Goal: Information Seeking & Learning: Learn about a topic

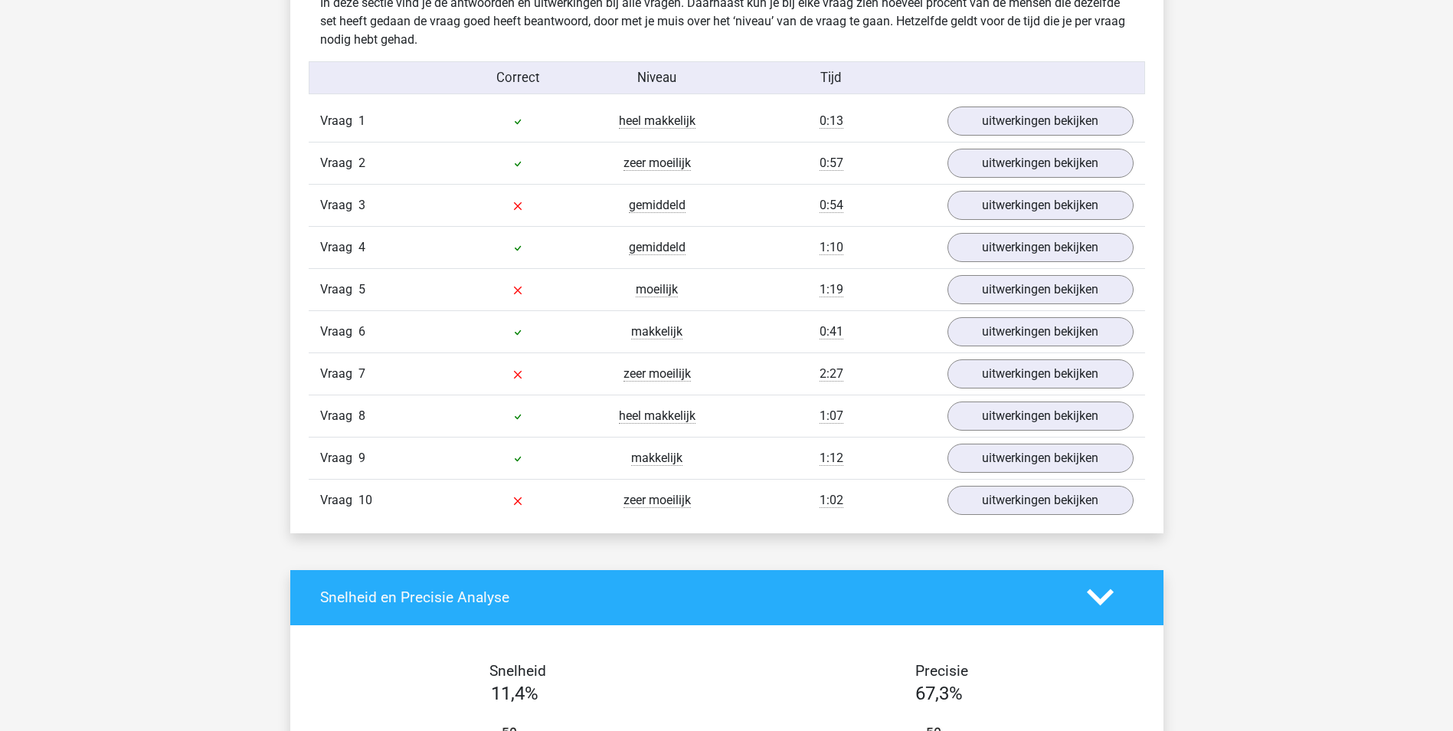
scroll to position [919, 0]
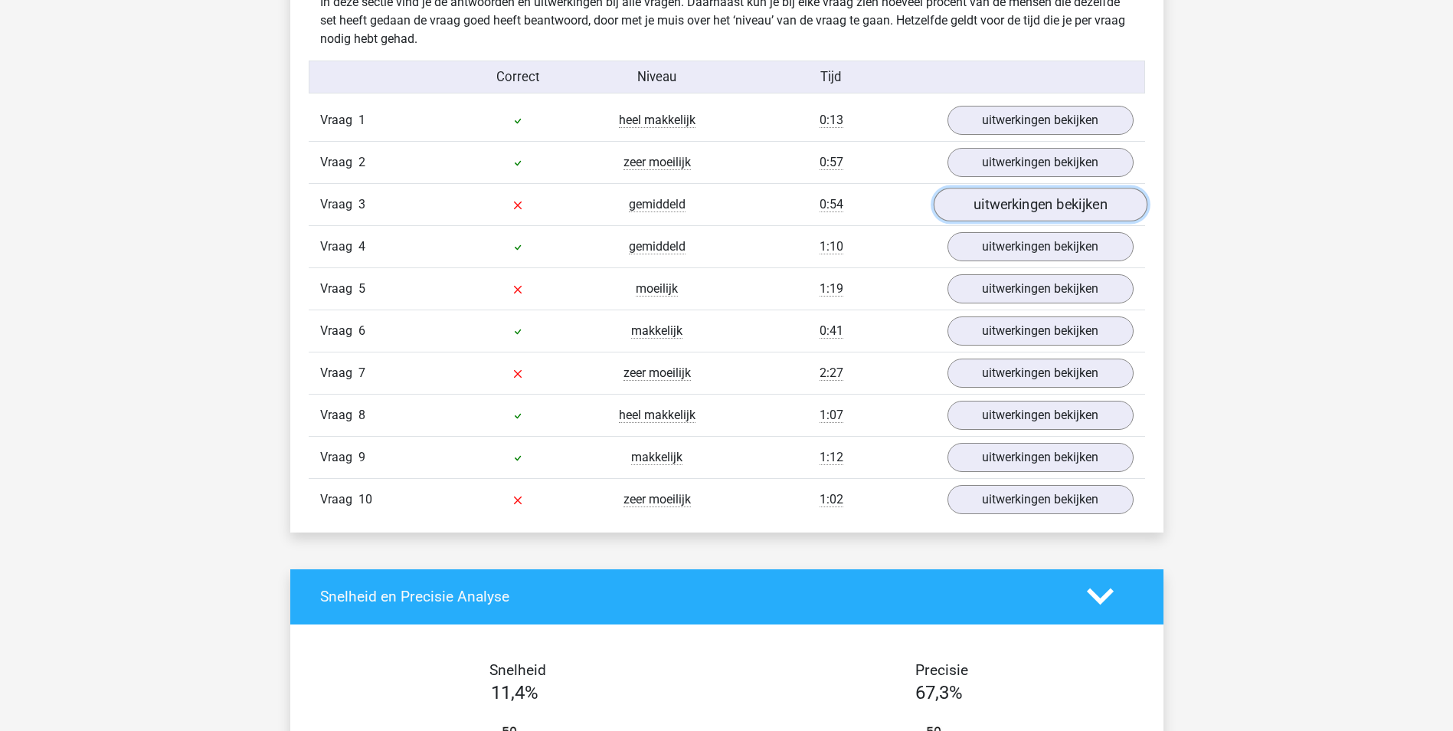
click at [1068, 202] on link "uitwerkingen bekijken" at bounding box center [1040, 205] width 214 height 34
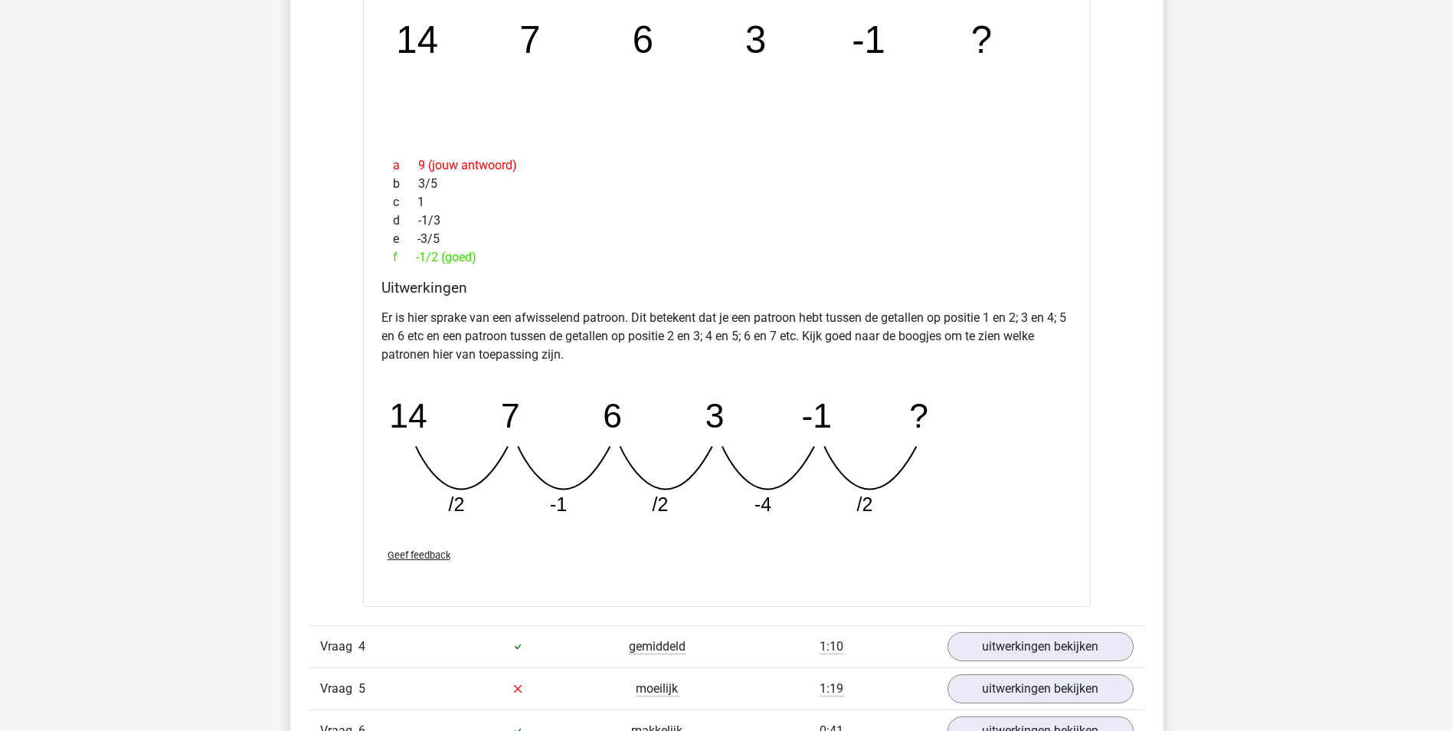
scroll to position [996, 0]
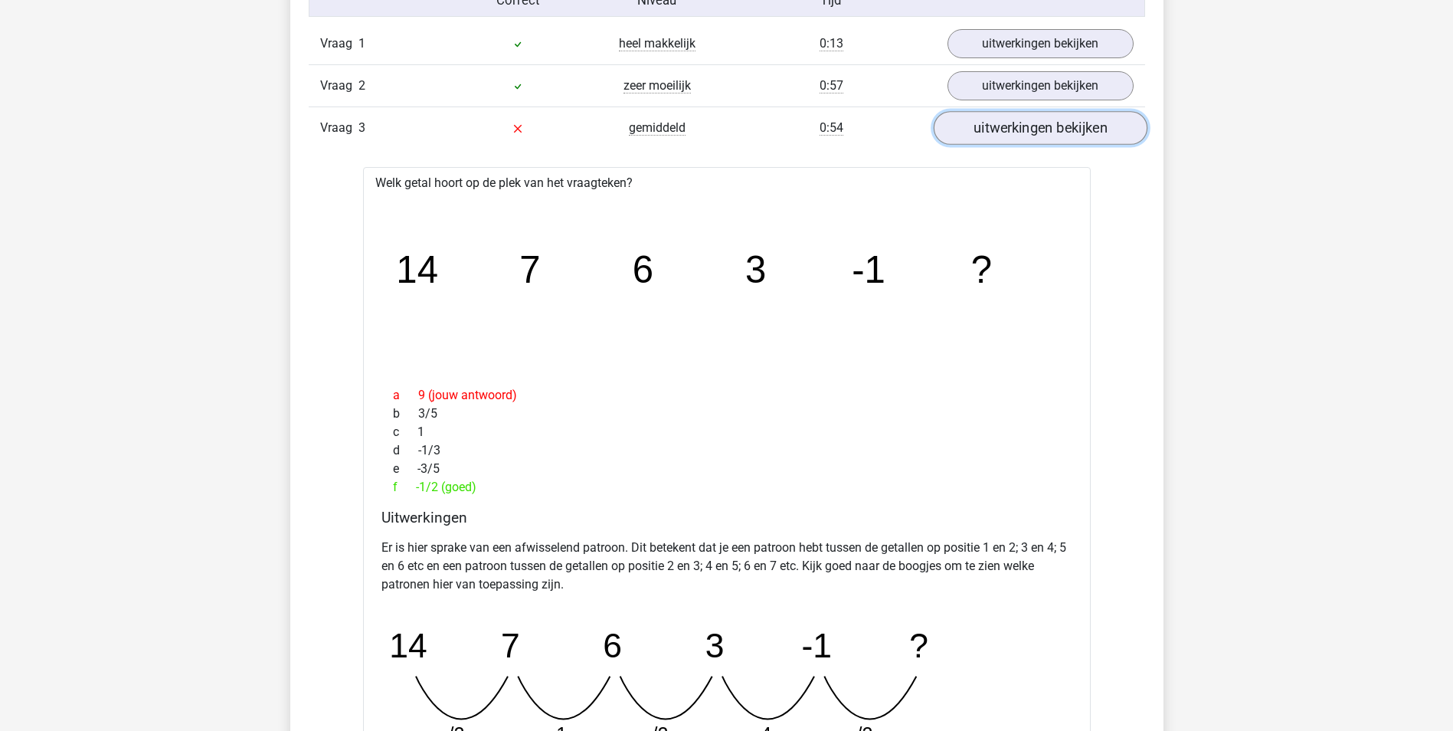
click at [1065, 133] on link "uitwerkingen bekijken" at bounding box center [1040, 128] width 214 height 34
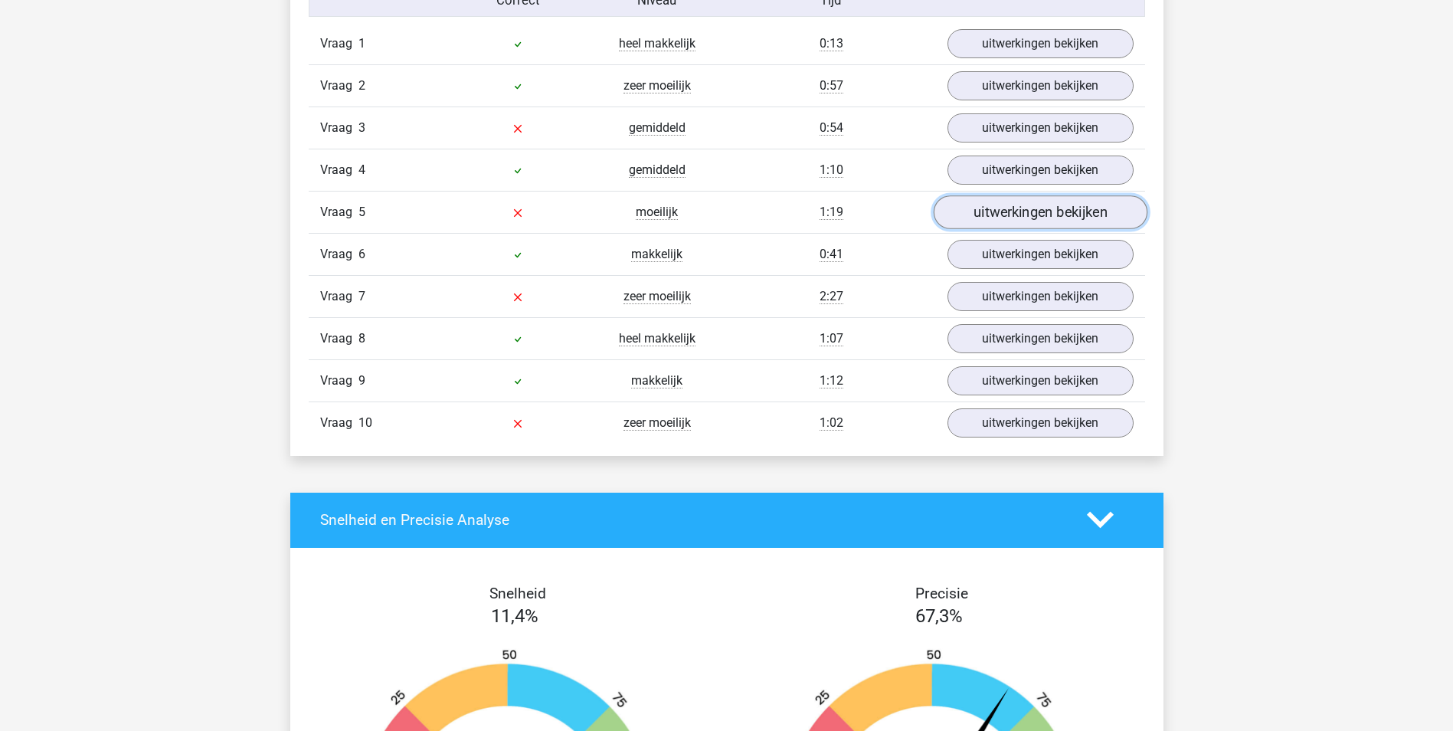
click at [1023, 211] on link "uitwerkingen bekijken" at bounding box center [1040, 212] width 214 height 34
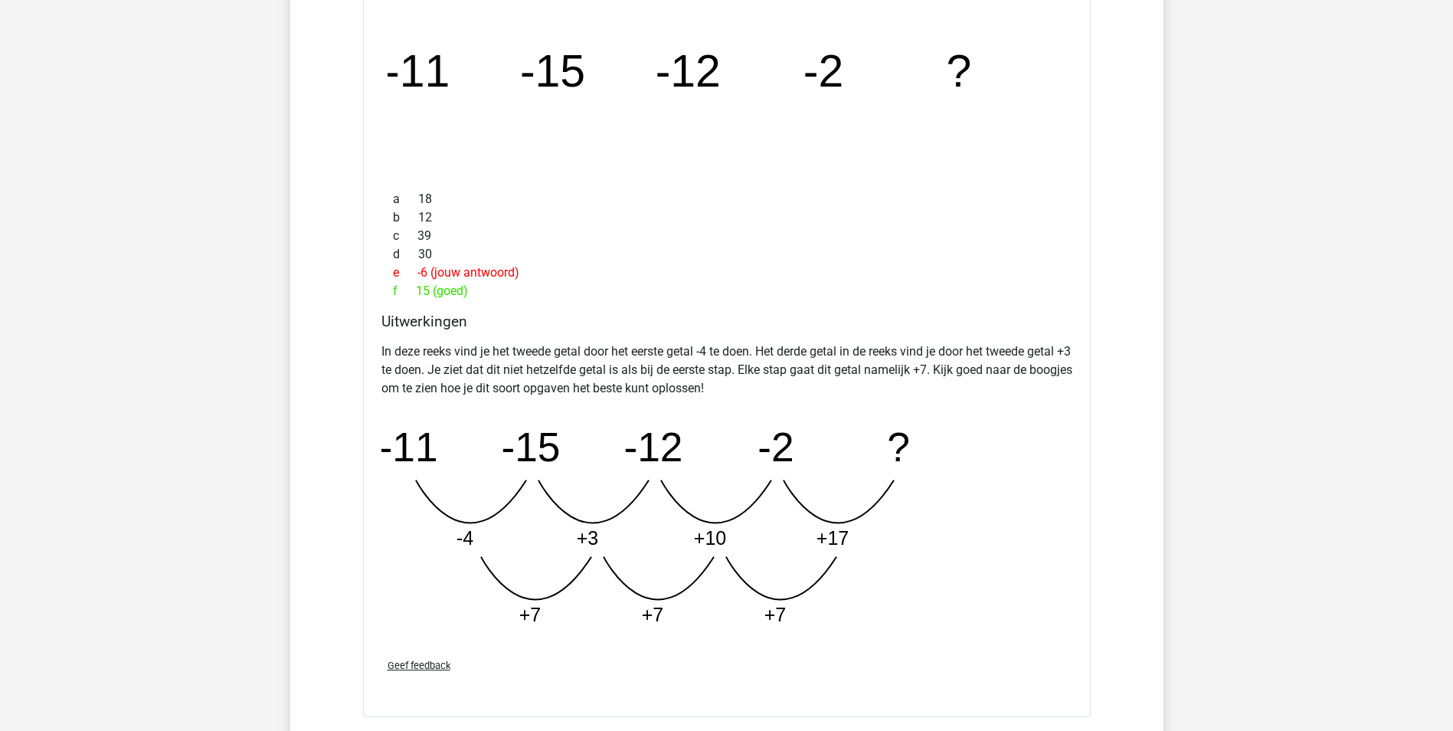
scroll to position [1072, 0]
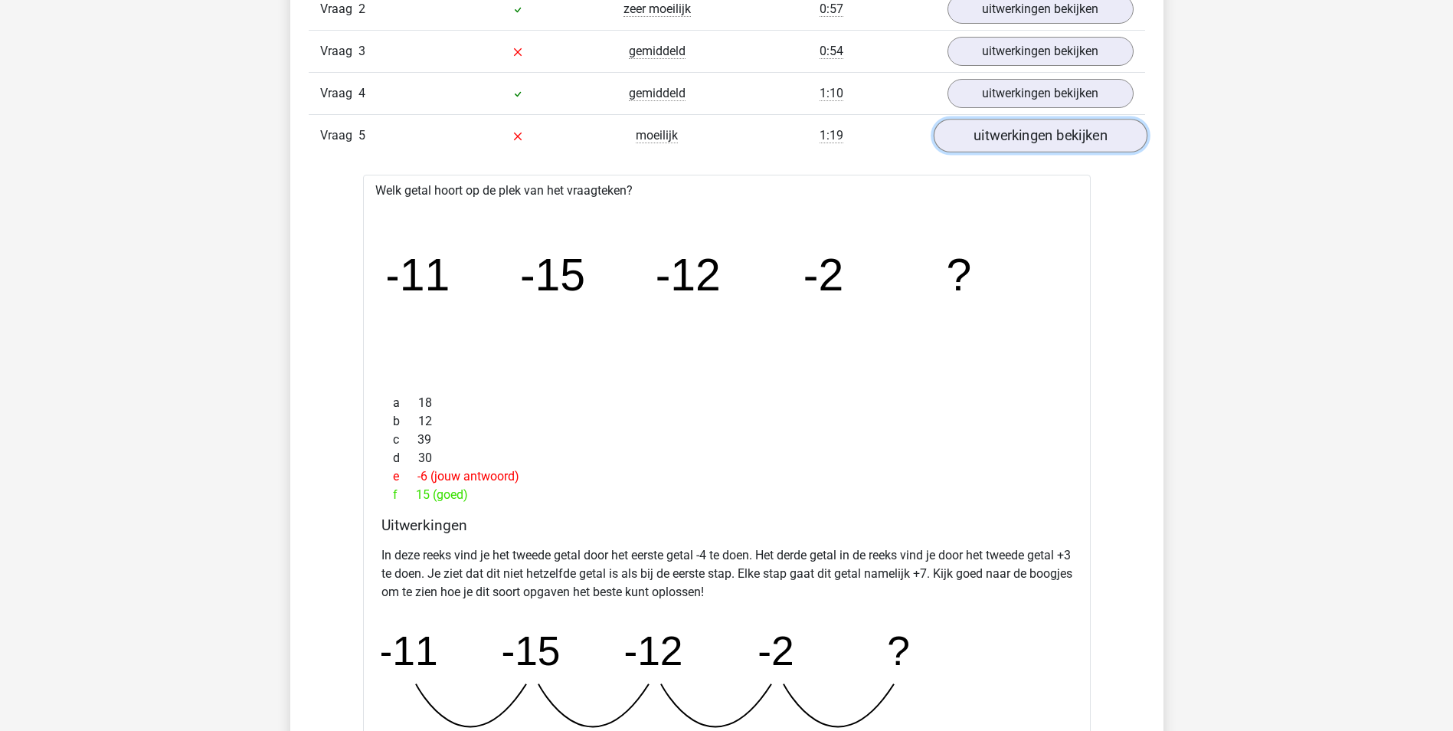
click at [1058, 139] on link "uitwerkingen bekijken" at bounding box center [1040, 136] width 214 height 34
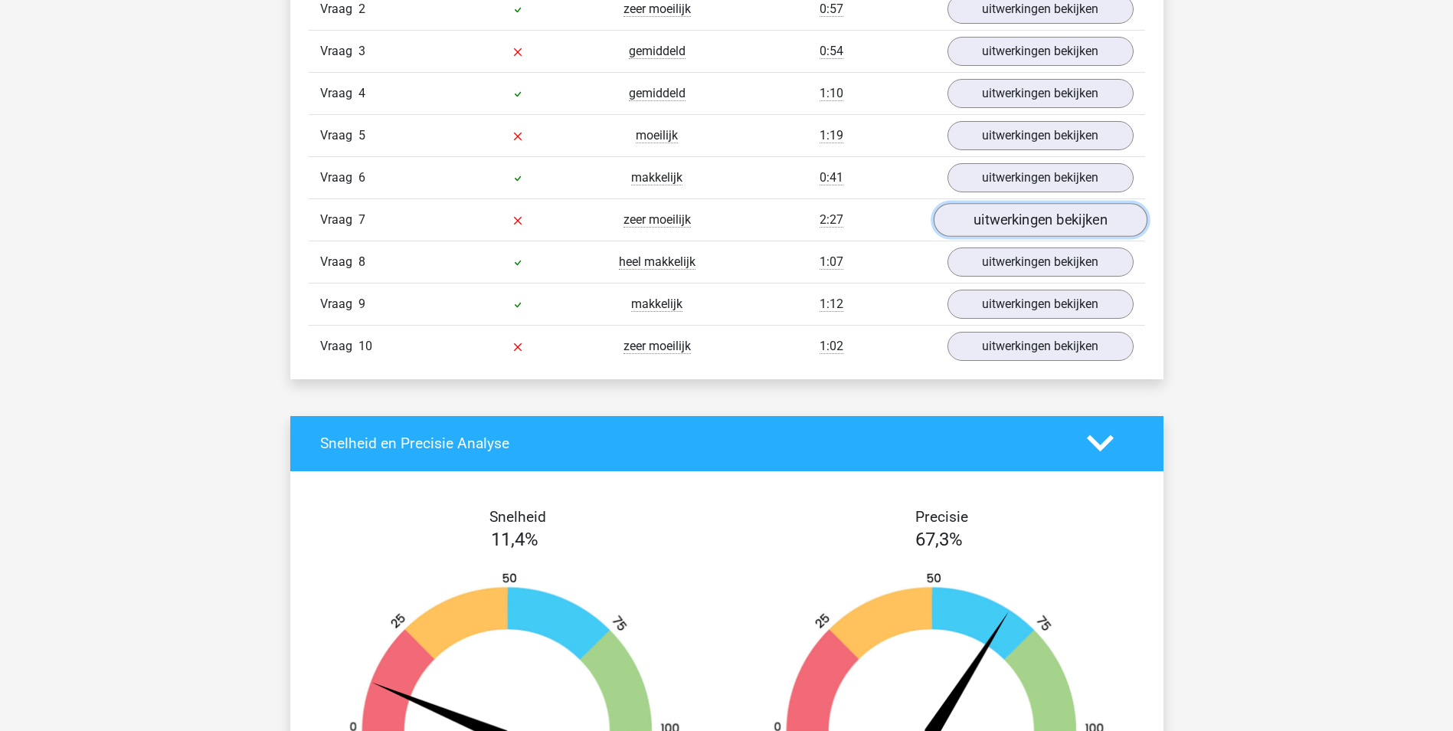
click at [1035, 214] on link "uitwerkingen bekijken" at bounding box center [1040, 220] width 214 height 34
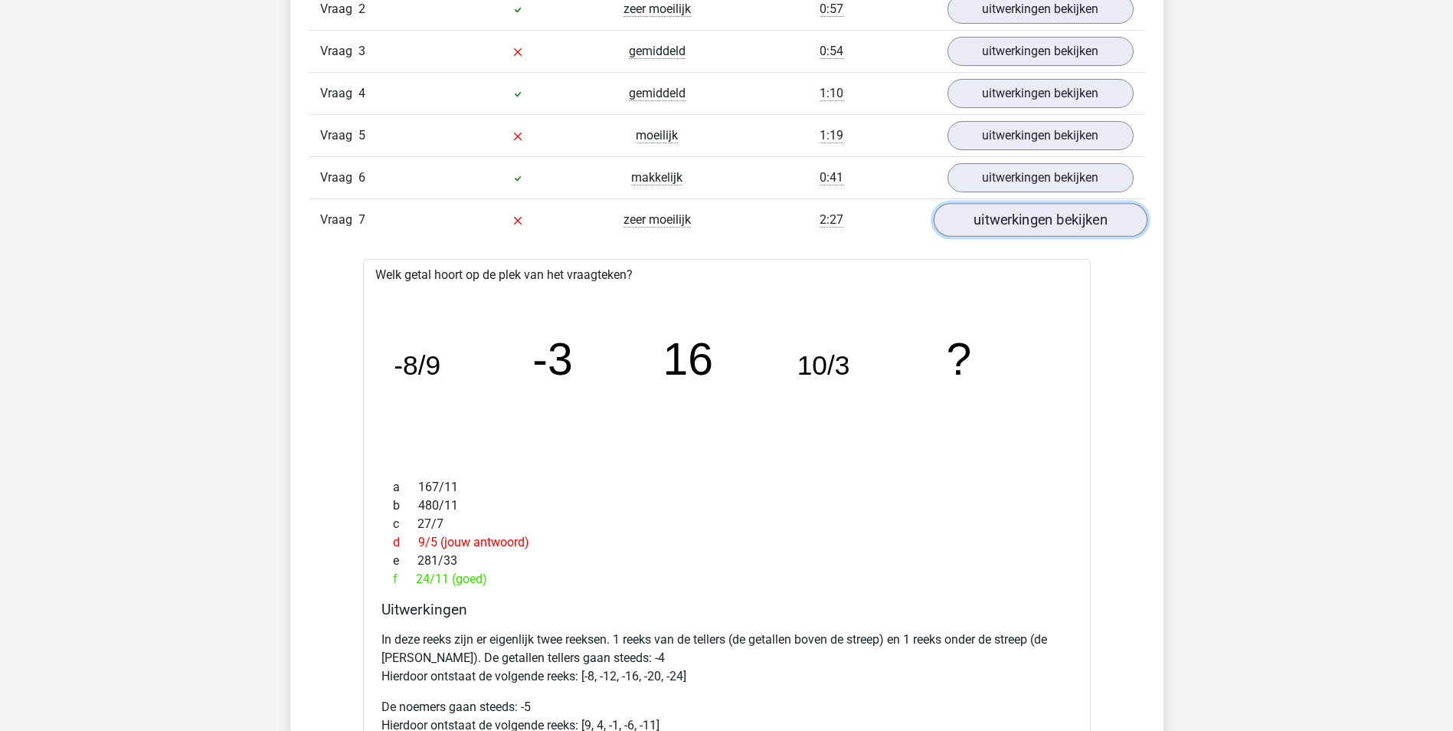
click at [1042, 218] on link "uitwerkingen bekijken" at bounding box center [1040, 220] width 214 height 34
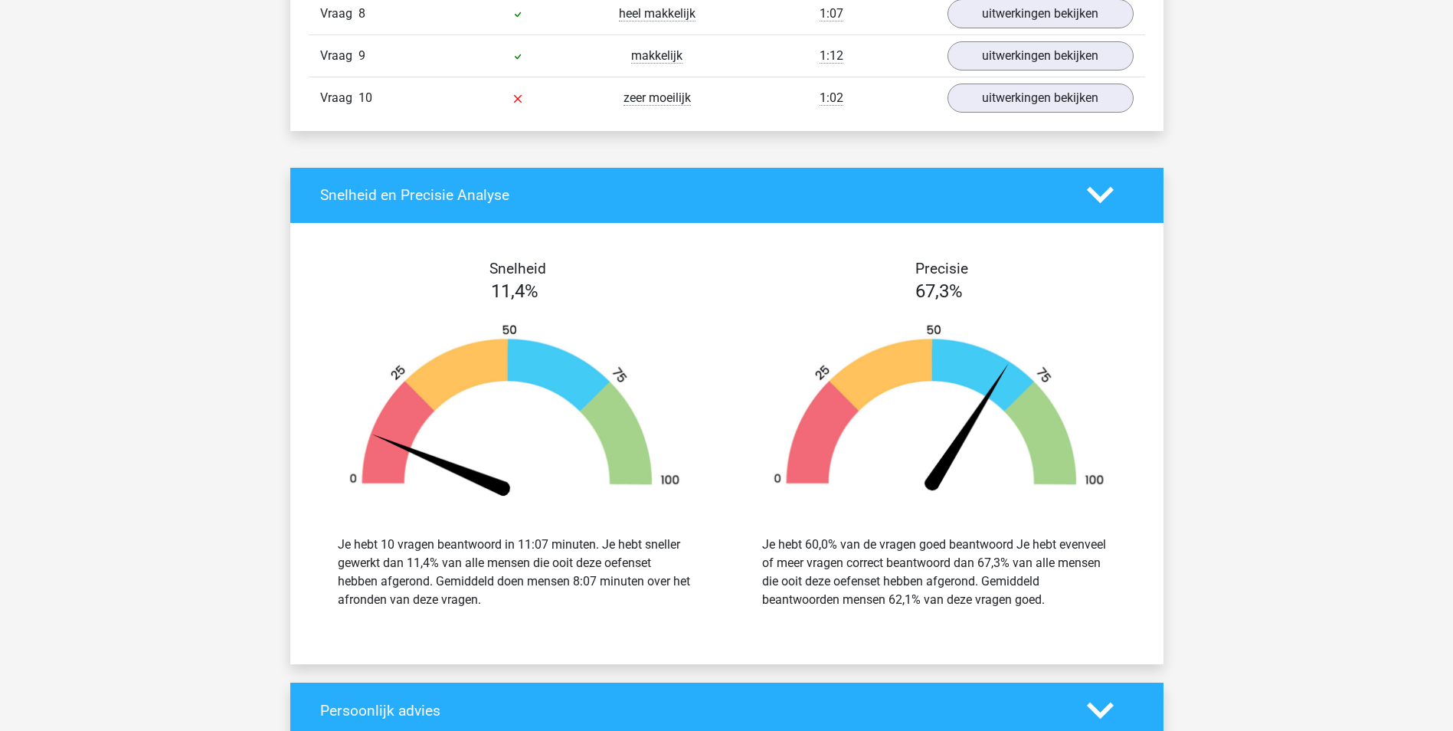
scroll to position [1149, 0]
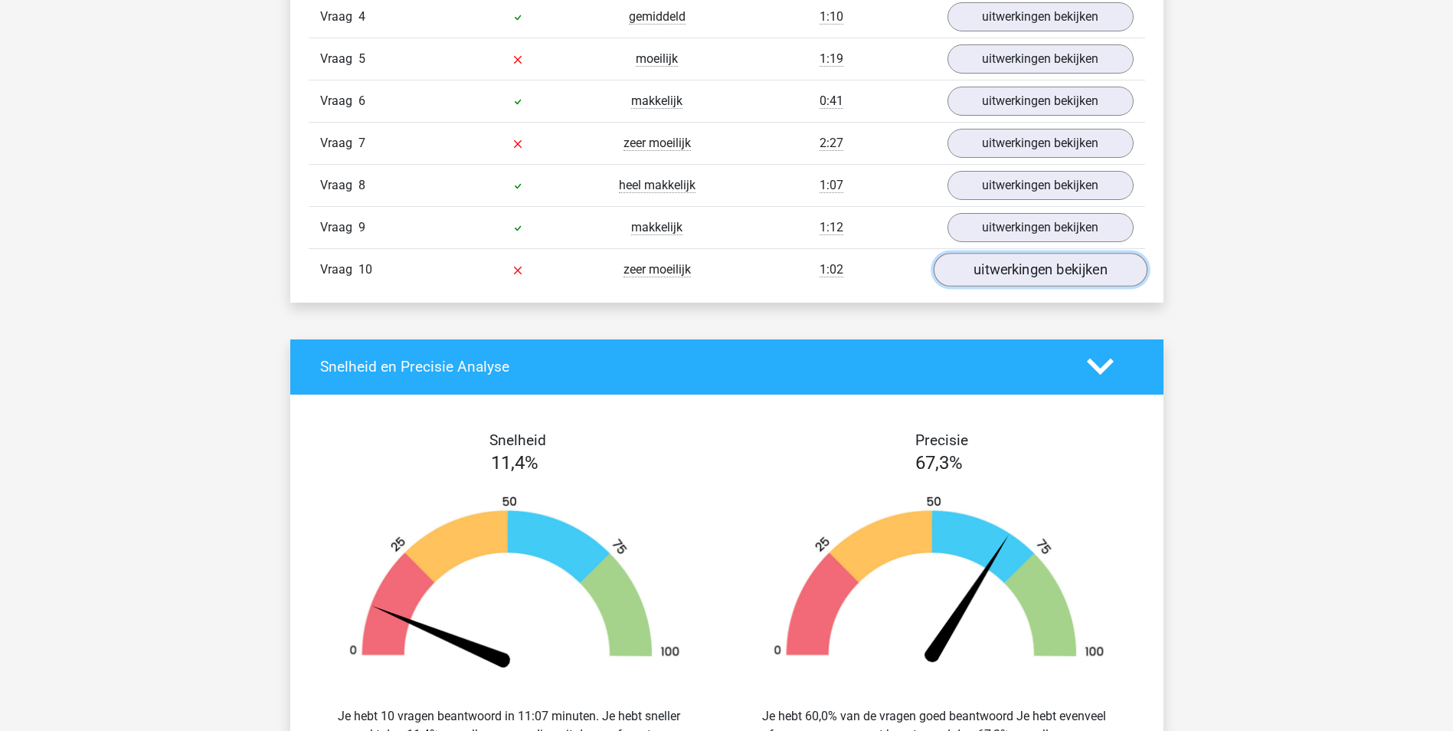
click at [988, 269] on link "uitwerkingen bekijken" at bounding box center [1040, 270] width 214 height 34
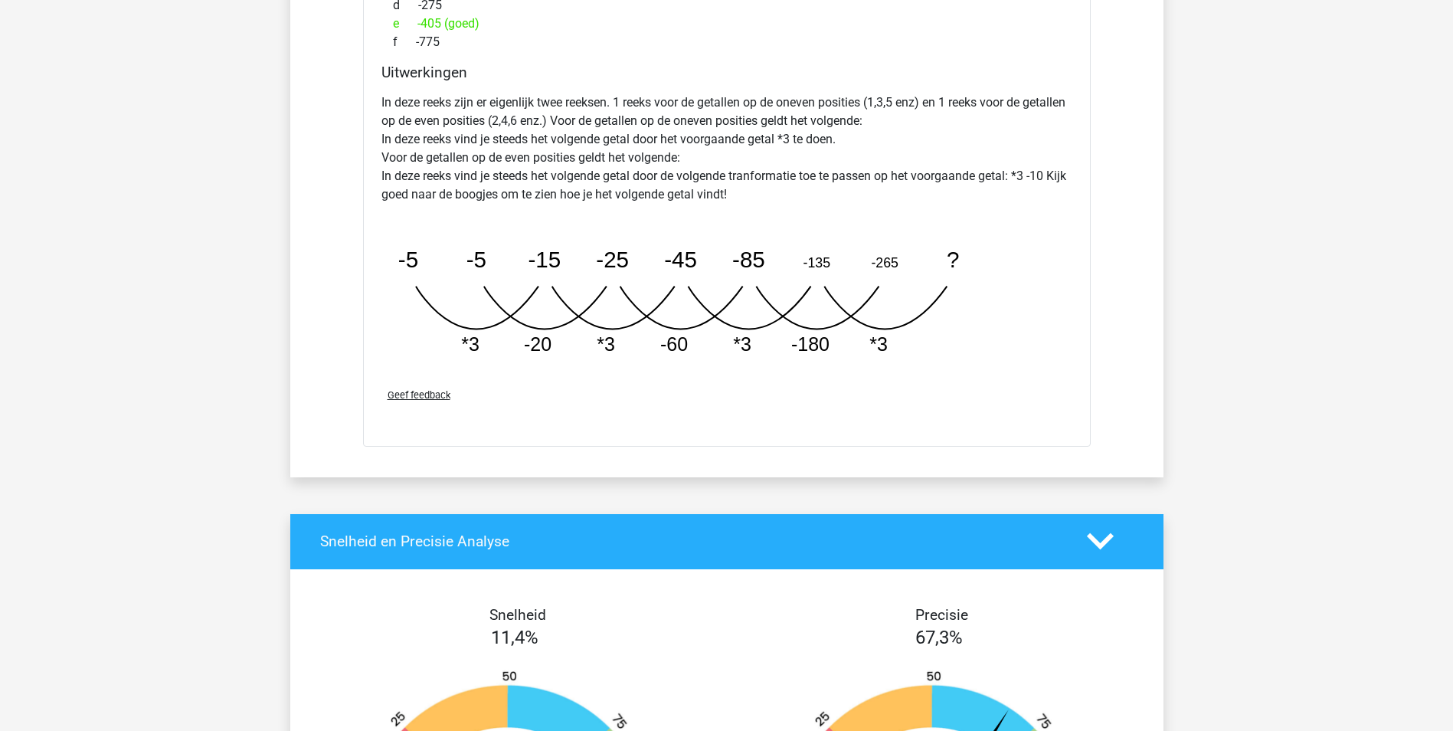
scroll to position [1762, 0]
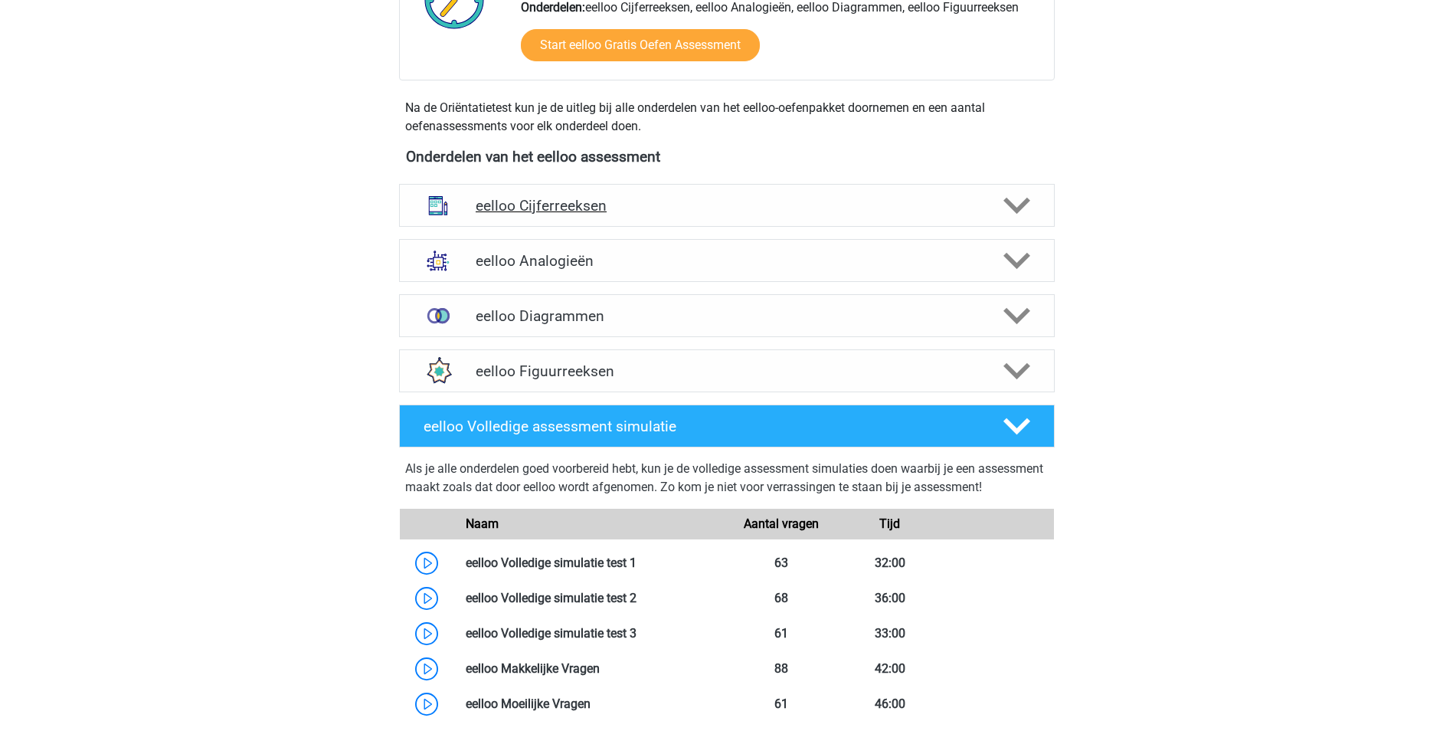
scroll to position [506, 0]
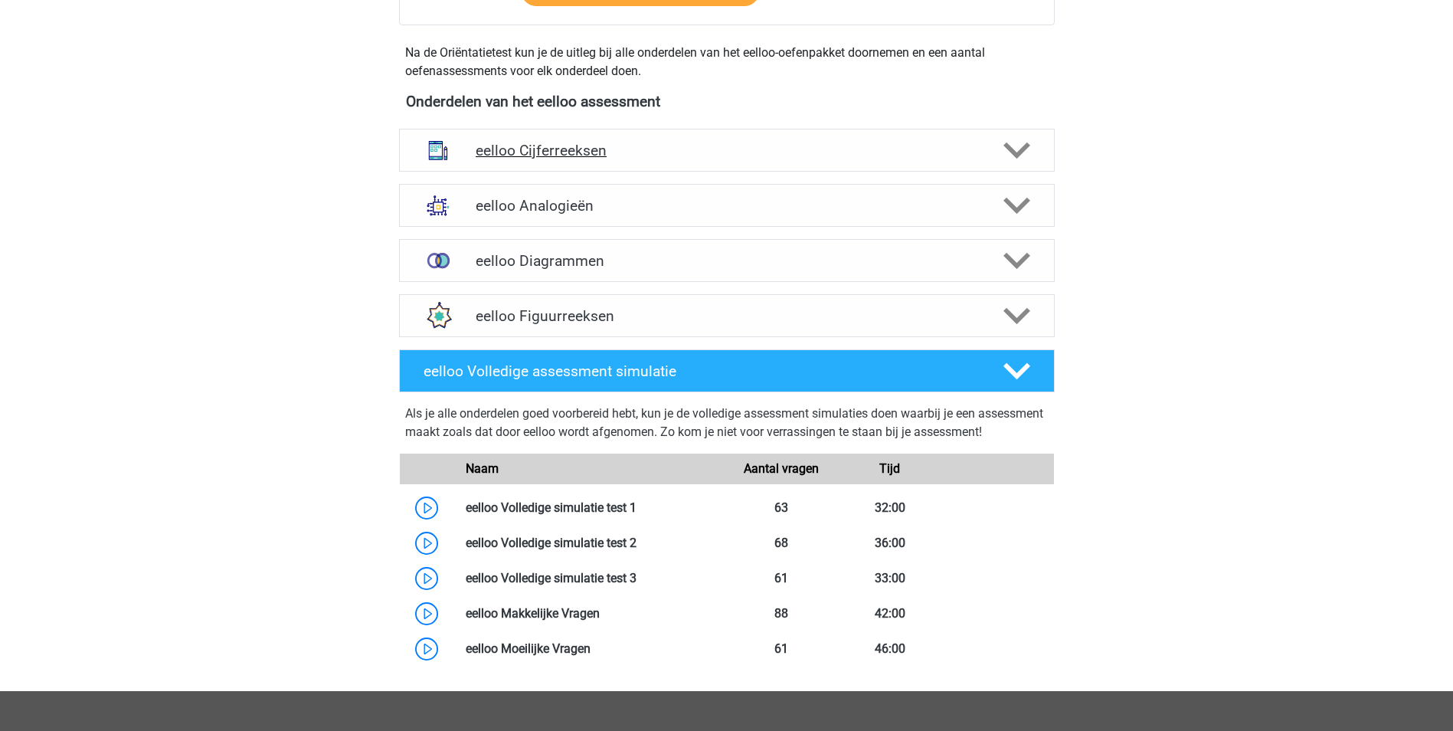
click at [927, 155] on h4 "eelloo Cijferreeksen" at bounding box center [727, 151] width 502 height 18
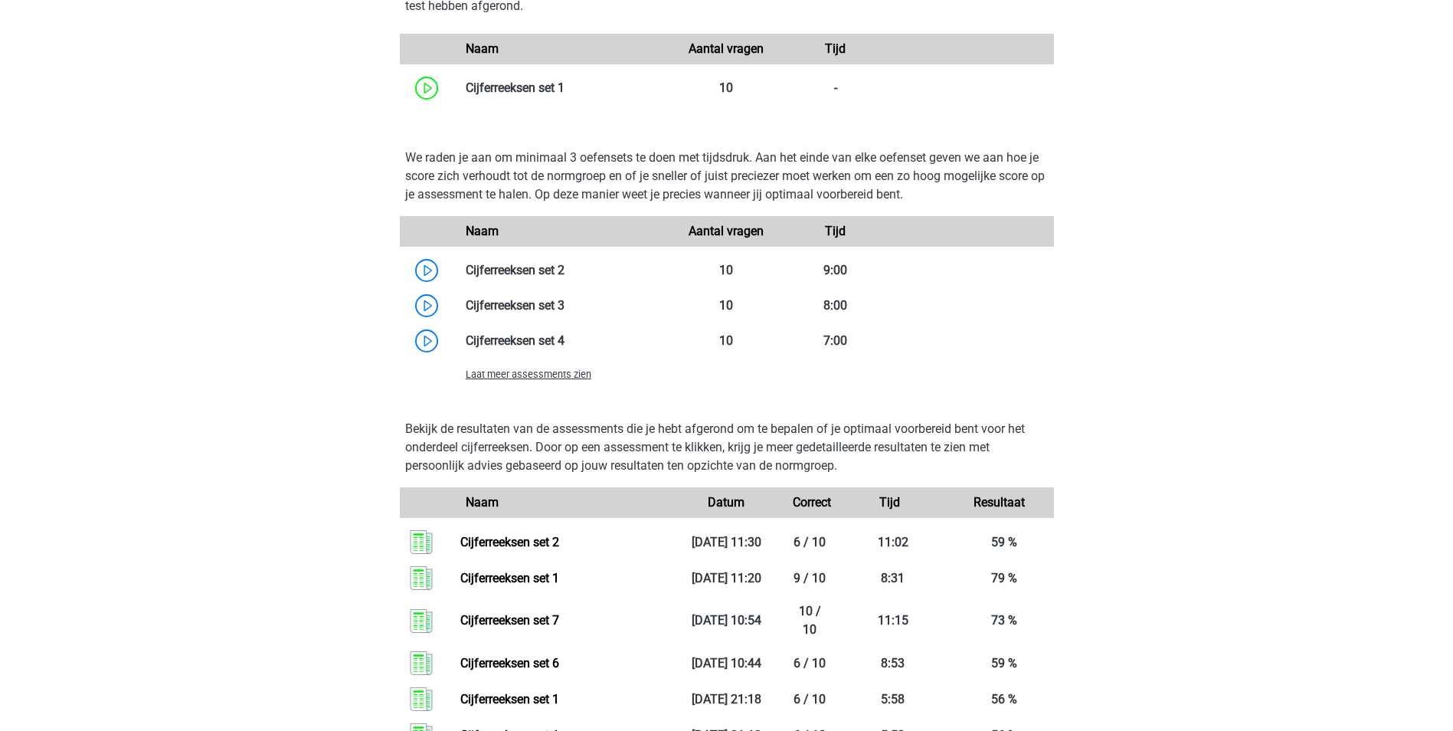
scroll to position [1042, 0]
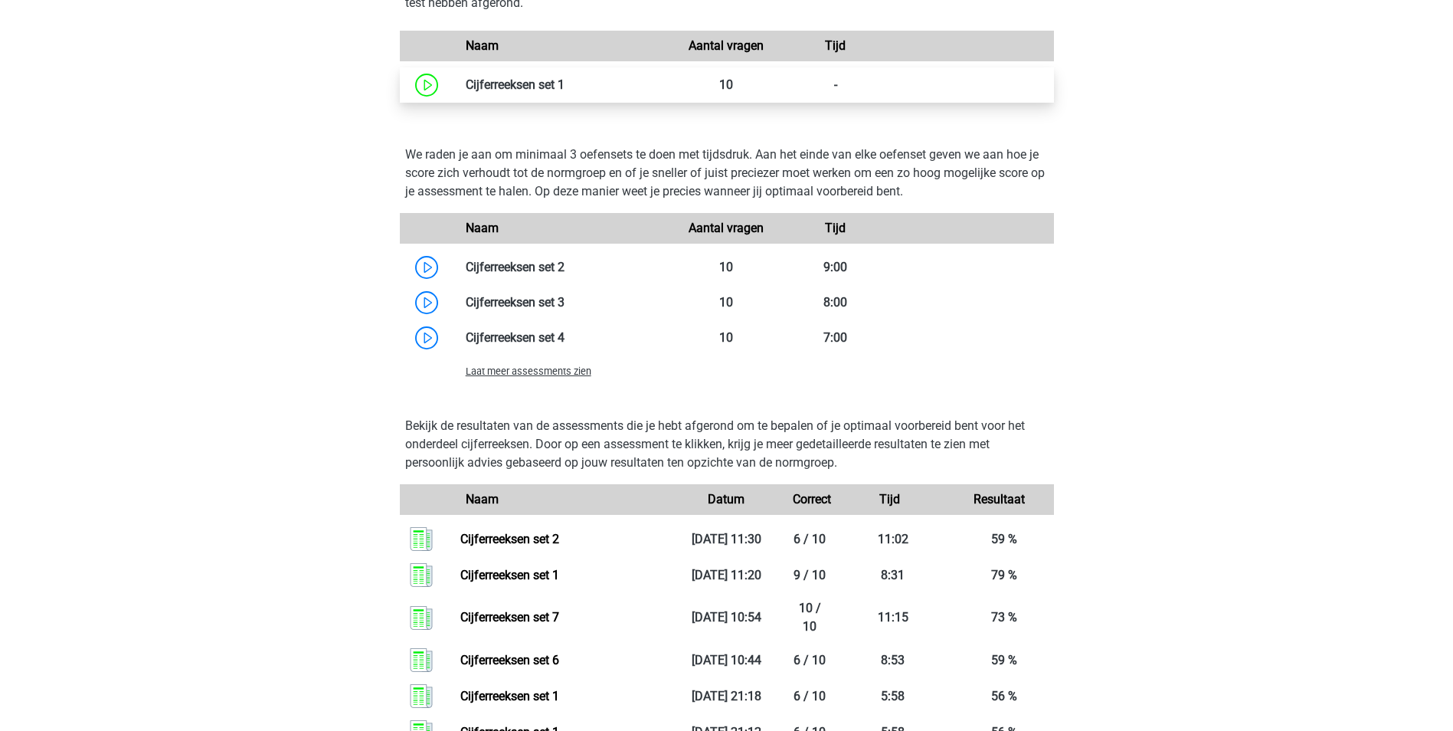
click at [564, 83] on link at bounding box center [564, 84] width 0 height 15
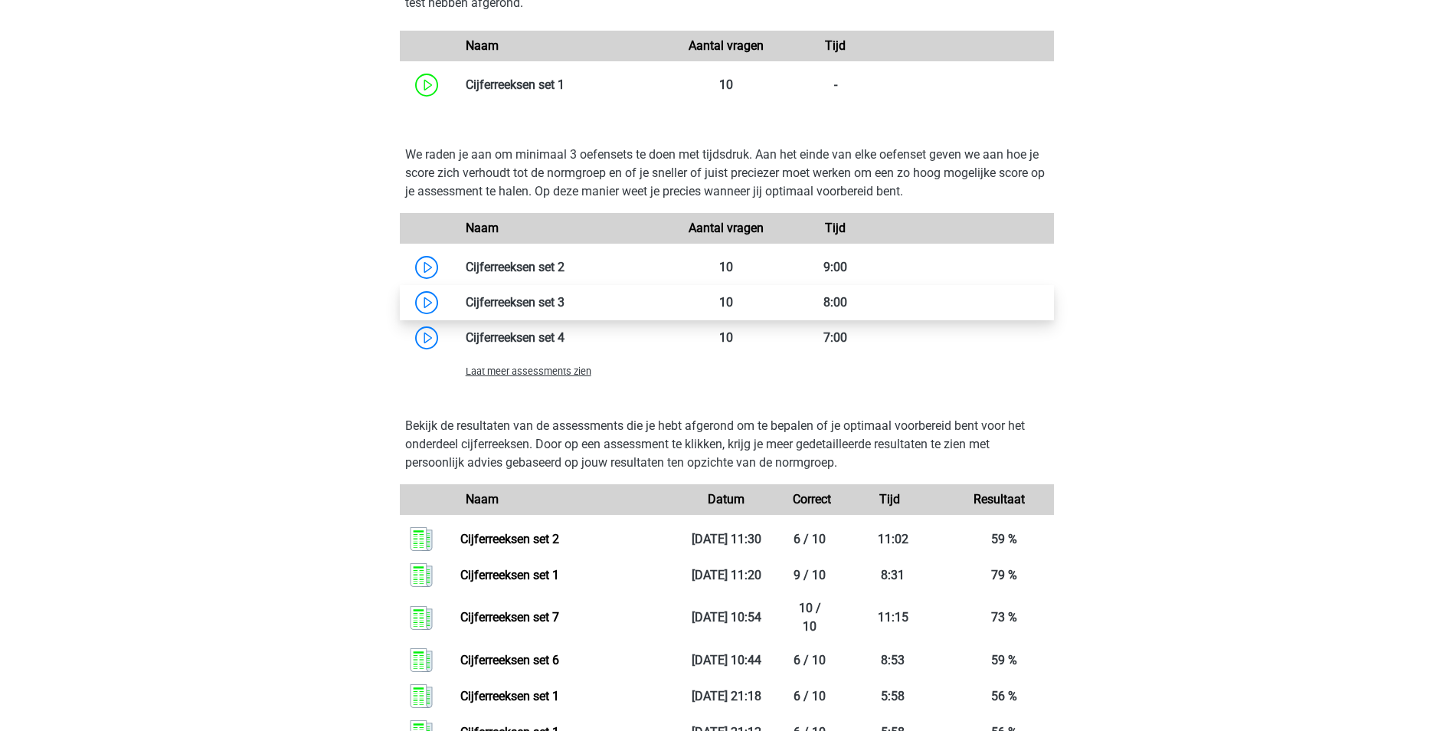
click at [564, 303] on link at bounding box center [564, 302] width 0 height 15
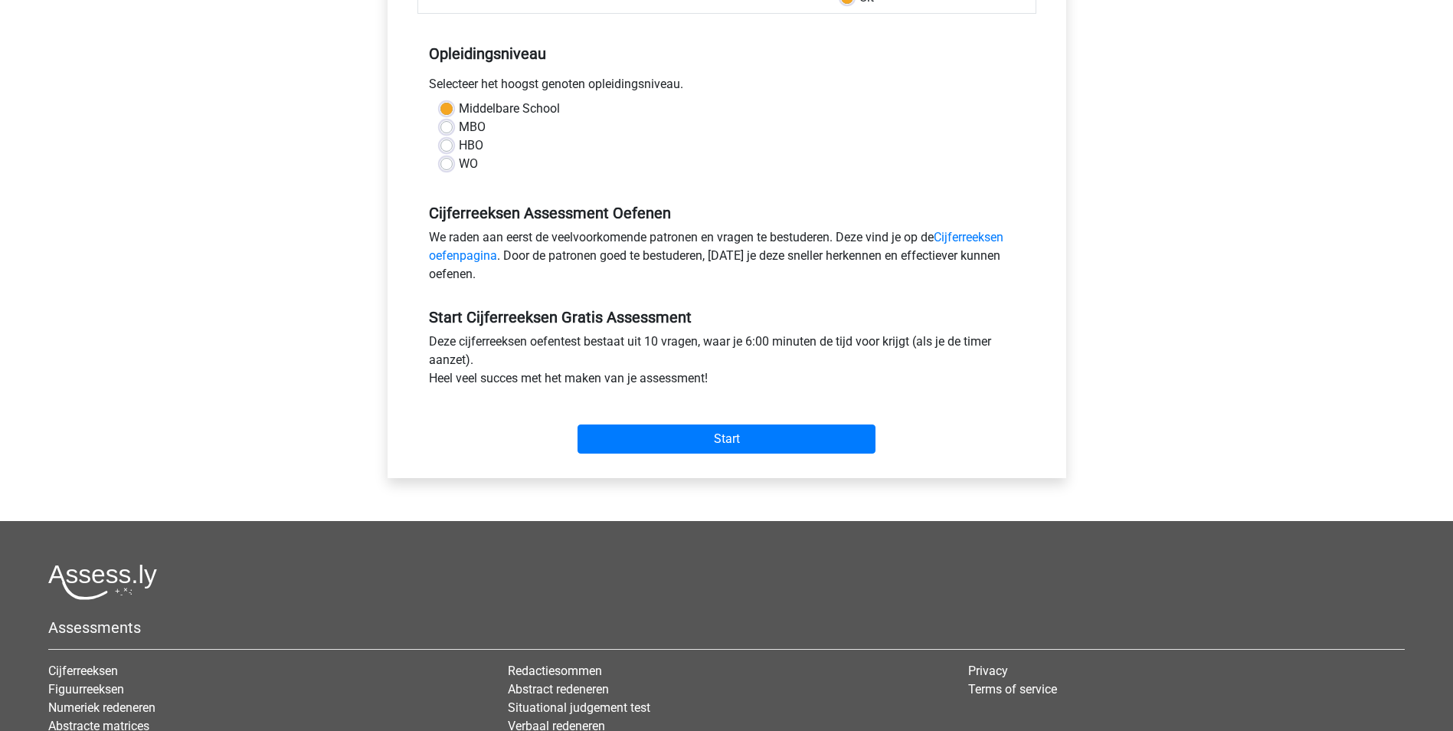
scroll to position [77, 0]
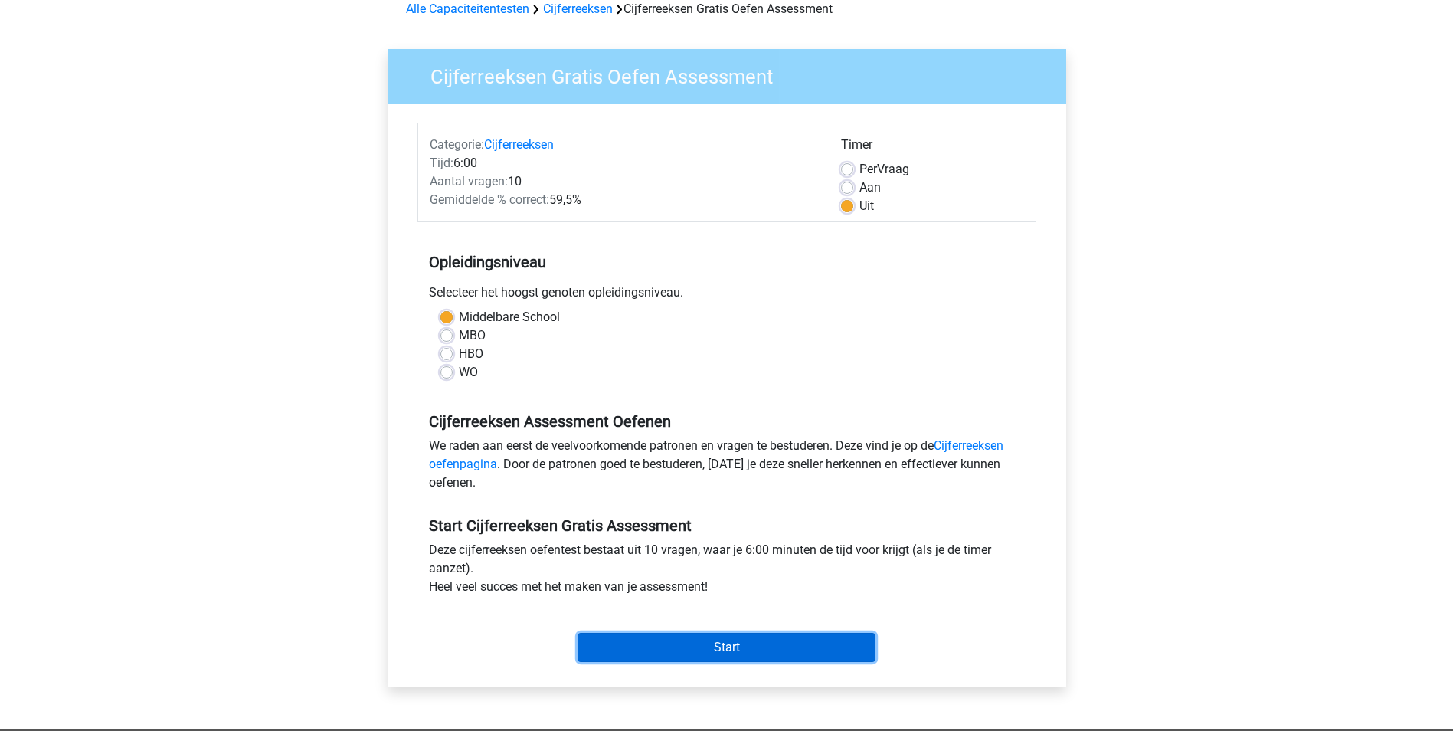
click at [769, 651] on input "Start" at bounding box center [727, 647] width 298 height 29
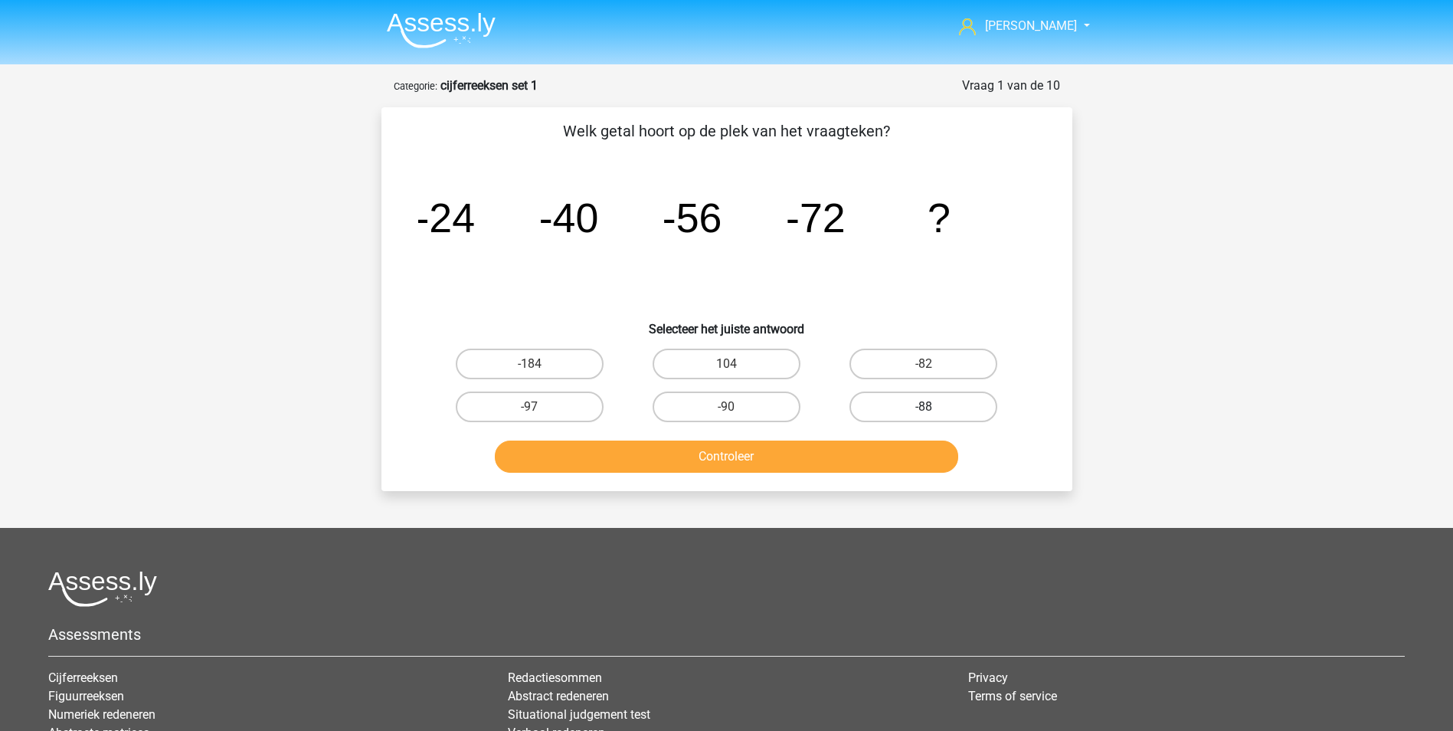
click at [938, 404] on label "-88" at bounding box center [923, 406] width 148 height 31
click at [934, 407] on input "-88" at bounding box center [929, 412] width 10 height 10
radio input "true"
click at [905, 459] on button "Controleer" at bounding box center [726, 456] width 463 height 32
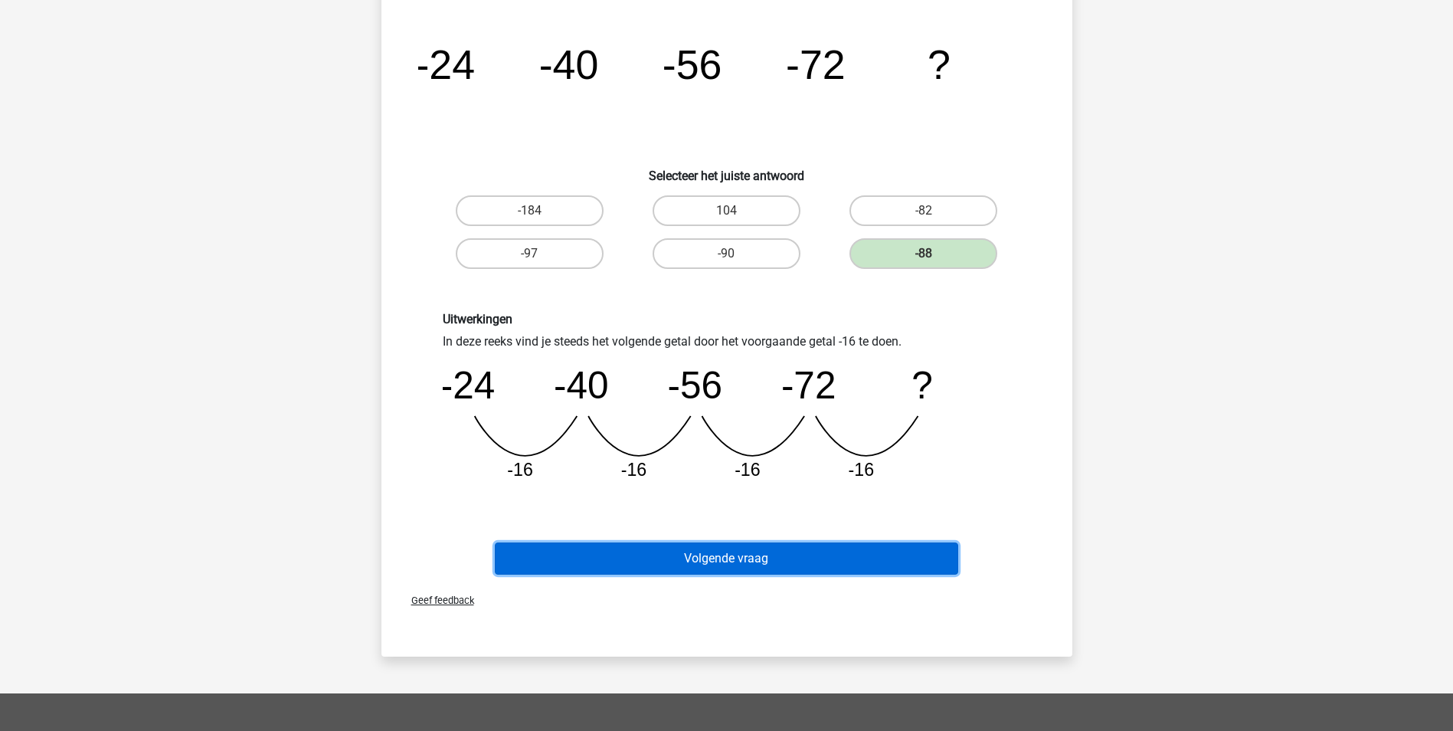
click at [794, 561] on button "Volgende vraag" at bounding box center [726, 558] width 463 height 32
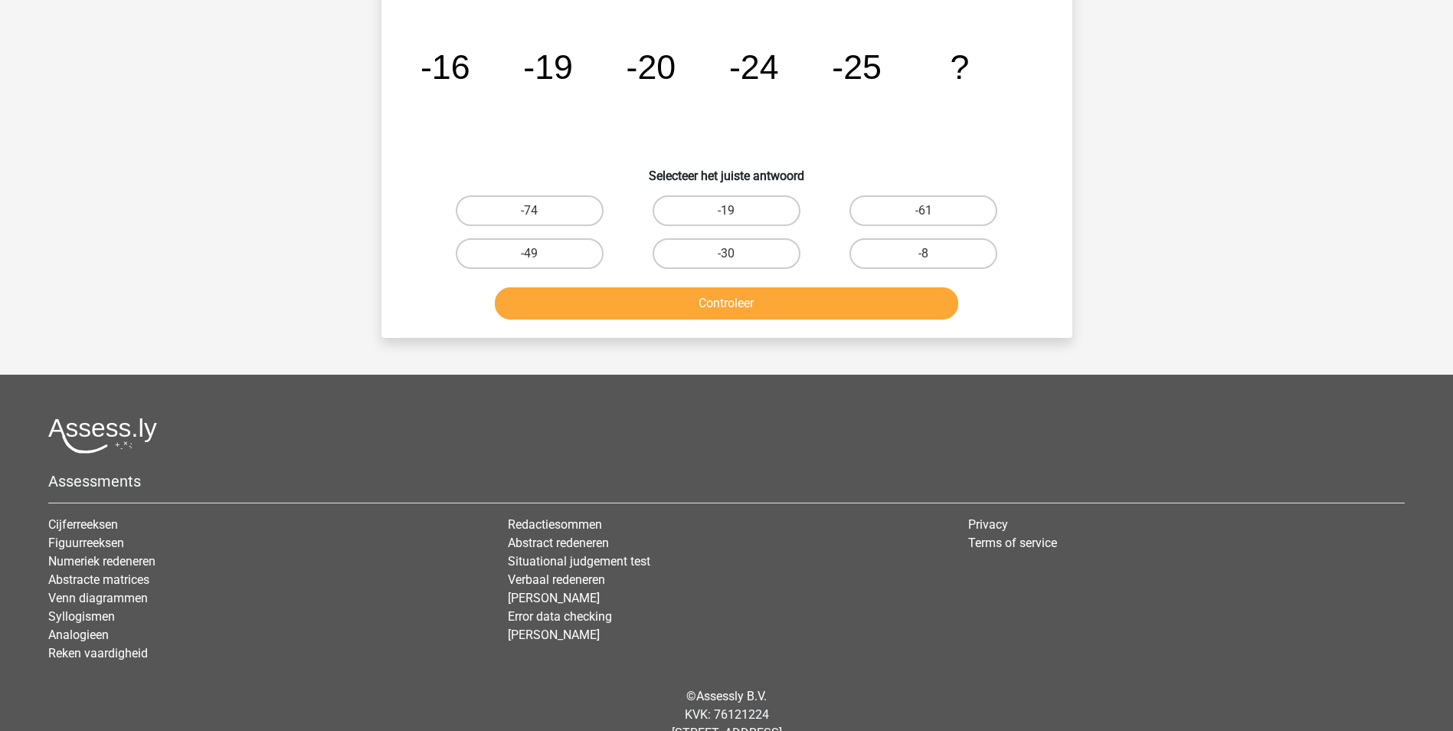
scroll to position [77, 0]
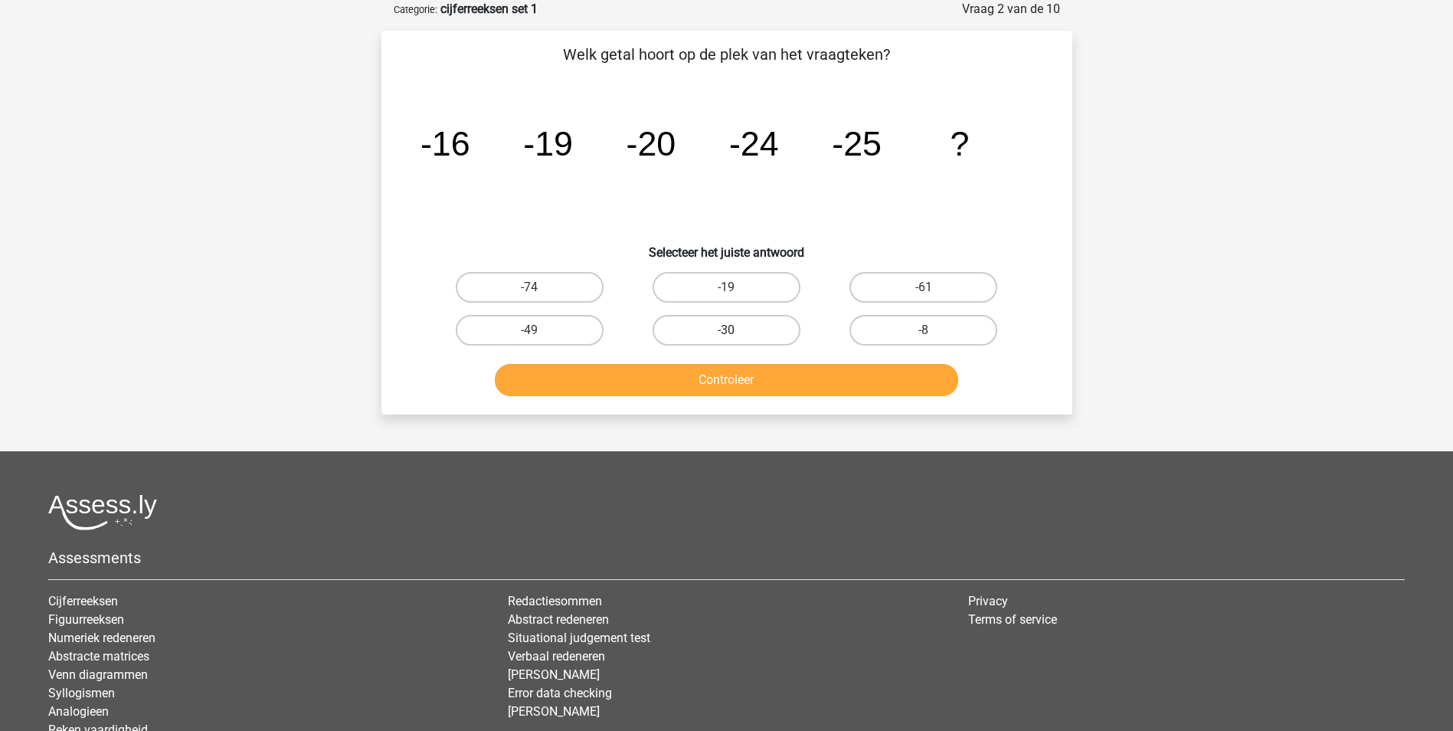
click at [770, 329] on label "-30" at bounding box center [727, 330] width 148 height 31
click at [736, 330] on input "-30" at bounding box center [731, 335] width 10 height 10
radio input "true"
click at [784, 375] on button "Controleer" at bounding box center [726, 380] width 463 height 32
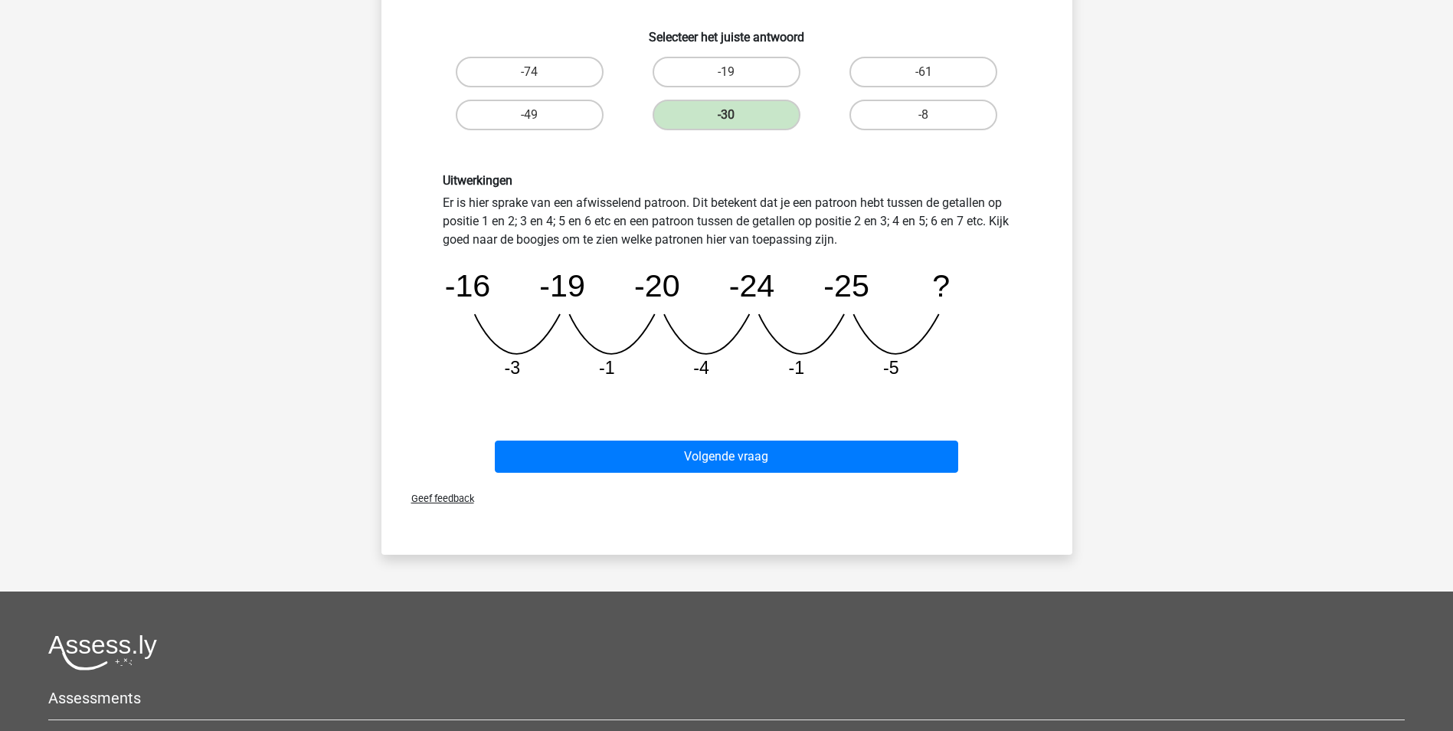
scroll to position [306, 0]
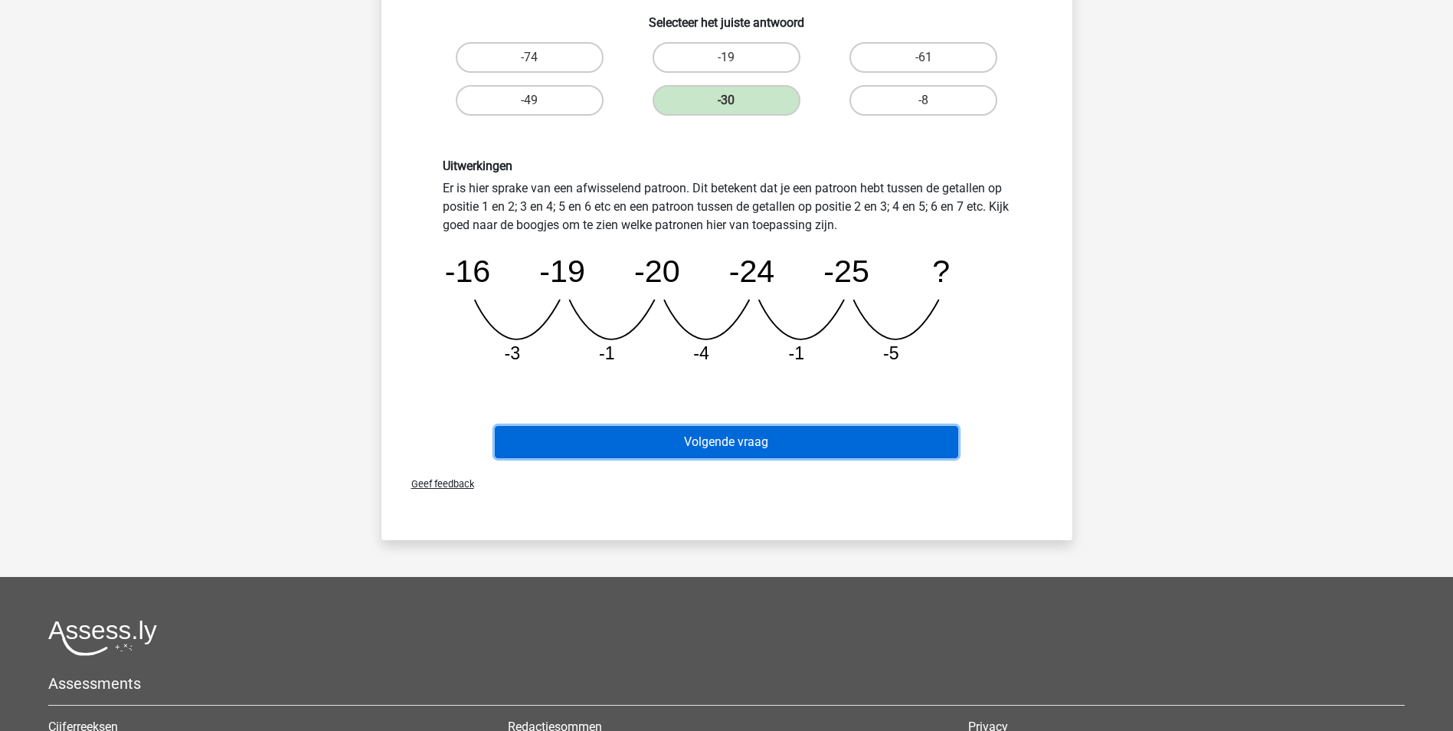
click at [730, 446] on button "Volgende vraag" at bounding box center [726, 442] width 463 height 32
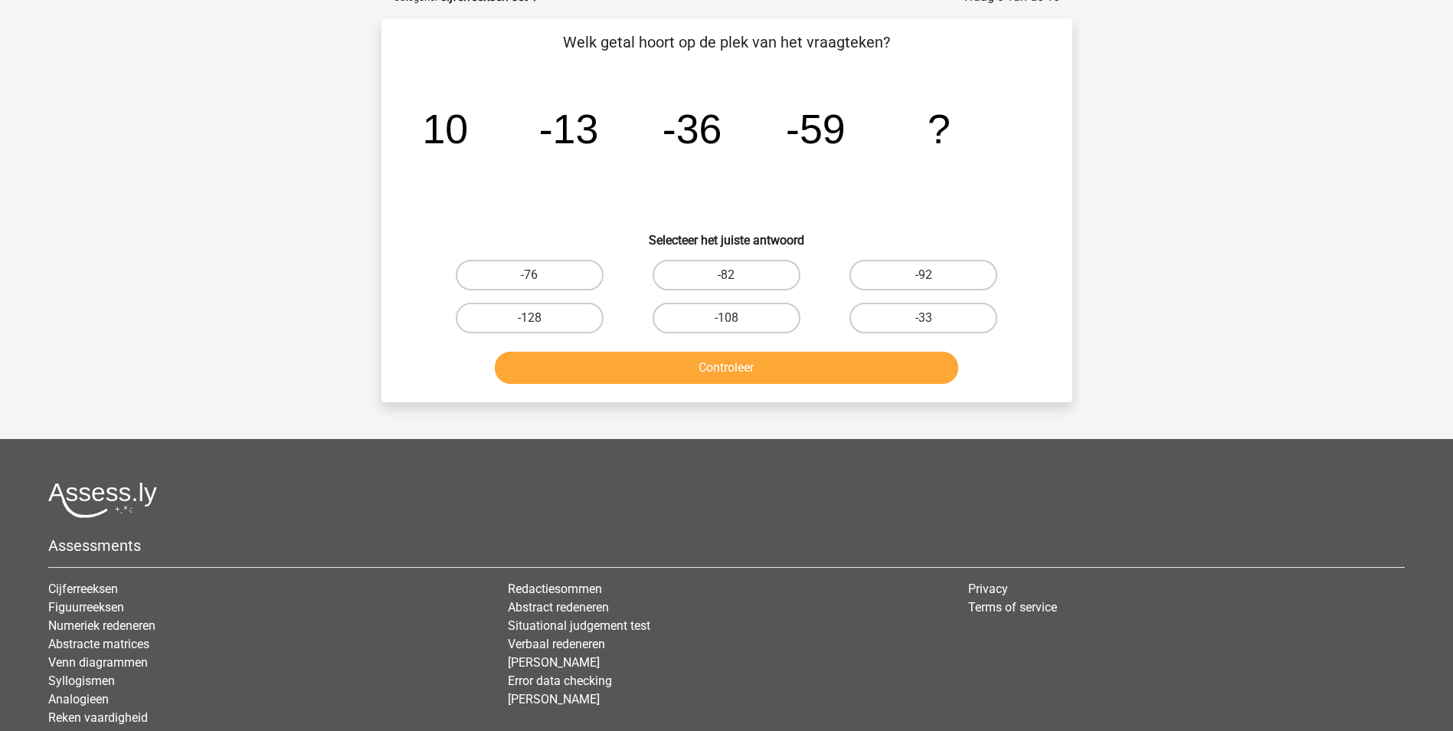
scroll to position [77, 0]
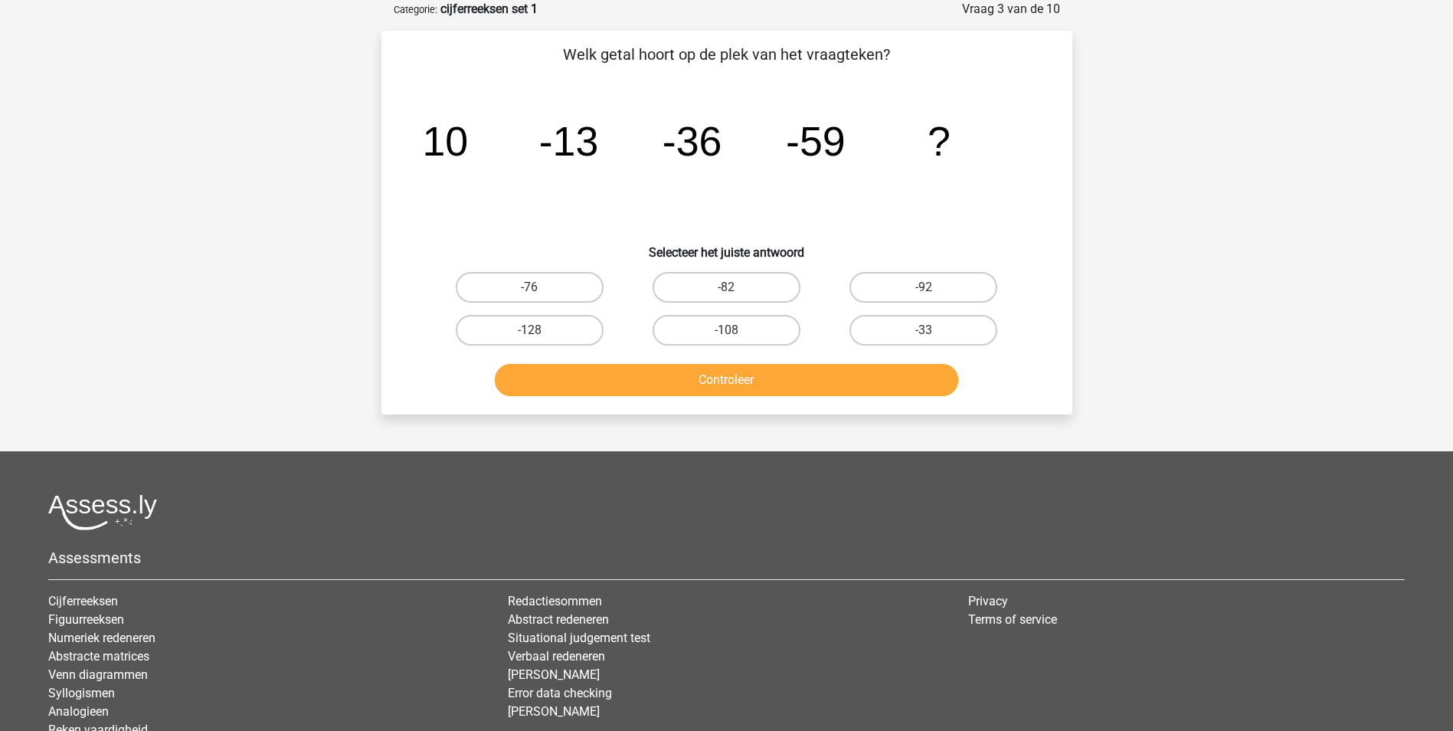
click at [736, 289] on input "-82" at bounding box center [731, 292] width 10 height 10
radio input "true"
click at [790, 385] on button "Controleer" at bounding box center [726, 380] width 463 height 32
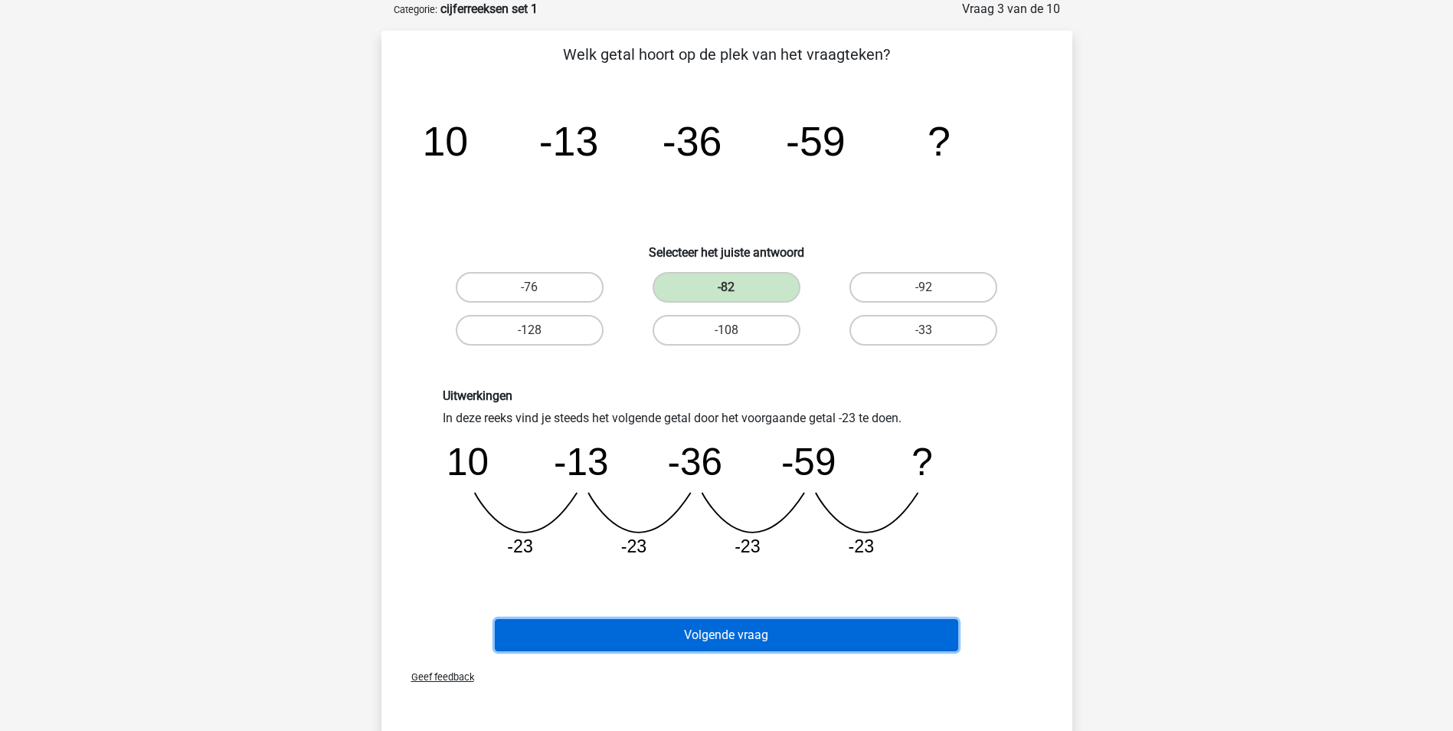
click at [872, 634] on button "Volgende vraag" at bounding box center [726, 635] width 463 height 32
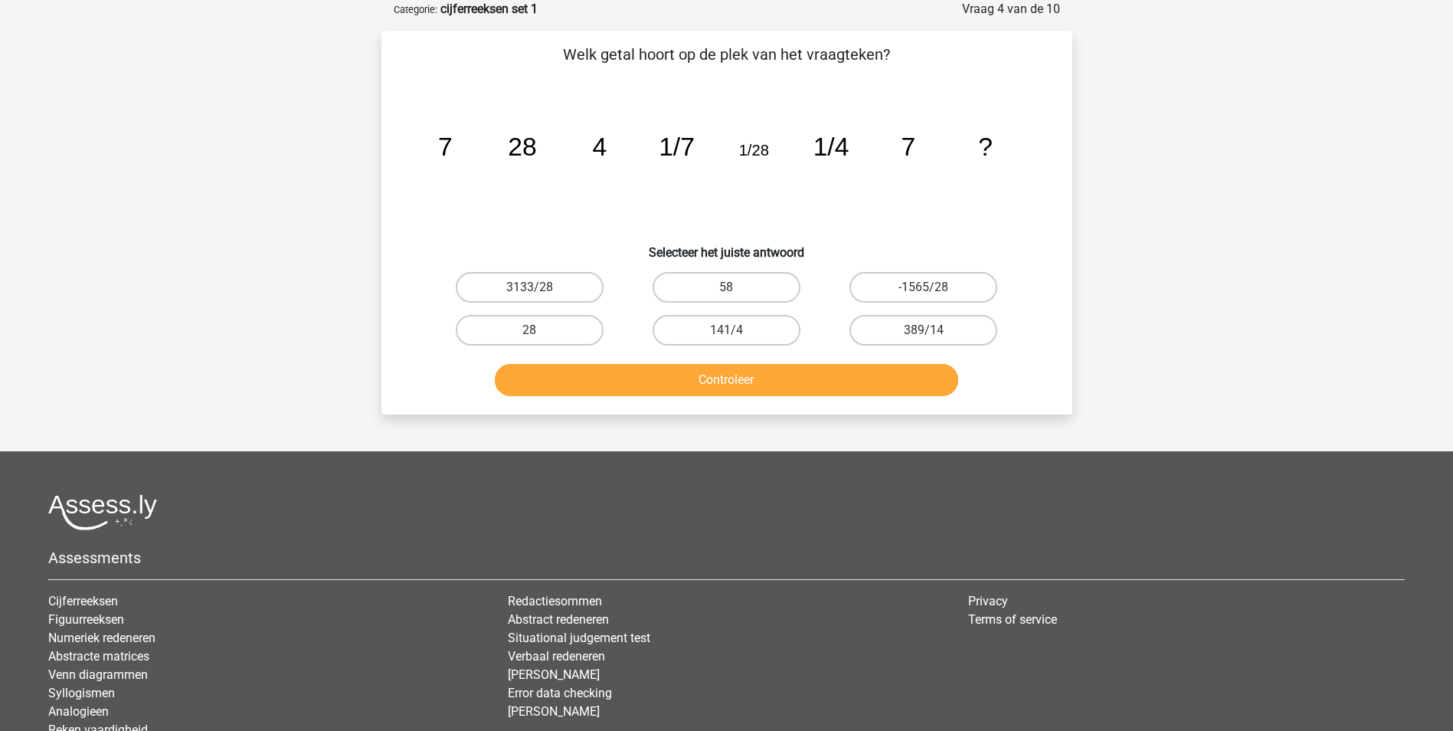
click at [537, 332] on input "28" at bounding box center [534, 335] width 10 height 10
radio input "true"
click at [723, 378] on button "Controleer" at bounding box center [726, 380] width 463 height 32
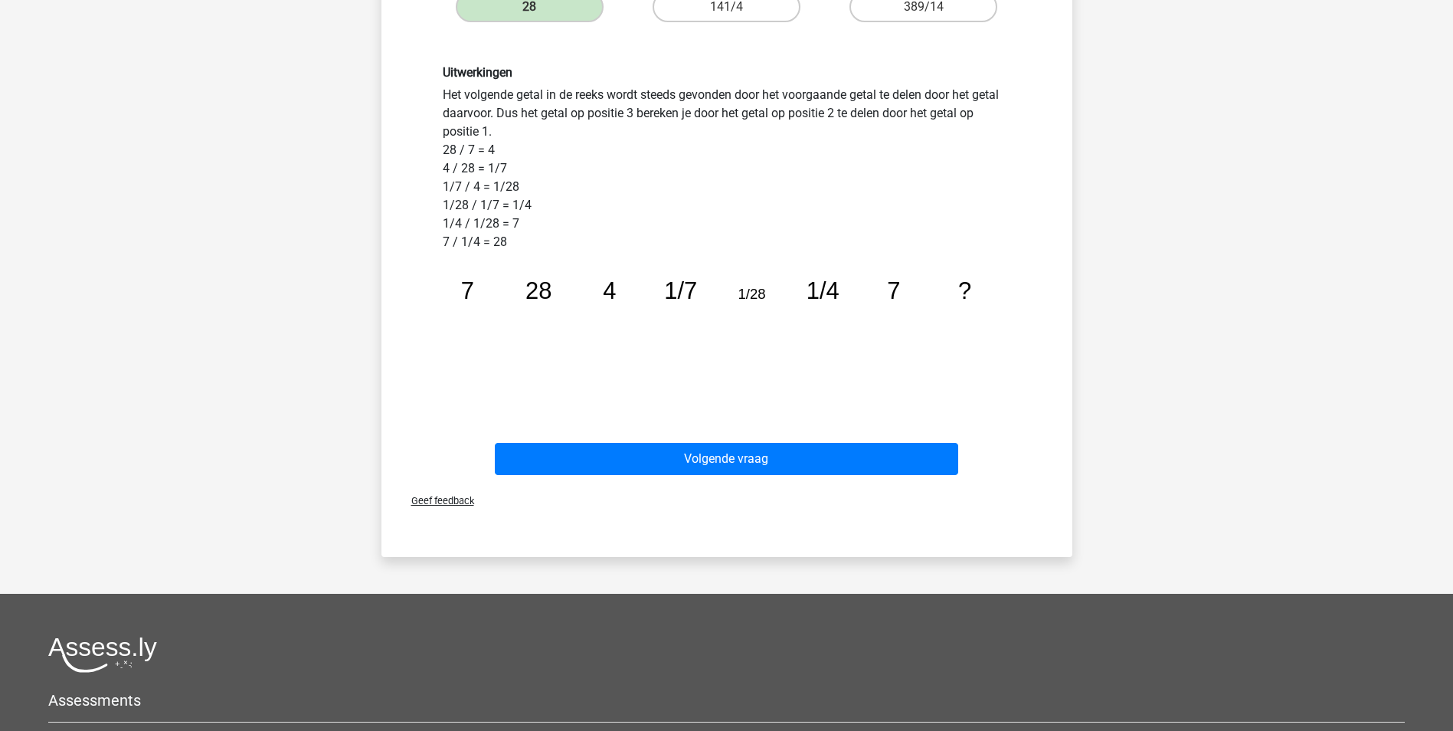
scroll to position [460, 0]
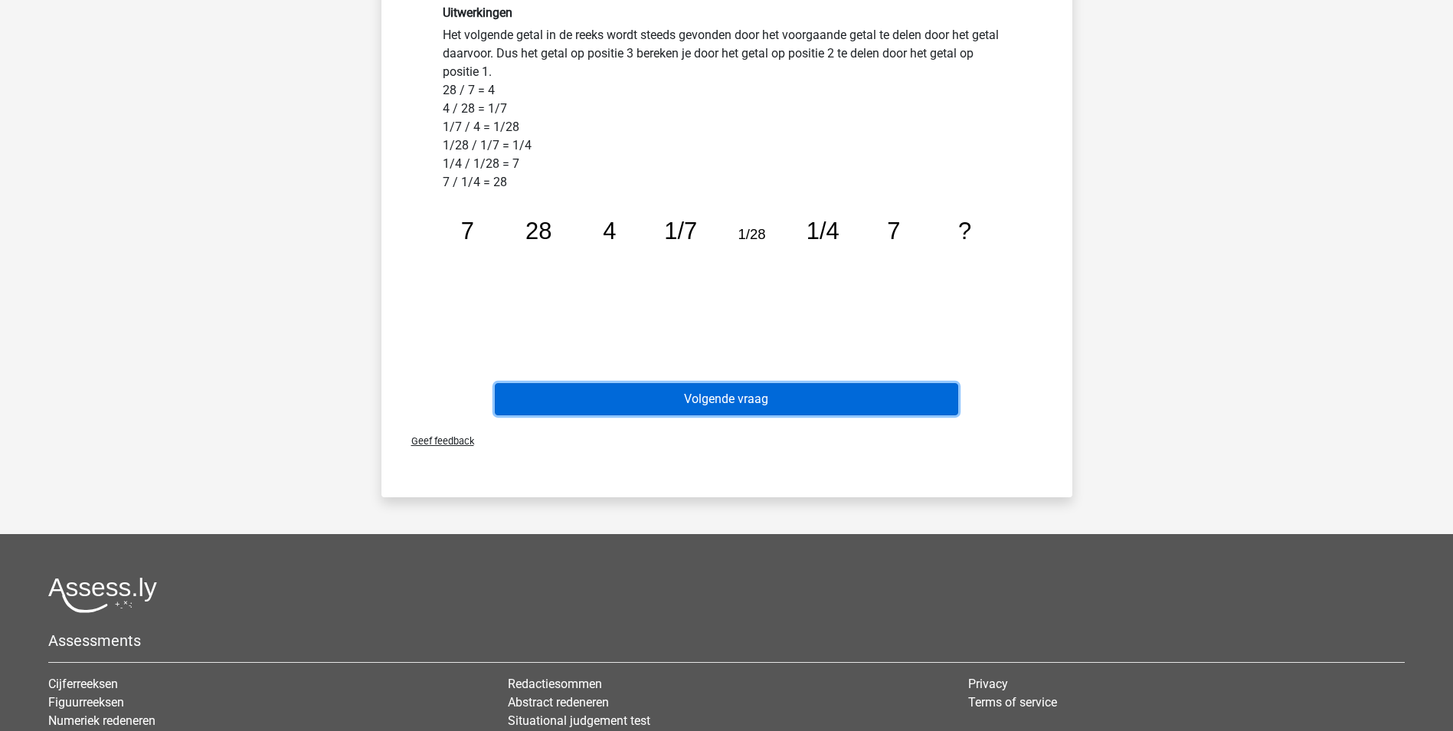
click at [732, 400] on button "Volgende vraag" at bounding box center [726, 399] width 463 height 32
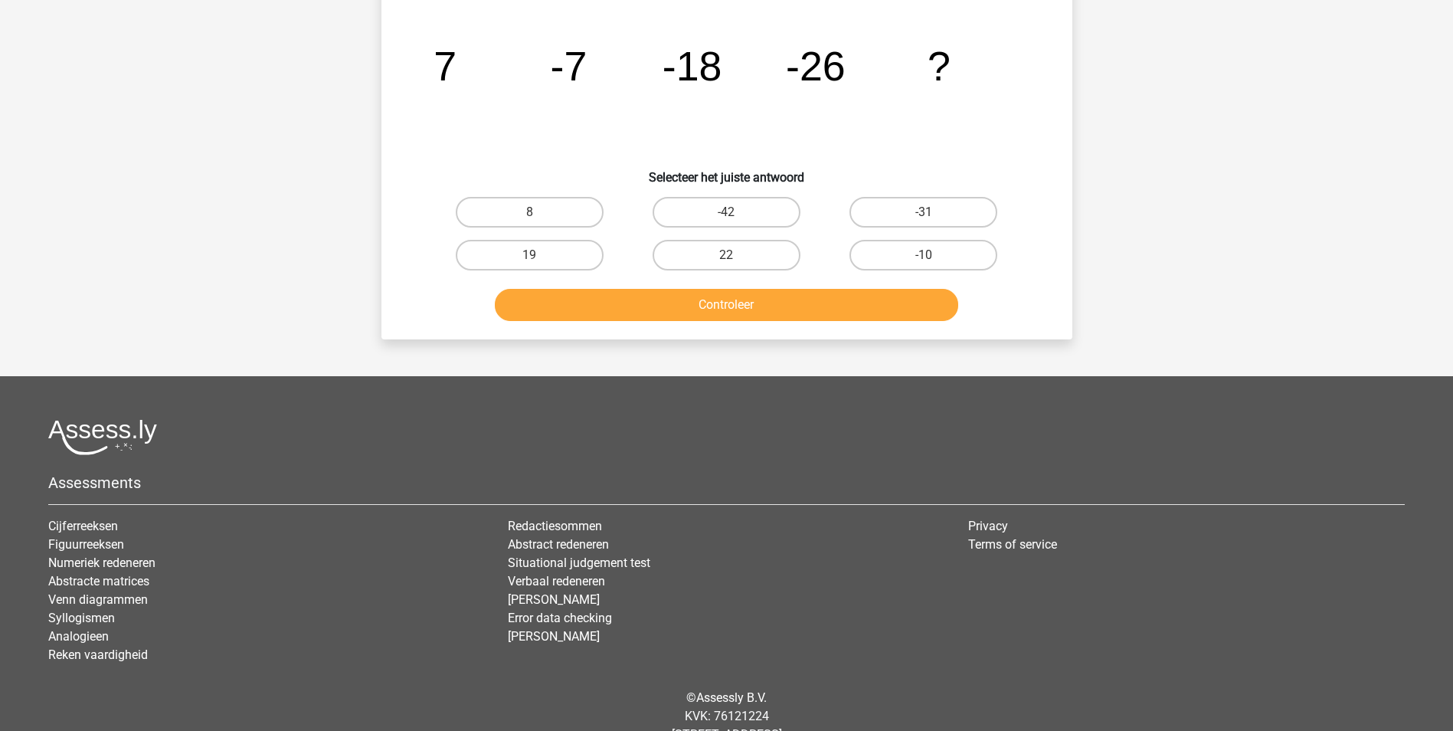
scroll to position [125, 0]
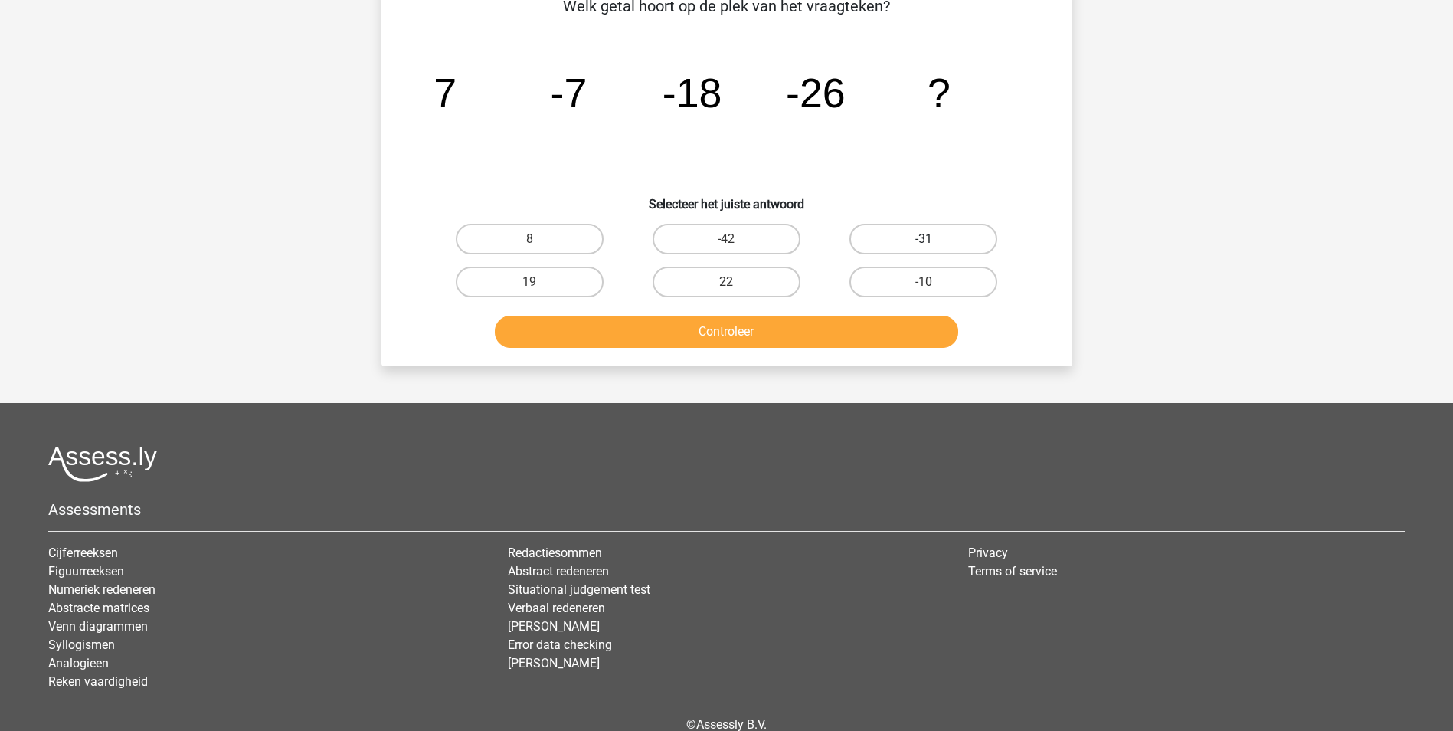
click at [891, 237] on label "-31" at bounding box center [923, 239] width 148 height 31
click at [924, 239] on input "-31" at bounding box center [929, 244] width 10 height 10
radio input "true"
click at [846, 333] on button "Controleer" at bounding box center [726, 332] width 463 height 32
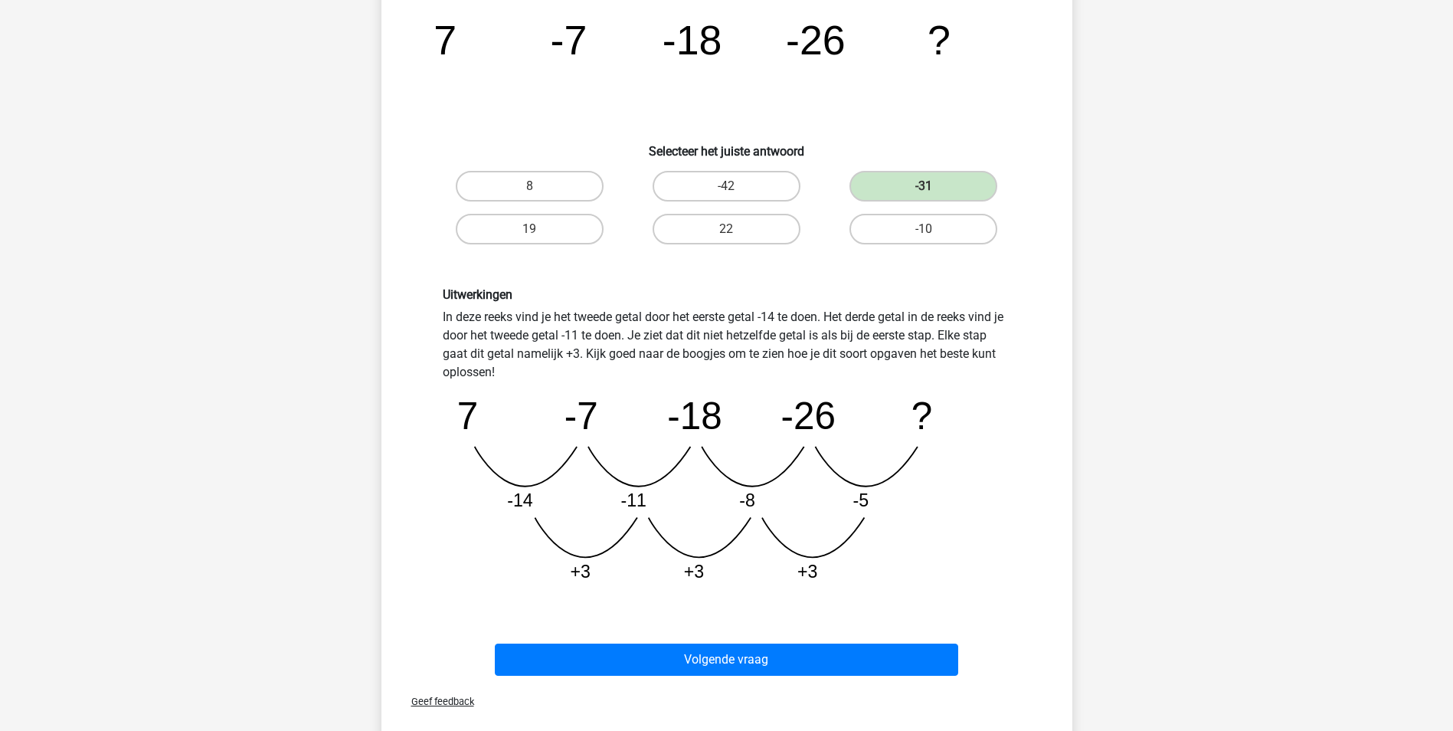
scroll to position [278, 0]
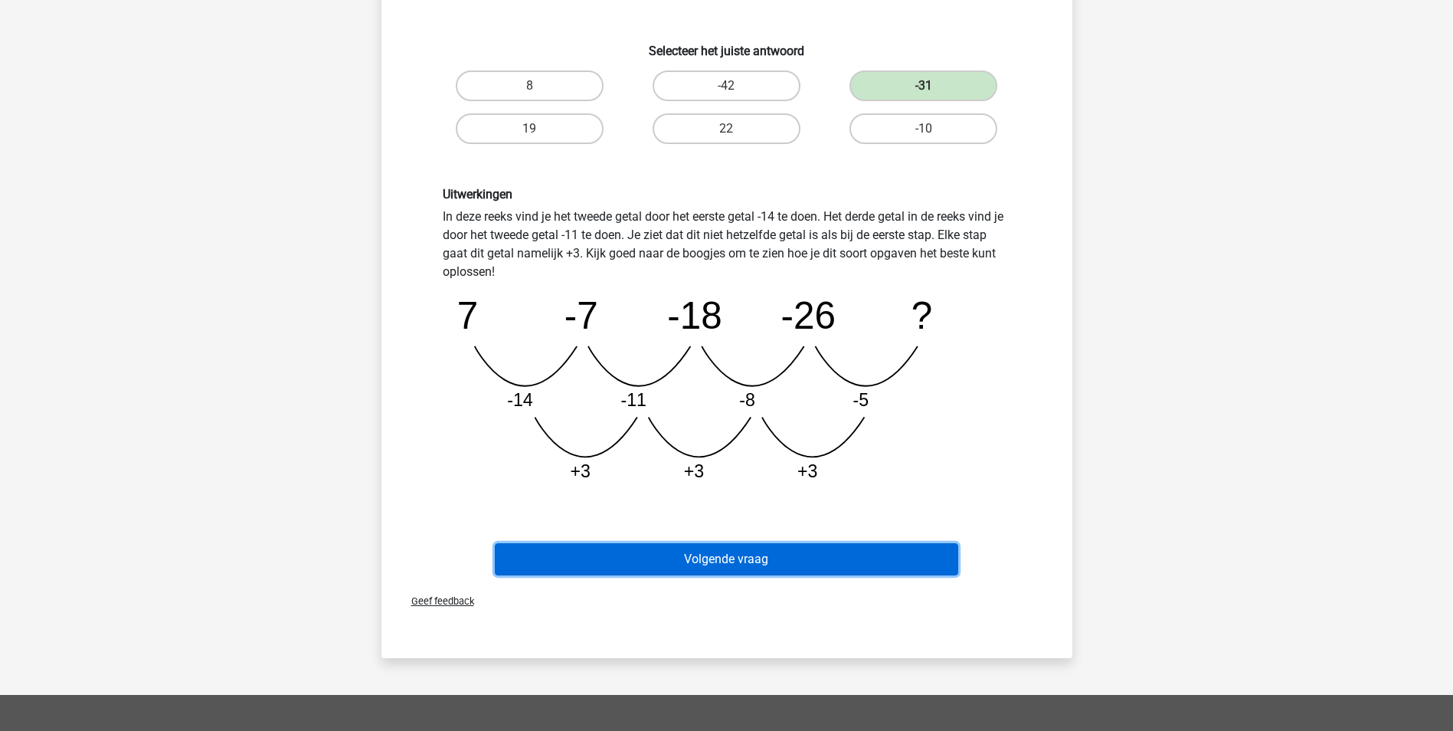
click at [604, 552] on button "Volgende vraag" at bounding box center [726, 559] width 463 height 32
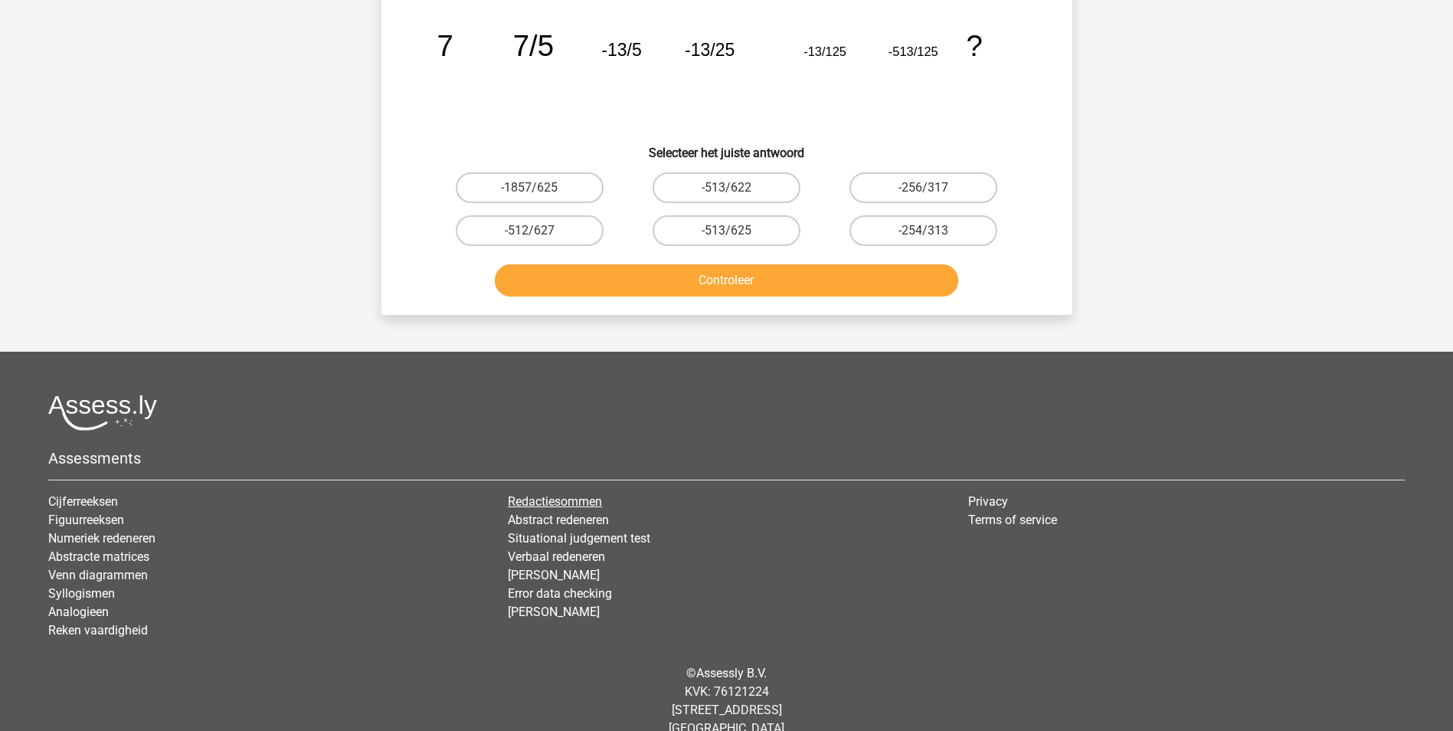
scroll to position [77, 0]
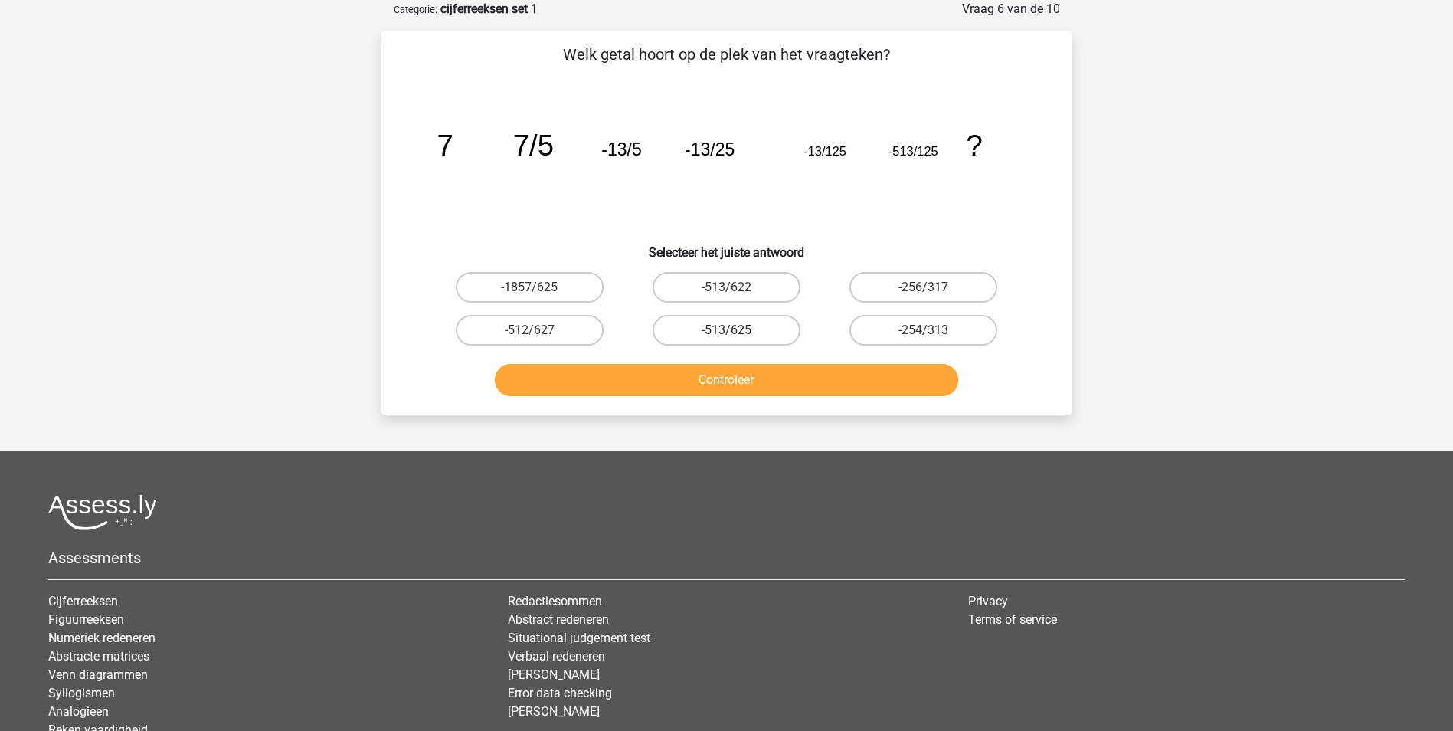
click at [759, 329] on label "-513/625" at bounding box center [727, 330] width 148 height 31
click at [736, 330] on input "-513/625" at bounding box center [731, 335] width 10 height 10
radio input "true"
click at [772, 376] on button "Controleer" at bounding box center [726, 380] width 463 height 32
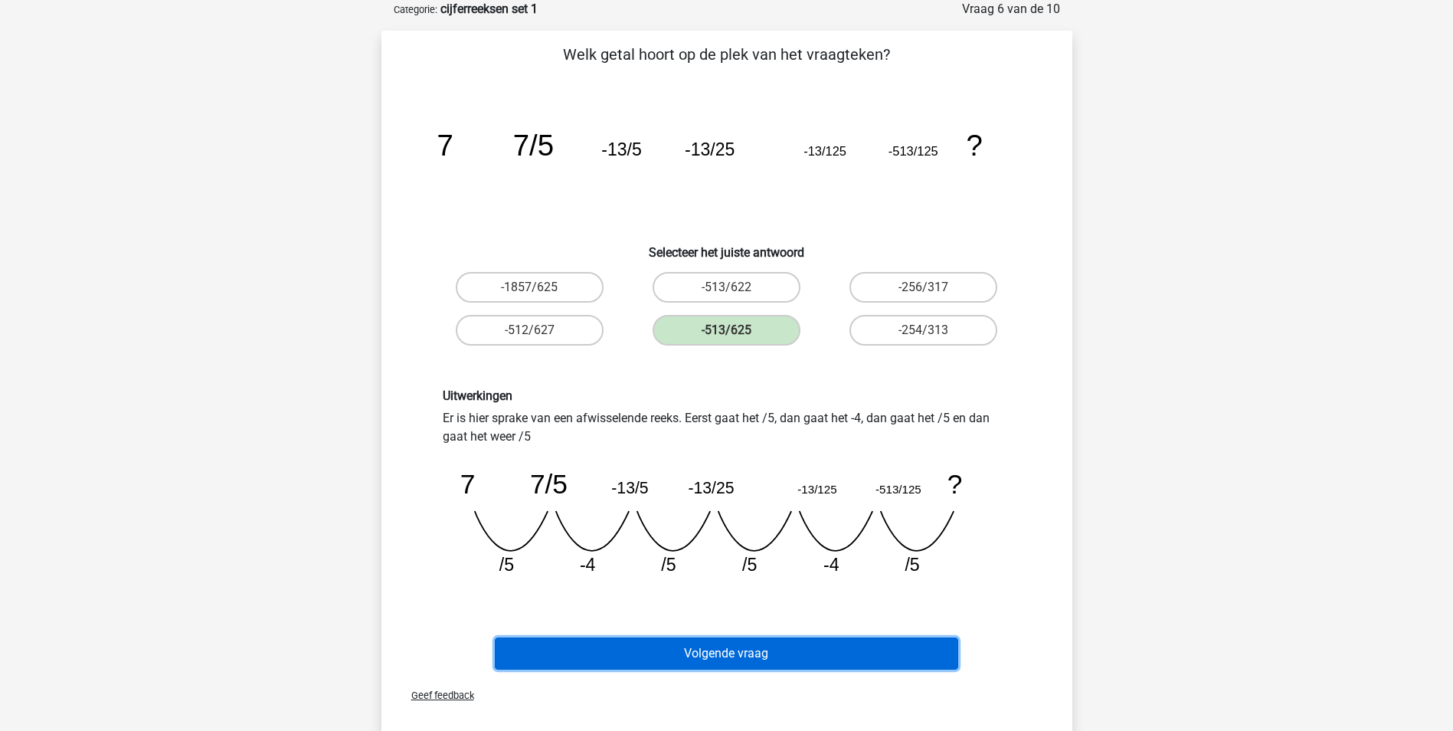
click at [564, 653] on button "Volgende vraag" at bounding box center [726, 653] width 463 height 32
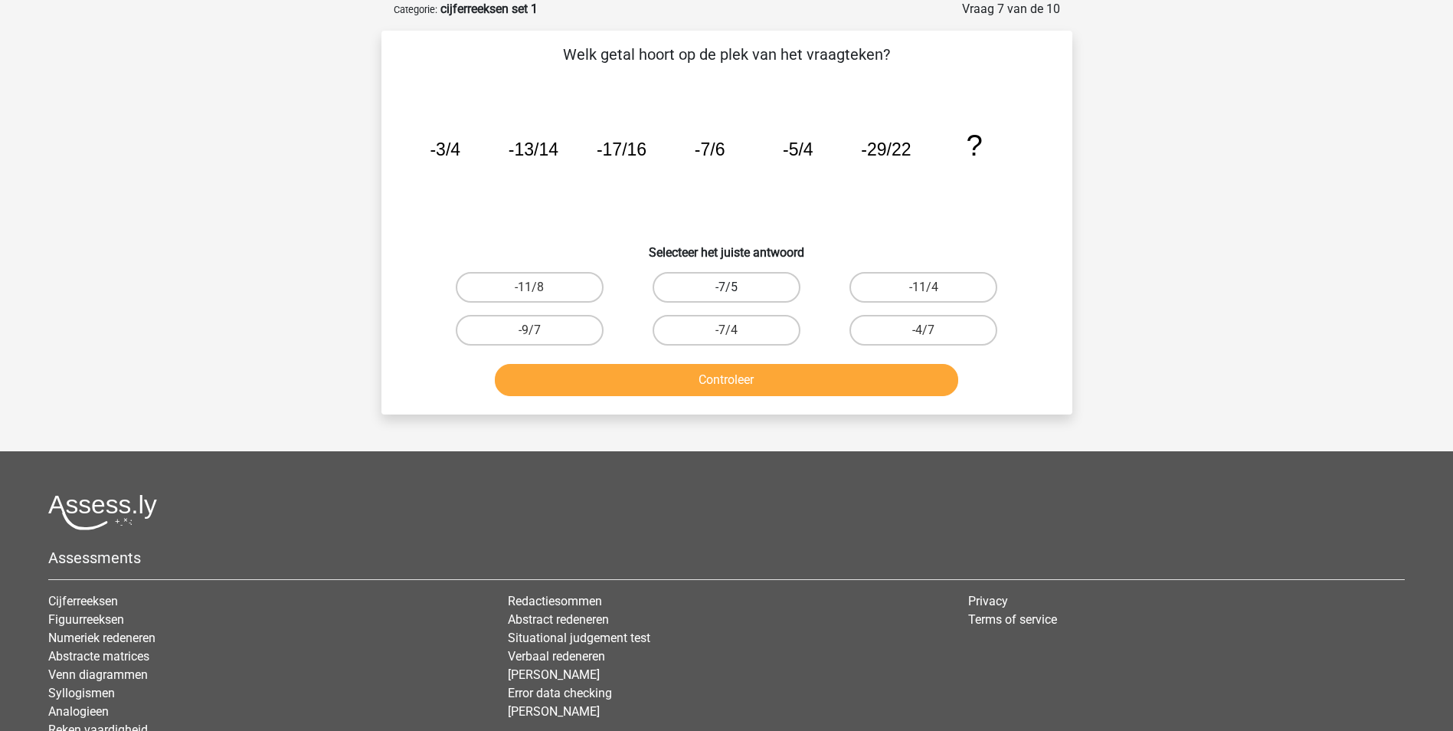
click at [712, 286] on label "-7/5" at bounding box center [727, 287] width 148 height 31
click at [726, 287] on input "-7/5" at bounding box center [731, 292] width 10 height 10
radio input "true"
click at [715, 382] on button "Controleer" at bounding box center [726, 380] width 463 height 32
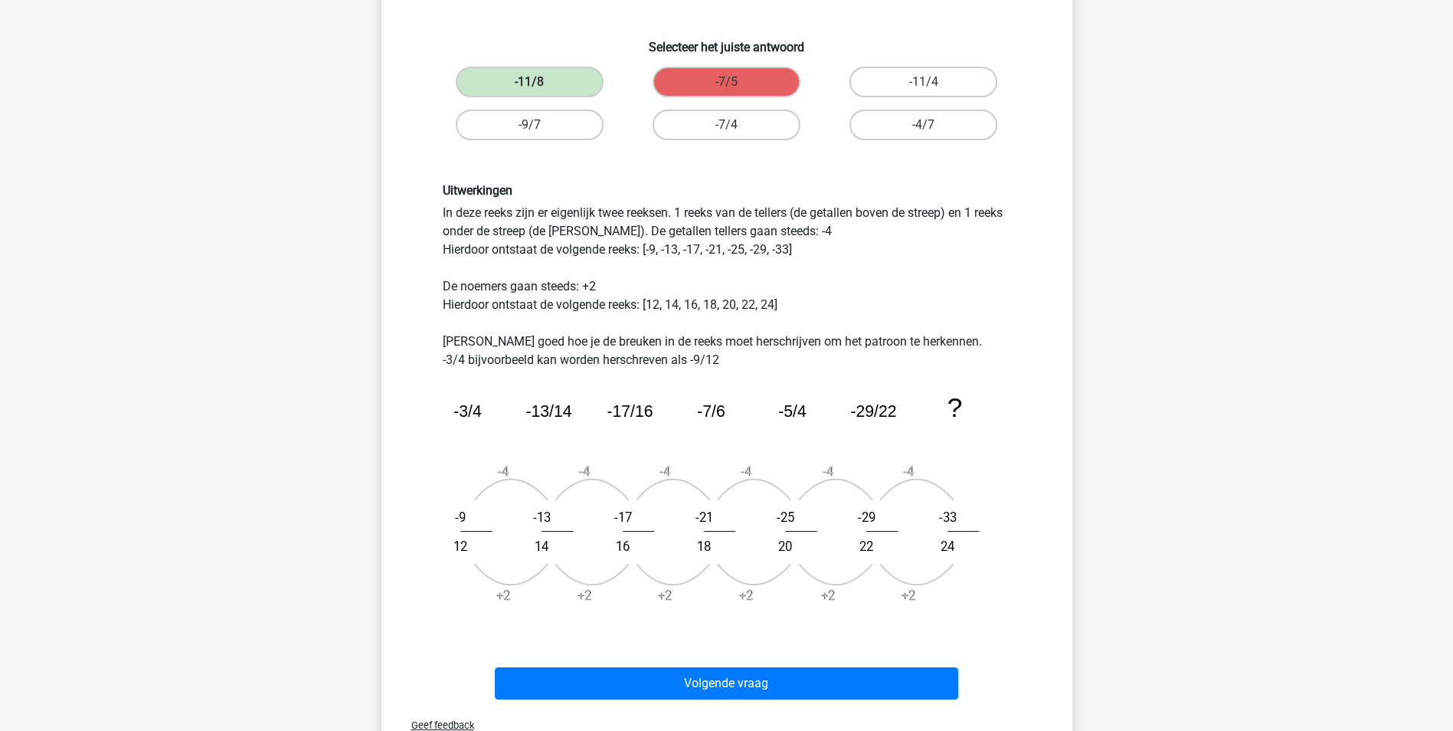
scroll to position [306, 0]
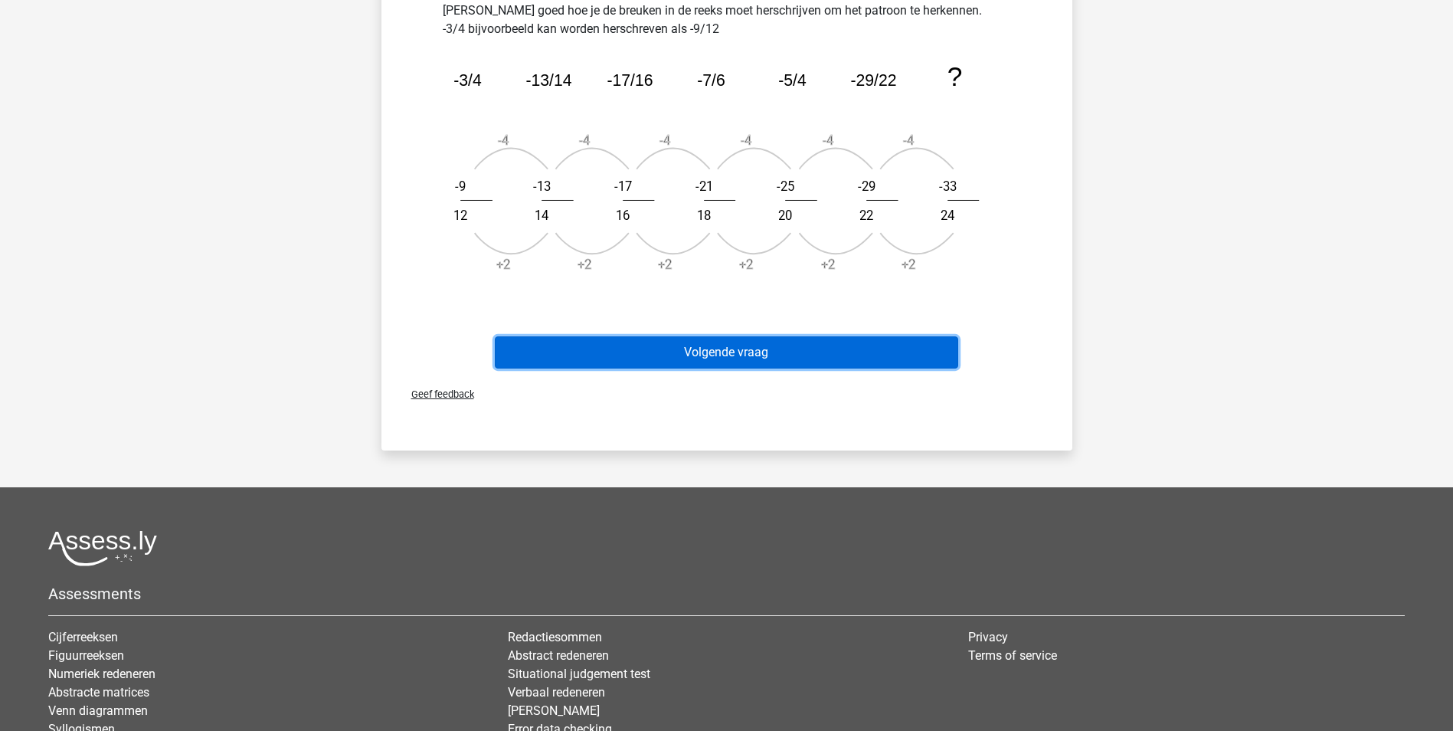
click at [726, 356] on button "Volgende vraag" at bounding box center [726, 352] width 463 height 32
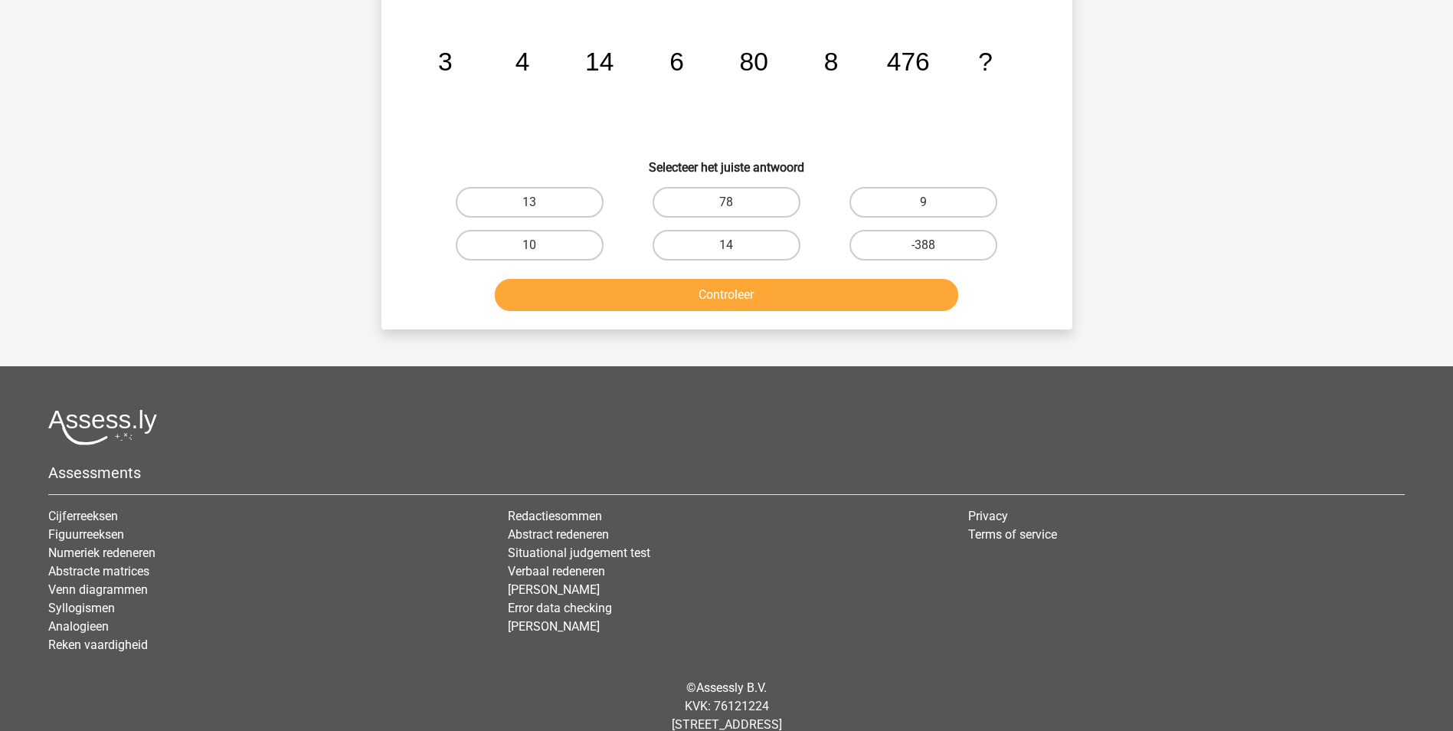
scroll to position [77, 0]
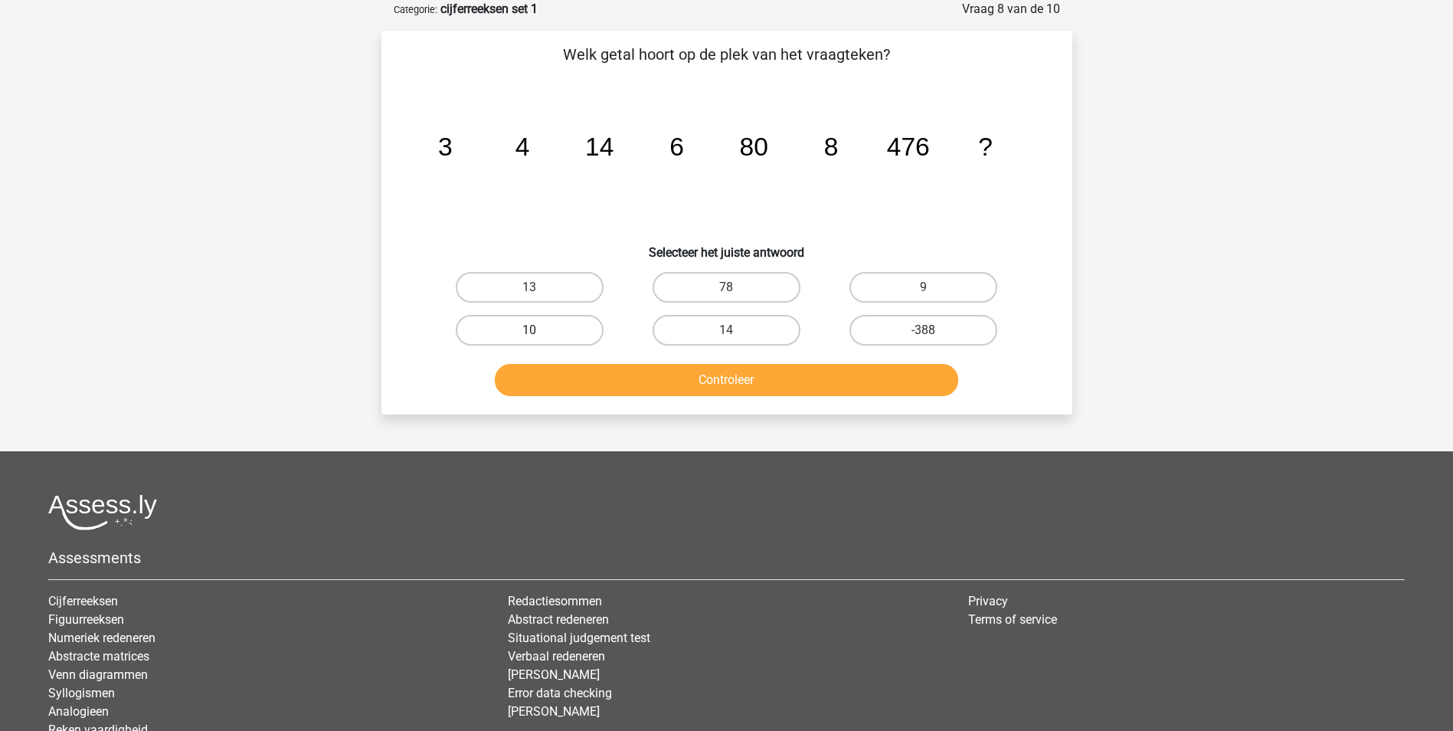
click at [547, 327] on label "10" at bounding box center [530, 330] width 148 height 31
click at [539, 330] on input "10" at bounding box center [534, 335] width 10 height 10
radio input "true"
click at [634, 381] on button "Controleer" at bounding box center [726, 380] width 463 height 32
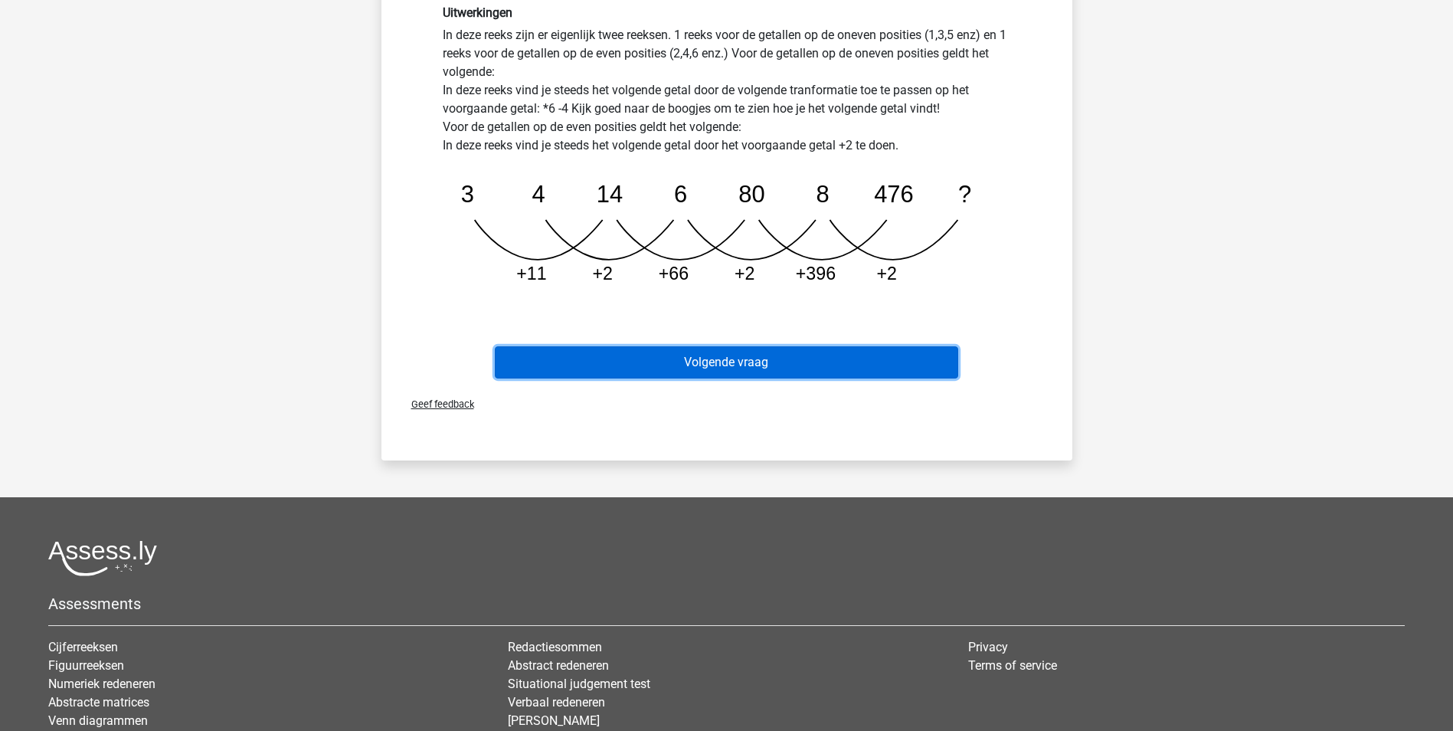
click at [668, 365] on button "Volgende vraag" at bounding box center [726, 362] width 463 height 32
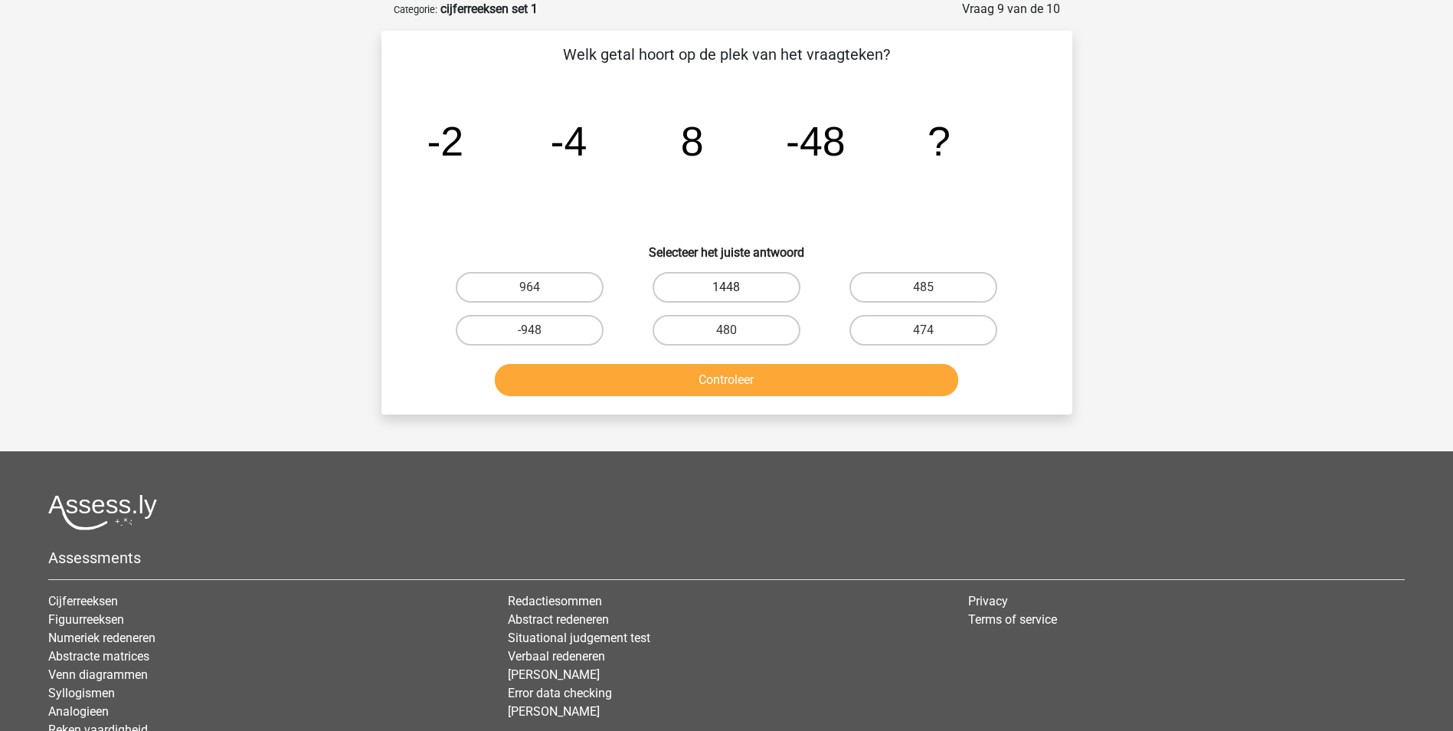
click at [767, 286] on label "1448" at bounding box center [727, 287] width 148 height 31
click at [736, 287] on input "1448" at bounding box center [731, 292] width 10 height 10
radio input "true"
click at [779, 385] on button "Controleer" at bounding box center [726, 380] width 463 height 32
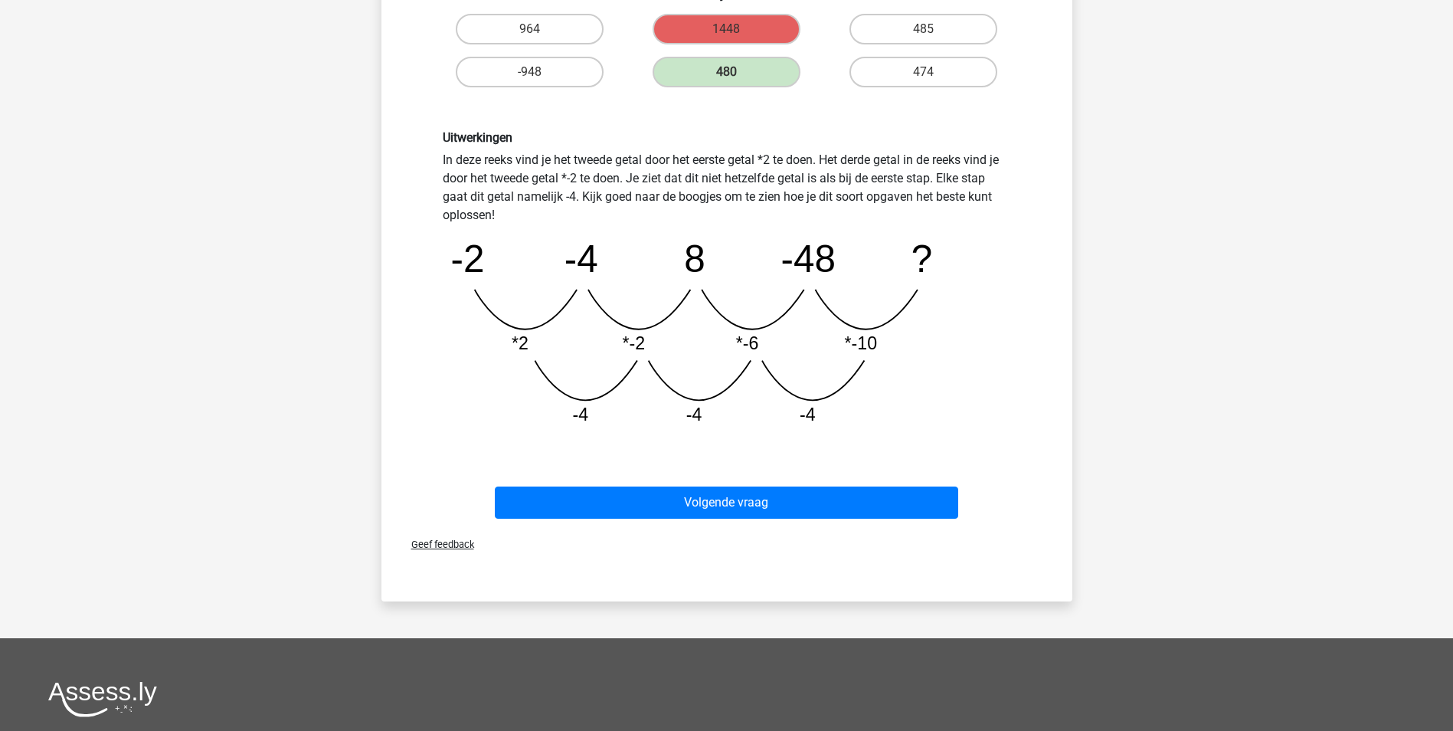
scroll to position [383, 0]
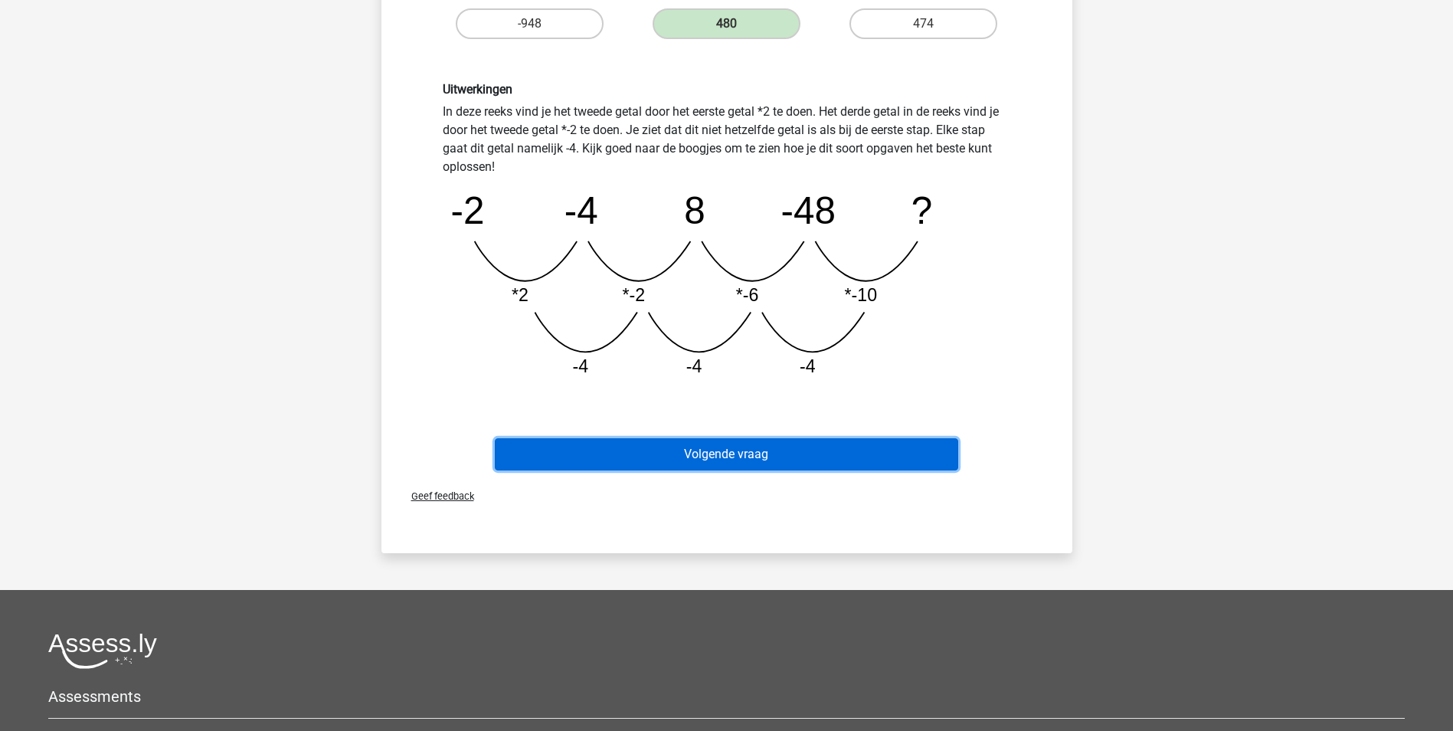
click at [782, 455] on button "Volgende vraag" at bounding box center [726, 454] width 463 height 32
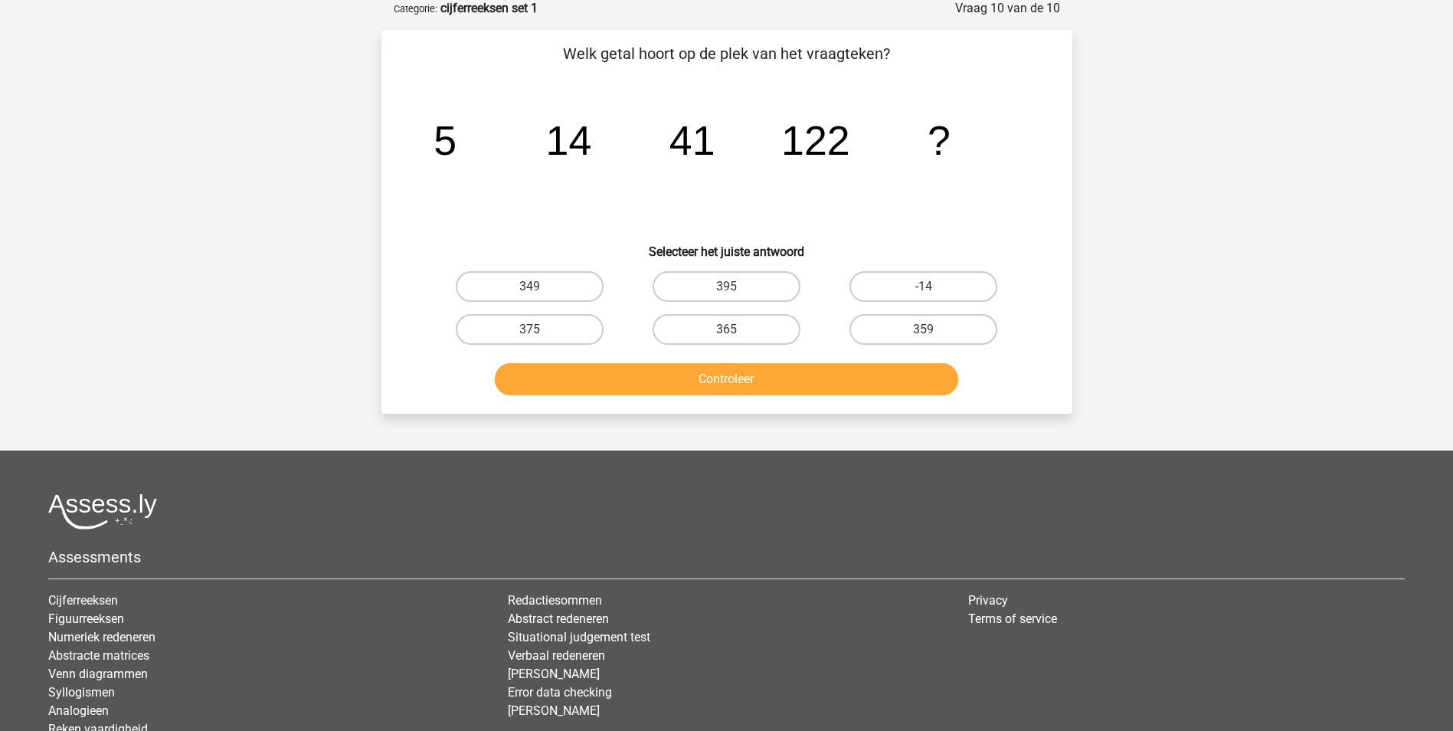
scroll to position [77, 0]
click at [744, 326] on label "365" at bounding box center [727, 330] width 148 height 31
click at [736, 330] on input "365" at bounding box center [731, 335] width 10 height 10
radio input "true"
click at [771, 377] on button "Controleer" at bounding box center [726, 380] width 463 height 32
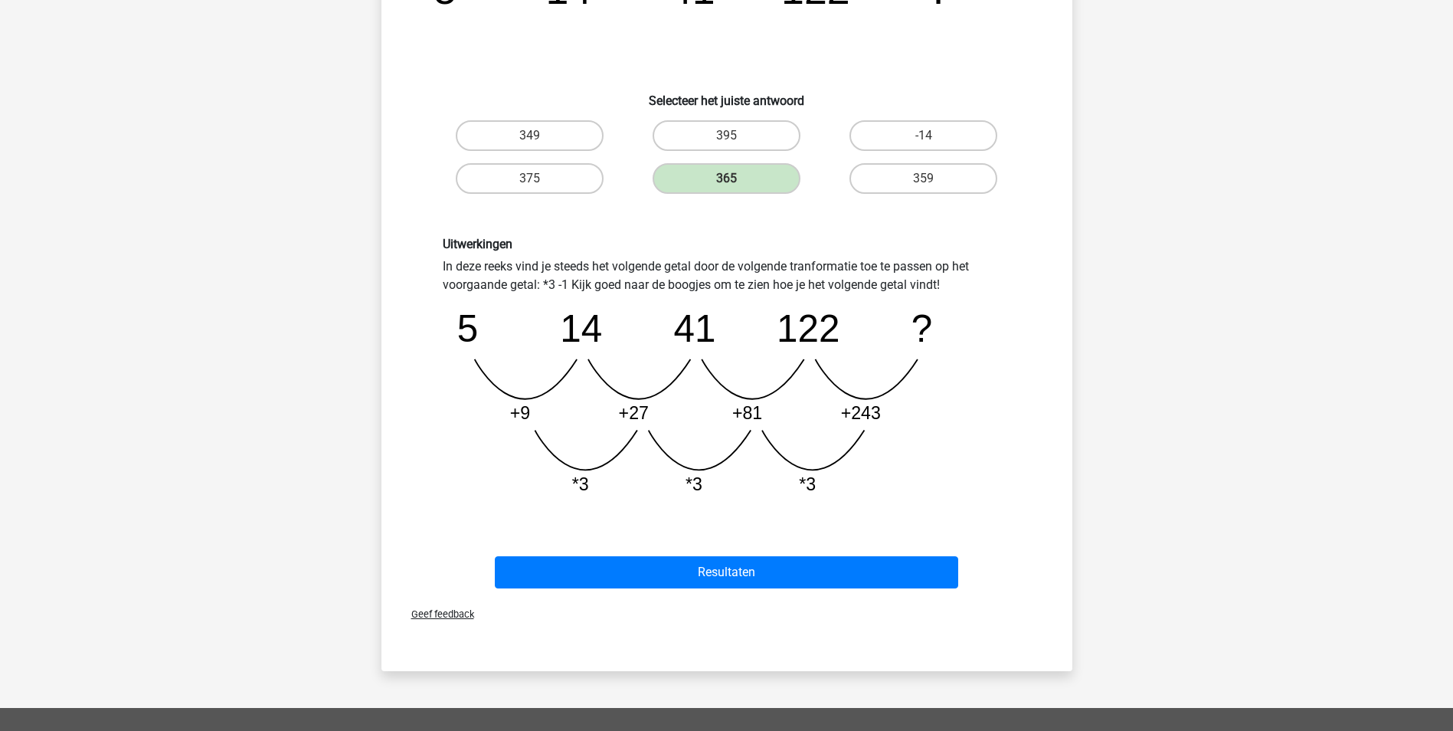
scroll to position [230, 0]
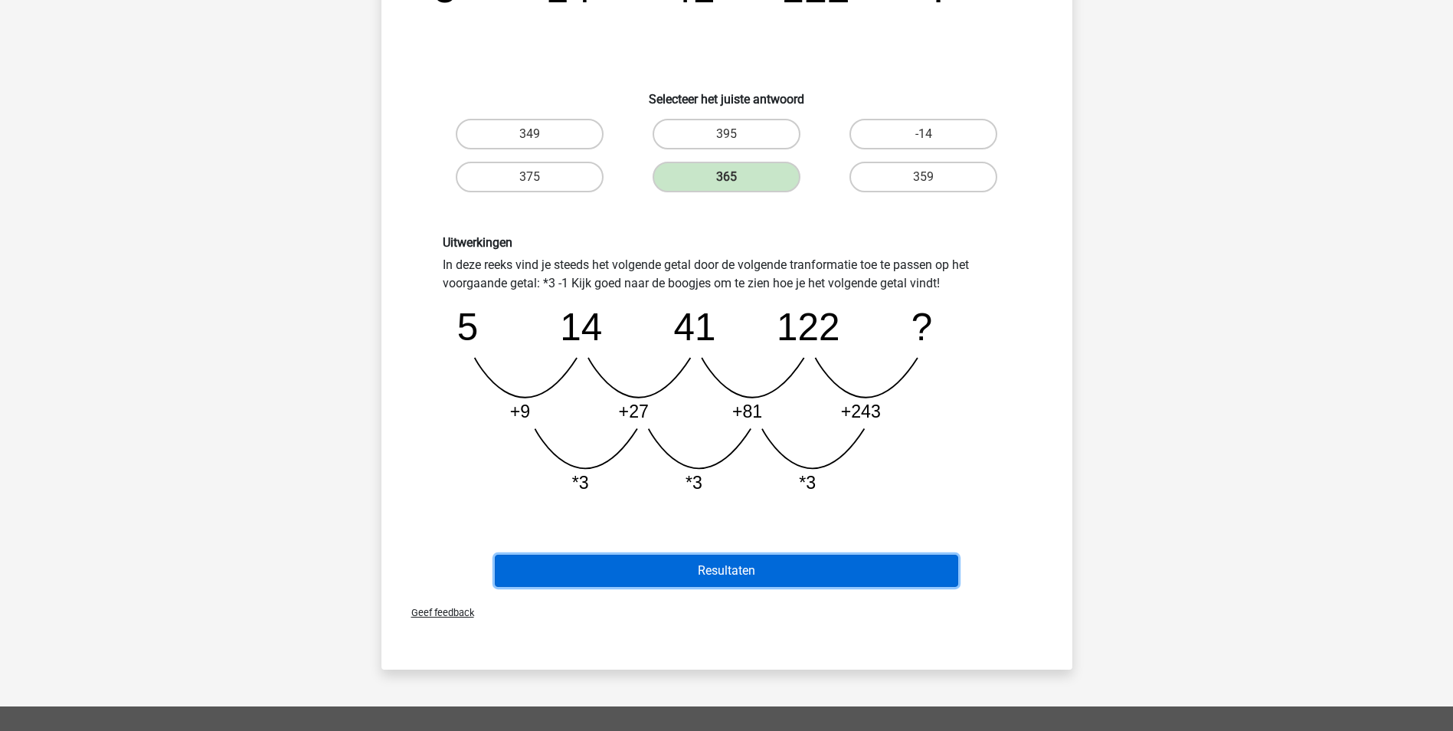
click at [790, 574] on button "Resultaten" at bounding box center [726, 571] width 463 height 32
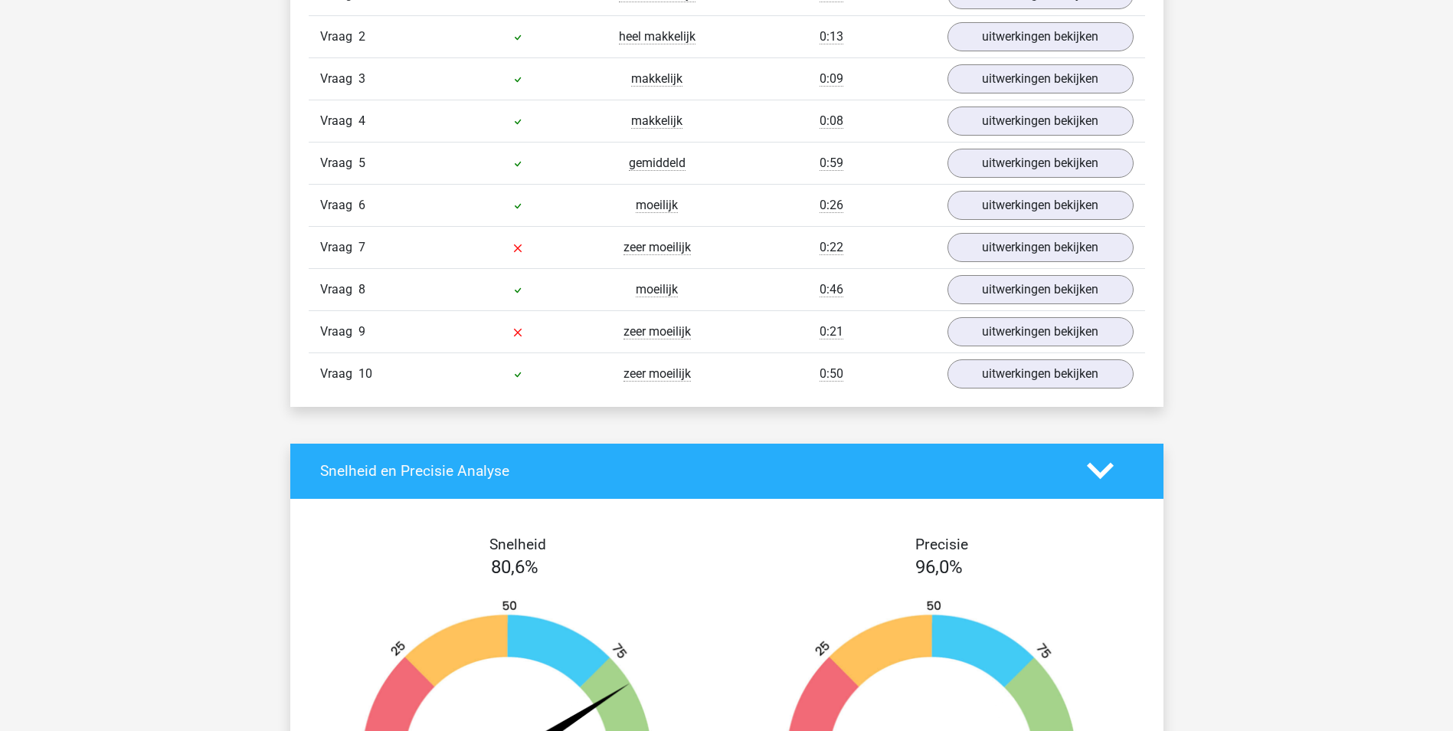
scroll to position [1072, 0]
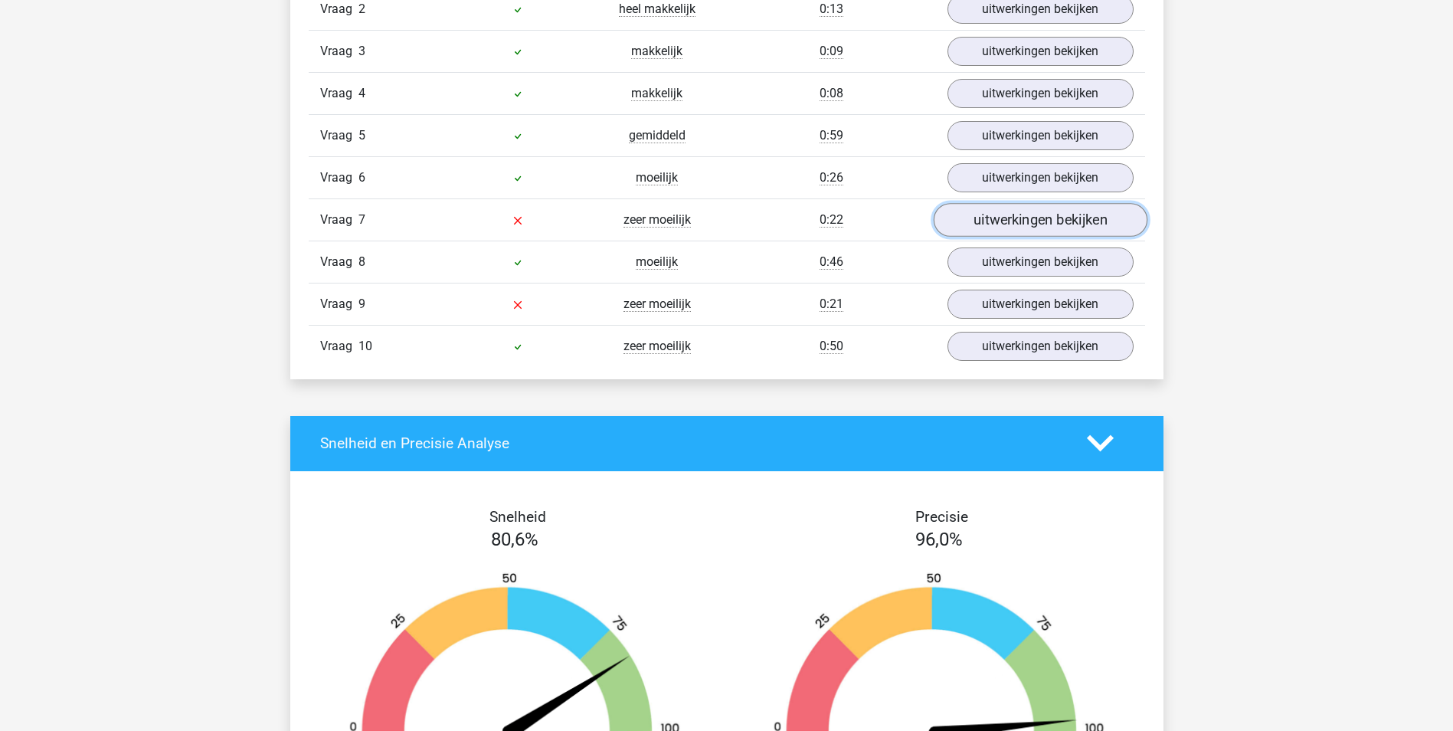
click at [1046, 214] on link "uitwerkingen bekijken" at bounding box center [1040, 220] width 214 height 34
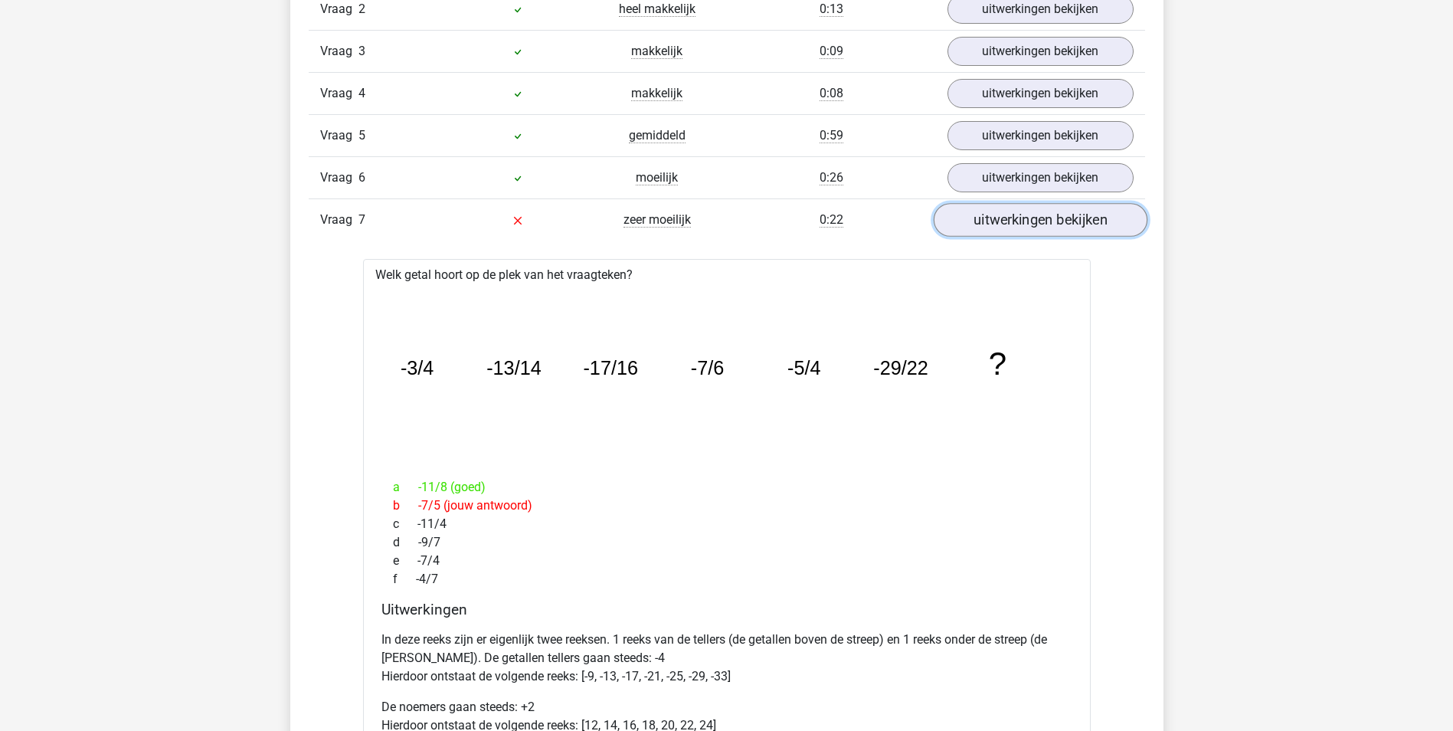
click at [995, 223] on link "uitwerkingen bekijken" at bounding box center [1040, 220] width 214 height 34
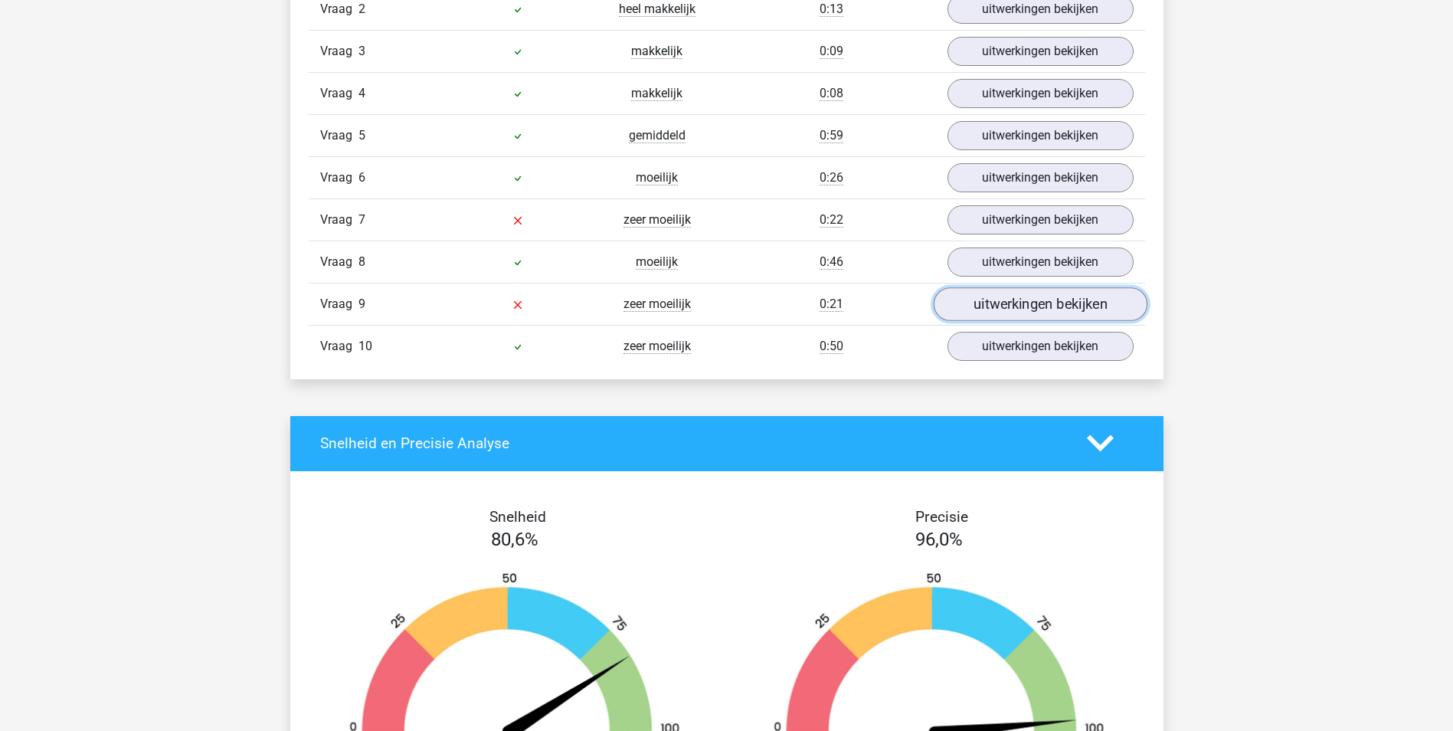
click at [1000, 301] on link "uitwerkingen bekijken" at bounding box center [1040, 304] width 214 height 34
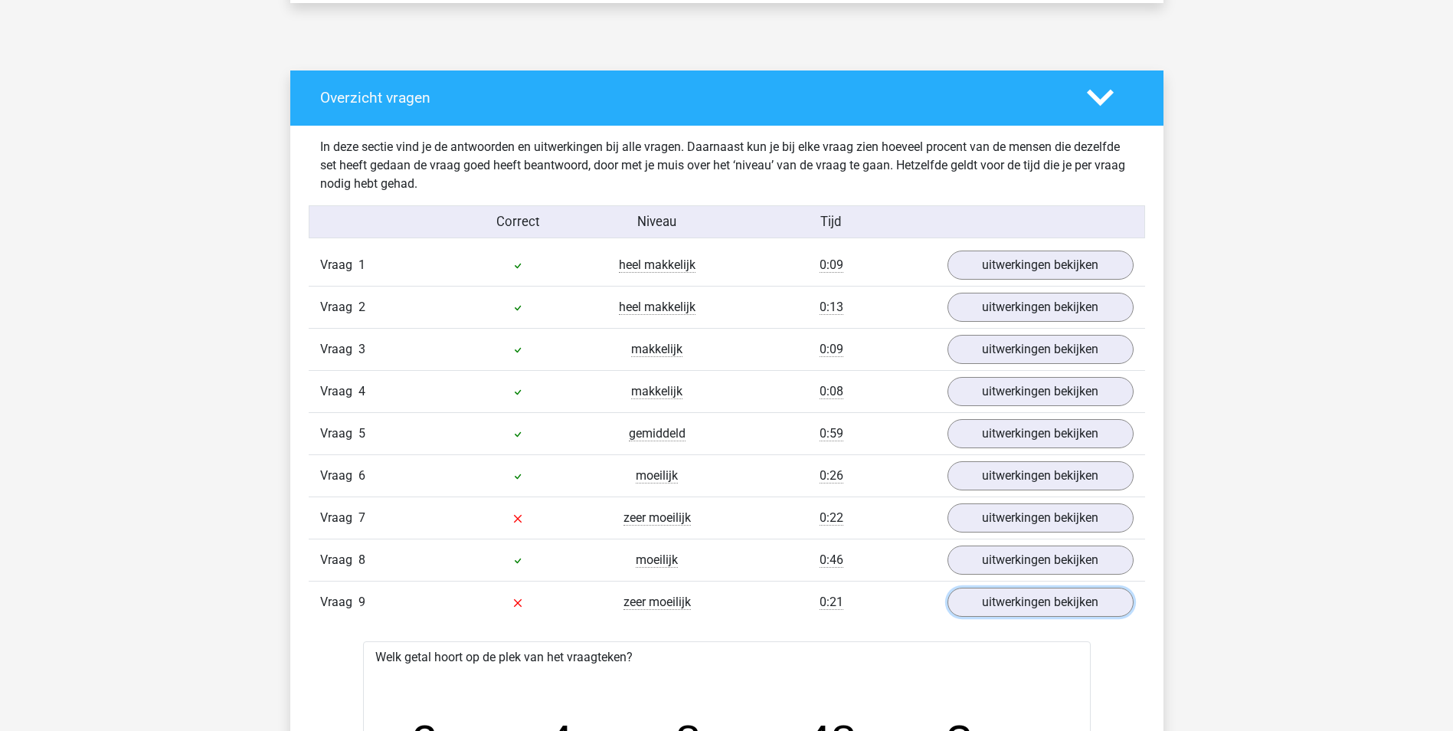
scroll to position [919, 0]
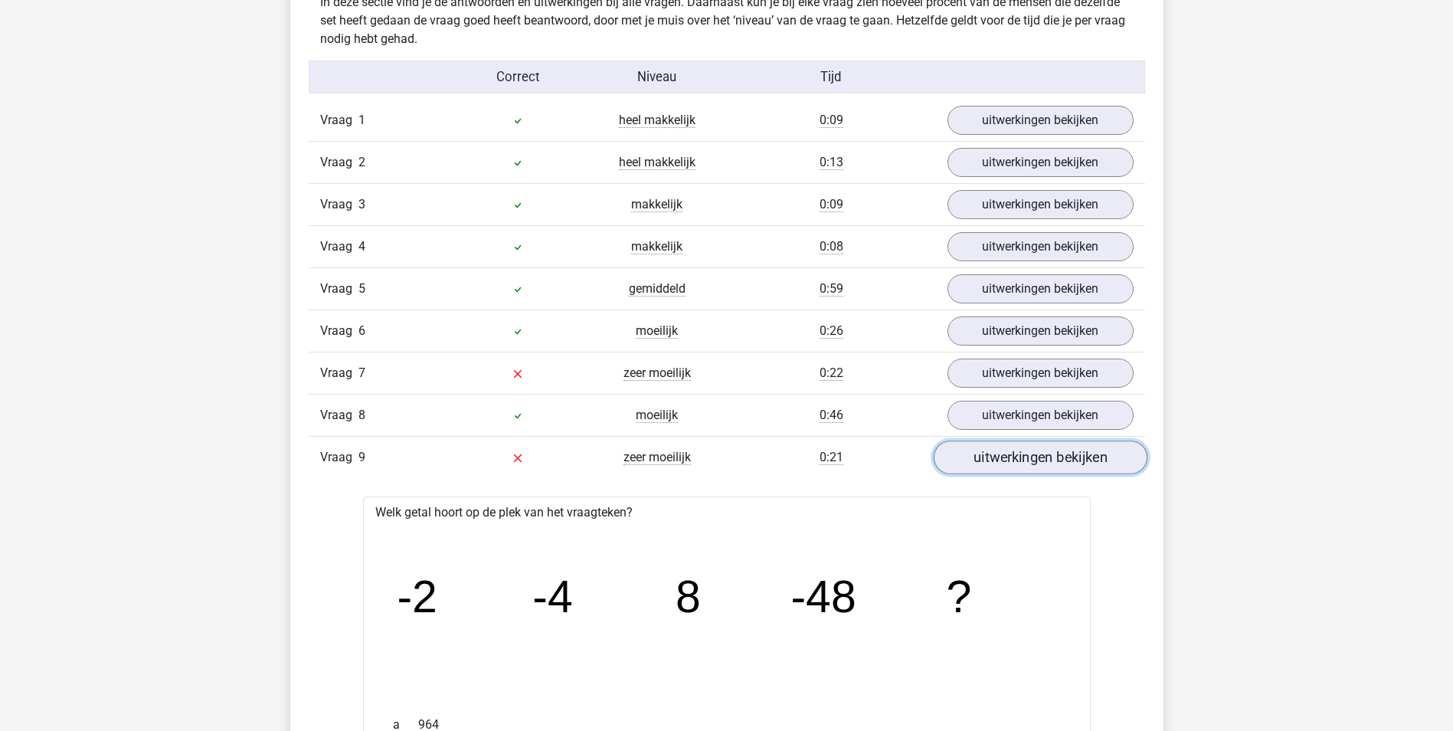
click at [1088, 449] on link "uitwerkingen bekijken" at bounding box center [1040, 457] width 214 height 34
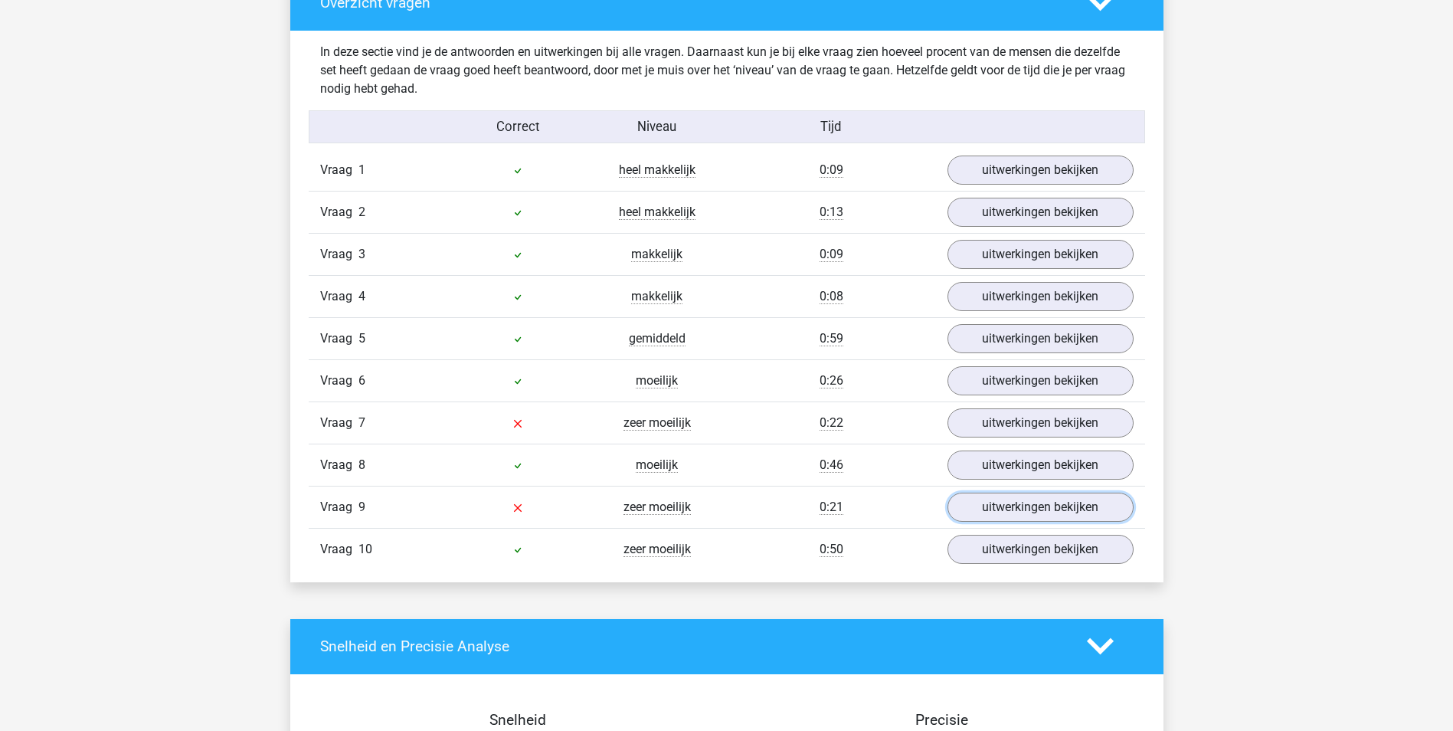
scroll to position [843, 0]
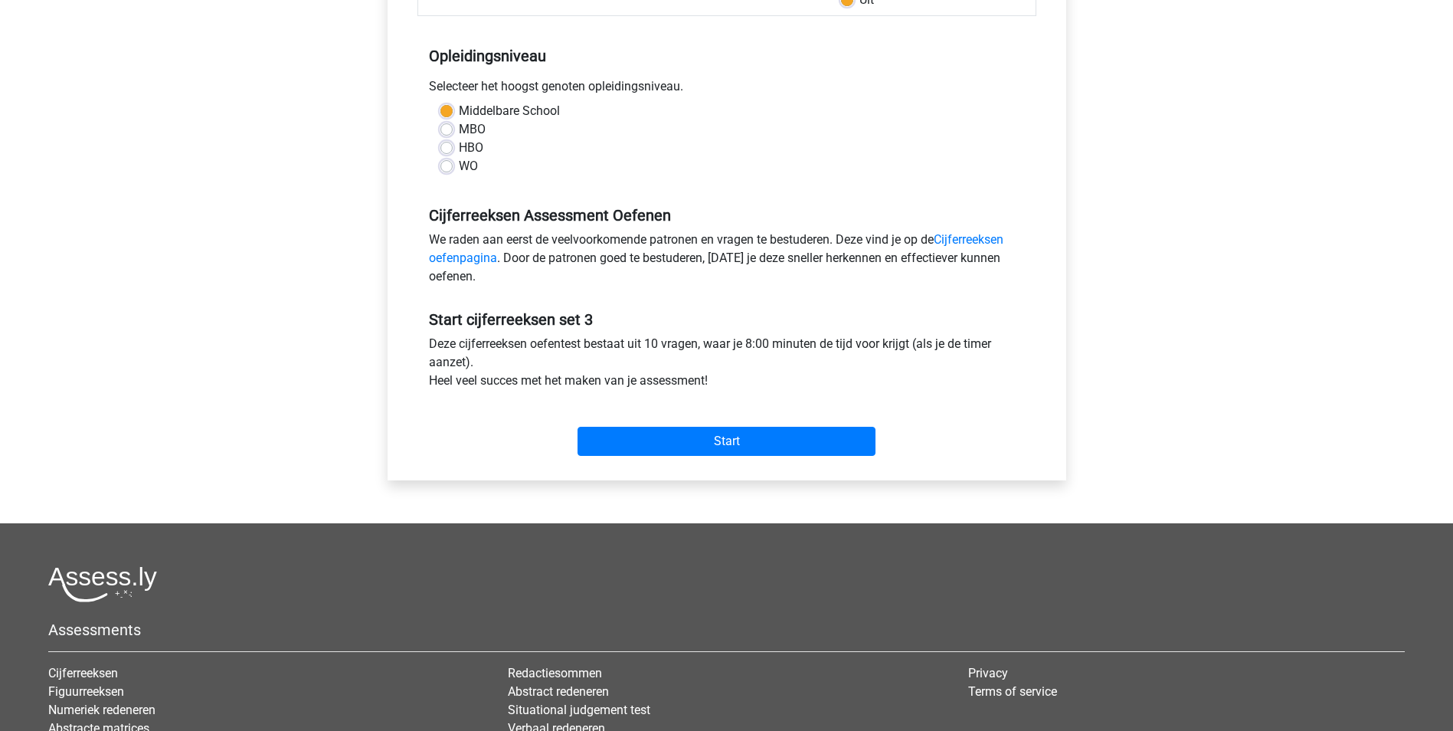
scroll to position [306, 0]
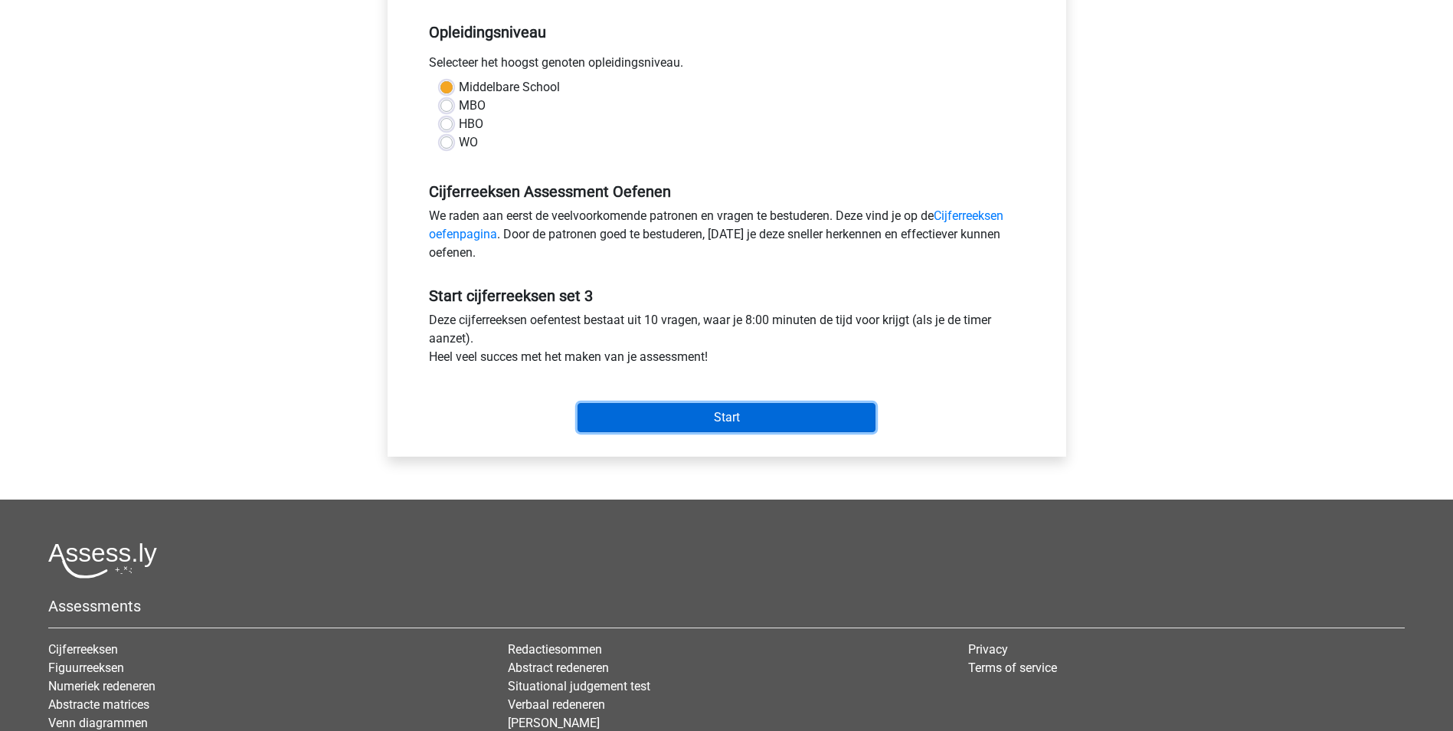
click at [721, 417] on input "Start" at bounding box center [727, 417] width 298 height 29
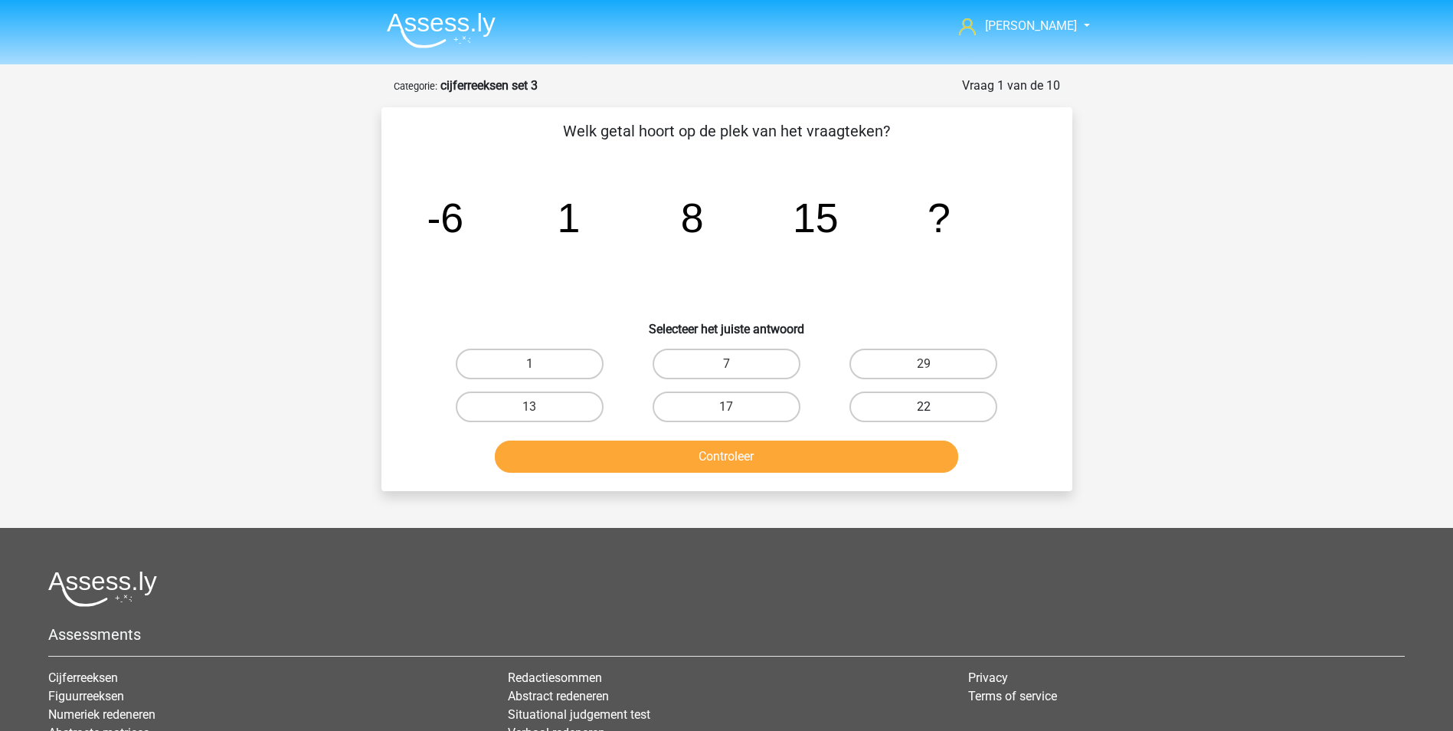
click at [904, 407] on label "22" at bounding box center [923, 406] width 148 height 31
click at [924, 407] on input "22" at bounding box center [929, 412] width 10 height 10
radio input "true"
click at [853, 456] on button "Controleer" at bounding box center [726, 456] width 463 height 32
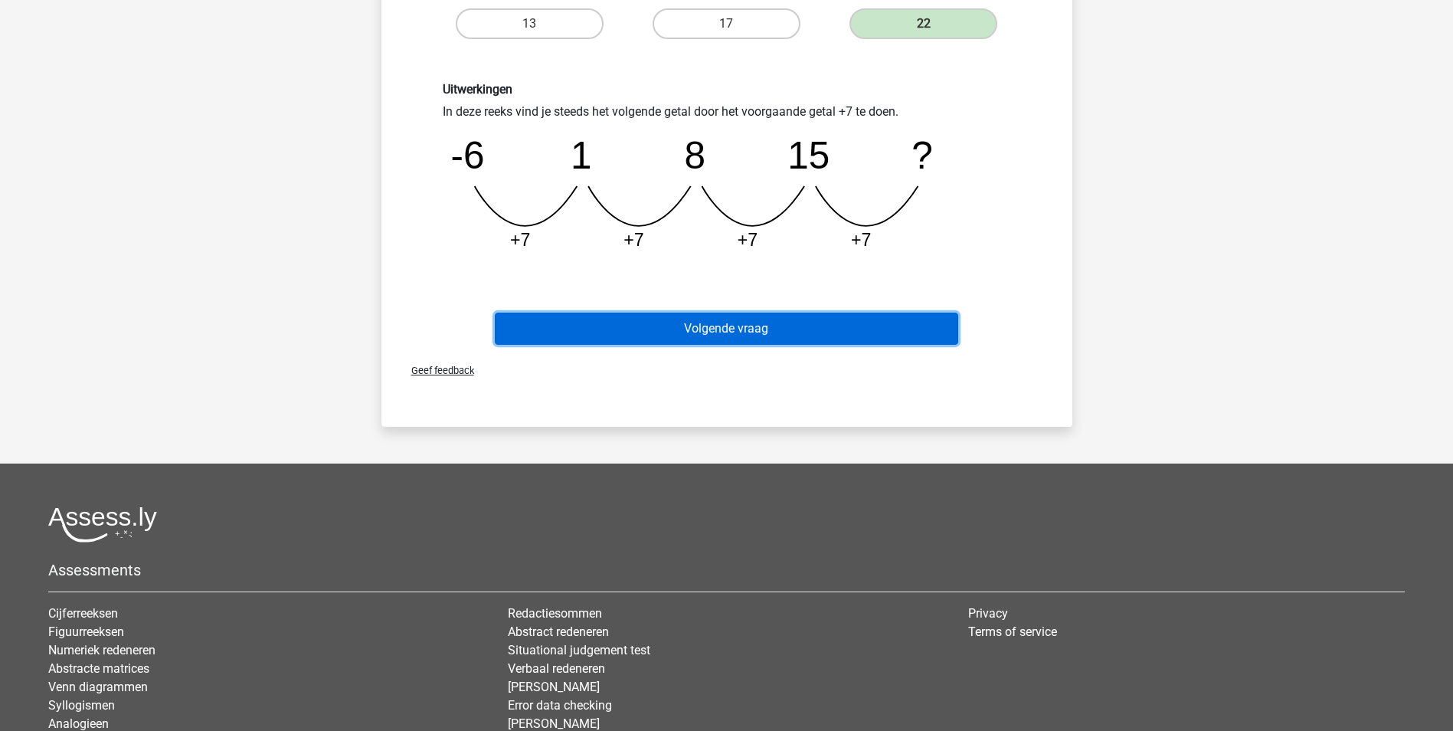
click at [744, 332] on button "Volgende vraag" at bounding box center [726, 329] width 463 height 32
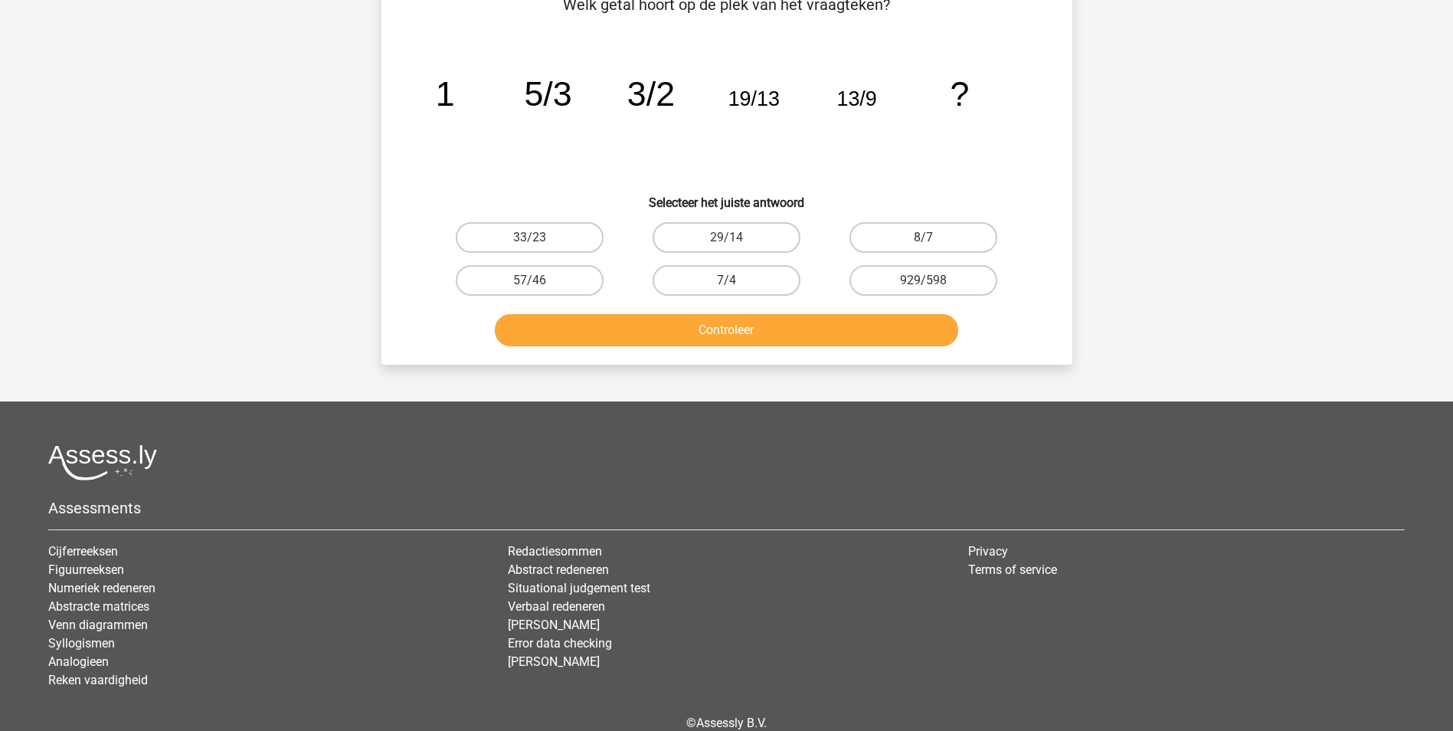
scroll to position [153, 0]
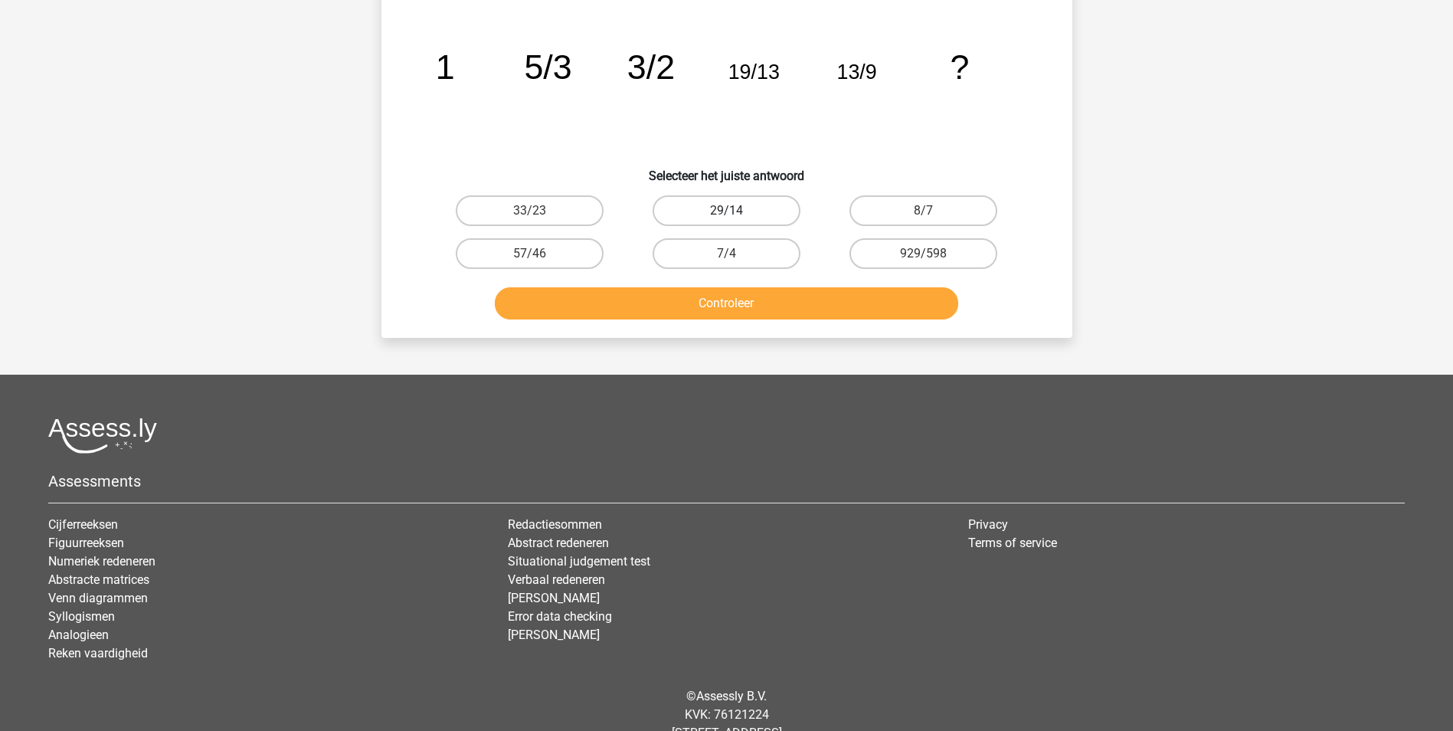
click at [764, 201] on label "29/14" at bounding box center [727, 210] width 148 height 31
click at [736, 211] on input "29/14" at bounding box center [731, 216] width 10 height 10
radio input "true"
click at [781, 308] on button "Controleer" at bounding box center [726, 303] width 463 height 32
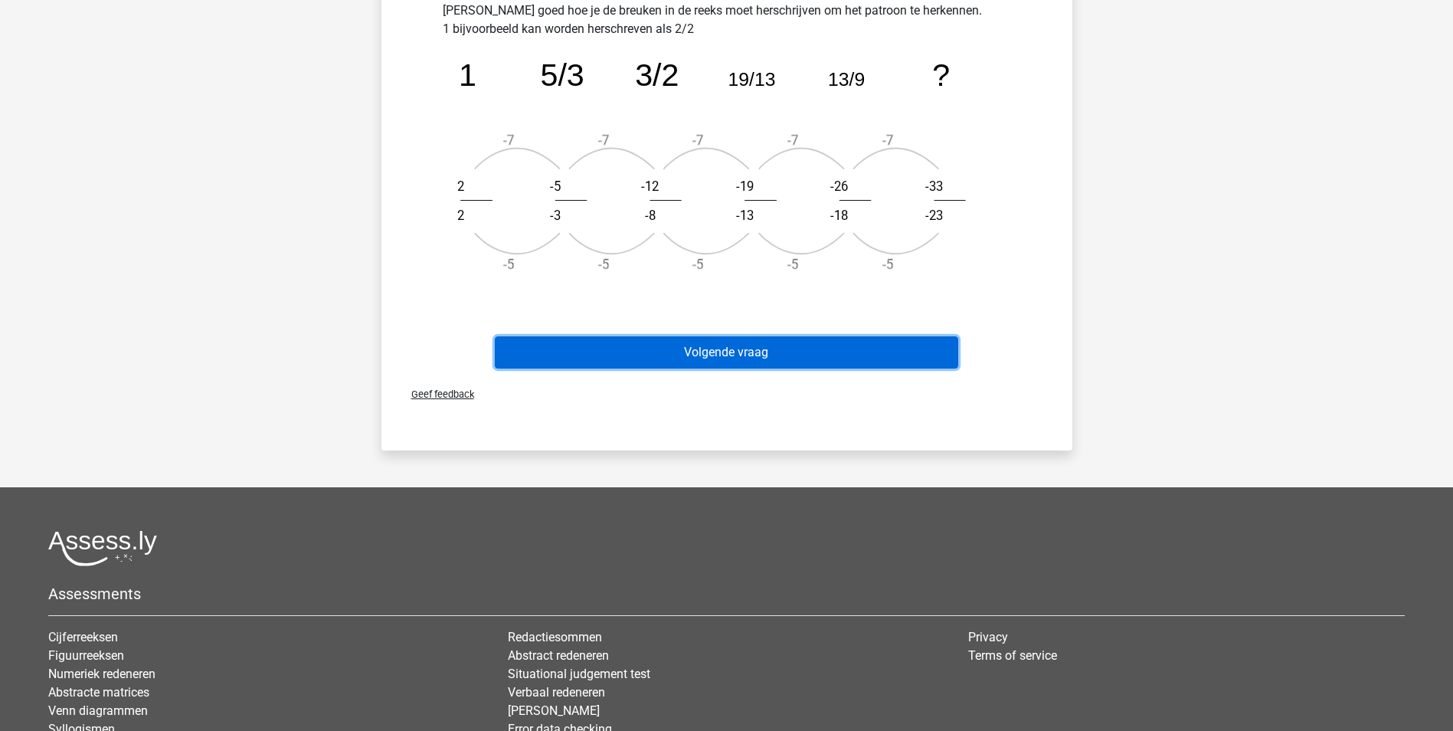
click at [728, 353] on button "Volgende vraag" at bounding box center [726, 352] width 463 height 32
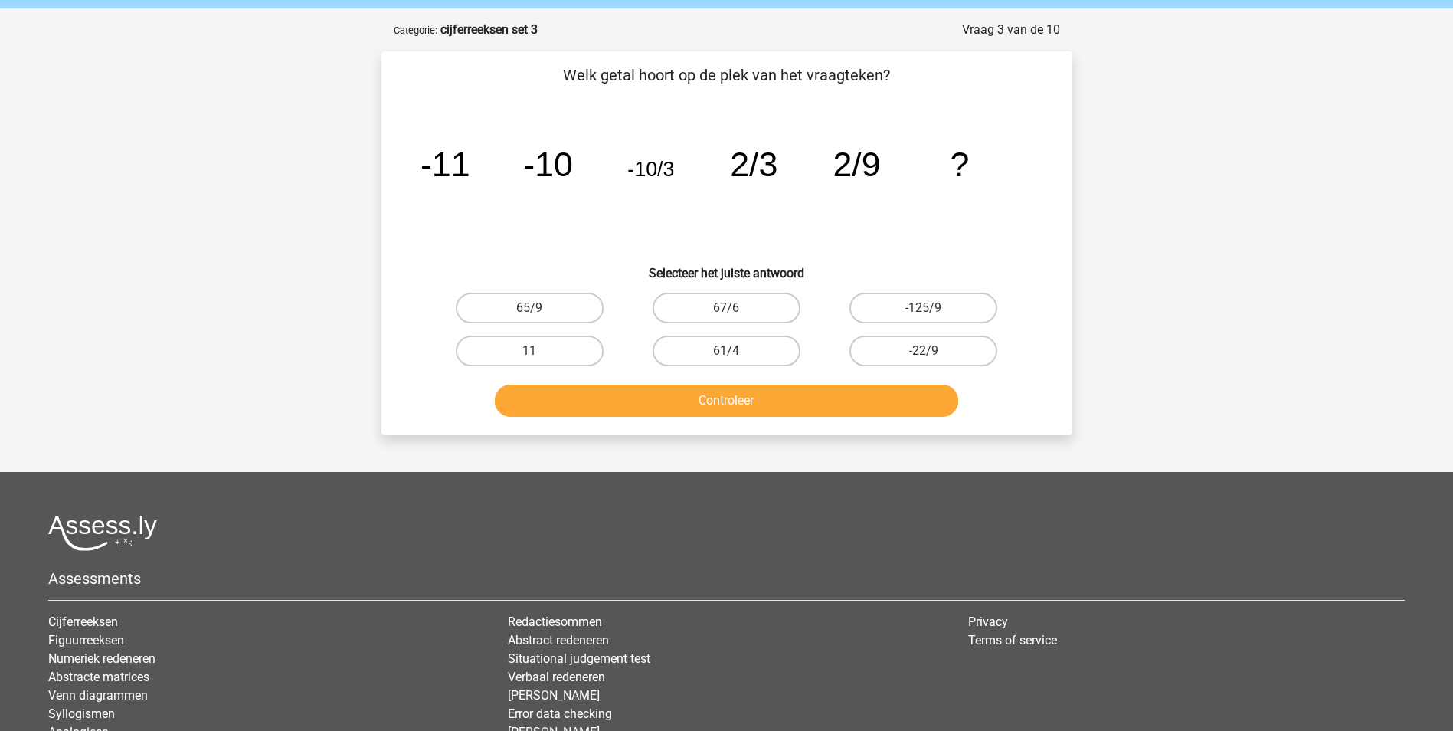
scroll to position [48, 0]
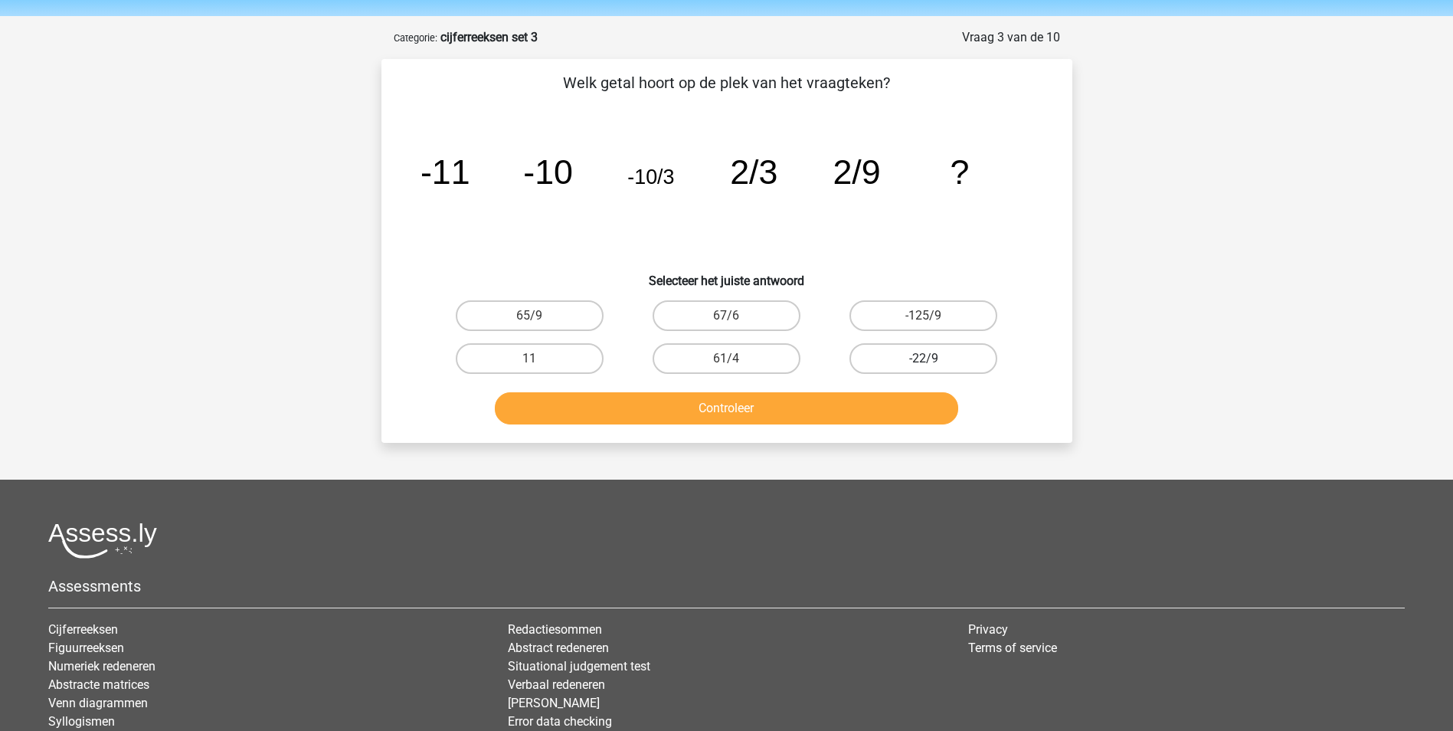
click at [897, 359] on label "-22/9" at bounding box center [923, 358] width 148 height 31
click at [924, 359] on input "-22/9" at bounding box center [929, 363] width 10 height 10
radio input "true"
click at [841, 408] on button "Controleer" at bounding box center [726, 408] width 463 height 32
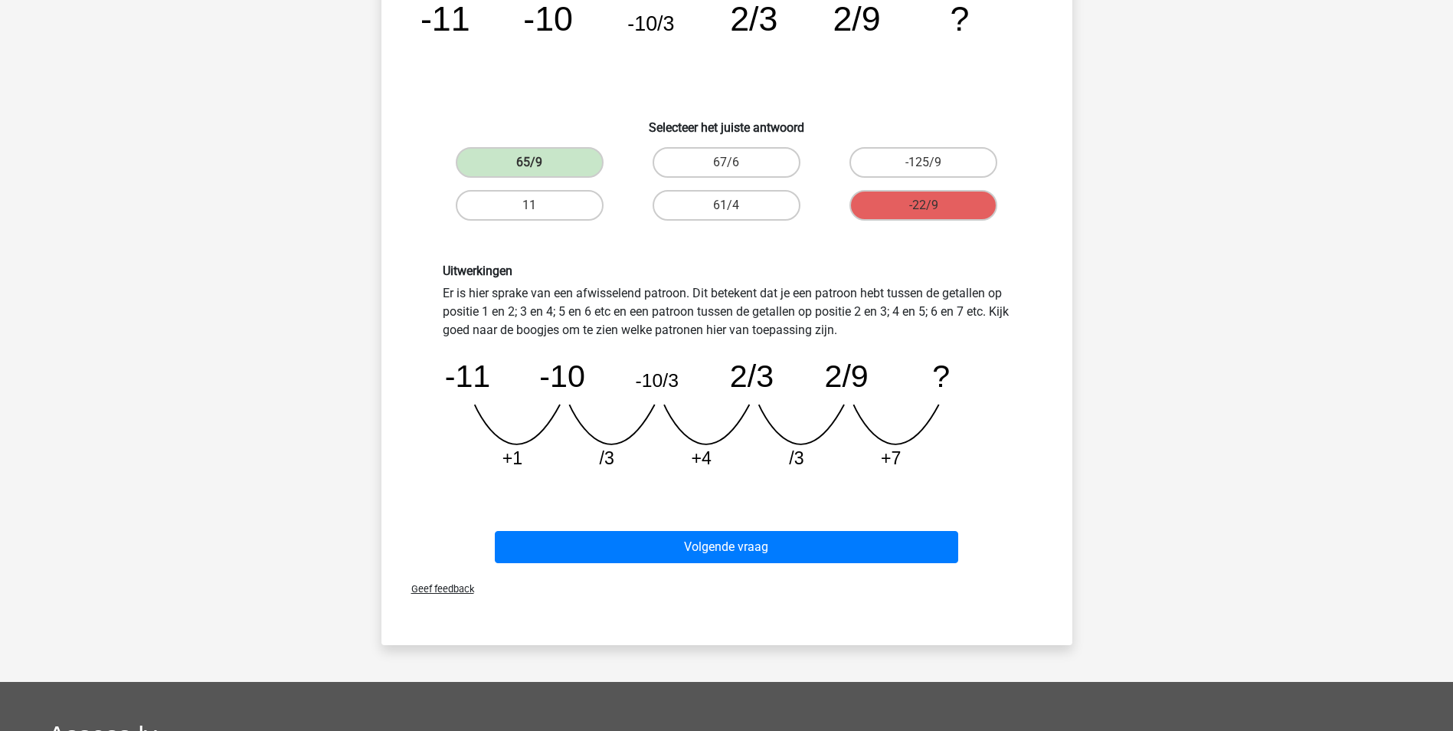
scroll to position [278, 0]
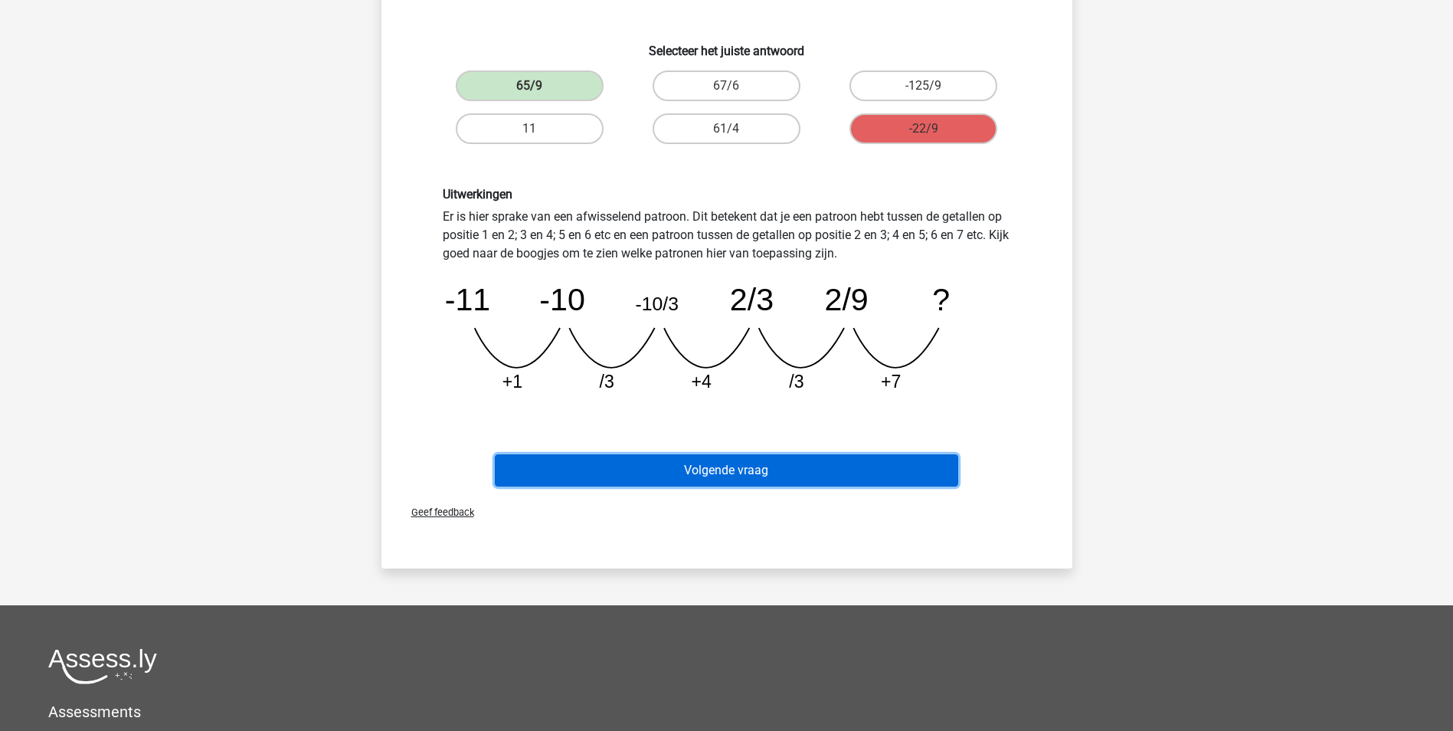
click at [722, 469] on button "Volgende vraag" at bounding box center [726, 470] width 463 height 32
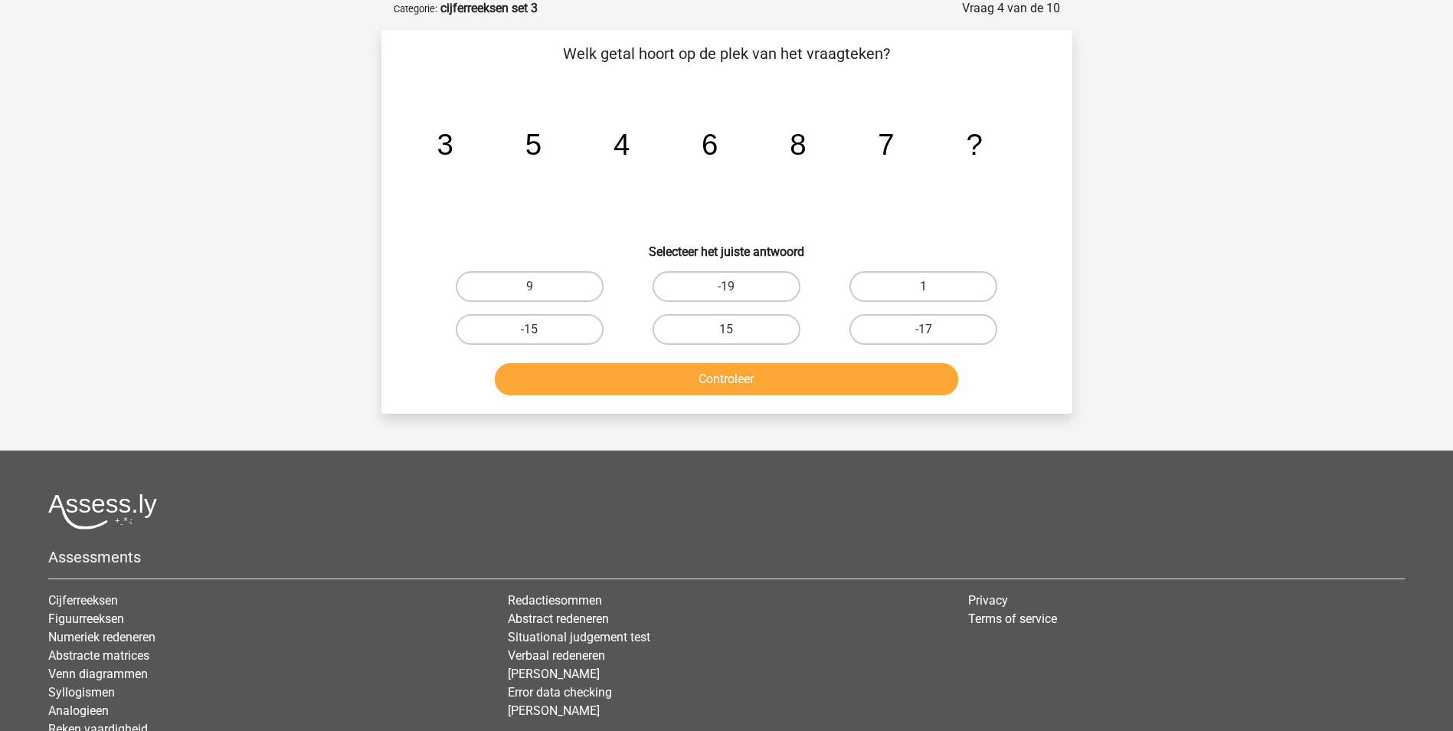
scroll to position [77, 0]
click at [564, 282] on label "9" at bounding box center [530, 287] width 148 height 31
click at [539, 287] on input "9" at bounding box center [534, 292] width 10 height 10
radio input "true"
click at [692, 377] on button "Controleer" at bounding box center [726, 380] width 463 height 32
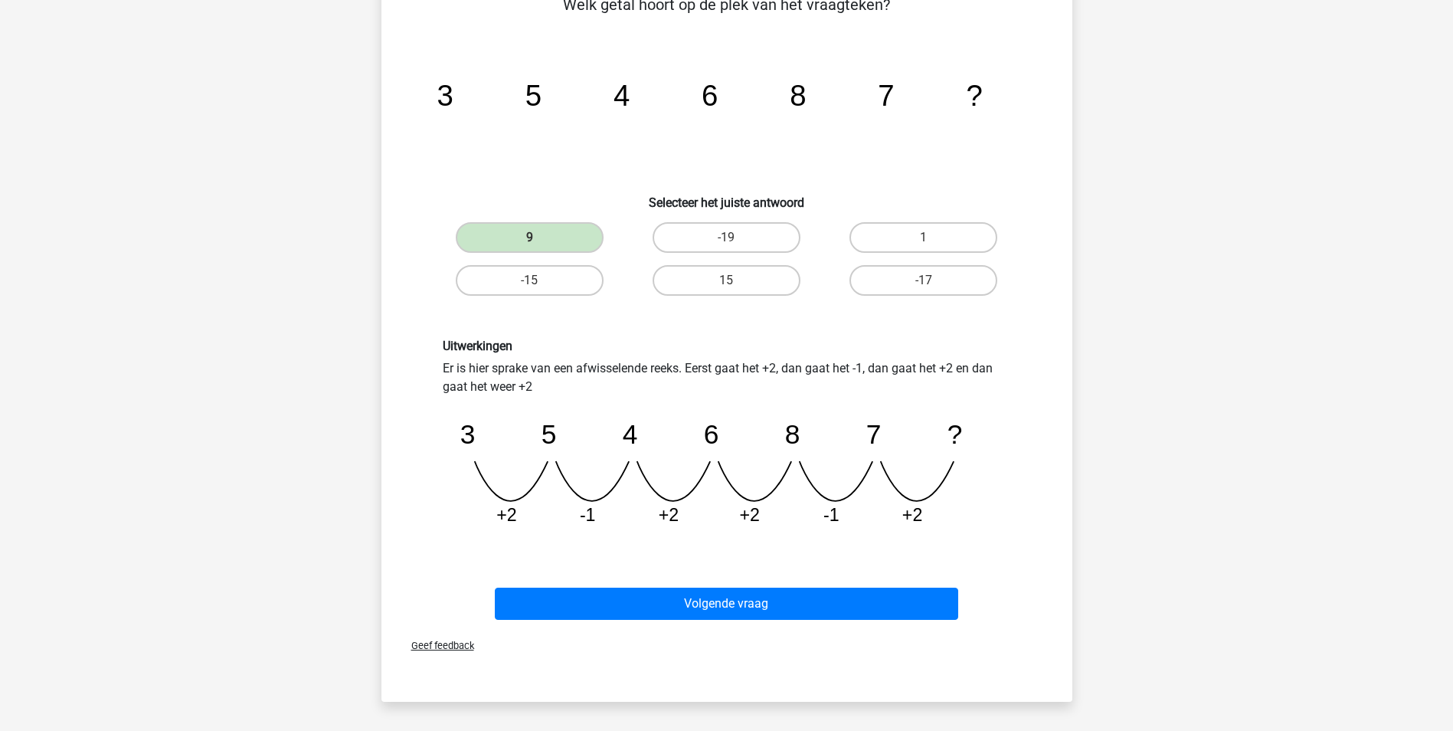
scroll to position [153, 0]
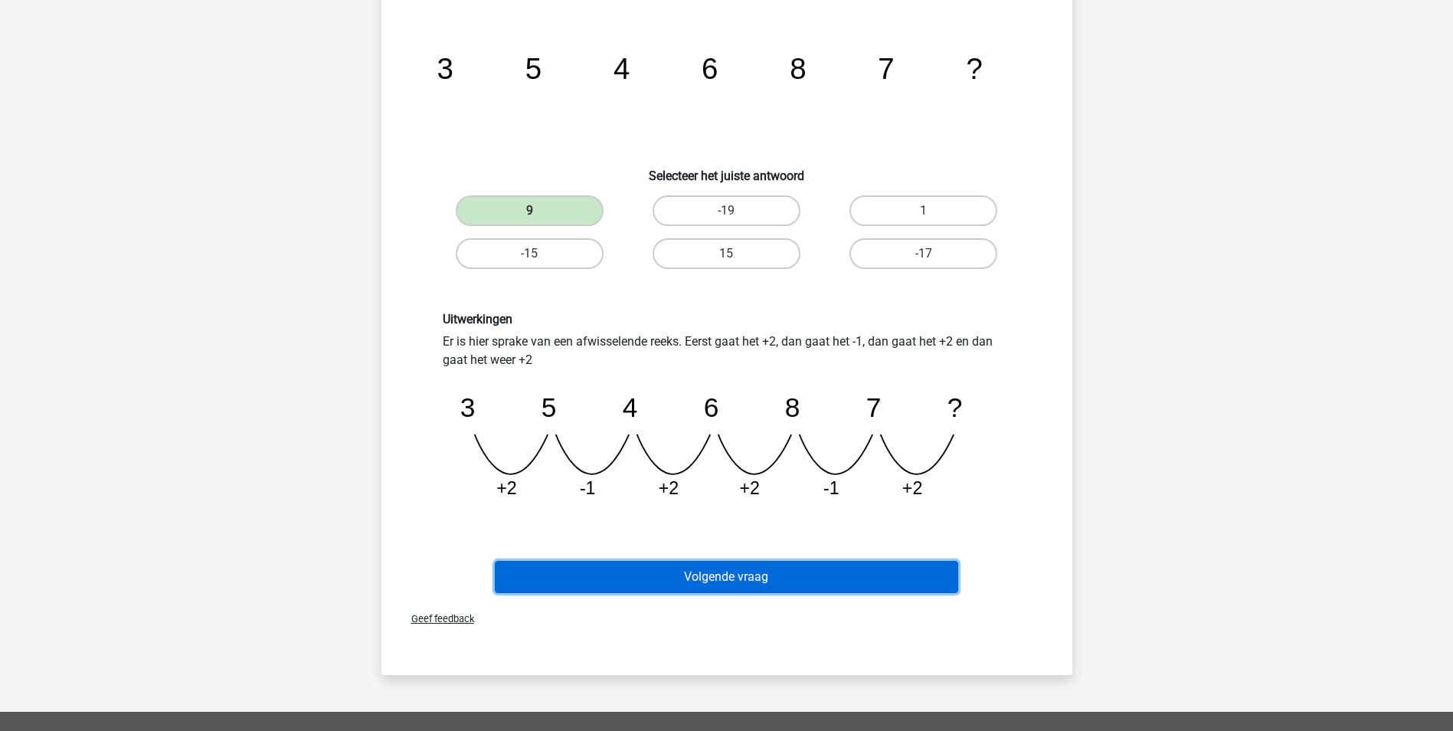
click at [773, 581] on button "Volgende vraag" at bounding box center [726, 577] width 463 height 32
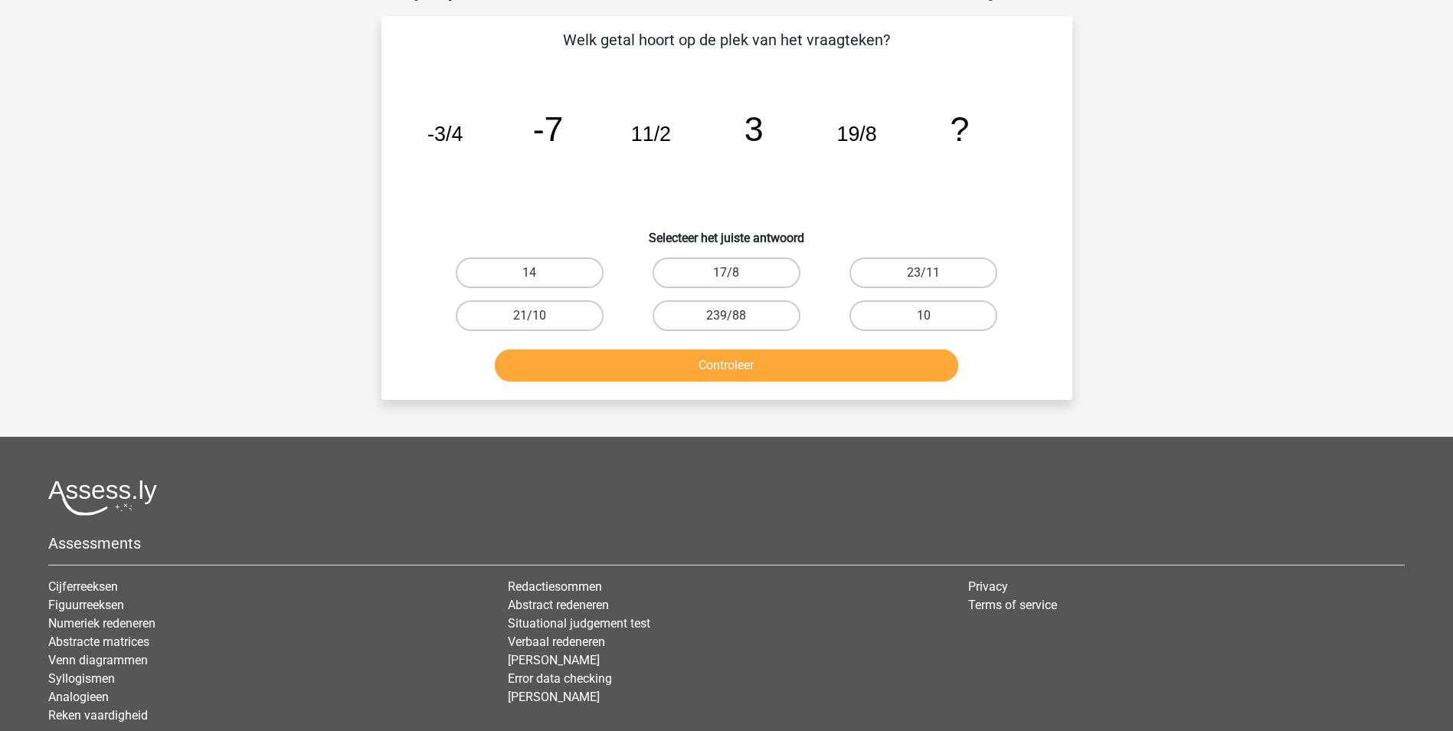
scroll to position [77, 0]
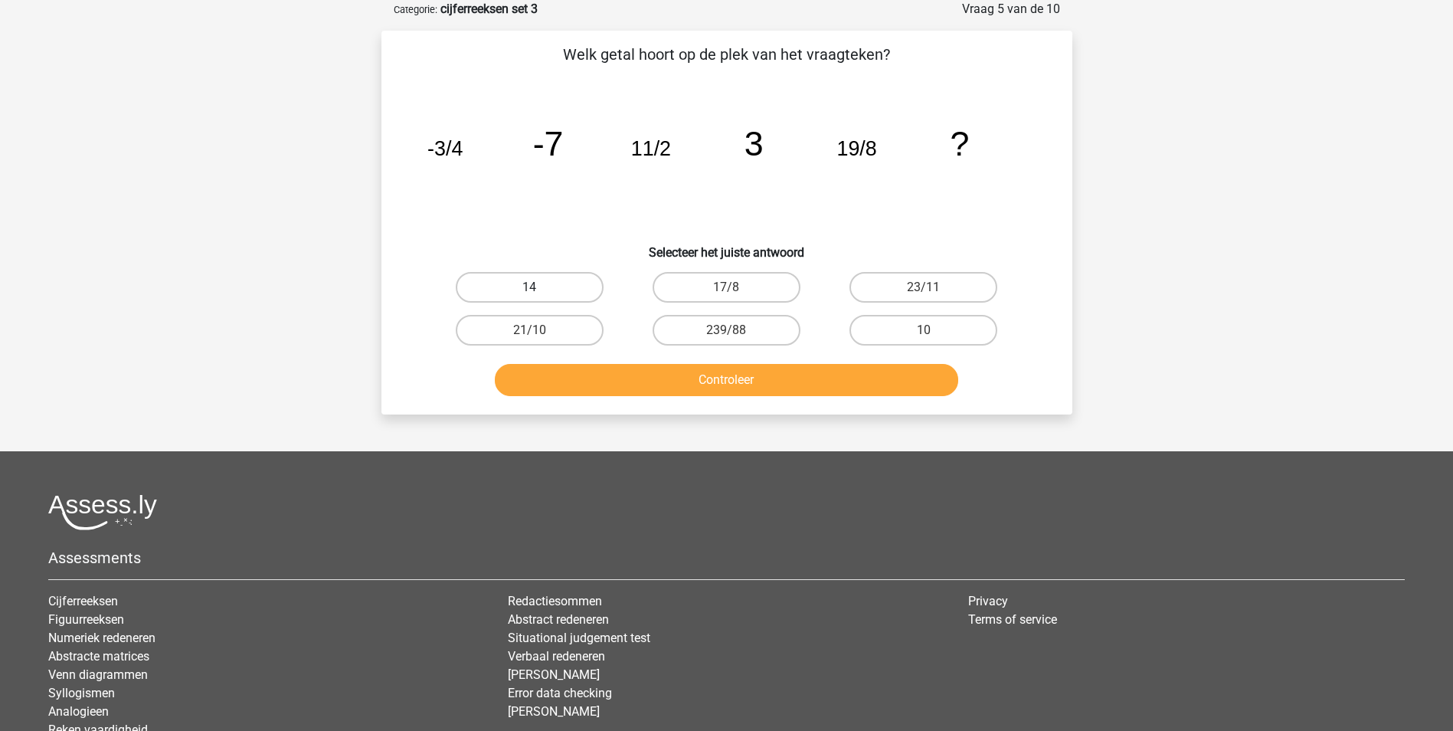
click at [569, 293] on label "14" at bounding box center [530, 287] width 148 height 31
click at [539, 293] on input "14" at bounding box center [534, 292] width 10 height 10
radio input "true"
click at [701, 381] on button "Controleer" at bounding box center [726, 380] width 463 height 32
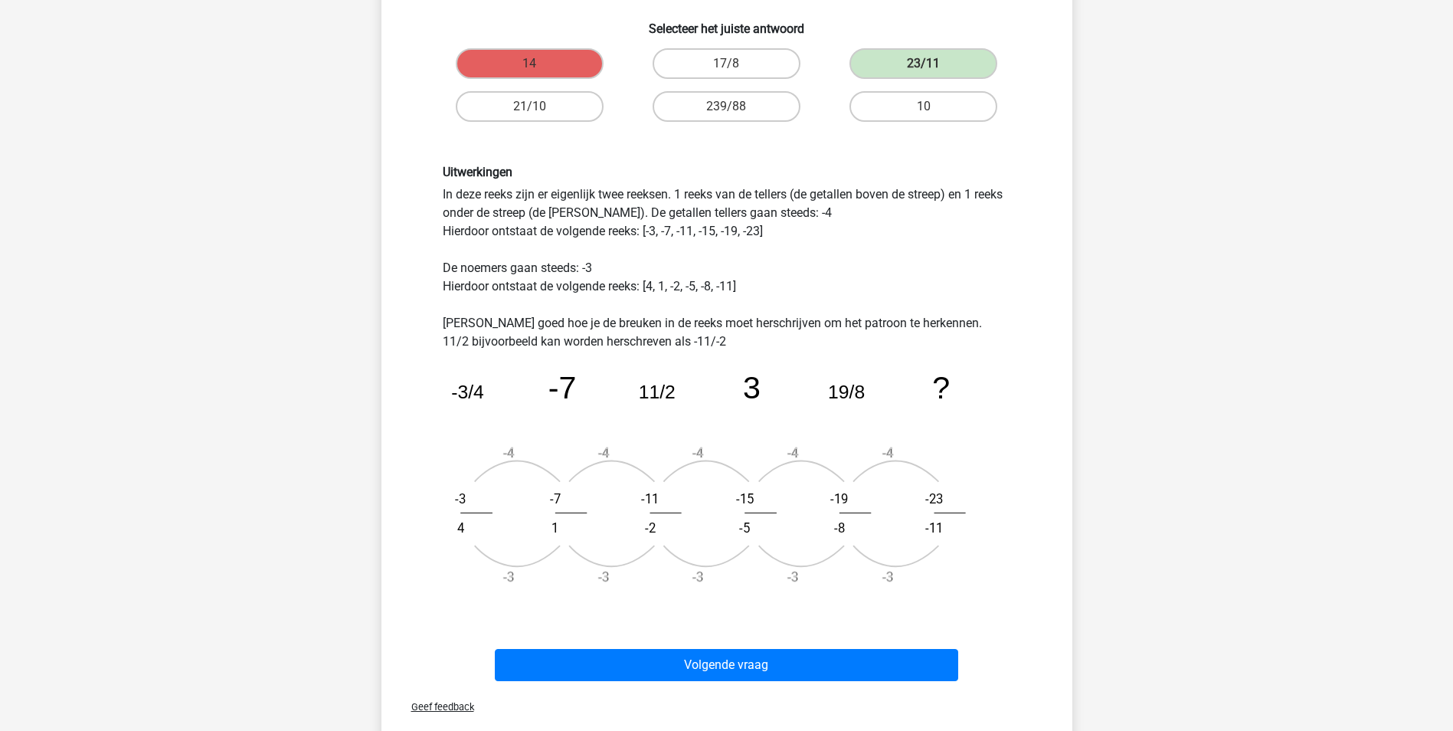
scroll to position [306, 0]
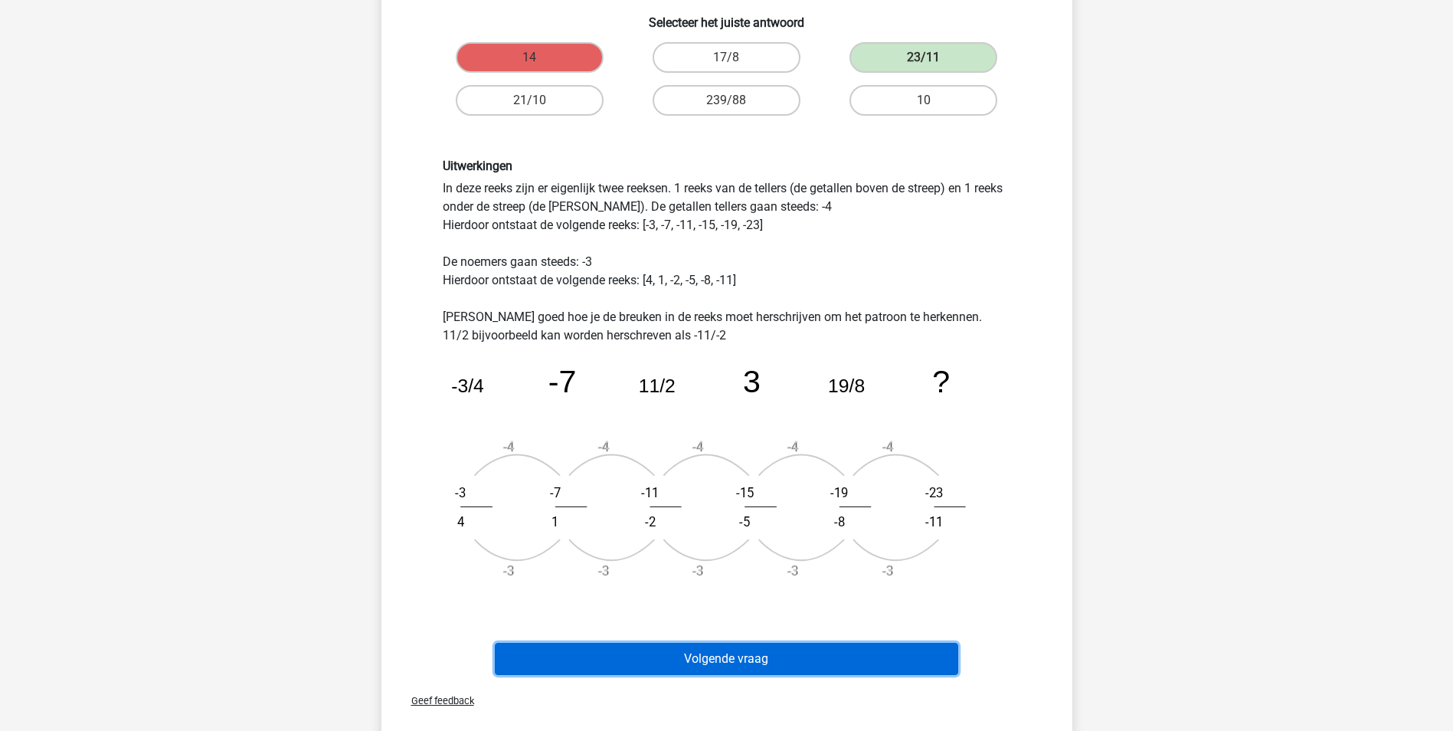
click at [783, 646] on button "Volgende vraag" at bounding box center [726, 659] width 463 height 32
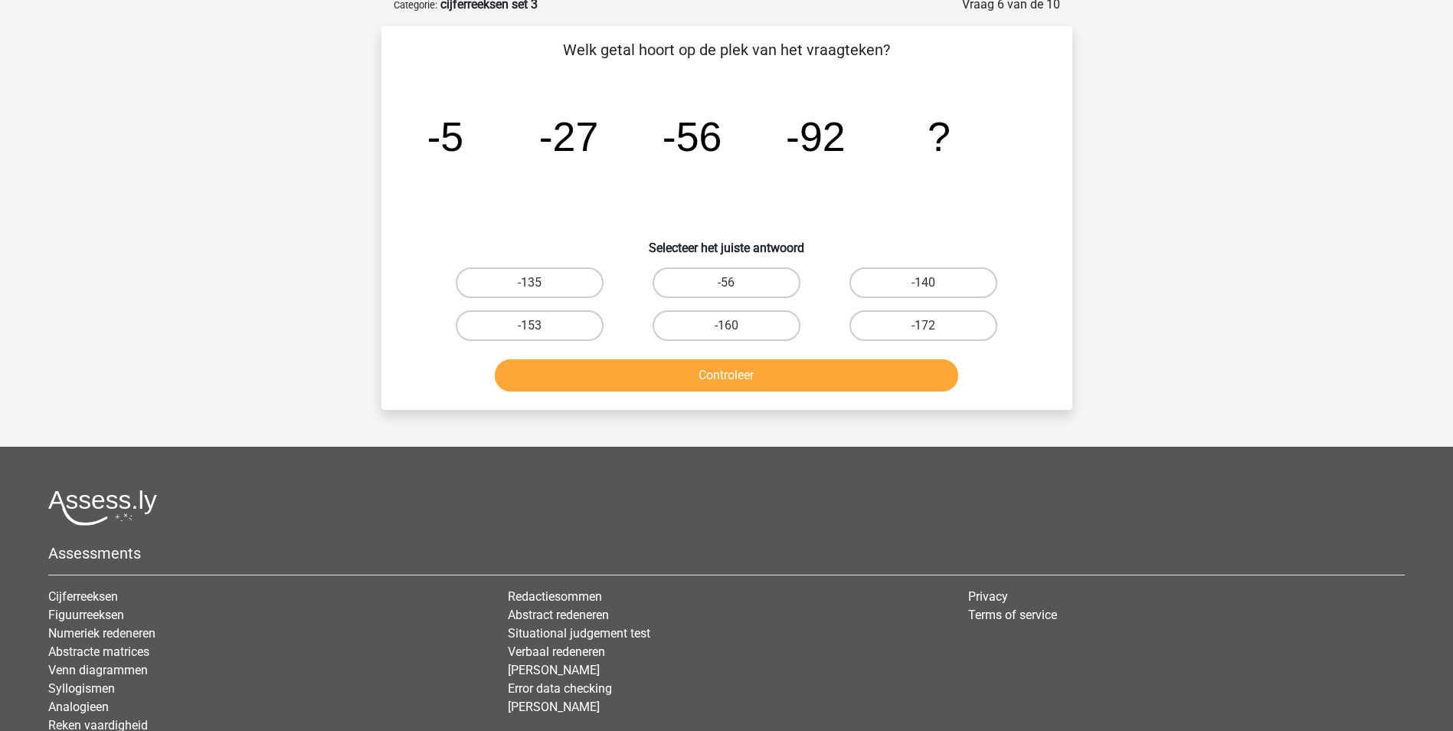
scroll to position [77, 0]
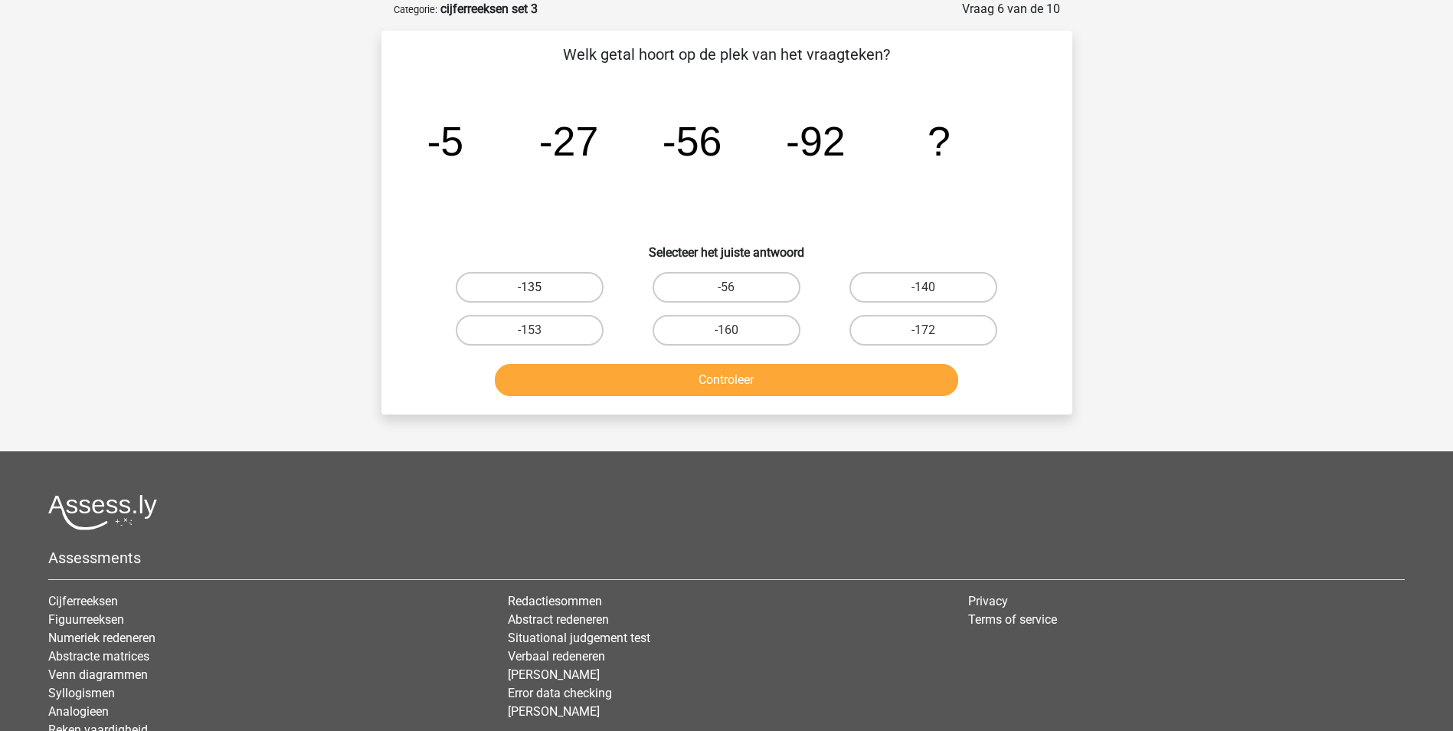
click at [555, 286] on label "-135" at bounding box center [530, 287] width 148 height 31
click at [539, 287] on input "-135" at bounding box center [534, 292] width 10 height 10
radio input "true"
click at [659, 380] on button "Controleer" at bounding box center [726, 380] width 463 height 32
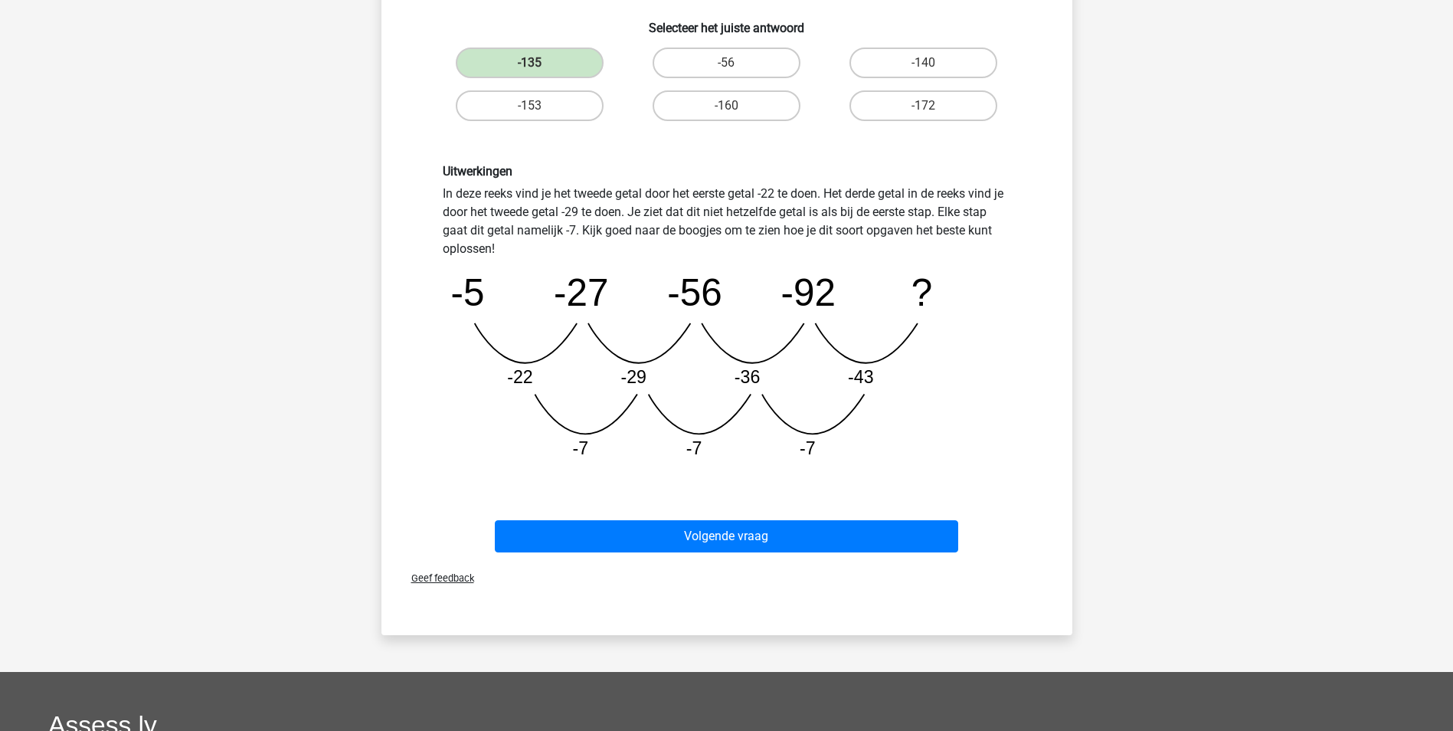
scroll to position [306, 0]
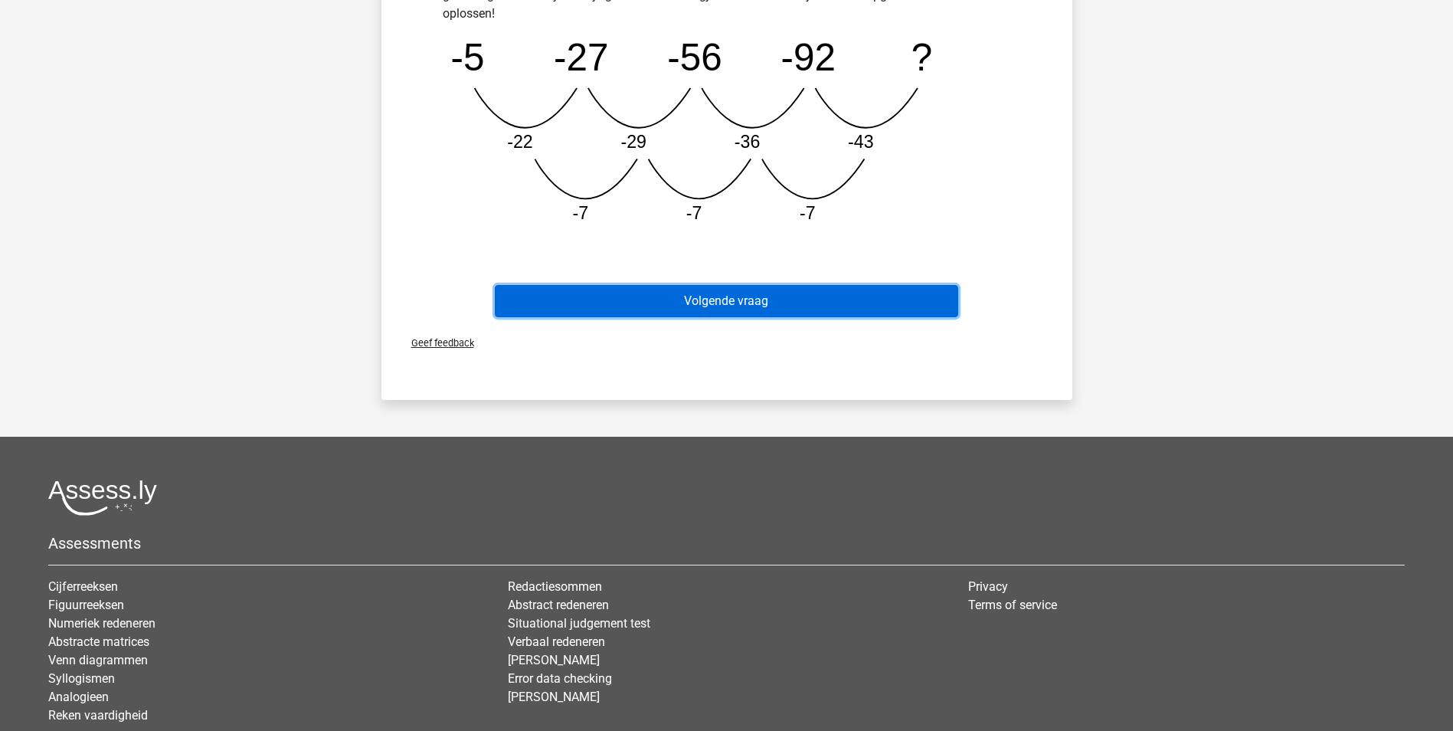
click at [717, 300] on button "Volgende vraag" at bounding box center [726, 301] width 463 height 32
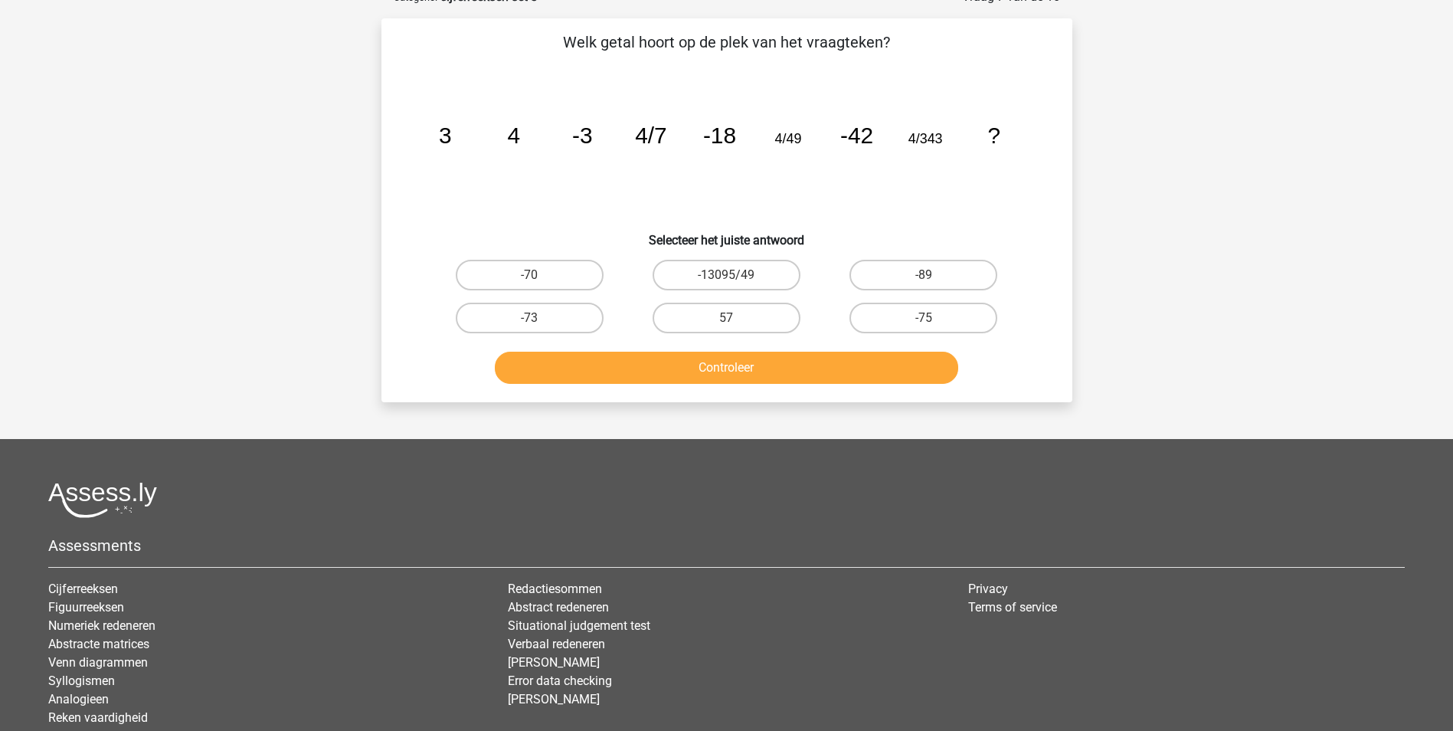
scroll to position [77, 0]
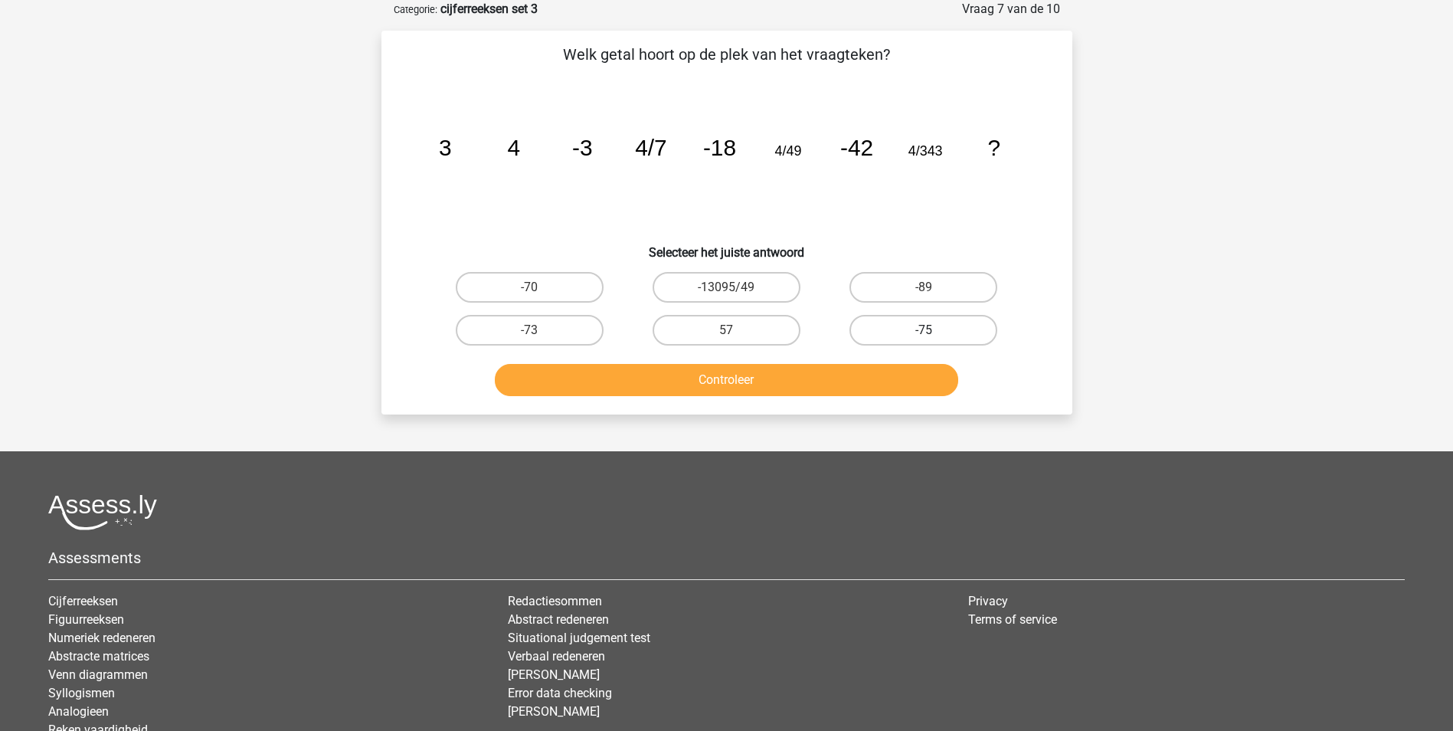
click at [905, 324] on label "-75" at bounding box center [923, 330] width 148 height 31
click at [924, 330] on input "-75" at bounding box center [929, 335] width 10 height 10
radio input "true"
click at [867, 381] on button "Controleer" at bounding box center [726, 380] width 463 height 32
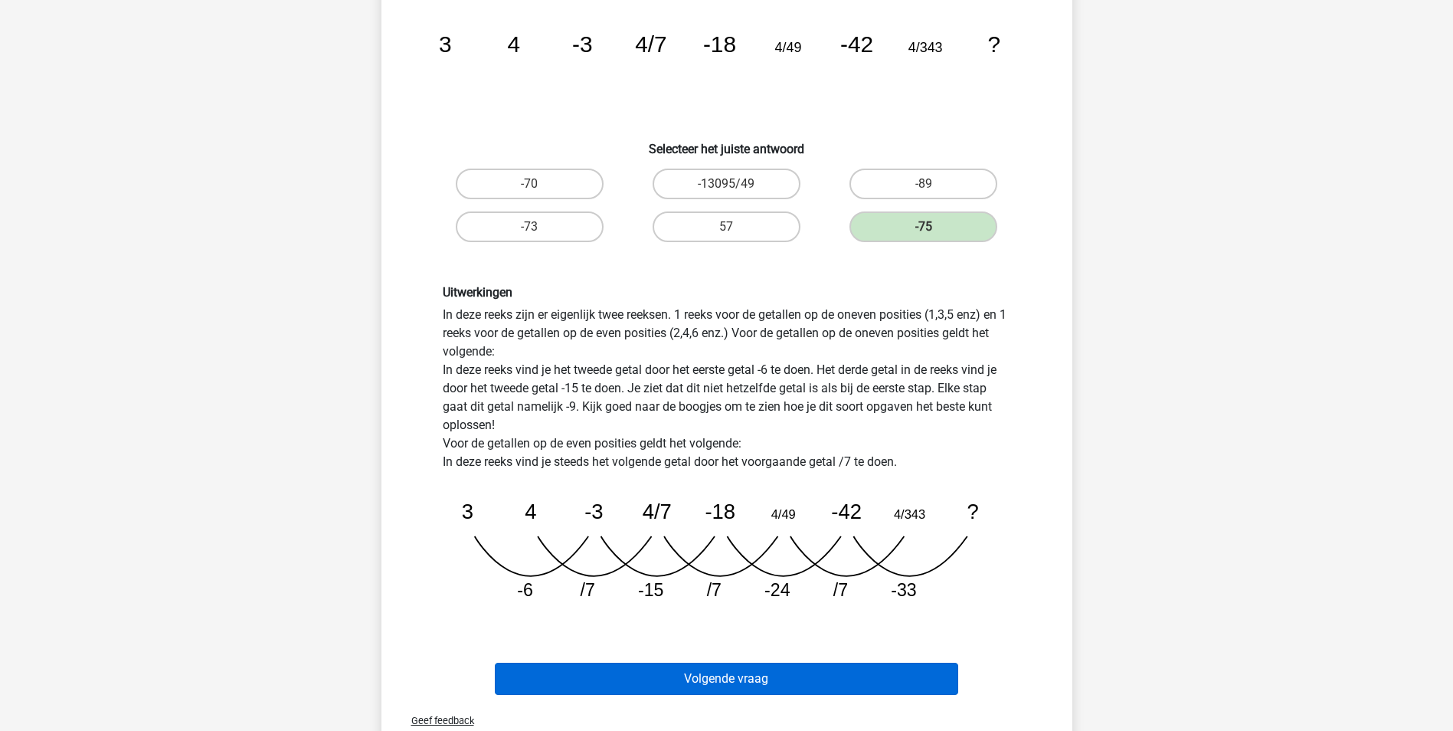
scroll to position [153, 0]
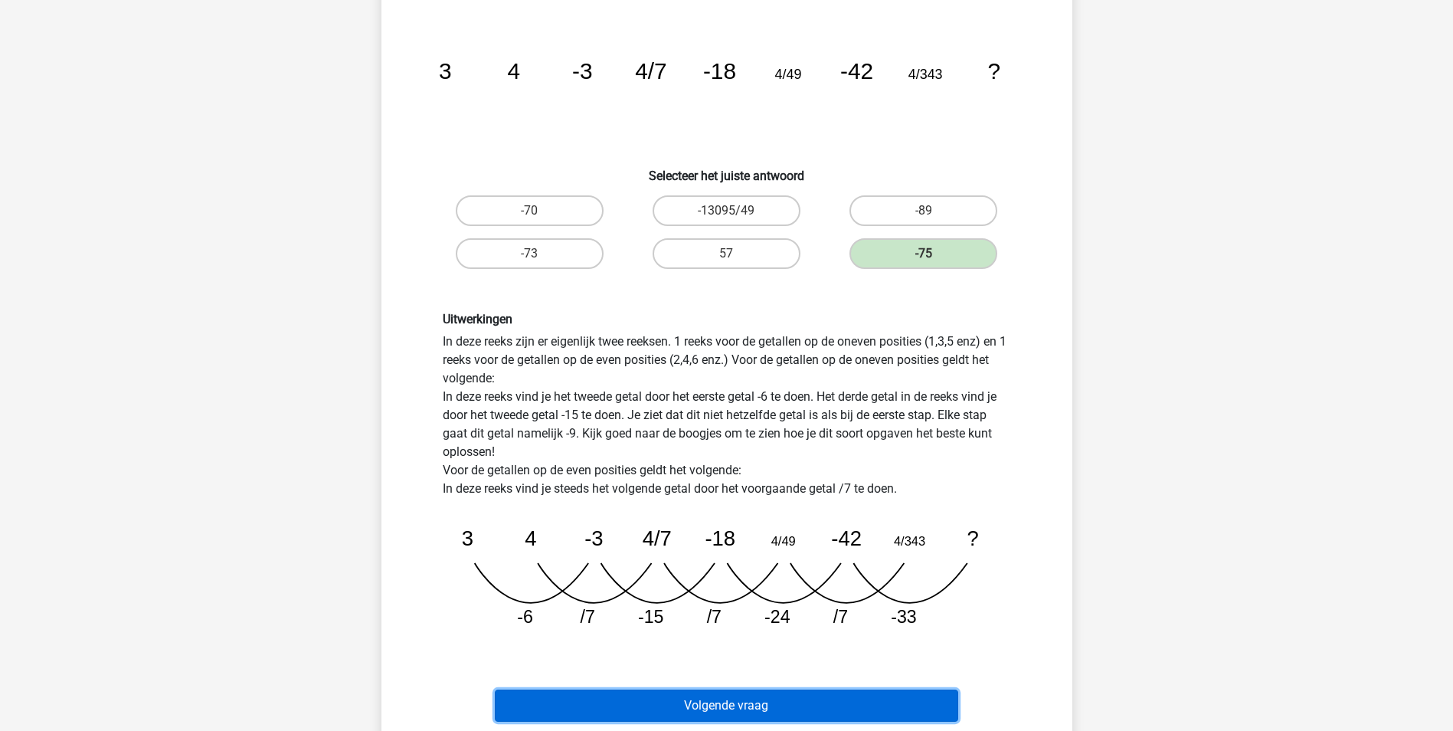
click at [568, 700] on button "Volgende vraag" at bounding box center [726, 705] width 463 height 32
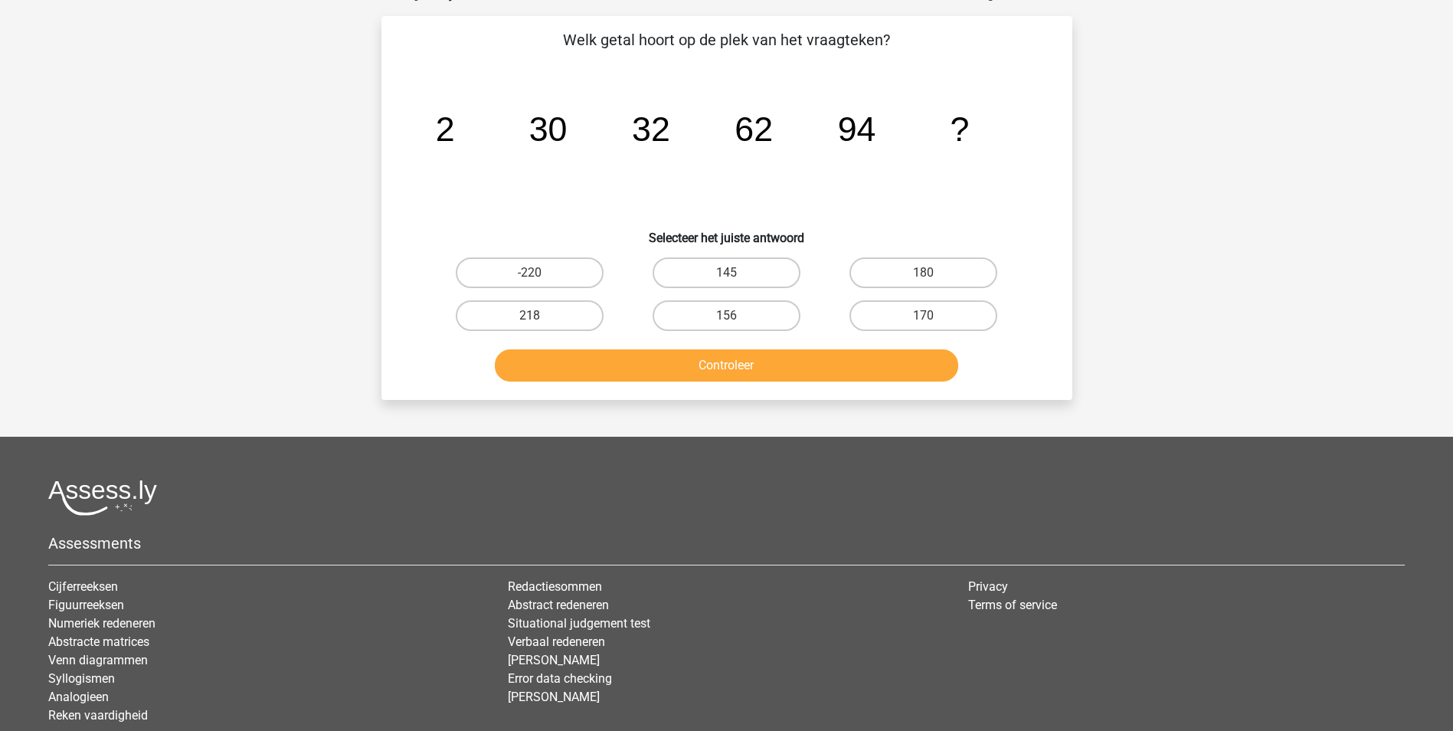
scroll to position [77, 0]
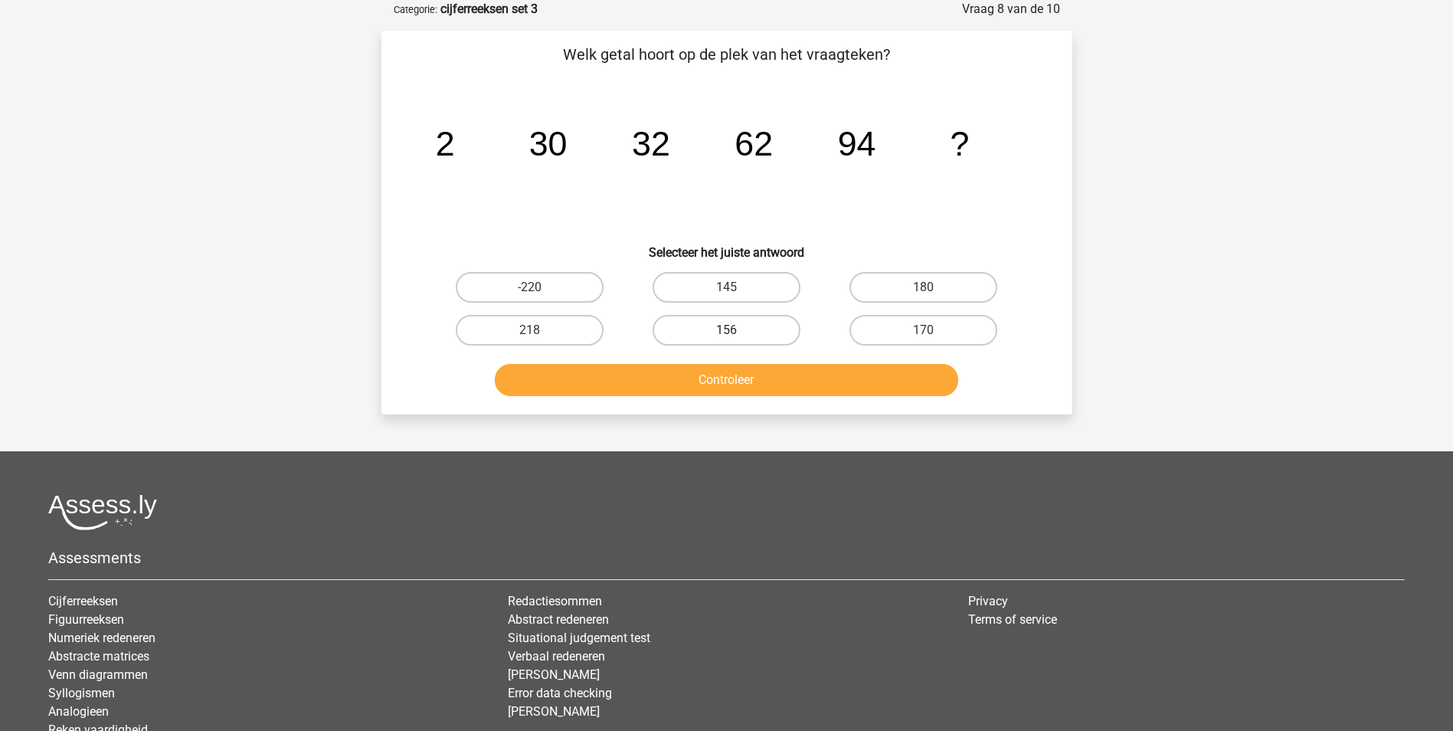
click at [751, 326] on label "156" at bounding box center [727, 330] width 148 height 31
click at [736, 330] on input "156" at bounding box center [731, 335] width 10 height 10
radio input "true"
click at [778, 383] on button "Controleer" at bounding box center [726, 380] width 463 height 32
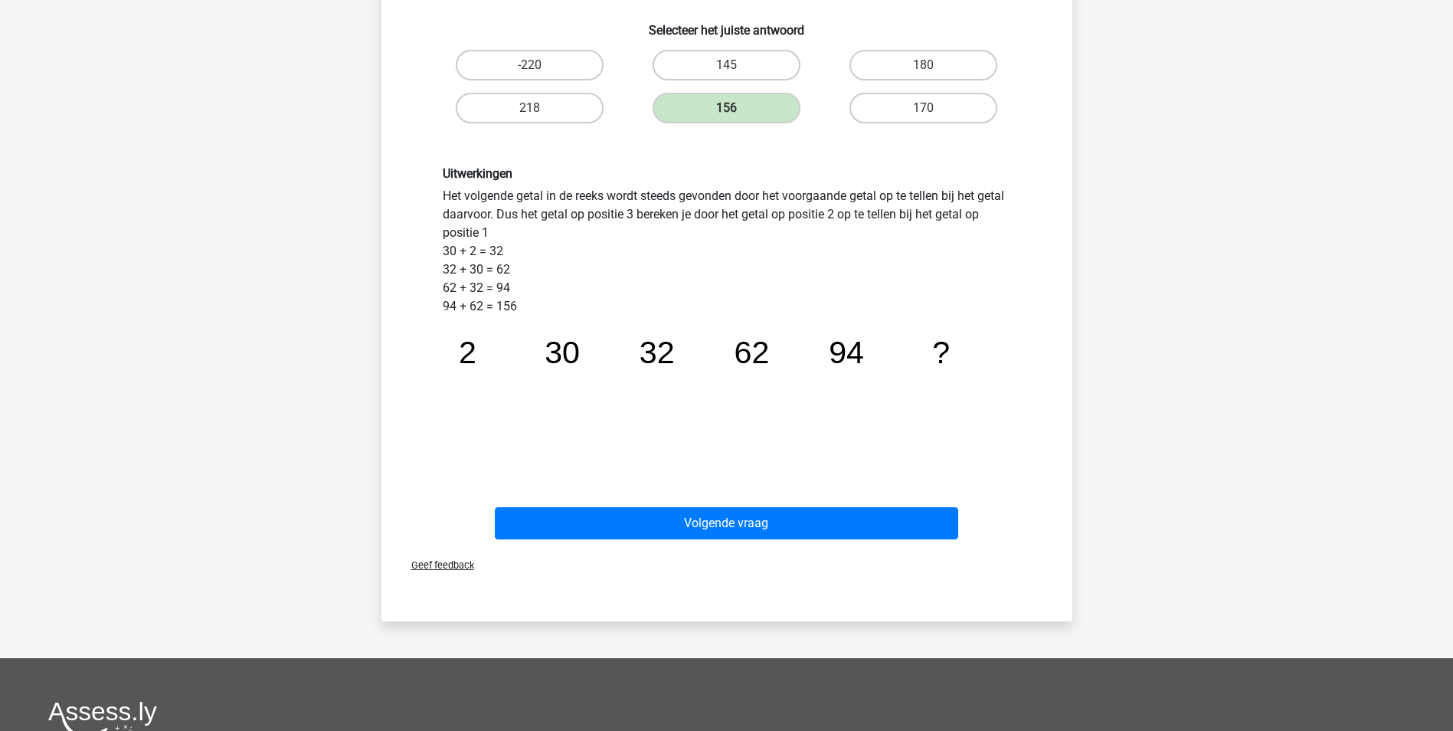
scroll to position [306, 0]
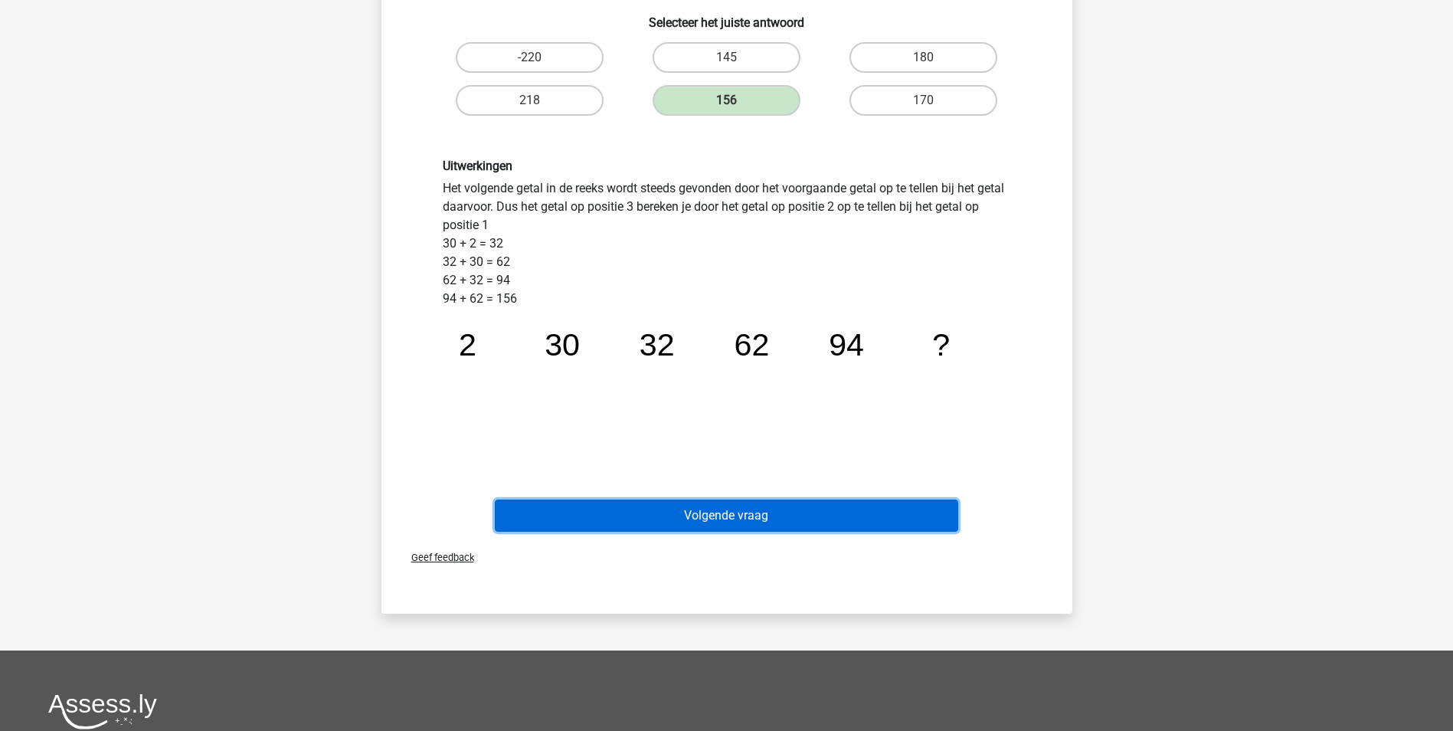
click at [698, 518] on button "Volgende vraag" at bounding box center [726, 515] width 463 height 32
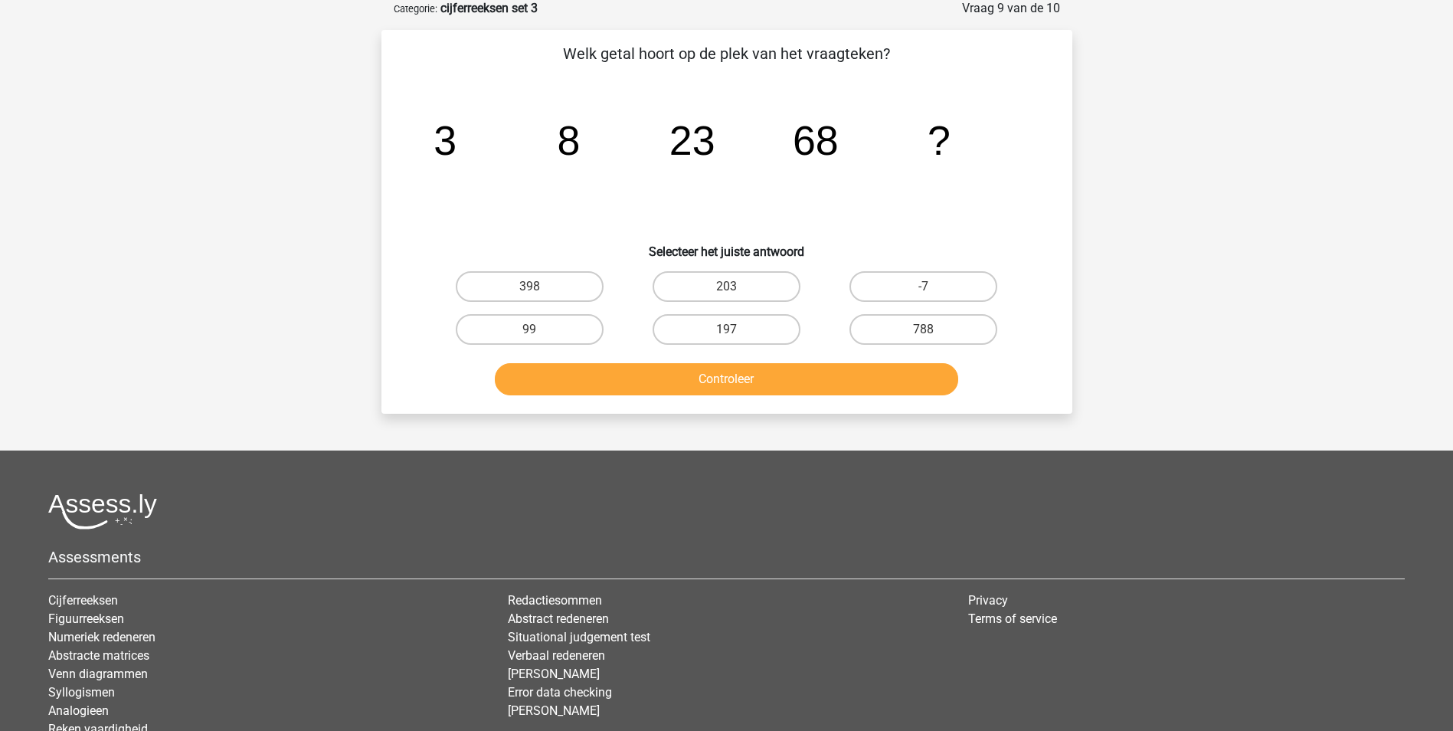
scroll to position [77, 0]
click at [752, 289] on label "203" at bounding box center [727, 287] width 148 height 31
click at [736, 289] on input "203" at bounding box center [731, 292] width 10 height 10
radio input "true"
click at [761, 374] on button "Controleer" at bounding box center [726, 380] width 463 height 32
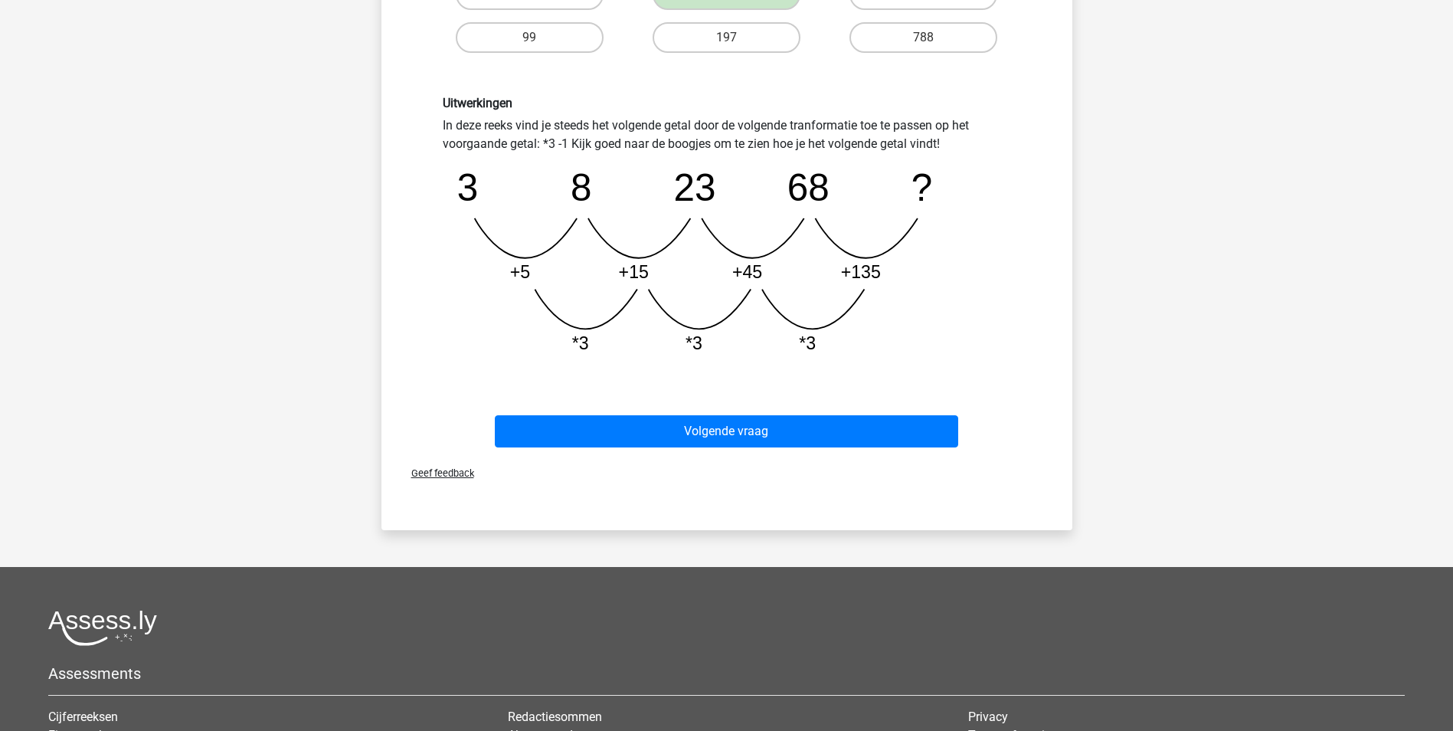
scroll to position [383, 0]
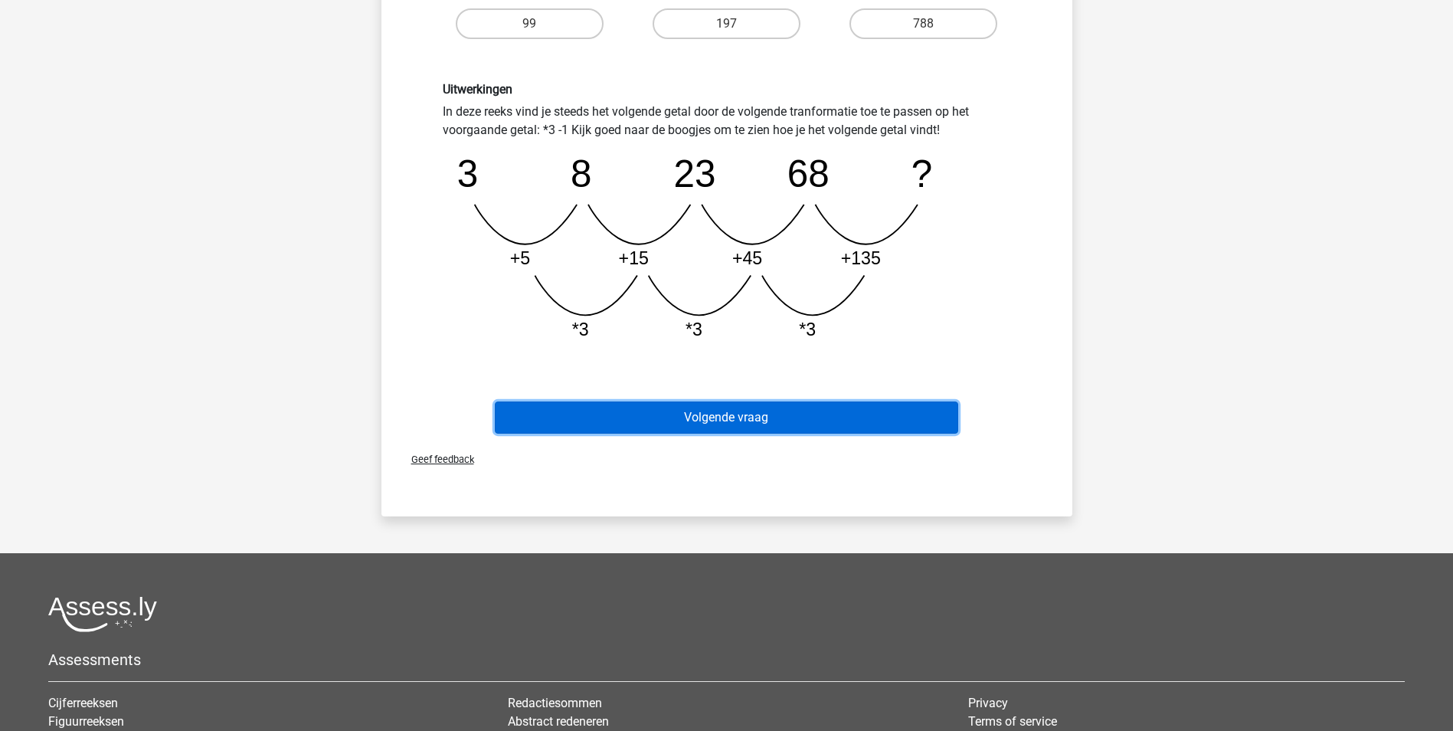
click at [667, 418] on button "Volgende vraag" at bounding box center [726, 417] width 463 height 32
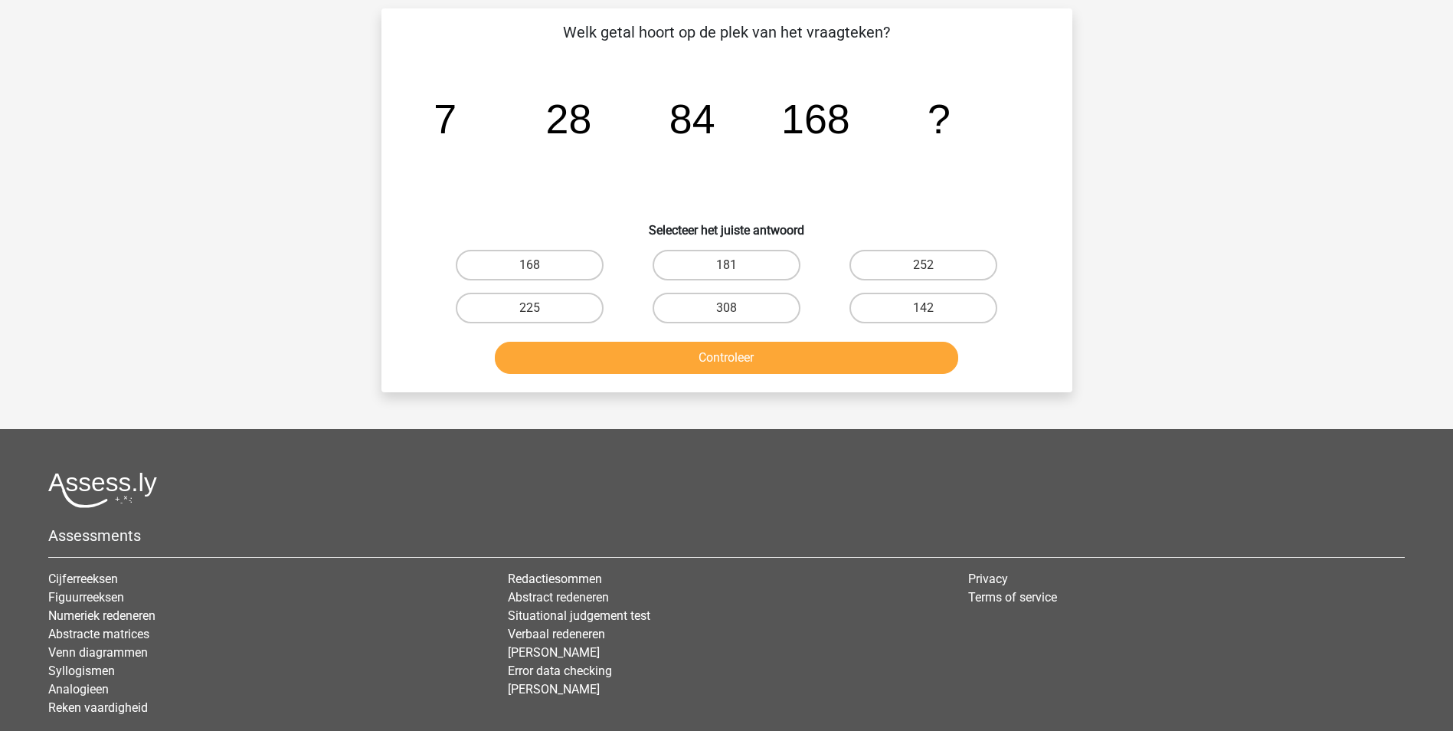
scroll to position [77, 0]
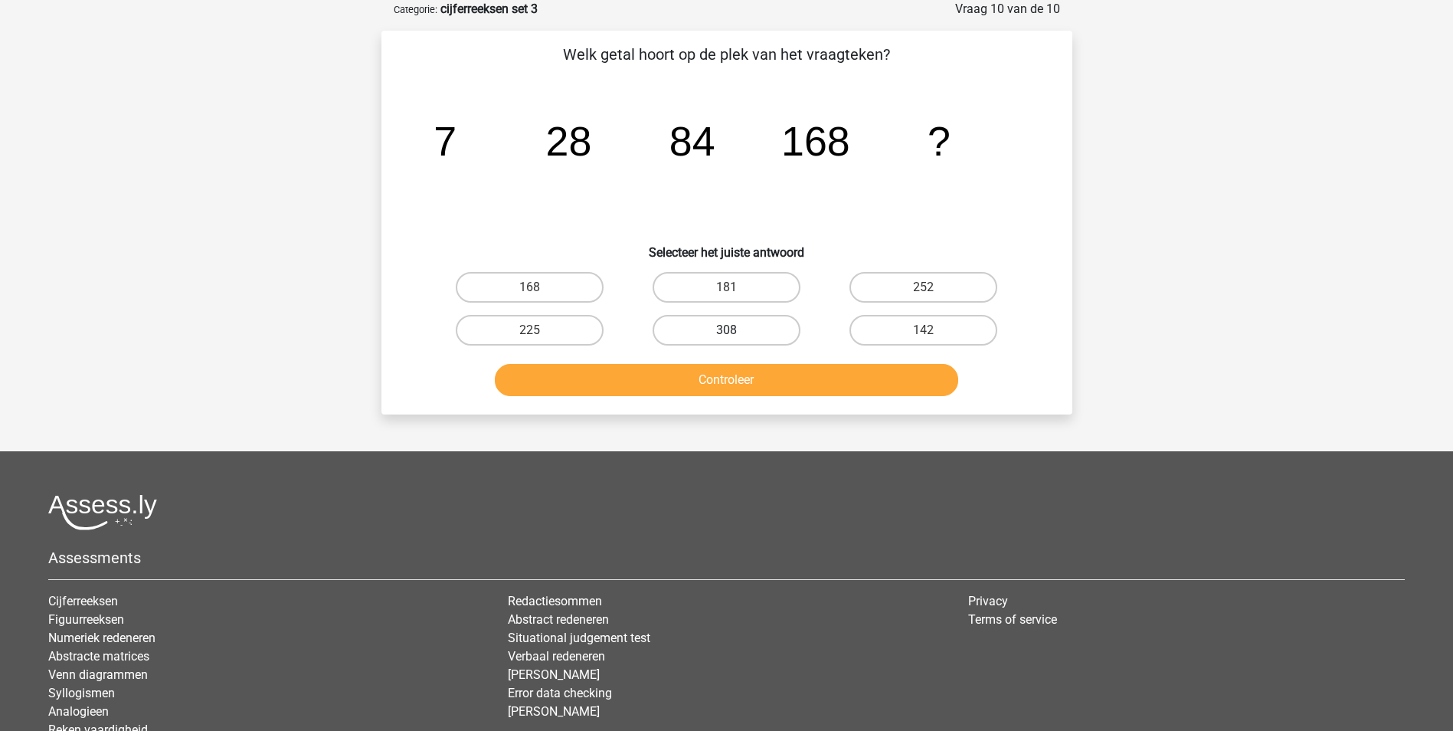
click at [765, 330] on label "308" at bounding box center [727, 330] width 148 height 31
click at [736, 330] on input "308" at bounding box center [731, 335] width 10 height 10
radio input "true"
click at [778, 385] on button "Controleer" at bounding box center [726, 380] width 463 height 32
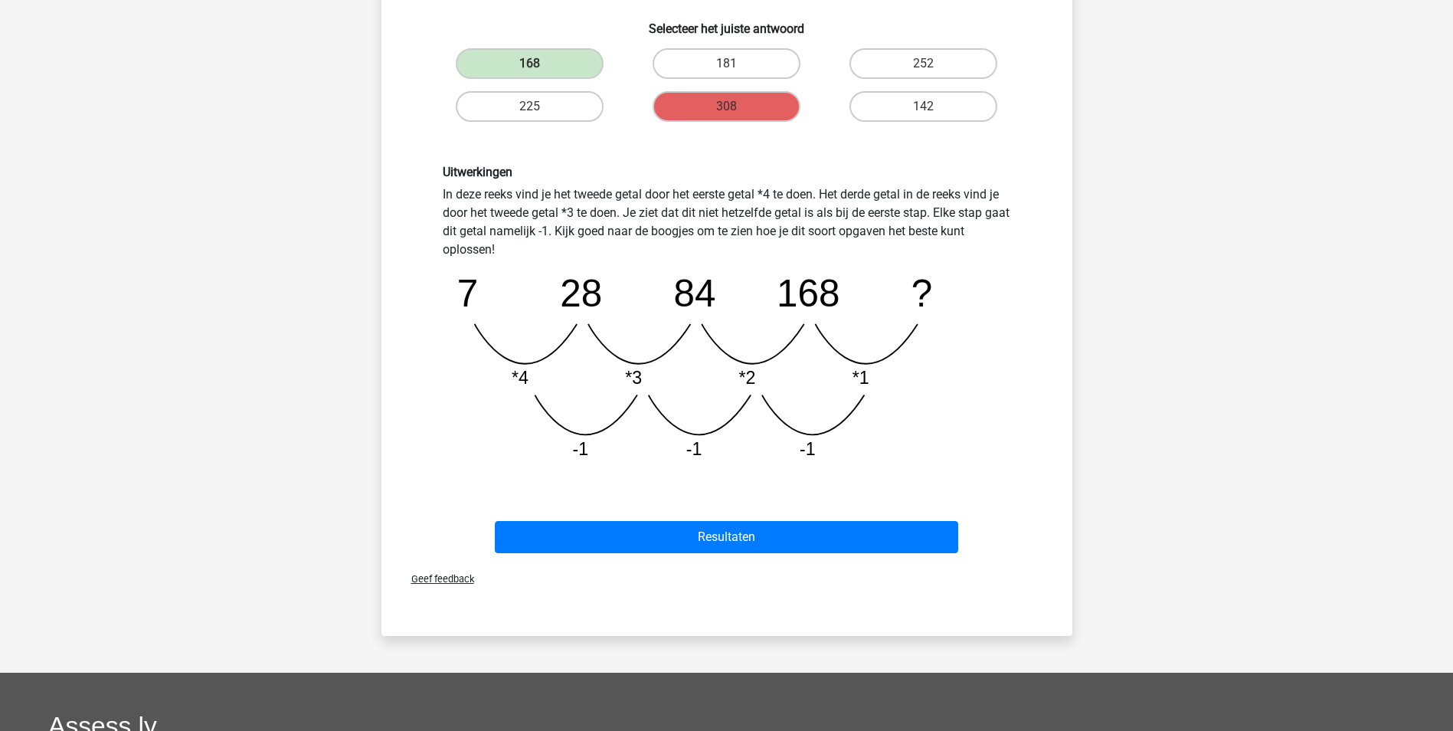
scroll to position [383, 0]
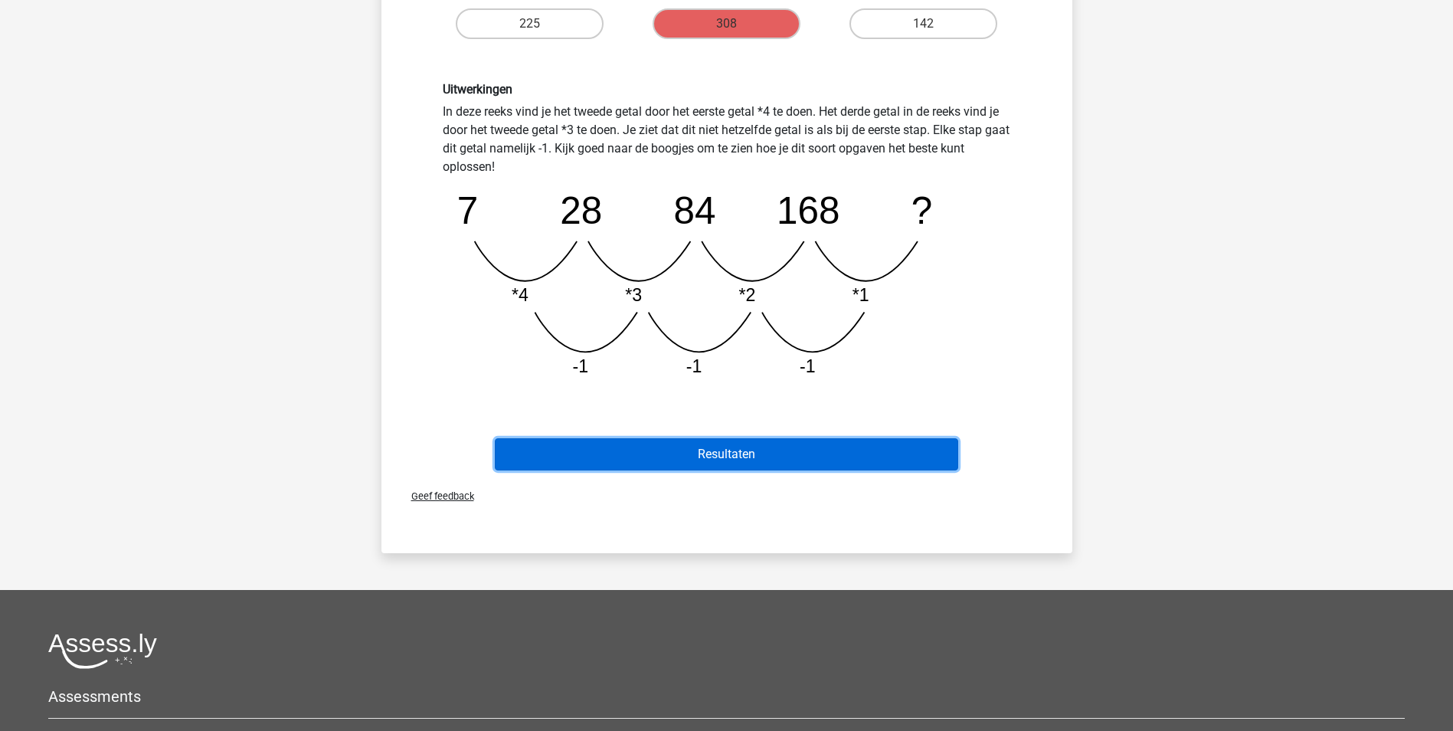
click at [672, 458] on button "Resultaten" at bounding box center [726, 454] width 463 height 32
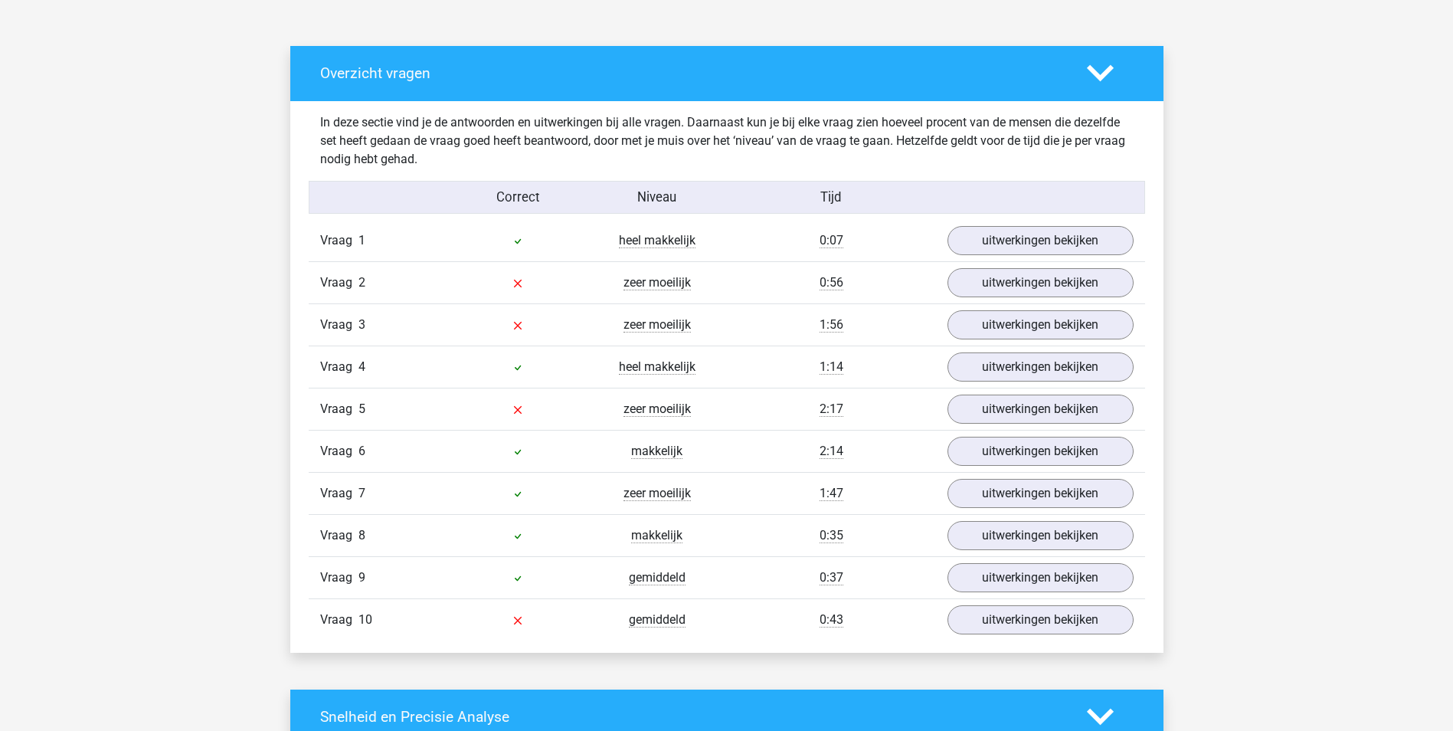
scroll to position [843, 0]
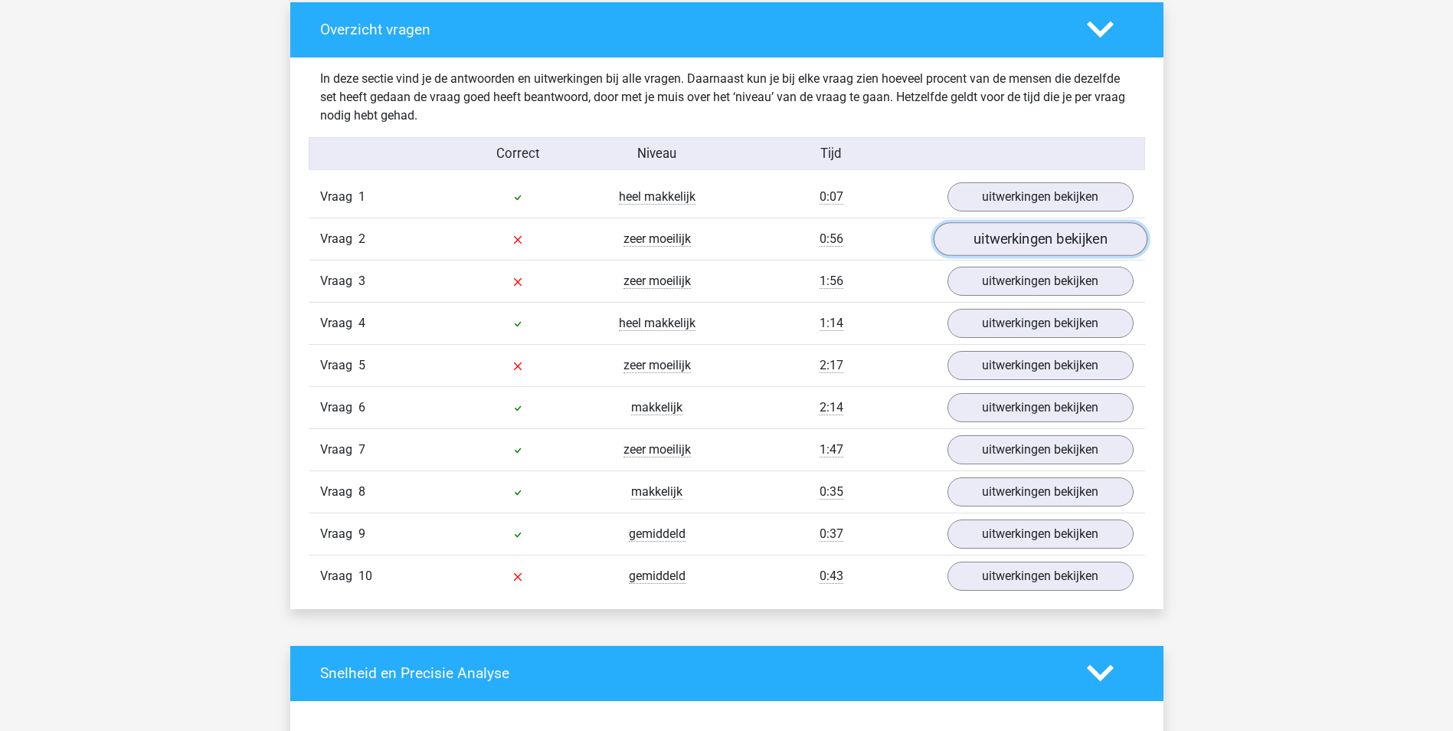
click at [1088, 241] on link "uitwerkingen bekijken" at bounding box center [1040, 239] width 214 height 34
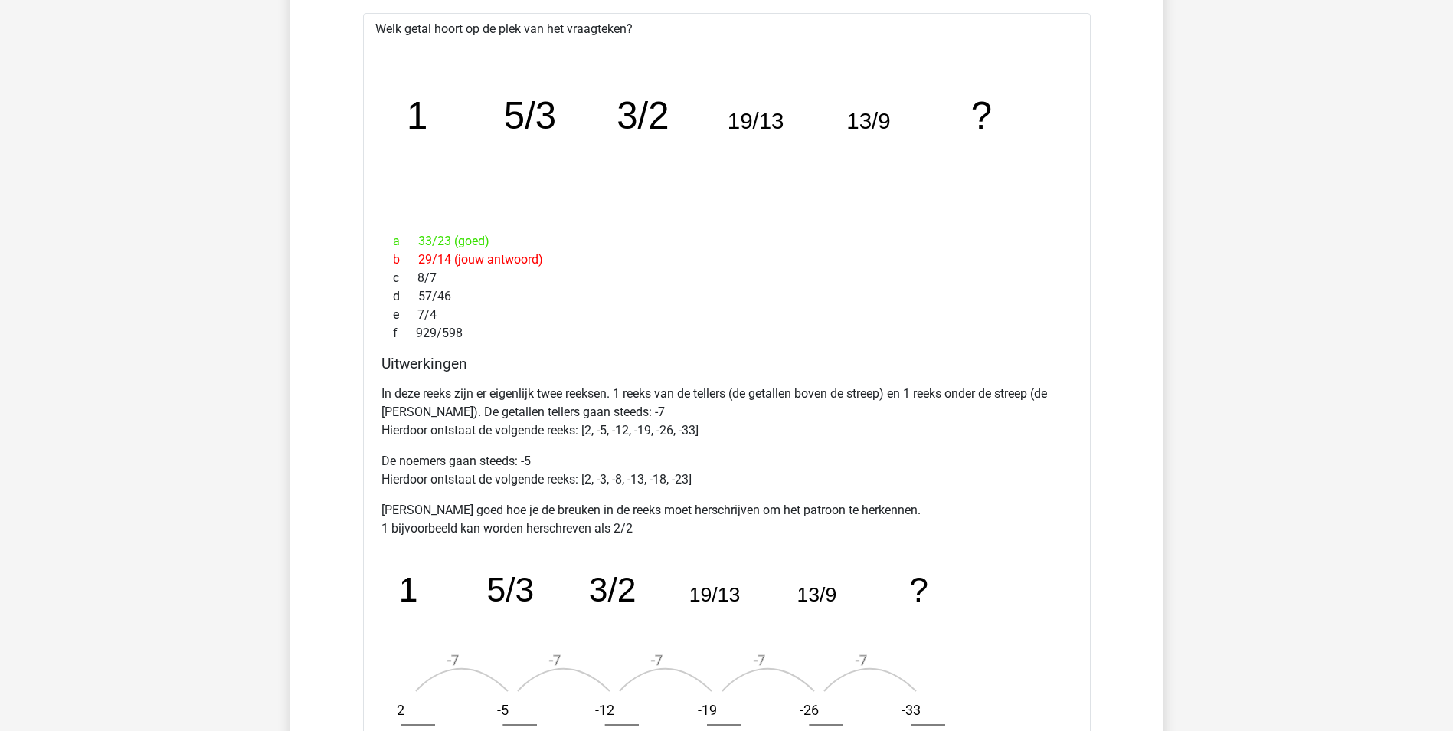
scroll to position [1072, 0]
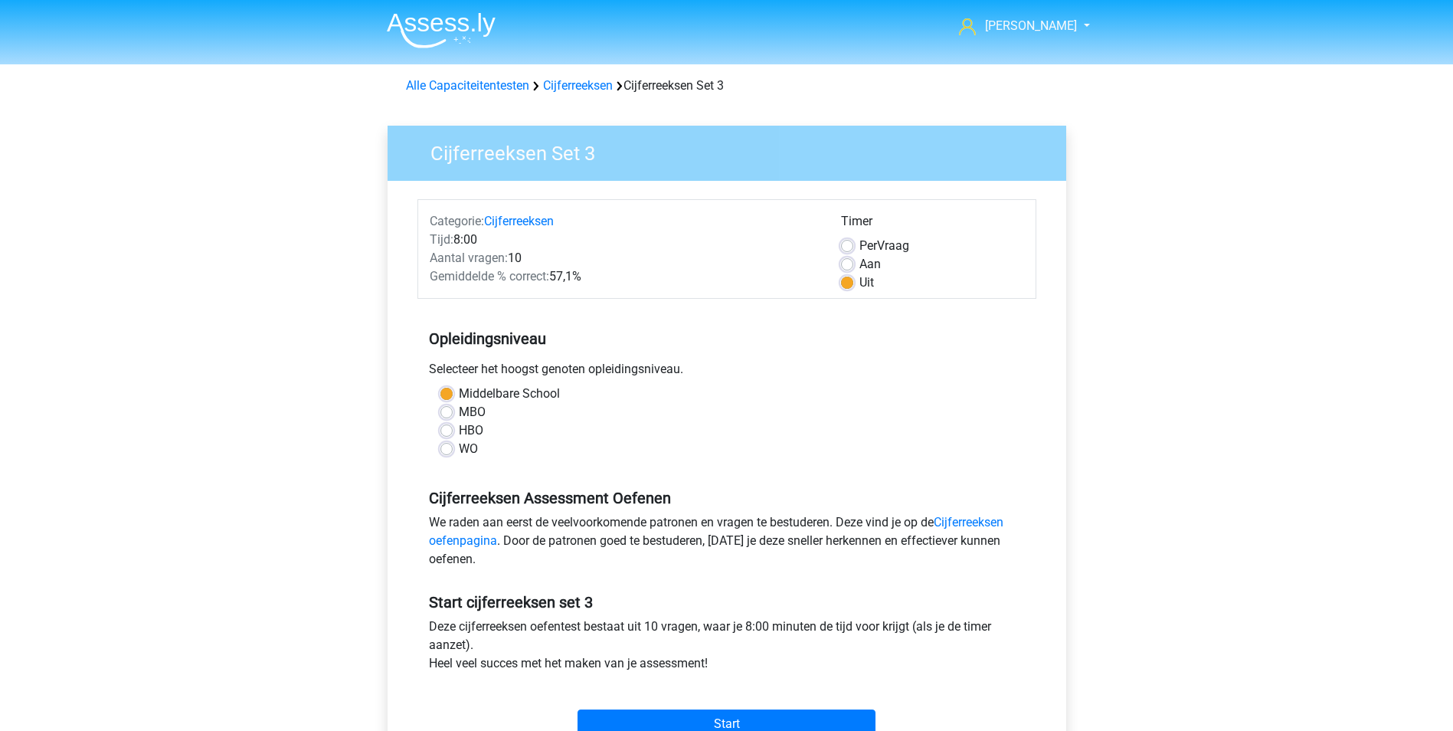
scroll to position [306, 0]
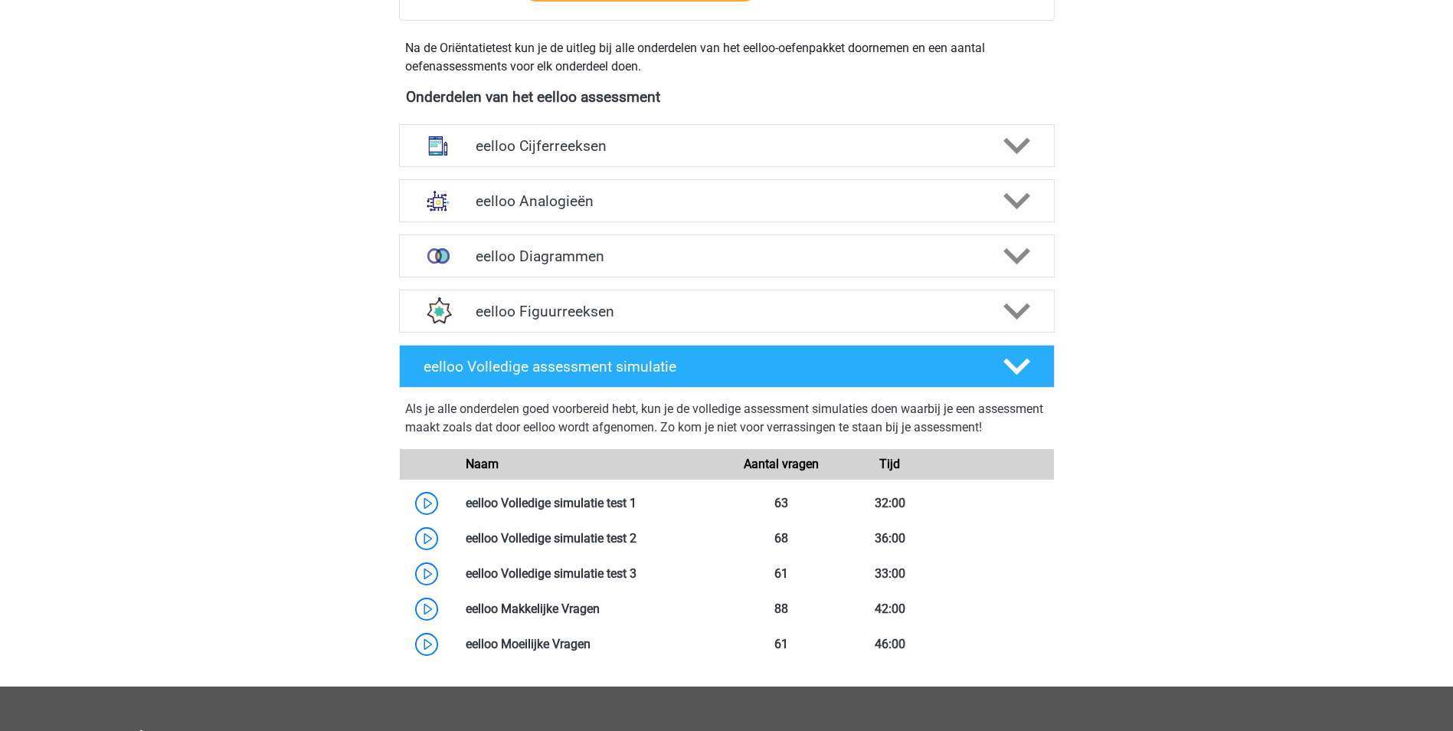
scroll to position [506, 0]
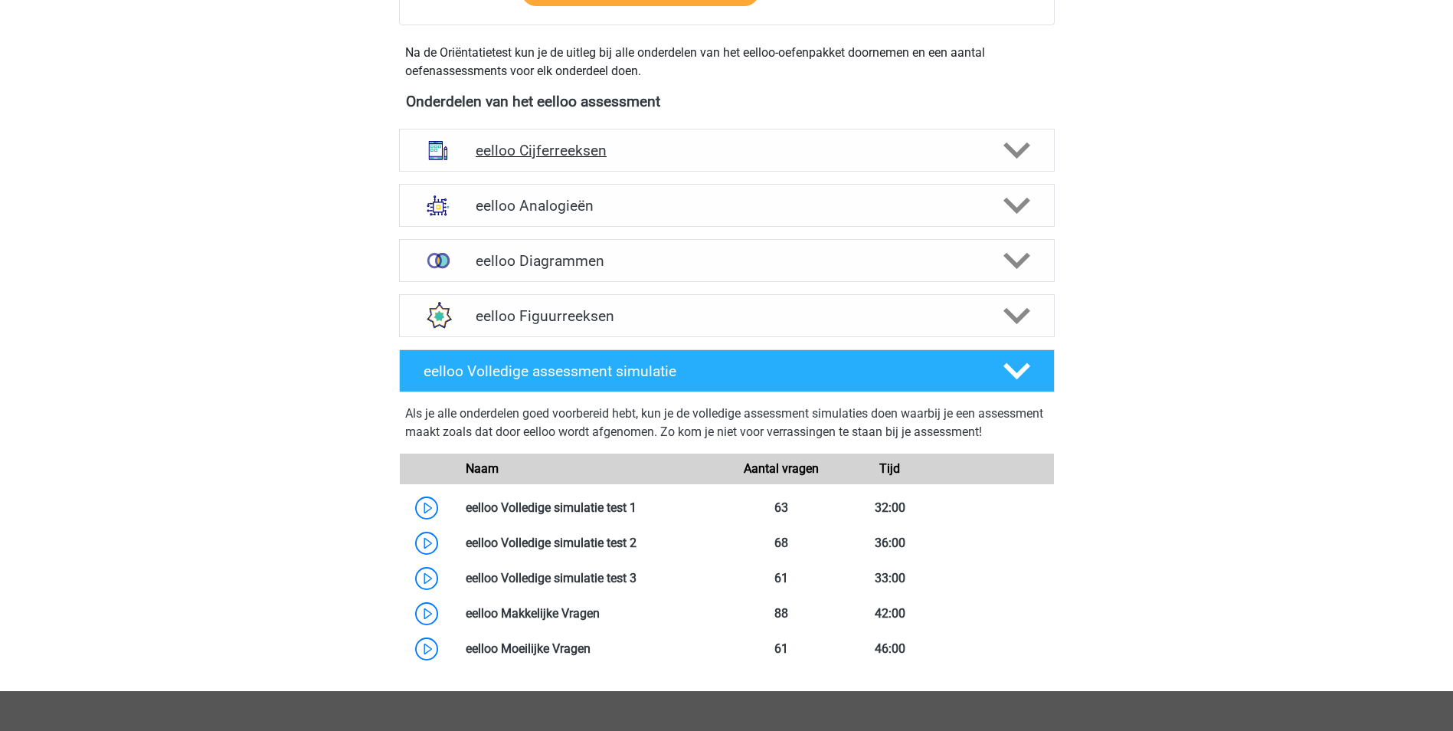
click at [547, 151] on h4 "eelloo Cijferreeksen" at bounding box center [727, 151] width 502 height 18
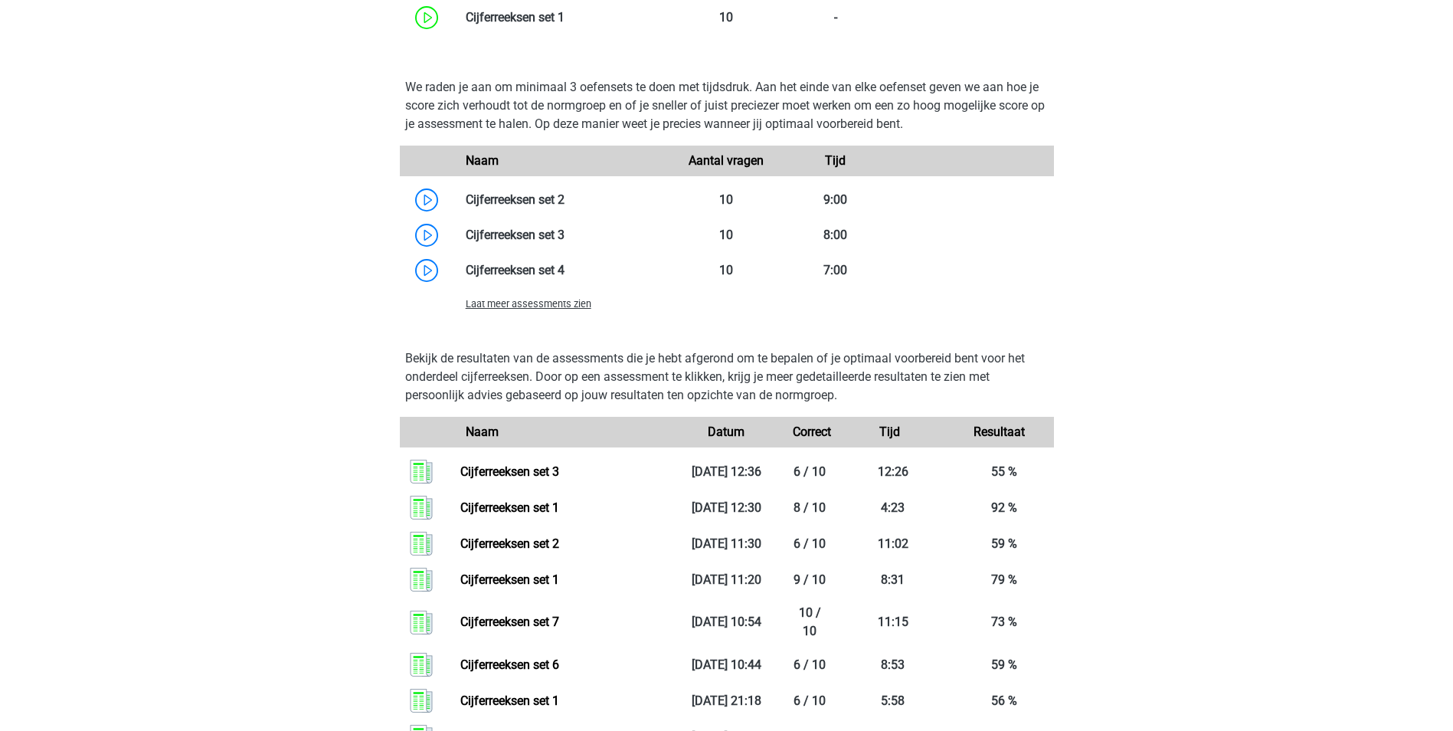
scroll to position [1119, 0]
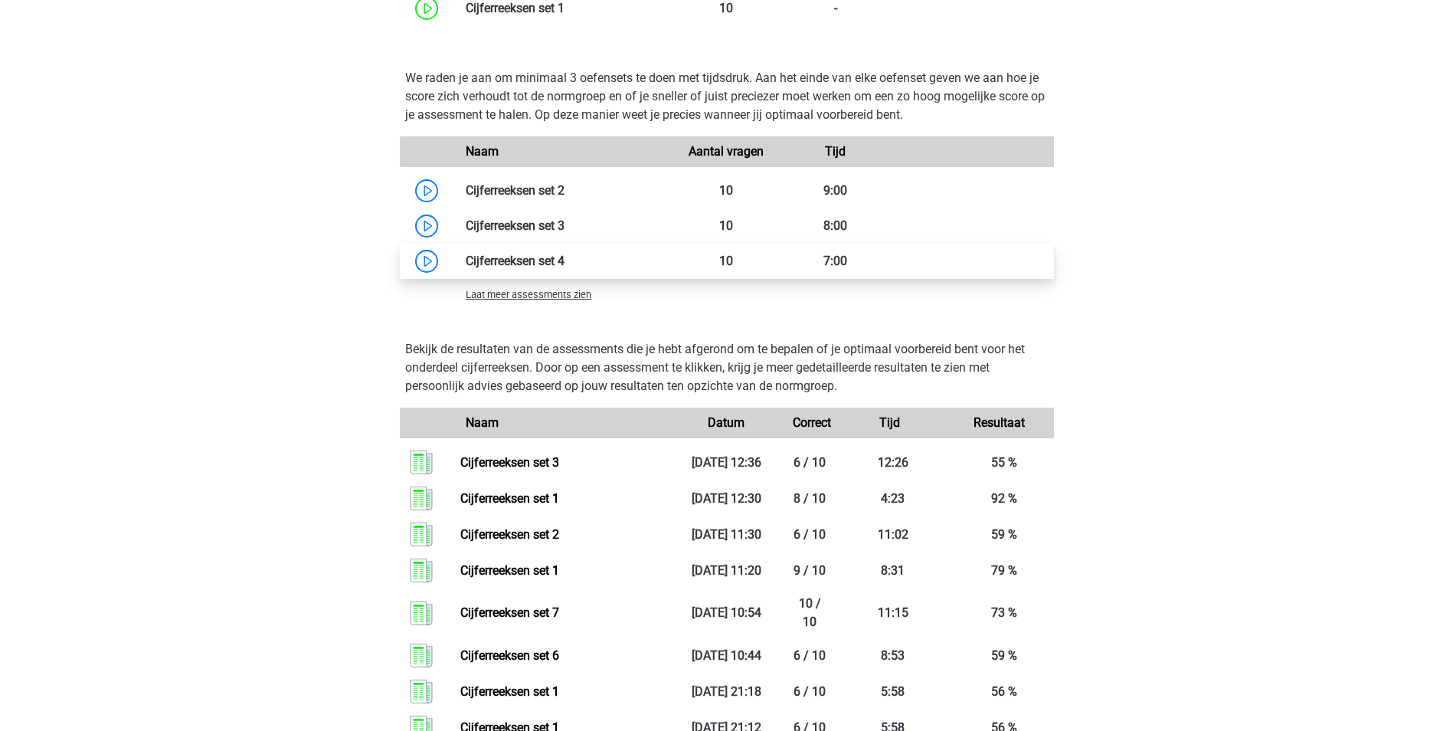
click at [564, 261] on link at bounding box center [564, 261] width 0 height 15
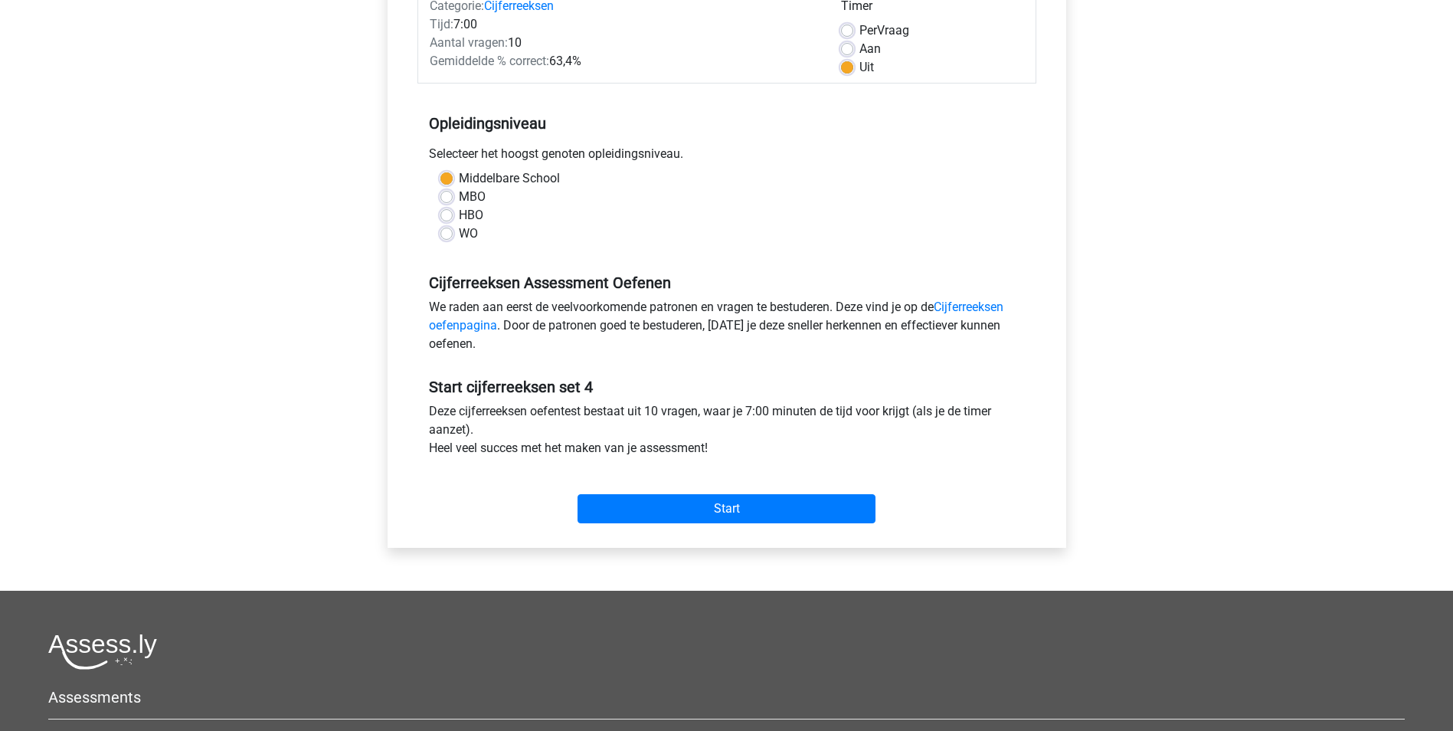
scroll to position [306, 0]
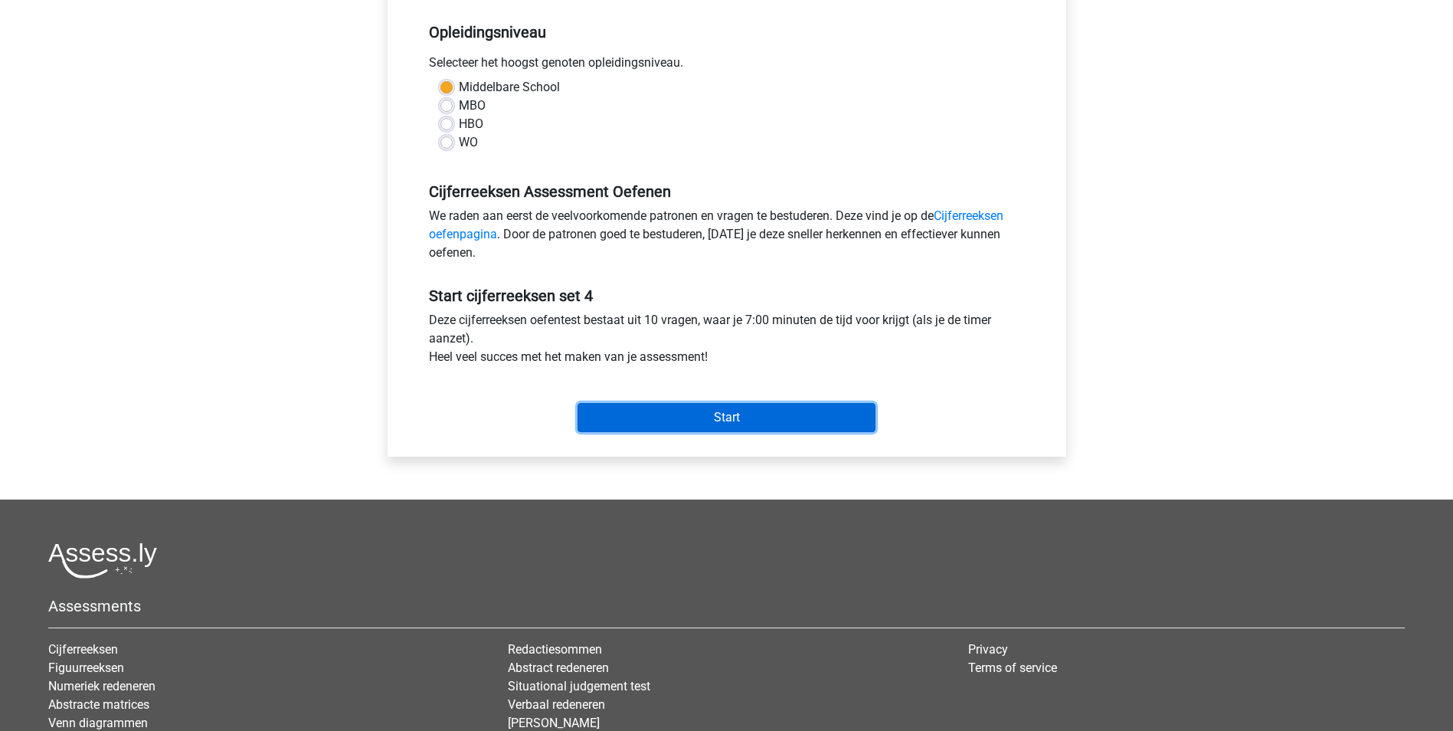
click at [748, 420] on input "Start" at bounding box center [727, 417] width 298 height 29
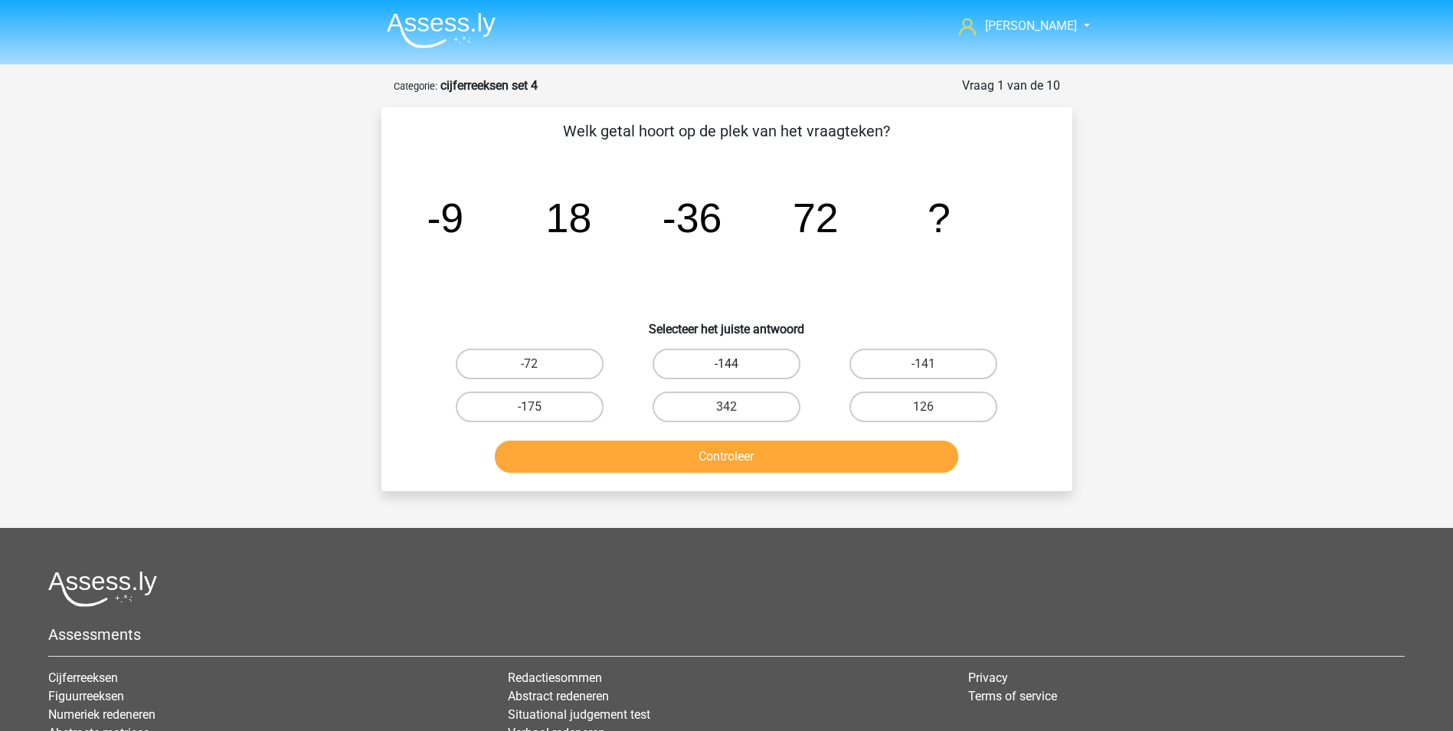
click at [746, 362] on label "-144" at bounding box center [727, 364] width 148 height 31
click at [736, 364] on input "-144" at bounding box center [731, 369] width 10 height 10
radio input "true"
click at [775, 453] on button "Controleer" at bounding box center [726, 456] width 463 height 32
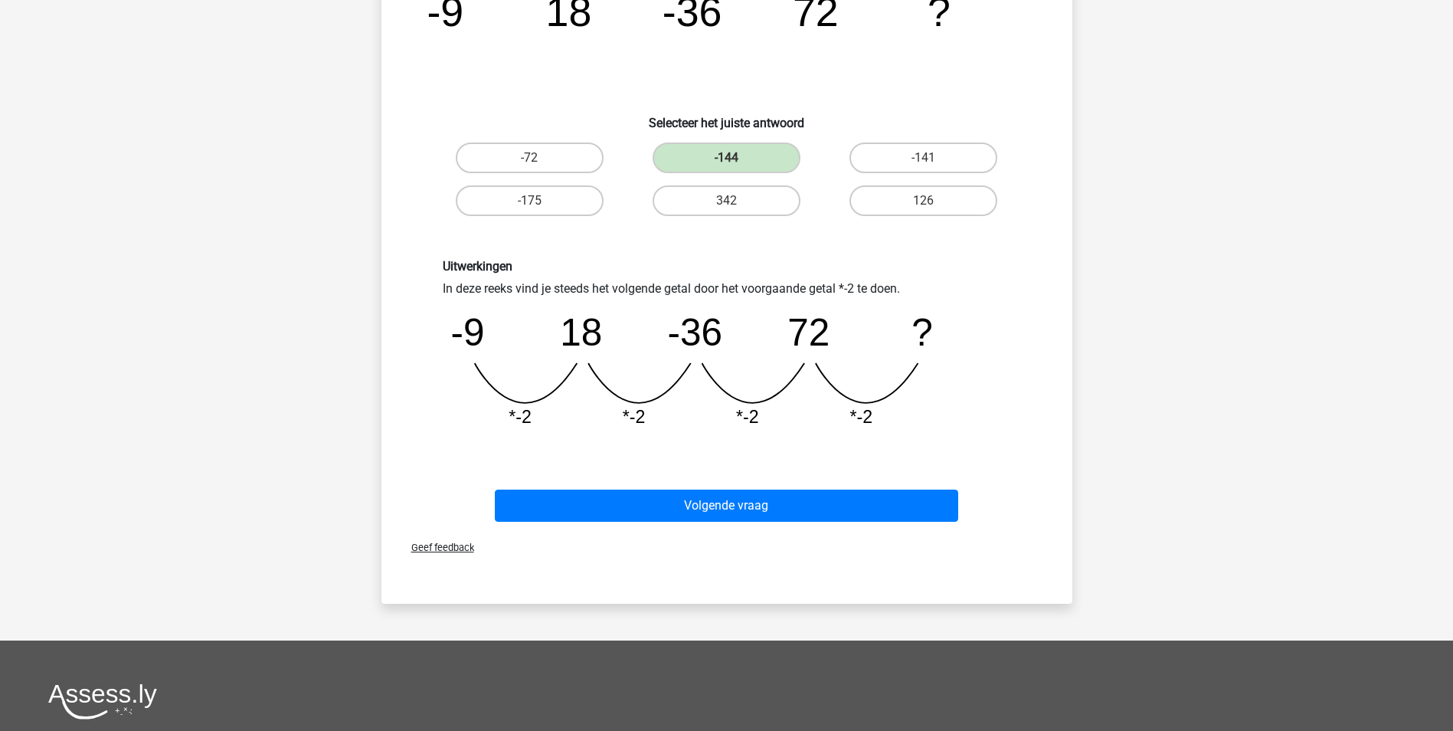
scroll to position [230, 0]
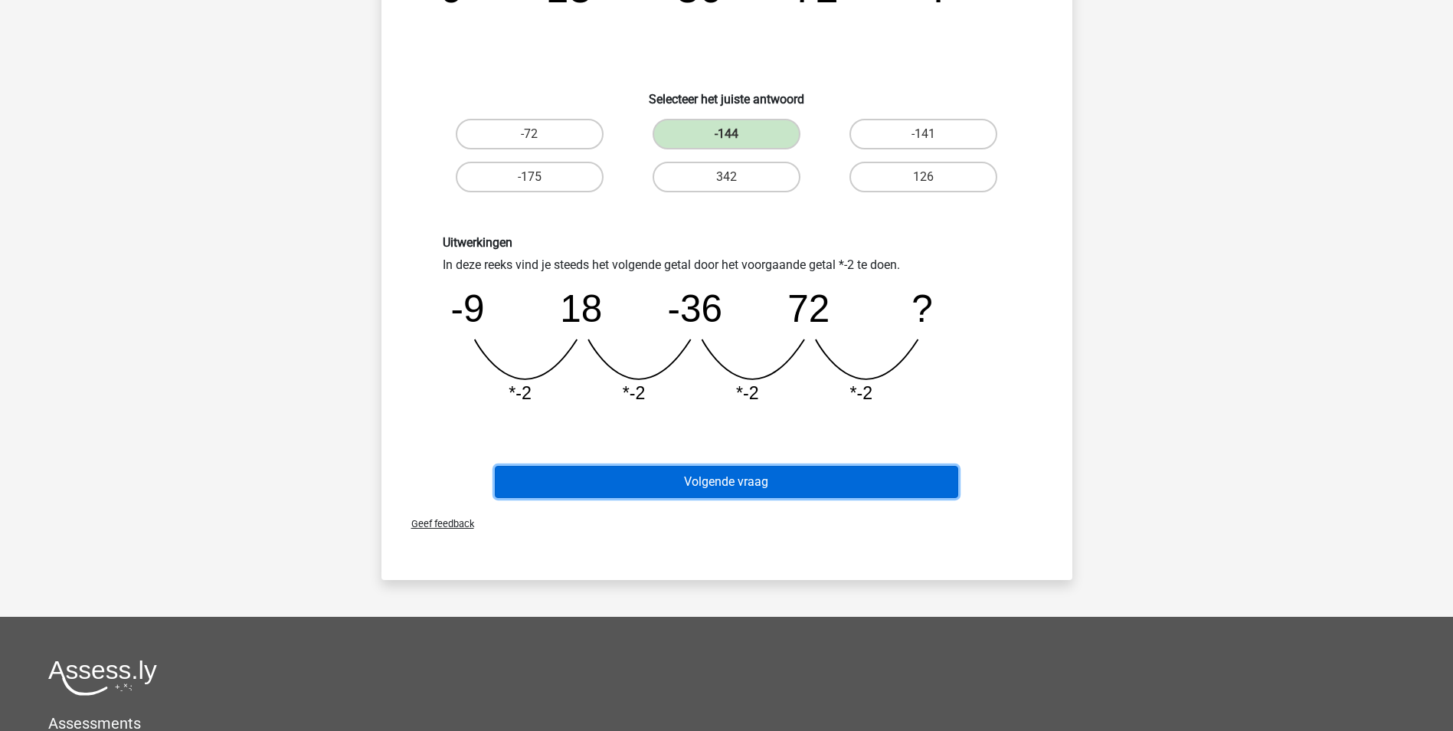
click at [780, 481] on button "Volgende vraag" at bounding box center [726, 482] width 463 height 32
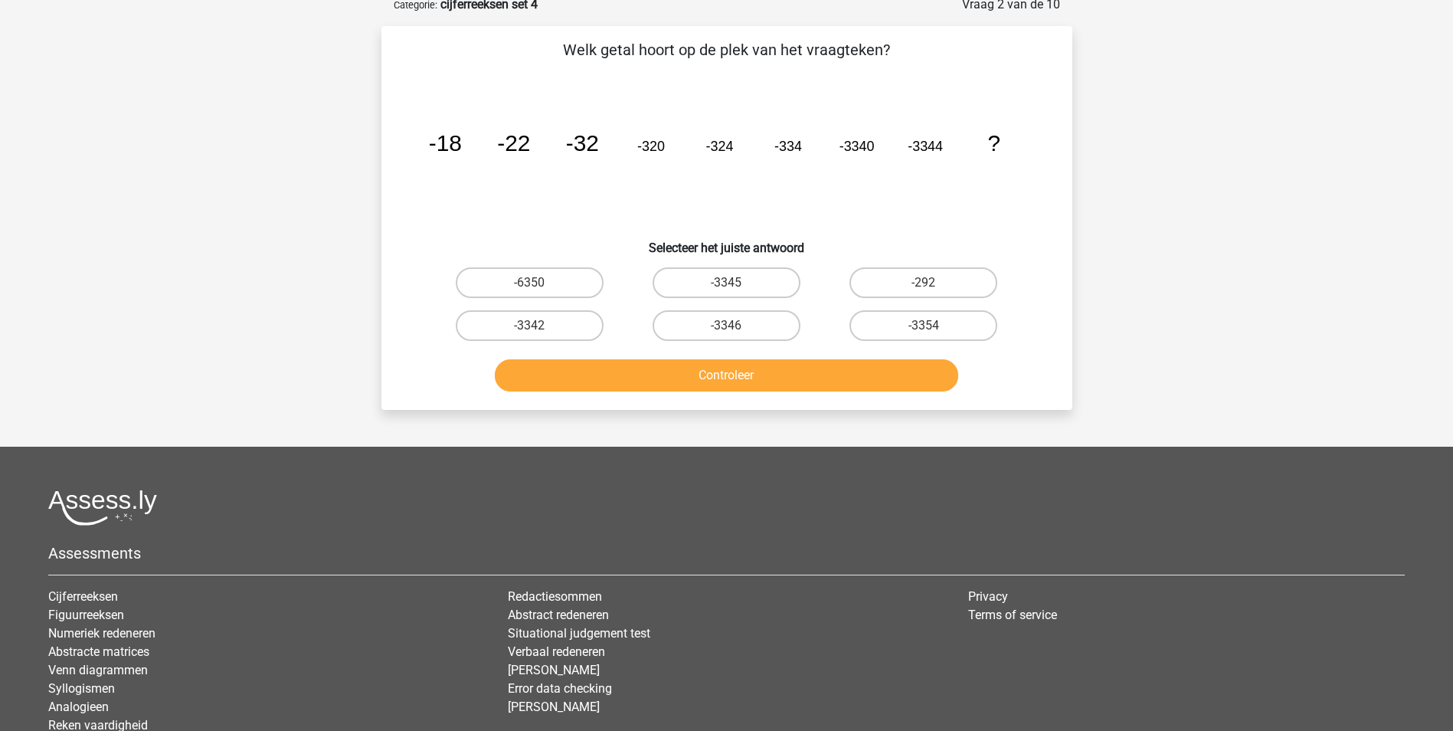
scroll to position [77, 0]
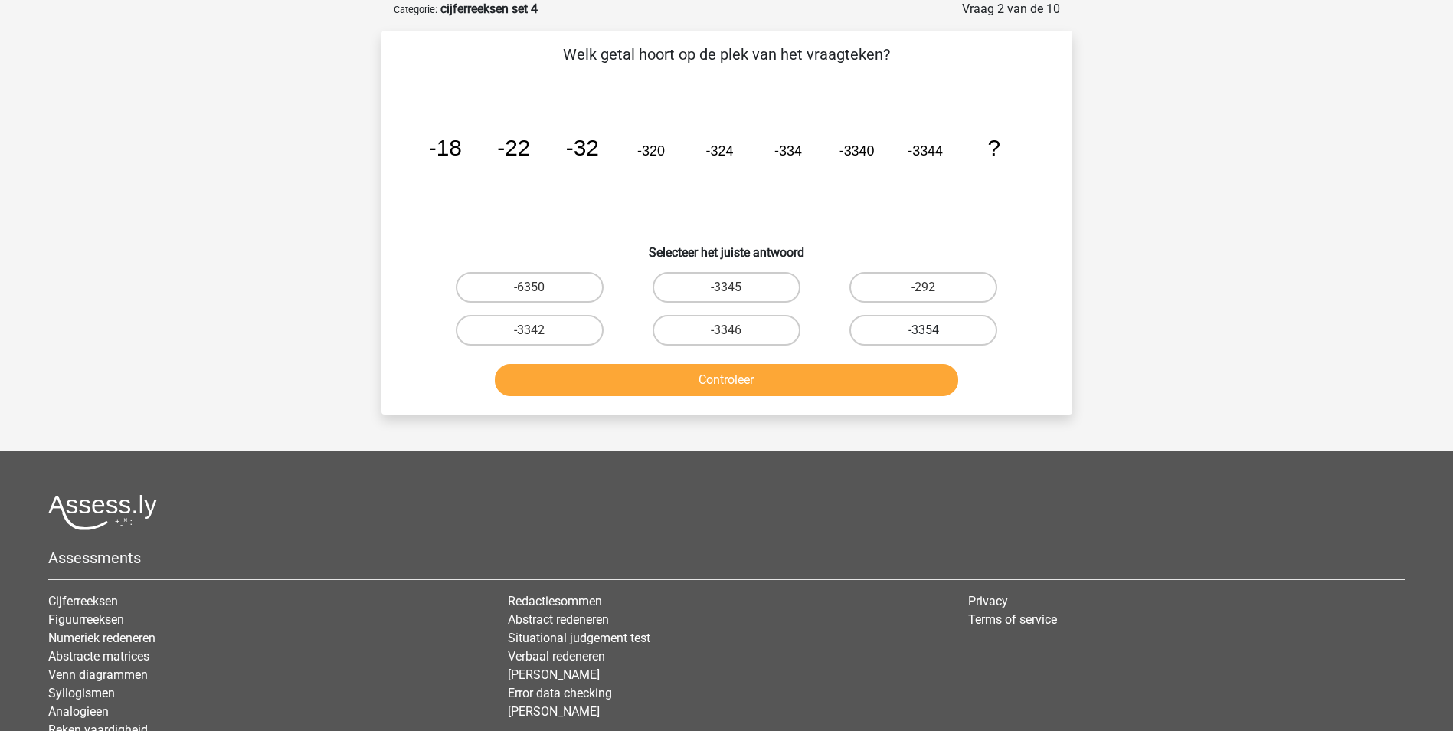
click at [921, 331] on label "-3354" at bounding box center [923, 330] width 148 height 31
click at [924, 331] on input "-3354" at bounding box center [929, 335] width 10 height 10
radio input "true"
click at [903, 376] on button "Controleer" at bounding box center [726, 380] width 463 height 32
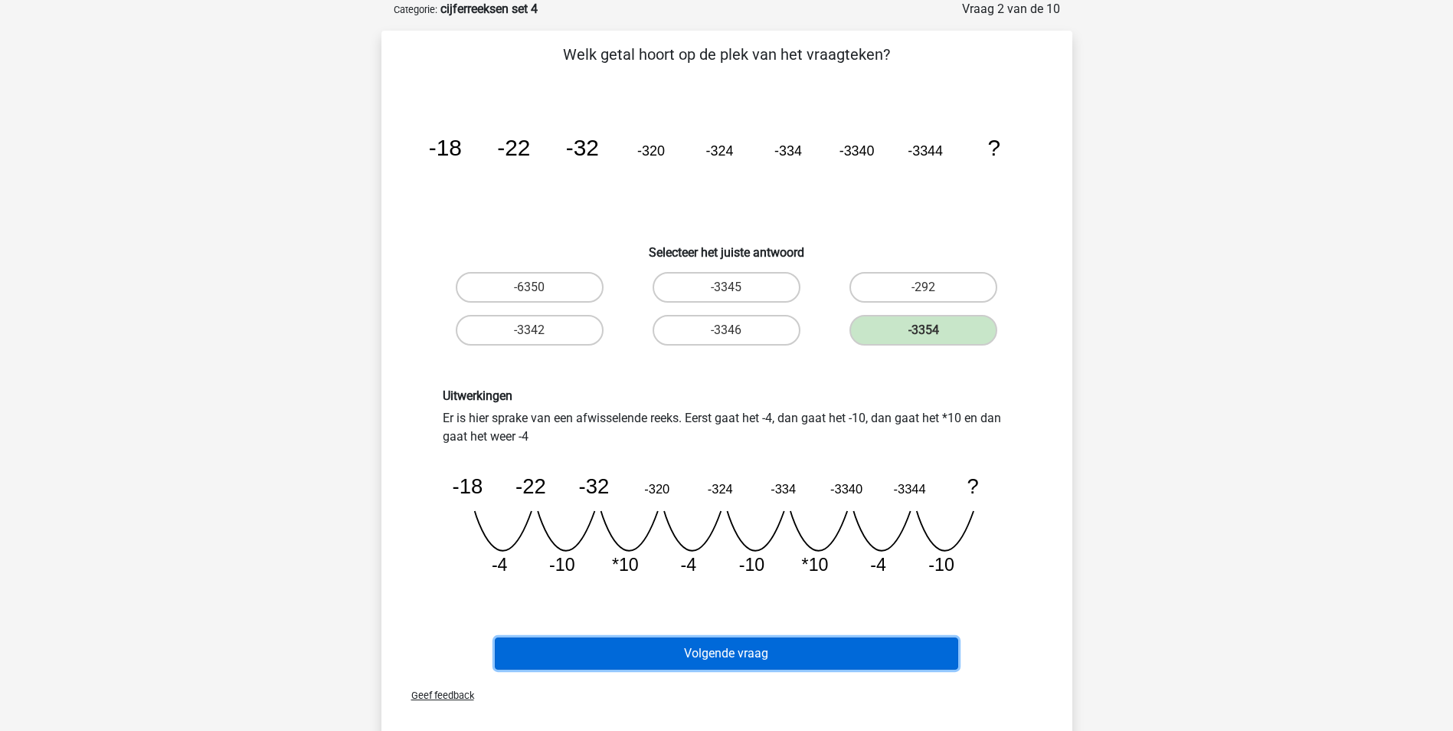
click at [760, 650] on button "Volgende vraag" at bounding box center [726, 653] width 463 height 32
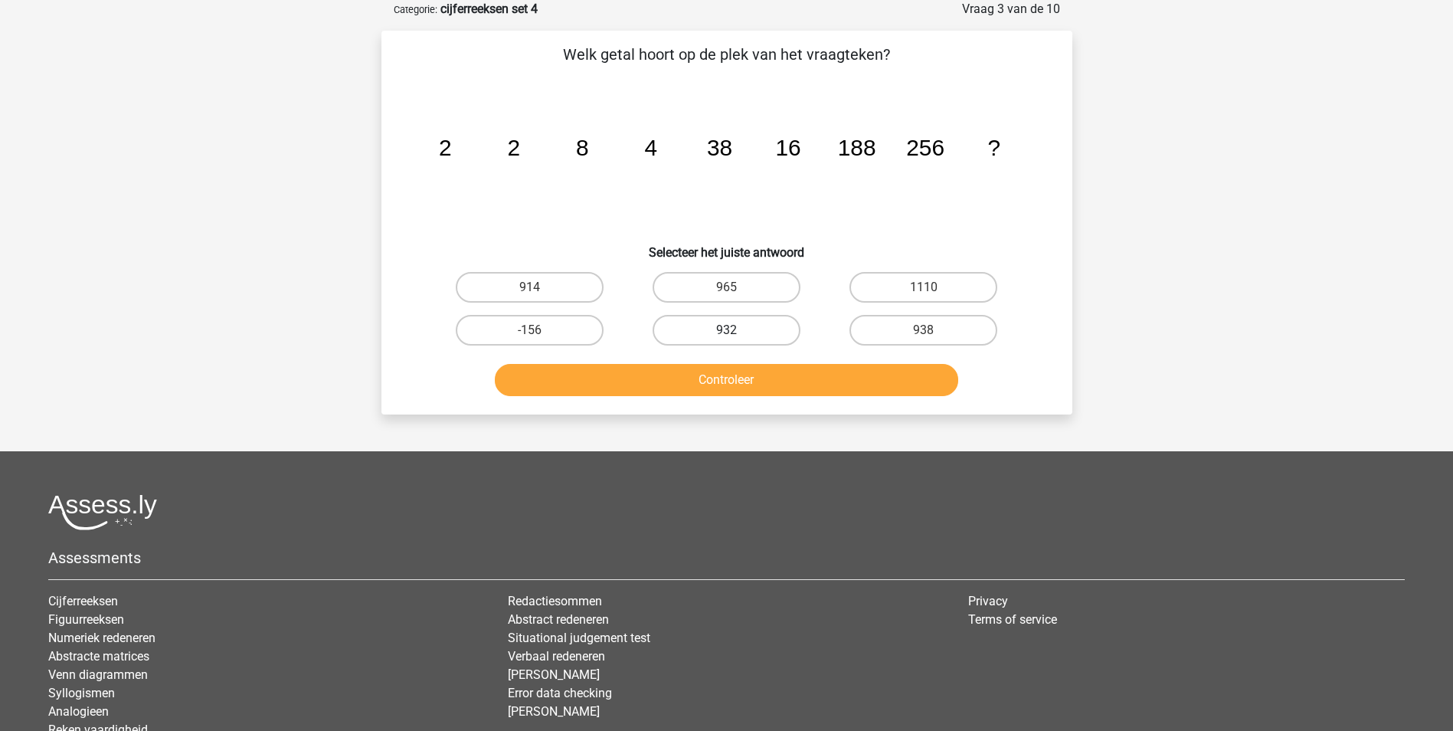
click at [744, 330] on label "932" at bounding box center [727, 330] width 148 height 31
click at [736, 330] on input "932" at bounding box center [731, 335] width 10 height 10
radio input "true"
click at [747, 381] on button "Controleer" at bounding box center [726, 380] width 463 height 32
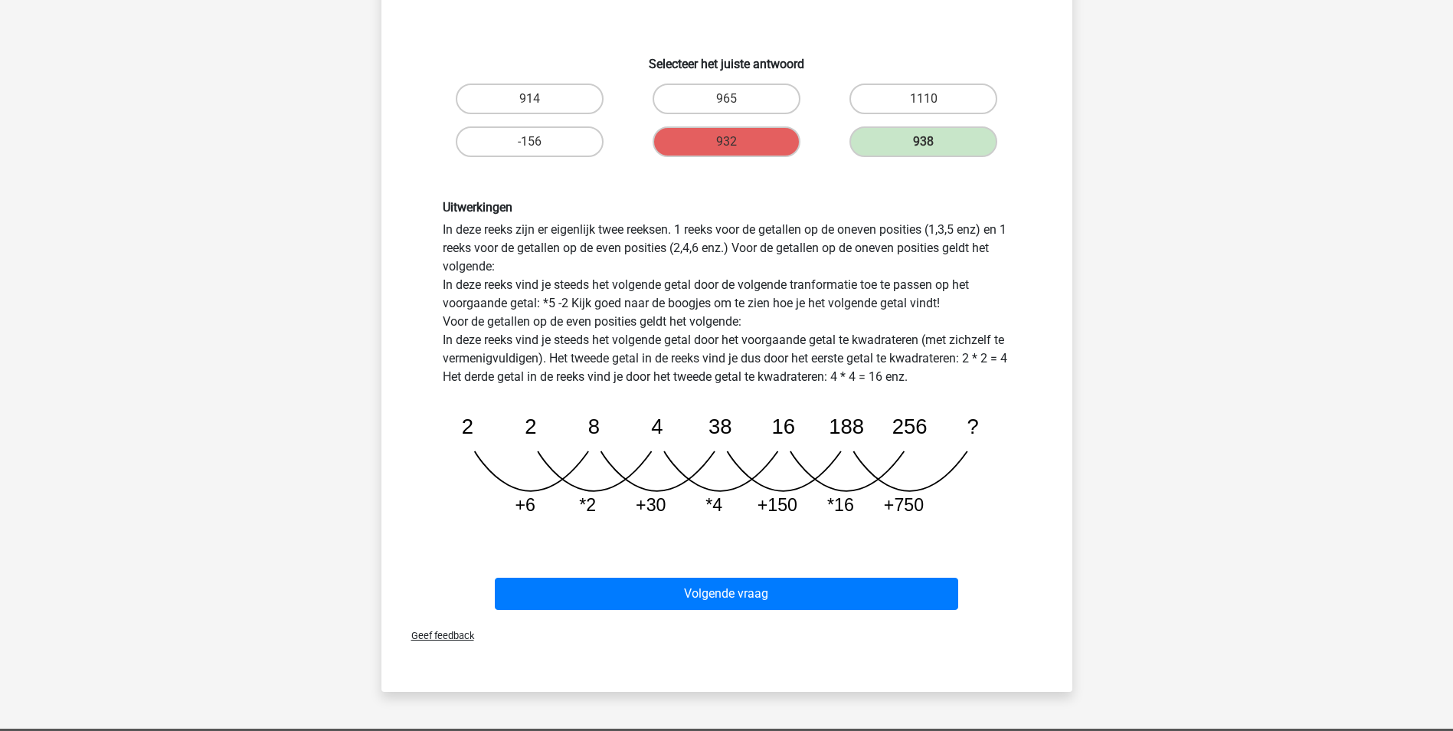
scroll to position [306, 0]
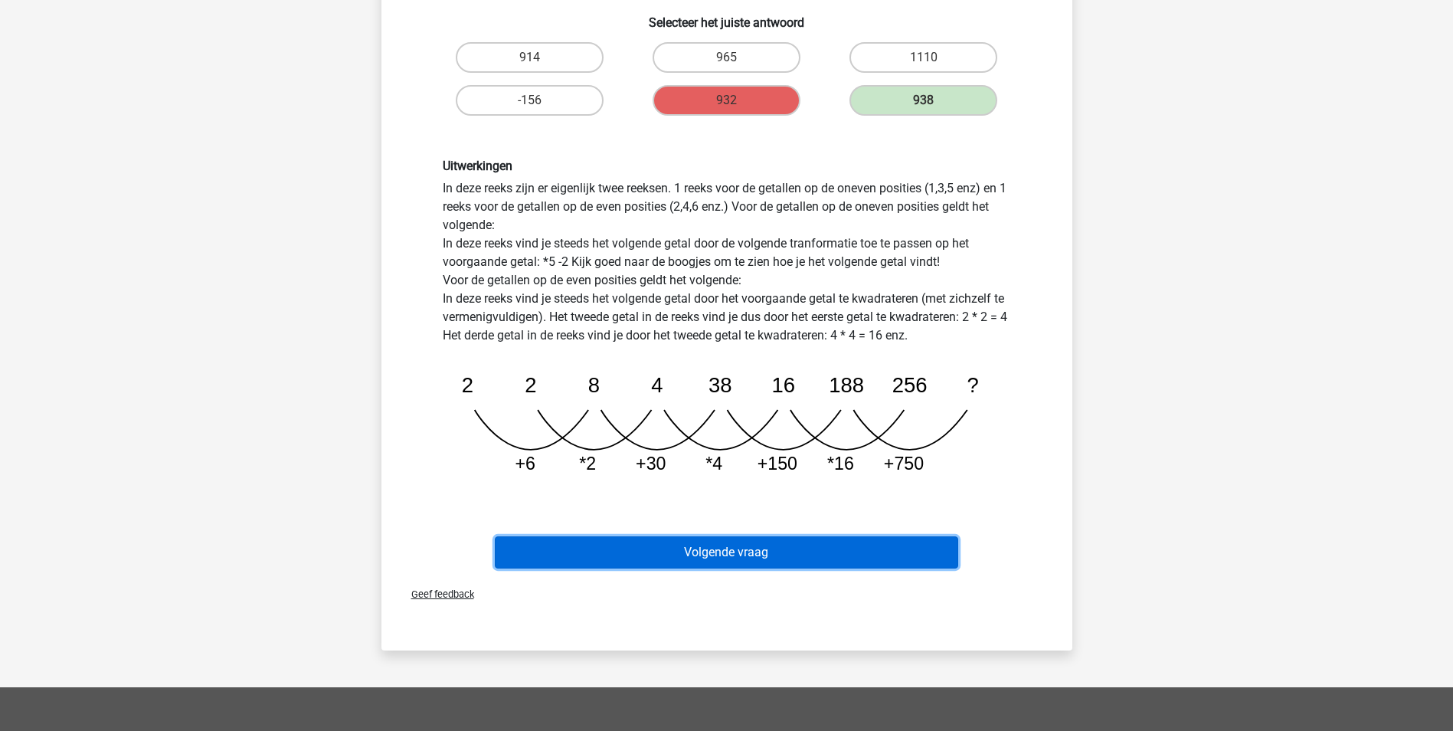
click at [723, 556] on button "Volgende vraag" at bounding box center [726, 552] width 463 height 32
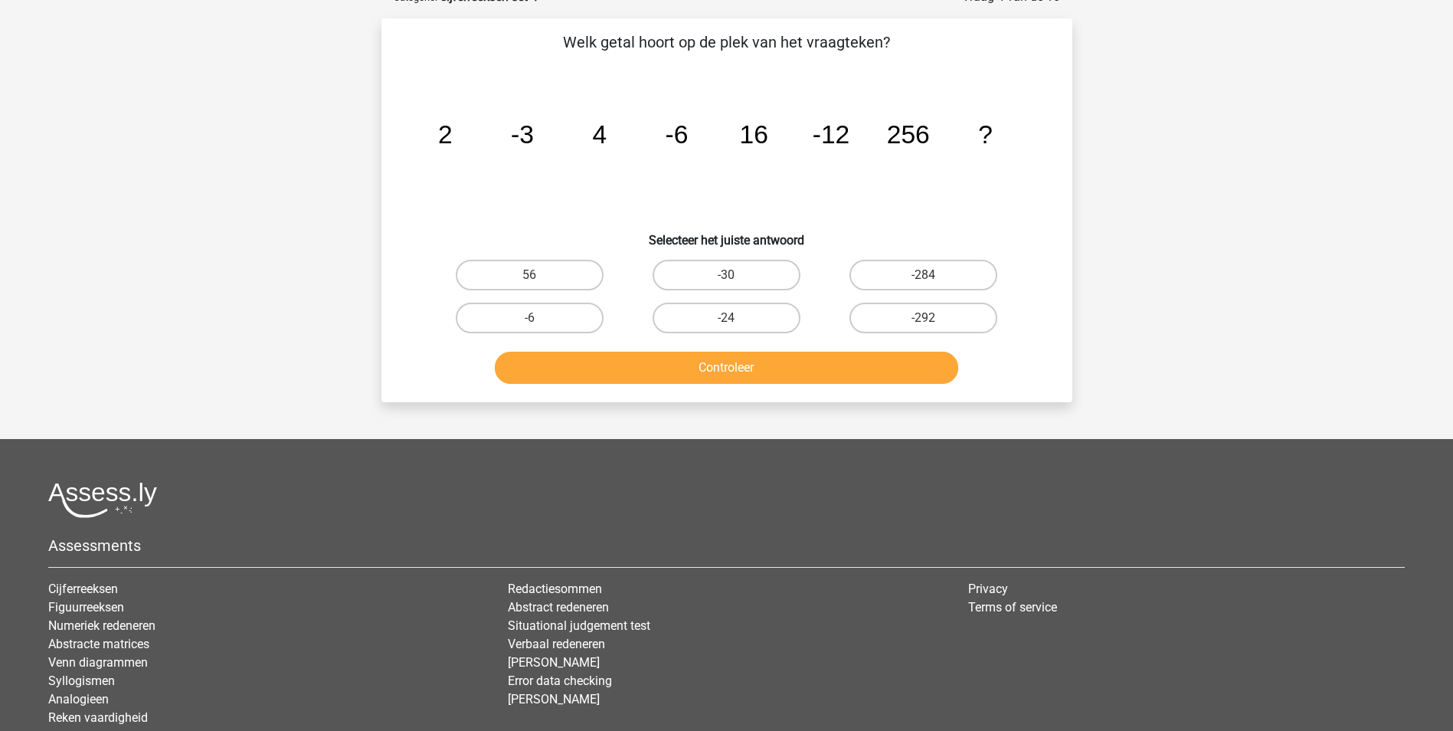
scroll to position [77, 0]
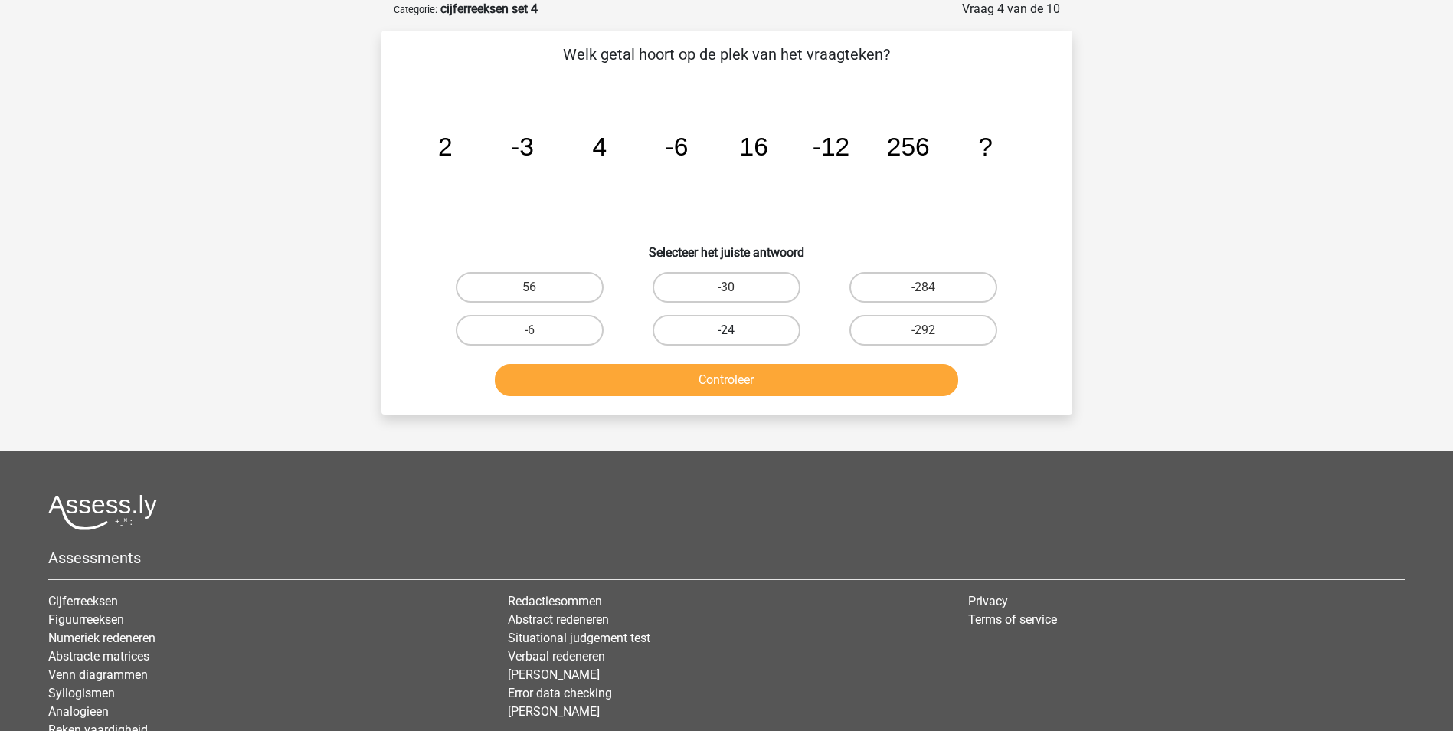
click at [765, 326] on label "-24" at bounding box center [727, 330] width 148 height 31
click at [736, 330] on input "-24" at bounding box center [731, 335] width 10 height 10
radio input "true"
click at [795, 381] on button "Controleer" at bounding box center [726, 380] width 463 height 32
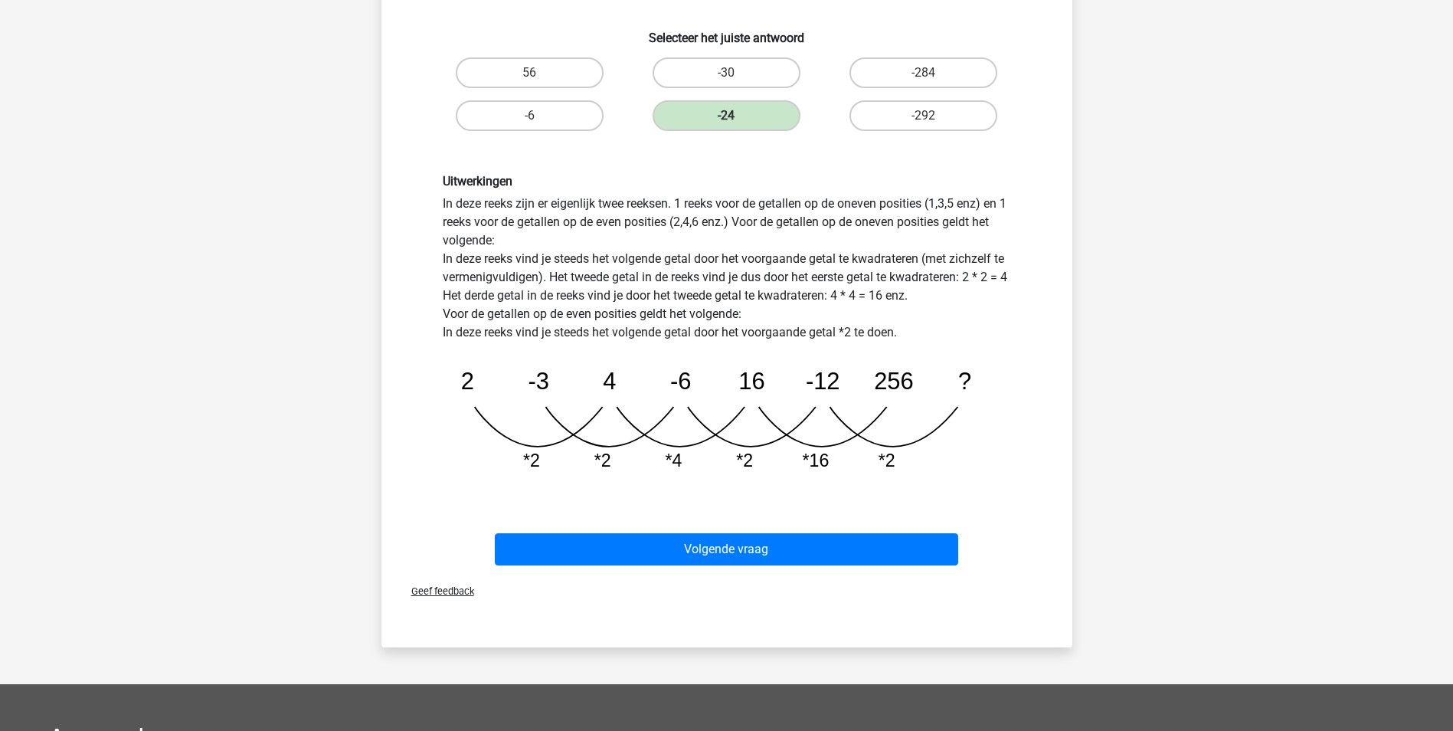
scroll to position [306, 0]
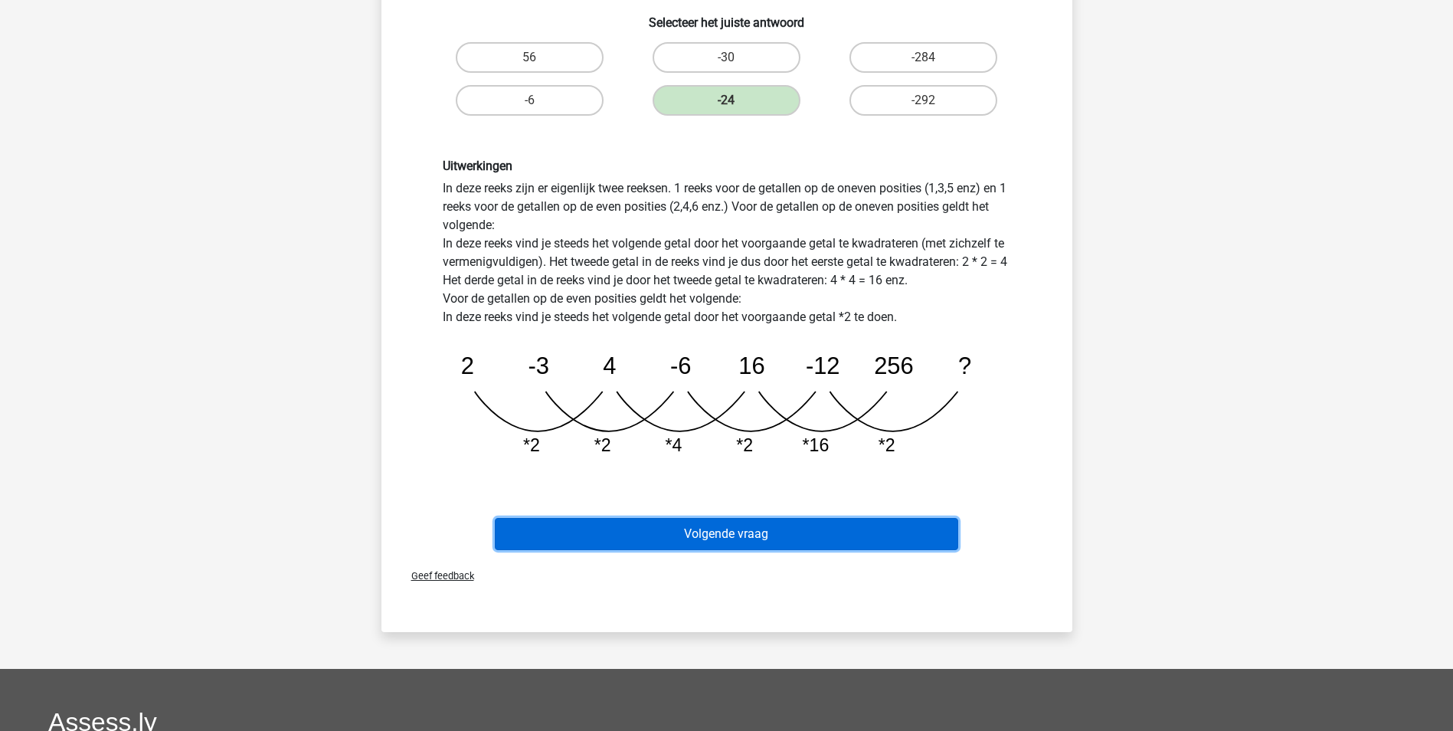
click at [750, 532] on button "Volgende vraag" at bounding box center [726, 534] width 463 height 32
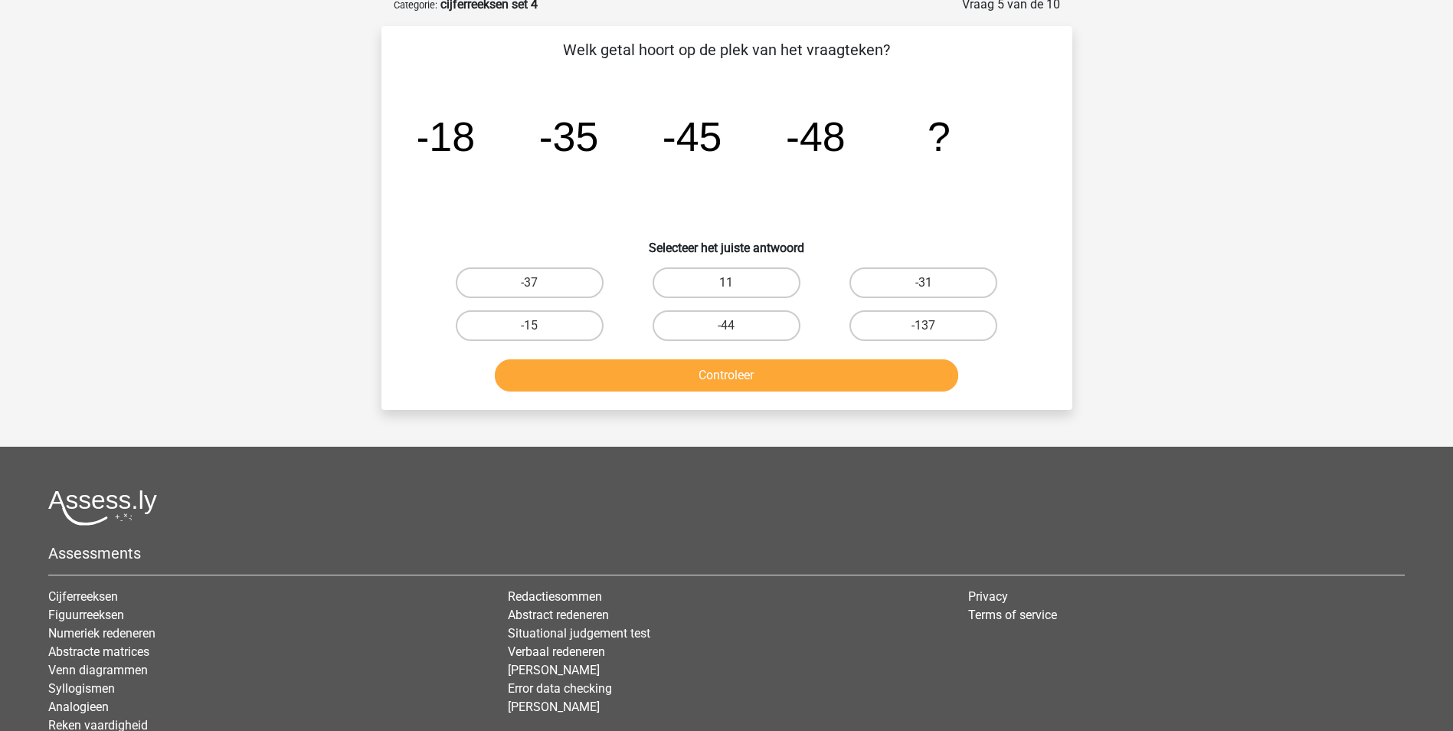
scroll to position [77, 0]
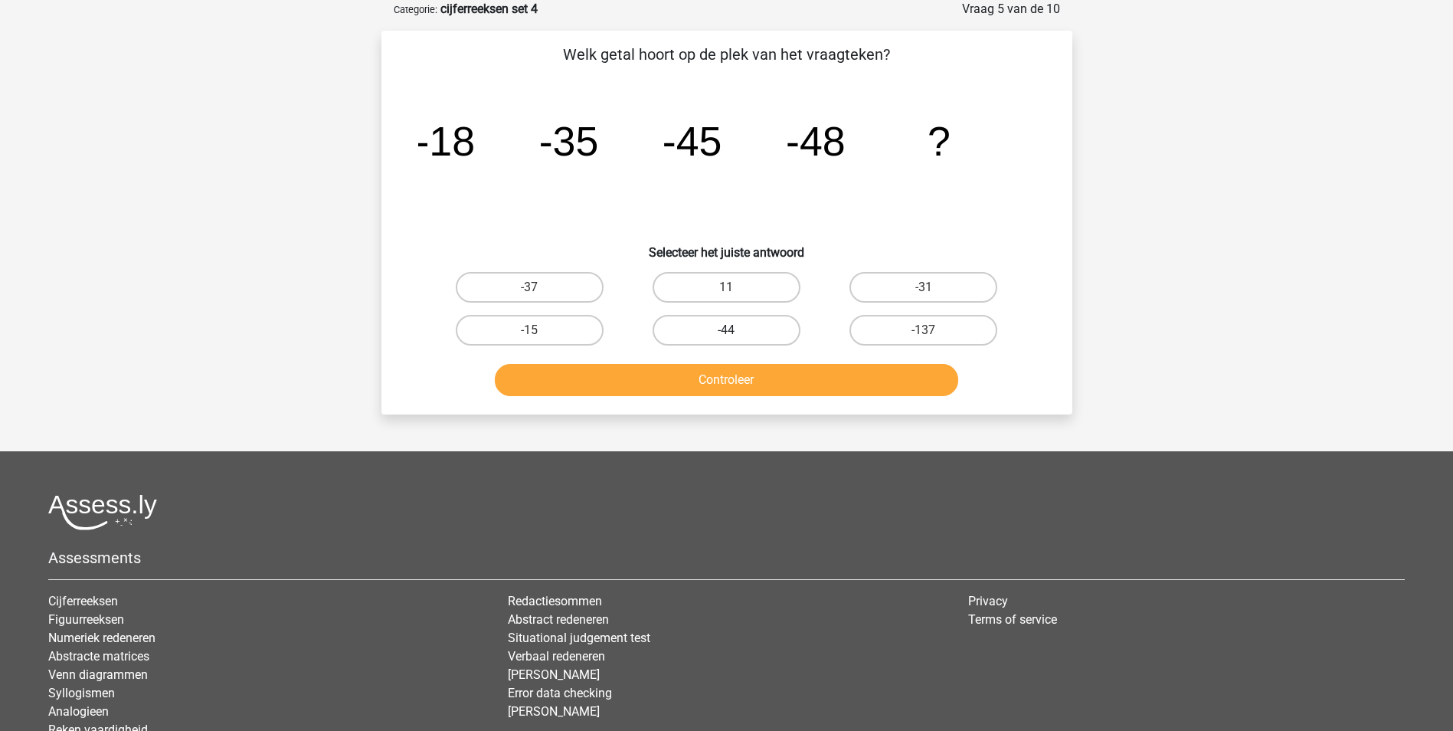
click at [760, 332] on label "-44" at bounding box center [727, 330] width 148 height 31
click at [736, 332] on input "-44" at bounding box center [731, 335] width 10 height 10
radio input "true"
click at [784, 381] on button "Controleer" at bounding box center [726, 380] width 463 height 32
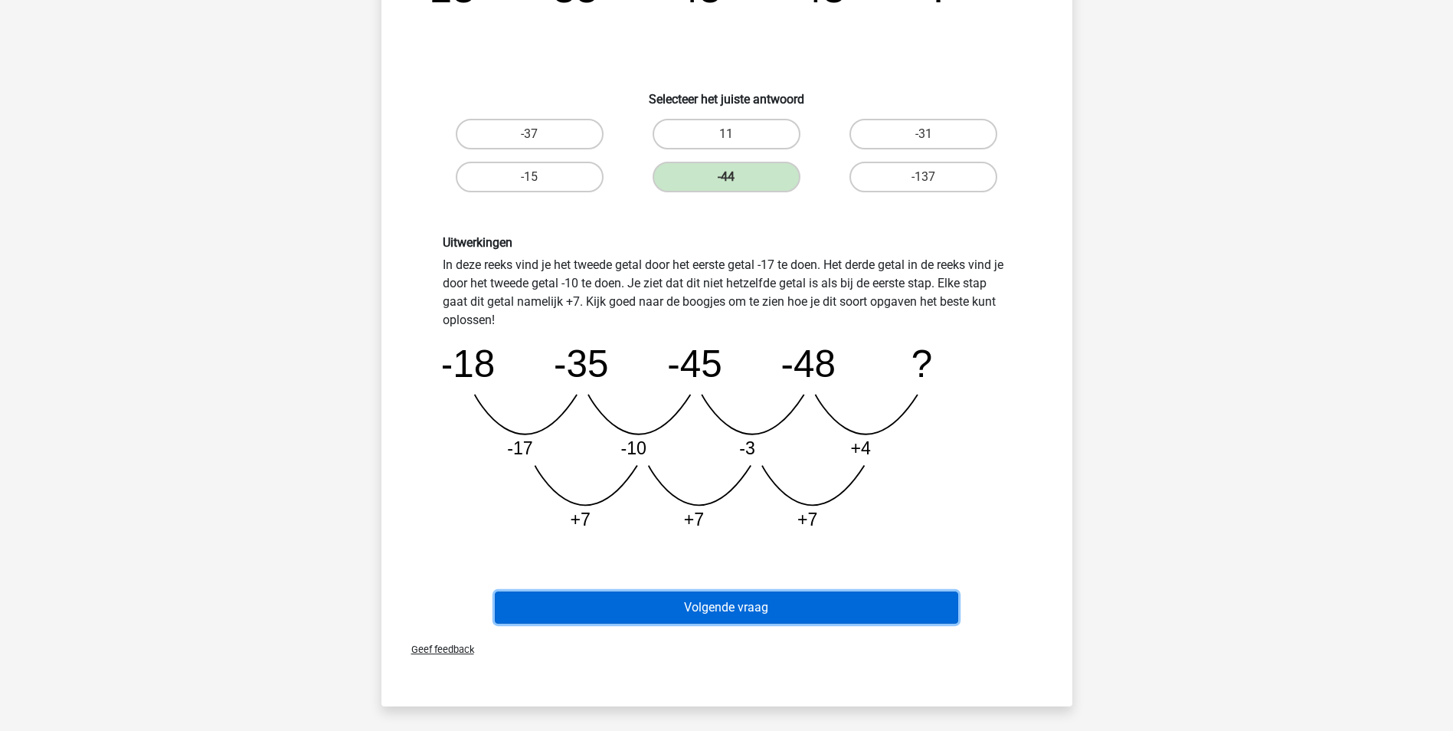
click at [783, 604] on button "Volgende vraag" at bounding box center [726, 607] width 463 height 32
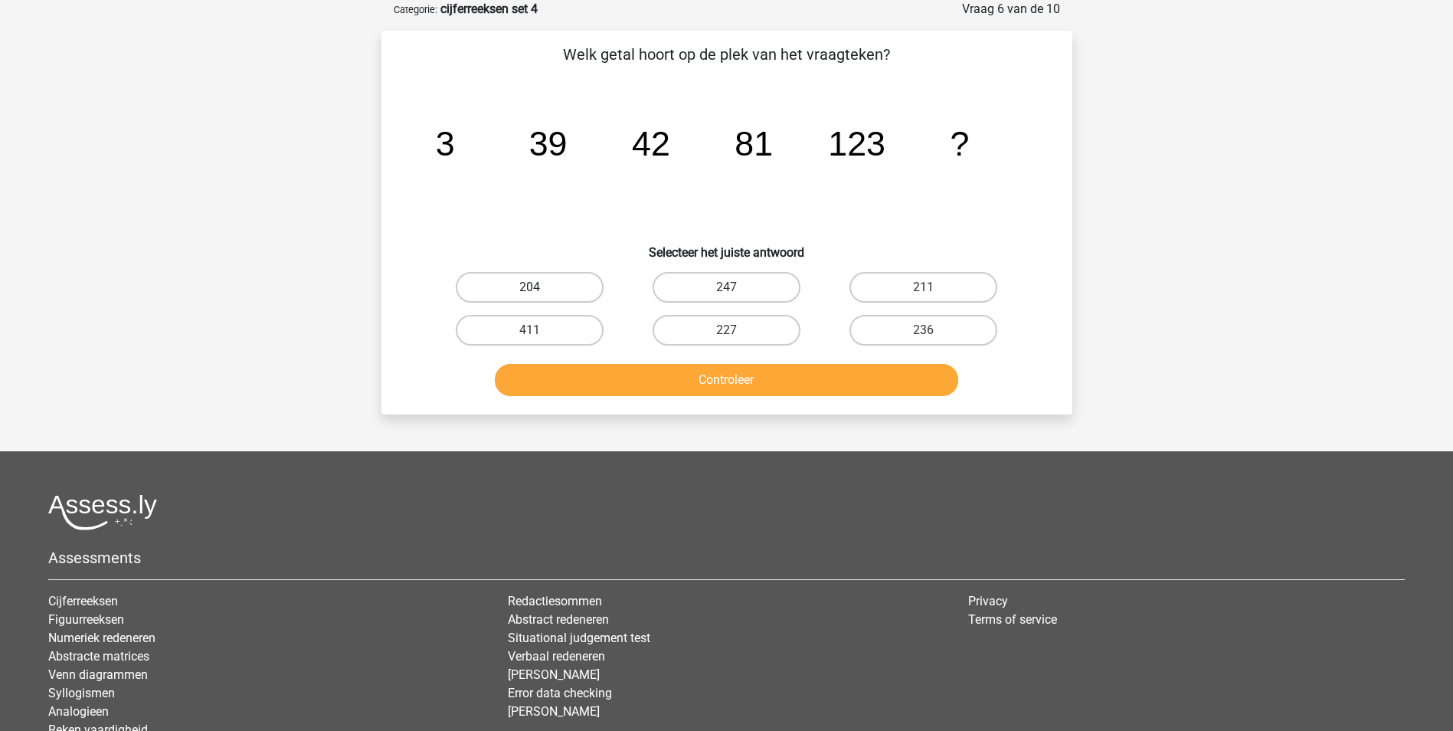
click at [568, 283] on label "204" at bounding box center [530, 287] width 148 height 31
click at [539, 287] on input "204" at bounding box center [534, 292] width 10 height 10
radio input "true"
click at [702, 374] on button "Controleer" at bounding box center [726, 380] width 463 height 32
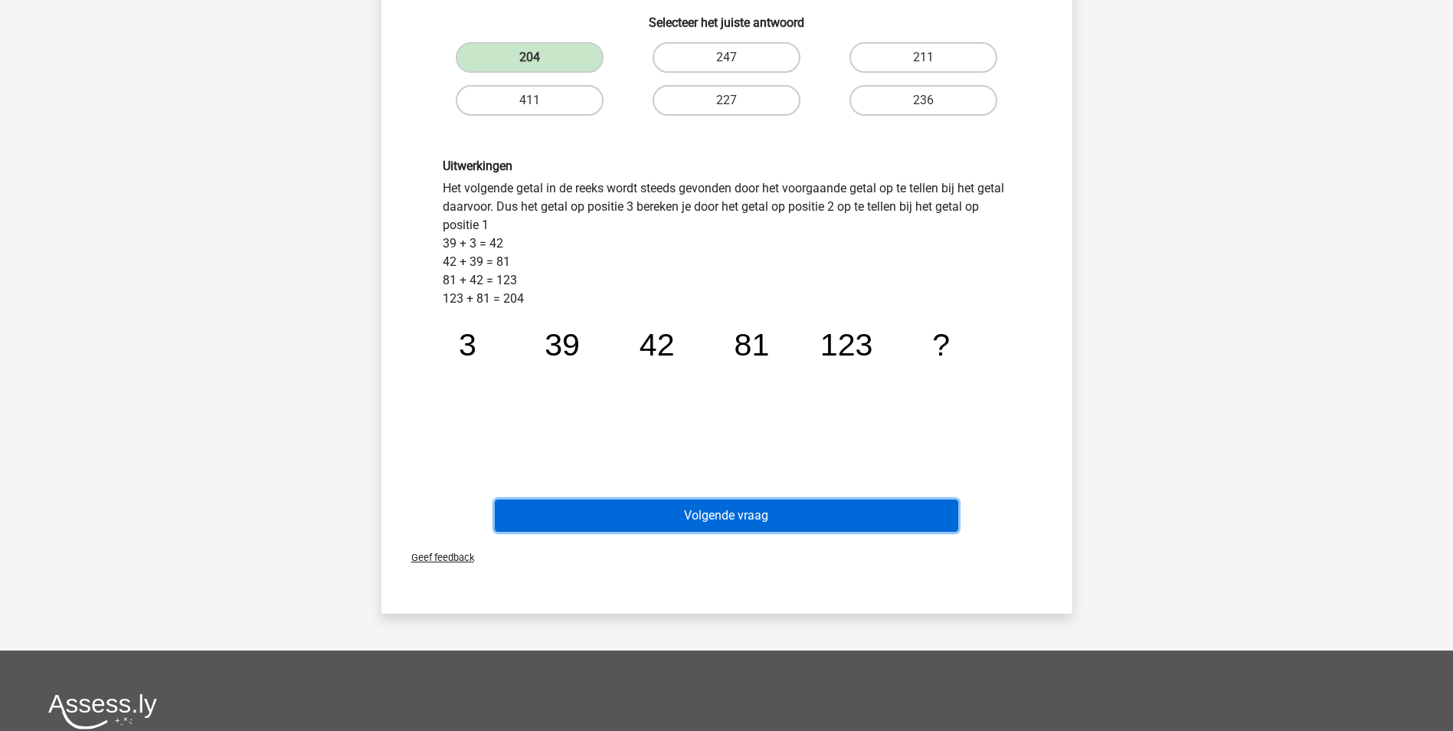
click at [718, 510] on button "Volgende vraag" at bounding box center [726, 515] width 463 height 32
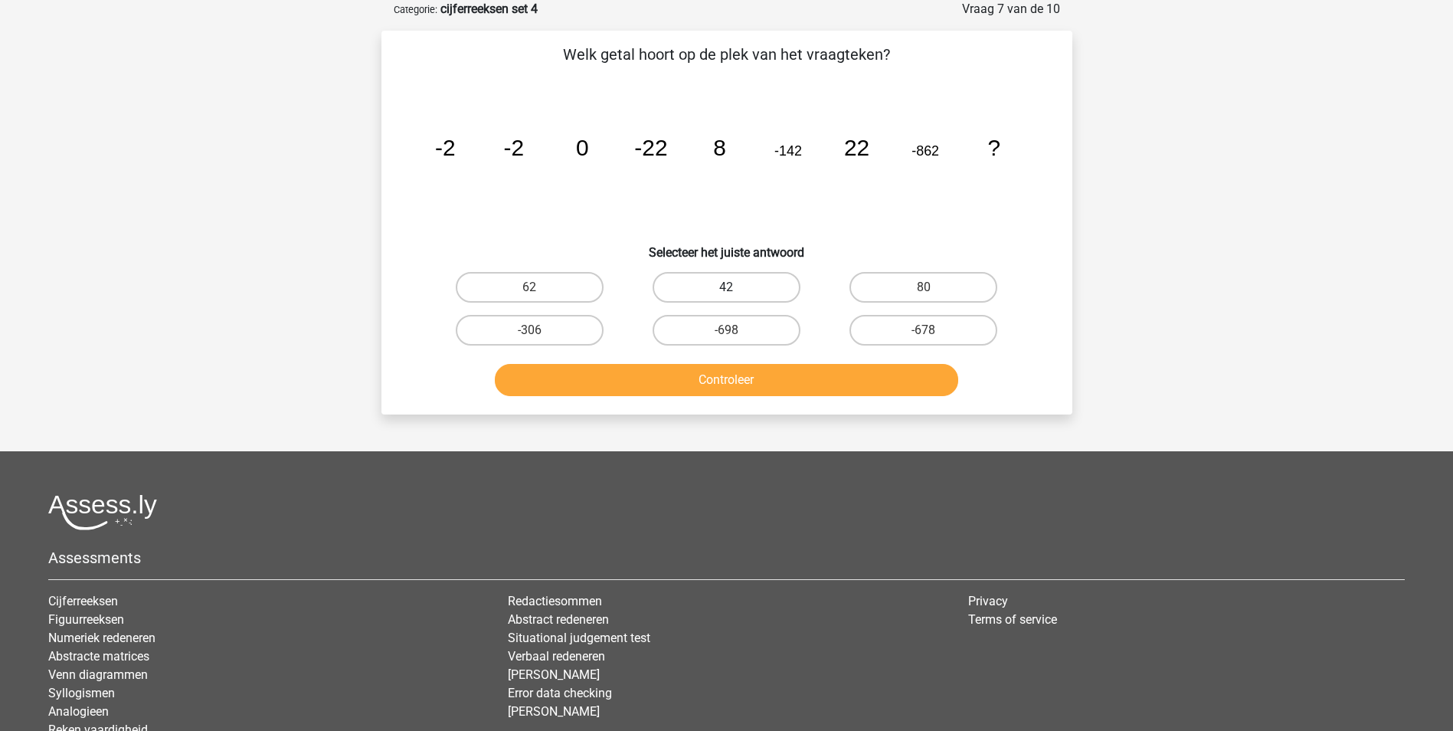
click at [764, 289] on label "42" at bounding box center [727, 287] width 148 height 31
click at [736, 289] on input "42" at bounding box center [731, 292] width 10 height 10
radio input "true"
click at [785, 387] on button "Controleer" at bounding box center [726, 380] width 463 height 32
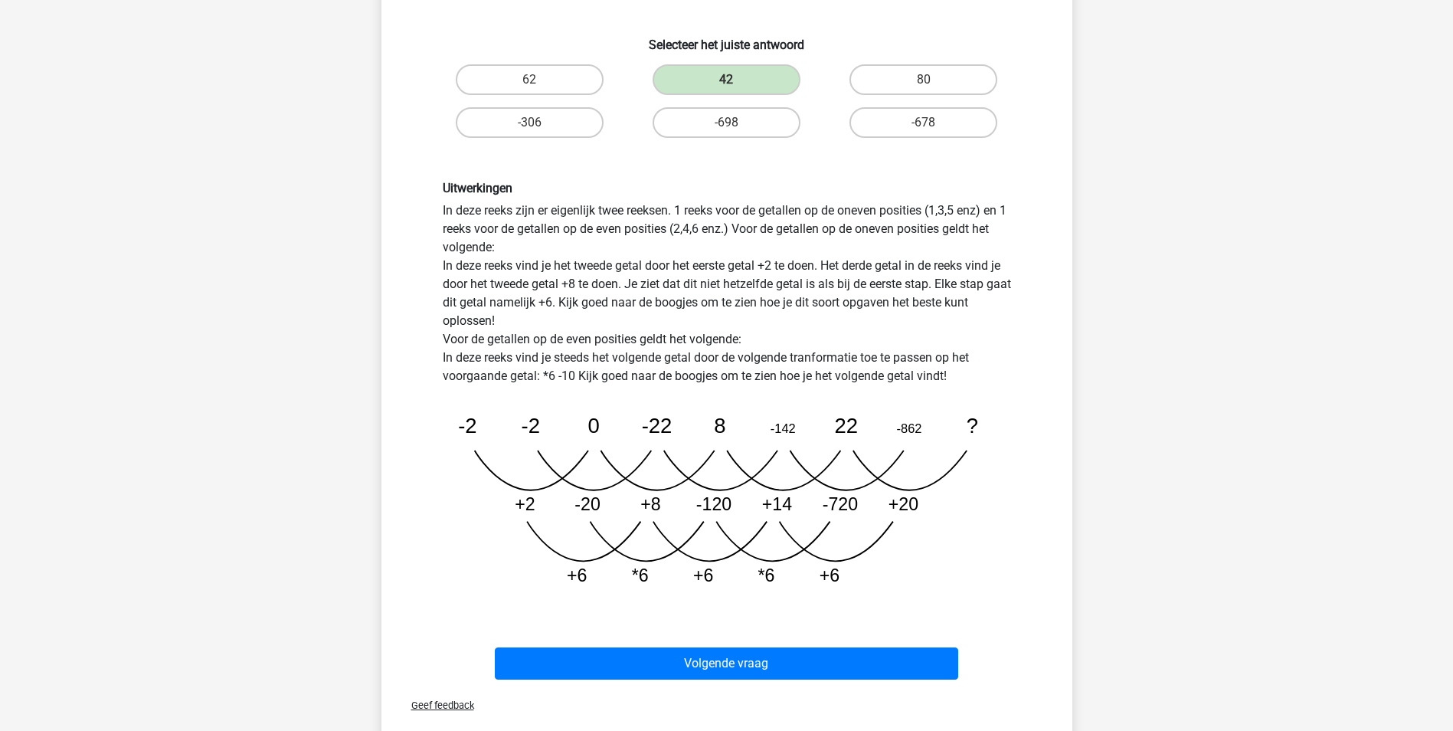
scroll to position [306, 0]
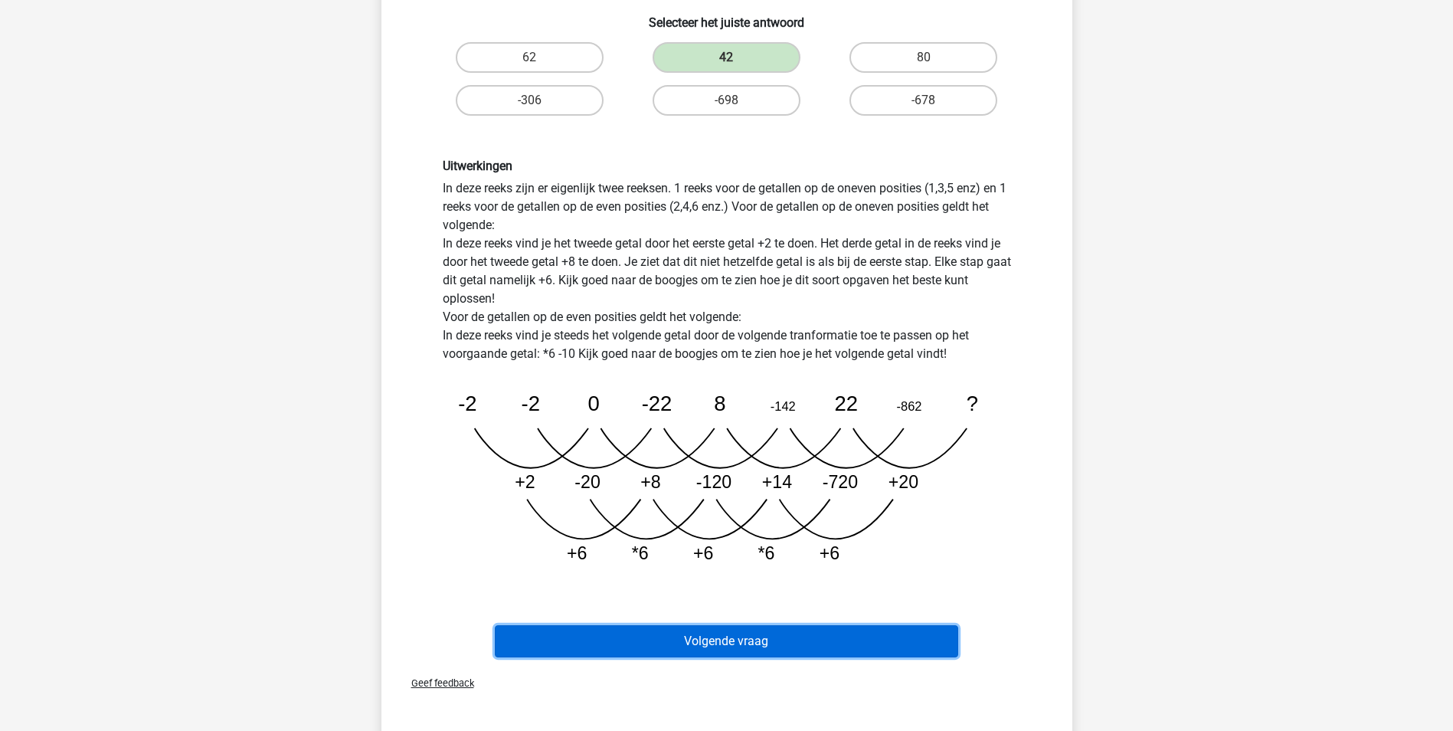
click at [823, 636] on button "Volgende vraag" at bounding box center [726, 641] width 463 height 32
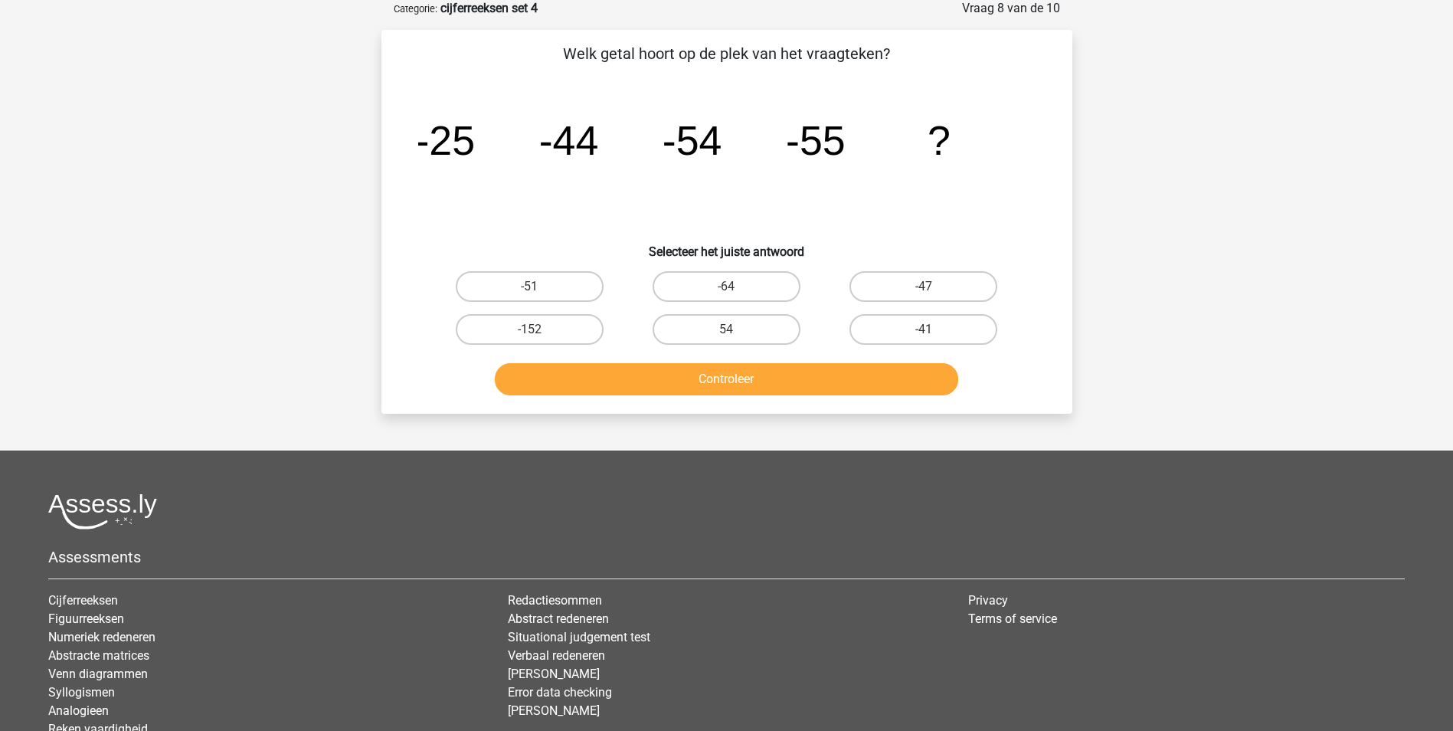
scroll to position [77, 0]
click at [910, 286] on label "-47" at bounding box center [923, 287] width 148 height 31
click at [924, 287] on input "-47" at bounding box center [929, 292] width 10 height 10
radio input "true"
click at [866, 386] on button "Controleer" at bounding box center [726, 380] width 463 height 32
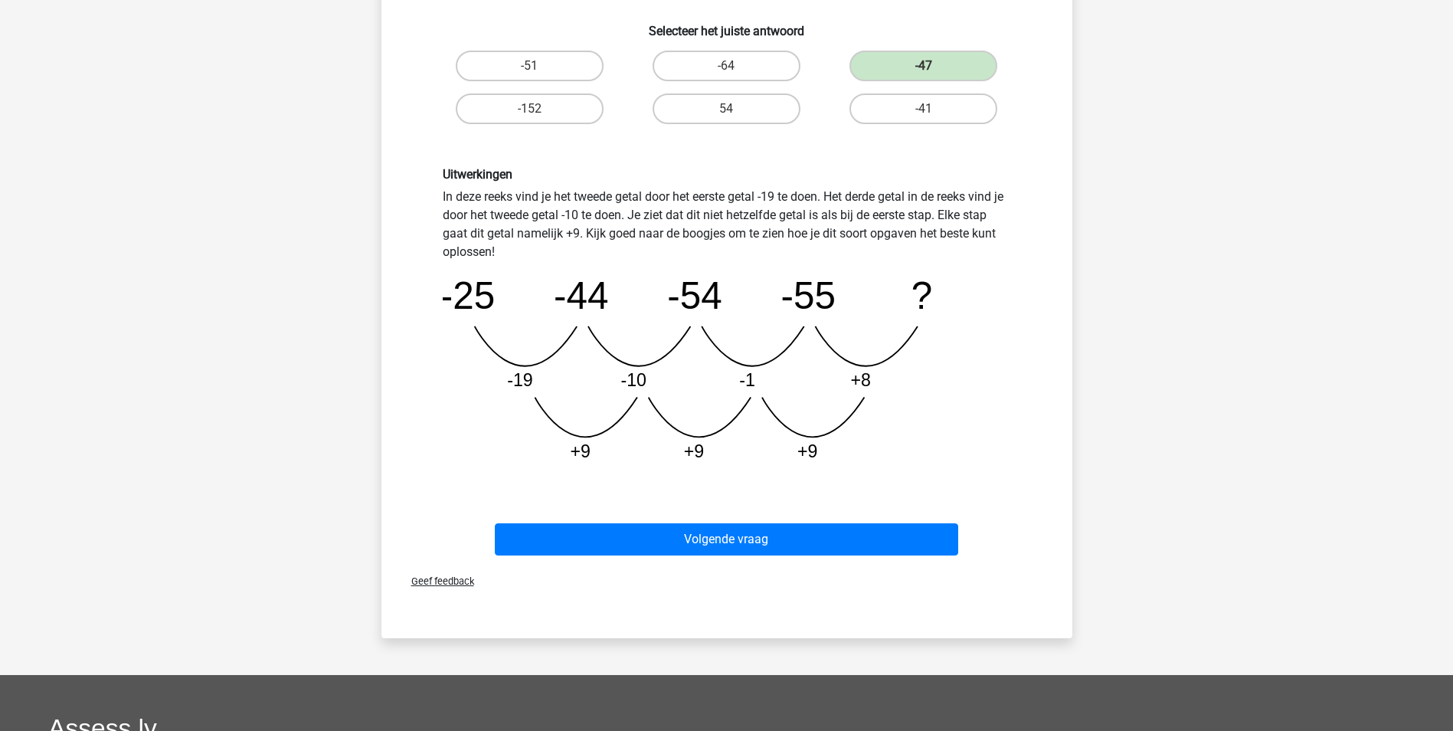
scroll to position [306, 0]
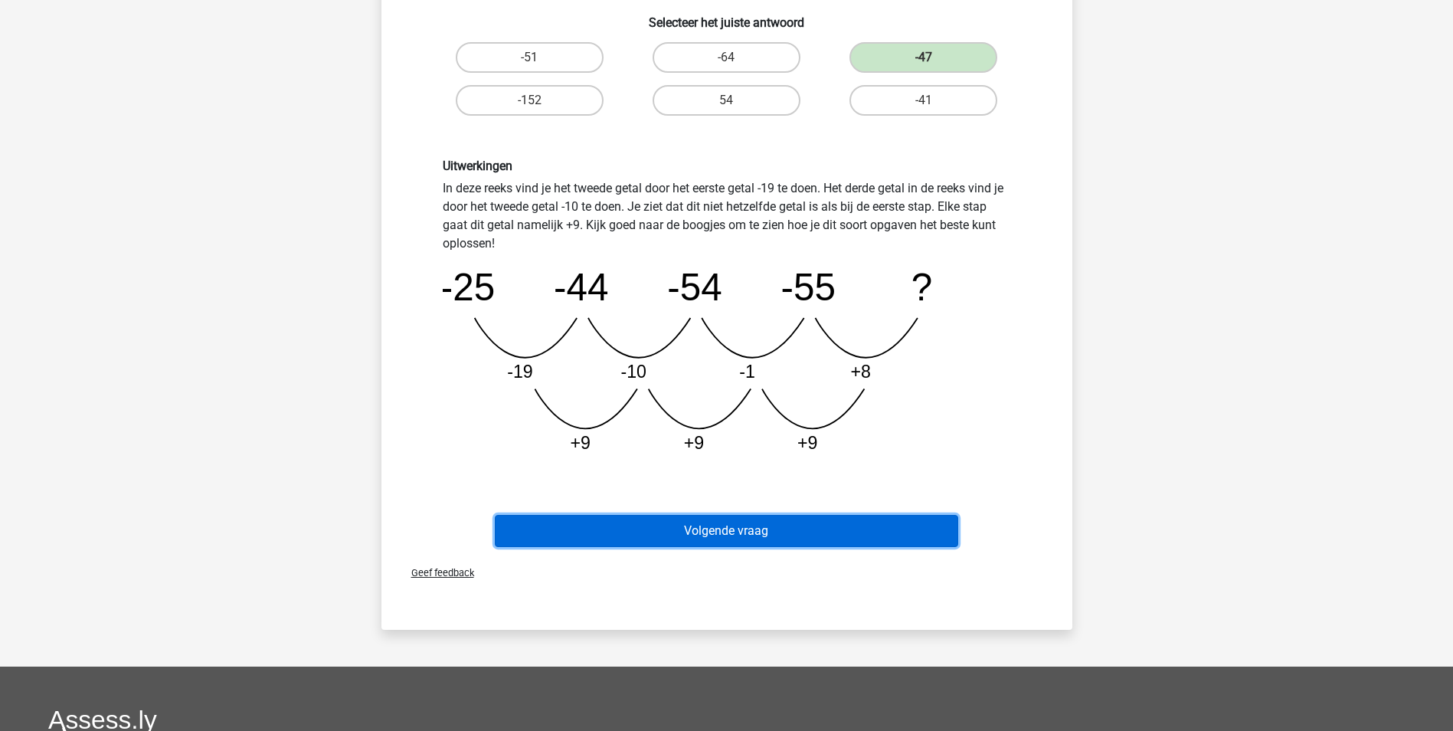
click at [731, 525] on button "Volgende vraag" at bounding box center [726, 531] width 463 height 32
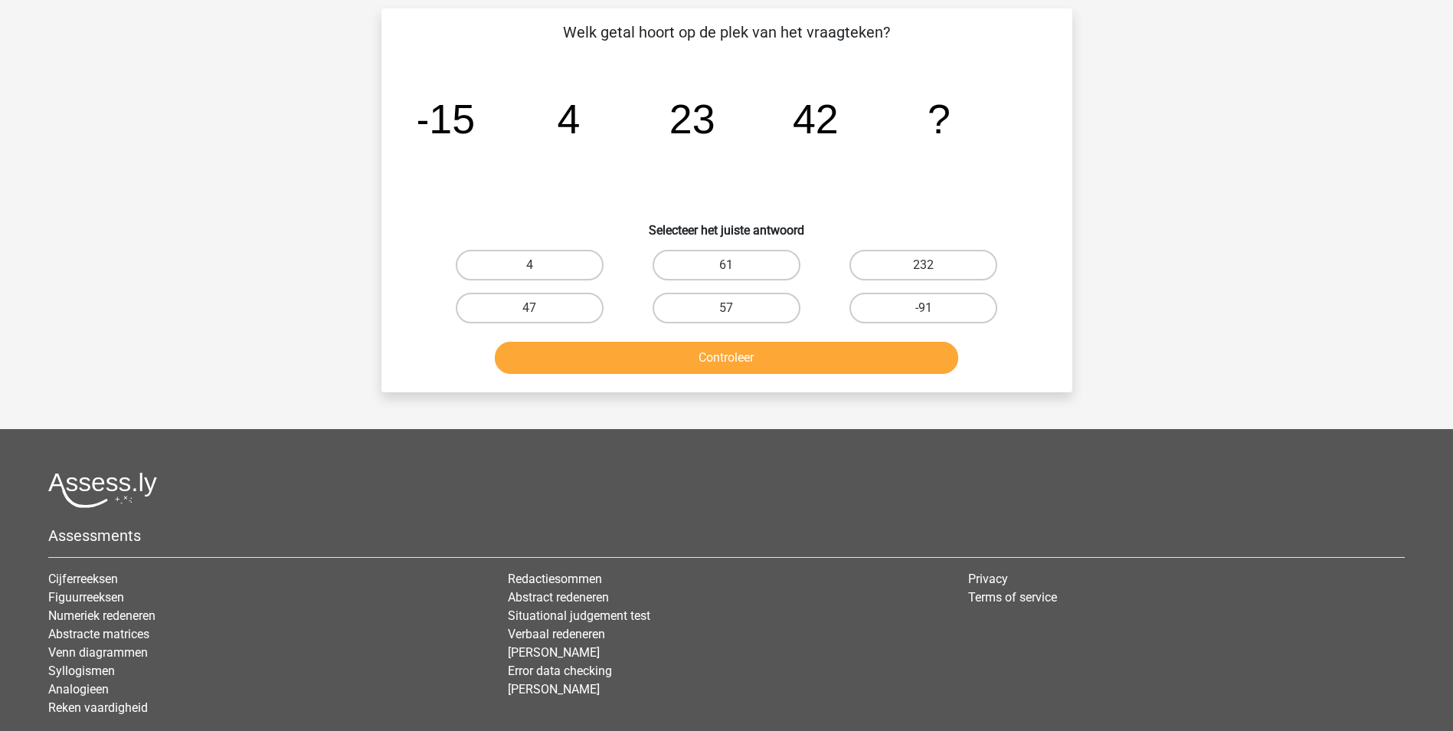
scroll to position [77, 0]
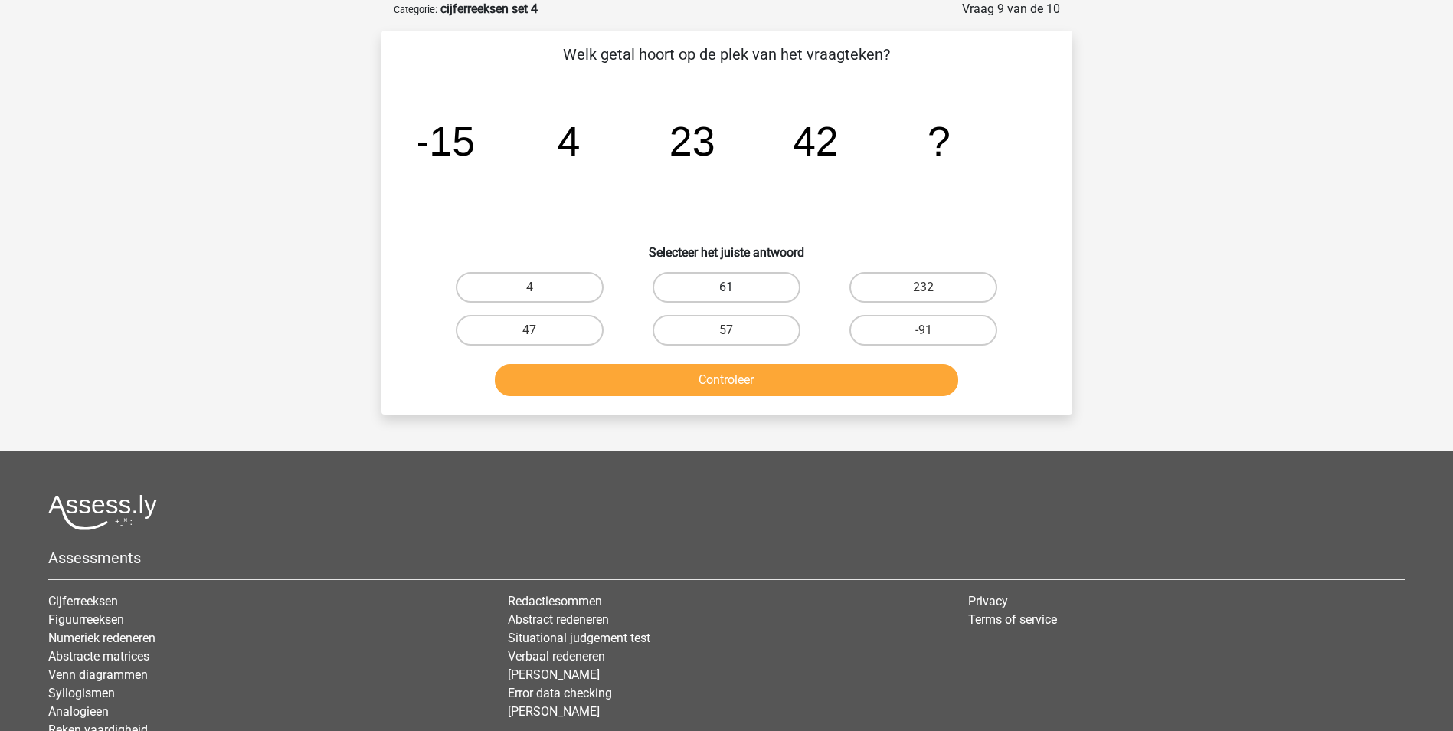
click at [740, 283] on label "61" at bounding box center [727, 287] width 148 height 31
click at [736, 287] on input "61" at bounding box center [731, 292] width 10 height 10
radio input "true"
click at [715, 375] on button "Controleer" at bounding box center [726, 380] width 463 height 32
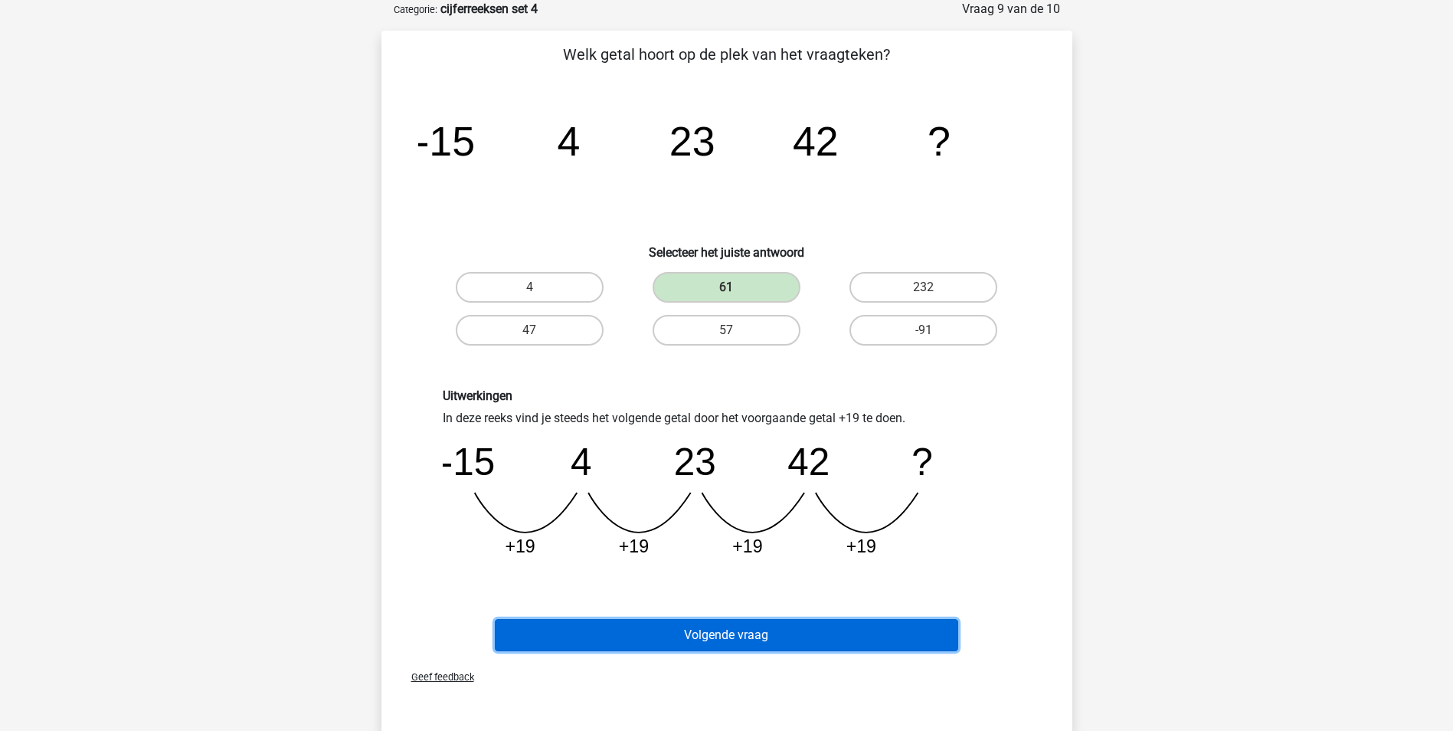
click at [771, 640] on button "Volgende vraag" at bounding box center [726, 635] width 463 height 32
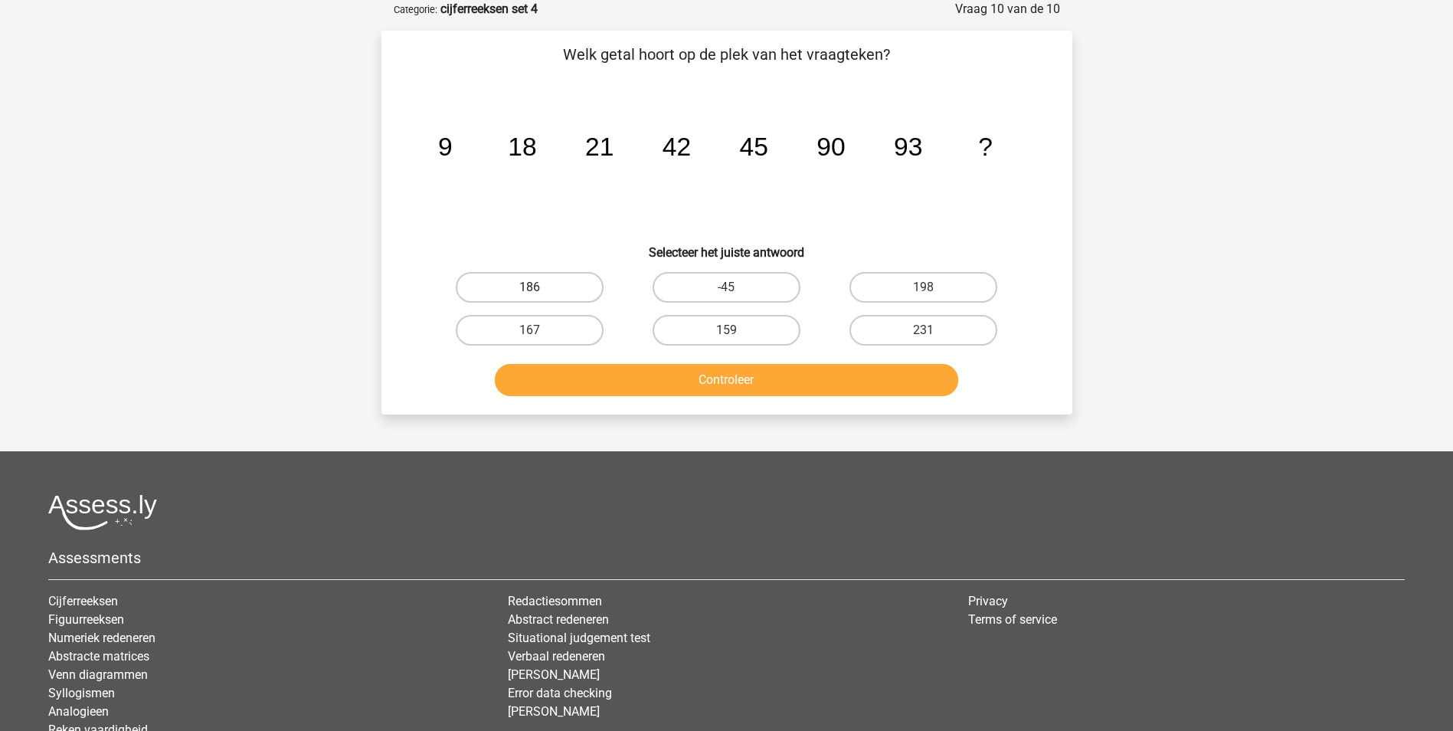
click at [549, 287] on label "186" at bounding box center [530, 287] width 148 height 31
click at [539, 287] on input "186" at bounding box center [534, 292] width 10 height 10
radio input "true"
click at [722, 380] on button "Controleer" at bounding box center [726, 380] width 463 height 32
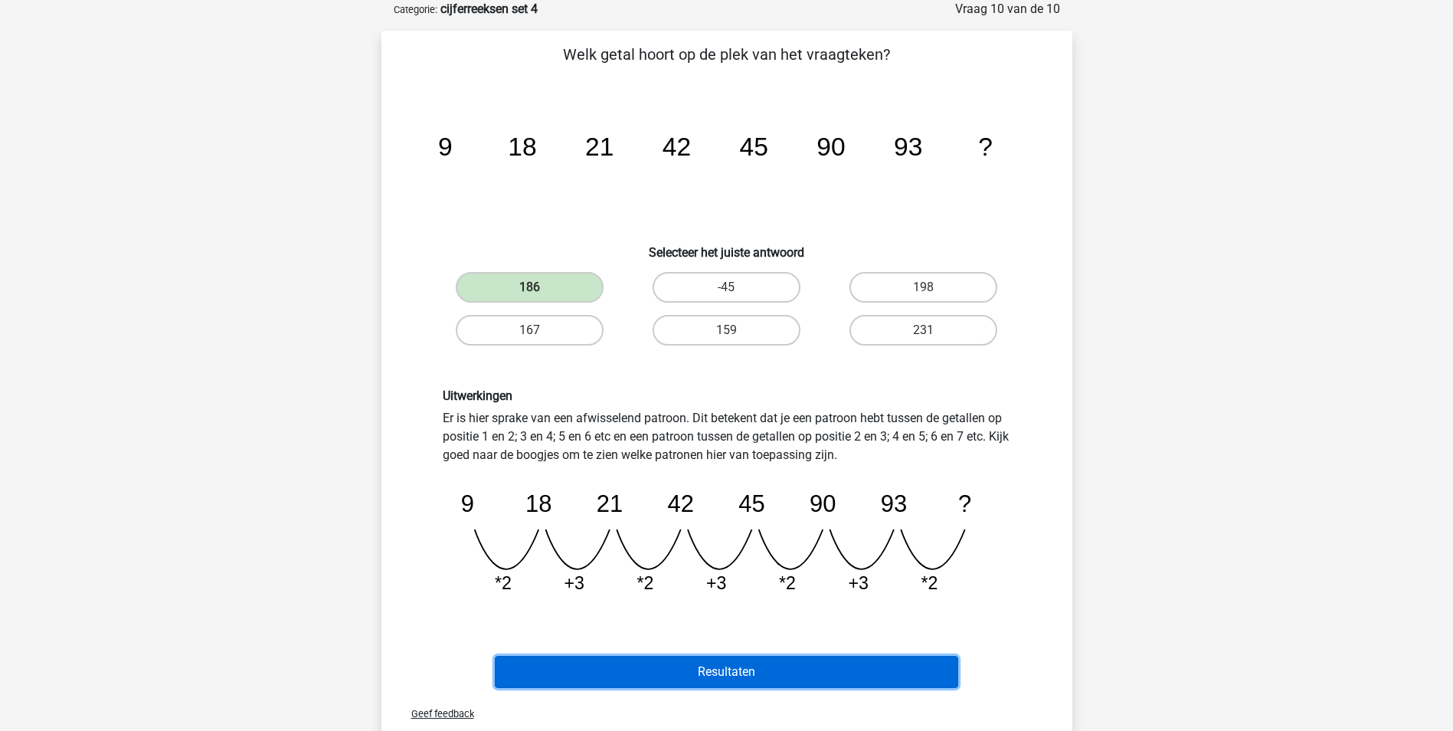
click at [749, 672] on button "Resultaten" at bounding box center [726, 672] width 463 height 32
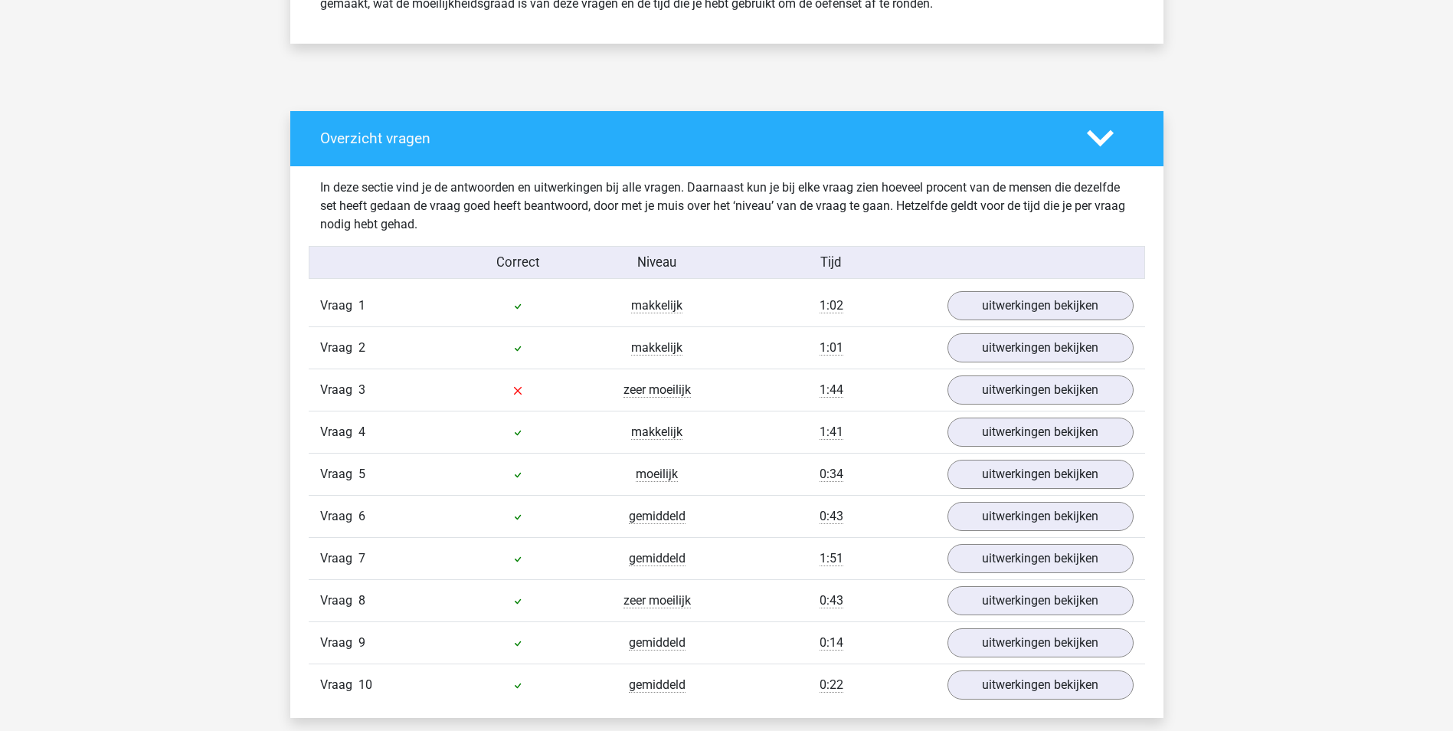
scroll to position [766, 0]
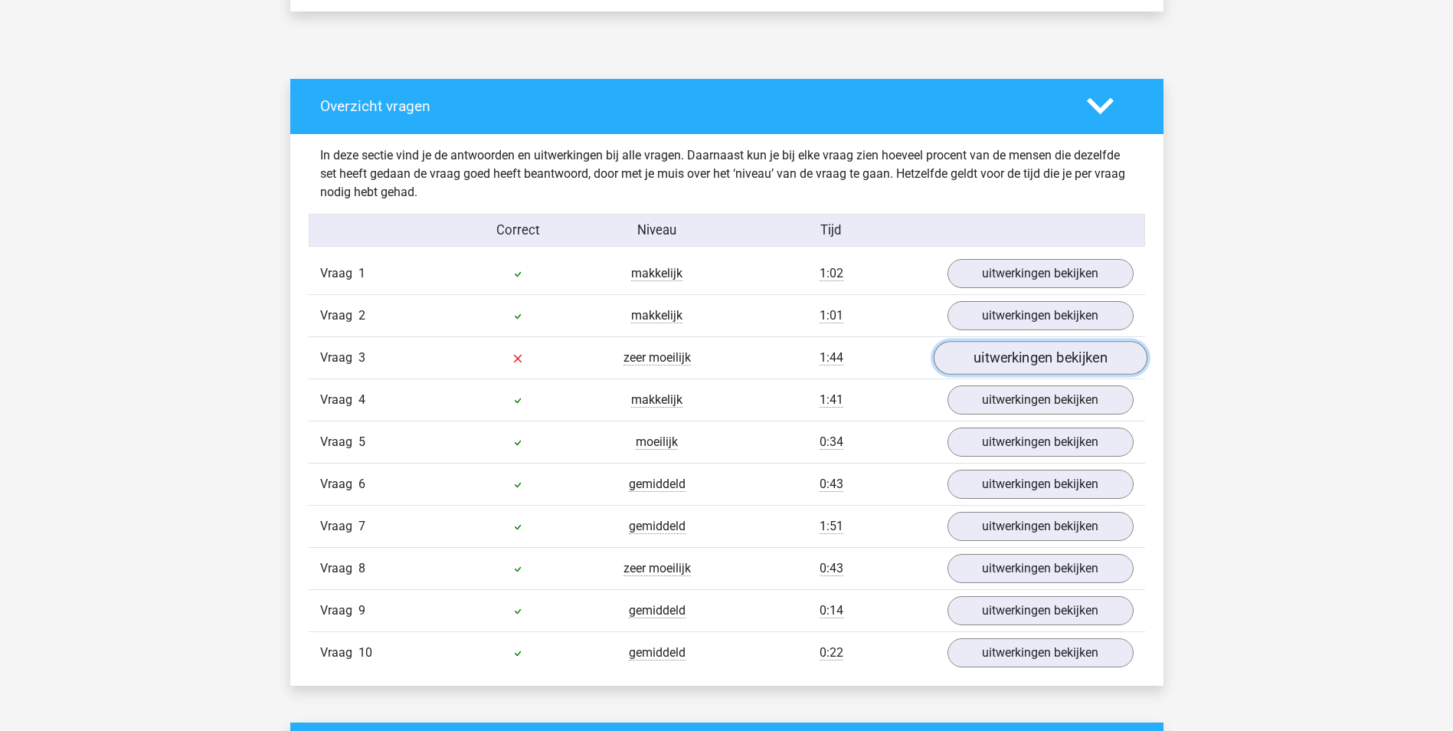
click at [1027, 358] on link "uitwerkingen bekijken" at bounding box center [1040, 358] width 214 height 34
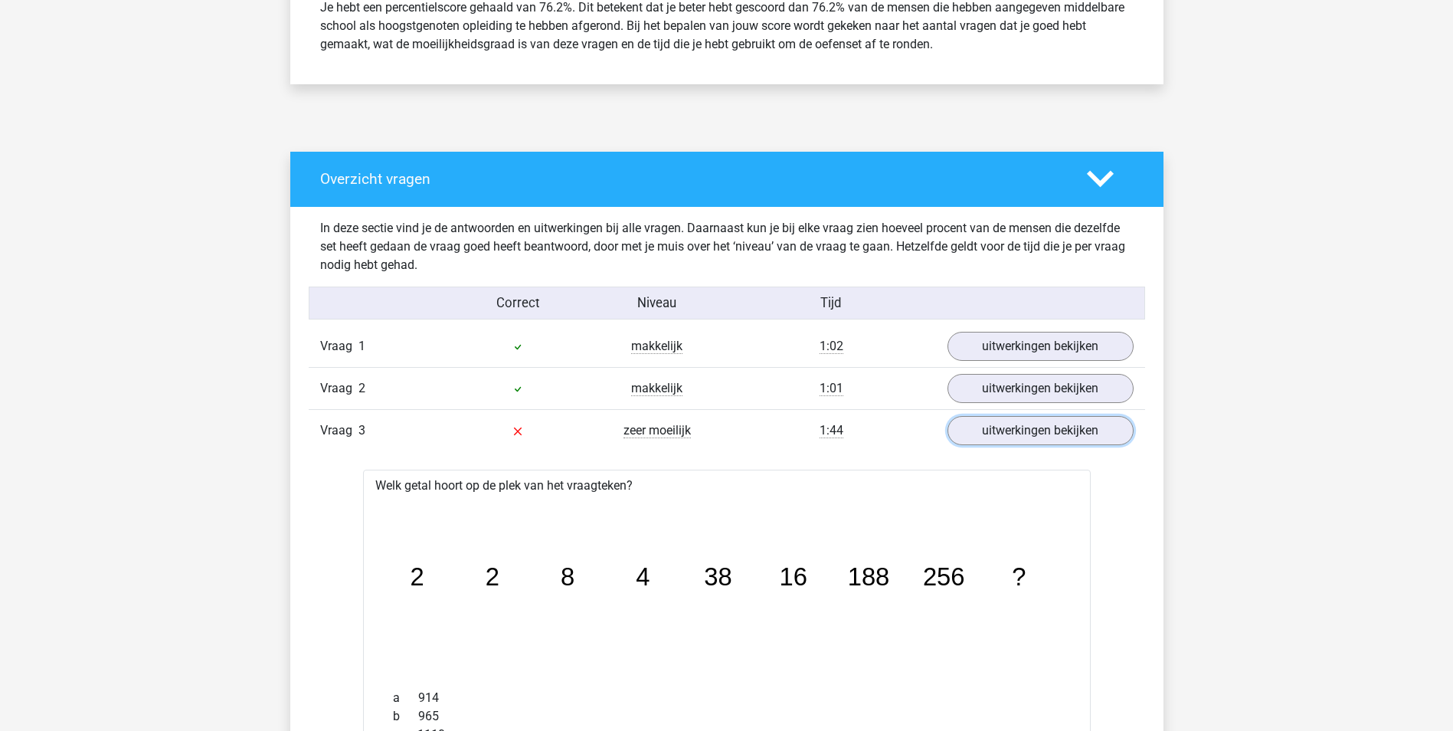
scroll to position [689, 0]
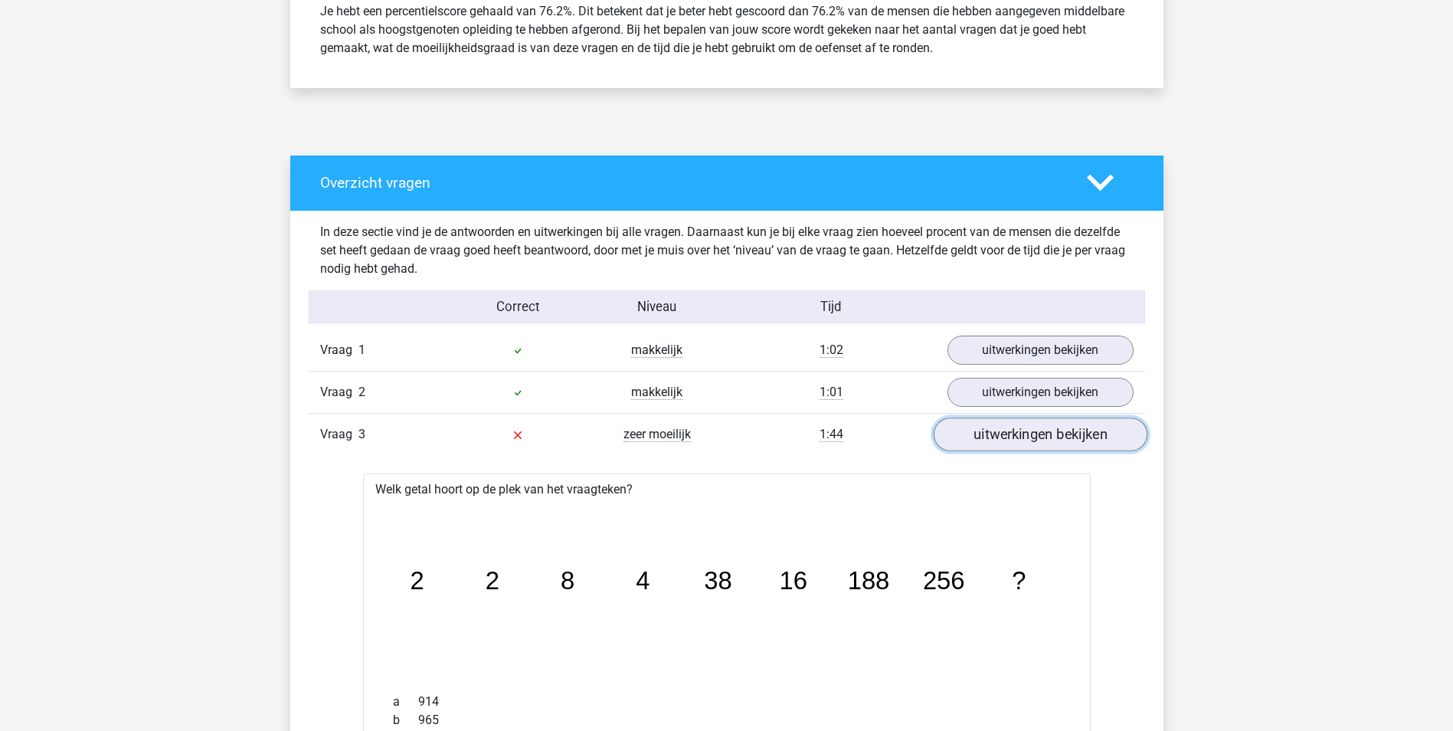
click at [1075, 436] on link "uitwerkingen bekijken" at bounding box center [1040, 434] width 214 height 34
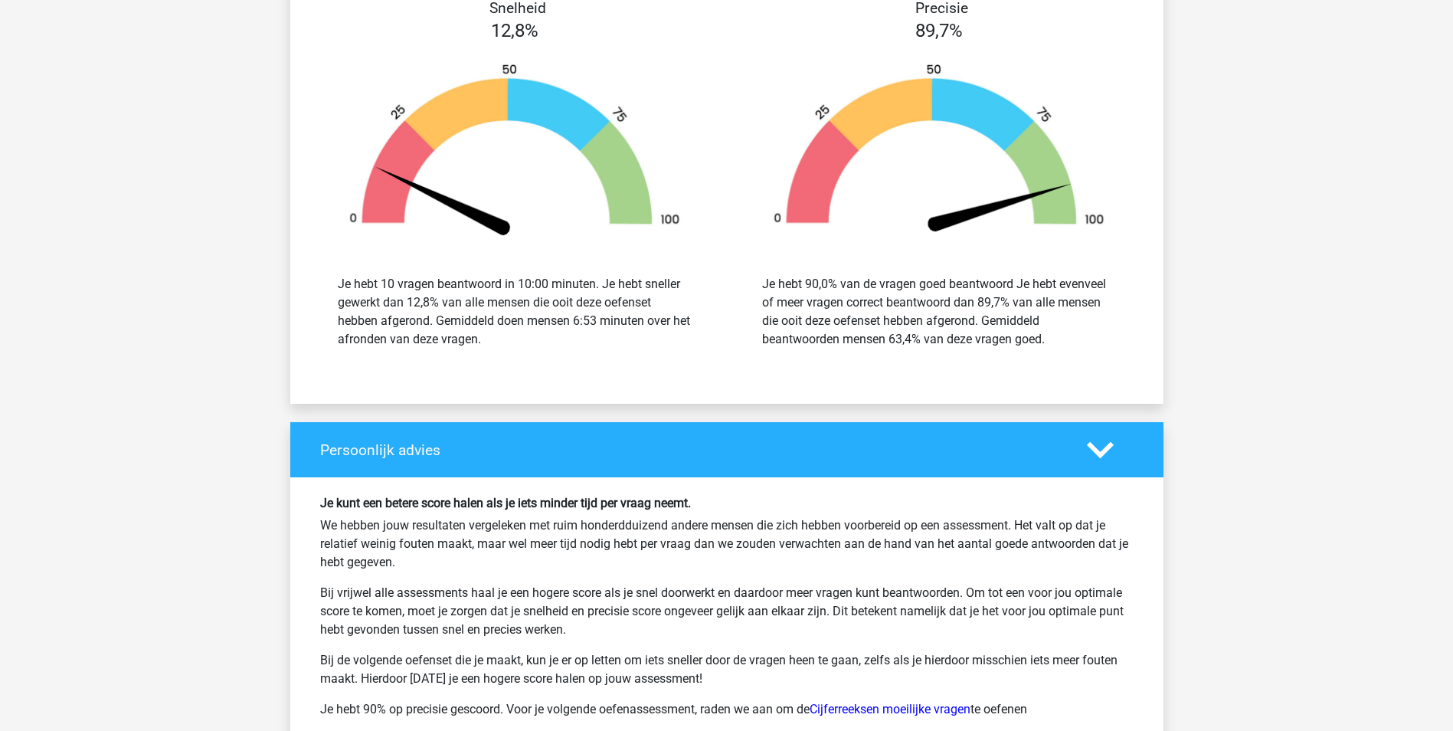
scroll to position [1379, 0]
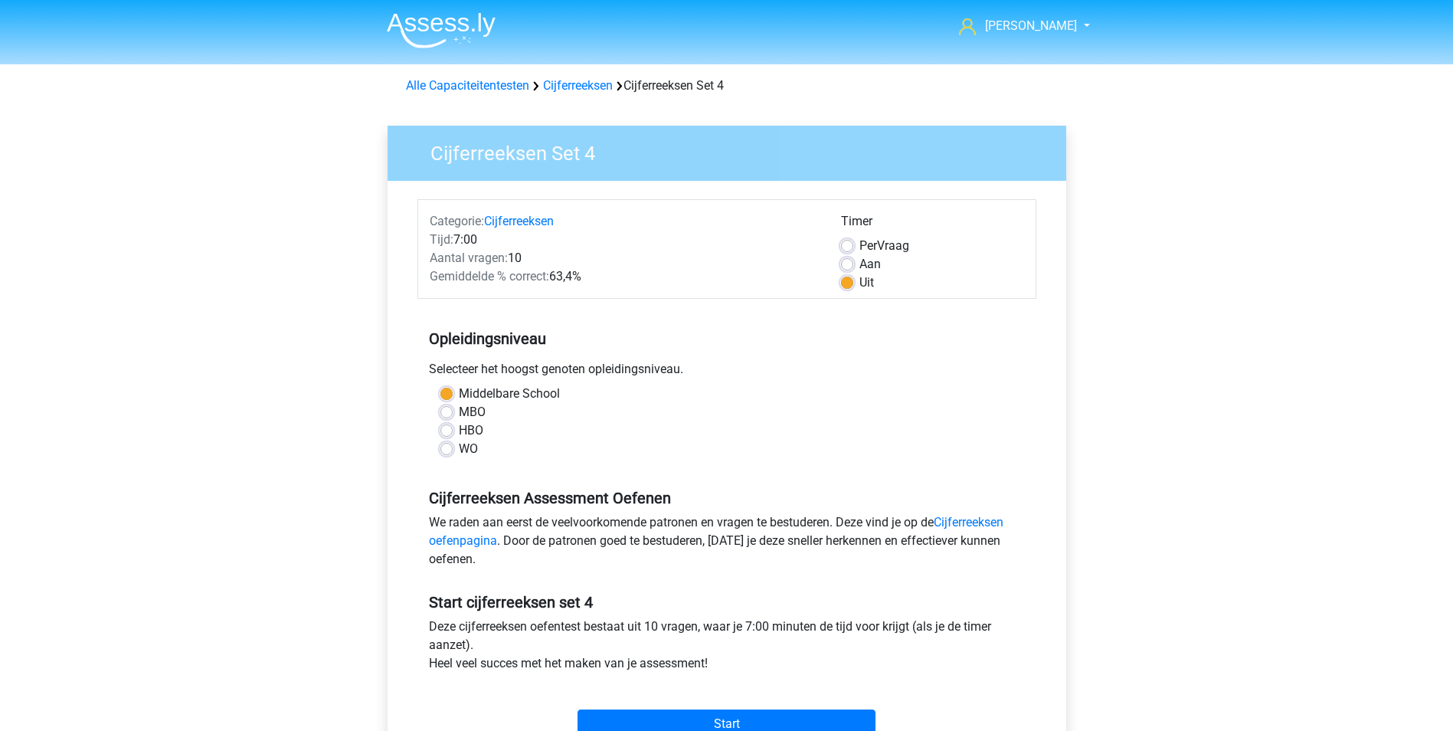
scroll to position [306, 0]
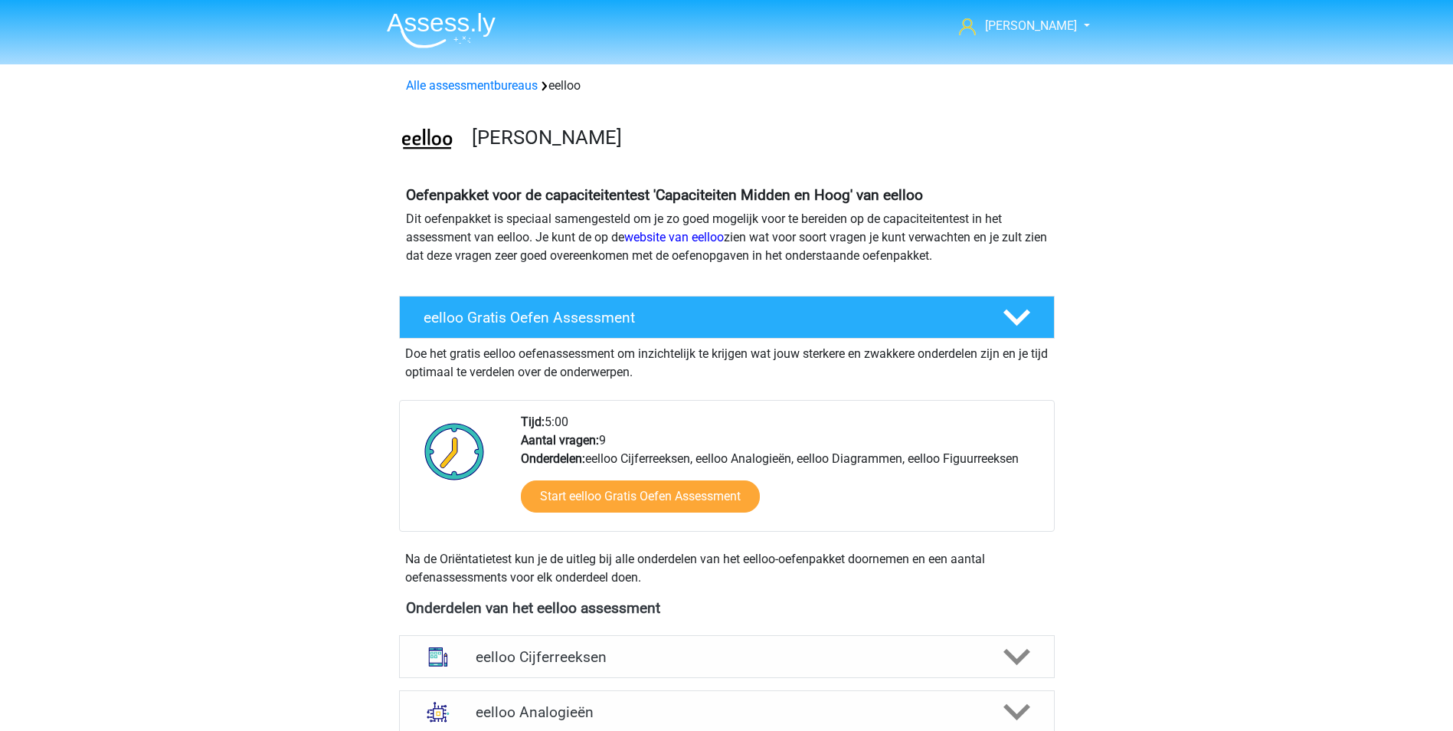
scroll to position [889, 0]
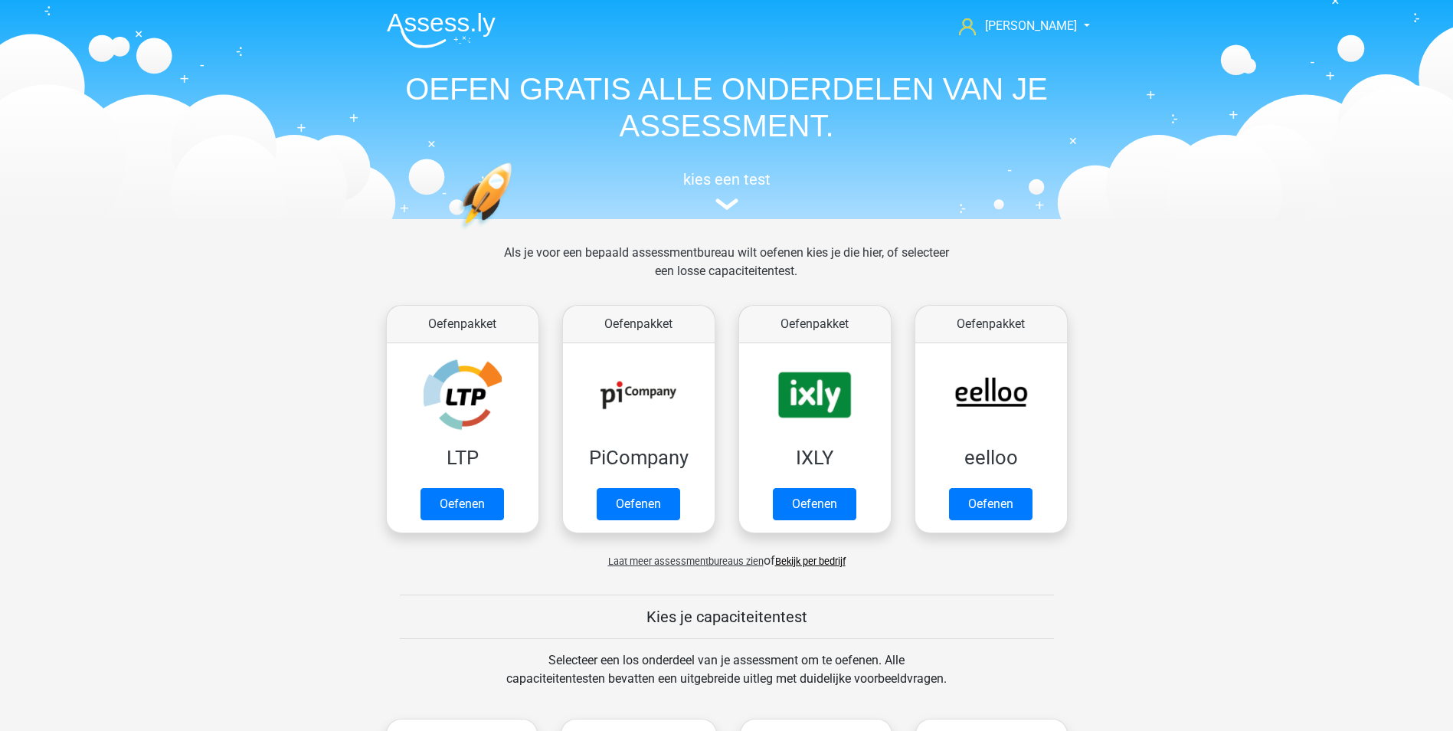
scroll to position [230, 0]
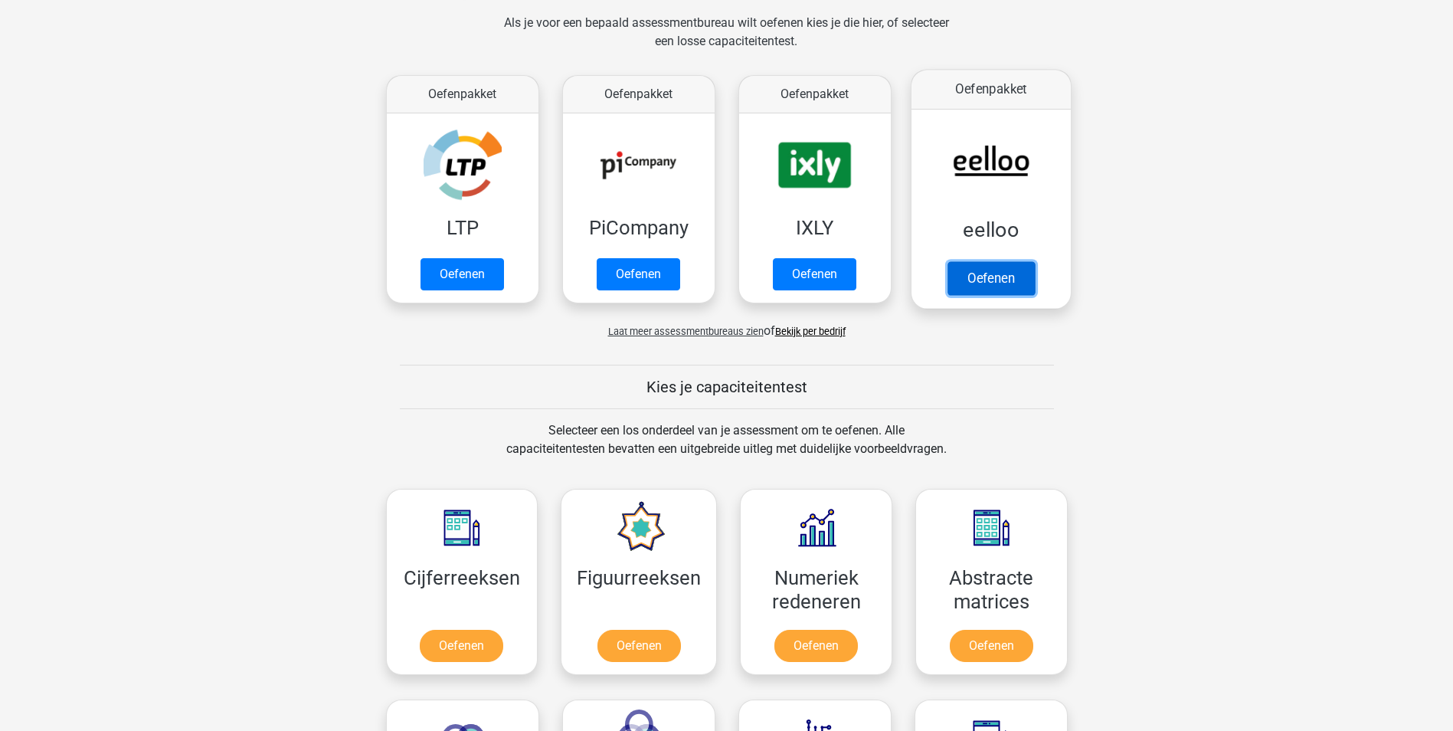
click at [987, 261] on link "Oefenen" at bounding box center [990, 278] width 87 height 34
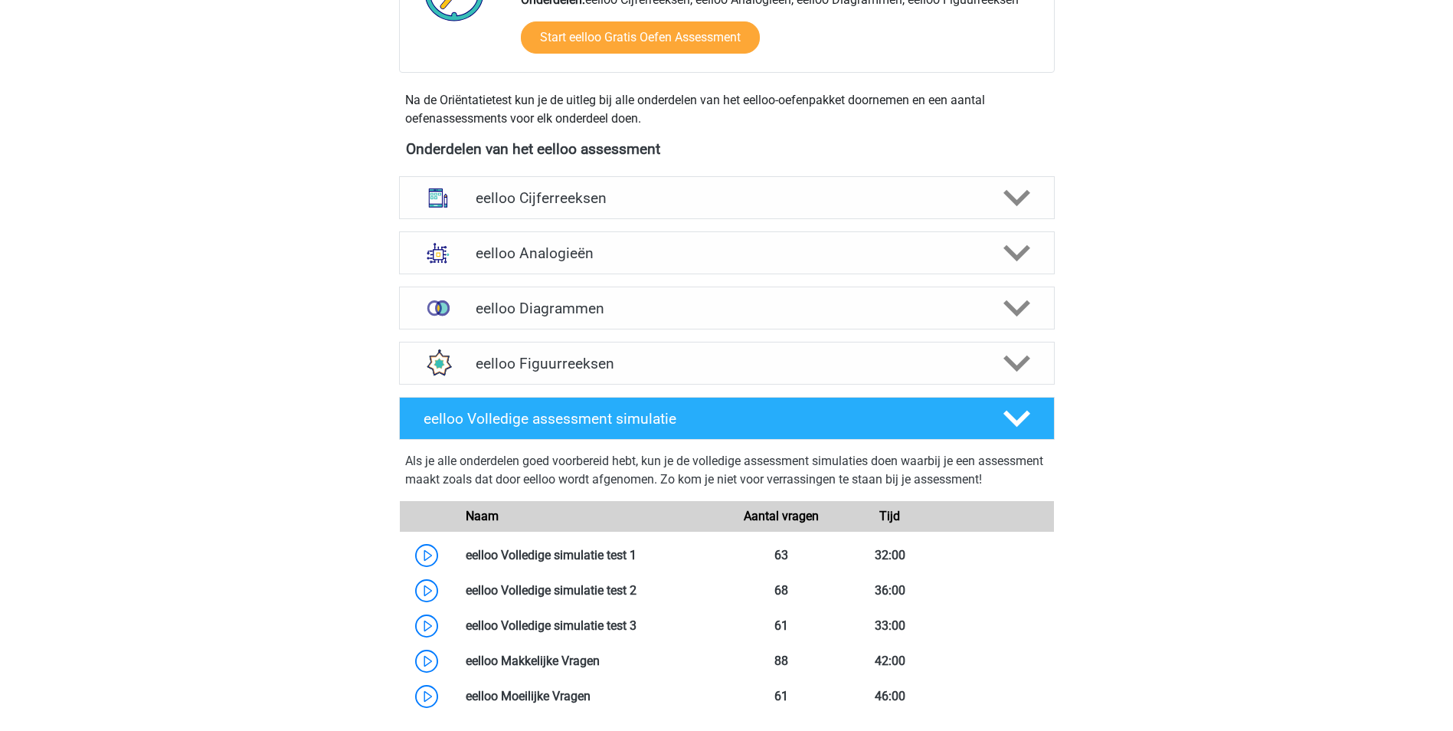
scroll to position [460, 0]
click at [1019, 250] on icon at bounding box center [1016, 252] width 27 height 27
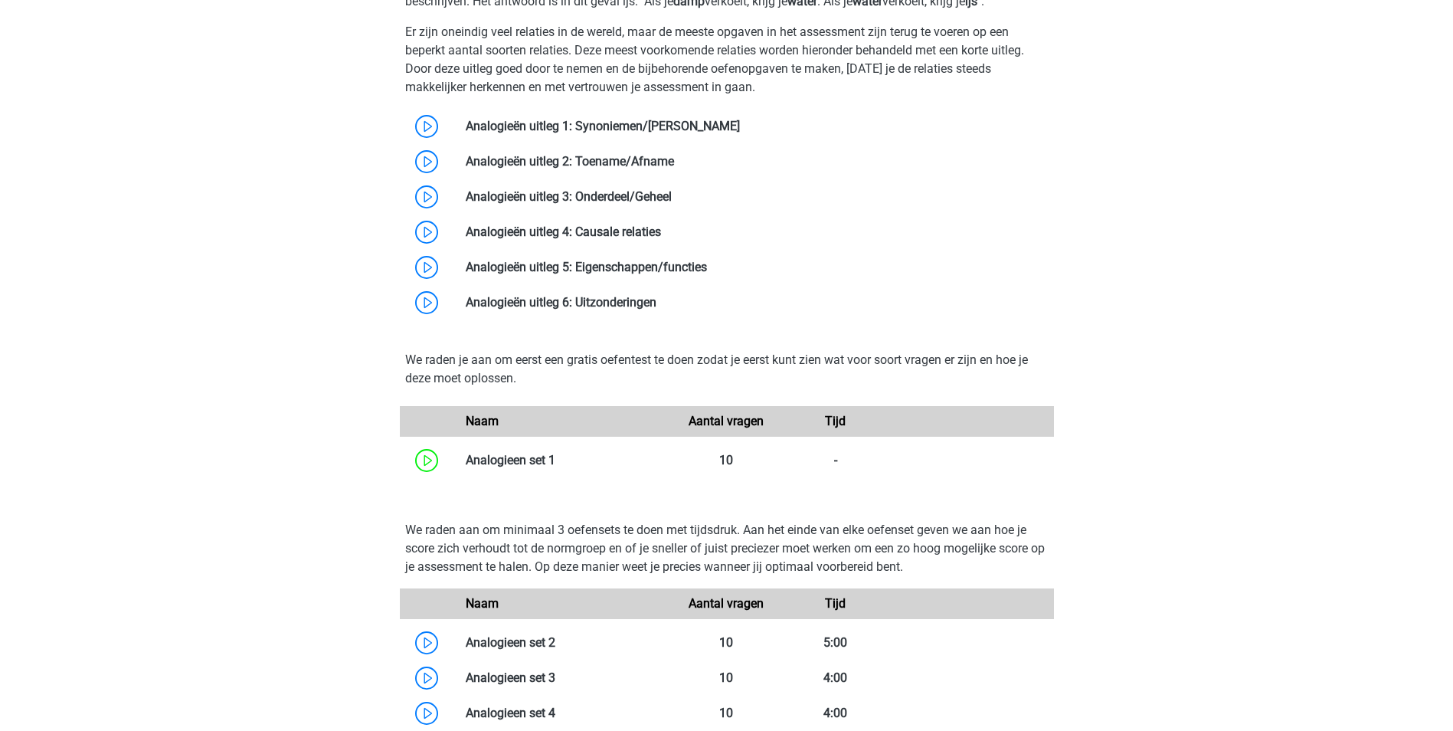
scroll to position [843, 0]
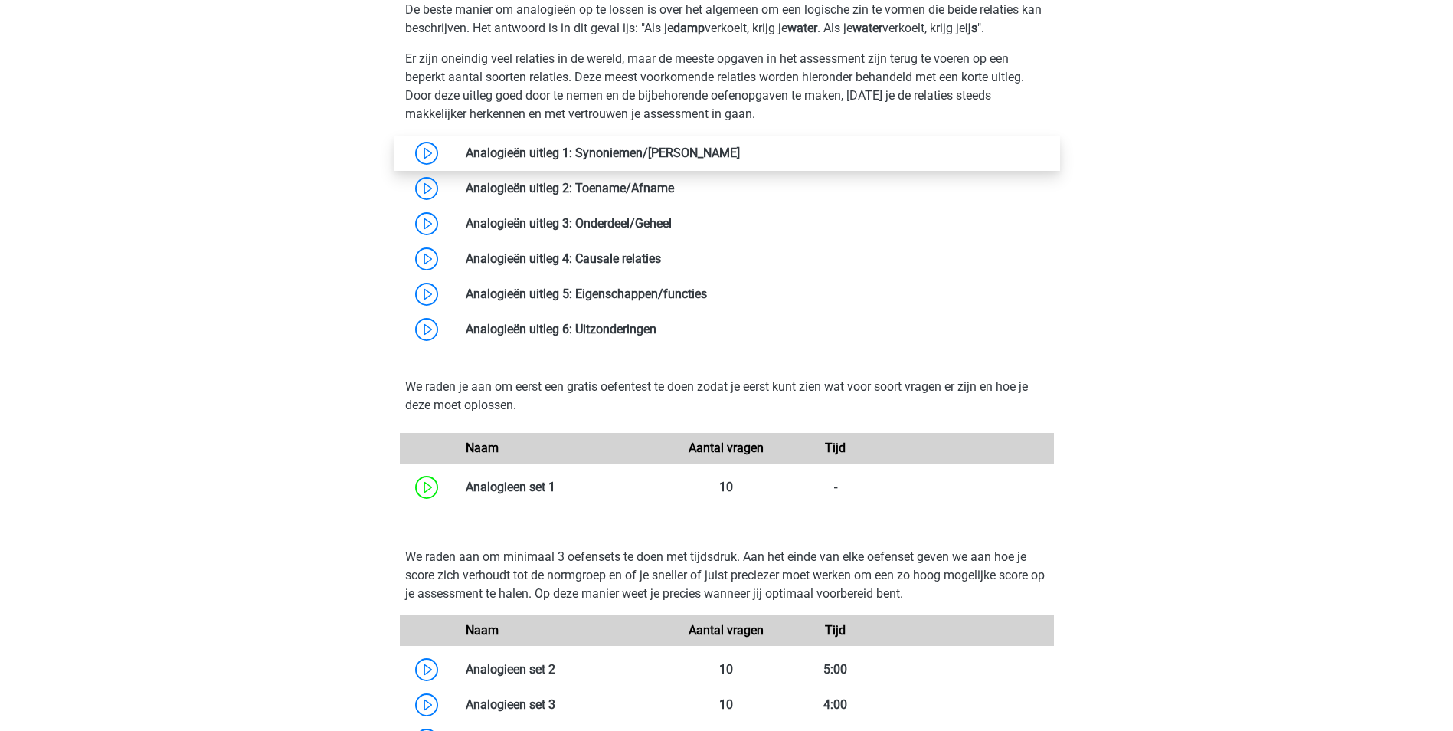
click at [740, 155] on link at bounding box center [740, 153] width 0 height 15
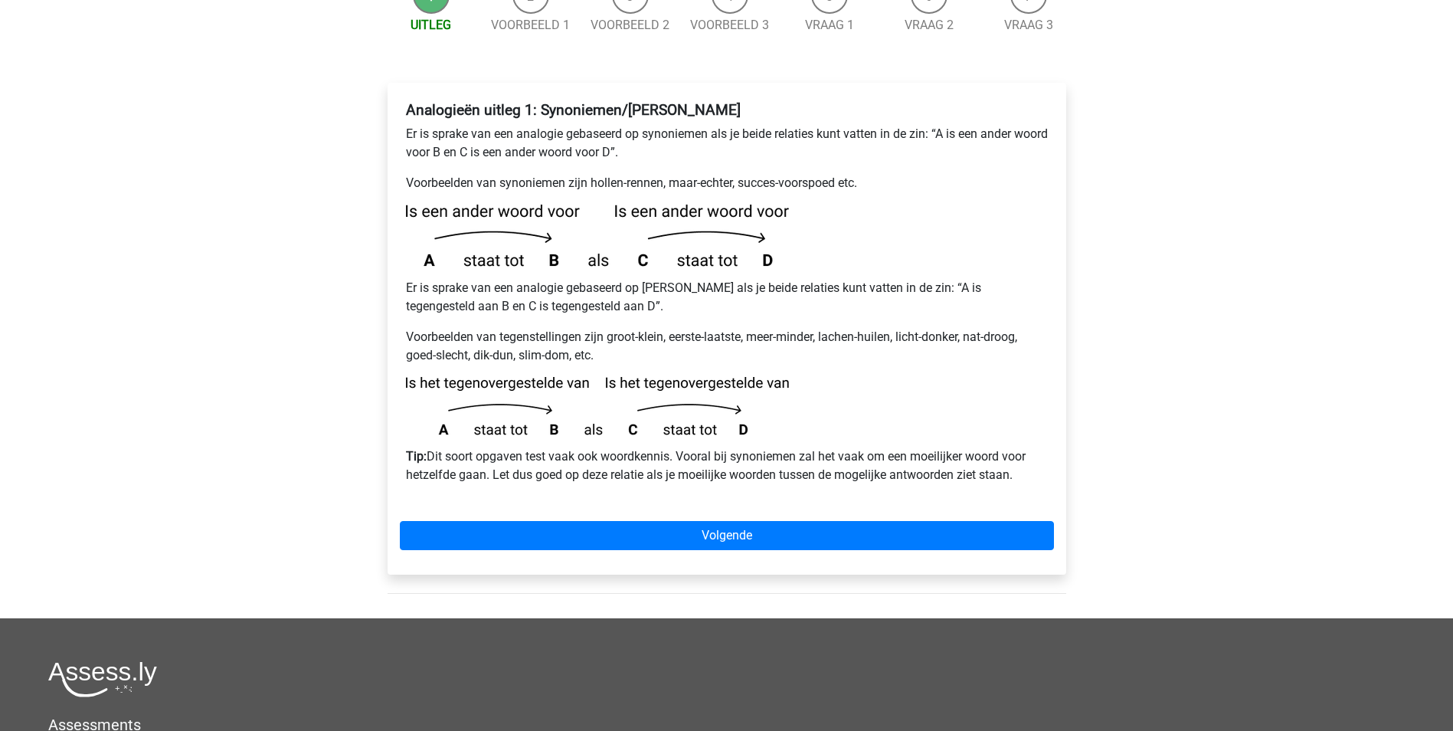
scroll to position [230, 0]
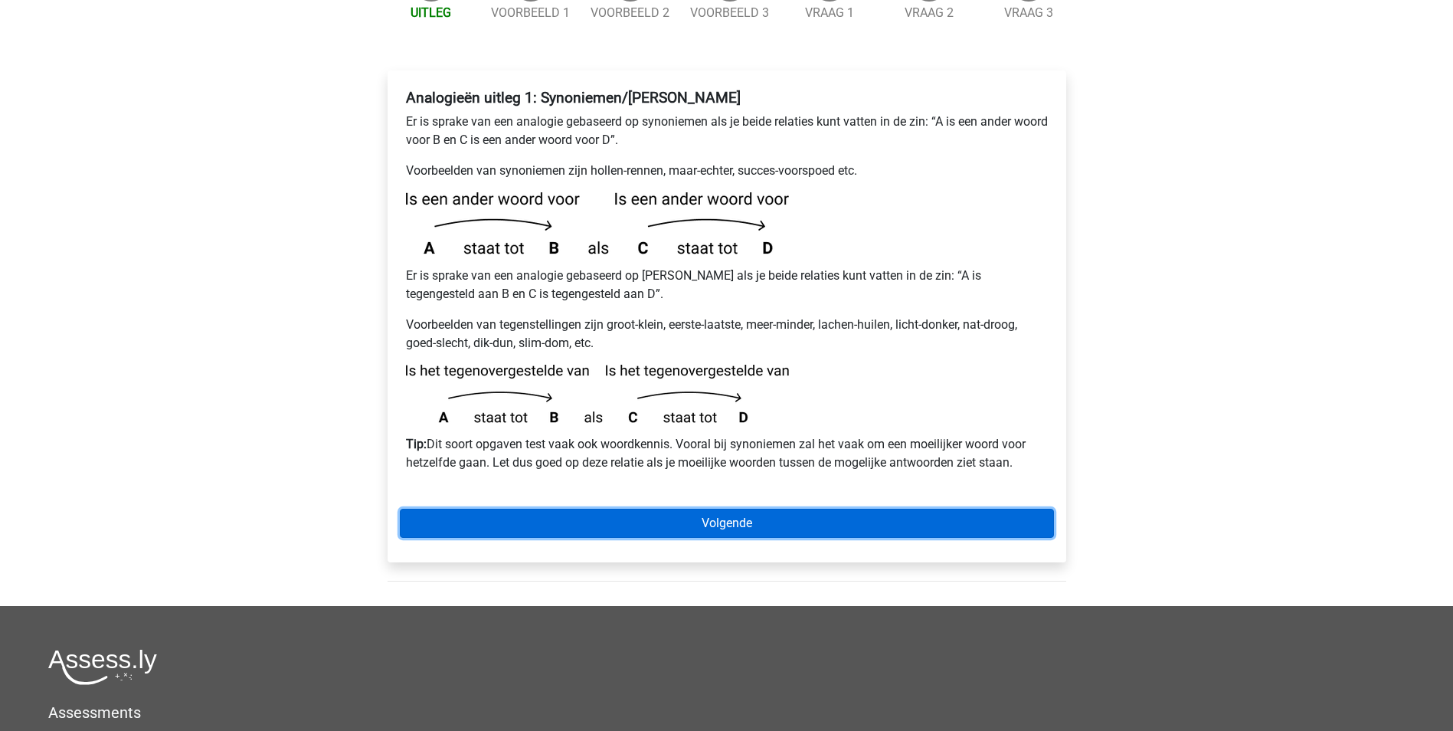
click at [740, 509] on link "Volgende" at bounding box center [727, 523] width 654 height 29
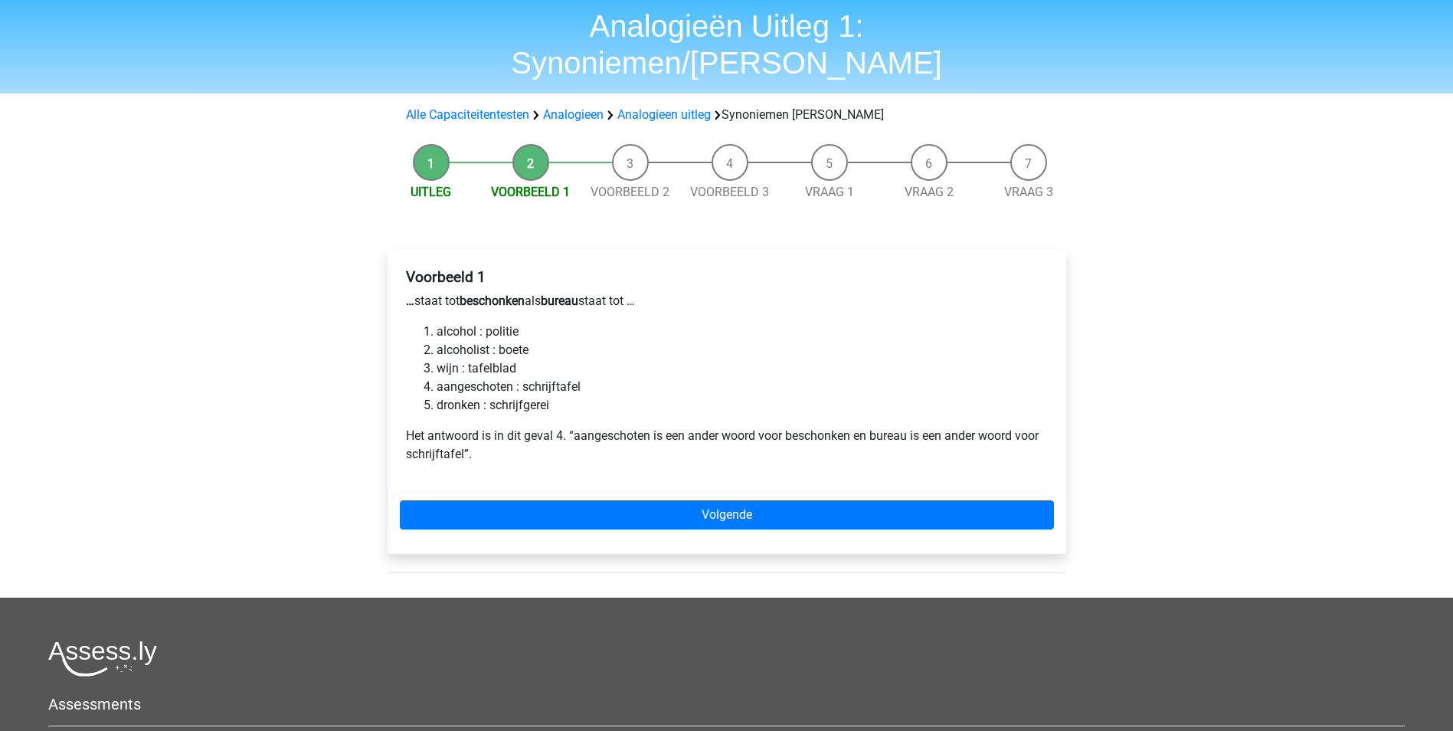
scroll to position [77, 0]
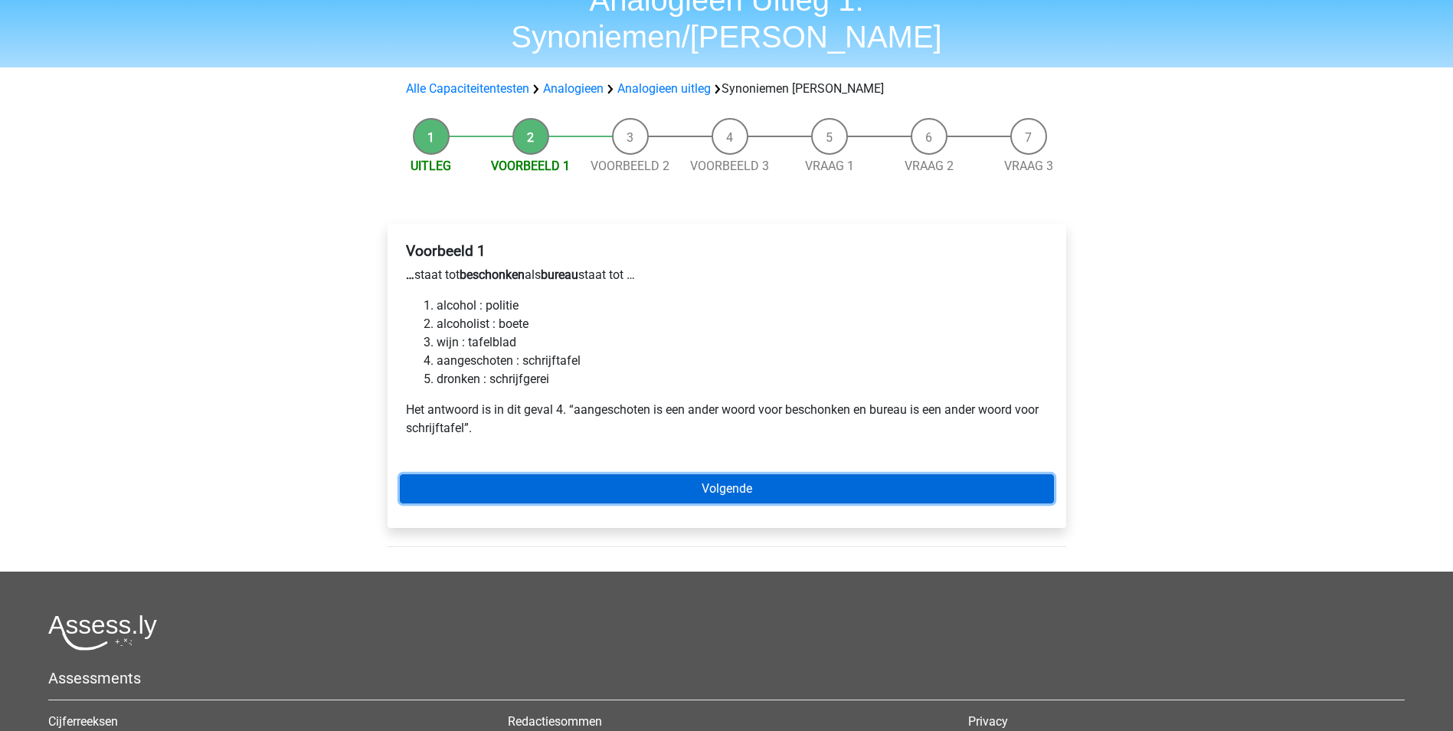
click at [747, 474] on link "Volgende" at bounding box center [727, 488] width 654 height 29
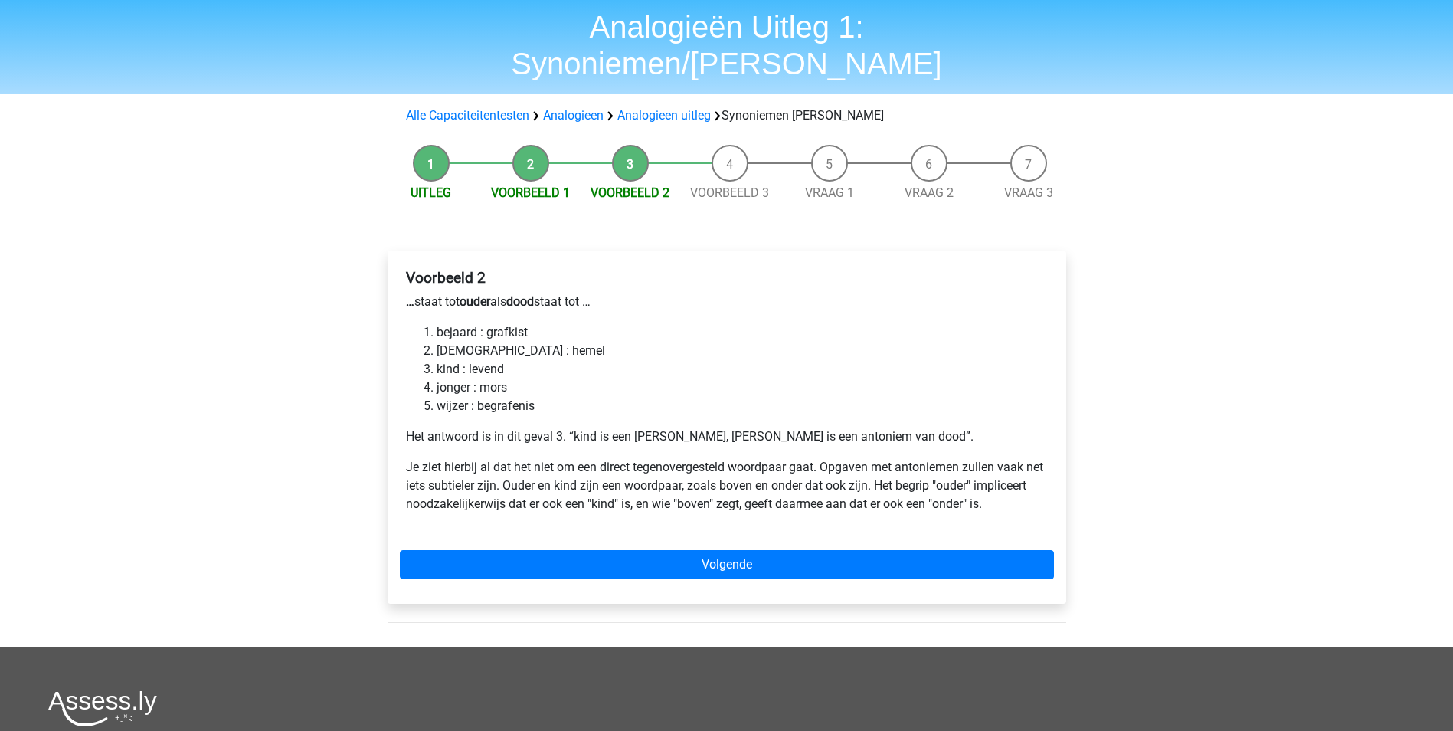
scroll to position [77, 0]
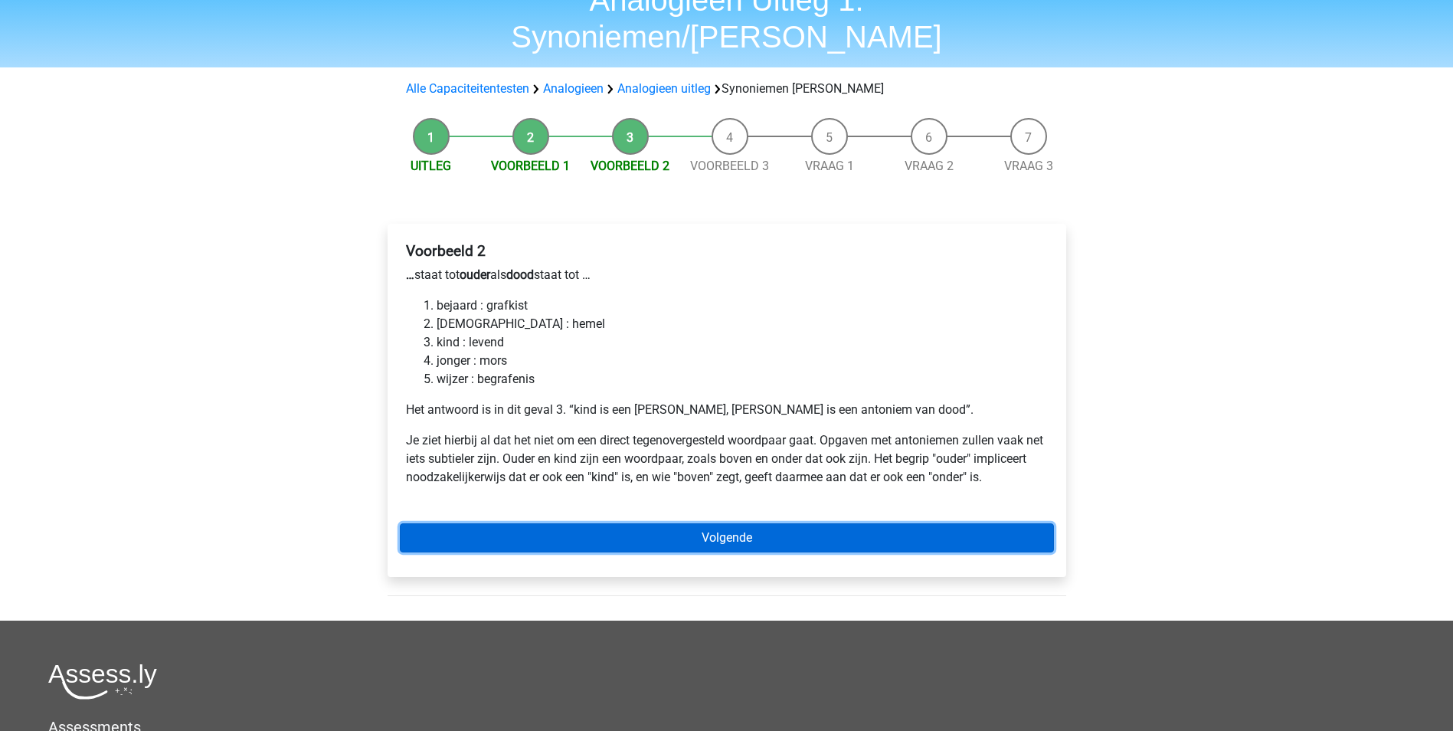
click at [726, 523] on link "Volgende" at bounding box center [727, 537] width 654 height 29
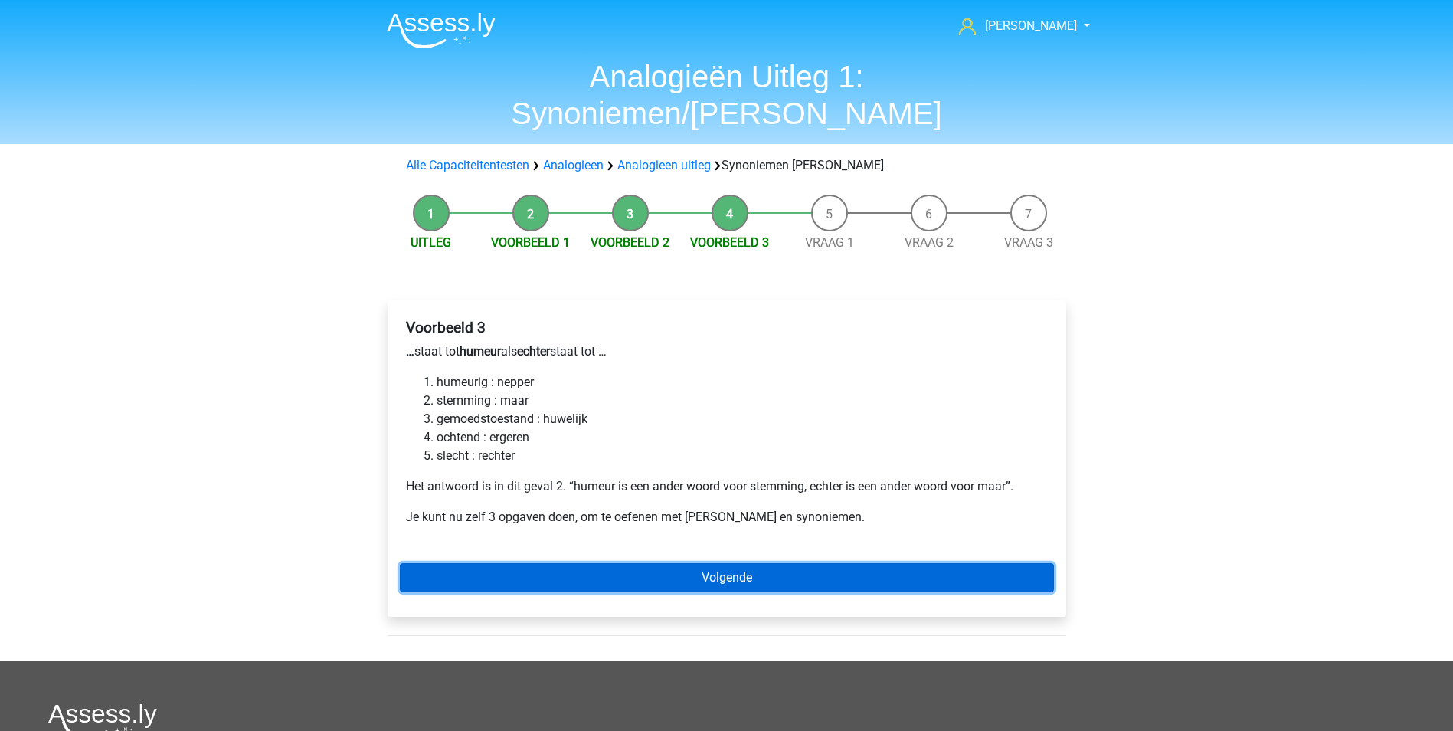
click at [728, 563] on link "Volgende" at bounding box center [727, 577] width 654 height 29
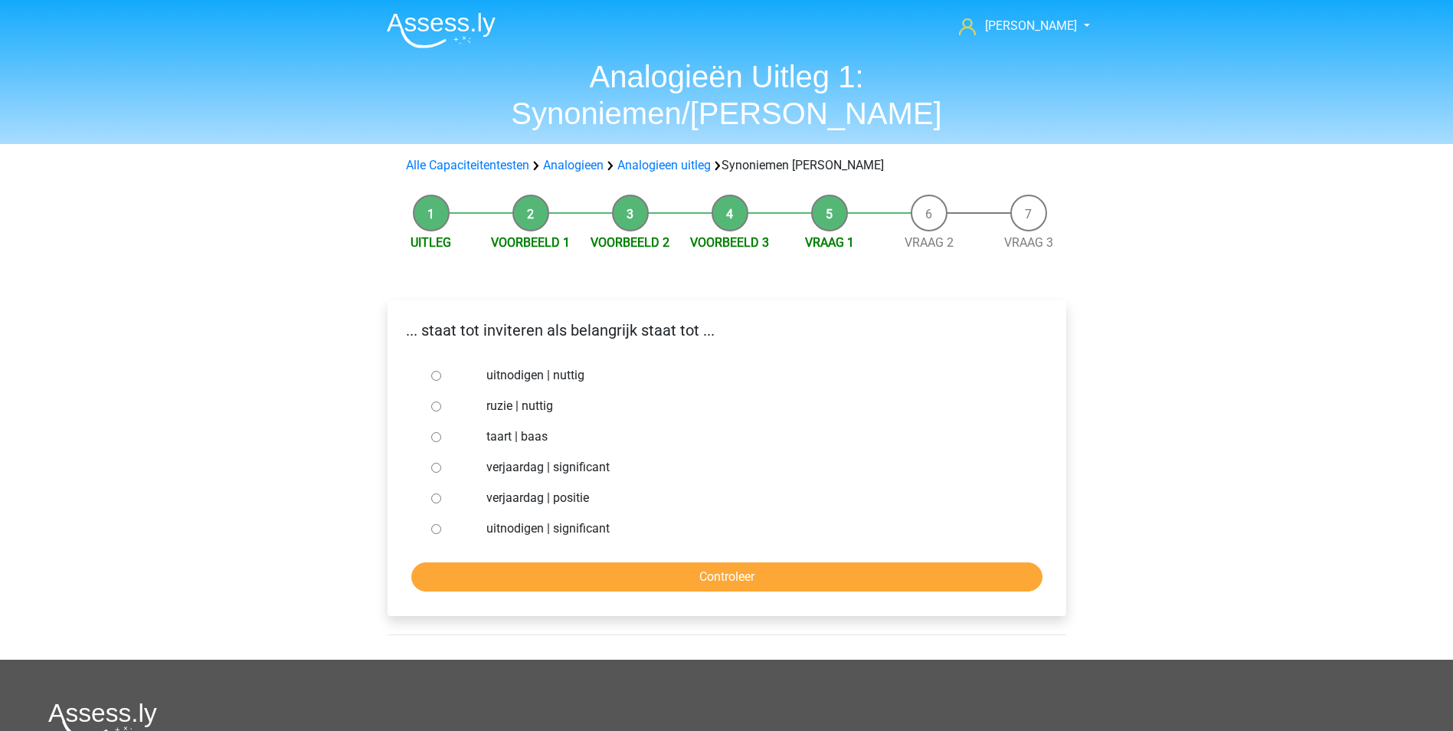
click at [437, 524] on input "uitnodigen | significant" at bounding box center [436, 529] width 10 height 10
radio input "true"
click at [587, 562] on input "Controleer" at bounding box center [726, 576] width 631 height 29
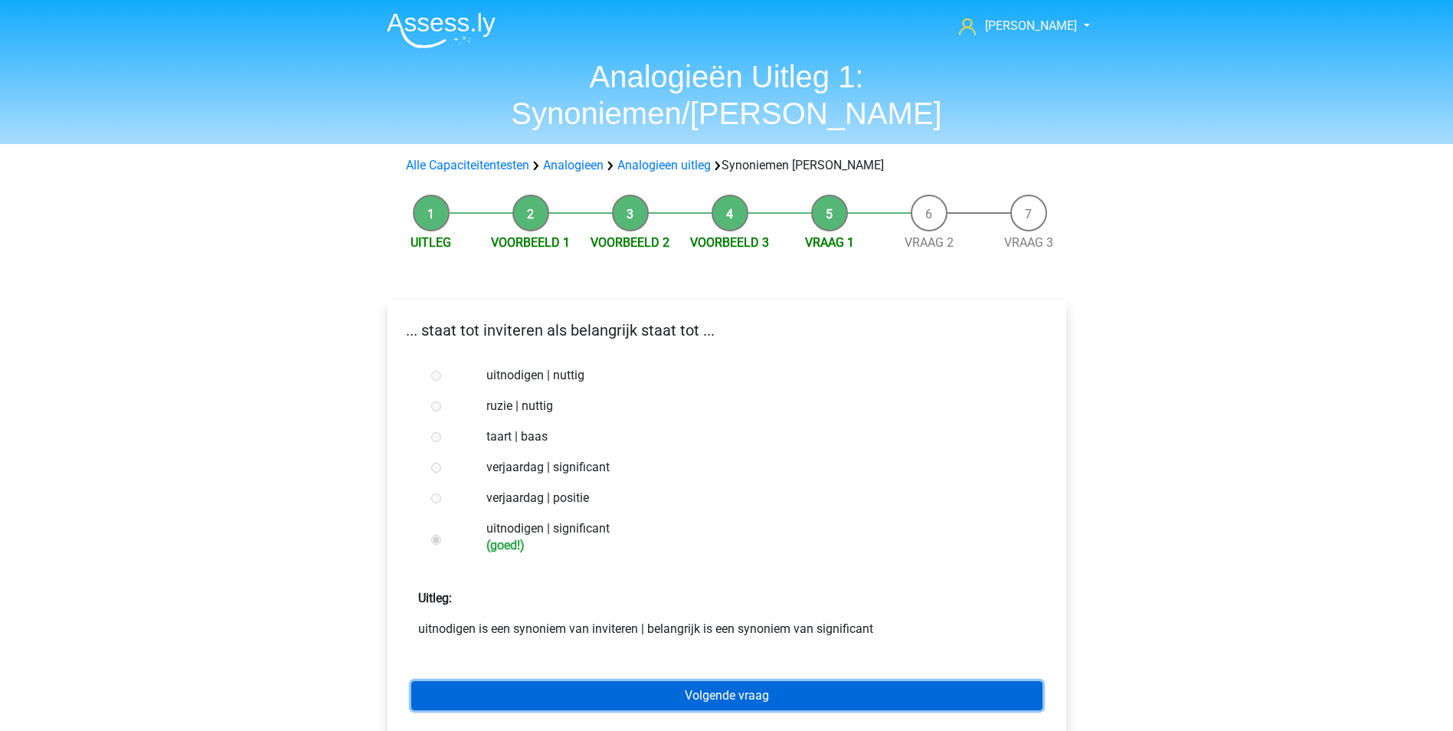
click at [742, 681] on link "Volgende vraag" at bounding box center [726, 695] width 631 height 29
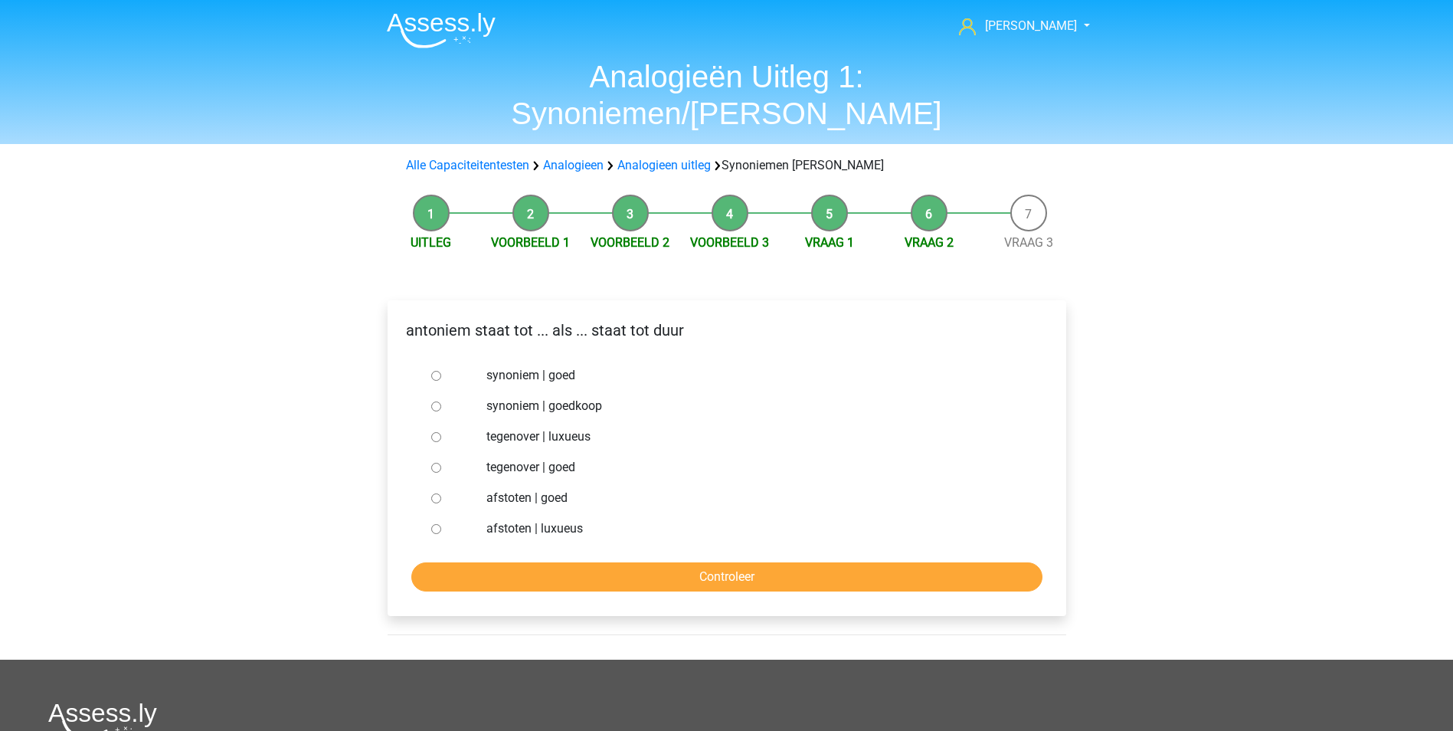
click at [437, 401] on input "synoniem | goedkoop" at bounding box center [436, 406] width 10 height 10
radio input "true"
click at [705, 562] on input "Controleer" at bounding box center [726, 576] width 631 height 29
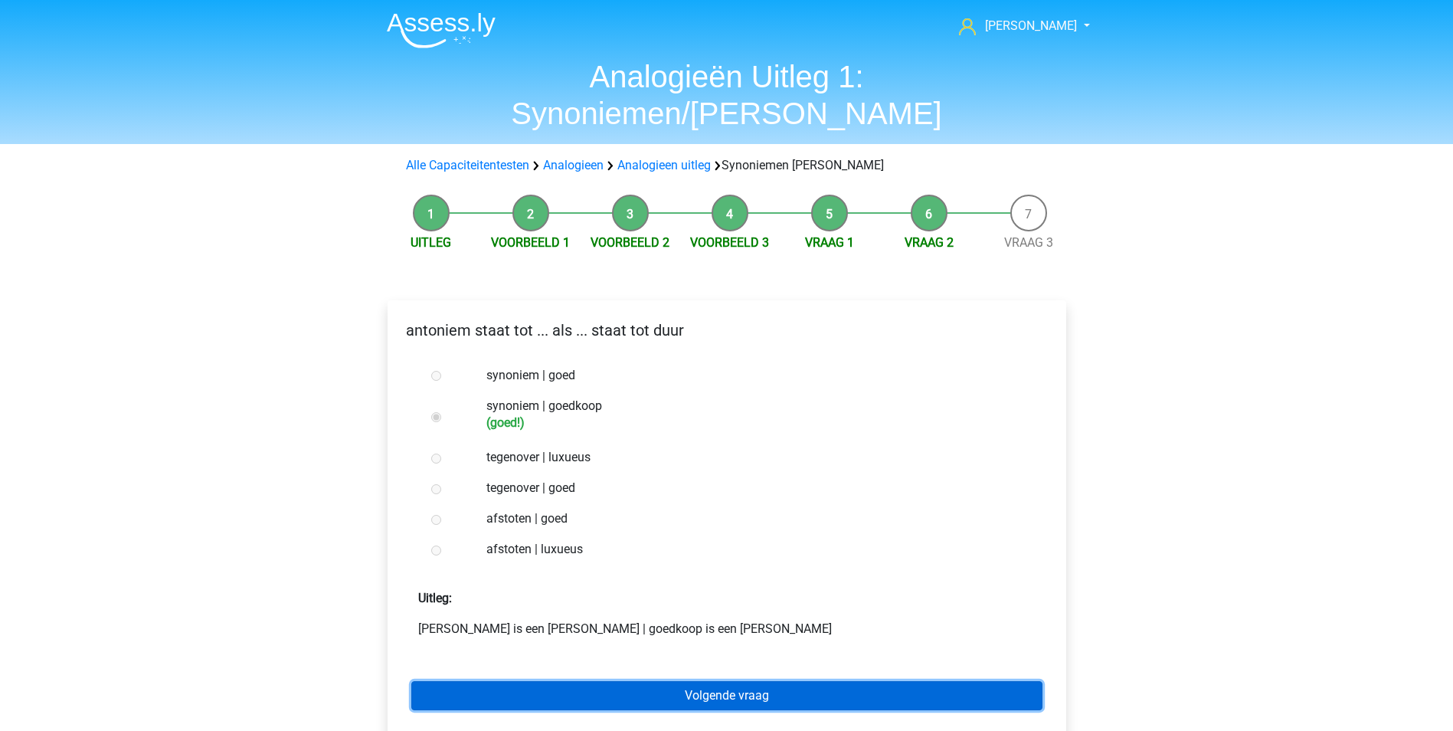
click at [761, 681] on link "Volgende vraag" at bounding box center [726, 695] width 631 height 29
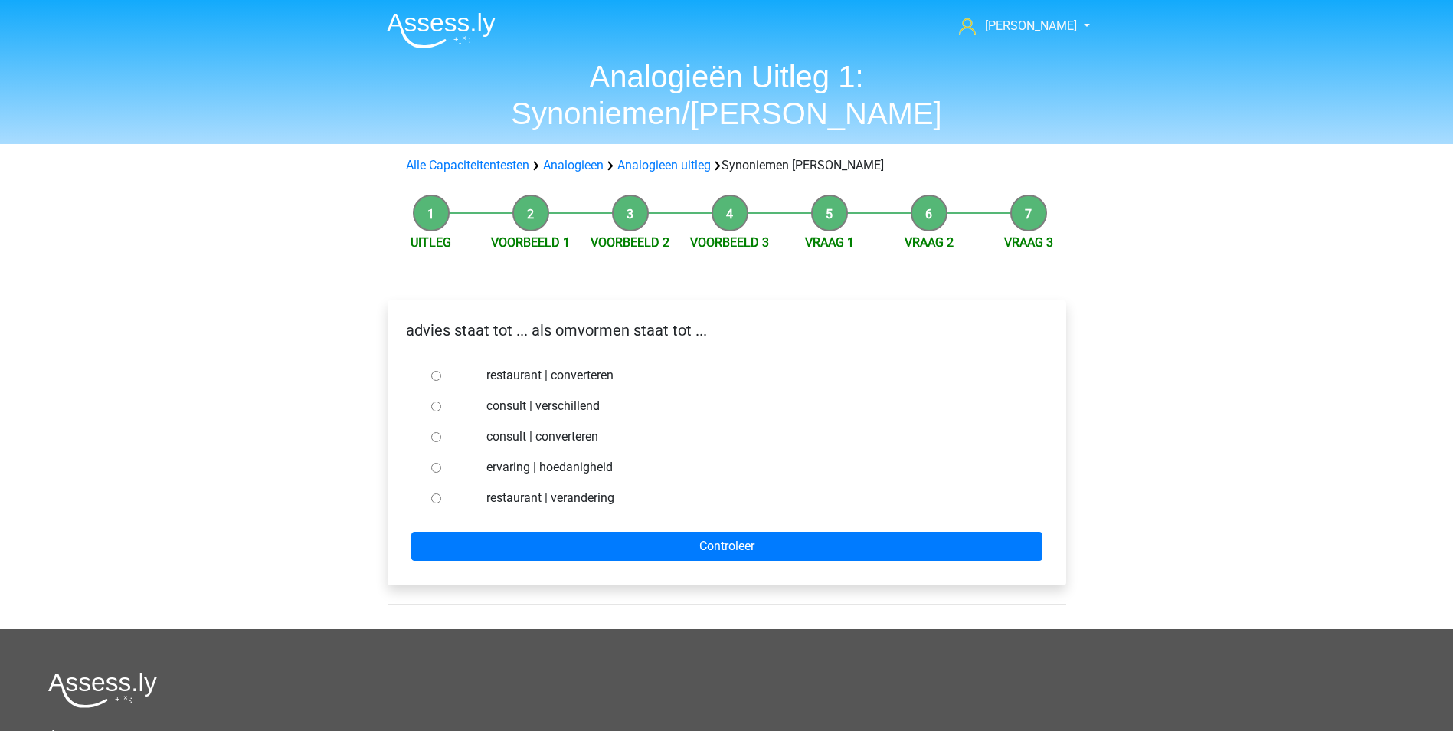
click at [434, 432] on input "consult | converteren" at bounding box center [436, 437] width 10 height 10
radio input "true"
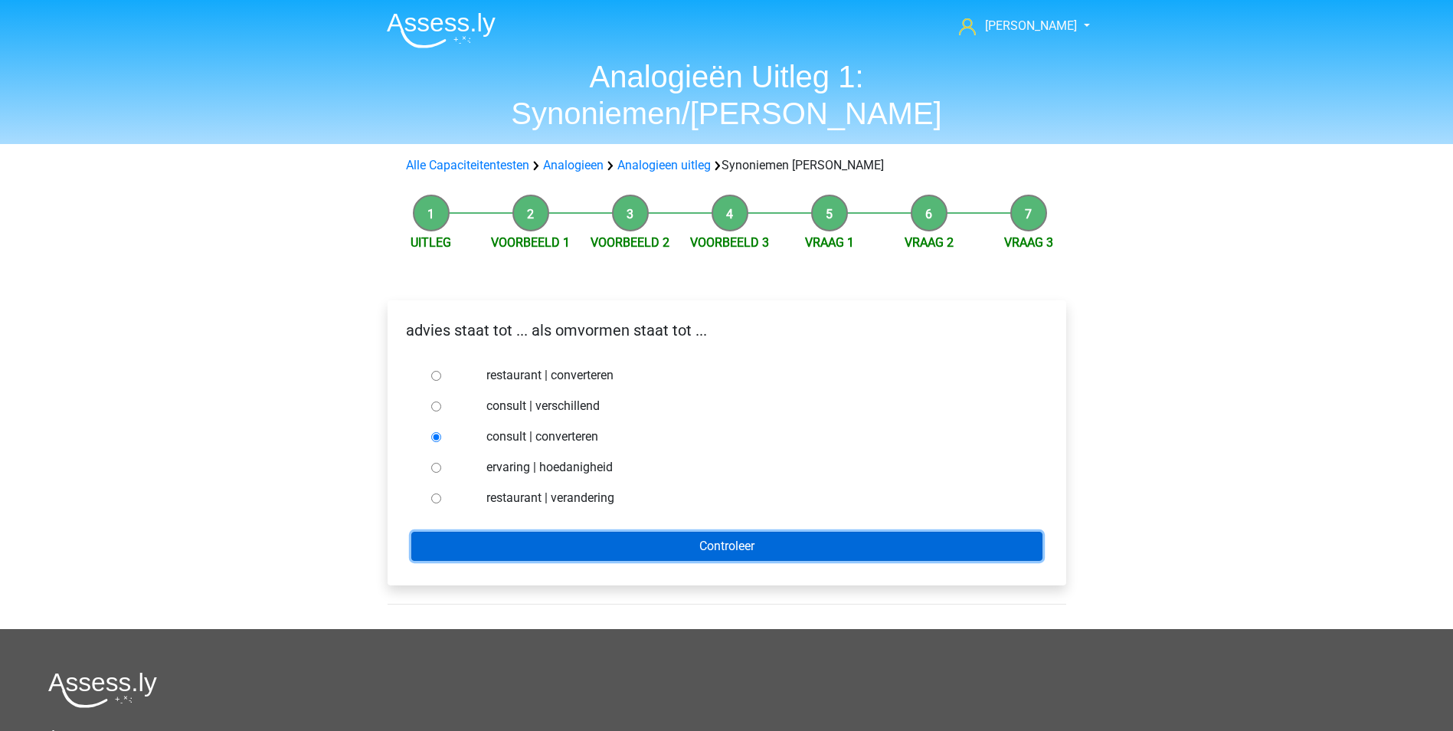
click at [722, 532] on input "Controleer" at bounding box center [726, 546] width 631 height 29
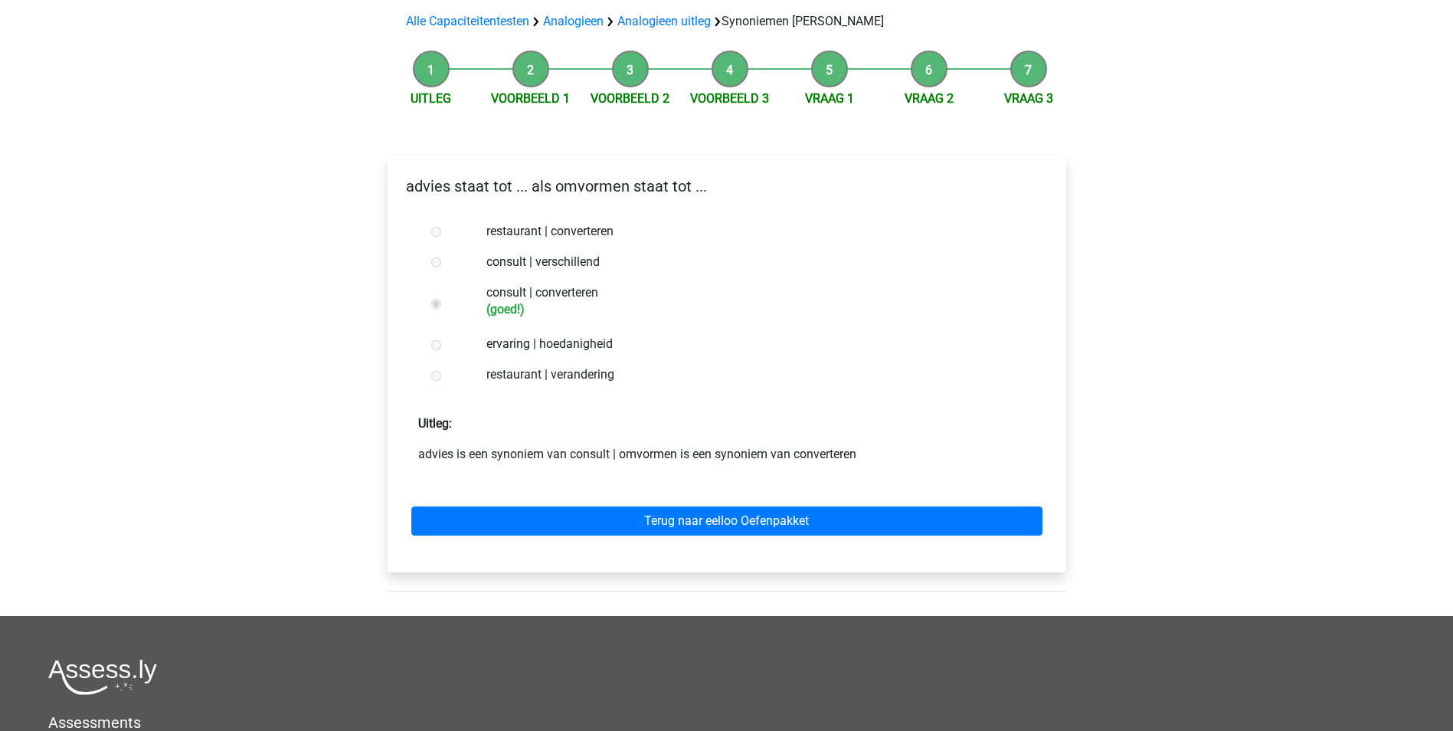
scroll to position [153, 0]
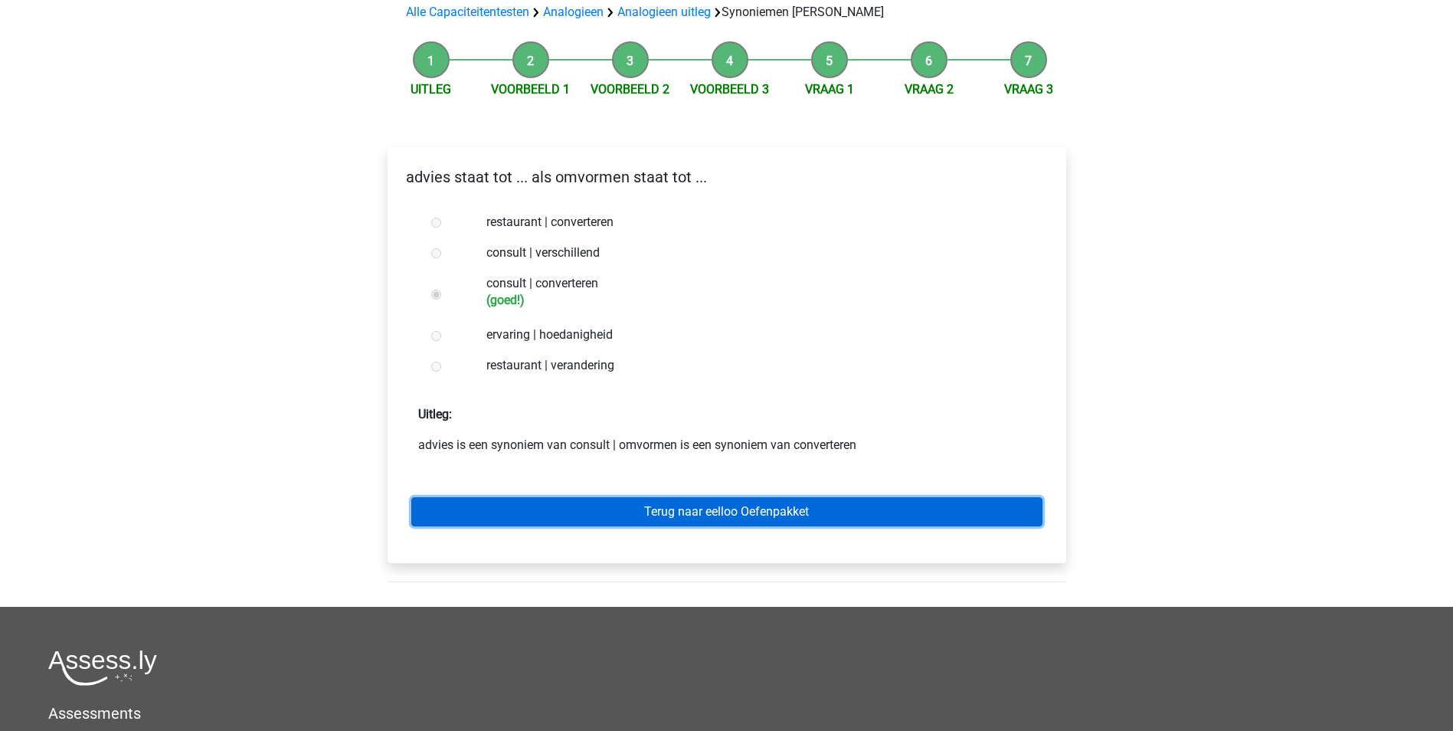
click at [710, 497] on link "Terug naar eelloo Oefenpakket" at bounding box center [726, 511] width 631 height 29
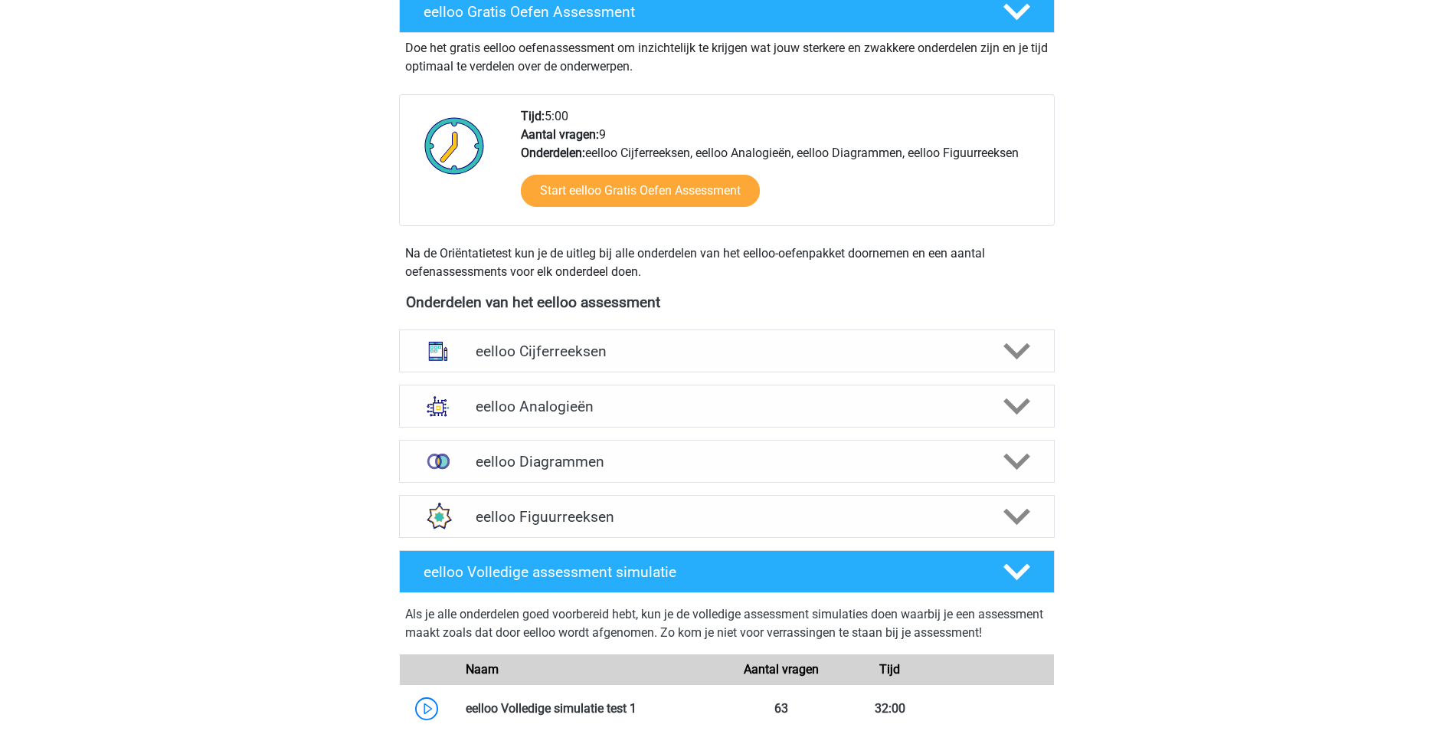
scroll to position [306, 0]
click at [648, 401] on h4 "eelloo Analogieën" at bounding box center [727, 406] width 502 height 18
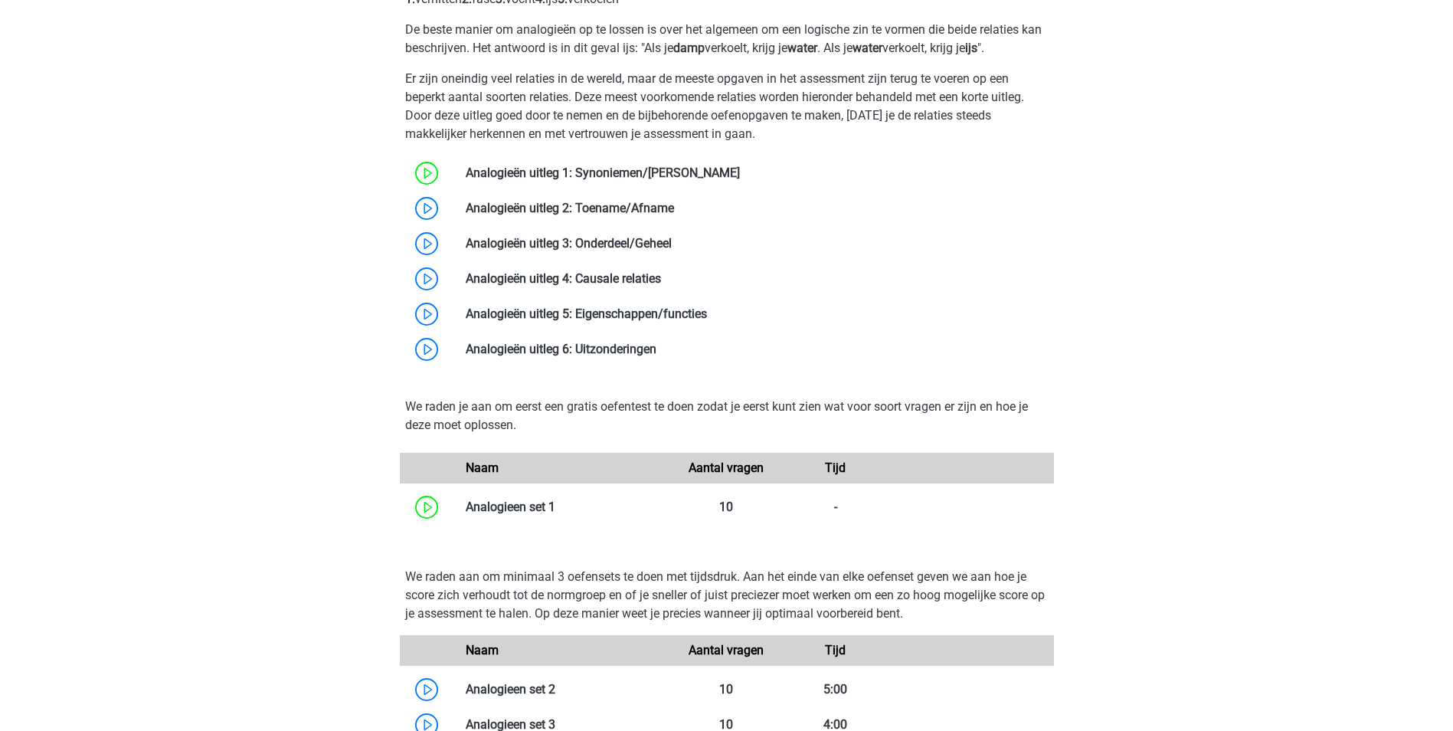
scroll to position [919, 0]
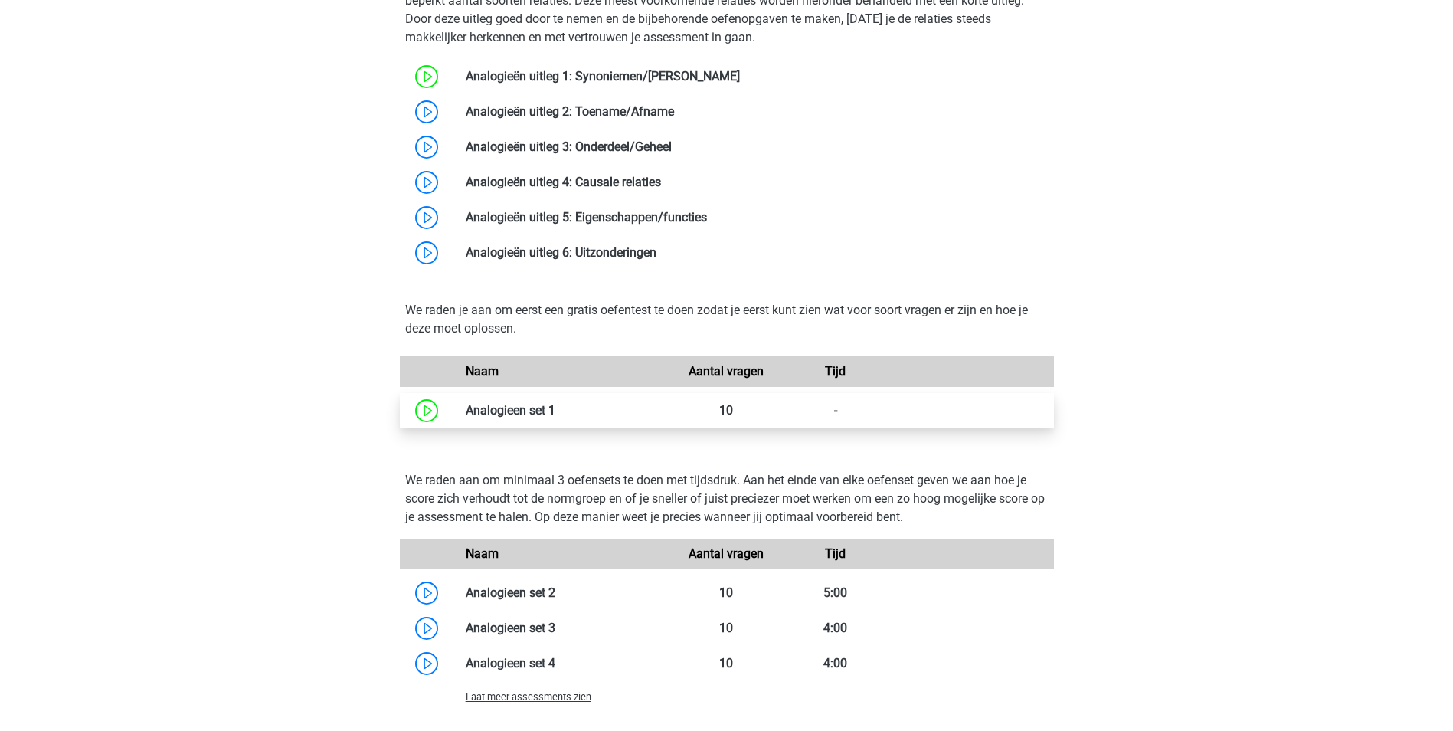
click at [555, 409] on link at bounding box center [555, 410] width 0 height 15
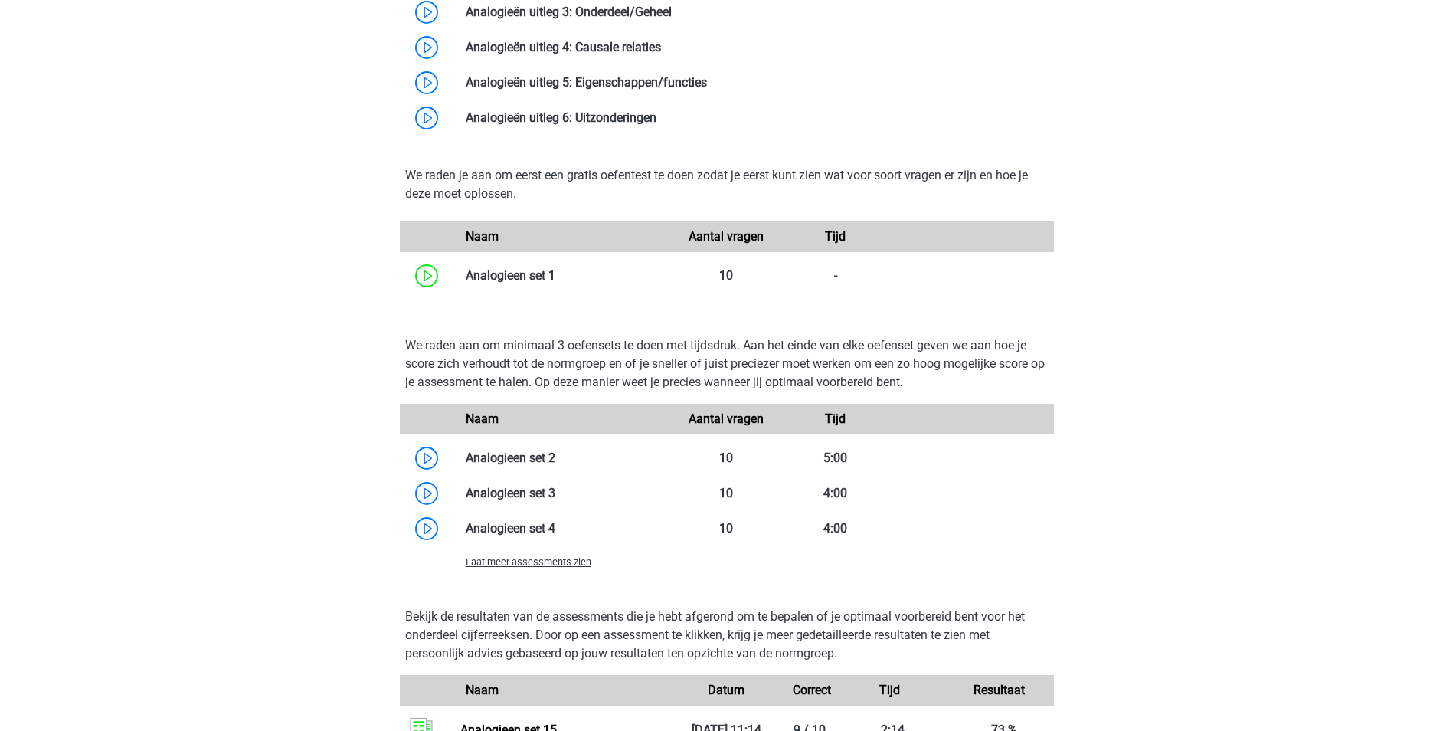
scroll to position [1072, 0]
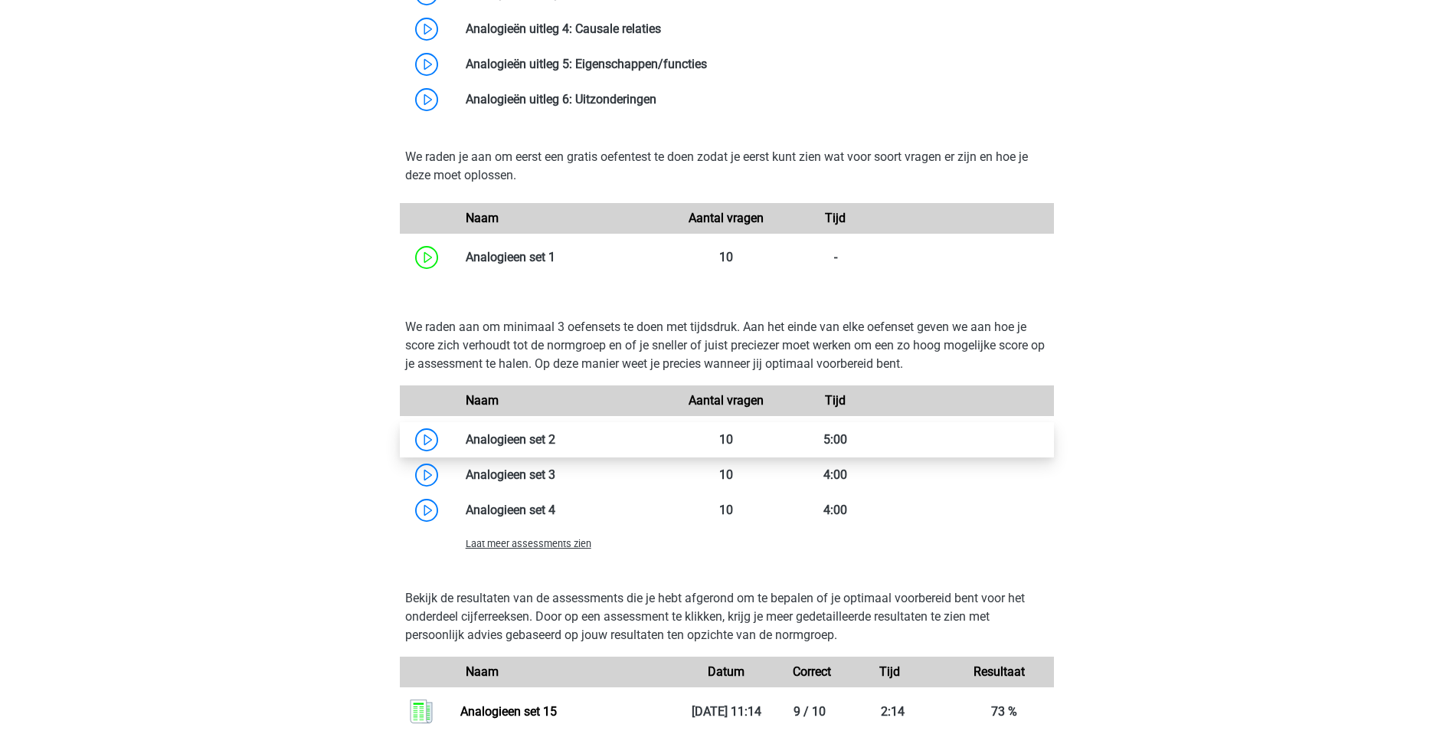
click at [555, 437] on link at bounding box center [555, 439] width 0 height 15
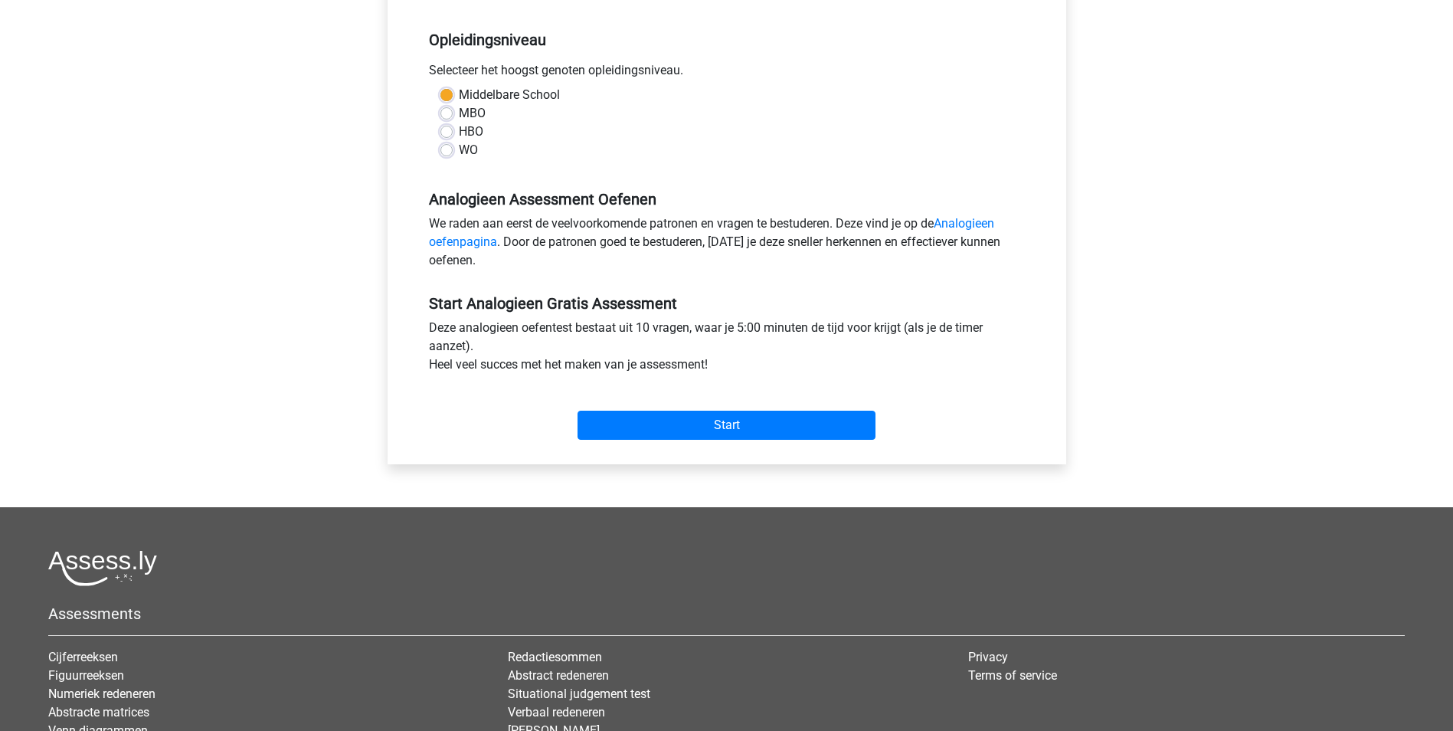
scroll to position [306, 0]
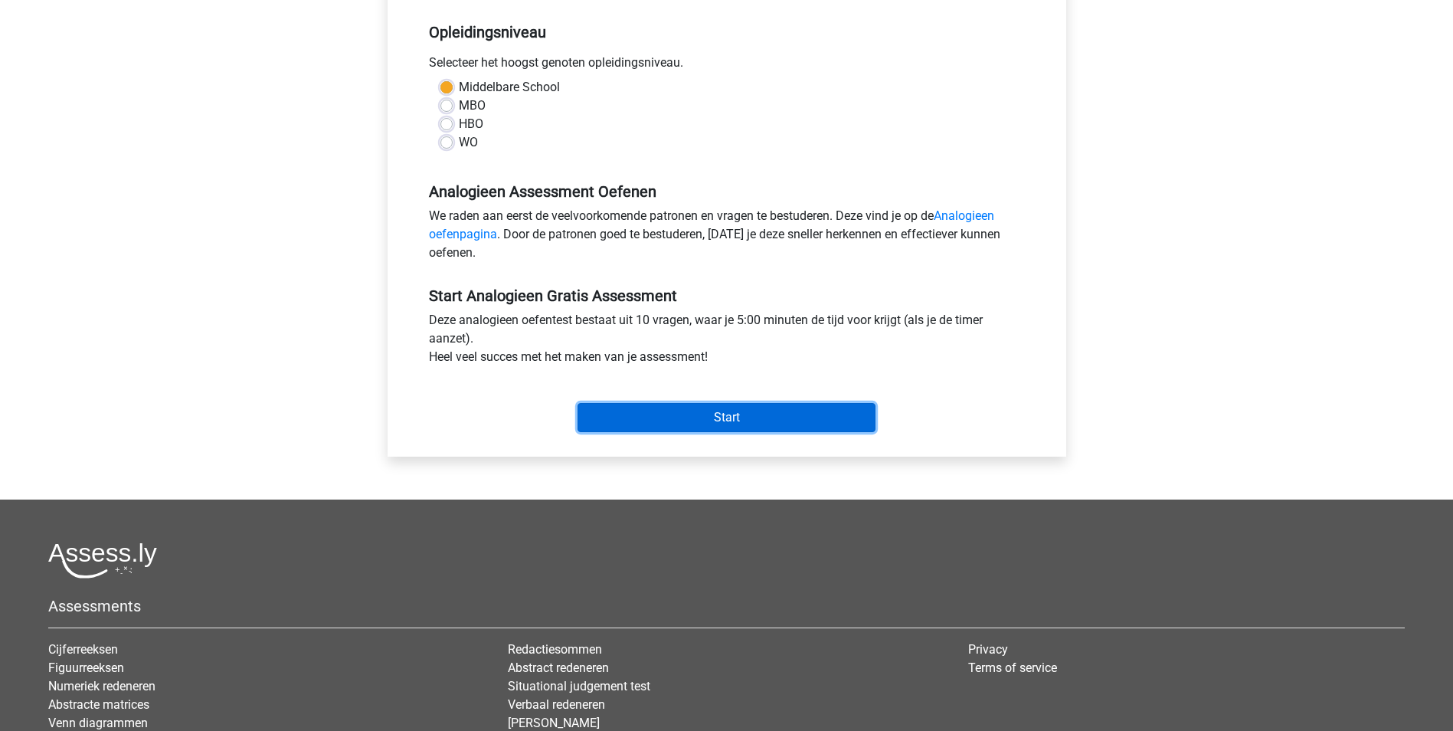
click at [793, 420] on input "Start" at bounding box center [727, 417] width 298 height 29
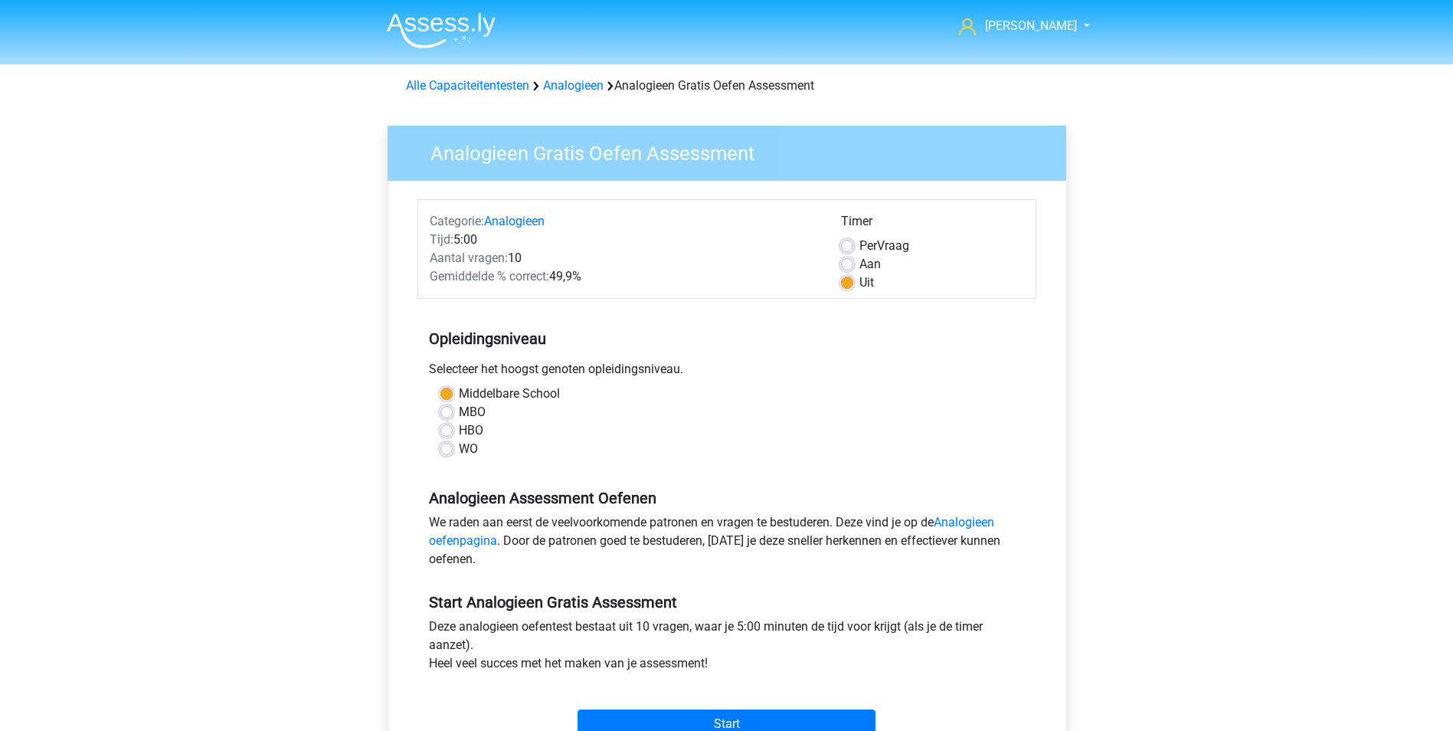
scroll to position [77, 0]
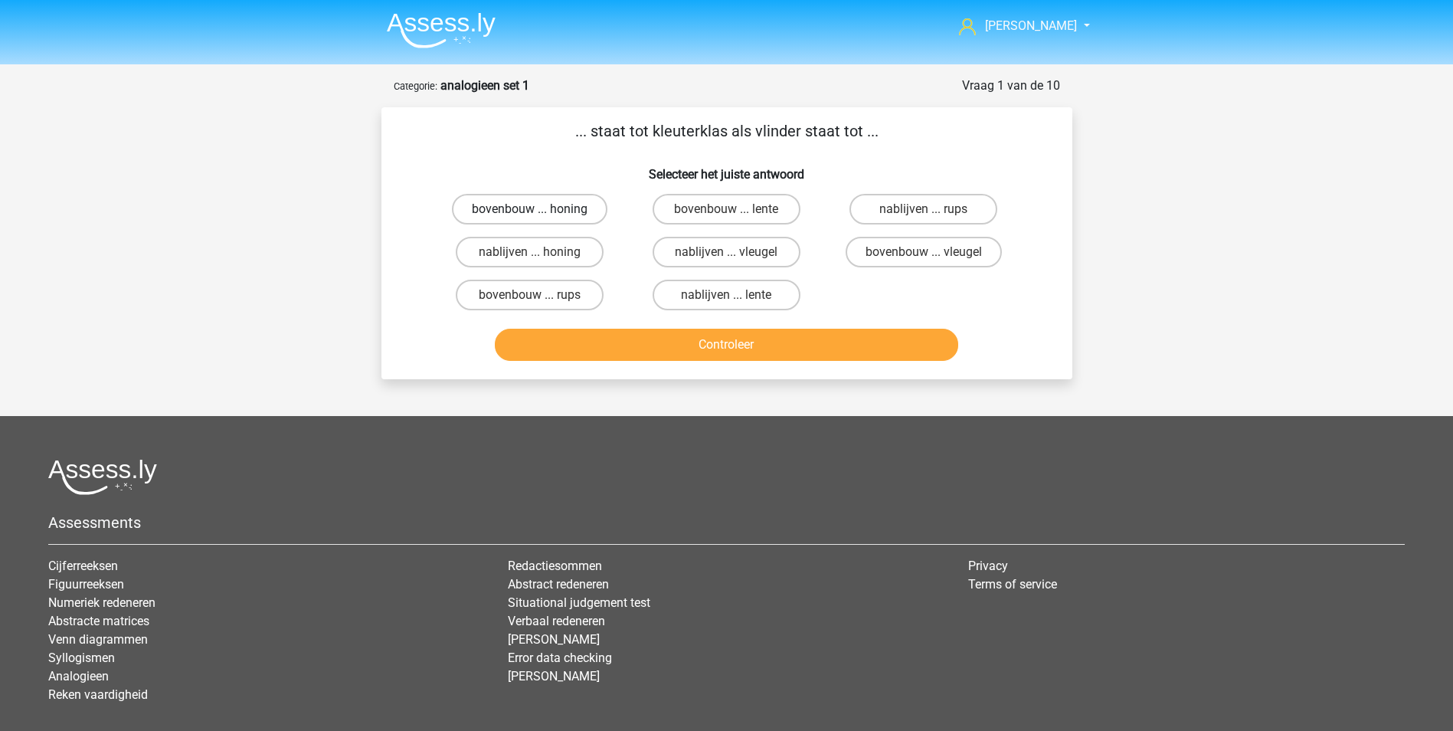
click at [563, 207] on label "bovenbouw ... honing" at bounding box center [529, 209] width 155 height 31
click at [539, 209] on input "bovenbouw ... honing" at bounding box center [534, 214] width 10 height 10
radio input "true"
click at [892, 246] on label "bovenbouw ... vleugel" at bounding box center [924, 252] width 156 height 31
click at [924, 252] on input "bovenbouw ... vleugel" at bounding box center [929, 257] width 10 height 10
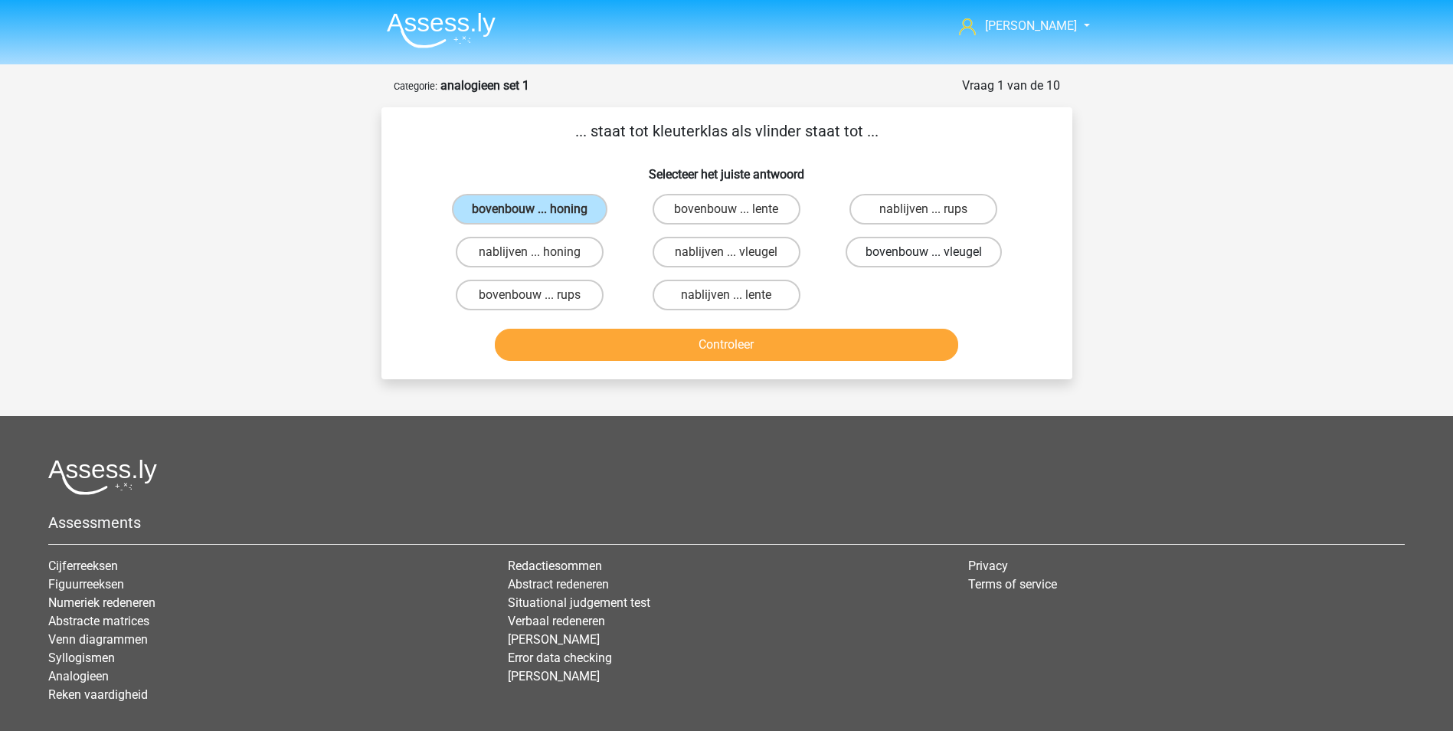
radio input "true"
click at [562, 292] on label "bovenbouw ... rups" at bounding box center [530, 295] width 148 height 31
click at [539, 295] on input "bovenbouw ... rups" at bounding box center [534, 300] width 10 height 10
radio input "true"
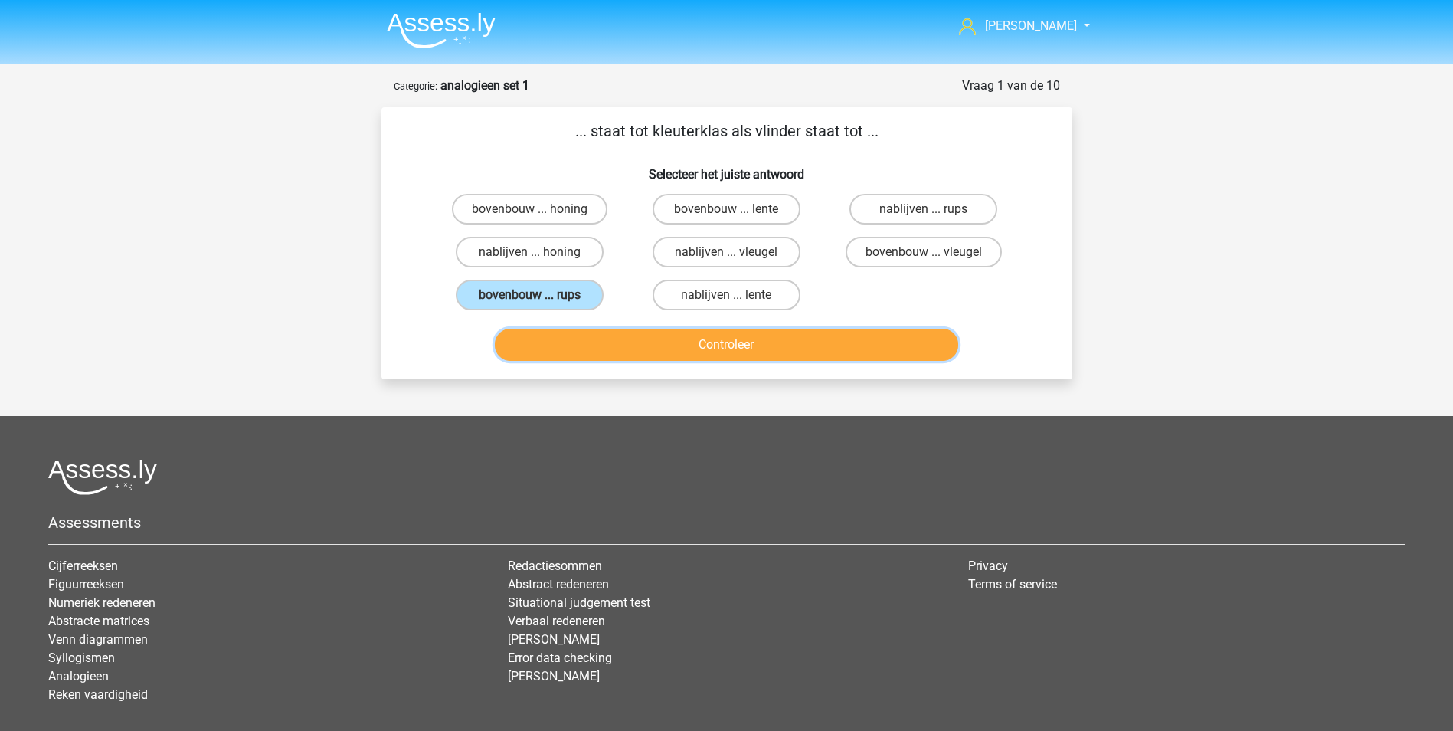
click at [698, 344] on button "Controleer" at bounding box center [726, 345] width 463 height 32
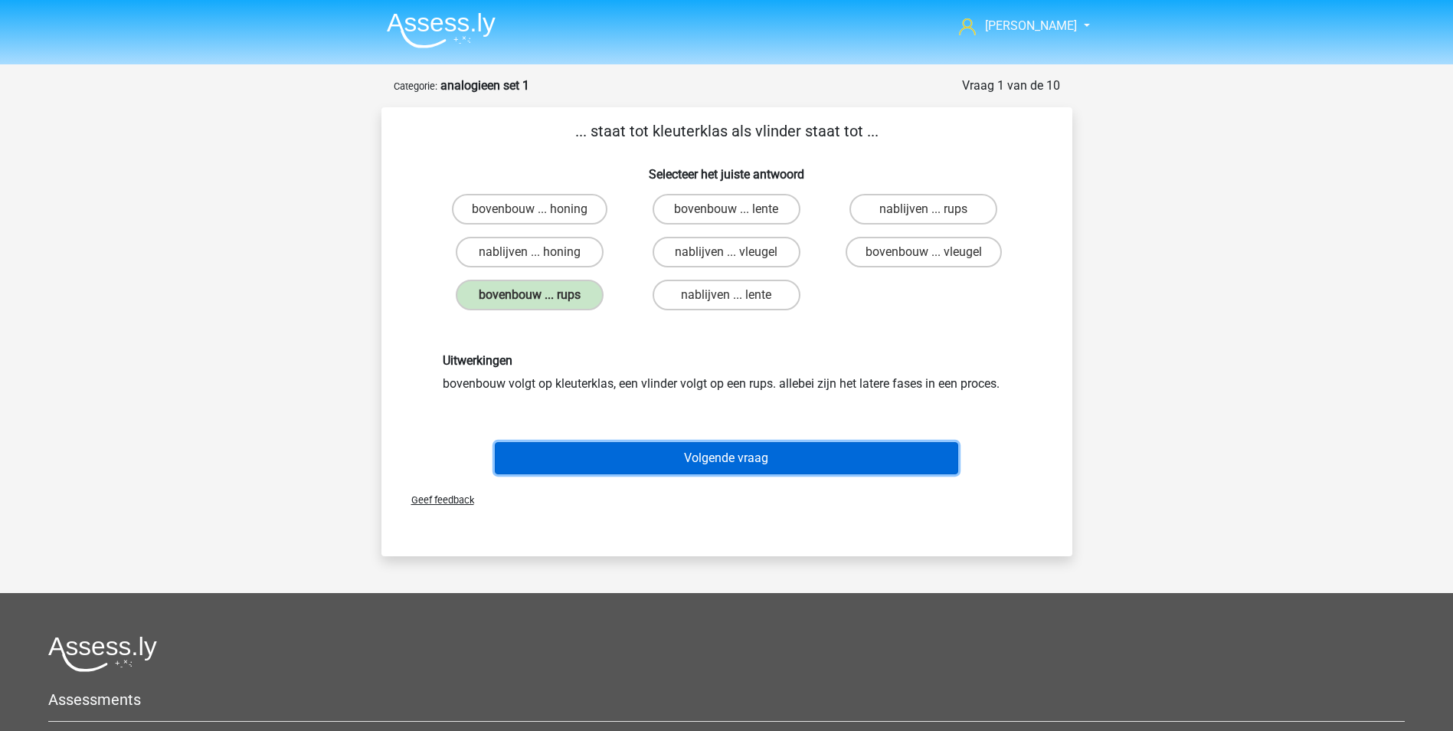
click at [727, 455] on button "Volgende vraag" at bounding box center [726, 458] width 463 height 32
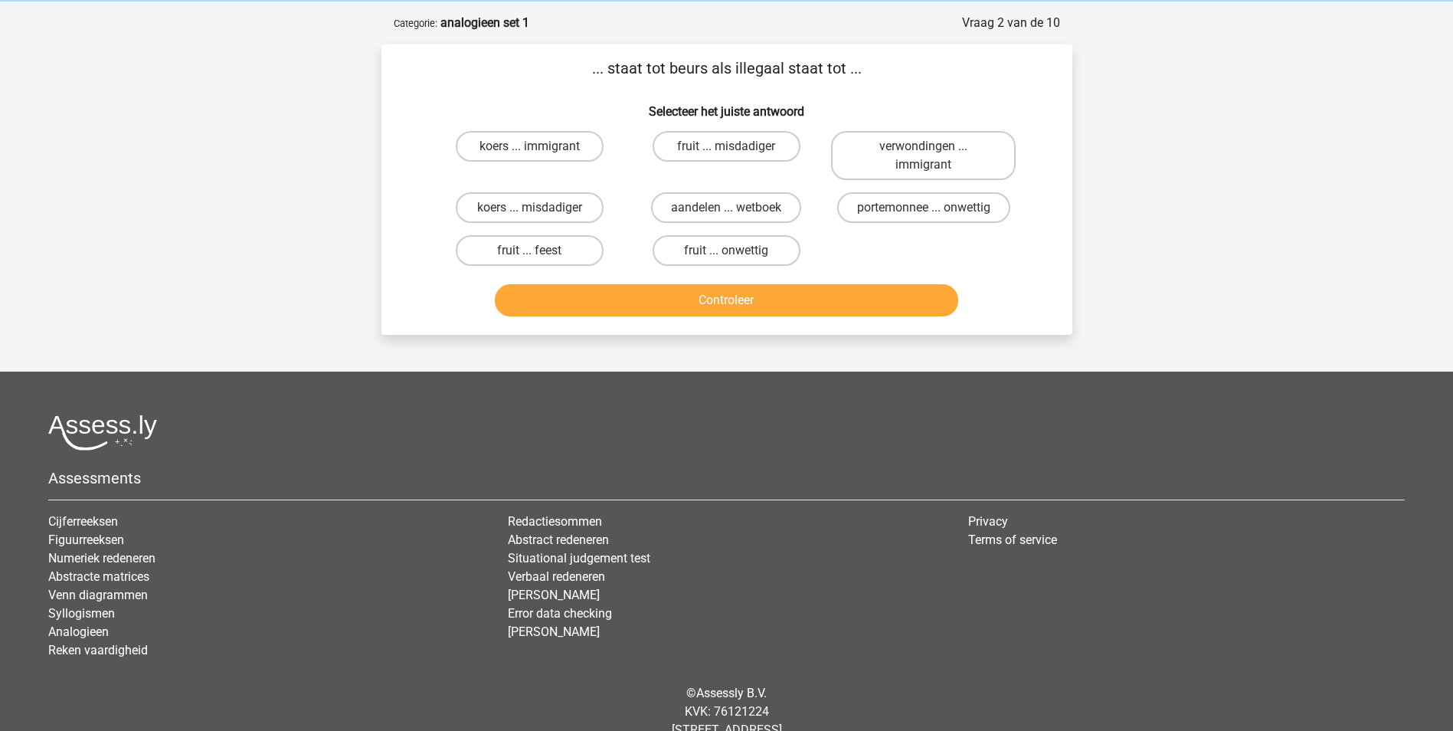
scroll to position [77, 0]
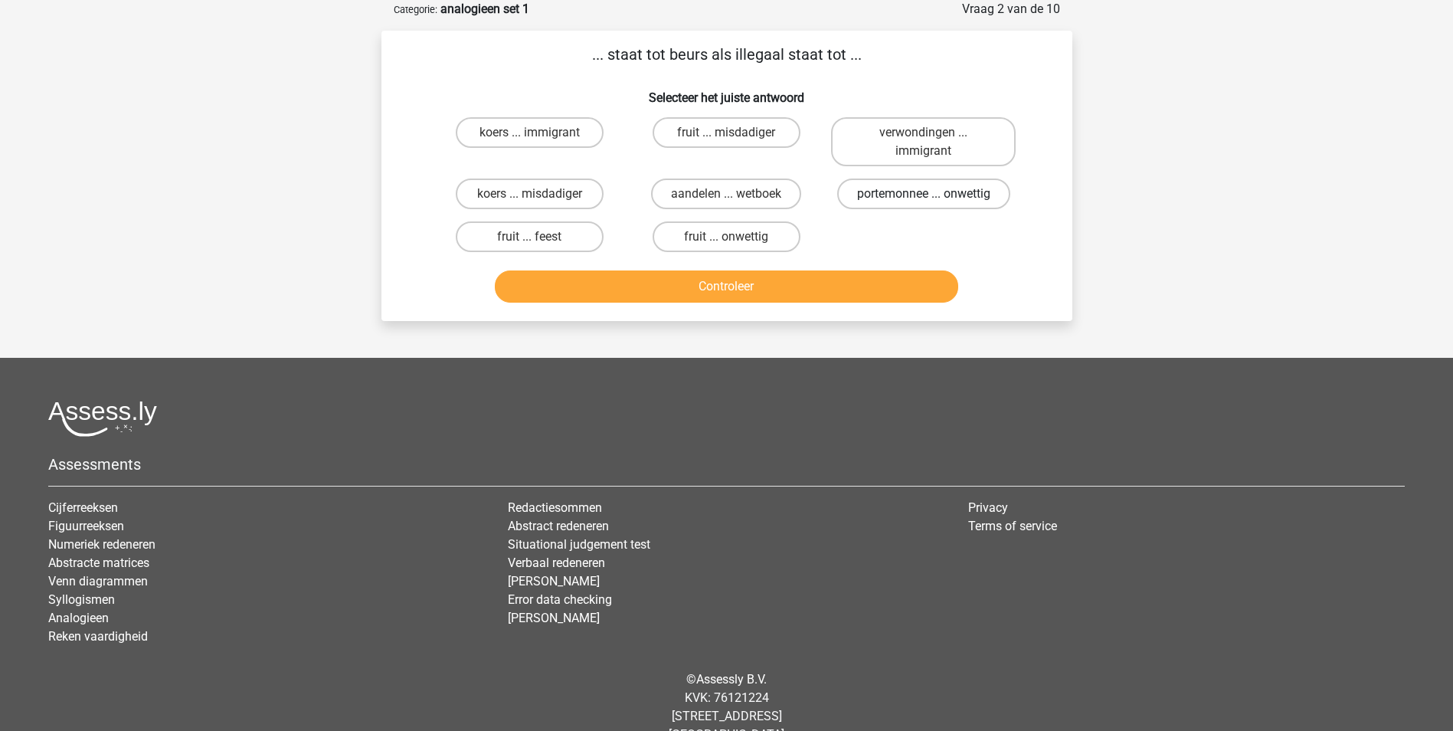
click at [892, 188] on label "portemonnee ... onwettig" at bounding box center [923, 193] width 173 height 31
click at [924, 194] on input "portemonnee ... onwettig" at bounding box center [929, 199] width 10 height 10
radio input "true"
click at [805, 287] on button "Controleer" at bounding box center [726, 286] width 463 height 32
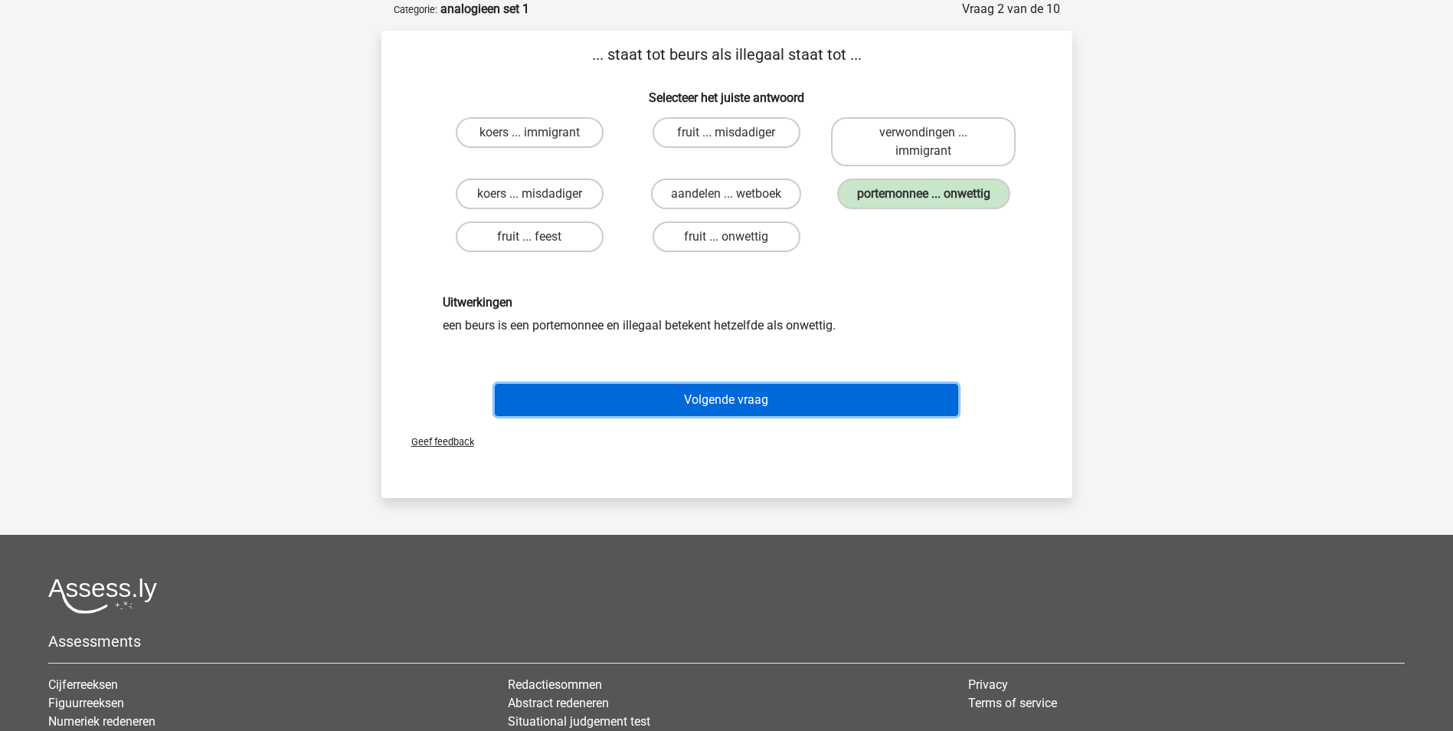
click at [751, 398] on button "Volgende vraag" at bounding box center [726, 400] width 463 height 32
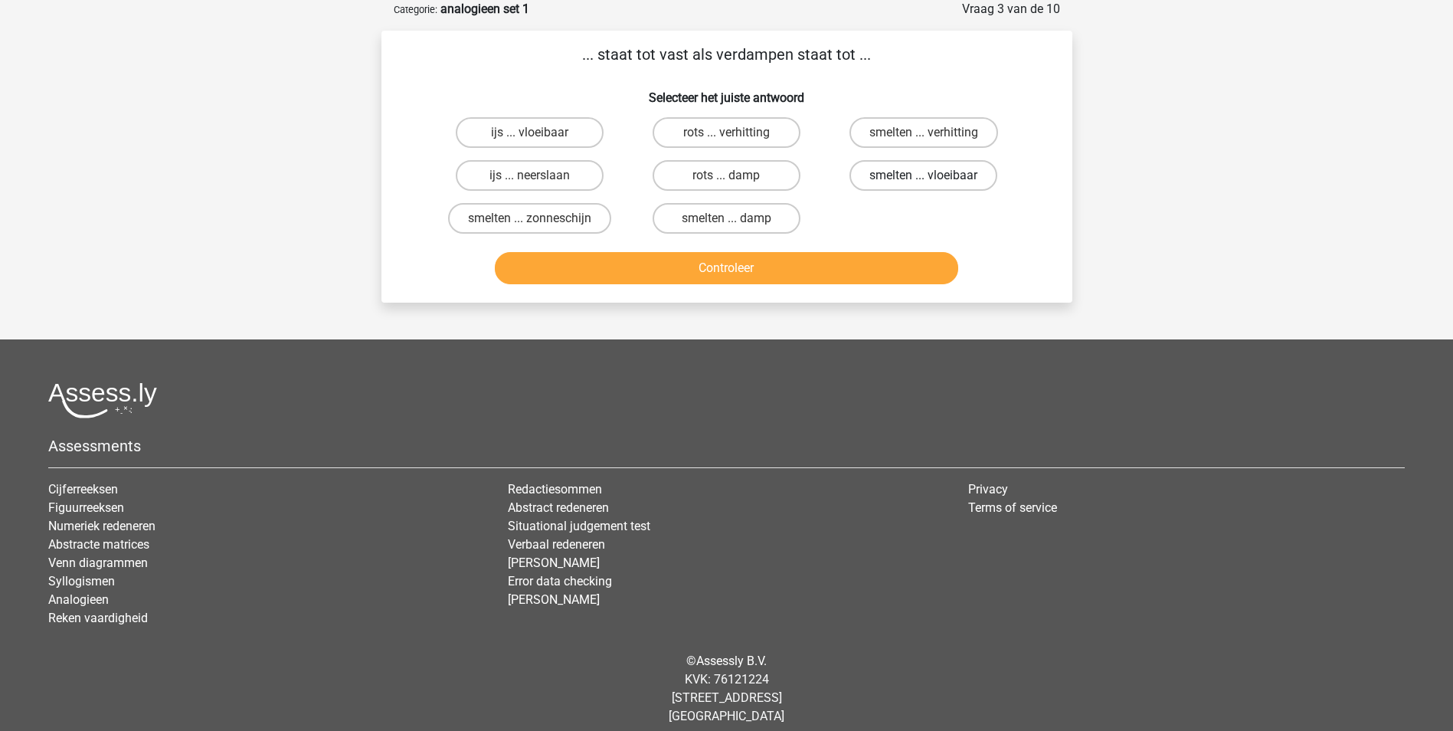
click at [900, 175] on label "smelten ... vloeibaar" at bounding box center [923, 175] width 148 height 31
click at [924, 175] on input "smelten ... vloeibaar" at bounding box center [929, 180] width 10 height 10
radio input "true"
click at [858, 264] on button "Controleer" at bounding box center [726, 268] width 463 height 32
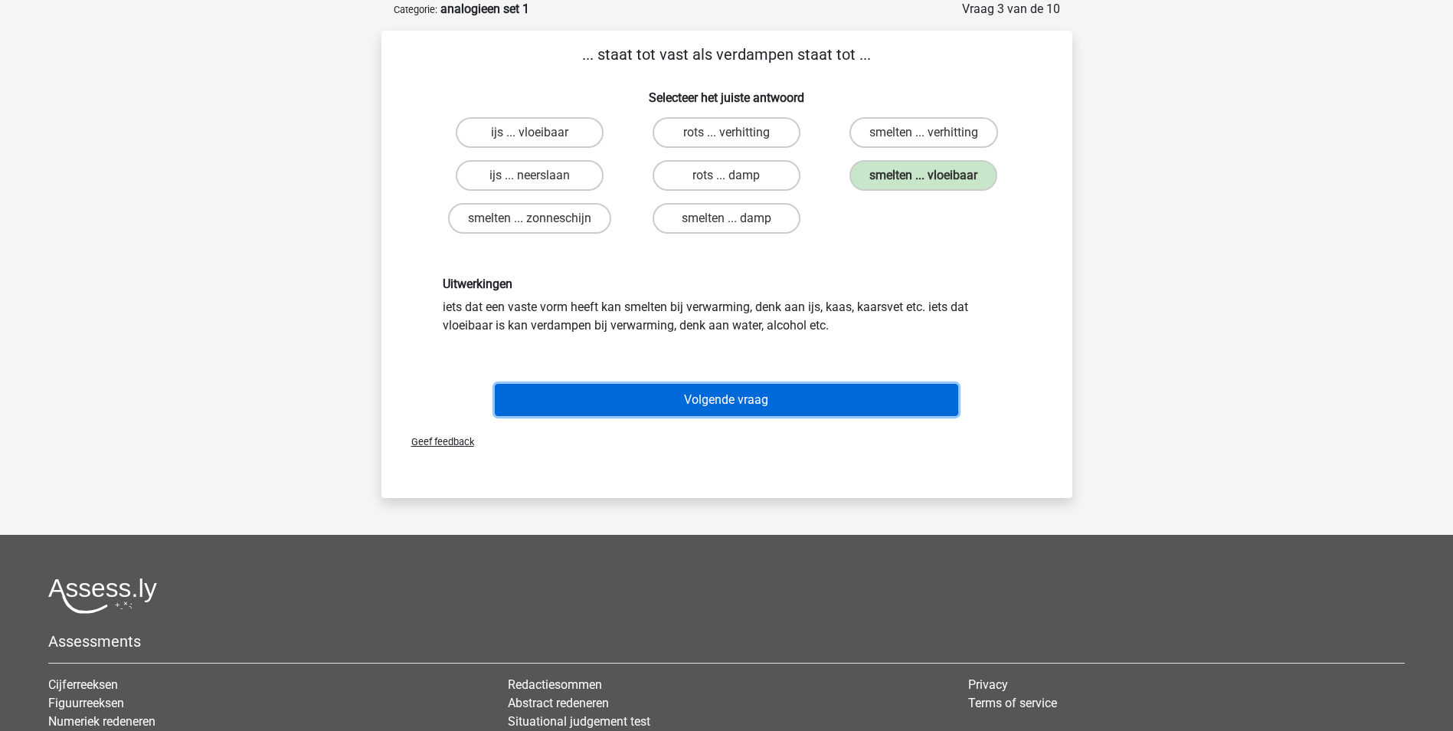
click at [750, 399] on button "Volgende vraag" at bounding box center [726, 400] width 463 height 32
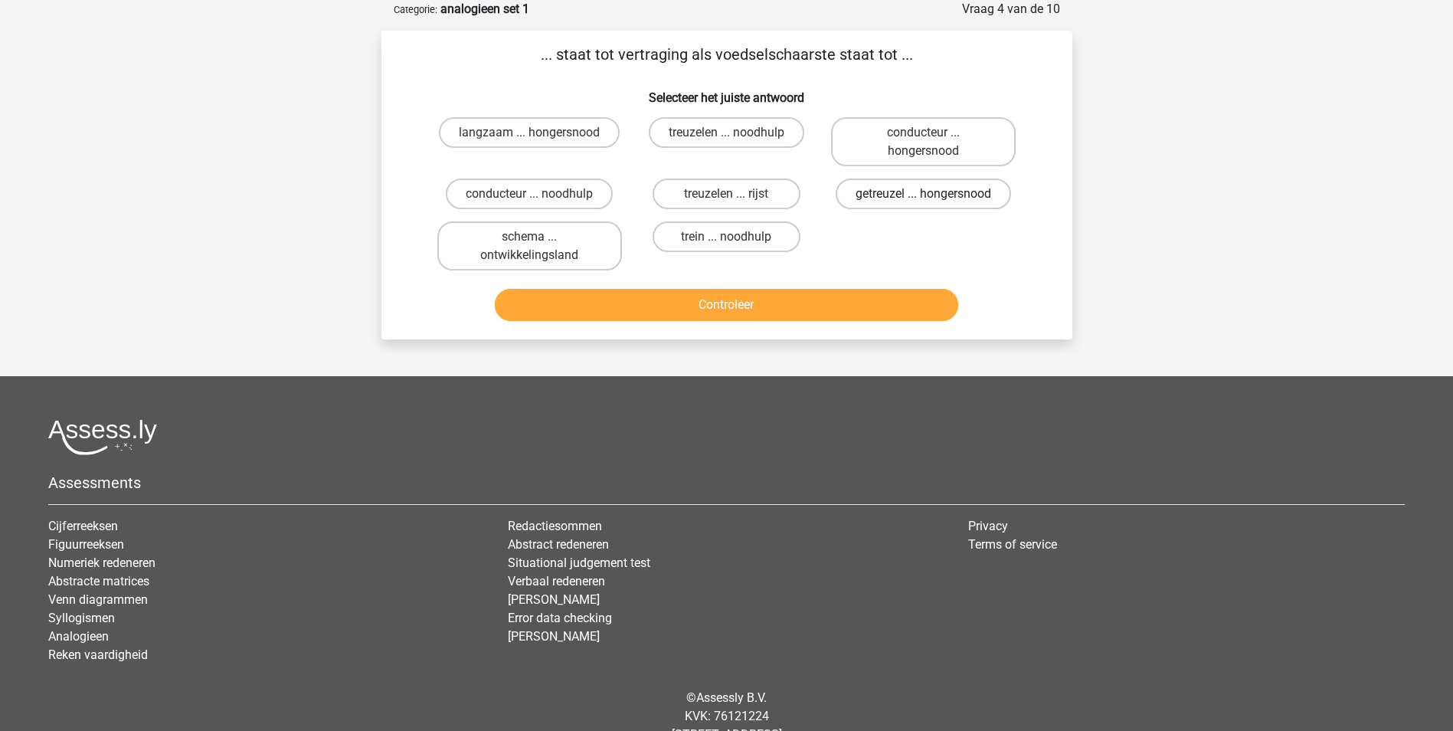
click at [874, 195] on label "getreuzel ... hongersnood" at bounding box center [923, 193] width 175 height 31
click at [924, 195] on input "getreuzel ... hongersnood" at bounding box center [929, 199] width 10 height 10
radio input "true"
click at [806, 299] on button "Controleer" at bounding box center [726, 305] width 463 height 32
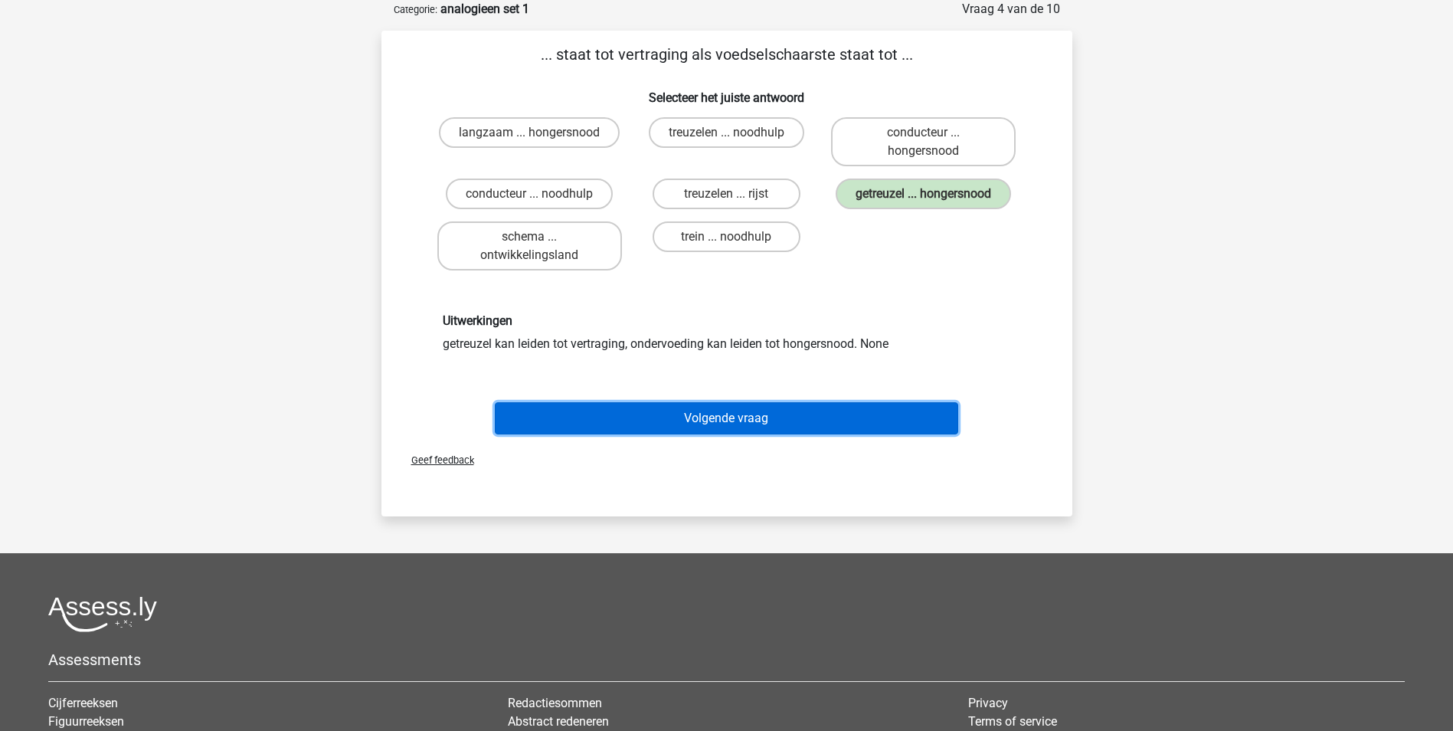
click at [753, 420] on button "Volgende vraag" at bounding box center [726, 418] width 463 height 32
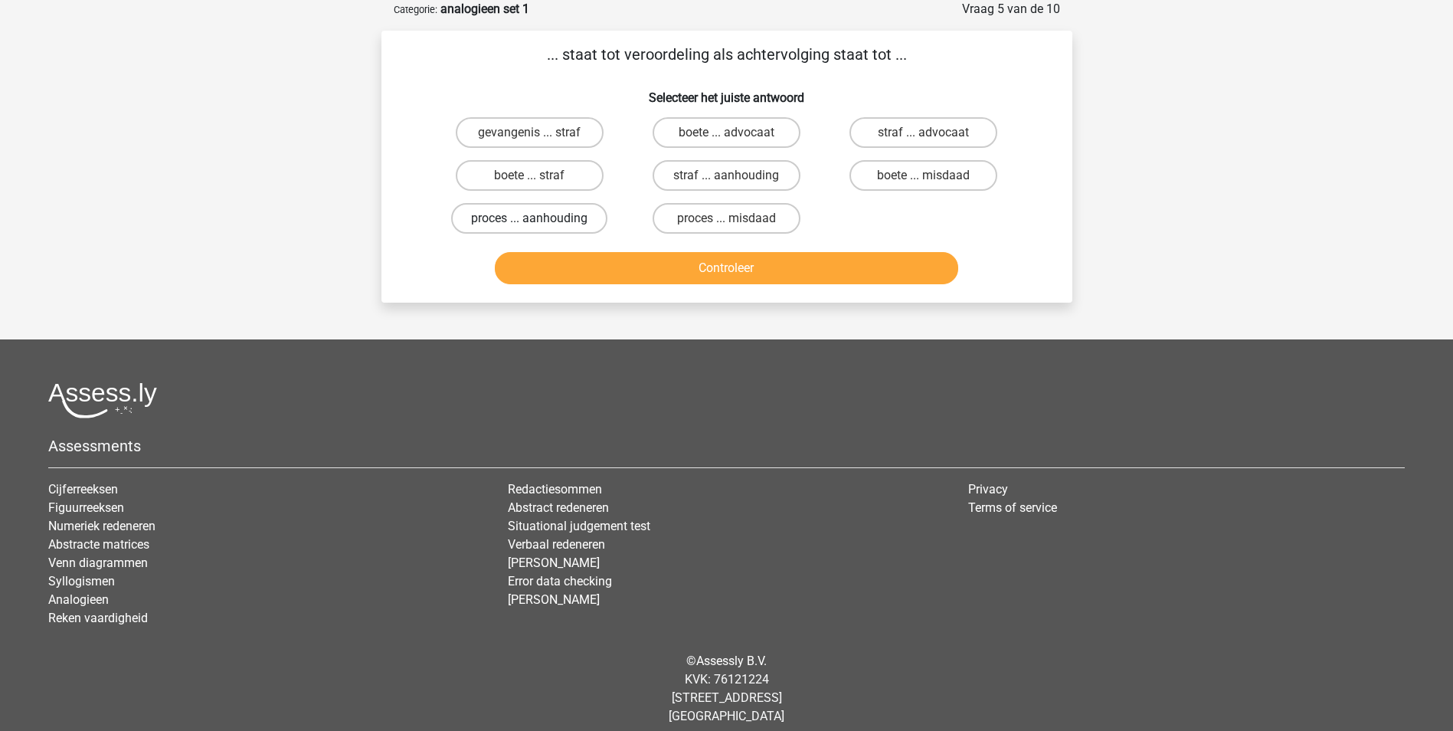
click at [571, 216] on label "proces ... aanhouding" at bounding box center [529, 218] width 156 height 31
click at [539, 218] on input "proces ... aanhouding" at bounding box center [534, 223] width 10 height 10
radio input "true"
click at [687, 270] on button "Controleer" at bounding box center [726, 268] width 463 height 32
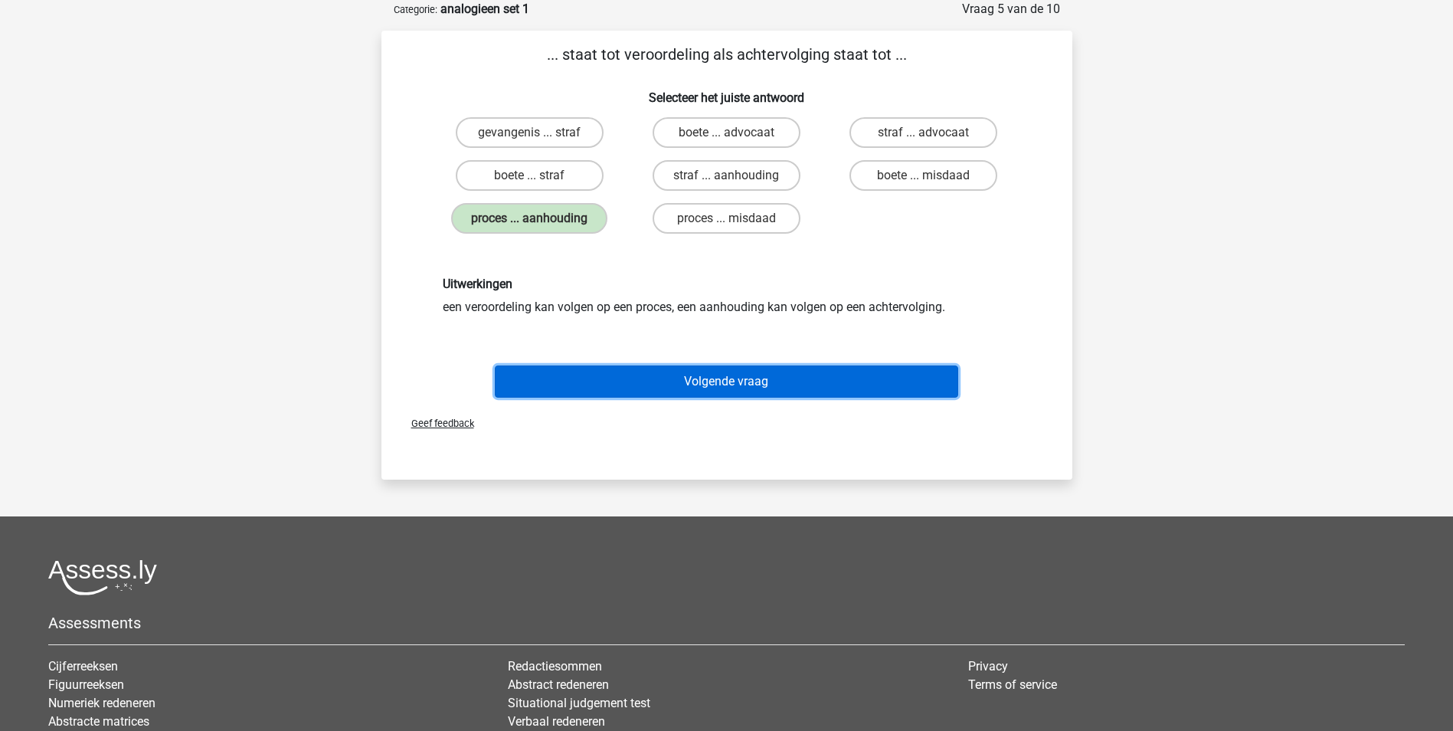
click at [706, 384] on button "Volgende vraag" at bounding box center [726, 381] width 463 height 32
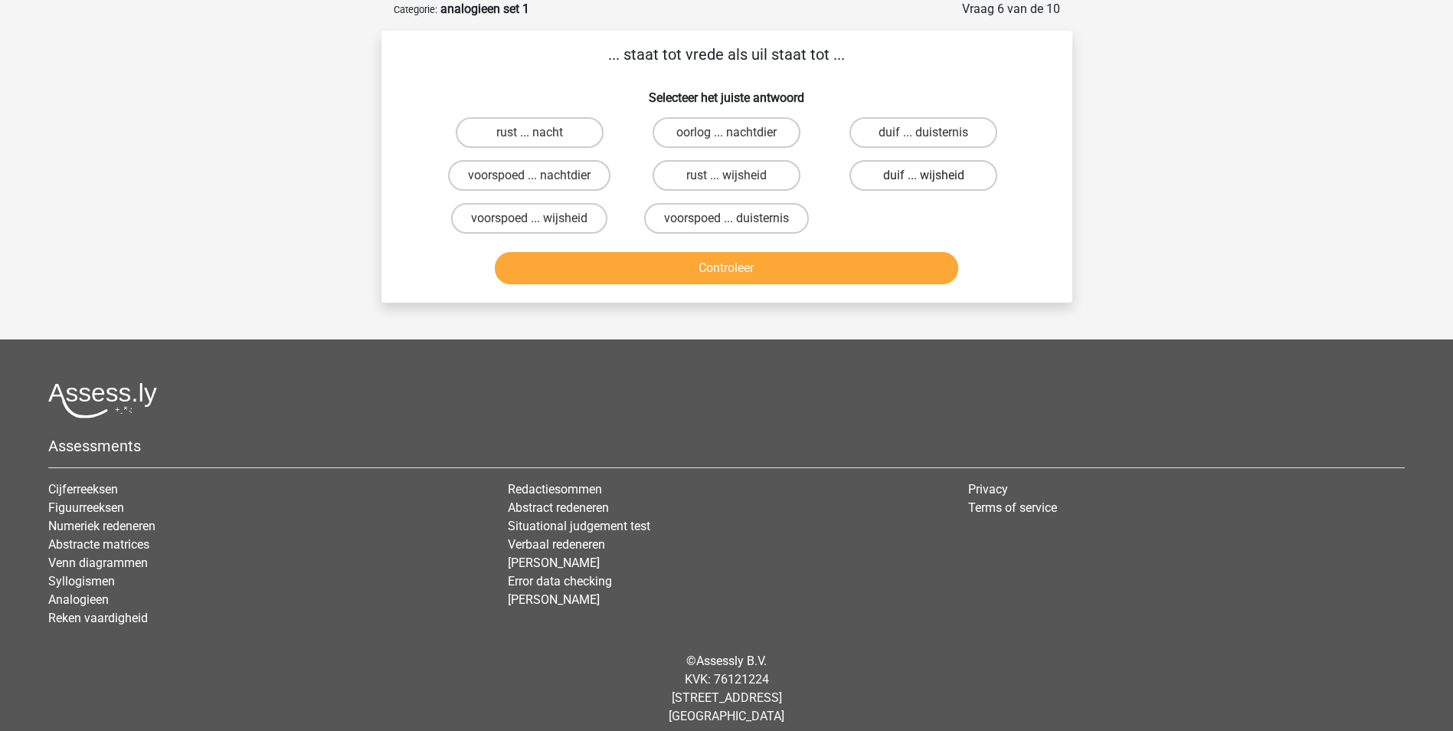
click at [898, 174] on label "duif ... wijsheid" at bounding box center [923, 175] width 148 height 31
click at [924, 175] on input "duif ... wijsheid" at bounding box center [929, 180] width 10 height 10
radio input "true"
click at [785, 271] on button "Controleer" at bounding box center [726, 268] width 463 height 32
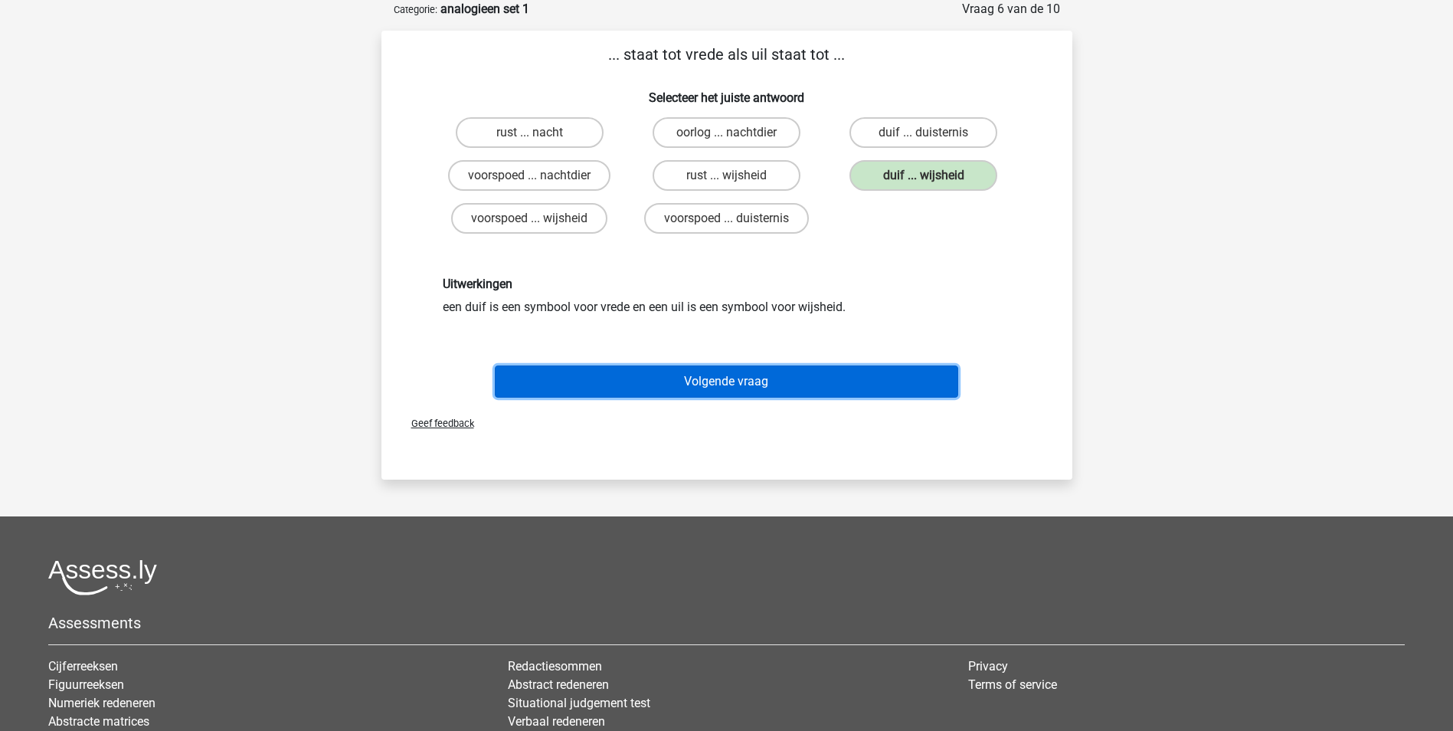
click at [705, 381] on button "Volgende vraag" at bounding box center [726, 381] width 463 height 32
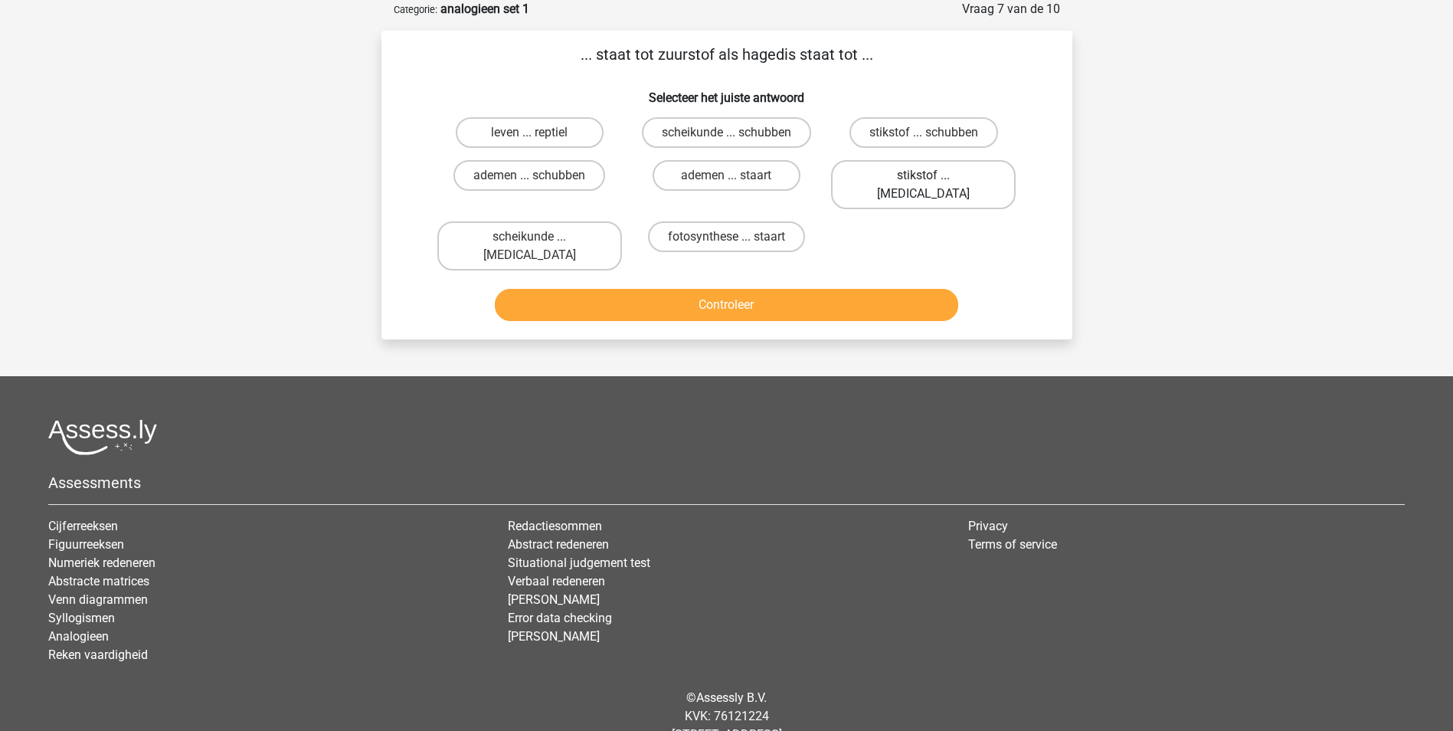
click at [896, 172] on label "stikstof ... krokodil" at bounding box center [923, 184] width 185 height 49
click at [924, 175] on input "stikstof ... krokodil" at bounding box center [929, 180] width 10 height 10
radio input "true"
click at [816, 289] on button "Controleer" at bounding box center [726, 305] width 463 height 32
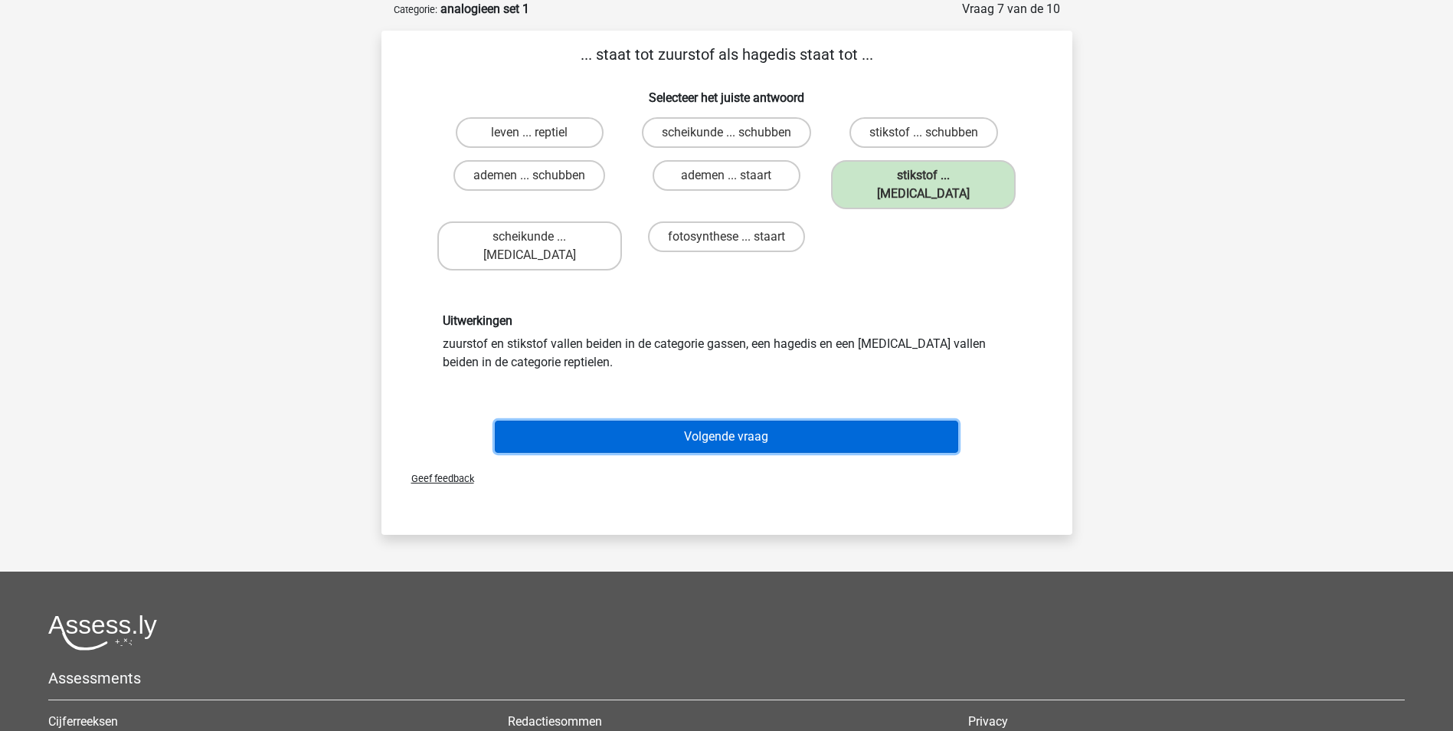
click at [718, 420] on button "Volgende vraag" at bounding box center [726, 436] width 463 height 32
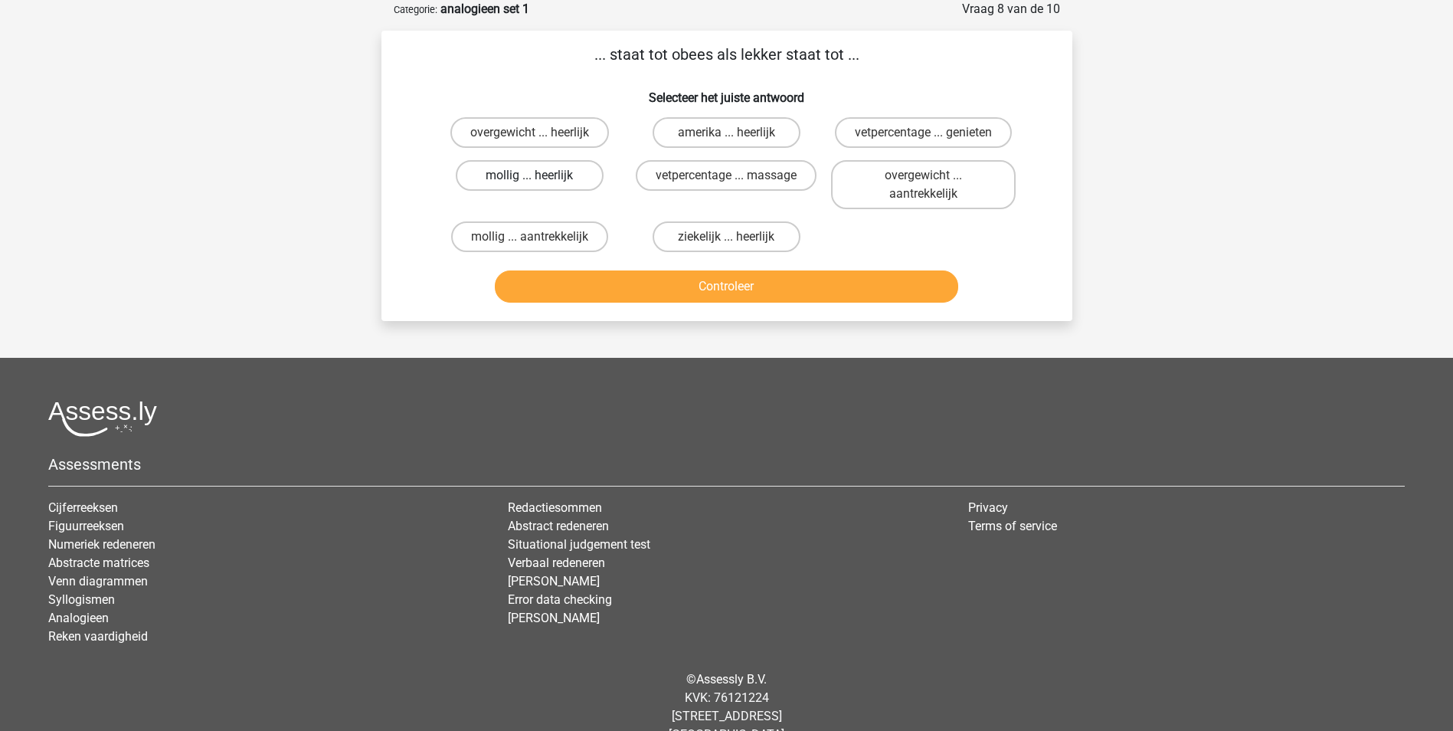
click at [545, 174] on label "mollig ... heerlijk" at bounding box center [530, 175] width 148 height 31
click at [539, 175] on input "mollig ... heerlijk" at bounding box center [534, 180] width 10 height 10
radio input "true"
click at [695, 290] on button "Controleer" at bounding box center [726, 286] width 463 height 32
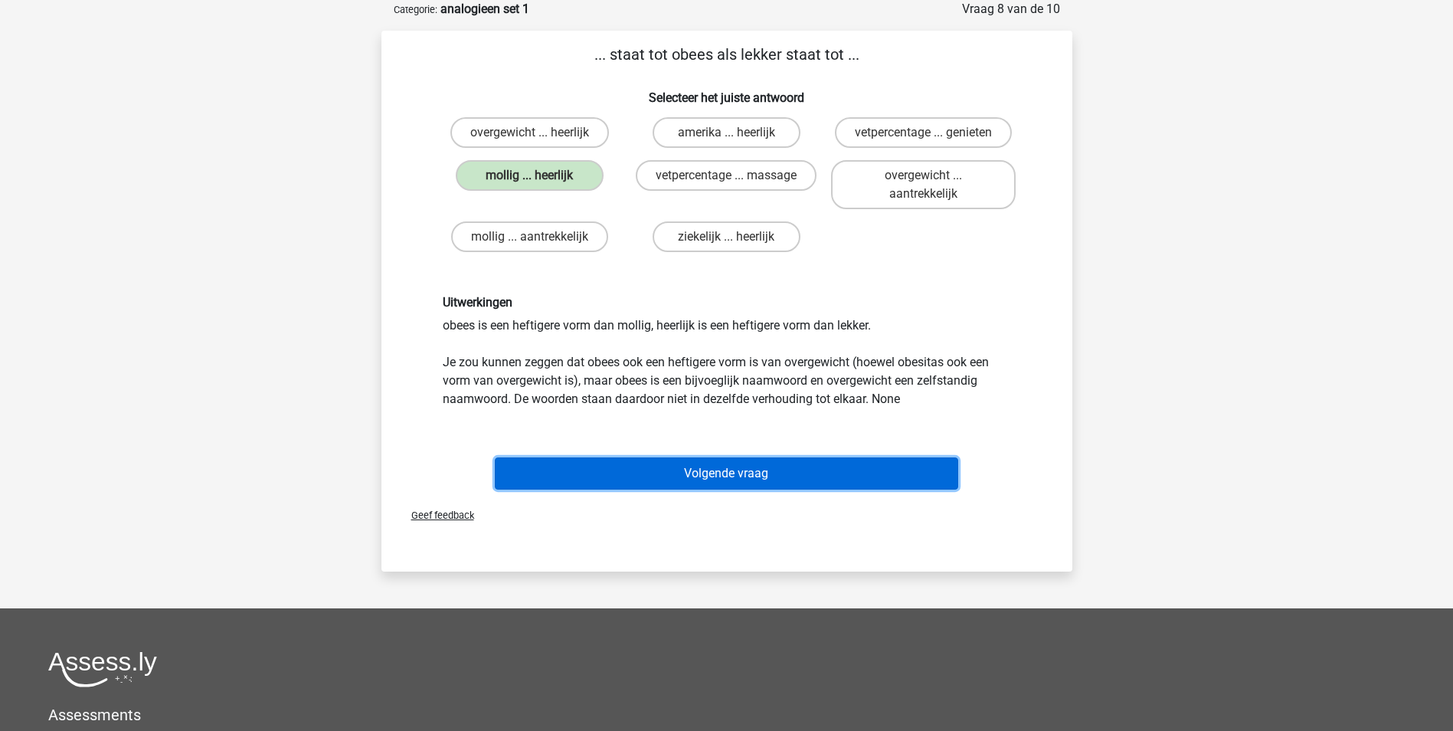
click at [713, 474] on button "Volgende vraag" at bounding box center [726, 473] width 463 height 32
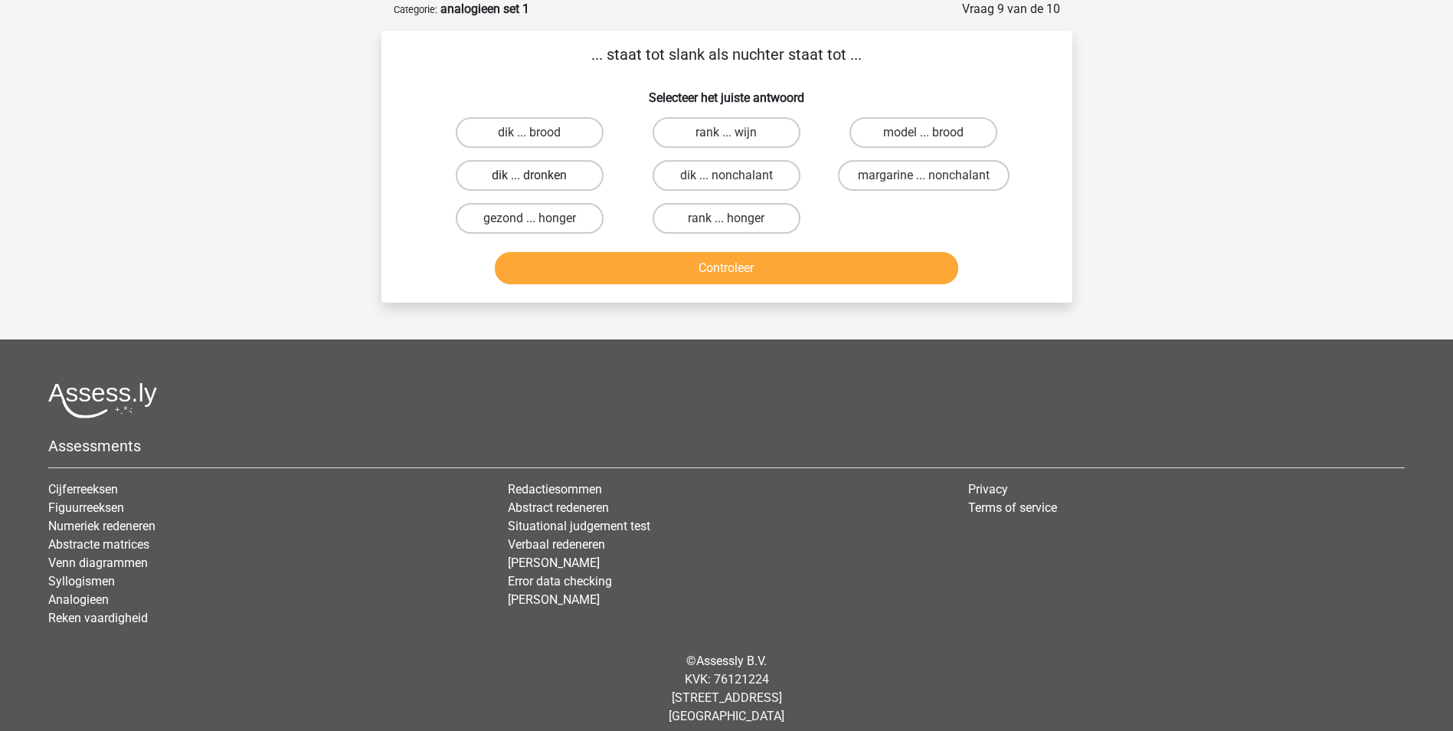
click at [576, 174] on label "dik ... dronken" at bounding box center [530, 175] width 148 height 31
click at [539, 175] on input "dik ... dronken" at bounding box center [534, 180] width 10 height 10
radio input "true"
click at [659, 263] on button "Controleer" at bounding box center [726, 268] width 463 height 32
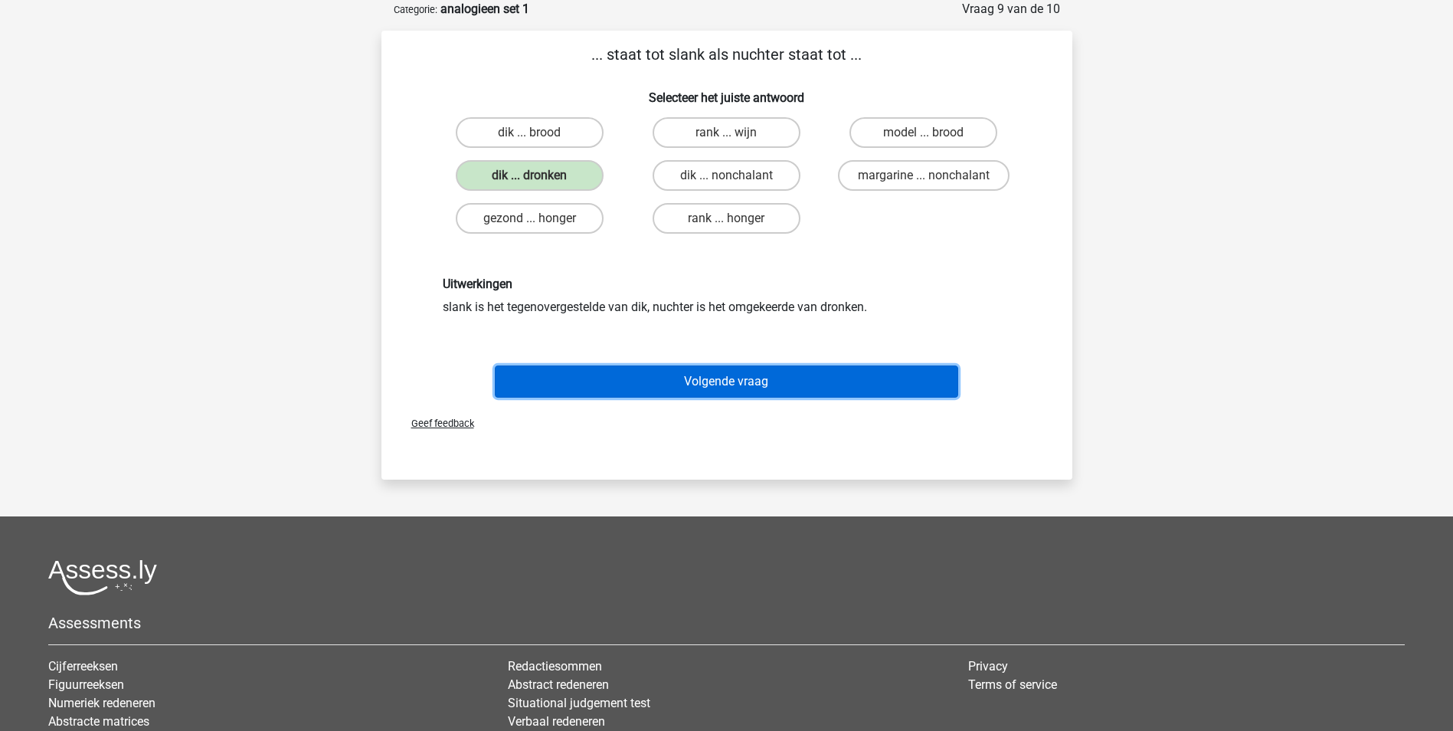
click at [700, 387] on button "Volgende vraag" at bounding box center [726, 381] width 463 height 32
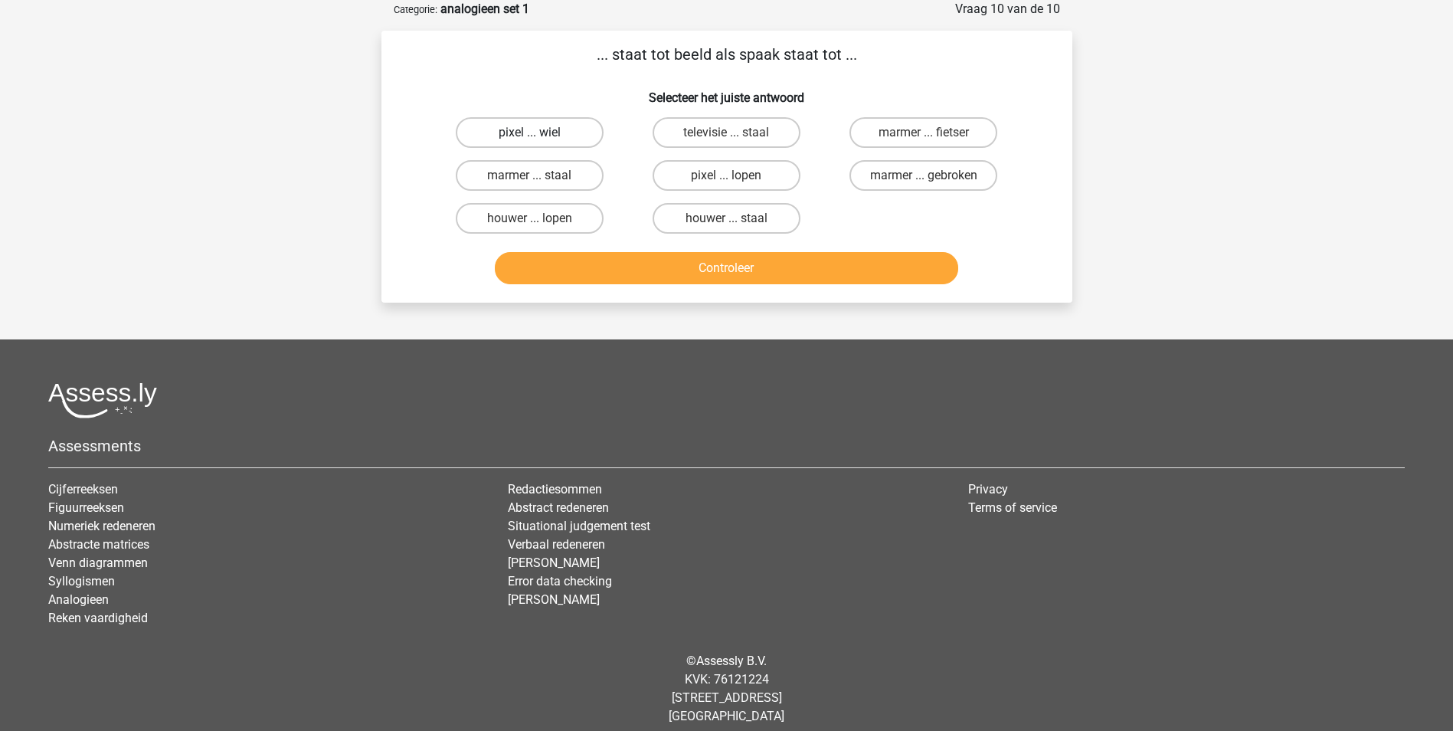
click at [549, 130] on label "pixel ... wiel" at bounding box center [530, 132] width 148 height 31
click at [539, 133] on input "pixel ... wiel" at bounding box center [534, 138] width 10 height 10
radio input "true"
click at [689, 267] on button "Controleer" at bounding box center [726, 268] width 463 height 32
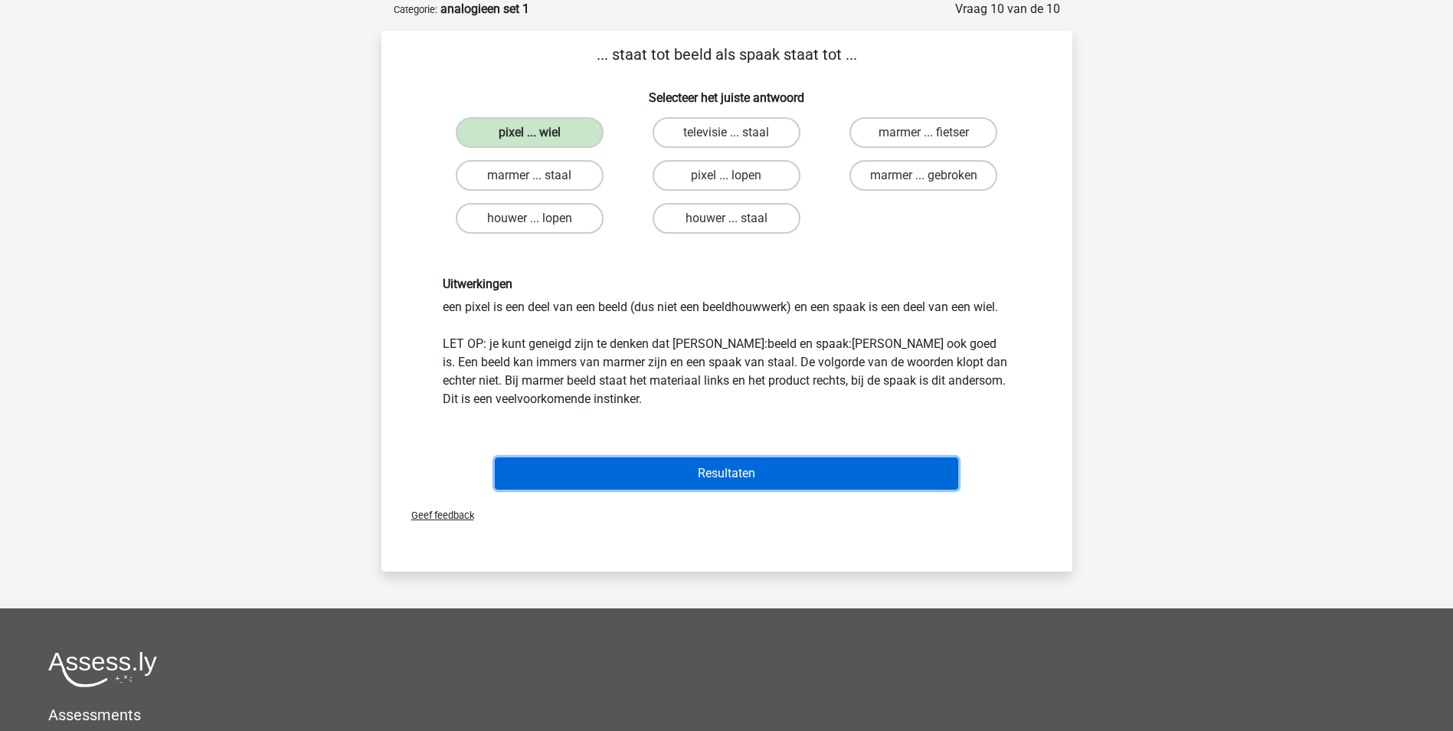
click at [738, 467] on button "Resultaten" at bounding box center [726, 473] width 463 height 32
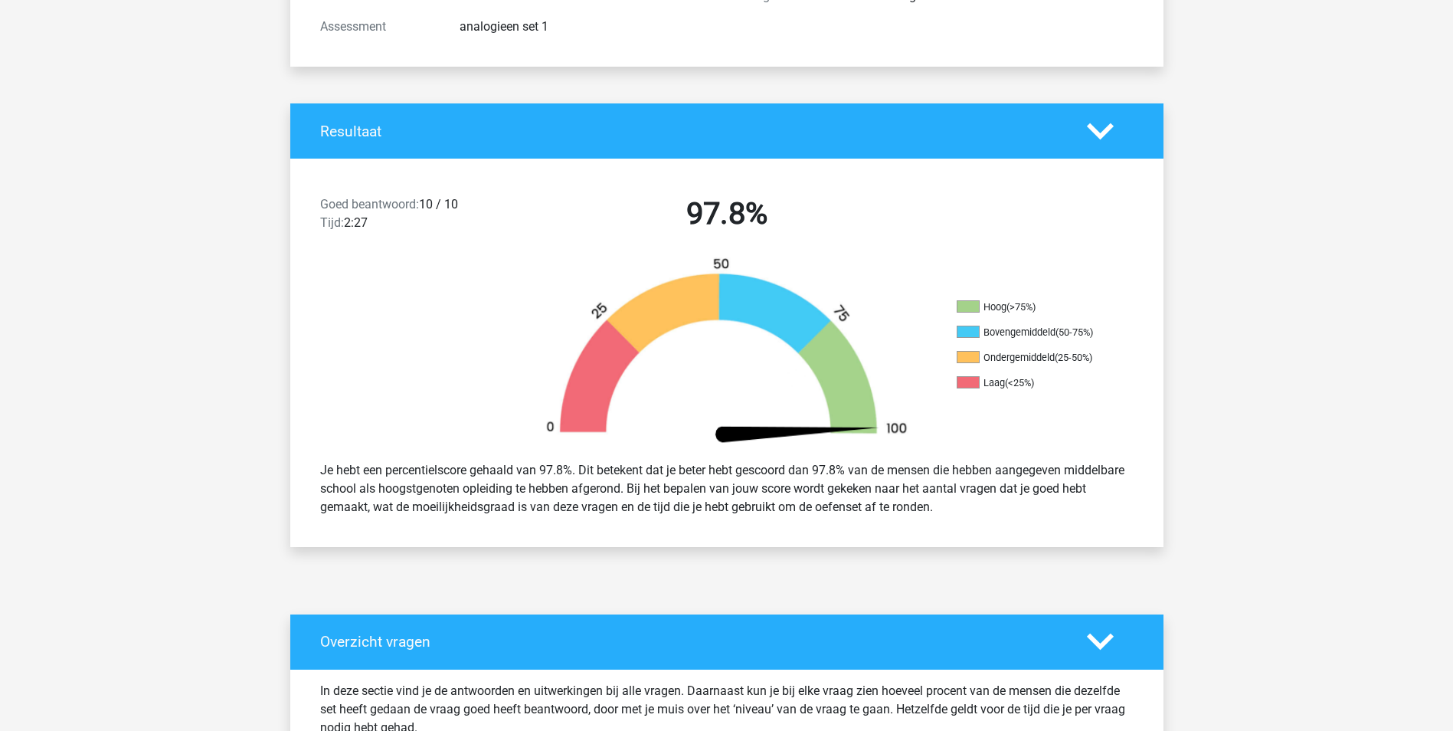
scroll to position [230, 0]
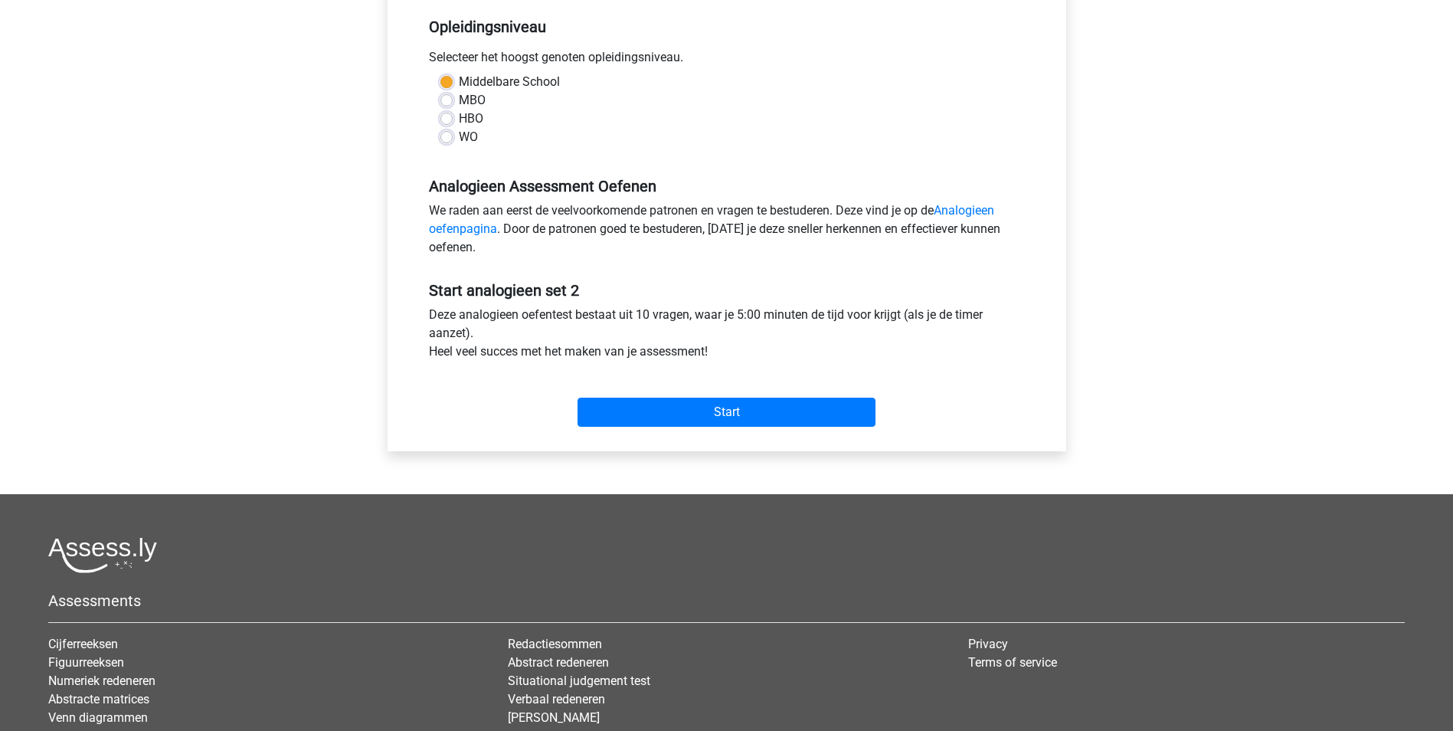
scroll to position [383, 0]
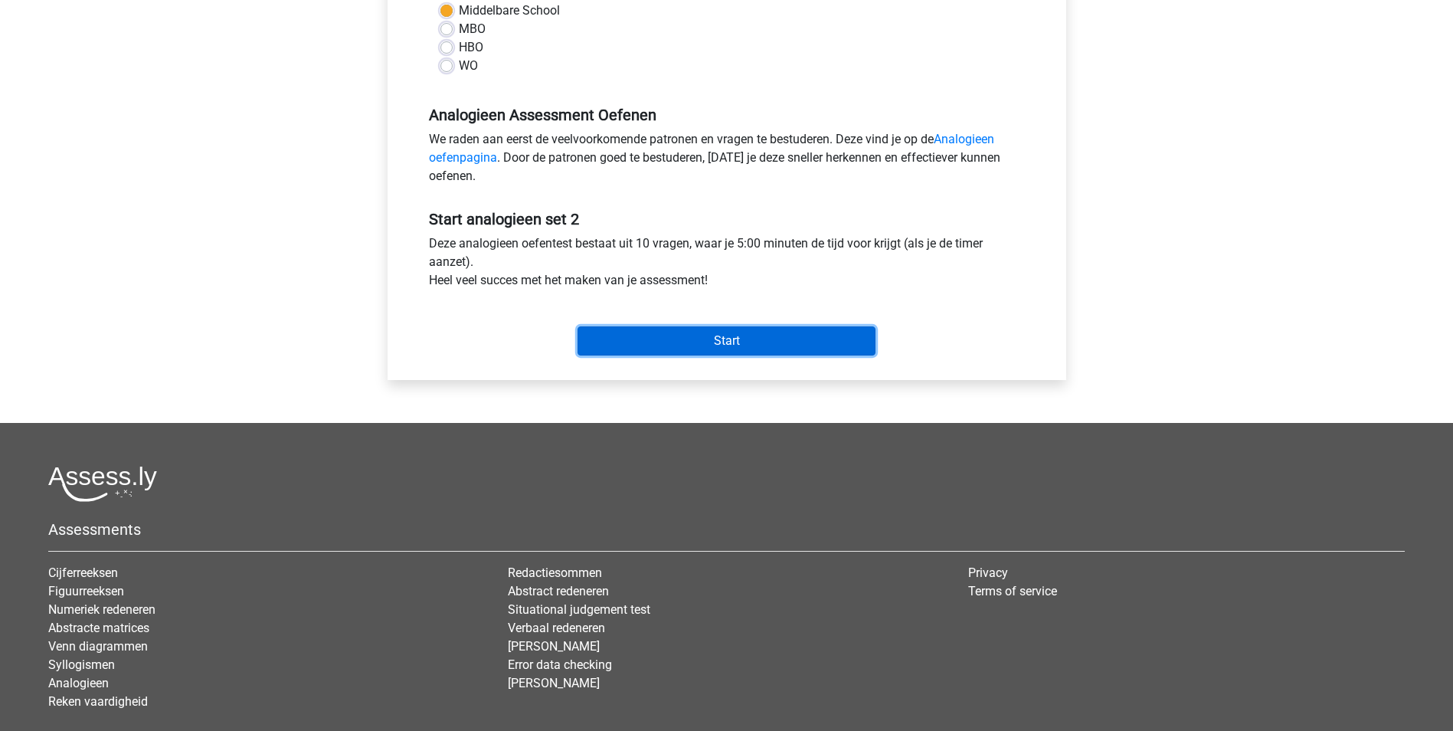
click at [699, 343] on input "Start" at bounding box center [727, 340] width 298 height 29
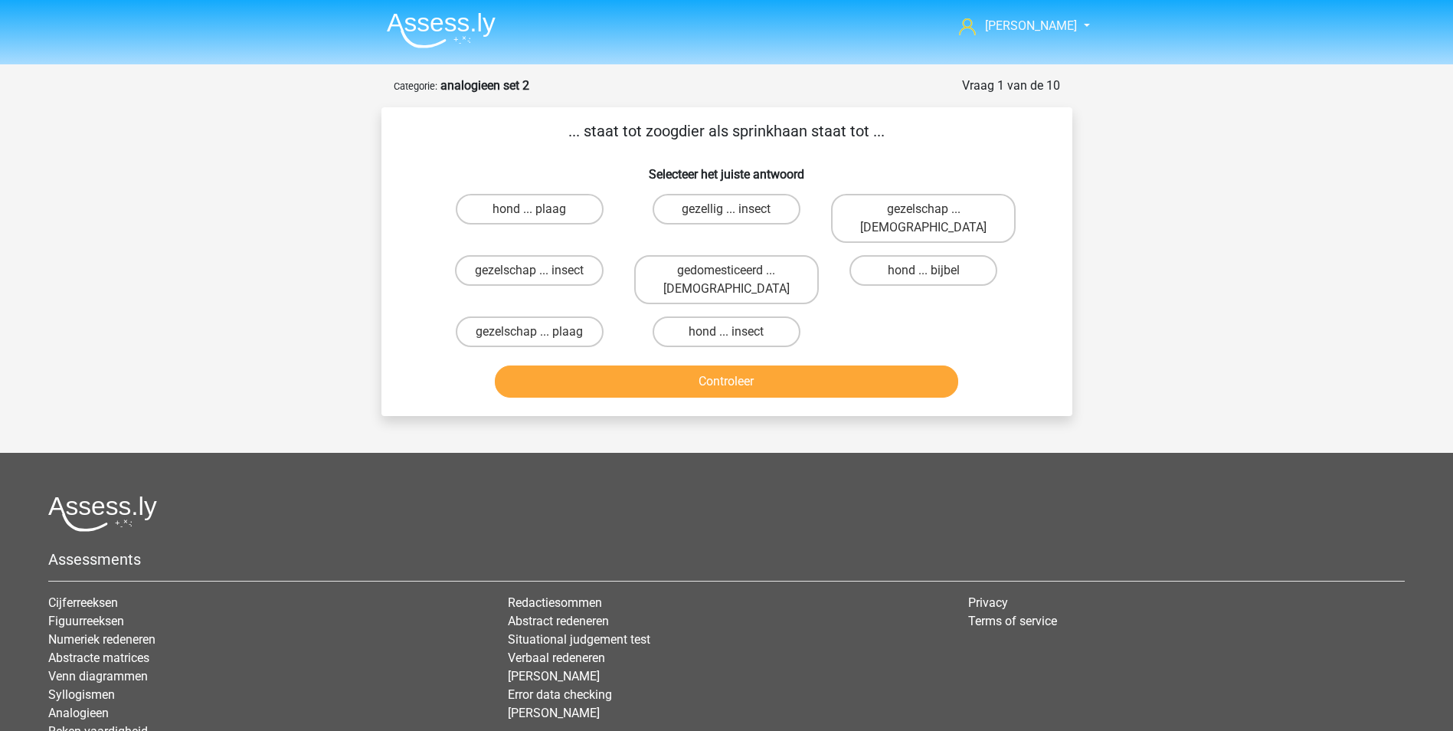
click at [730, 332] on input "hond ... insect" at bounding box center [731, 337] width 10 height 10
radio input "true"
click at [745, 365] on button "Controleer" at bounding box center [726, 381] width 463 height 32
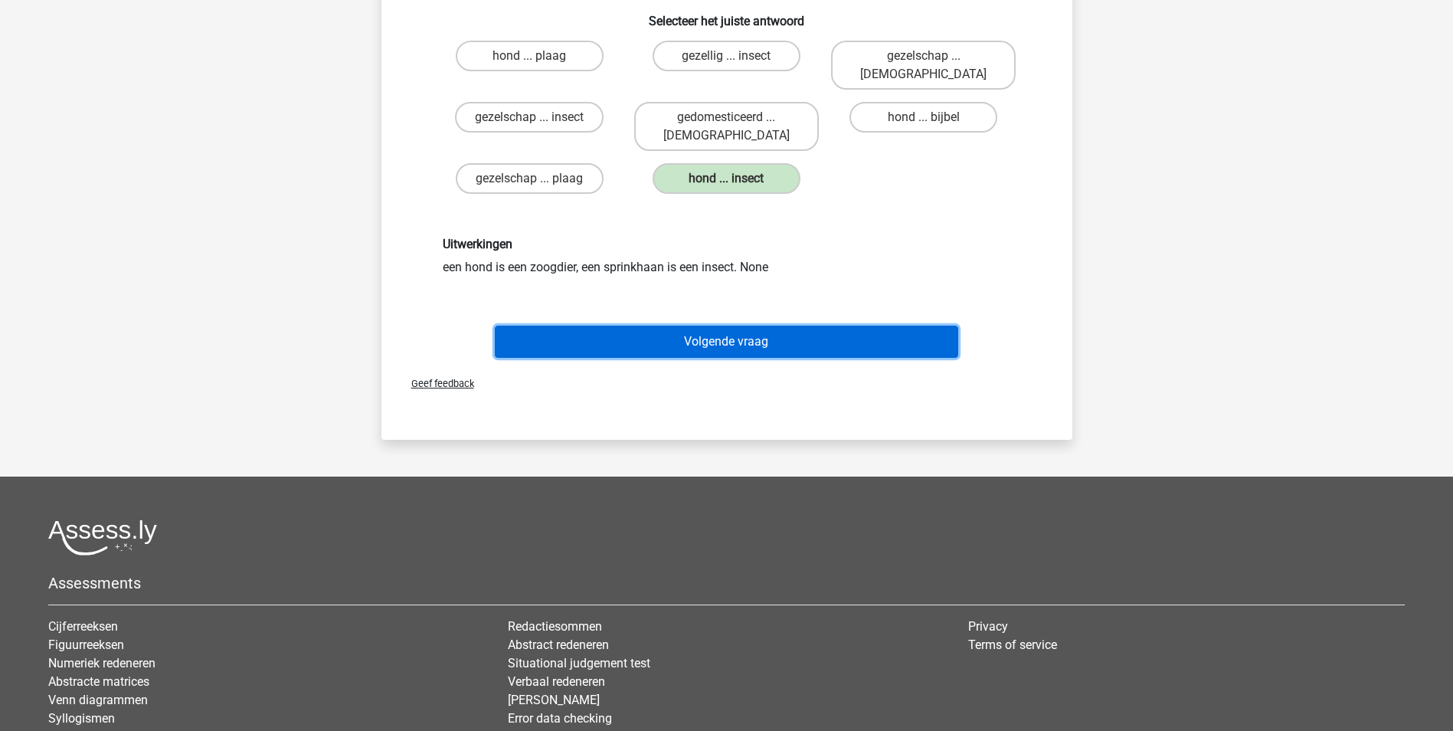
click at [738, 326] on button "Volgende vraag" at bounding box center [726, 342] width 463 height 32
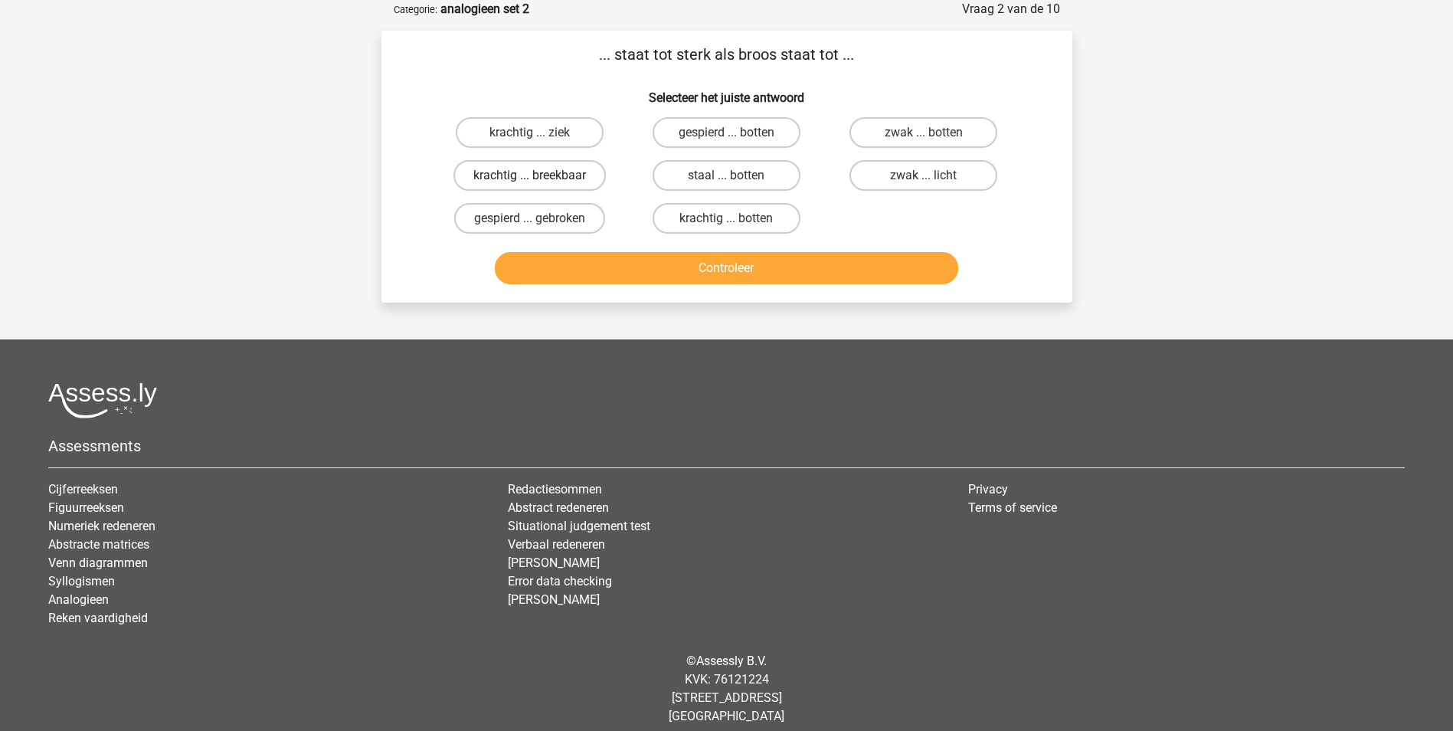
click at [575, 179] on label "krachtig ... breekbaar" at bounding box center [529, 175] width 152 height 31
click at [539, 179] on input "krachtig ... breekbaar" at bounding box center [534, 180] width 10 height 10
radio input "true"
click at [679, 267] on button "Controleer" at bounding box center [726, 268] width 463 height 32
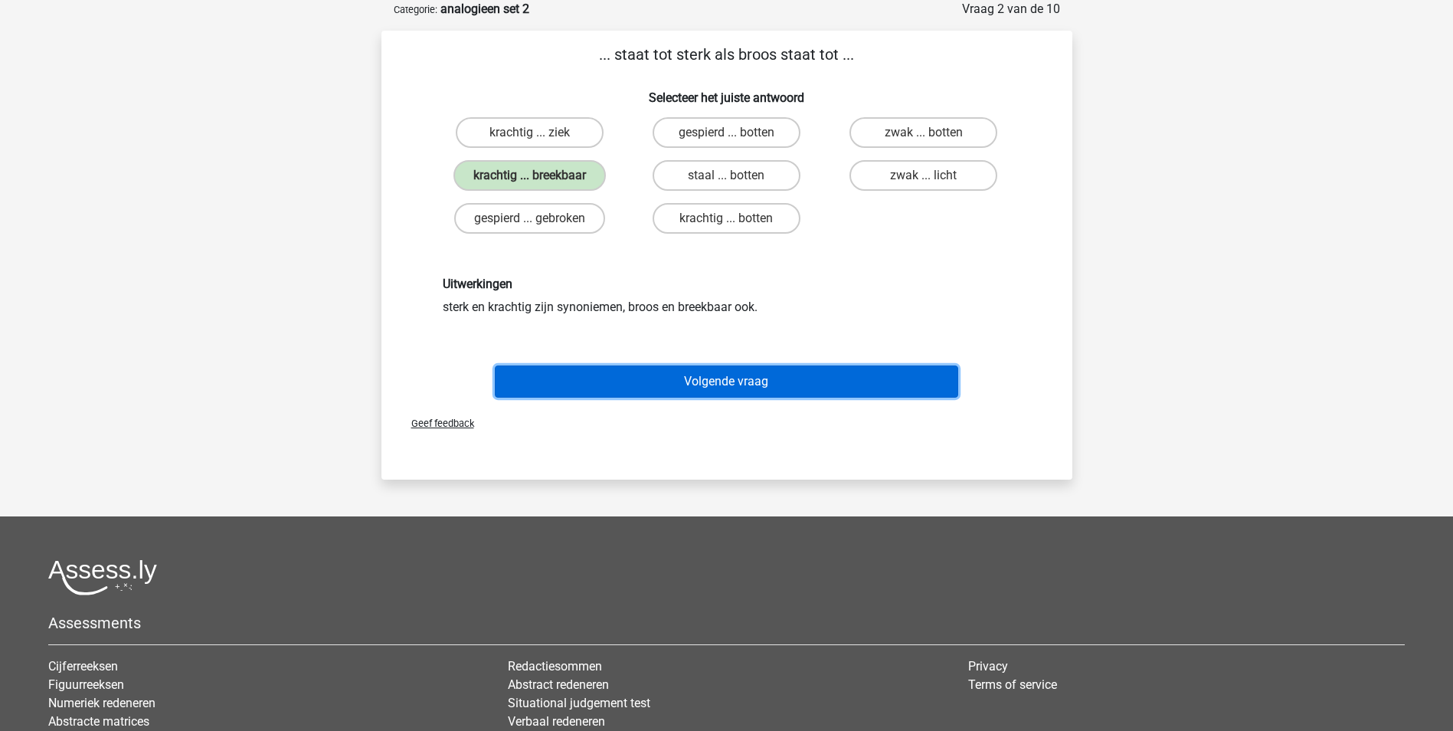
click at [724, 382] on button "Volgende vraag" at bounding box center [726, 381] width 463 height 32
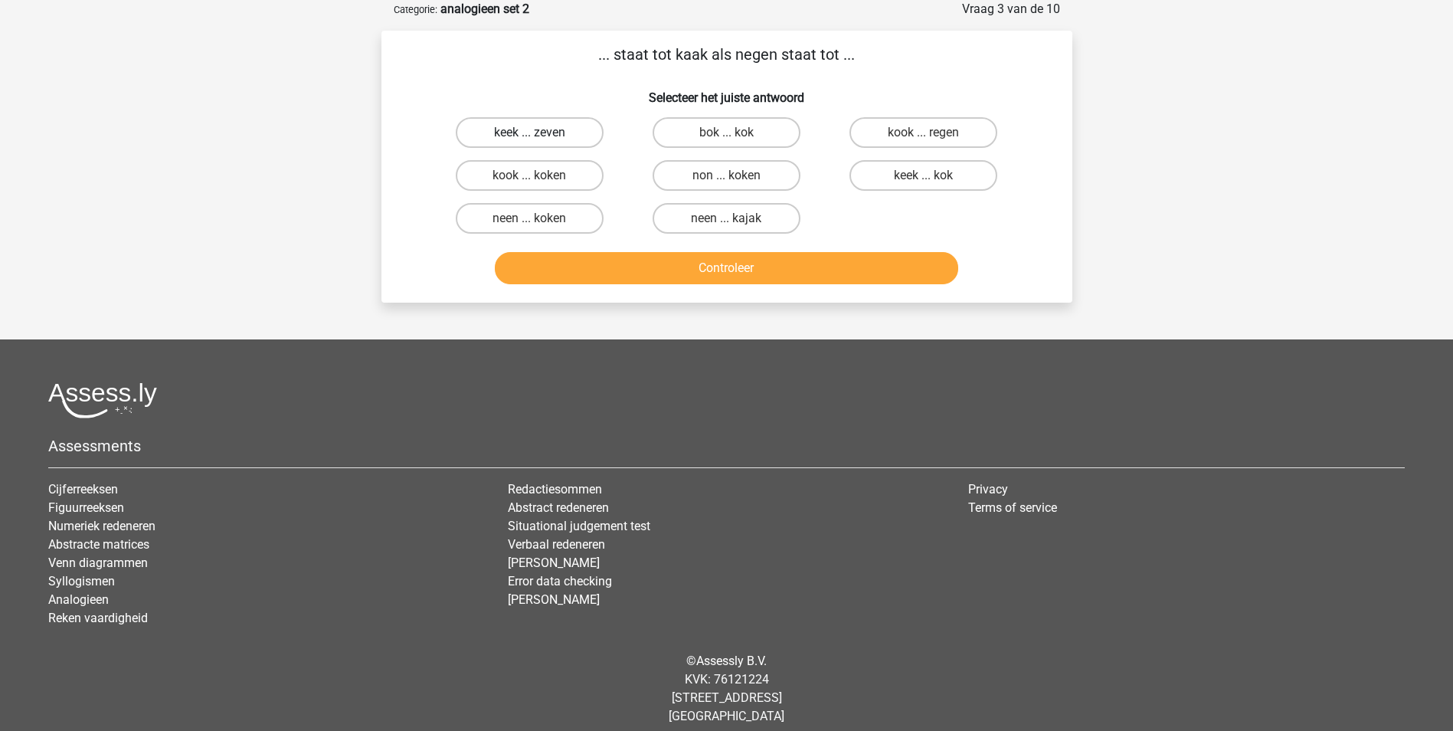
click at [570, 132] on label "keek ... zeven" at bounding box center [530, 132] width 148 height 31
click at [539, 133] on input "keek ... zeven" at bounding box center [534, 138] width 10 height 10
radio input "true"
click at [719, 273] on button "Controleer" at bounding box center [726, 268] width 463 height 32
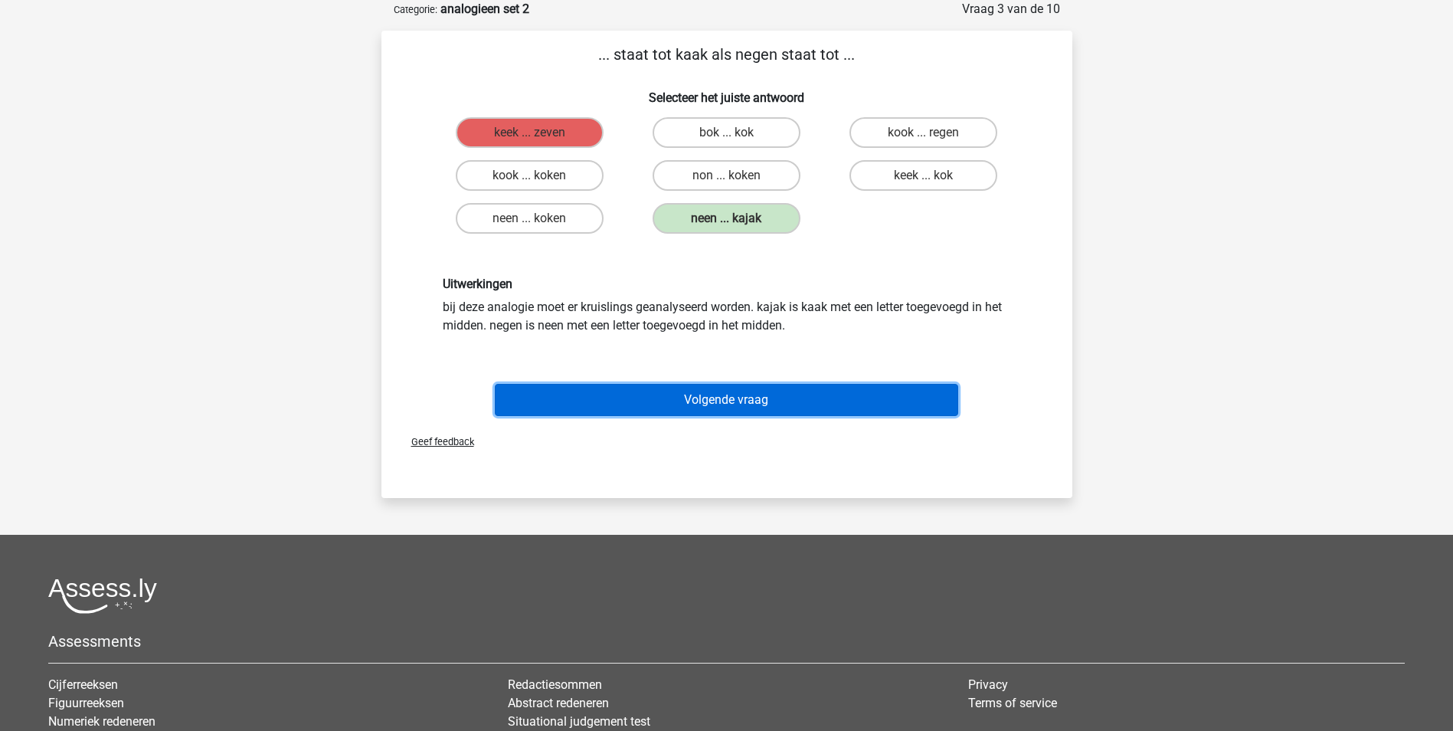
click at [750, 398] on button "Volgende vraag" at bounding box center [726, 400] width 463 height 32
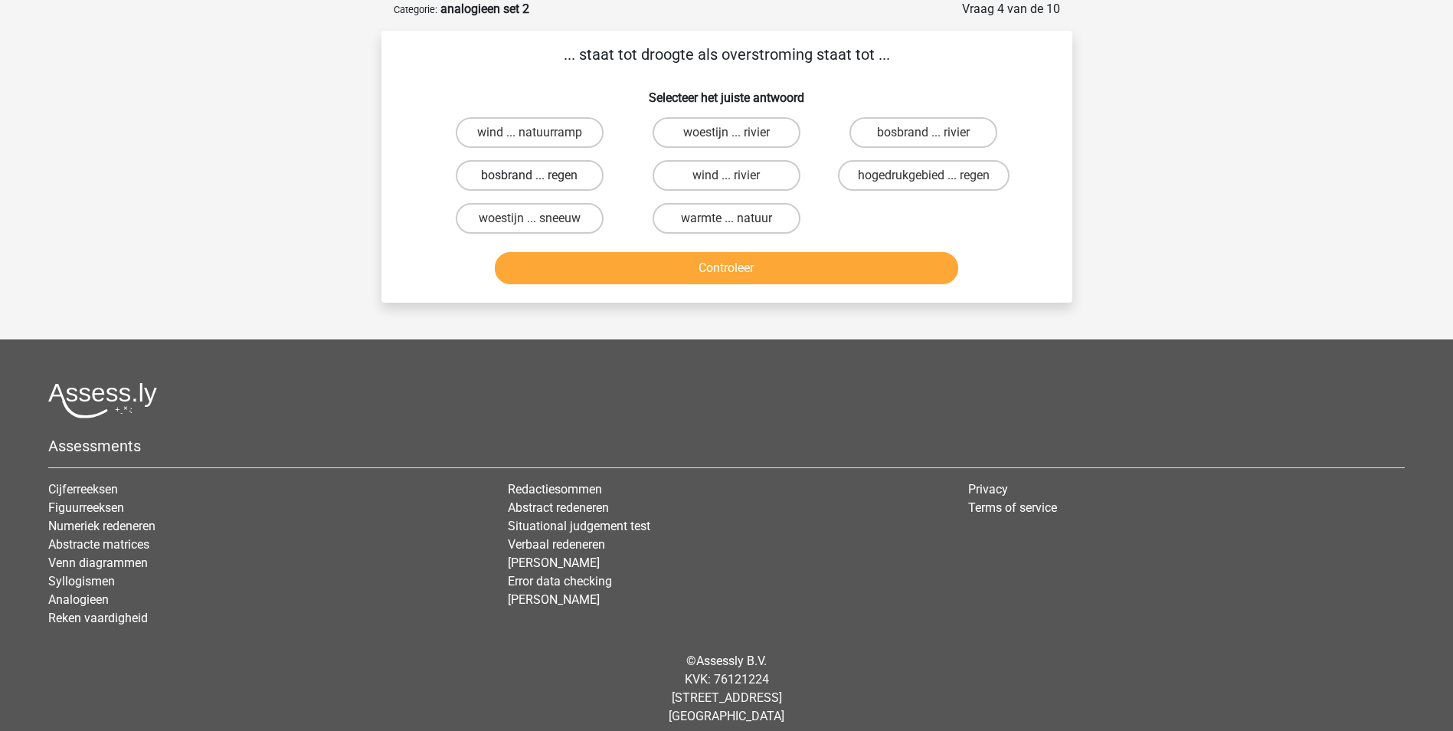
click at [556, 173] on label "bosbrand ... regen" at bounding box center [530, 175] width 148 height 31
click at [539, 175] on input "bosbrand ... regen" at bounding box center [534, 180] width 10 height 10
radio input "true"
click at [707, 266] on button "Controleer" at bounding box center [726, 268] width 463 height 32
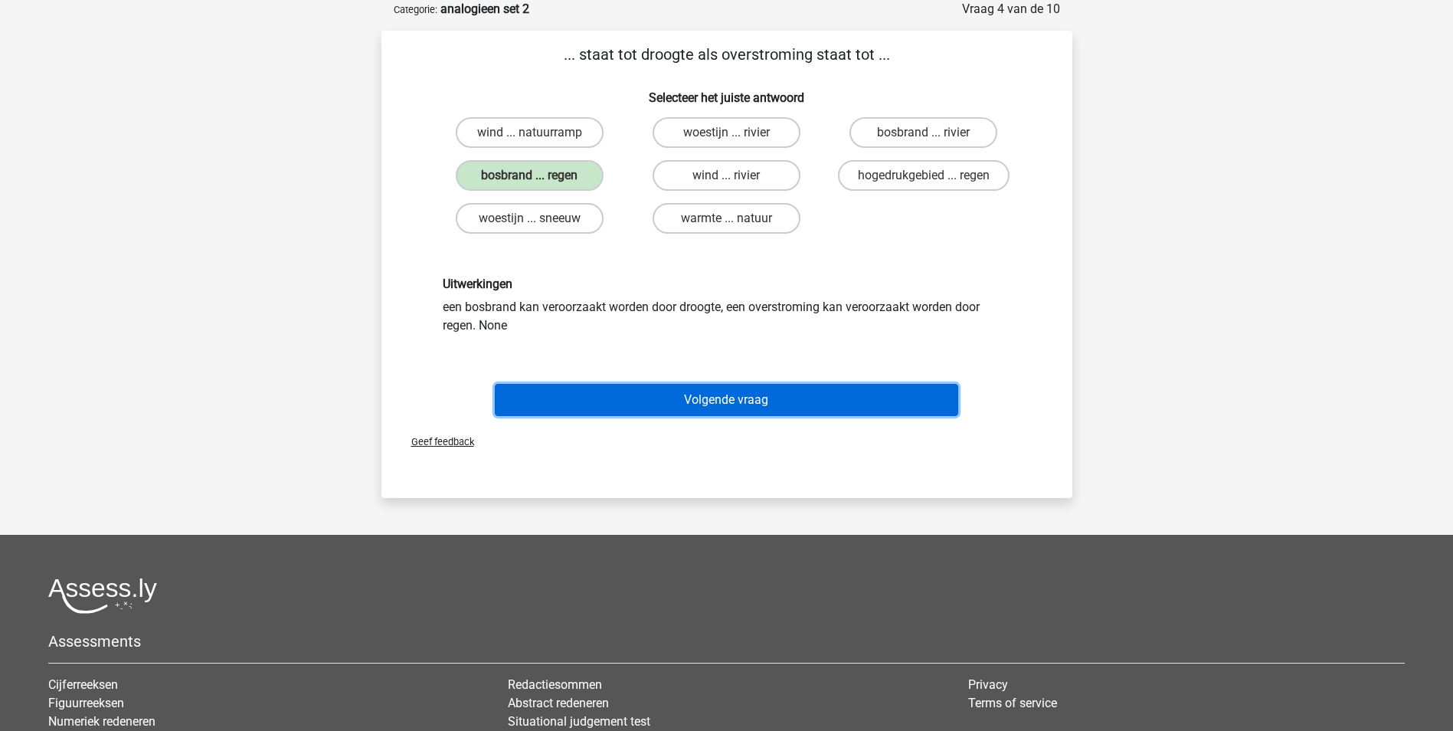
click at [699, 398] on button "Volgende vraag" at bounding box center [726, 400] width 463 height 32
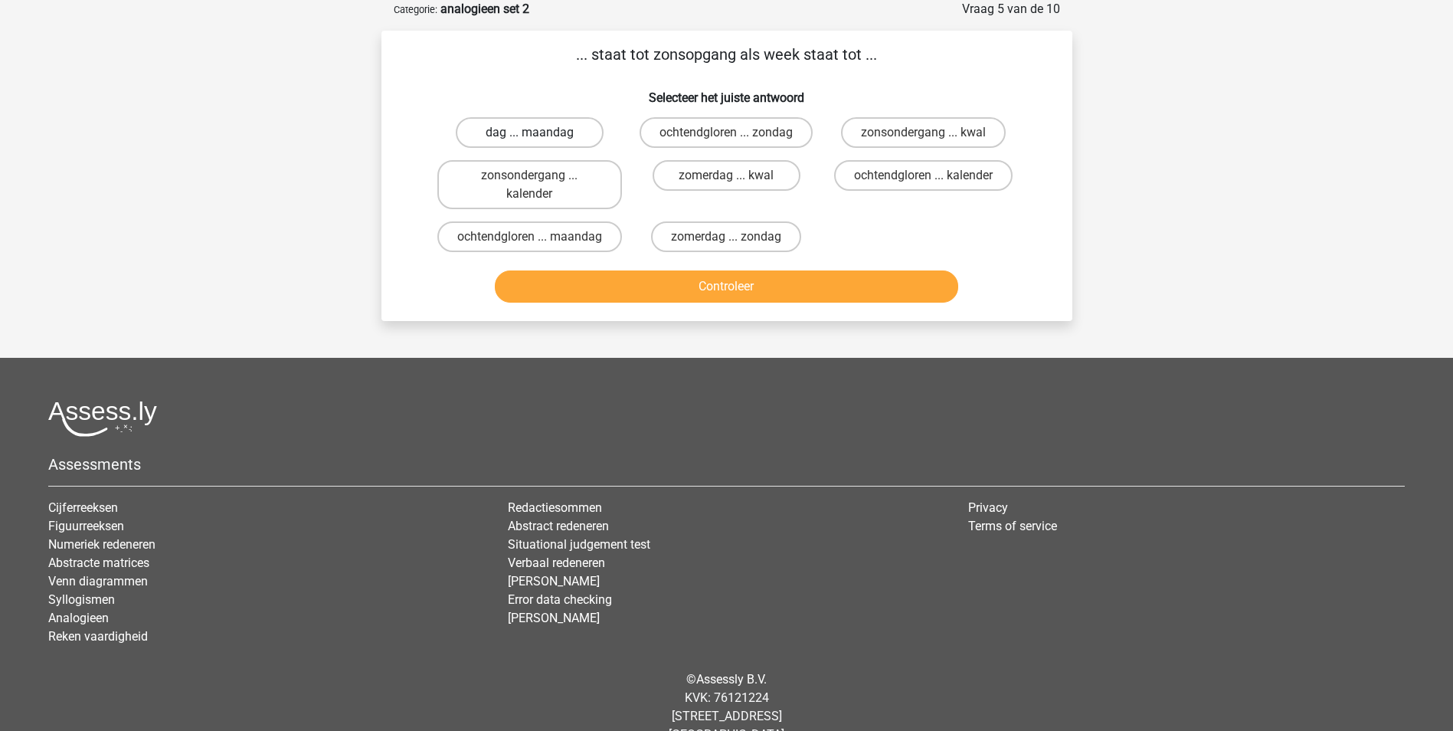
click at [555, 129] on label "dag ... maandag" at bounding box center [530, 132] width 148 height 31
click at [539, 133] on input "dag ... maandag" at bounding box center [534, 138] width 10 height 10
radio input "true"
click at [741, 303] on button "Controleer" at bounding box center [726, 286] width 463 height 32
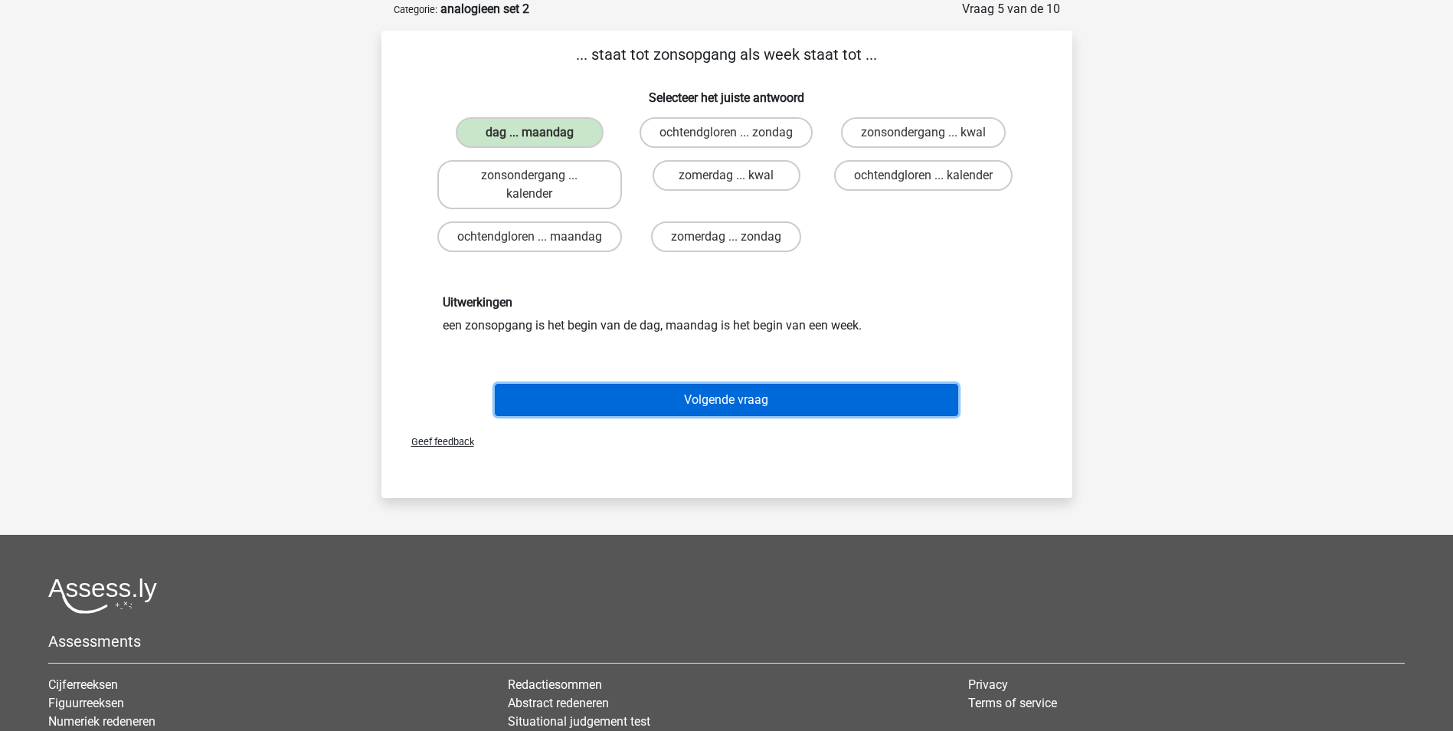
click at [751, 416] on button "Volgende vraag" at bounding box center [726, 400] width 463 height 32
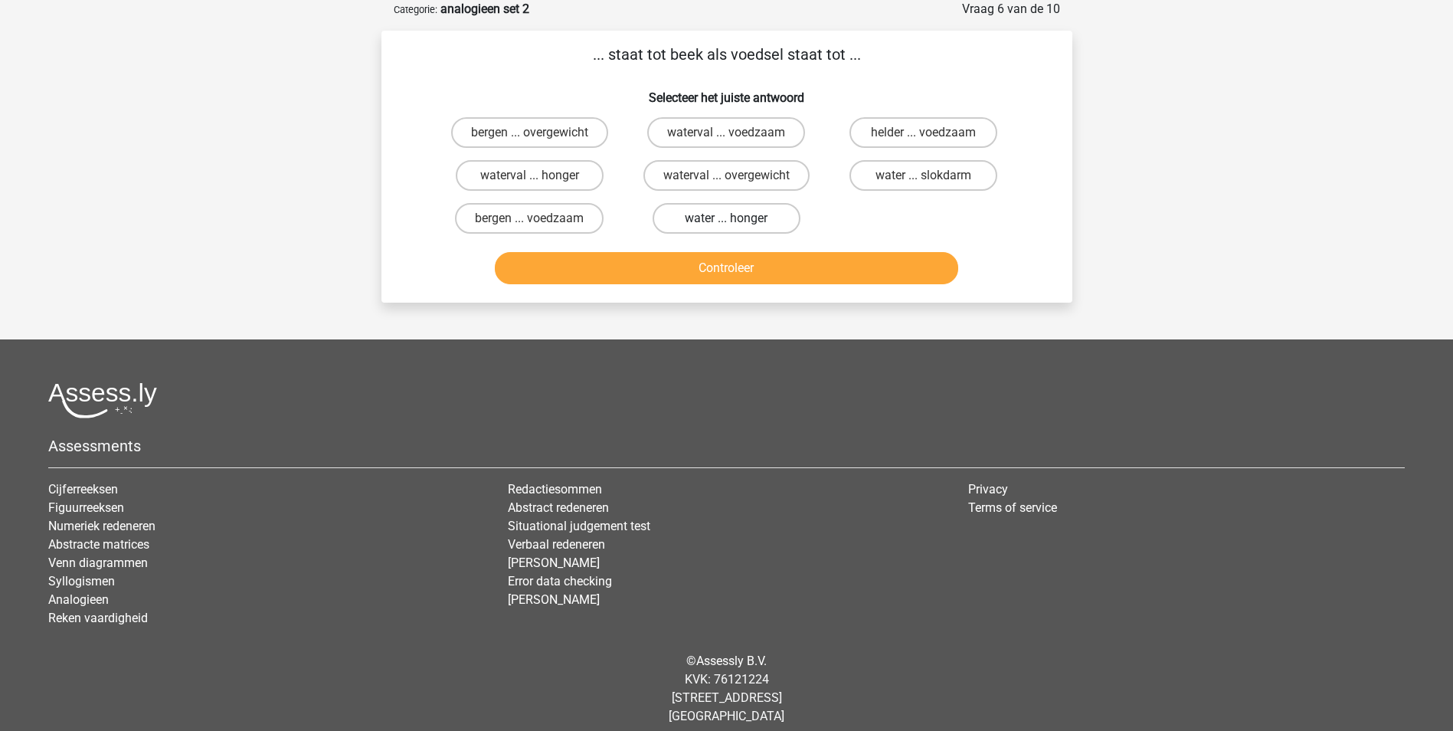
click at [715, 217] on label "water ... honger" at bounding box center [727, 218] width 148 height 31
click at [726, 218] on input "water ... honger" at bounding box center [731, 223] width 10 height 10
radio input "true"
click at [737, 267] on button "Controleer" at bounding box center [726, 268] width 463 height 32
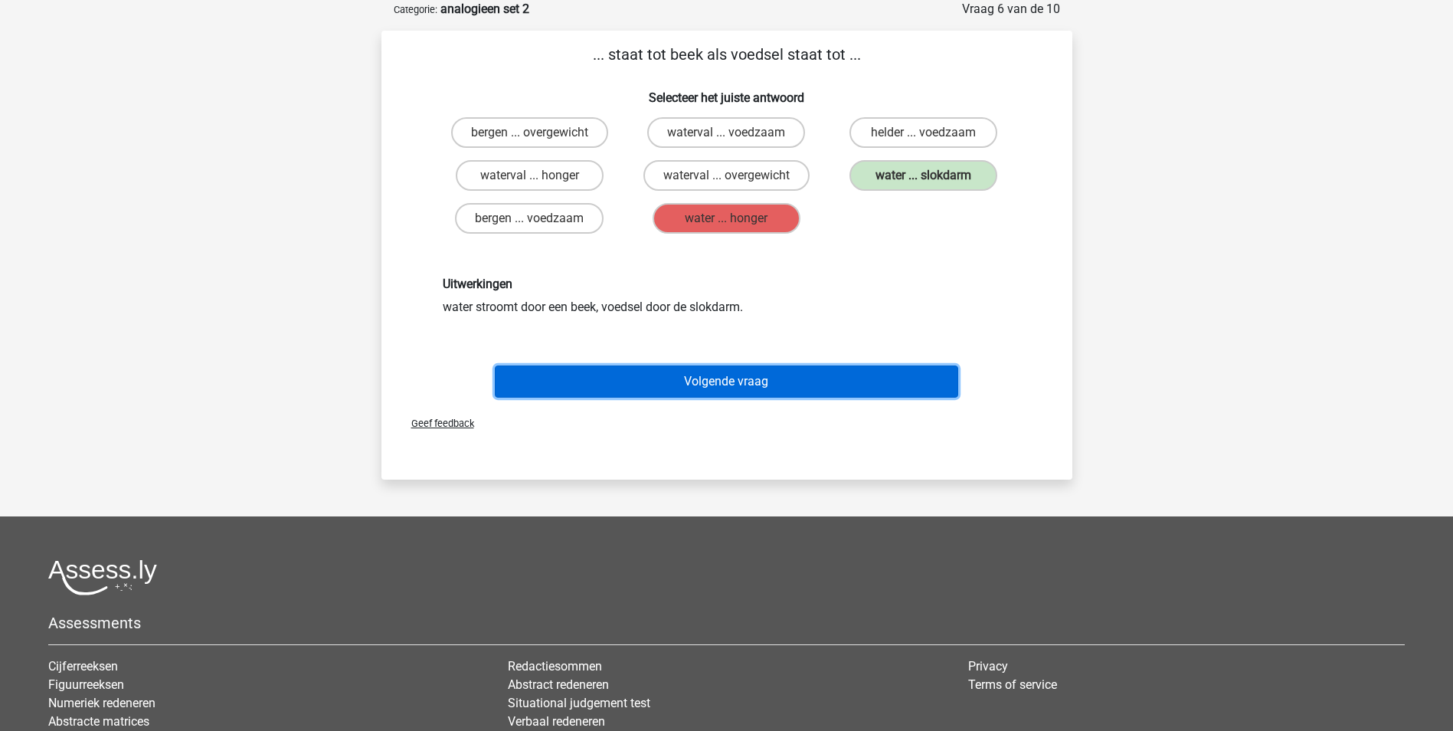
click at [717, 377] on button "Volgende vraag" at bounding box center [726, 381] width 463 height 32
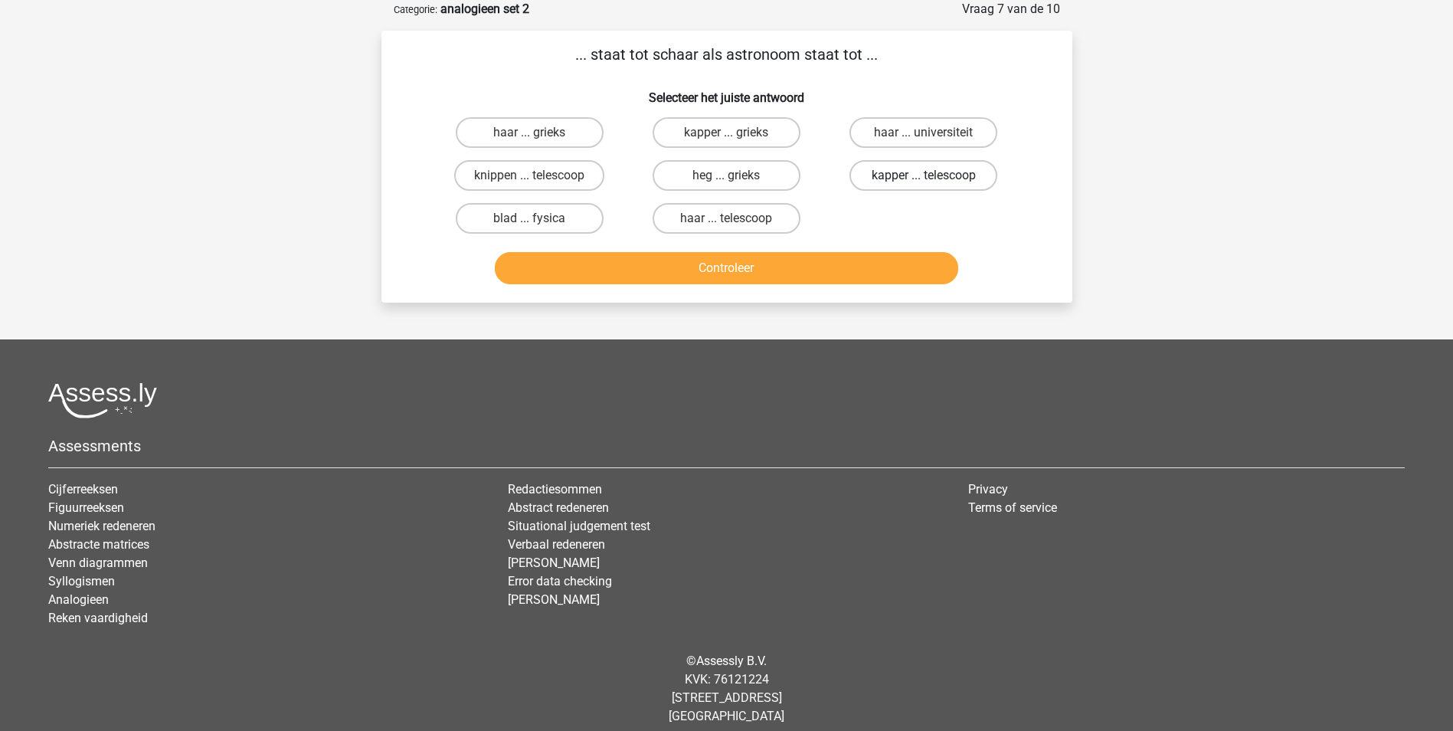
click at [899, 176] on label "kapper ... telescoop" at bounding box center [923, 175] width 148 height 31
click at [924, 176] on input "kapper ... telescoop" at bounding box center [929, 180] width 10 height 10
radio input "true"
click at [851, 263] on button "Controleer" at bounding box center [726, 268] width 463 height 32
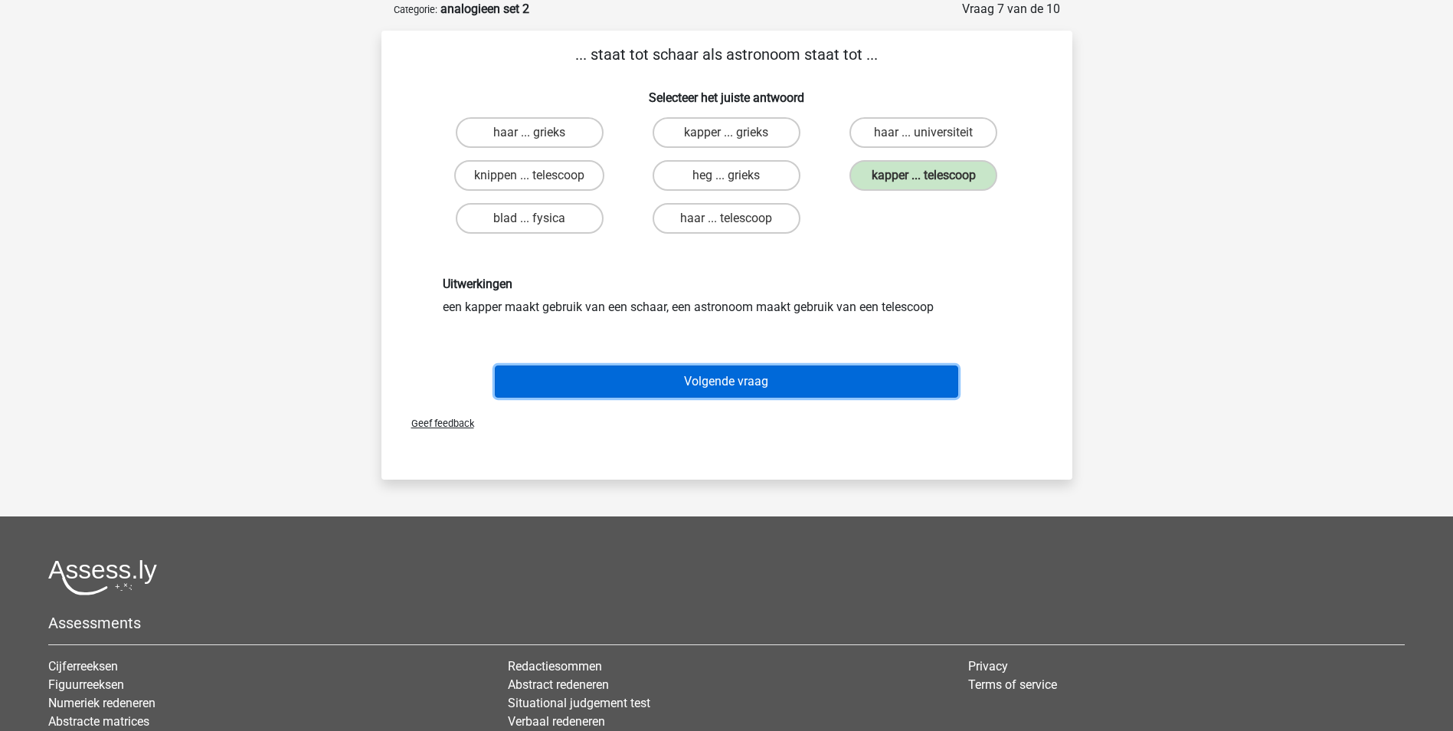
click at [712, 375] on button "Volgende vraag" at bounding box center [726, 381] width 463 height 32
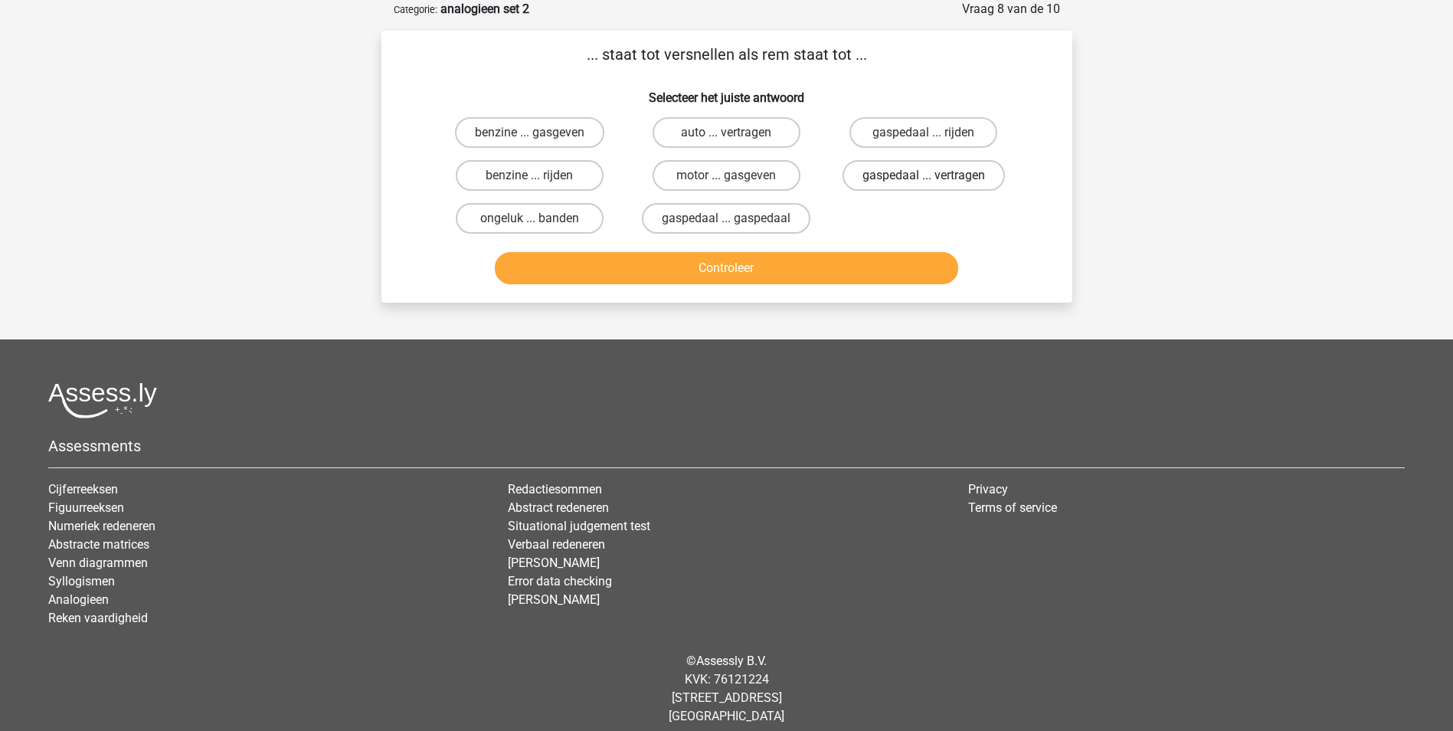
click at [884, 171] on label "gaspedaal ... vertragen" at bounding box center [924, 175] width 162 height 31
click at [924, 175] on input "gaspedaal ... vertragen" at bounding box center [929, 180] width 10 height 10
radio input "true"
click at [780, 271] on button "Controleer" at bounding box center [726, 268] width 463 height 32
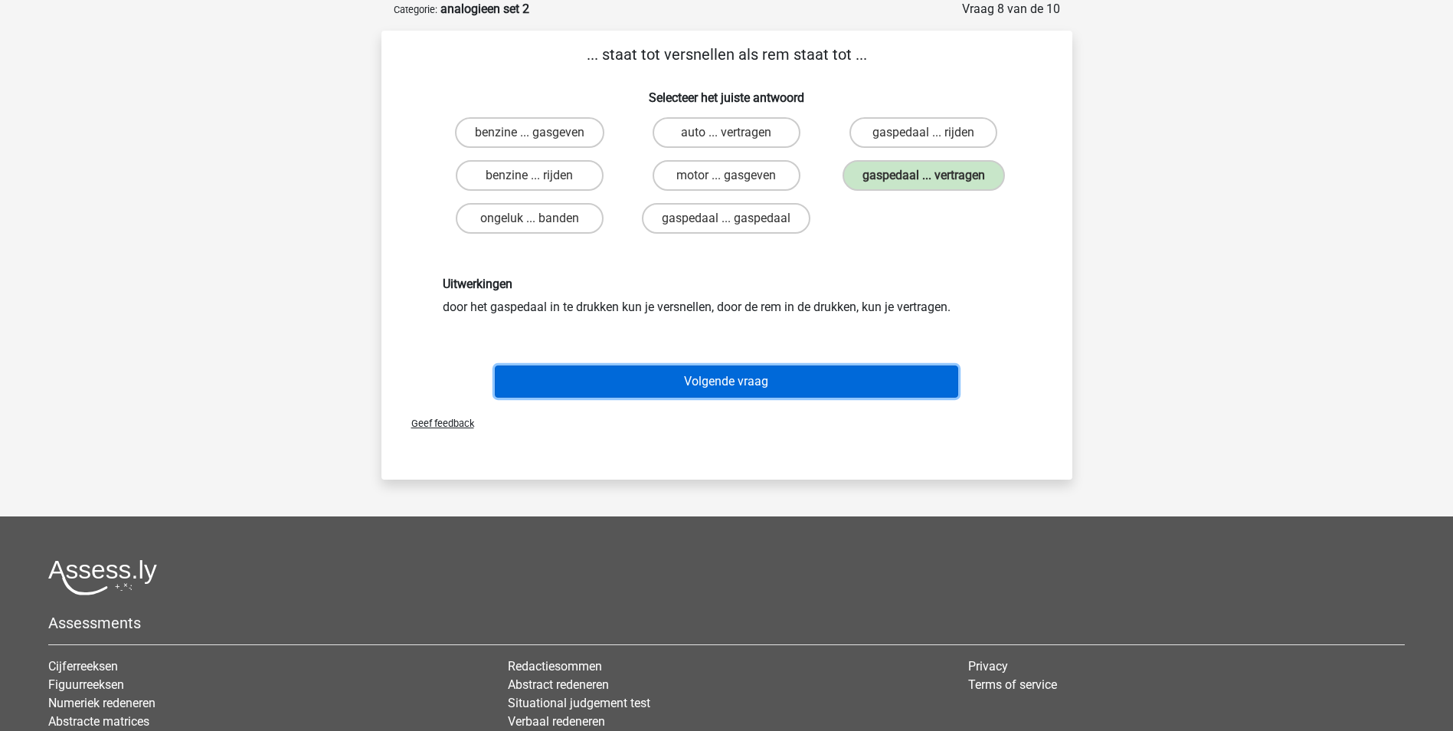
click at [760, 378] on button "Volgende vraag" at bounding box center [726, 381] width 463 height 32
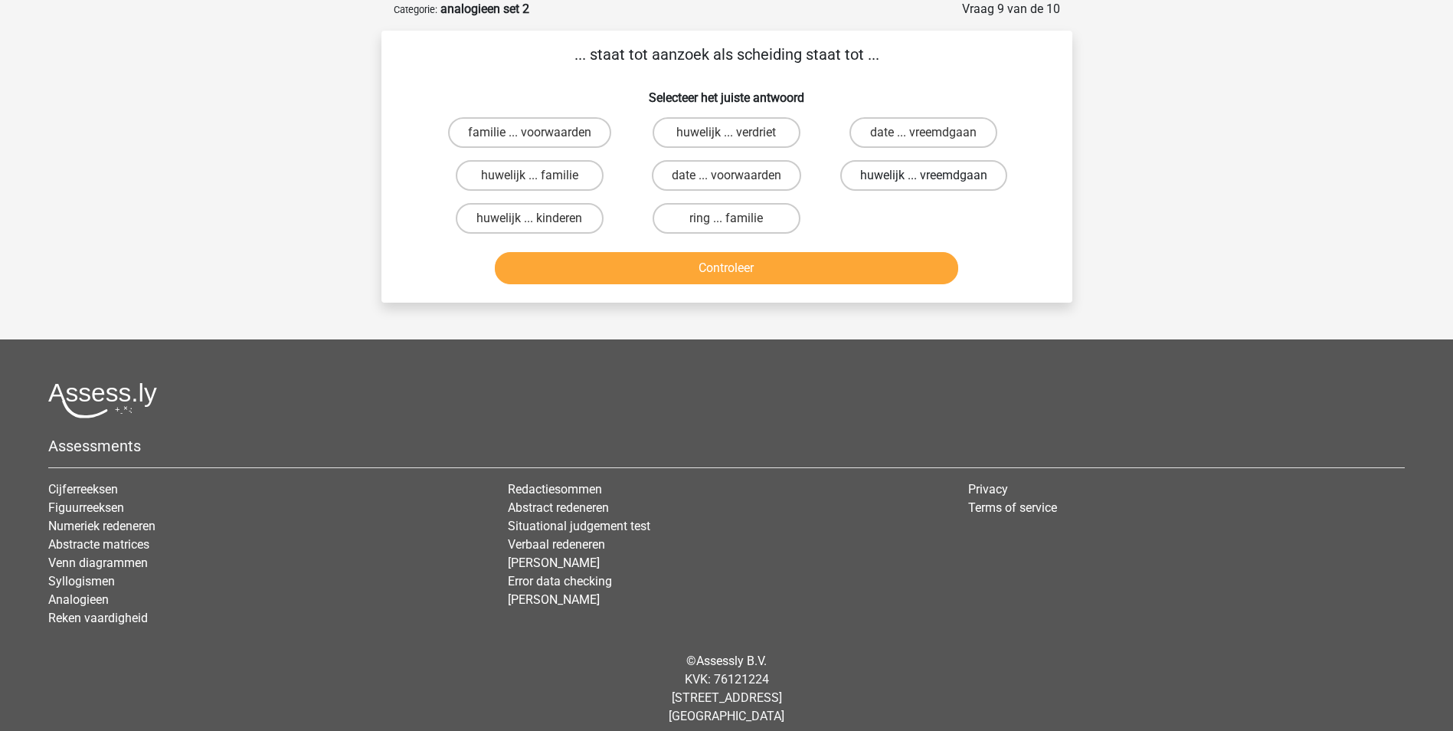
click at [931, 173] on label "huwelijk ... vreemdgaan" at bounding box center [923, 175] width 167 height 31
click at [931, 175] on input "huwelijk ... vreemdgaan" at bounding box center [929, 180] width 10 height 10
radio input "true"
click at [842, 270] on button "Controleer" at bounding box center [726, 268] width 463 height 32
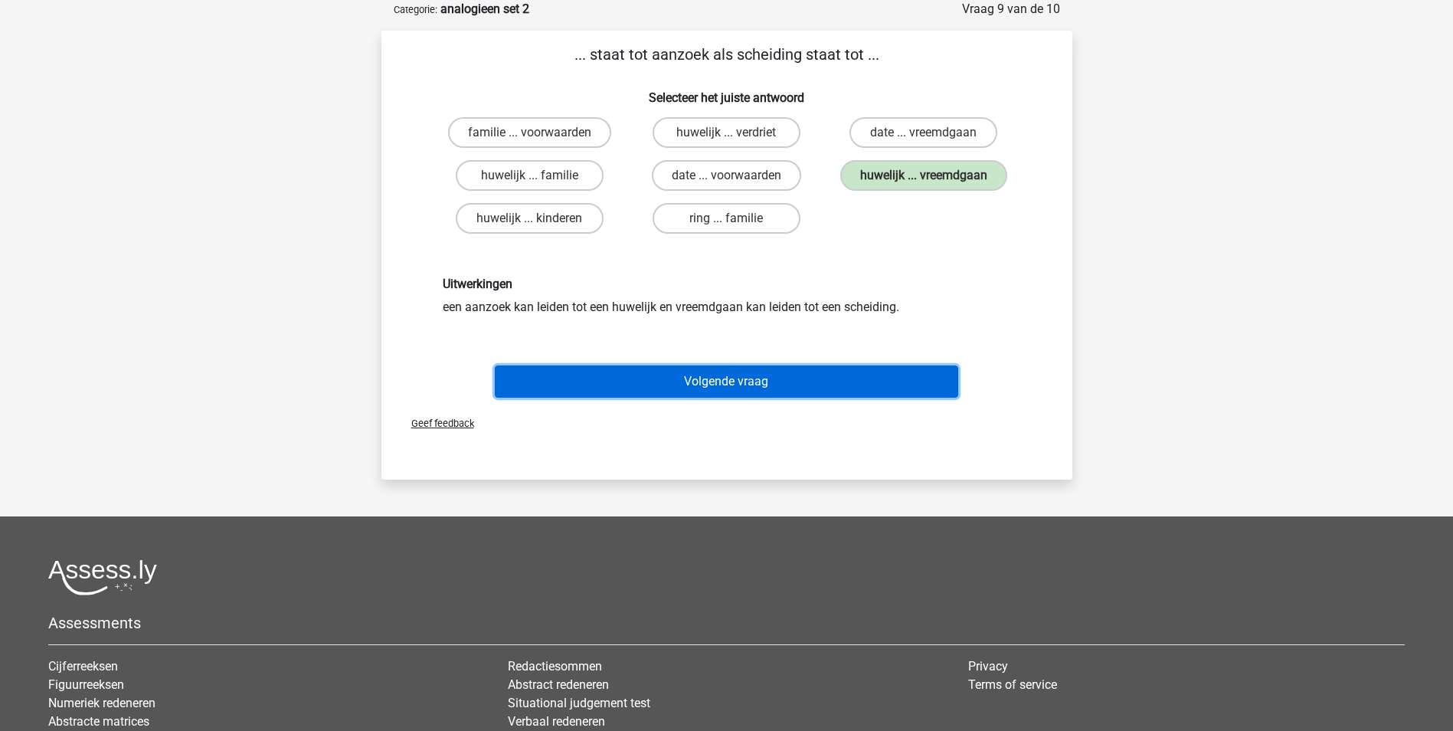
click at [739, 385] on button "Volgende vraag" at bounding box center [726, 381] width 463 height 32
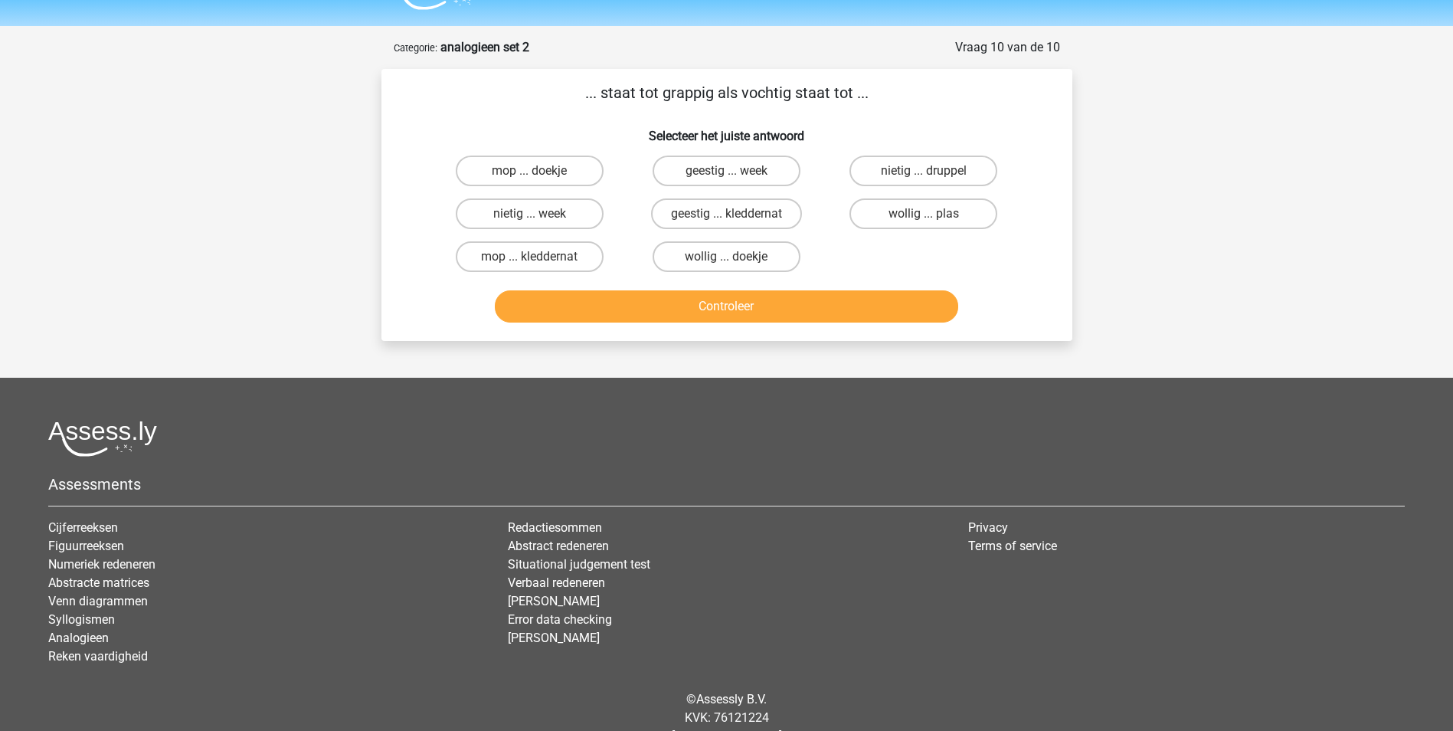
scroll to position [13, 0]
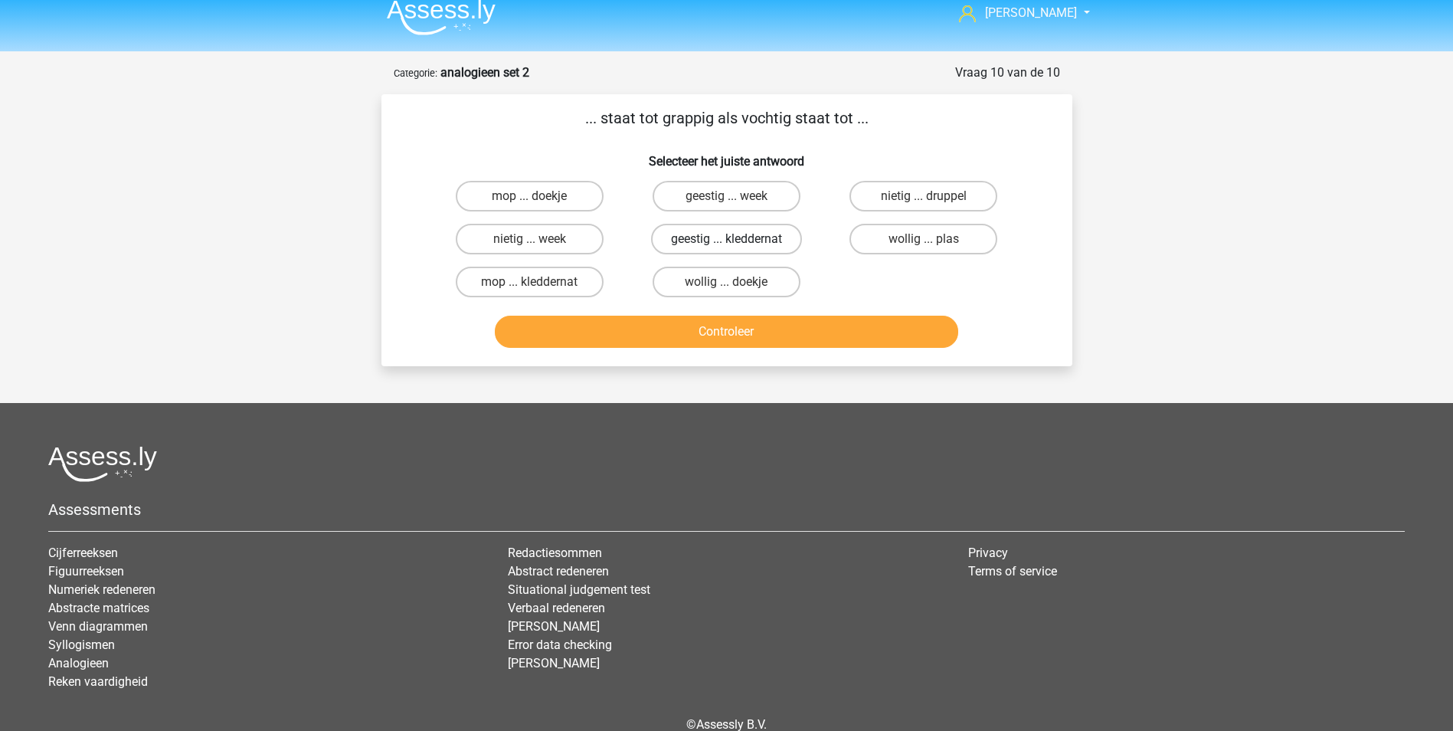
click at [744, 238] on label "geestig ... kleddernat" at bounding box center [726, 239] width 151 height 31
click at [736, 239] on input "geestig ... kleddernat" at bounding box center [731, 244] width 10 height 10
radio input "true"
click at [708, 329] on button "Controleer" at bounding box center [726, 332] width 463 height 32
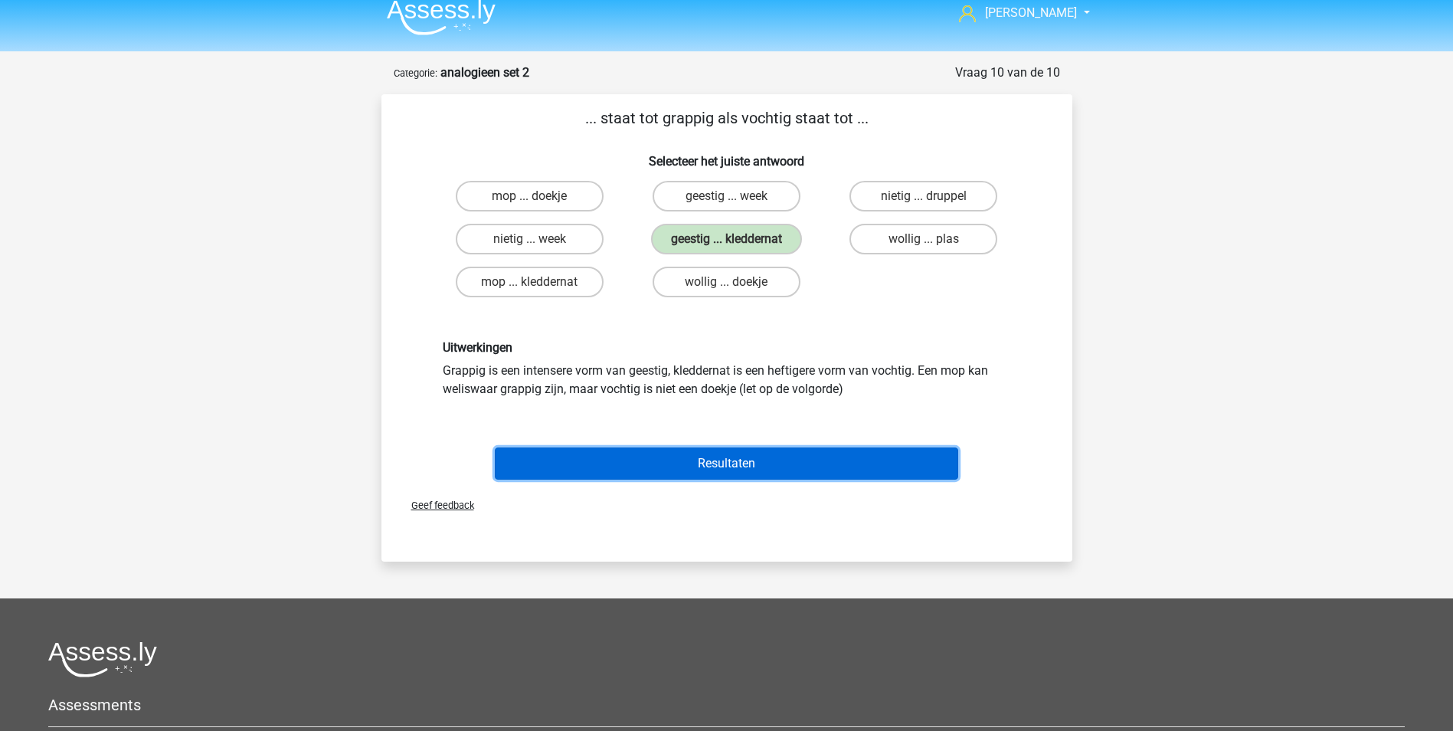
click at [719, 465] on button "Resultaten" at bounding box center [726, 463] width 463 height 32
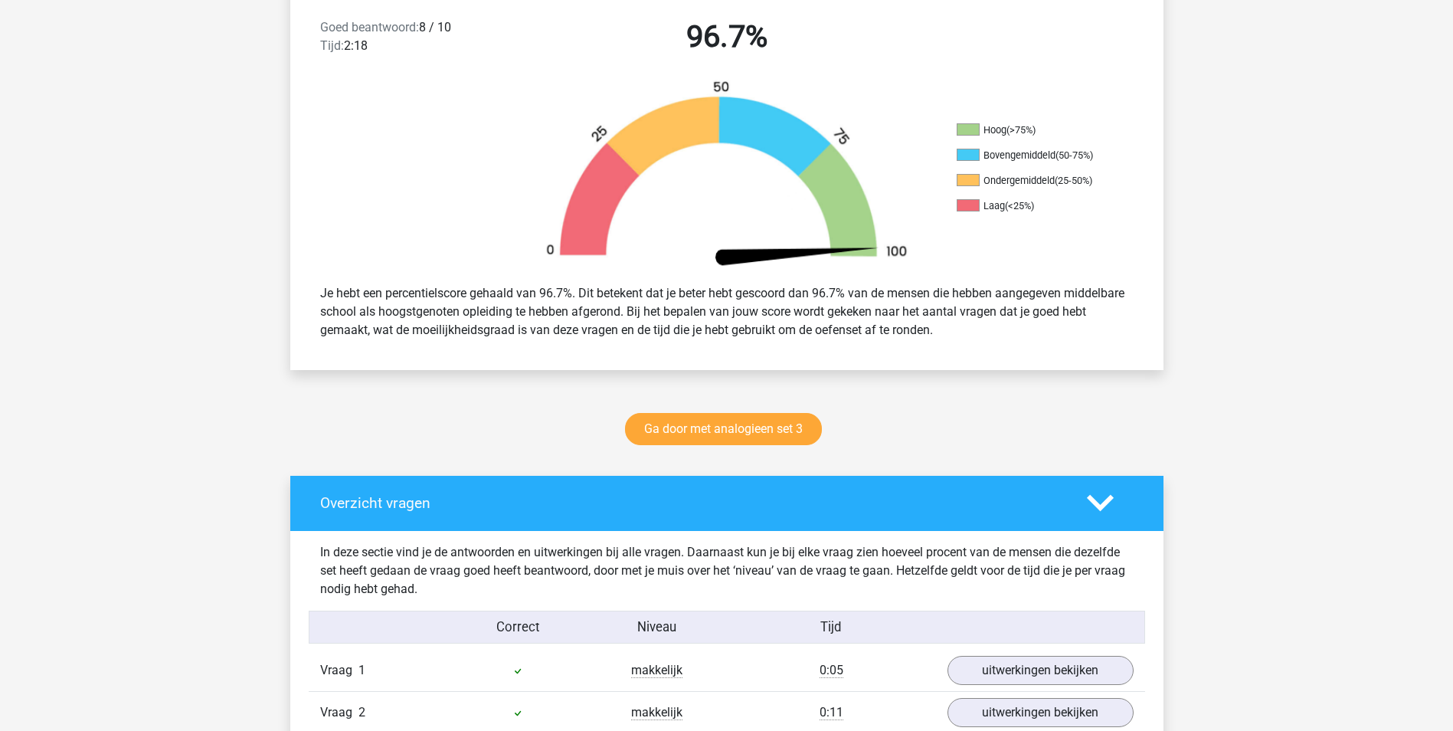
scroll to position [460, 0]
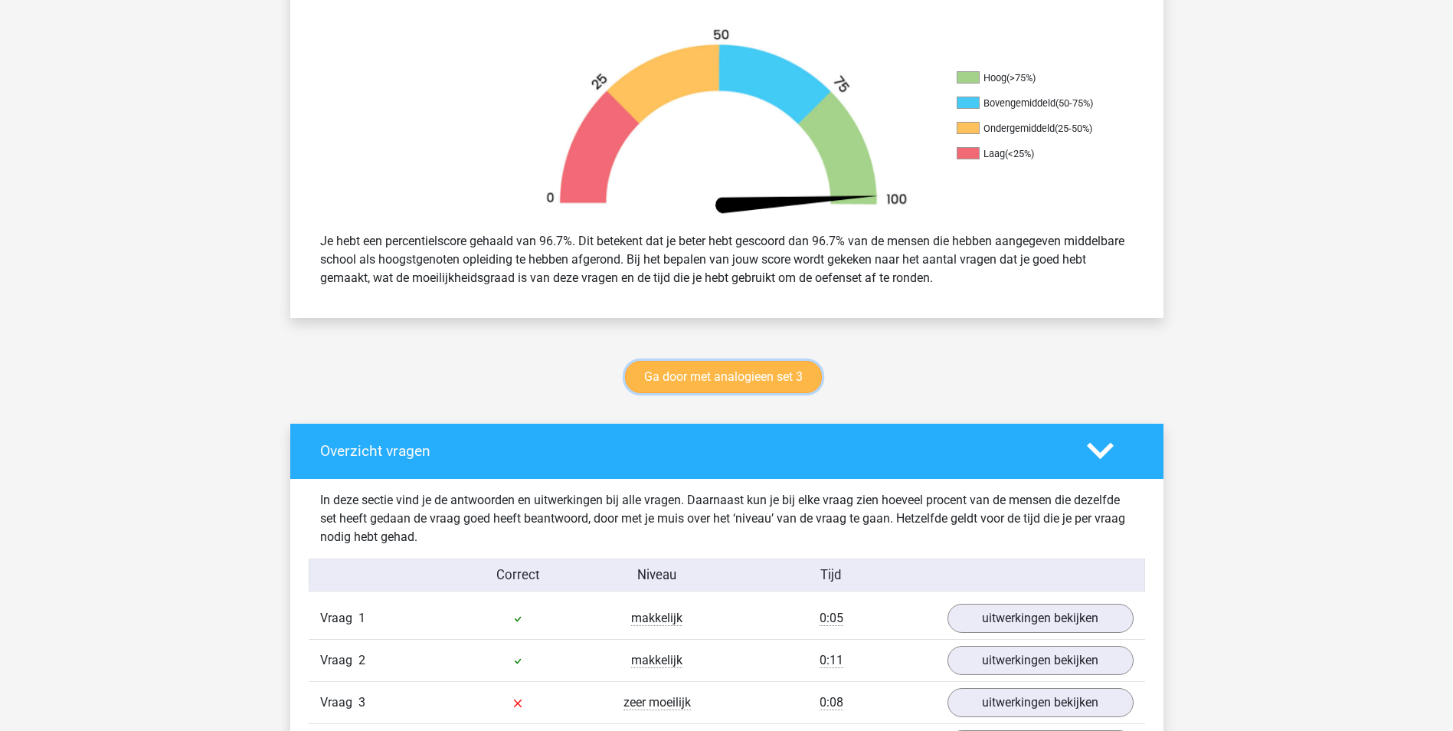
click at [731, 372] on link "Ga door met analogieen set 3" at bounding box center [723, 377] width 197 height 32
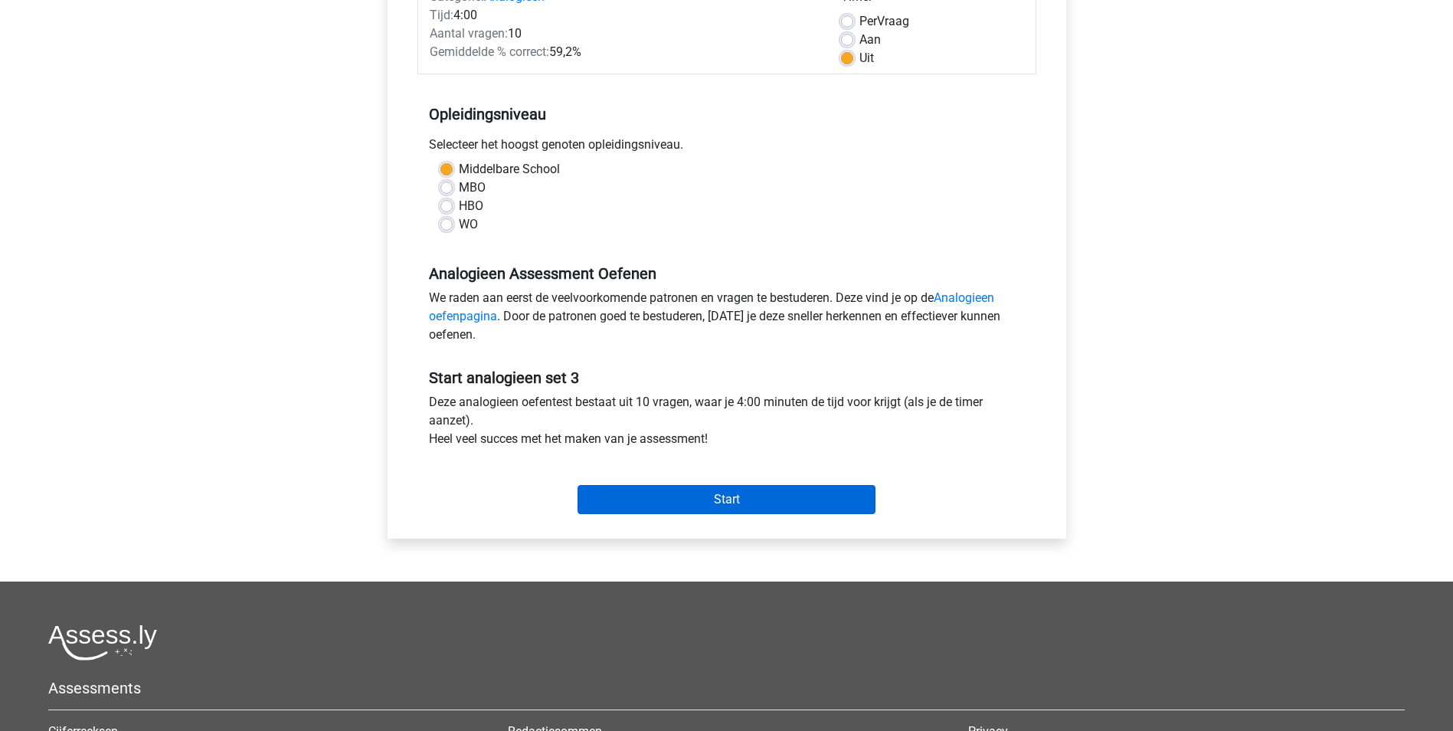
scroll to position [230, 0]
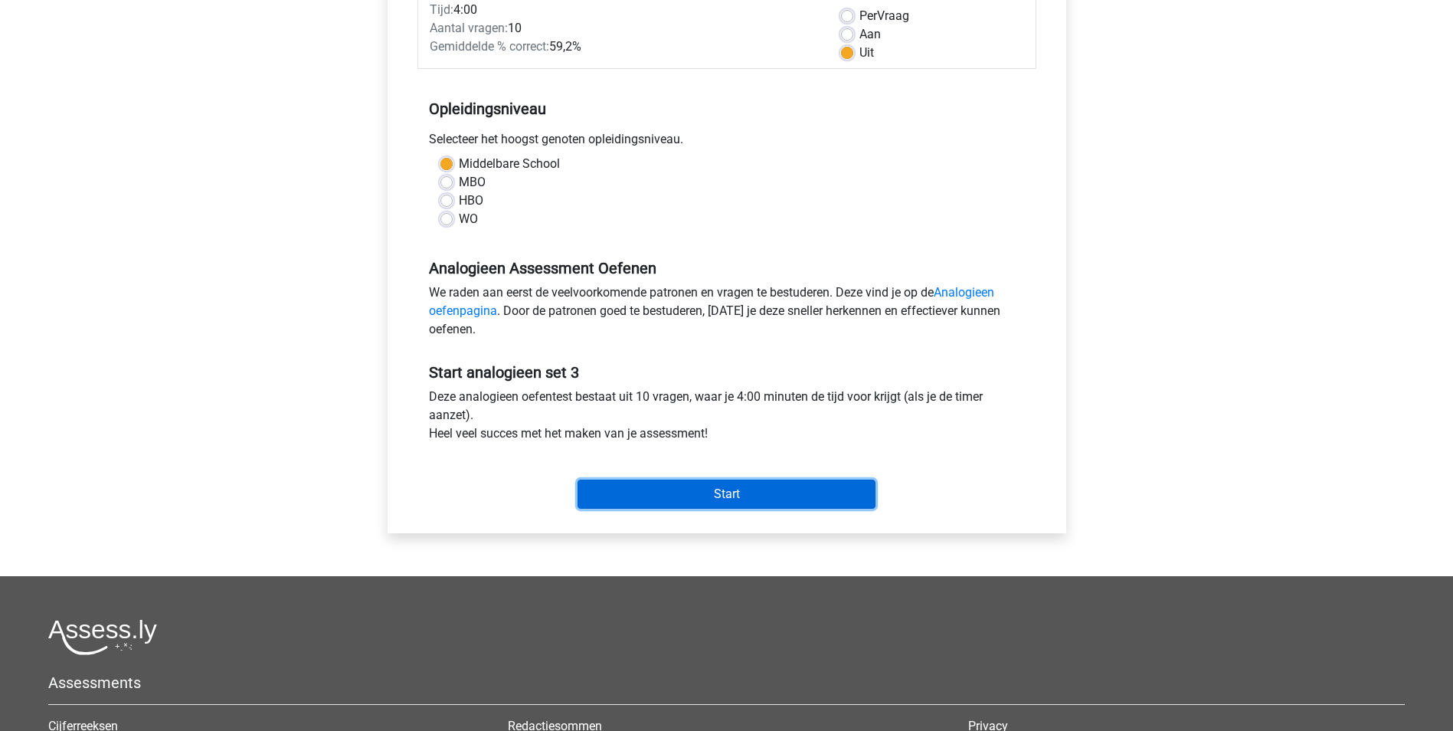
click at [703, 490] on input "Start" at bounding box center [727, 493] width 298 height 29
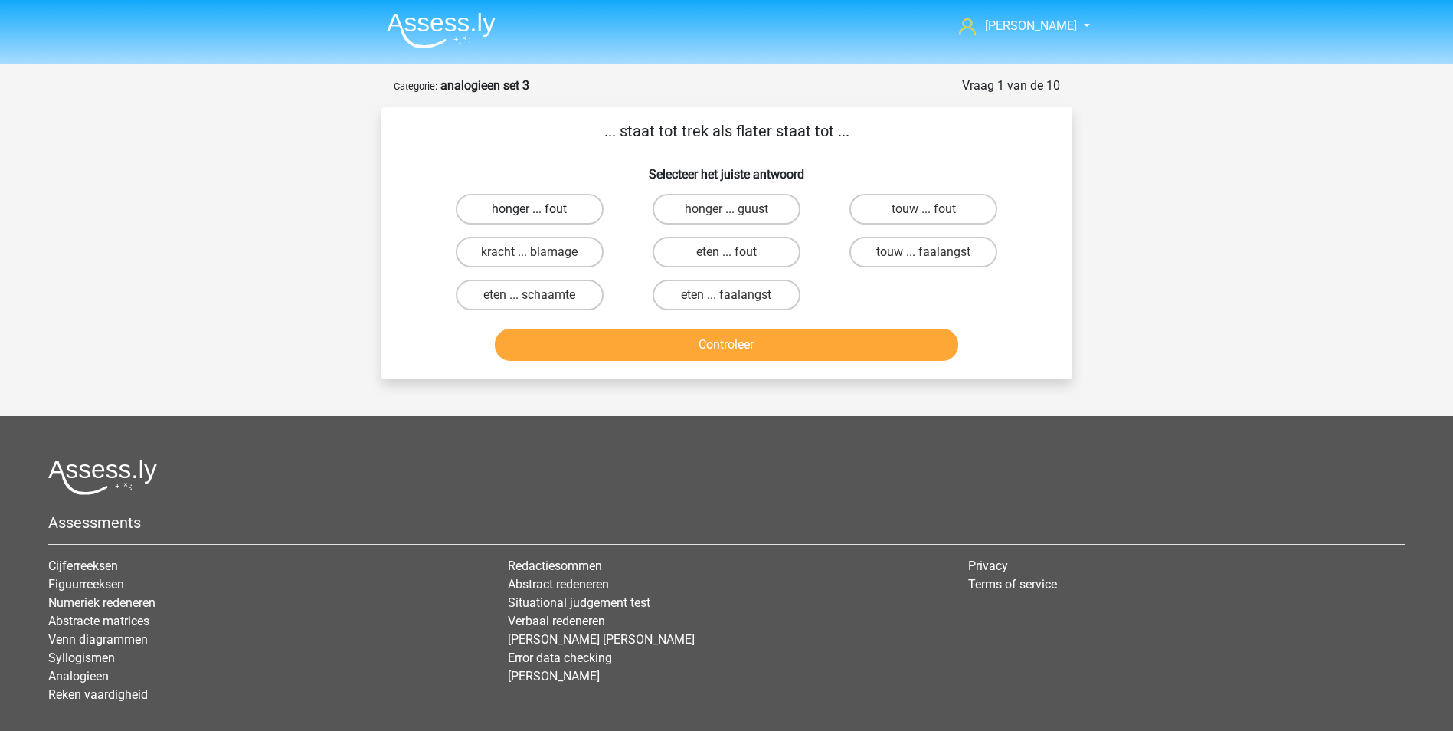
click at [551, 207] on label "honger ... fout" at bounding box center [530, 209] width 148 height 31
click at [539, 209] on input "honger ... fout" at bounding box center [534, 214] width 10 height 10
radio input "true"
click at [679, 335] on button "Controleer" at bounding box center [726, 345] width 463 height 32
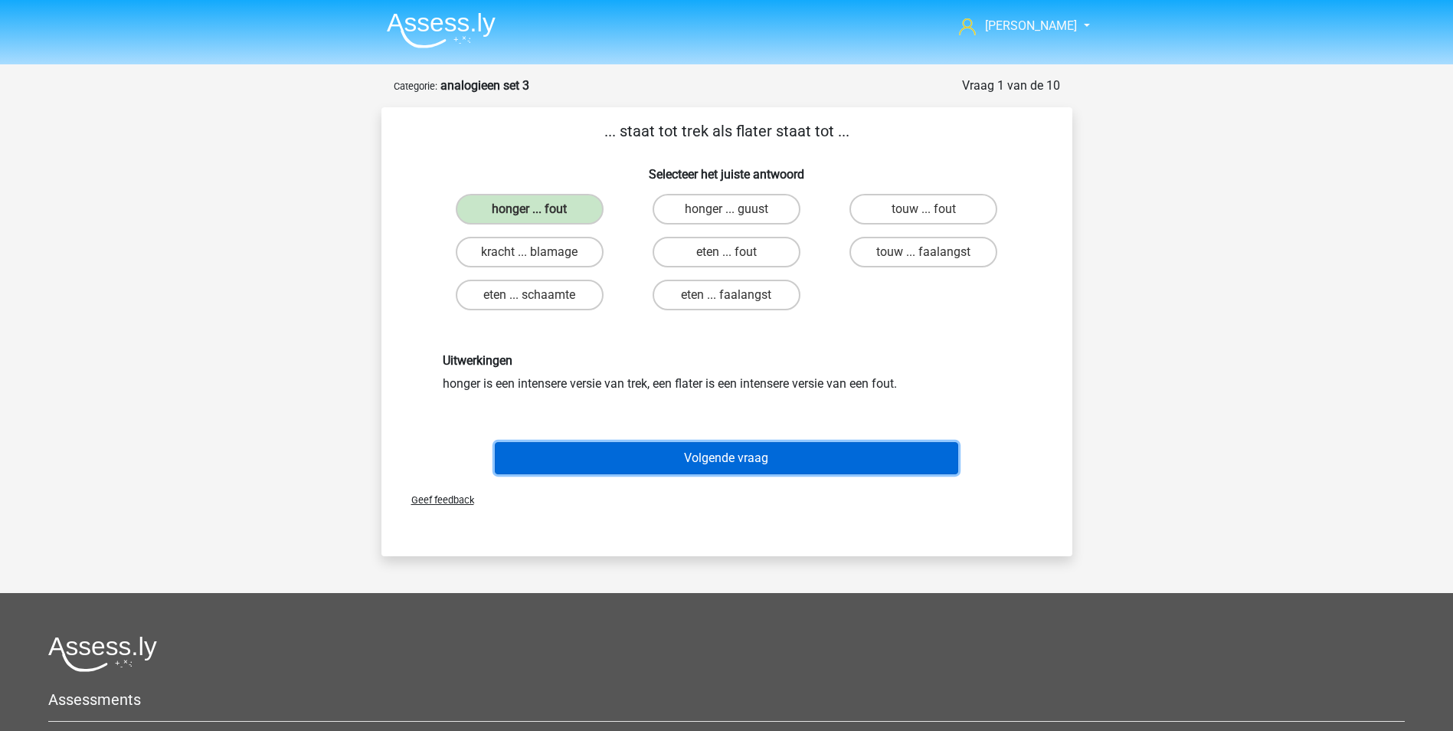
click at [705, 452] on button "Volgende vraag" at bounding box center [726, 458] width 463 height 32
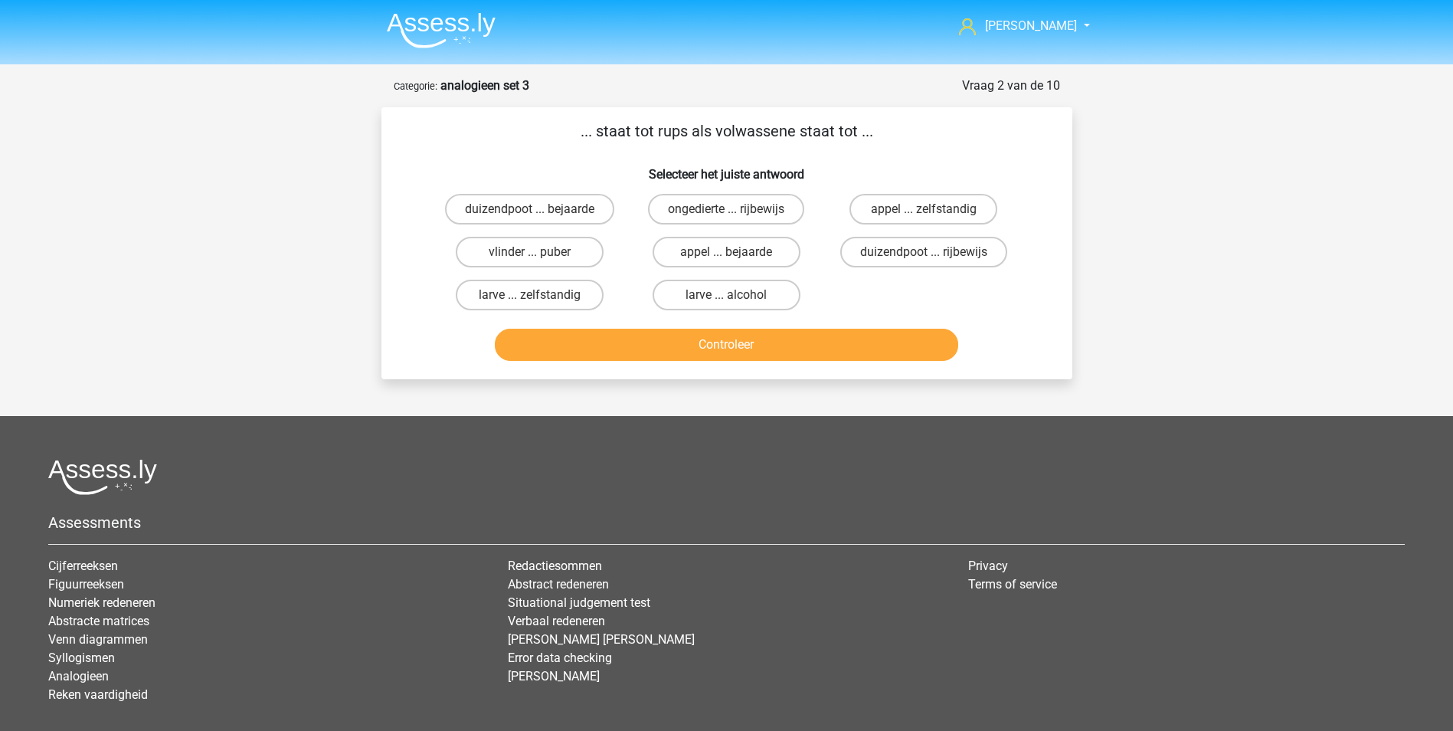
scroll to position [77, 0]
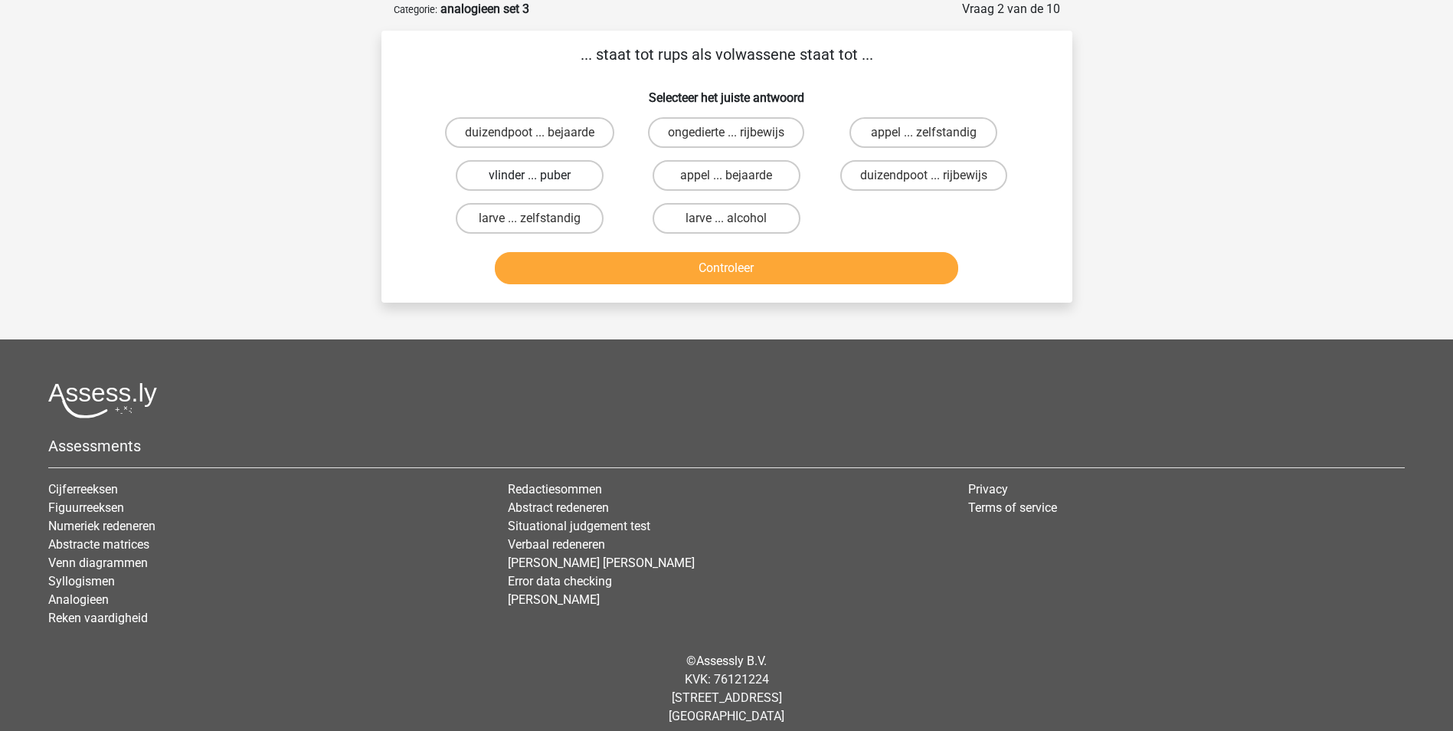
click at [561, 175] on label "vlinder ... puber" at bounding box center [530, 175] width 148 height 31
click at [539, 175] on input "vlinder ... puber" at bounding box center [534, 180] width 10 height 10
radio input "true"
click at [725, 267] on button "Controleer" at bounding box center [726, 268] width 463 height 32
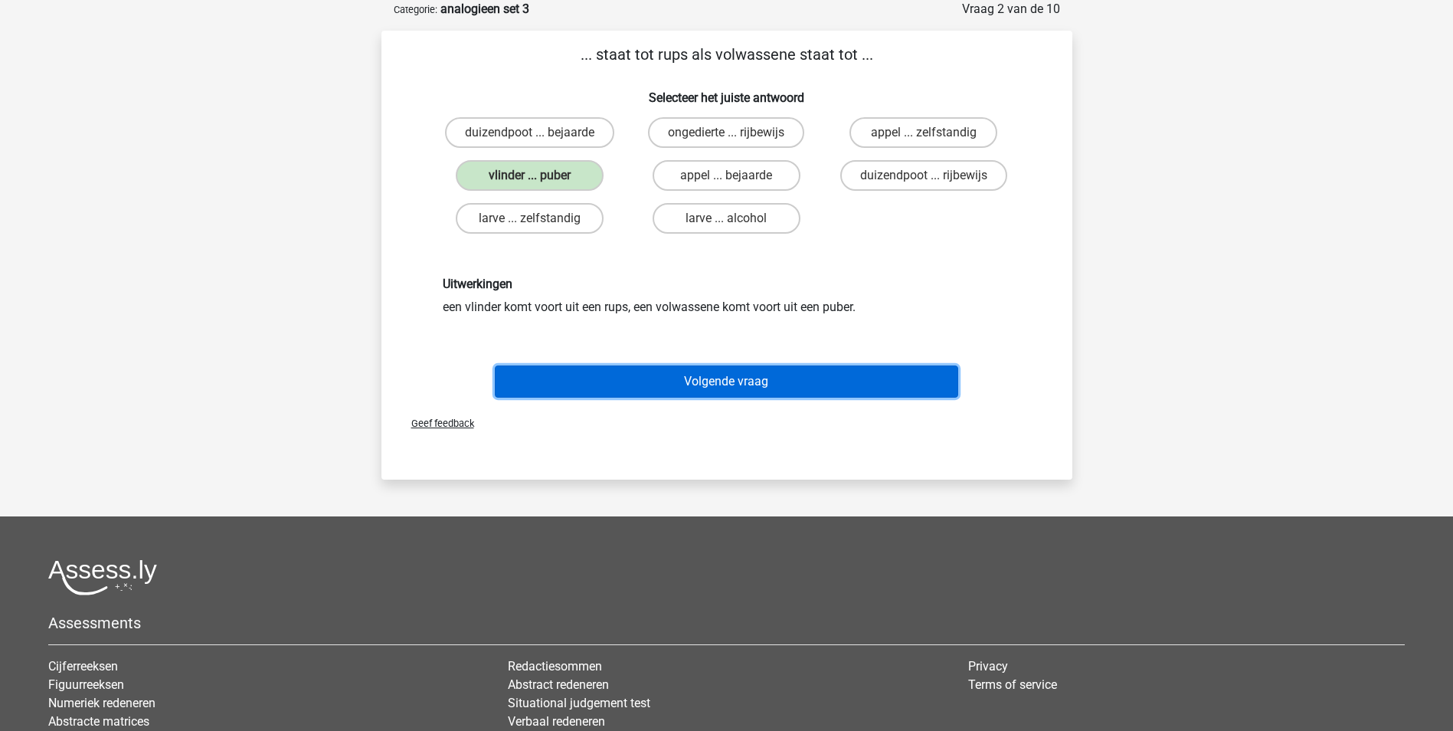
click at [717, 382] on button "Volgende vraag" at bounding box center [726, 381] width 463 height 32
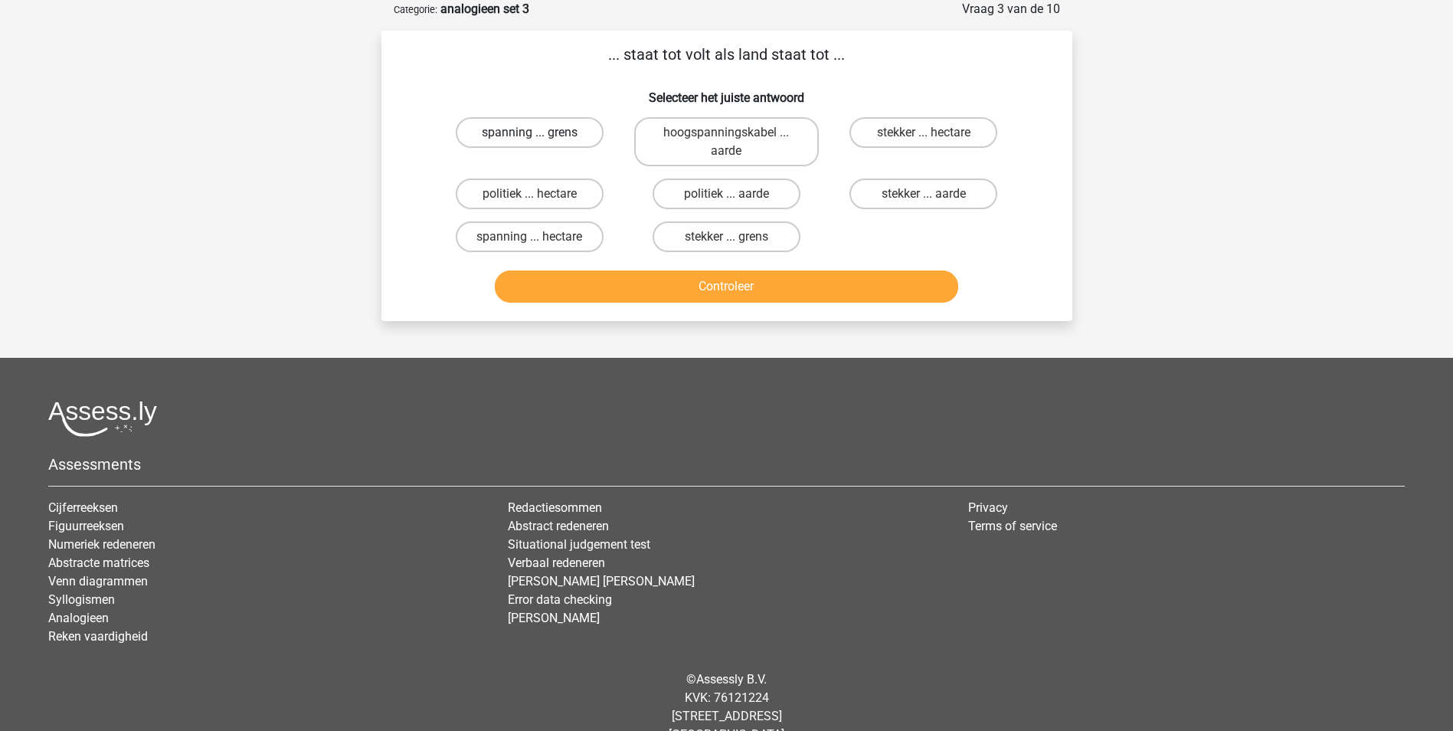
click at [561, 131] on label "spanning ... grens" at bounding box center [530, 132] width 148 height 31
click at [539, 133] on input "spanning ... grens" at bounding box center [534, 138] width 10 height 10
radio input "true"
click at [712, 290] on button "Controleer" at bounding box center [726, 286] width 463 height 32
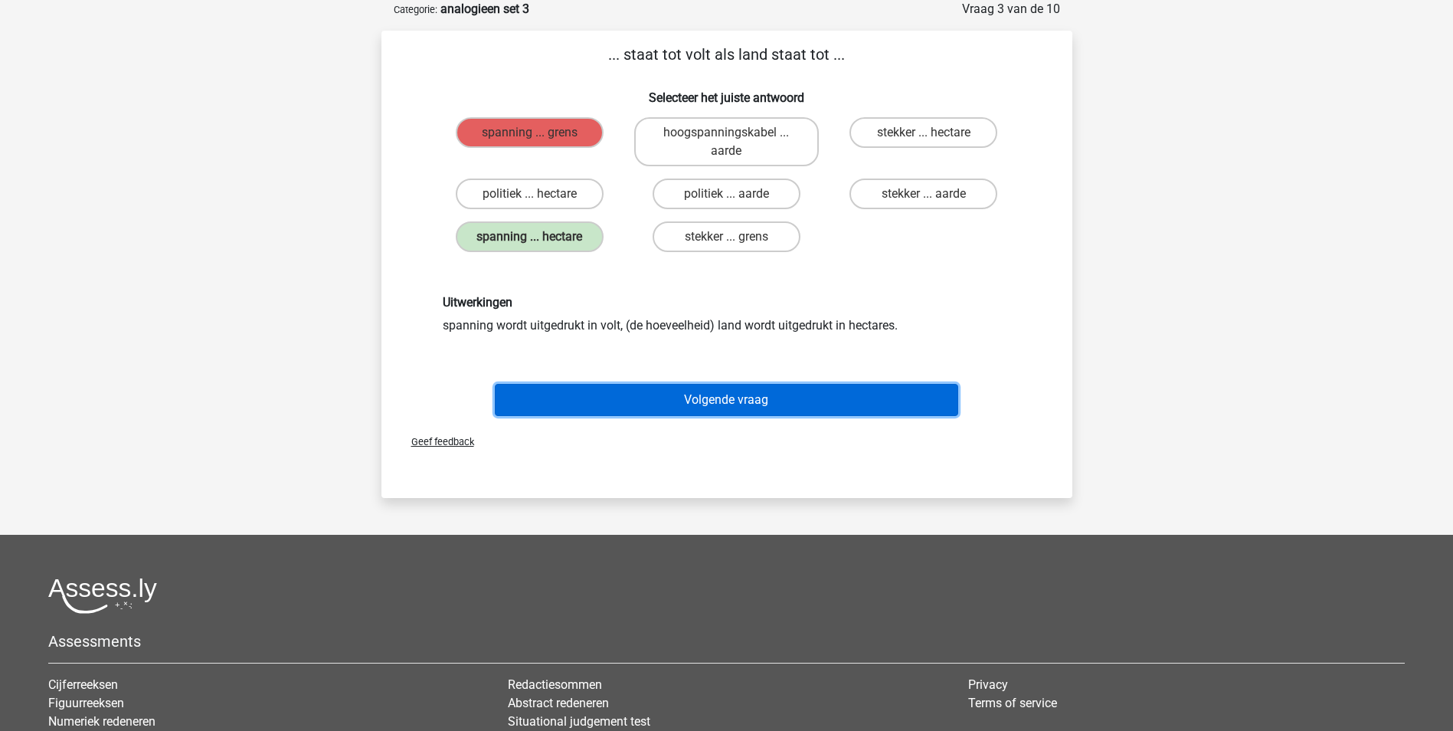
click at [720, 395] on button "Volgende vraag" at bounding box center [726, 400] width 463 height 32
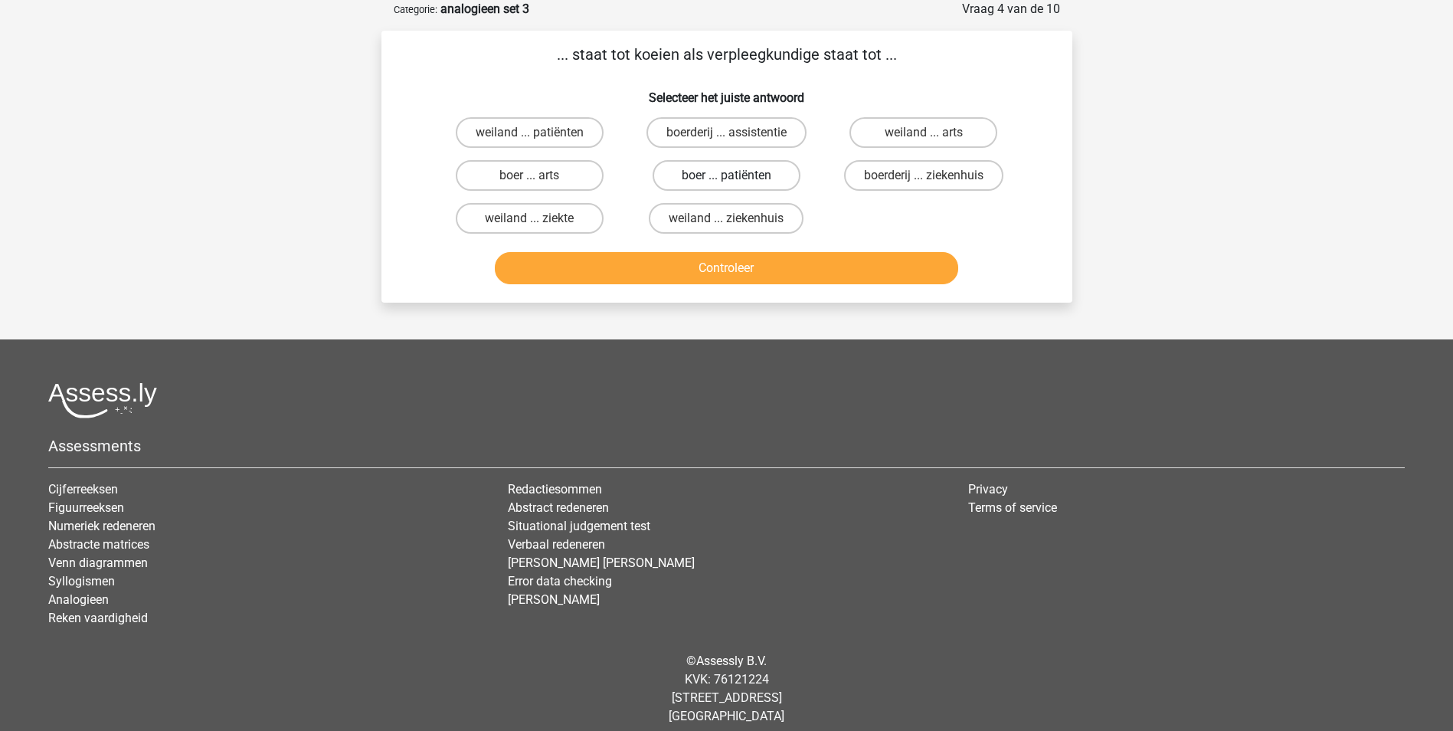
click at [741, 173] on label "boer ... patiënten" at bounding box center [727, 175] width 148 height 31
click at [736, 175] on input "boer ... patiënten" at bounding box center [731, 180] width 10 height 10
radio input "true"
click at [784, 267] on button "Controleer" at bounding box center [726, 268] width 463 height 32
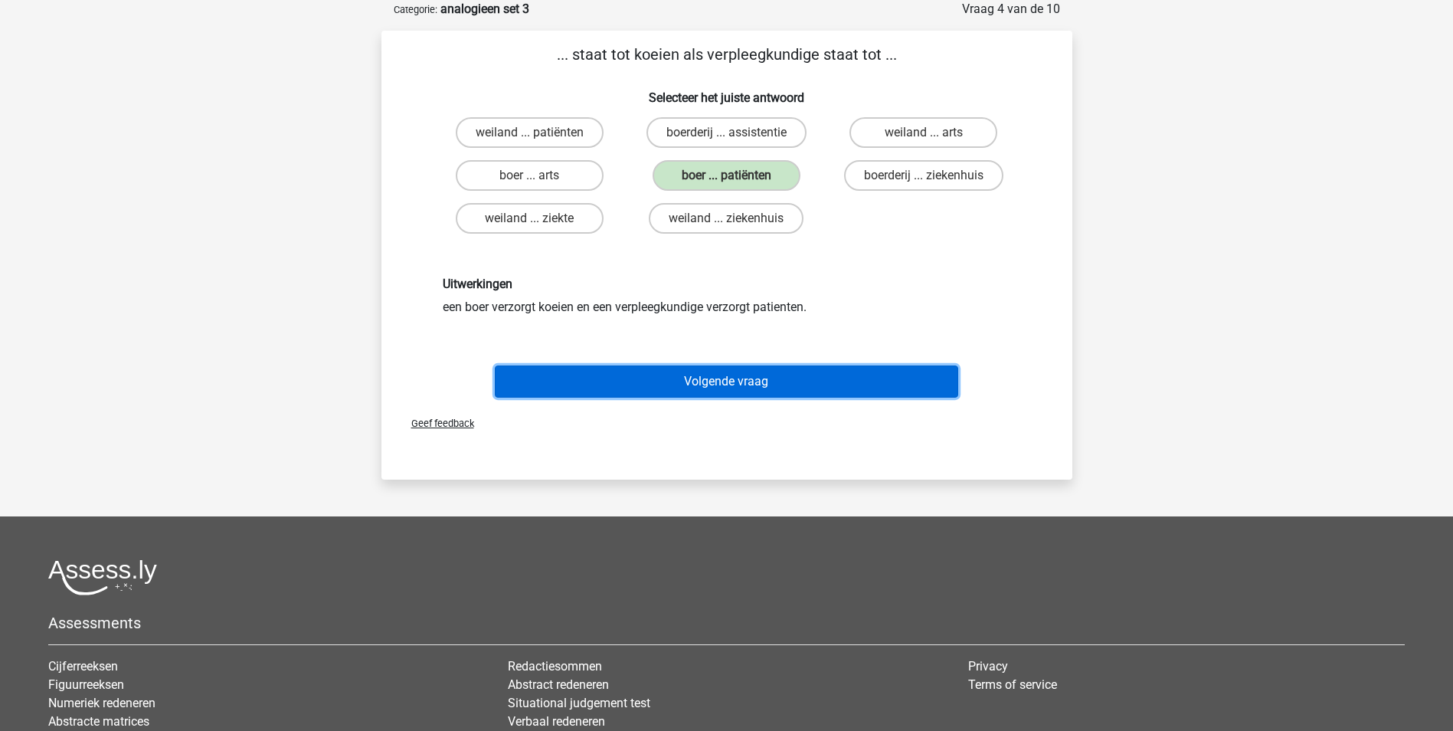
click at [778, 380] on button "Volgende vraag" at bounding box center [726, 381] width 463 height 32
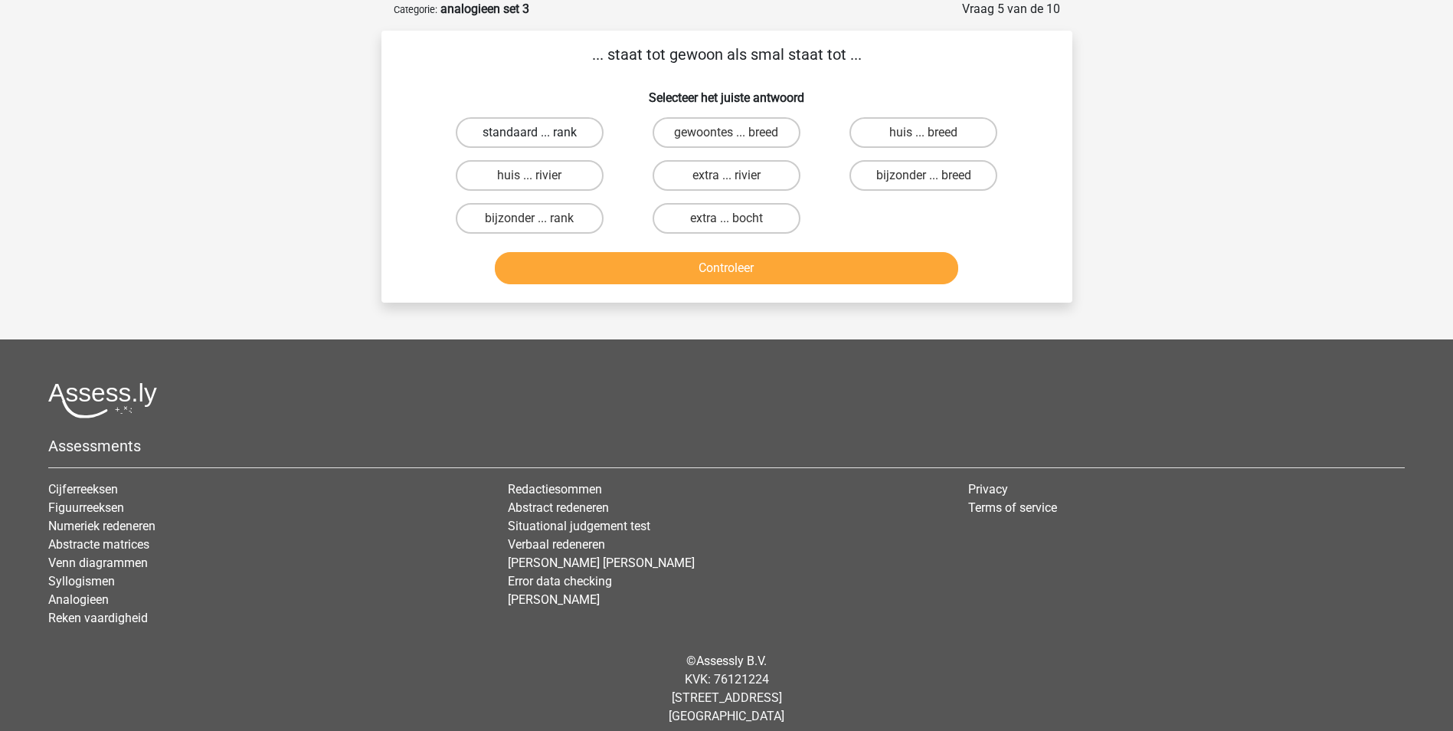
click at [569, 134] on label "standaard ... rank" at bounding box center [530, 132] width 148 height 31
click at [539, 134] on input "standaard ... rank" at bounding box center [534, 138] width 10 height 10
radio input "true"
click at [730, 271] on button "Controleer" at bounding box center [726, 268] width 463 height 32
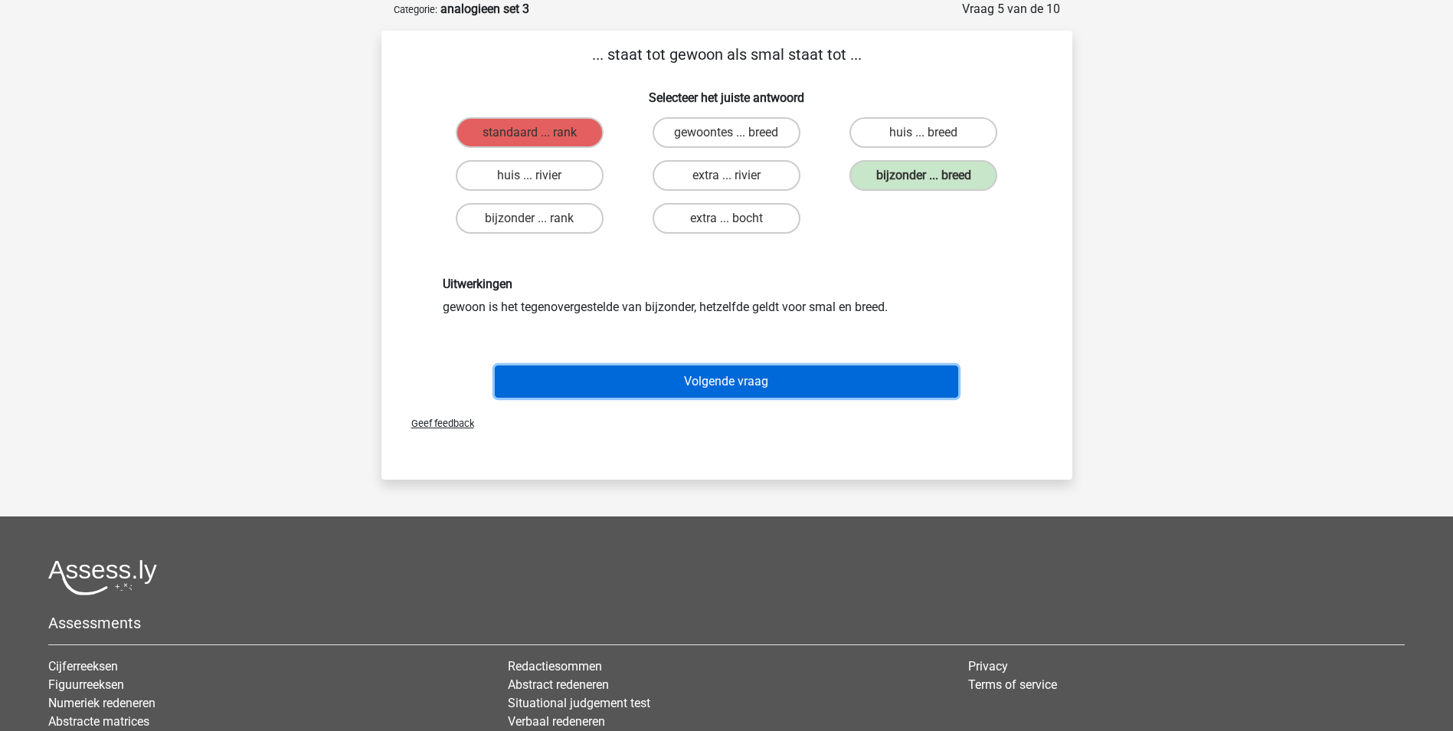
click at [794, 381] on button "Volgende vraag" at bounding box center [726, 381] width 463 height 32
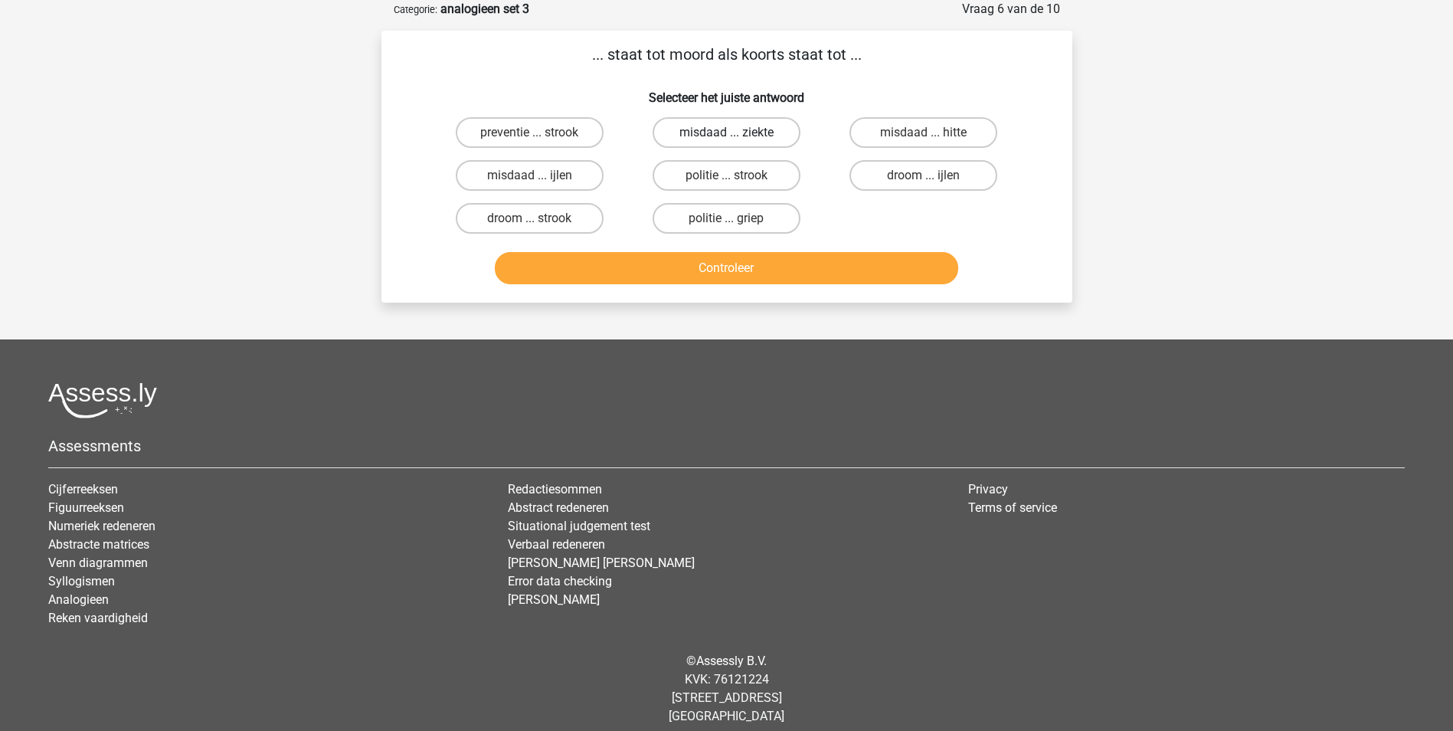
click at [759, 131] on label "misdaad ... ziekte" at bounding box center [727, 132] width 148 height 31
click at [736, 133] on input "misdaad ... ziekte" at bounding box center [731, 138] width 10 height 10
radio input "true"
click at [758, 264] on button "Controleer" at bounding box center [726, 268] width 463 height 32
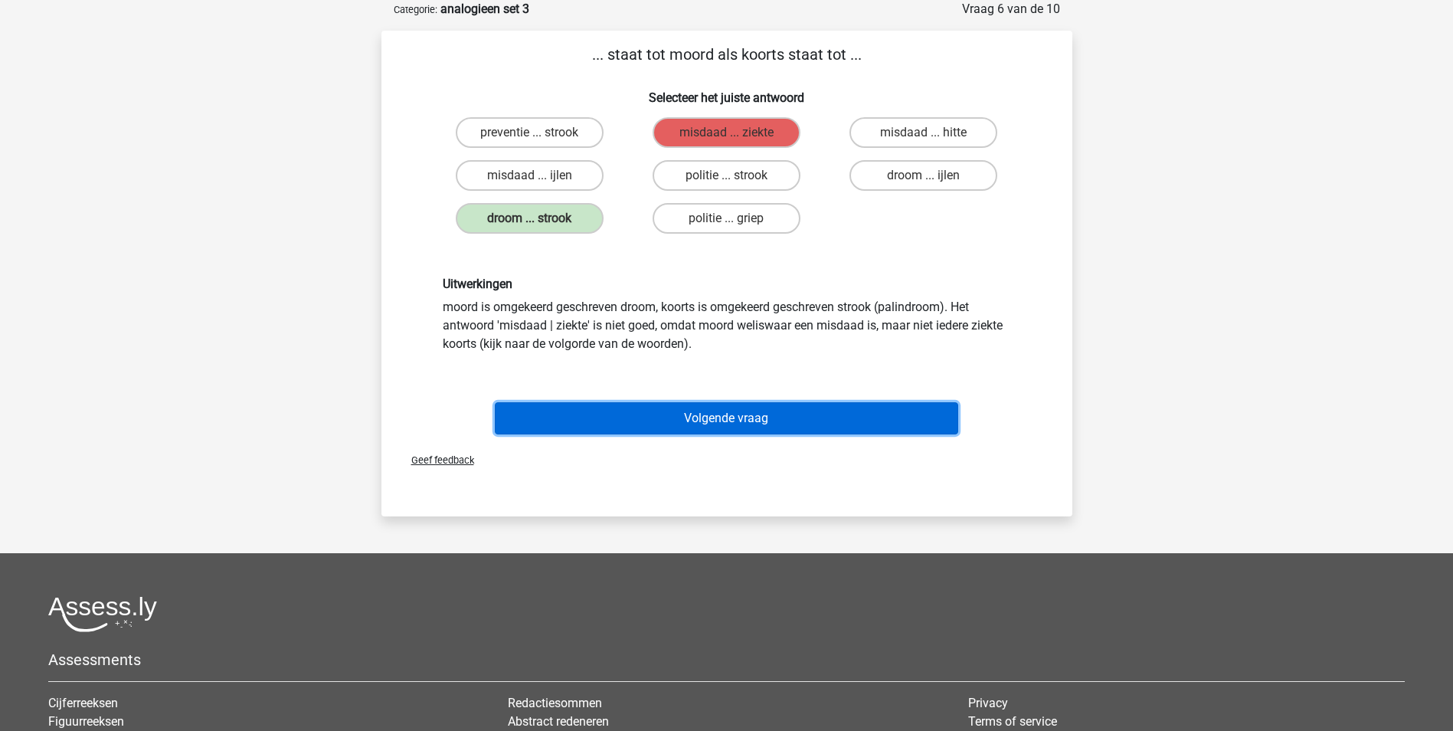
click at [719, 424] on button "Volgende vraag" at bounding box center [726, 418] width 463 height 32
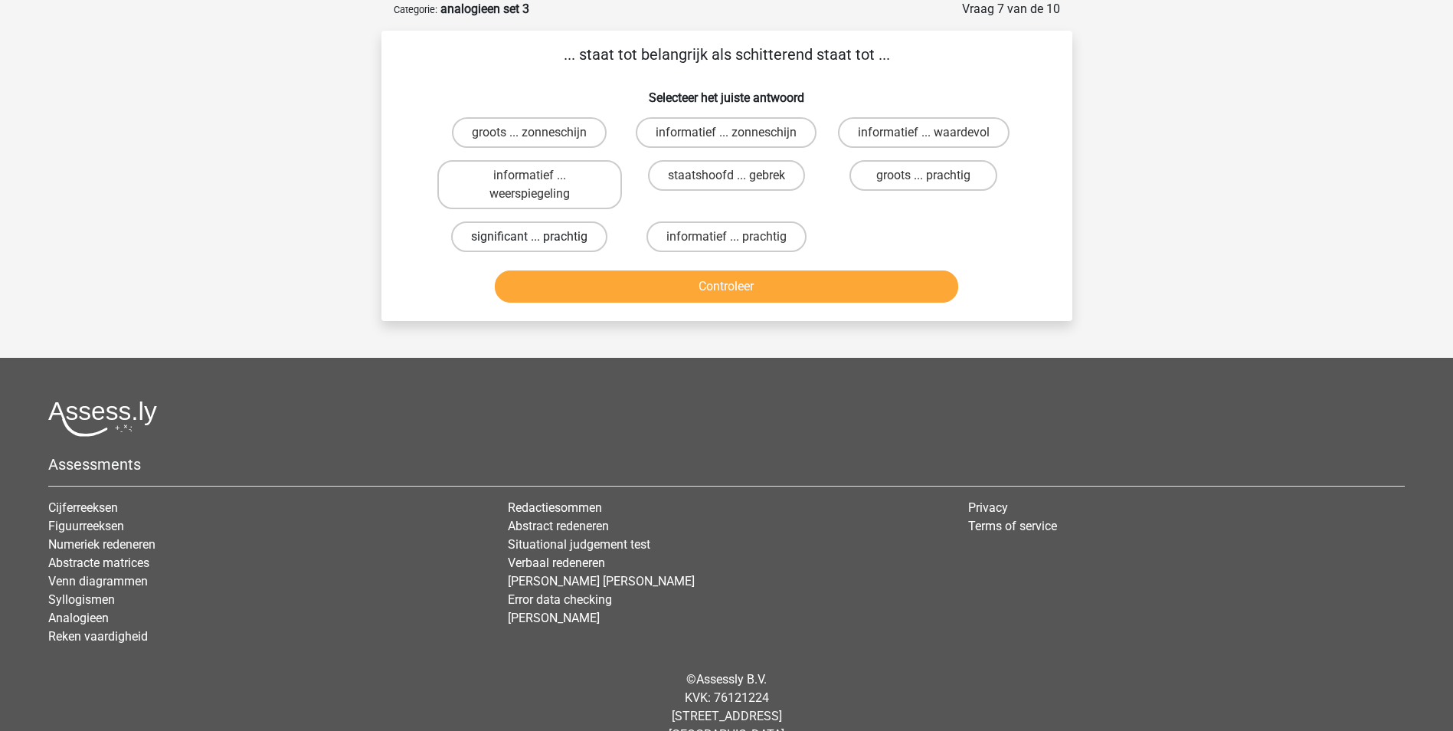
click at [557, 235] on label "significant ... prachtig" at bounding box center [529, 236] width 156 height 31
click at [539, 237] on input "significant ... prachtig" at bounding box center [534, 242] width 10 height 10
radio input "true"
click at [631, 284] on button "Controleer" at bounding box center [726, 286] width 463 height 32
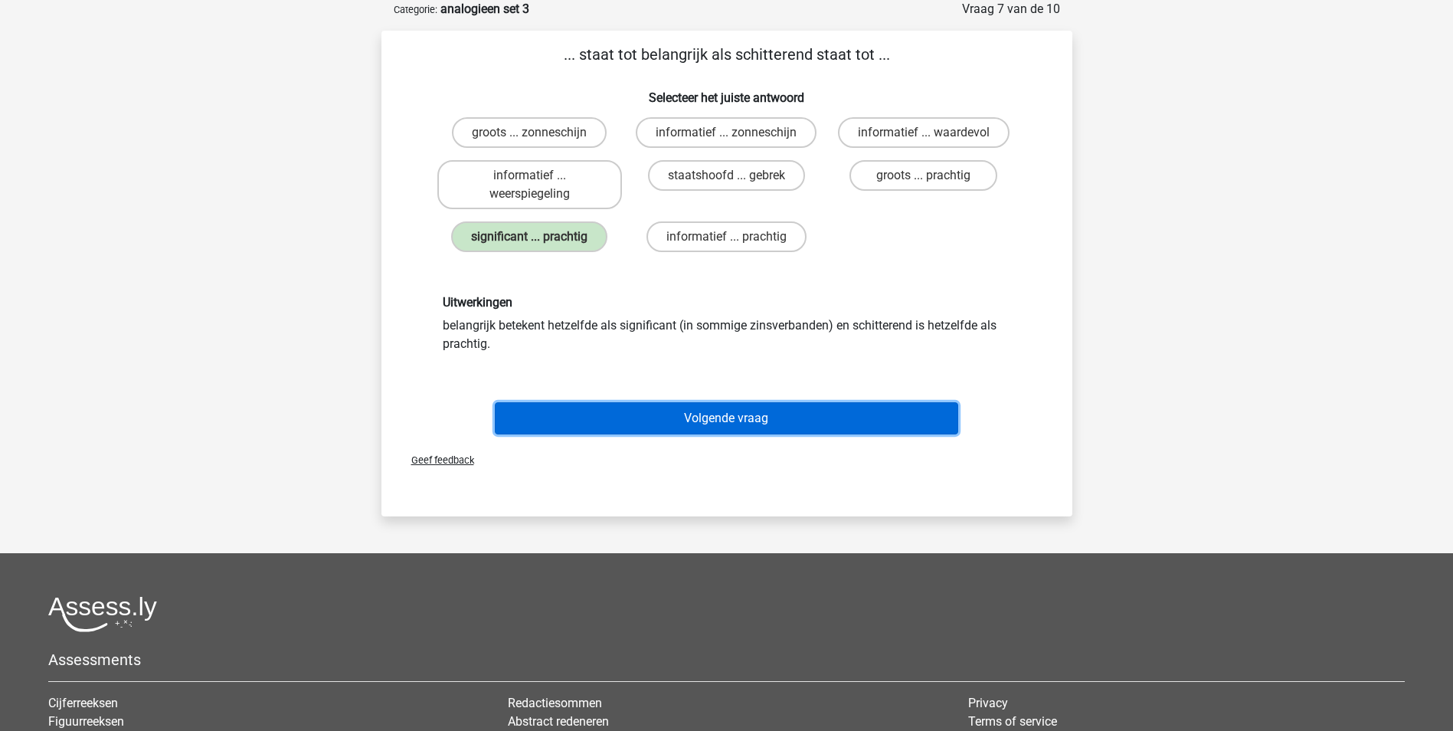
click at [707, 418] on button "Volgende vraag" at bounding box center [726, 418] width 463 height 32
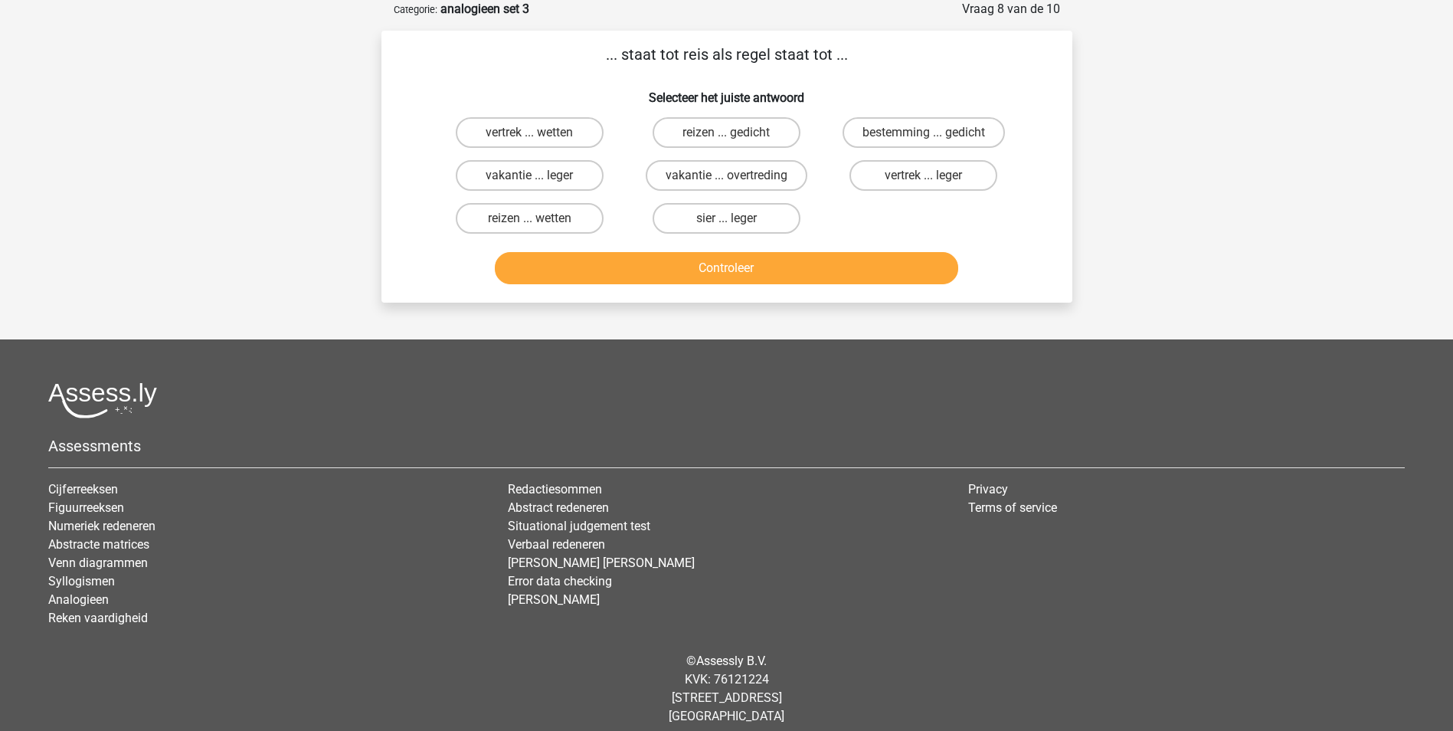
click at [733, 224] on input "sier ... leger" at bounding box center [731, 223] width 10 height 10
radio input "true"
click at [738, 263] on button "Controleer" at bounding box center [726, 268] width 463 height 32
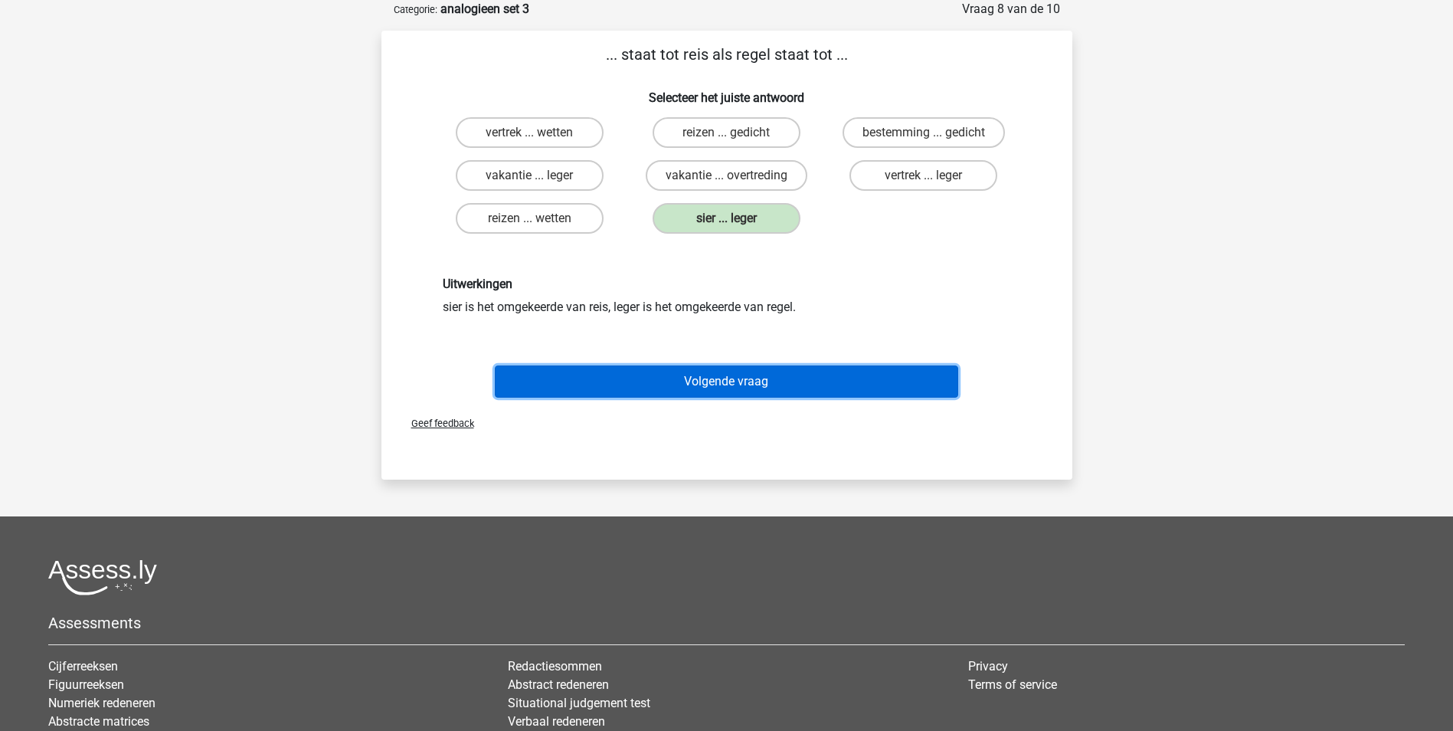
click at [731, 381] on button "Volgende vraag" at bounding box center [726, 381] width 463 height 32
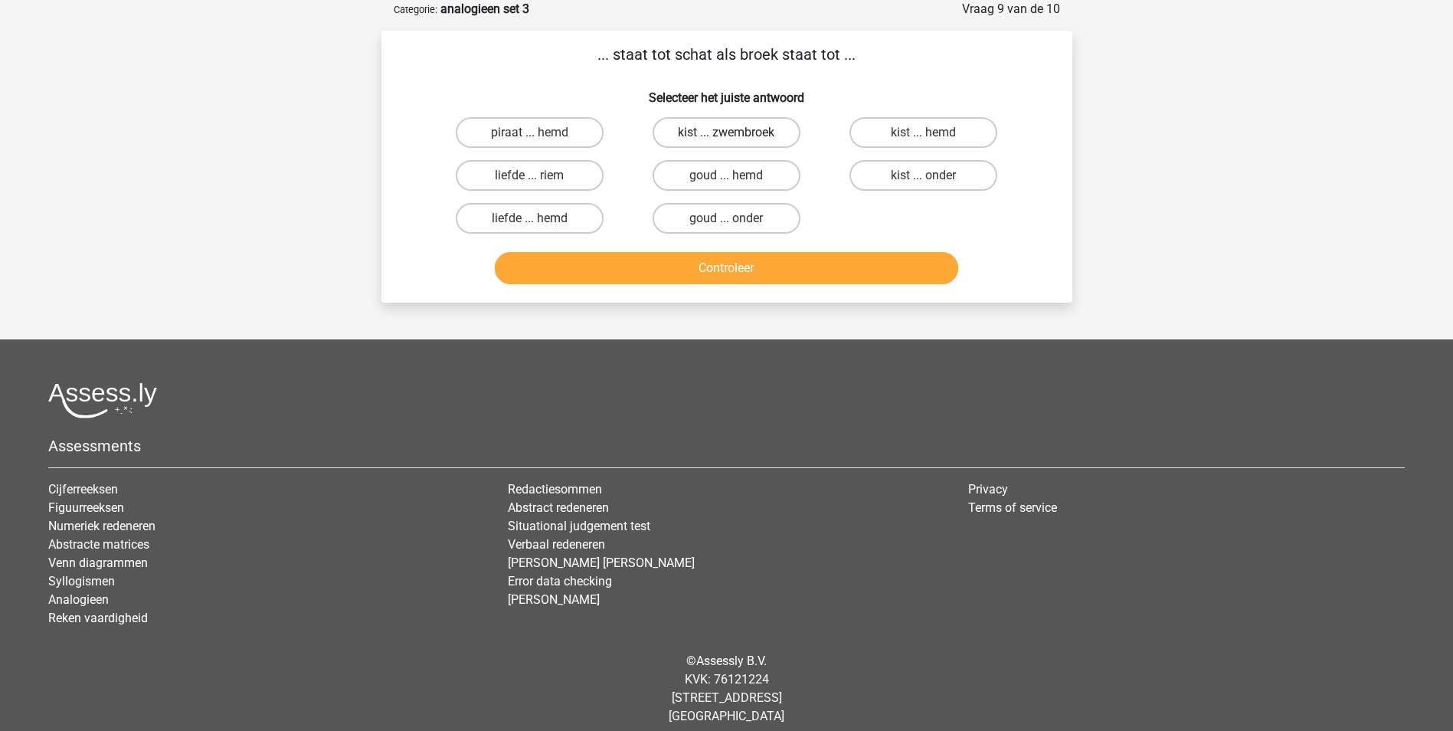
click at [697, 134] on label "kist ... zwembroek" at bounding box center [727, 132] width 148 height 31
click at [726, 134] on input "kist ... zwembroek" at bounding box center [731, 138] width 10 height 10
radio input "true"
click at [742, 264] on button "Controleer" at bounding box center [726, 268] width 463 height 32
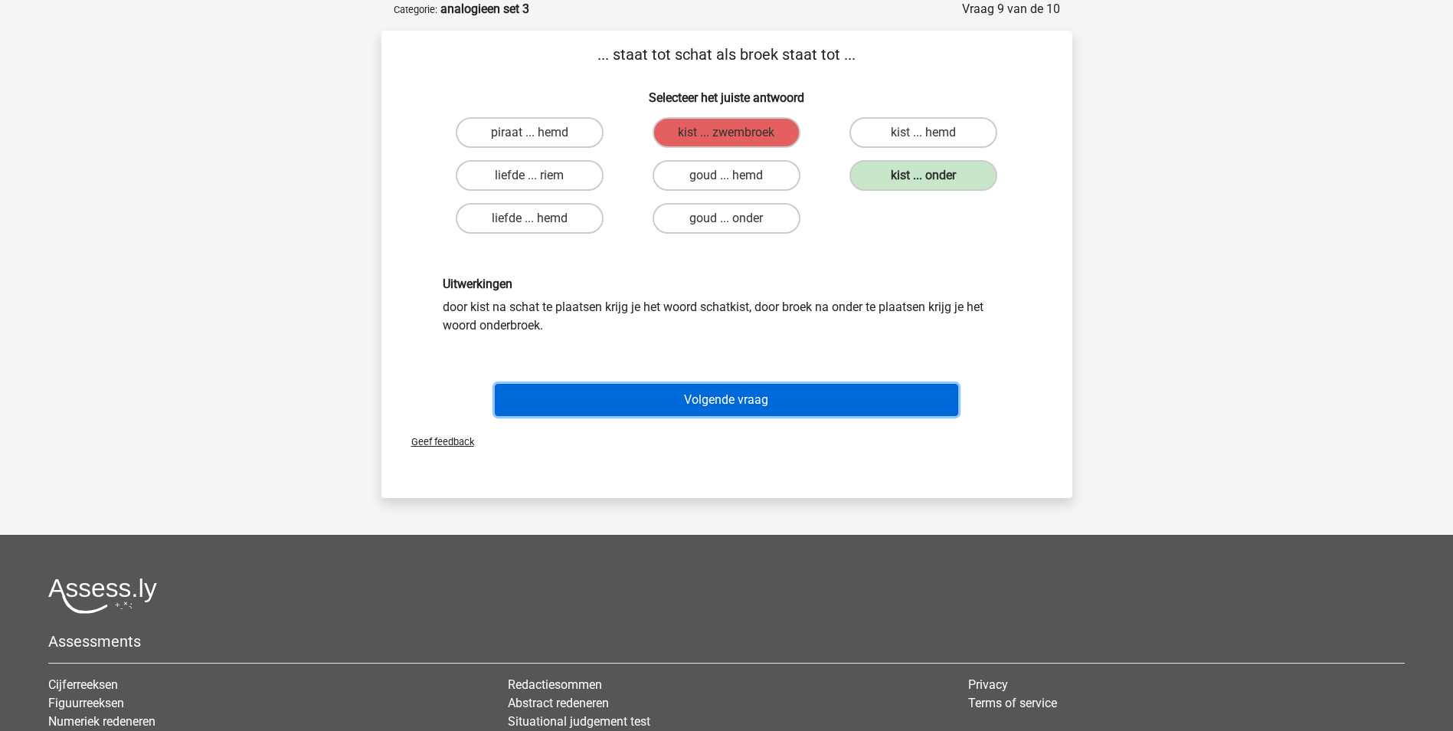
click at [731, 396] on button "Volgende vraag" at bounding box center [726, 400] width 463 height 32
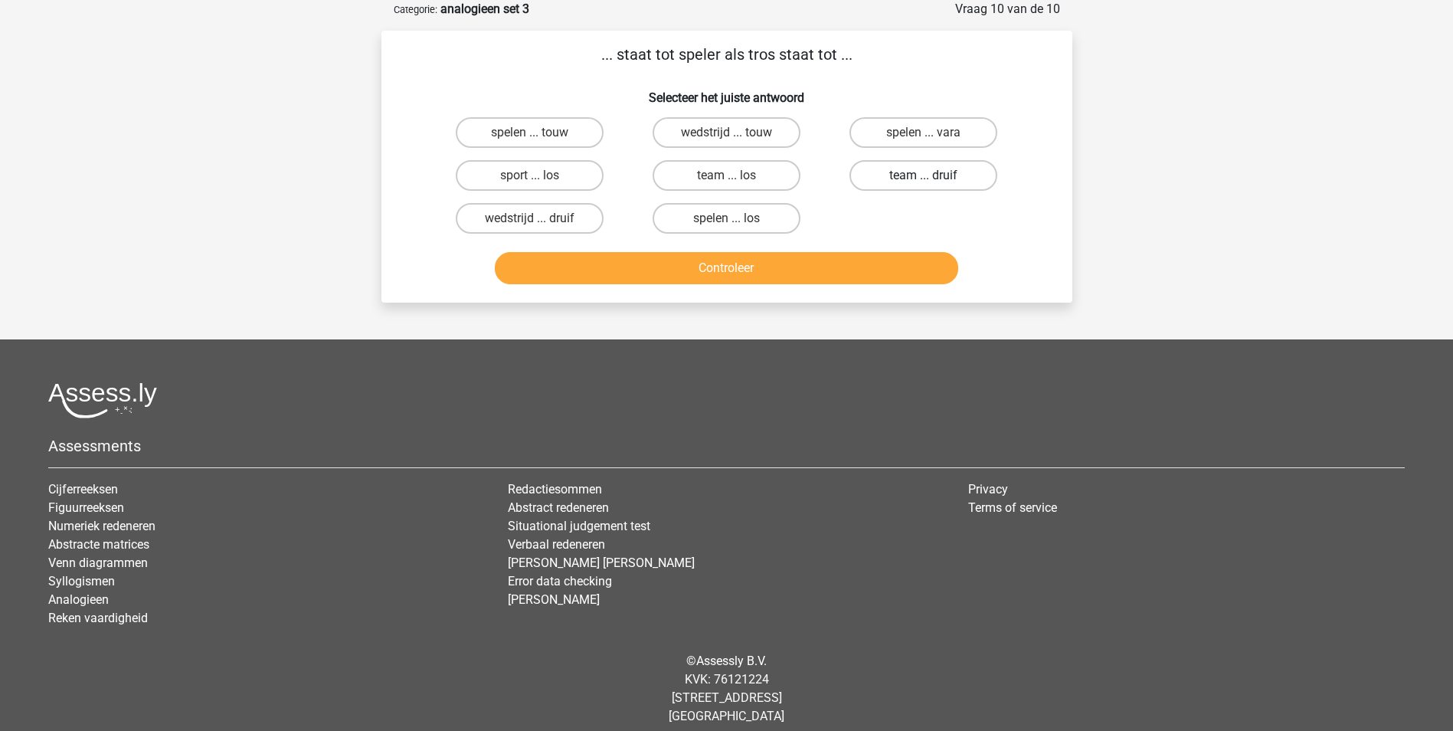
click at [911, 171] on label "team ... druif" at bounding box center [923, 175] width 148 height 31
click at [924, 175] on input "team ... druif" at bounding box center [929, 180] width 10 height 10
radio input "true"
click at [777, 267] on button "Controleer" at bounding box center [726, 268] width 463 height 32
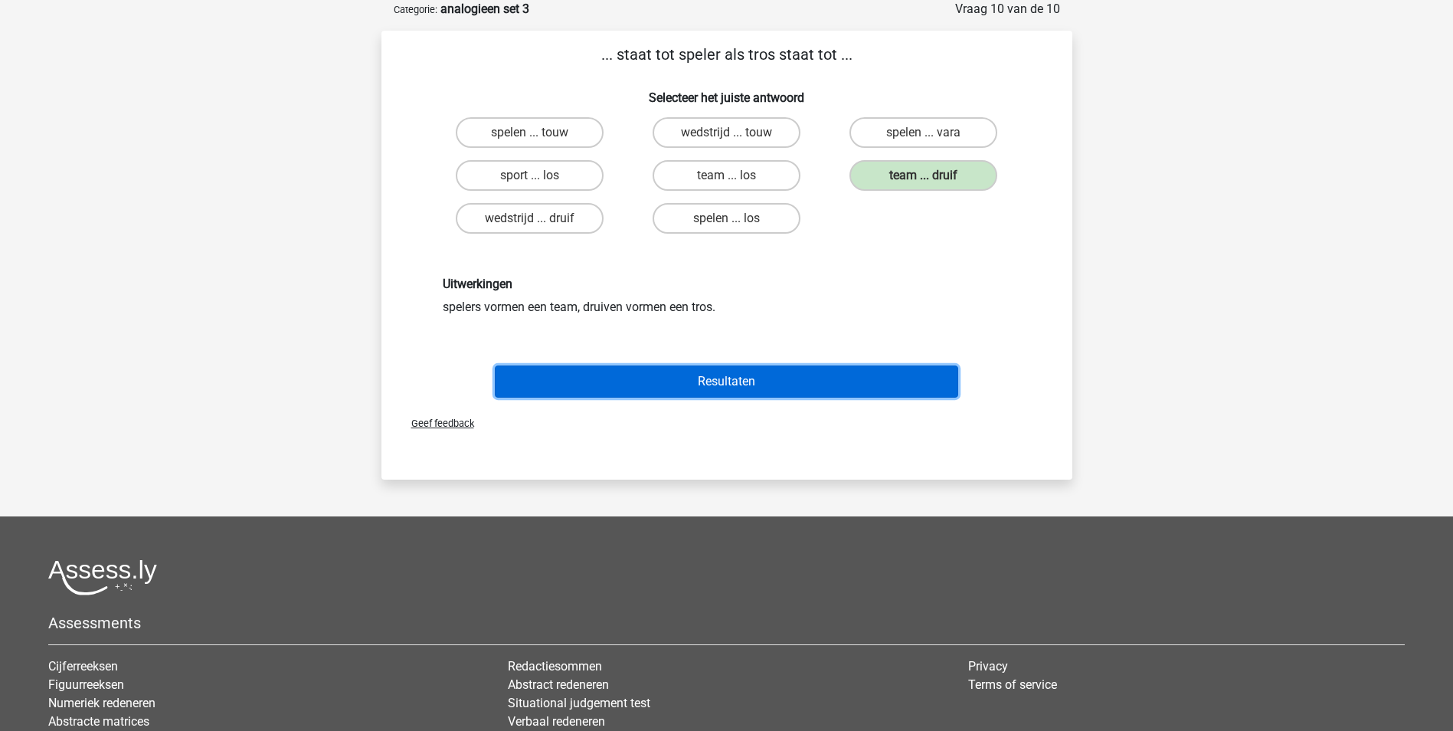
click at [719, 381] on button "Resultaten" at bounding box center [726, 381] width 463 height 32
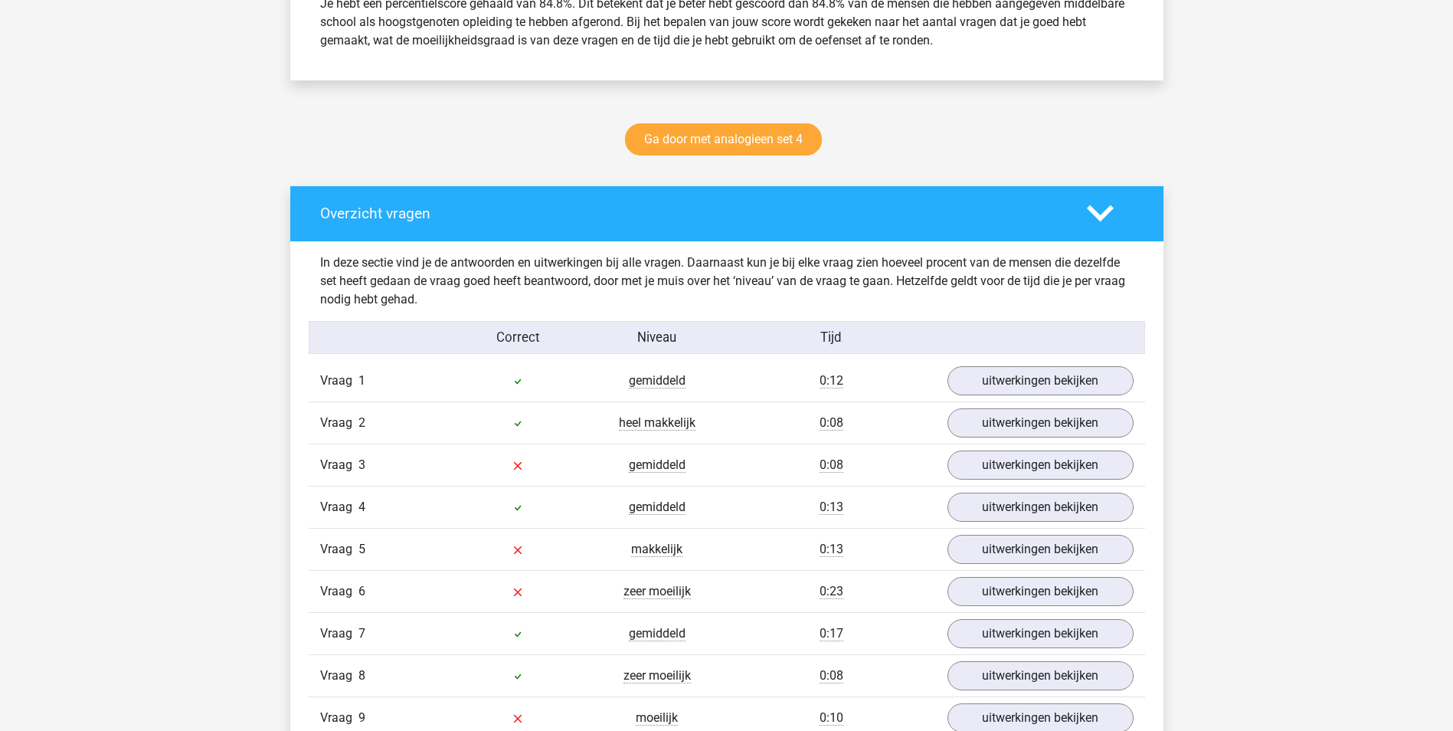
scroll to position [689, 0]
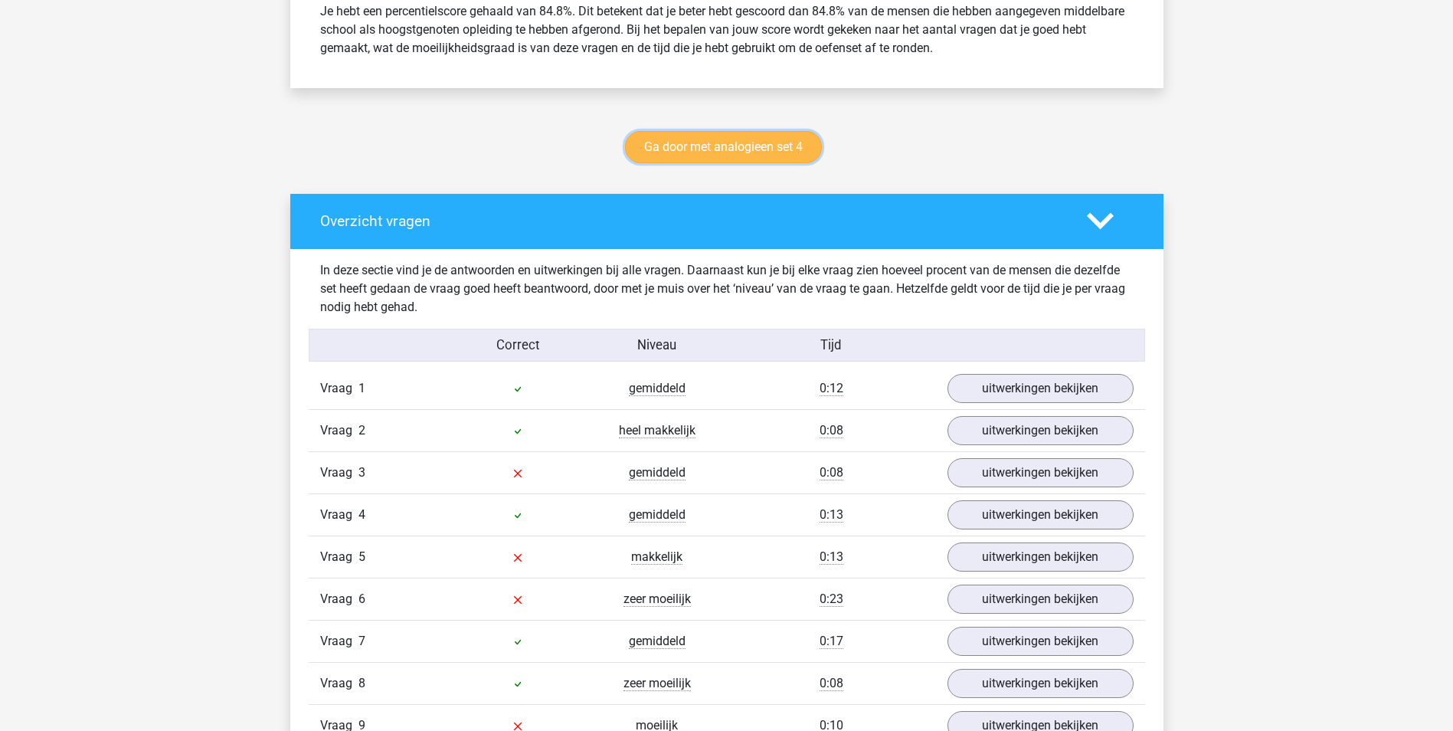
click at [731, 145] on link "Ga door met analogieen set 4" at bounding box center [723, 147] width 197 height 32
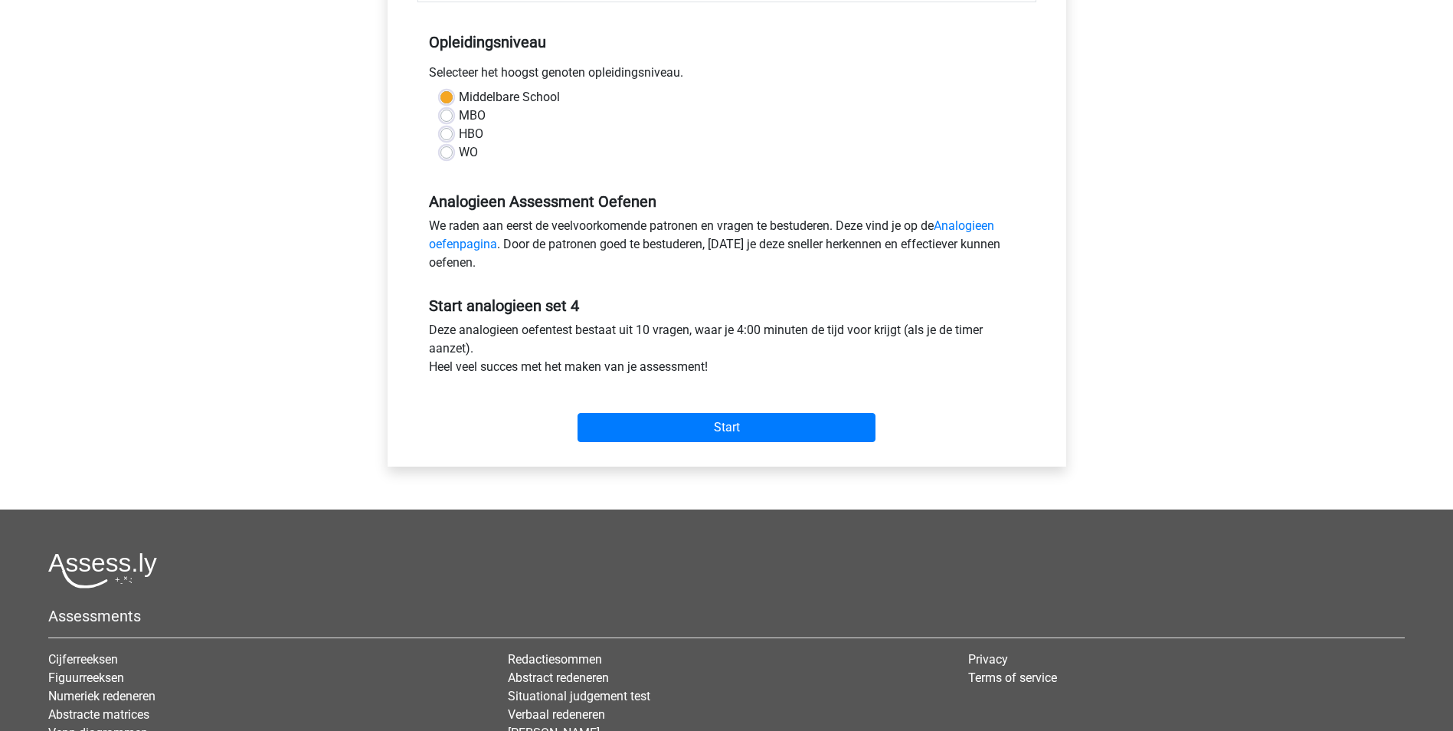
scroll to position [306, 0]
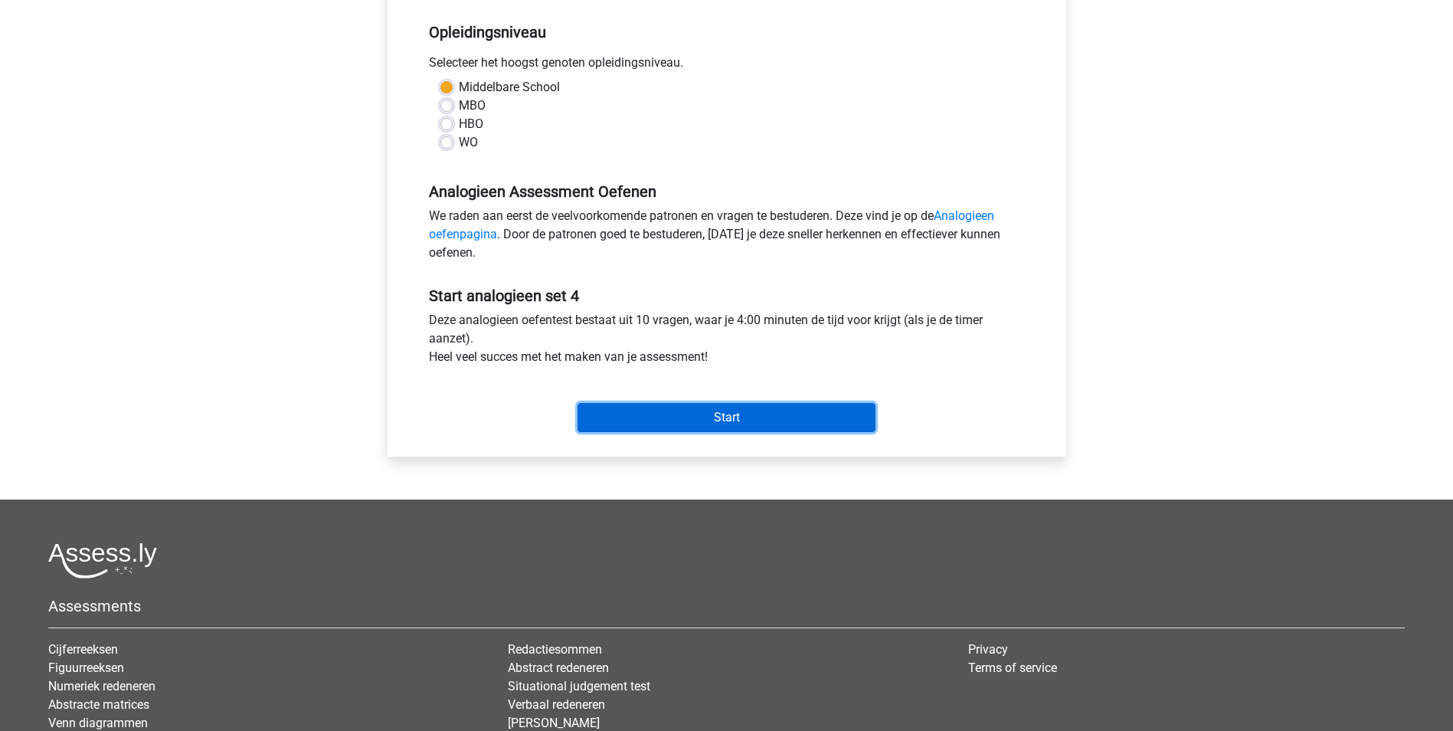
click at [728, 413] on input "Start" at bounding box center [727, 417] width 298 height 29
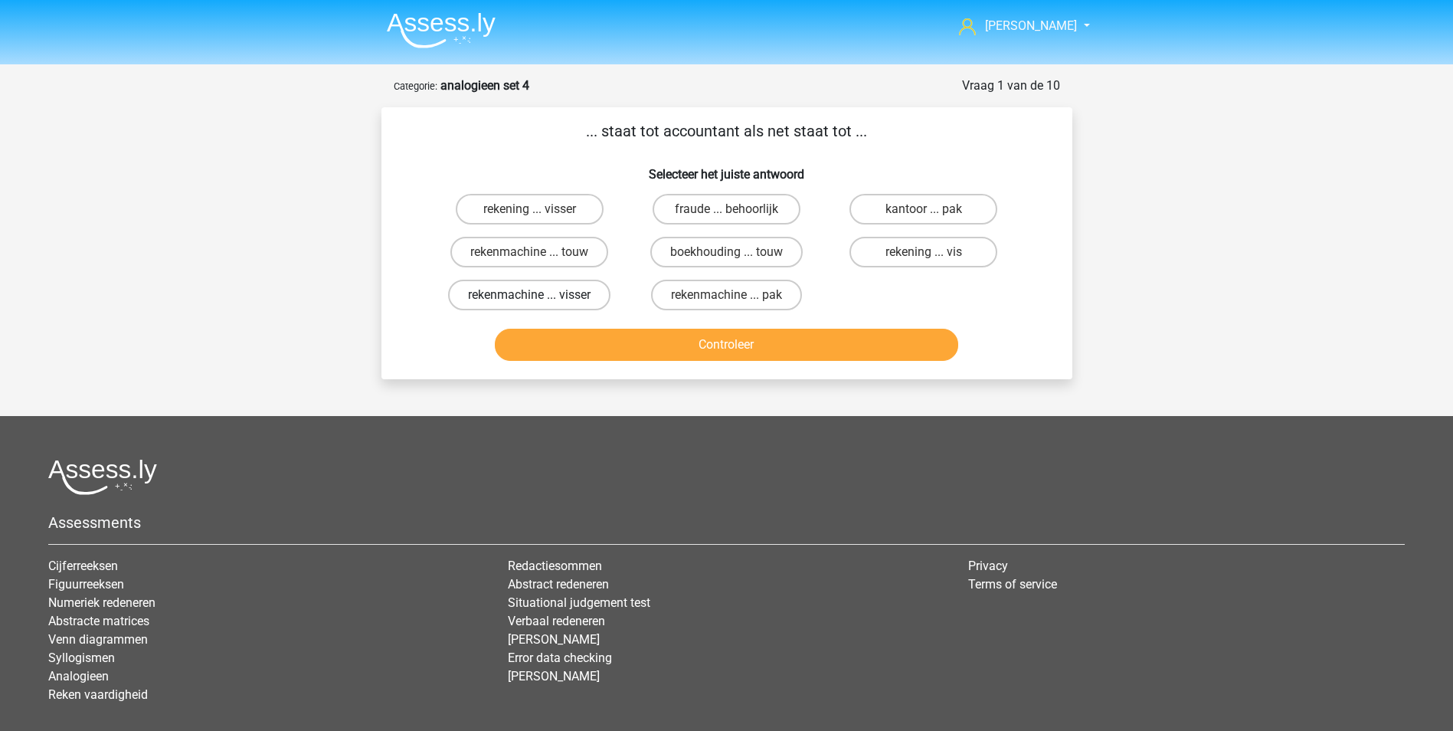
click at [576, 296] on label "rekenmachine ... visser" at bounding box center [529, 295] width 162 height 31
click at [539, 296] on input "rekenmachine ... visser" at bounding box center [534, 300] width 10 height 10
radio input "true"
click at [719, 343] on button "Controleer" at bounding box center [726, 345] width 463 height 32
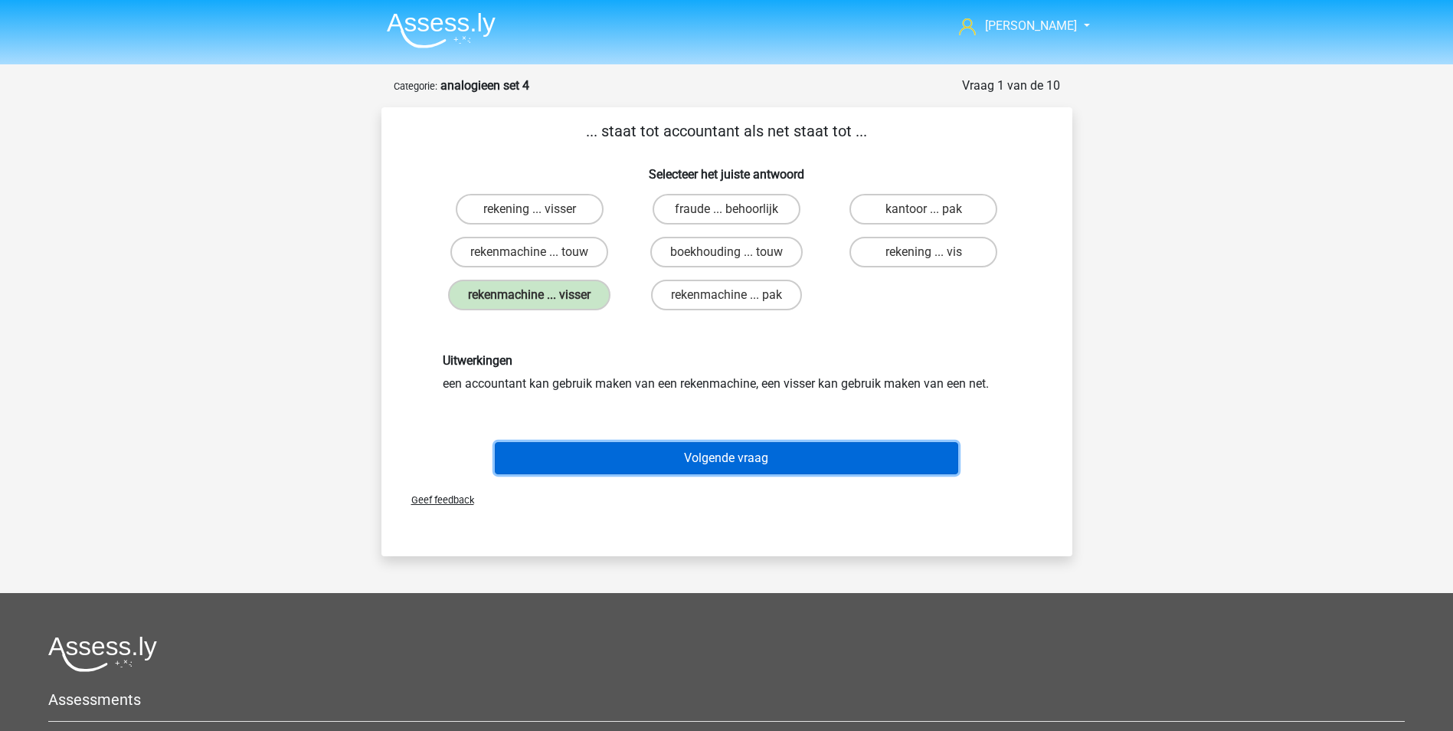
click at [695, 460] on button "Volgende vraag" at bounding box center [726, 458] width 463 height 32
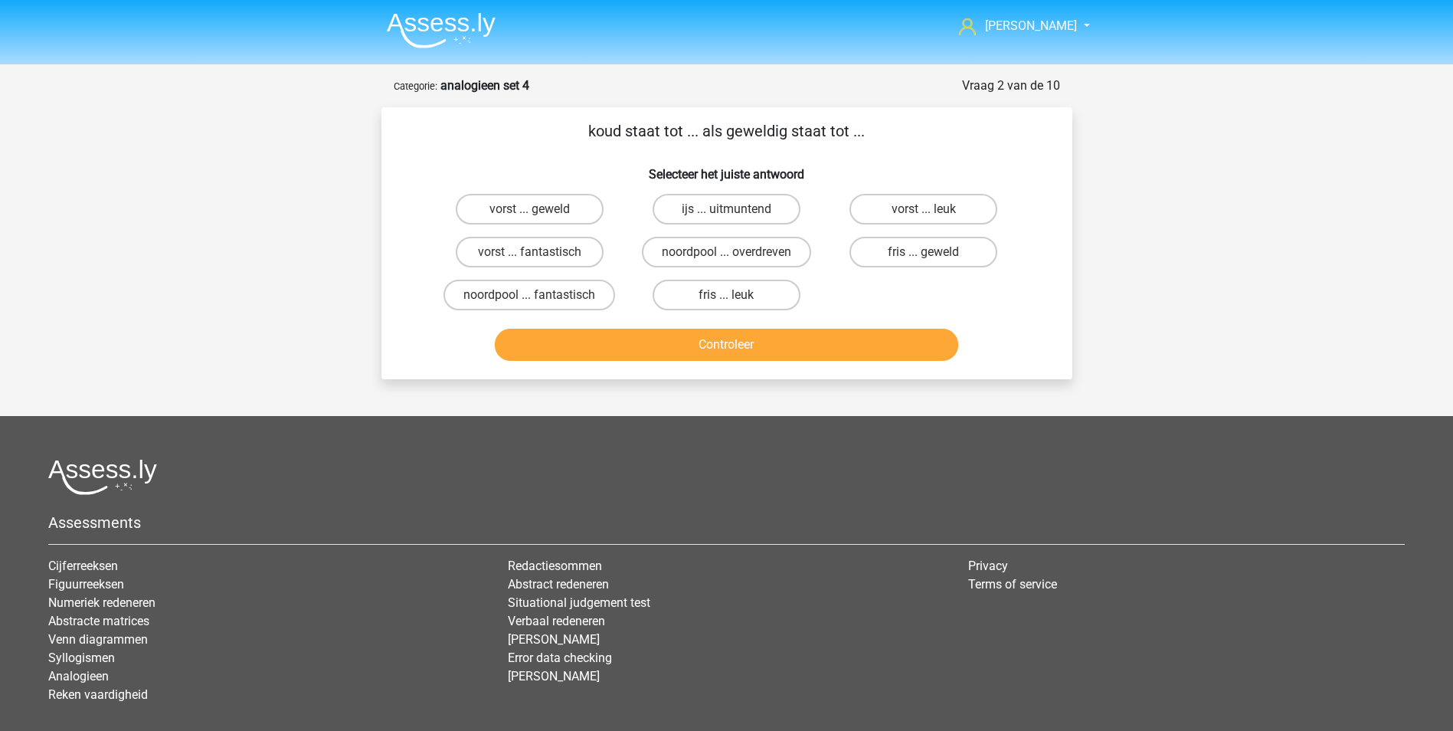
scroll to position [77, 0]
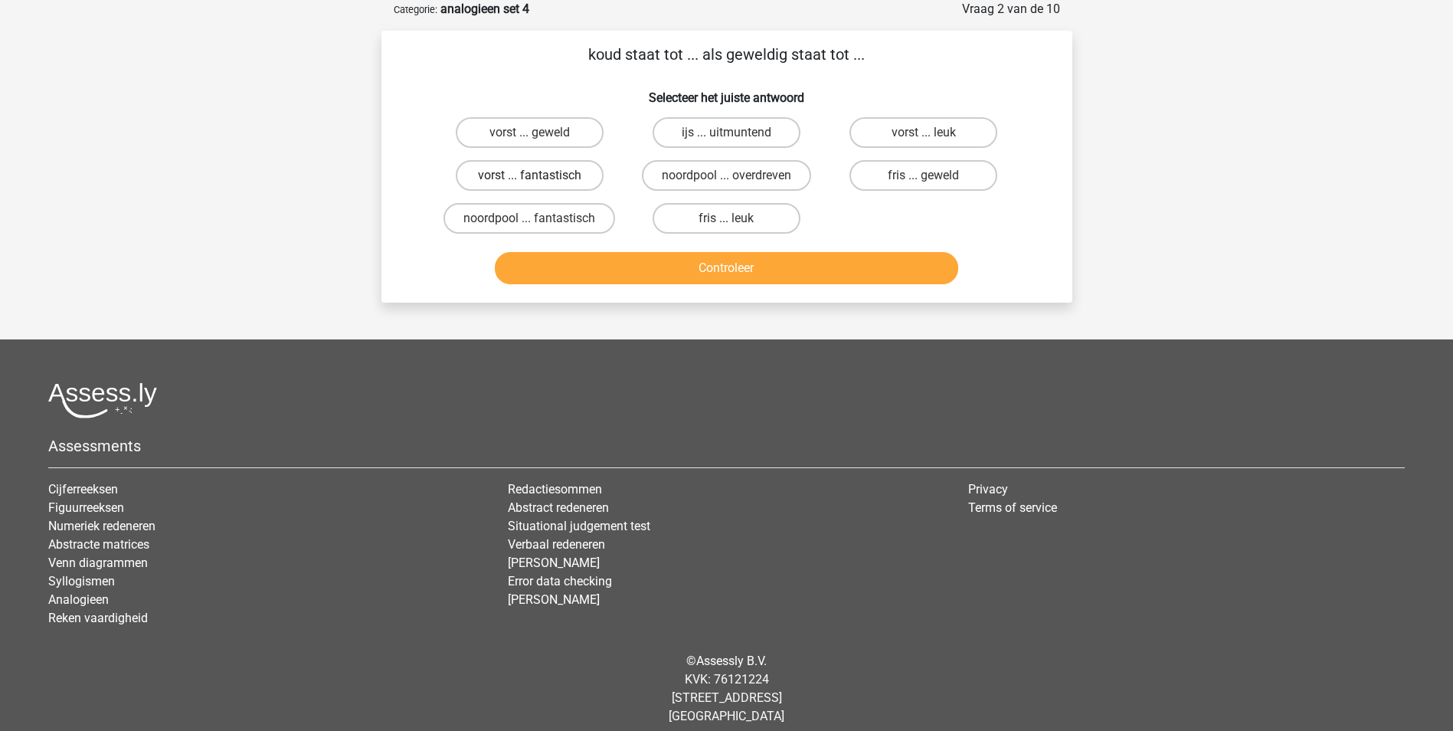
click at [558, 174] on label "vorst ... fantastisch" at bounding box center [530, 175] width 148 height 31
click at [539, 175] on input "vorst ... fantastisch" at bounding box center [534, 180] width 10 height 10
radio input "true"
click at [730, 270] on button "Controleer" at bounding box center [726, 268] width 463 height 32
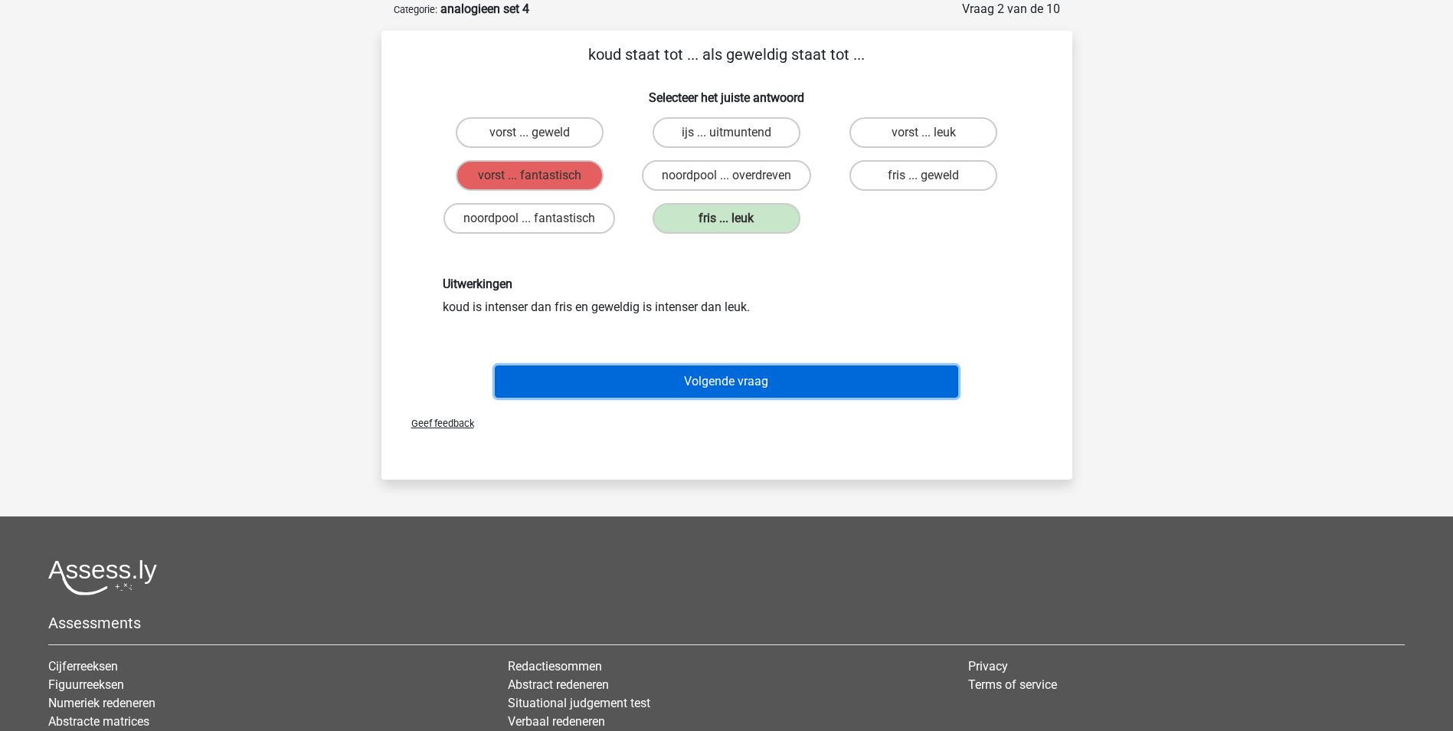
click at [754, 380] on button "Volgende vraag" at bounding box center [726, 381] width 463 height 32
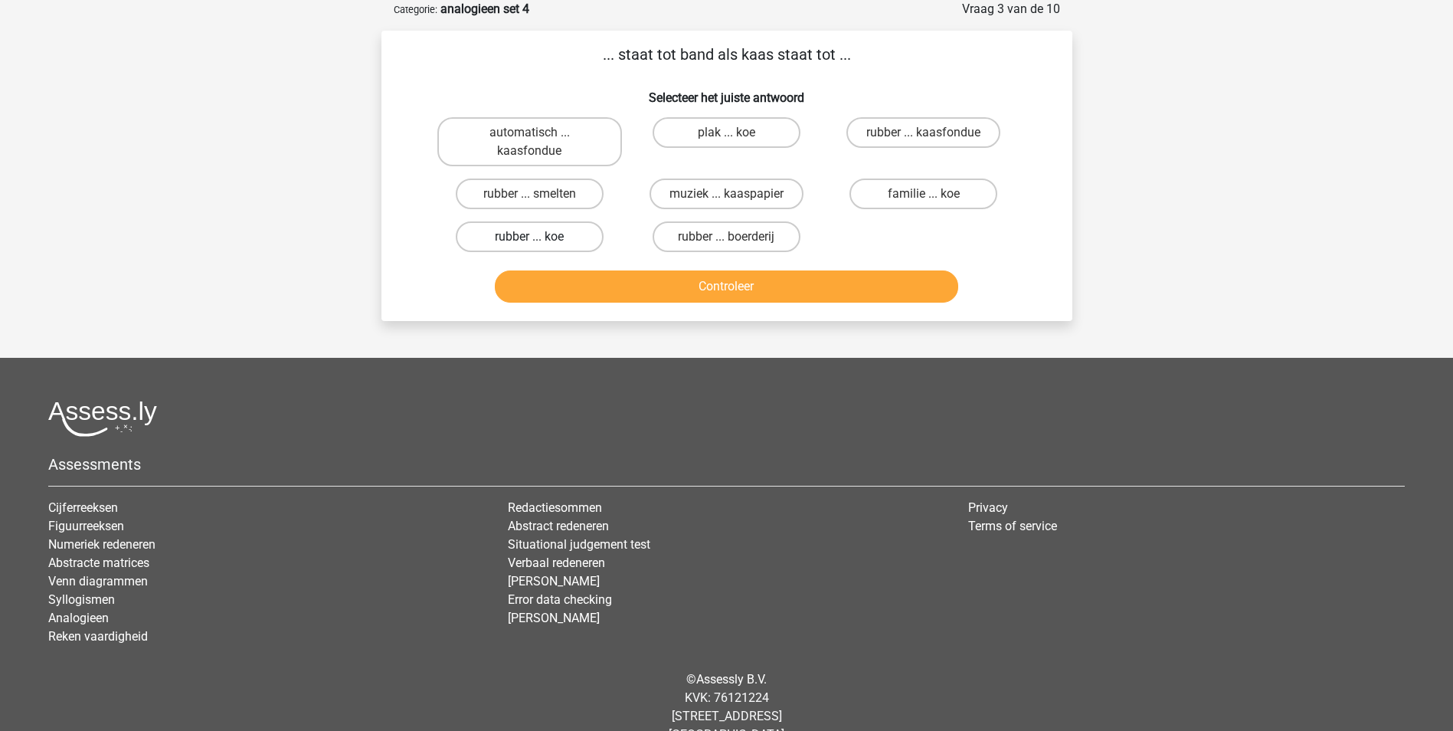
click at [549, 237] on label "rubber ... koe" at bounding box center [530, 236] width 148 height 31
click at [539, 237] on input "rubber ... koe" at bounding box center [534, 242] width 10 height 10
radio input "true"
click at [761, 286] on button "Controleer" at bounding box center [726, 286] width 463 height 32
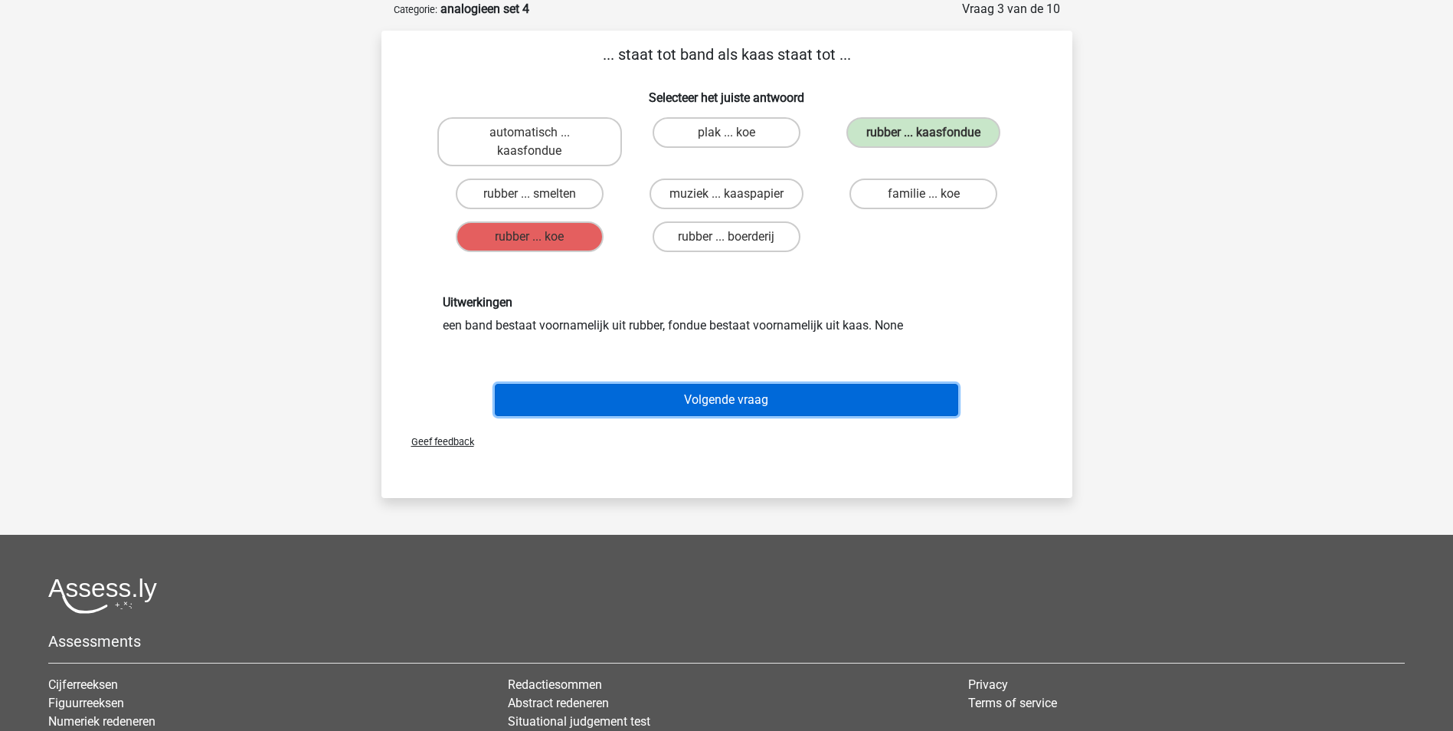
click at [734, 397] on button "Volgende vraag" at bounding box center [726, 400] width 463 height 32
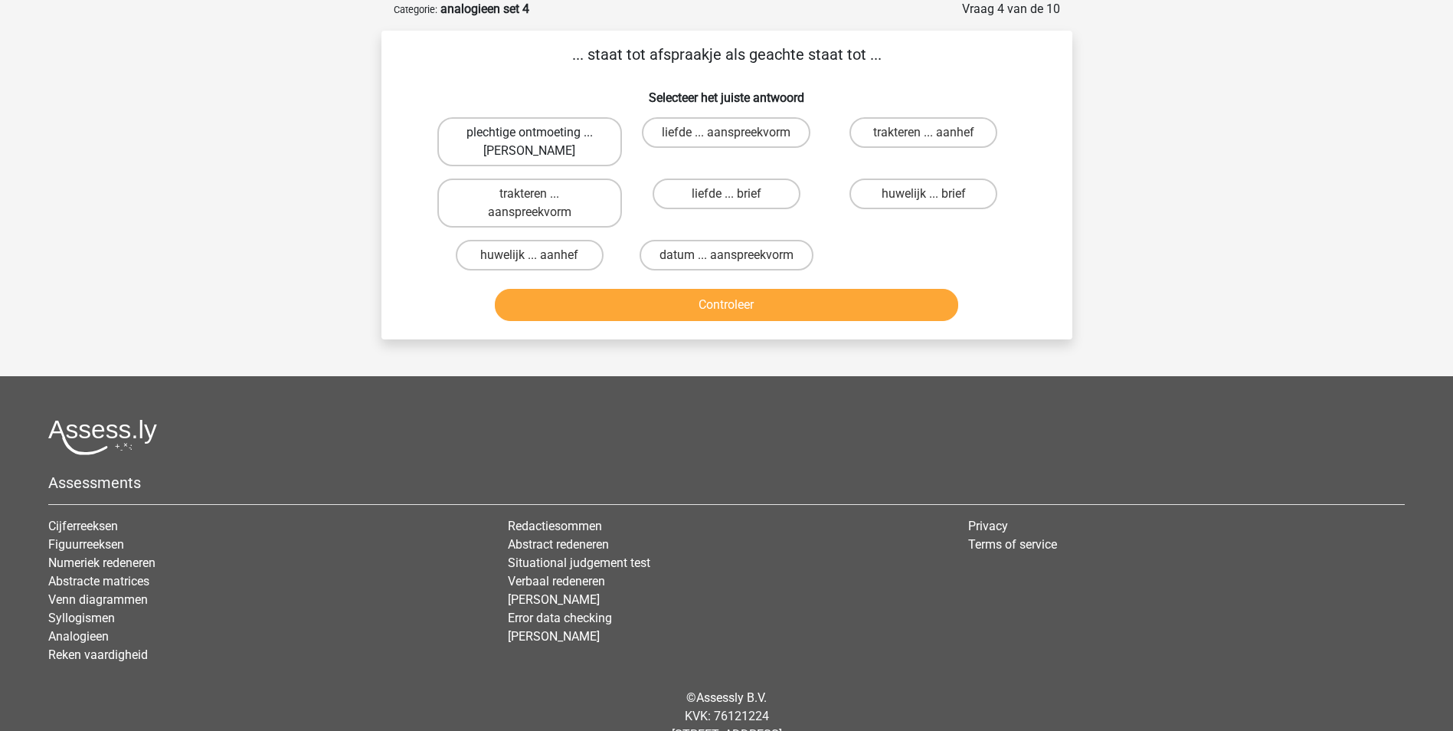
click at [556, 140] on label "plechtige ontmoeting ... hoi" at bounding box center [529, 141] width 185 height 49
click at [539, 140] on input "plechtige ontmoeting ... hoi" at bounding box center [534, 138] width 10 height 10
radio input "true"
click at [725, 300] on button "Controleer" at bounding box center [726, 305] width 463 height 32
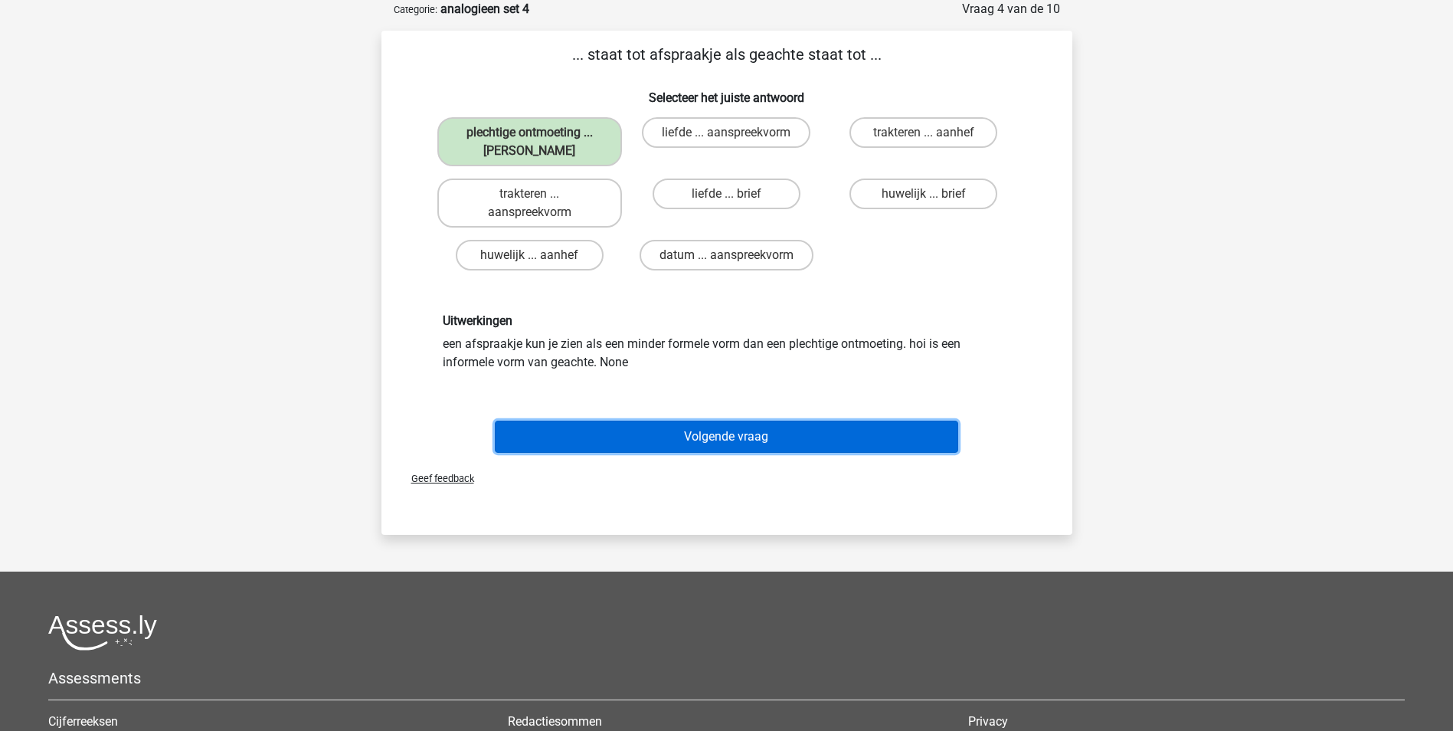
click at [735, 434] on button "Volgende vraag" at bounding box center [726, 436] width 463 height 32
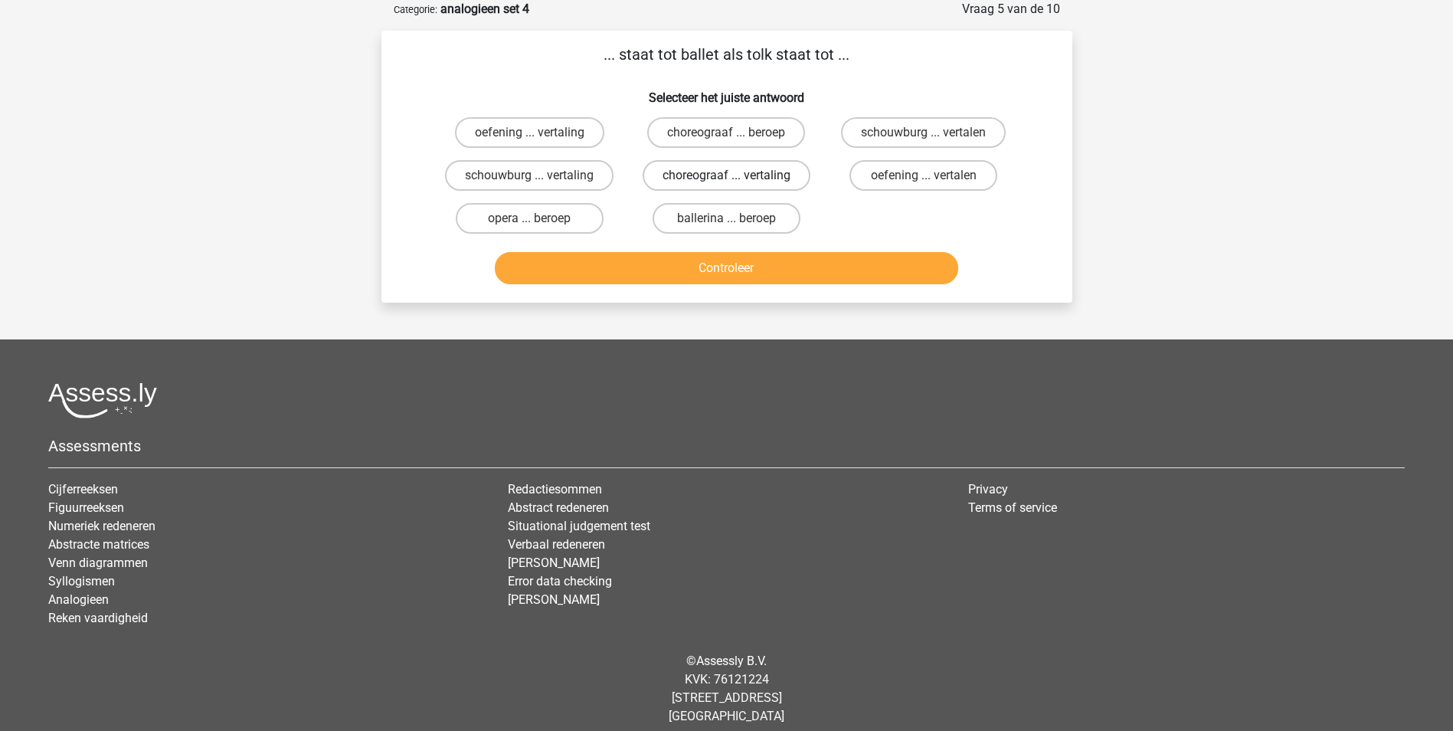
click at [714, 172] on label "choreograaf ... vertaling" at bounding box center [727, 175] width 168 height 31
click at [726, 175] on input "choreograaf ... vertaling" at bounding box center [731, 180] width 10 height 10
radio input "true"
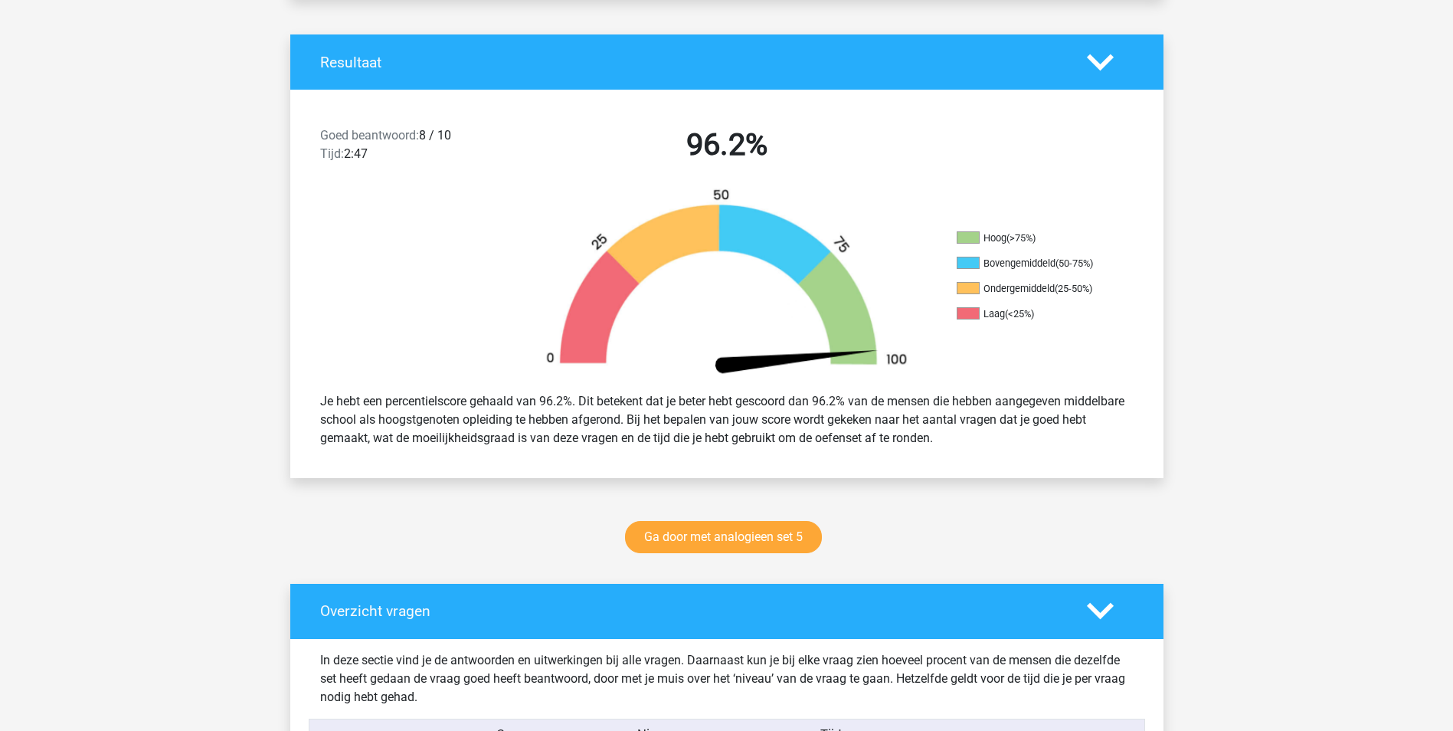
scroll to position [383, 0]
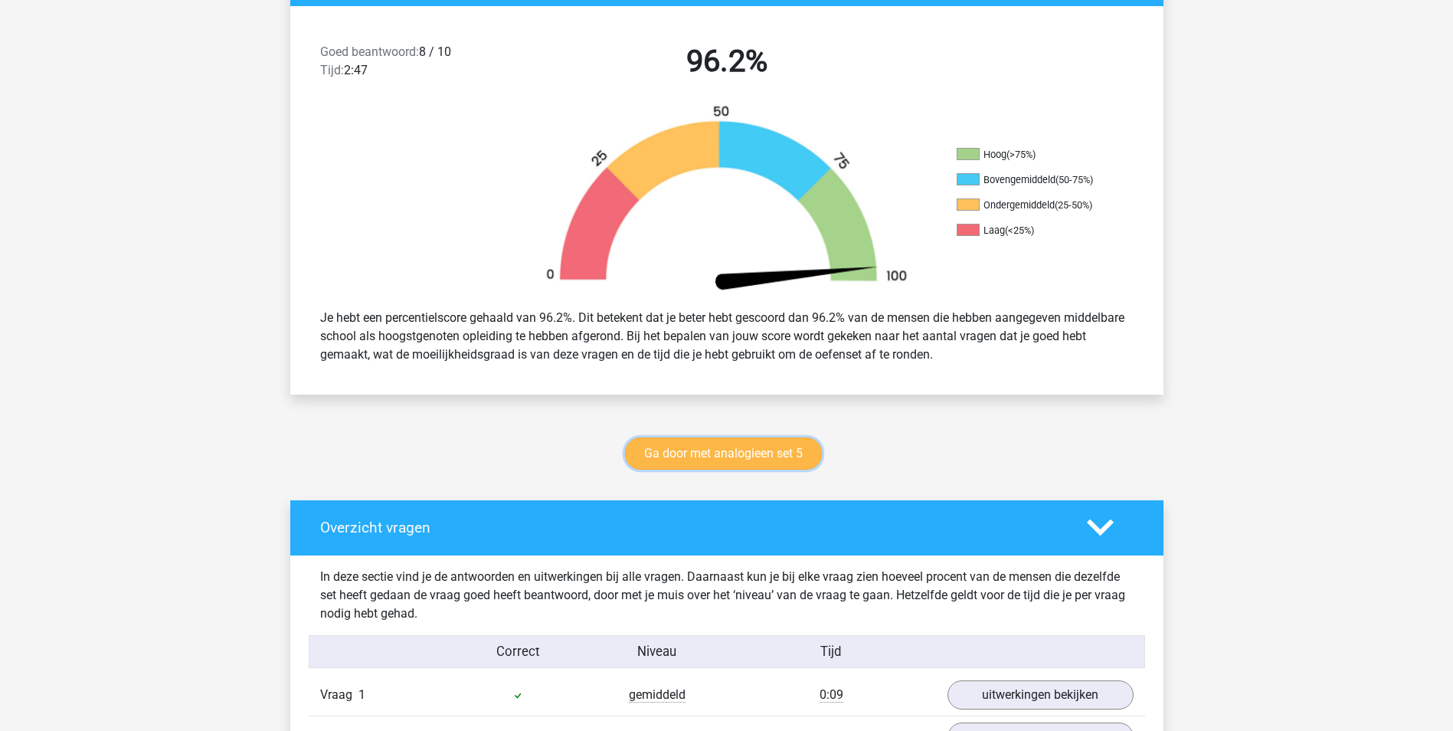
click at [741, 452] on link "Ga door met analogieen set 5" at bounding box center [723, 453] width 197 height 32
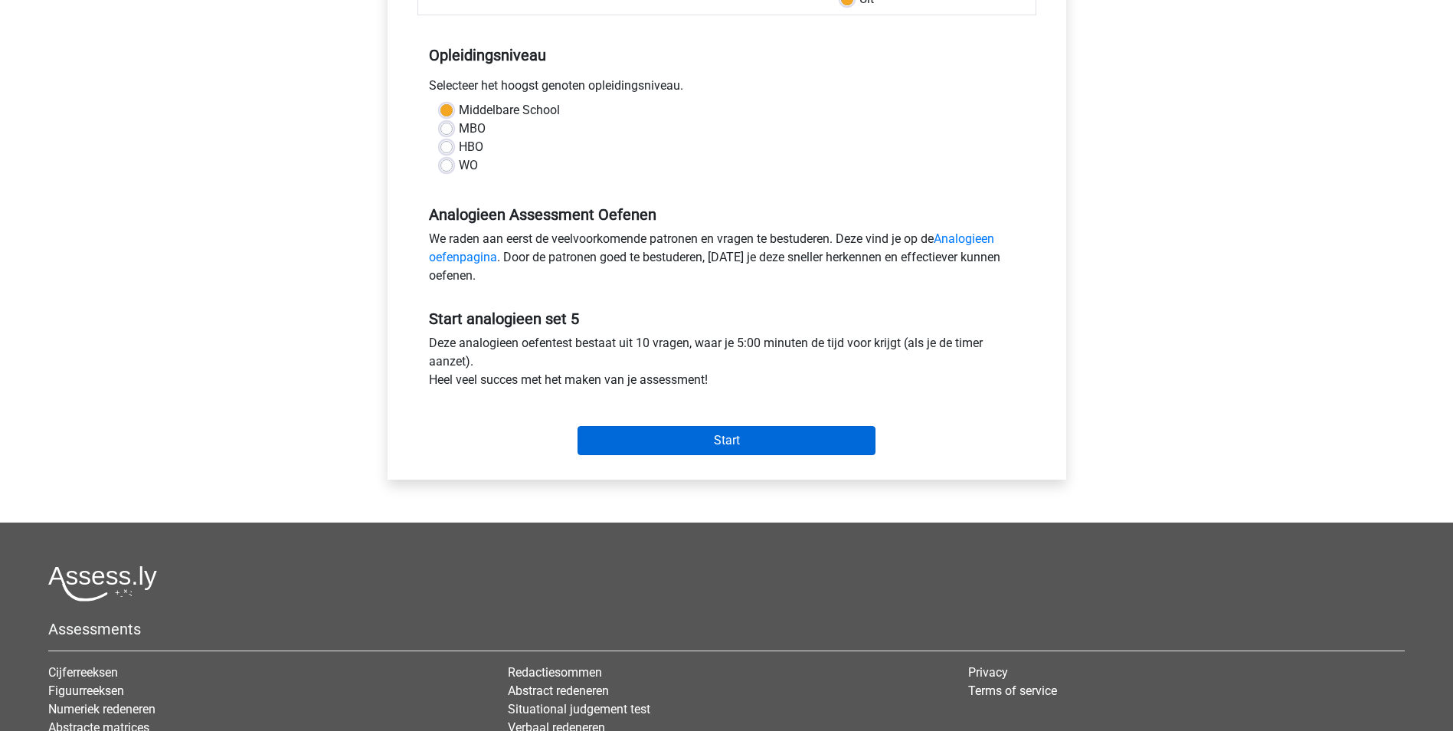
scroll to position [383, 0]
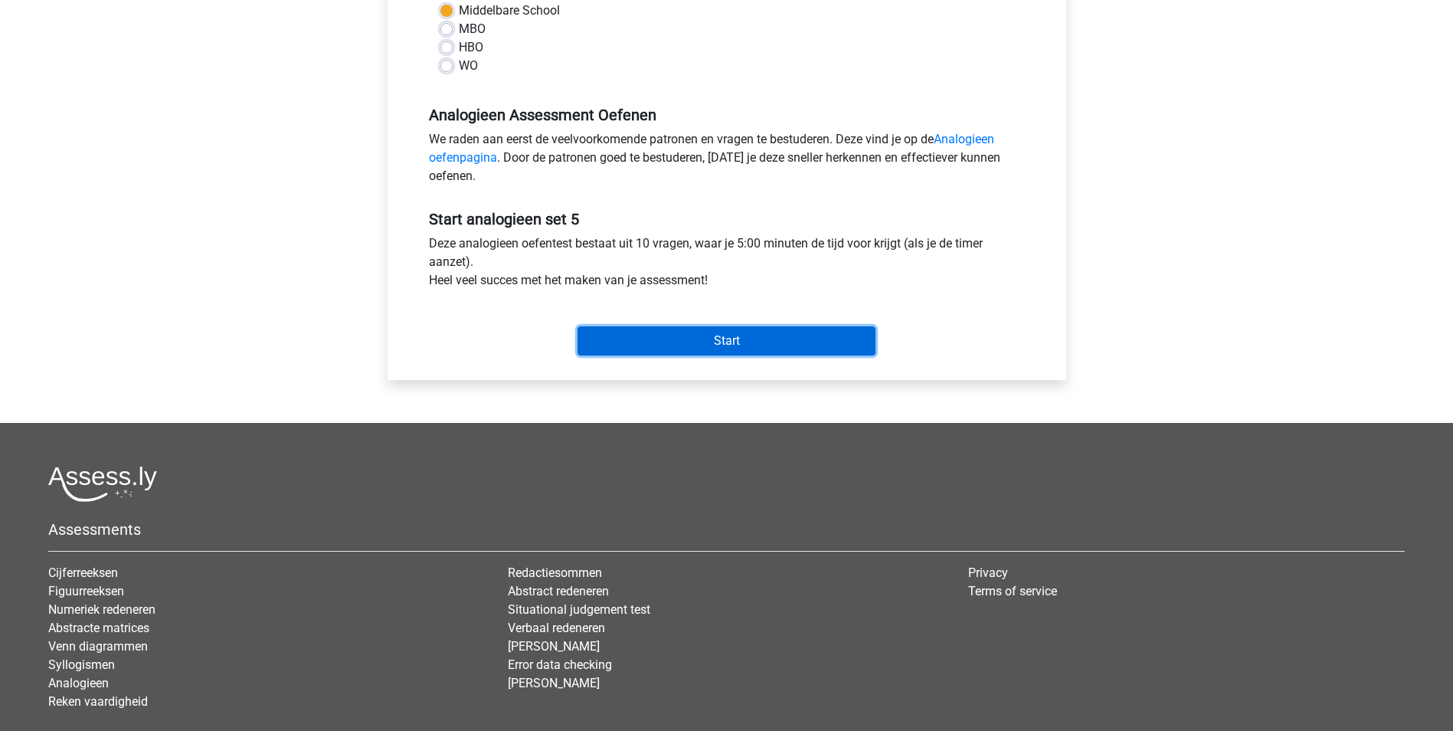
click at [714, 339] on input "Start" at bounding box center [727, 340] width 298 height 29
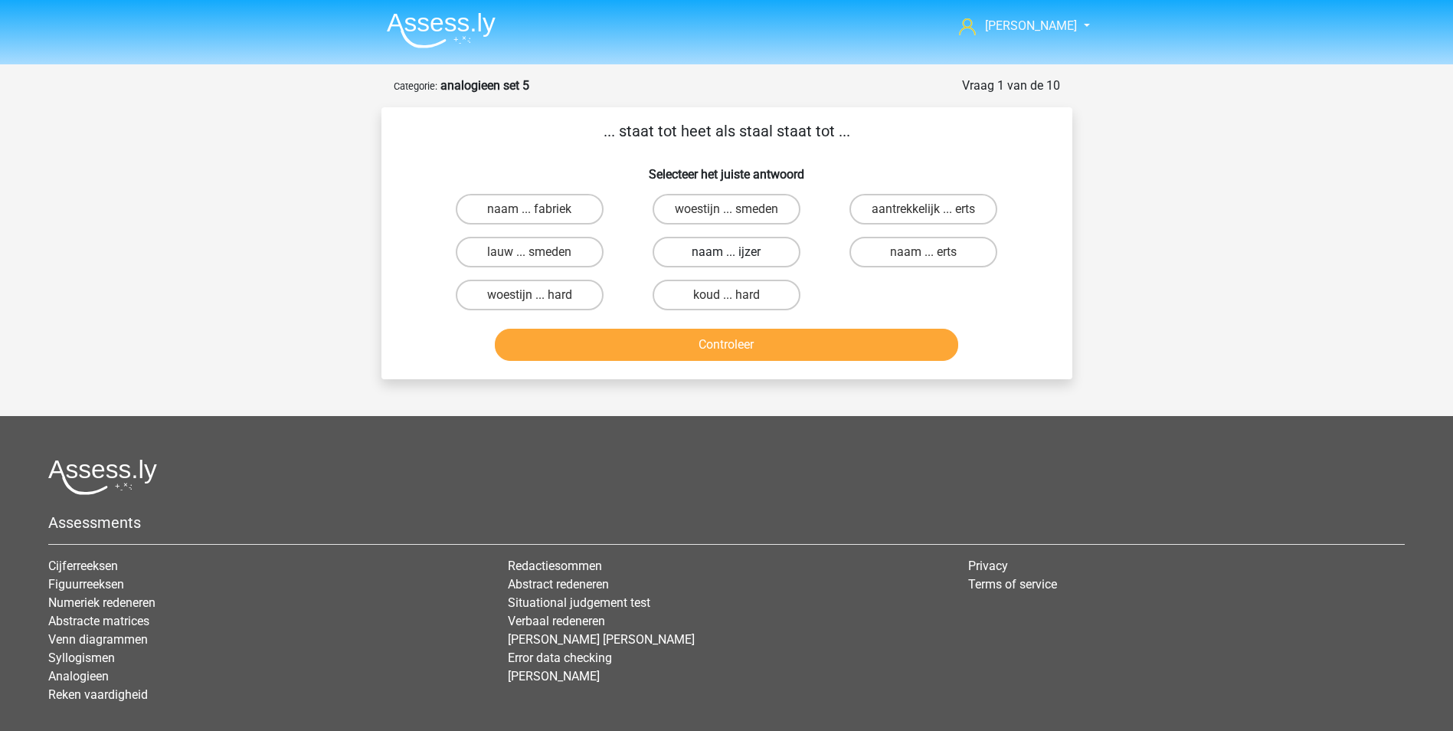
click at [702, 247] on label "naam ... ijzer" at bounding box center [727, 252] width 148 height 31
click at [726, 252] on input "naam ... ijzer" at bounding box center [731, 257] width 10 height 10
radio input "true"
click at [731, 342] on button "Controleer" at bounding box center [726, 345] width 463 height 32
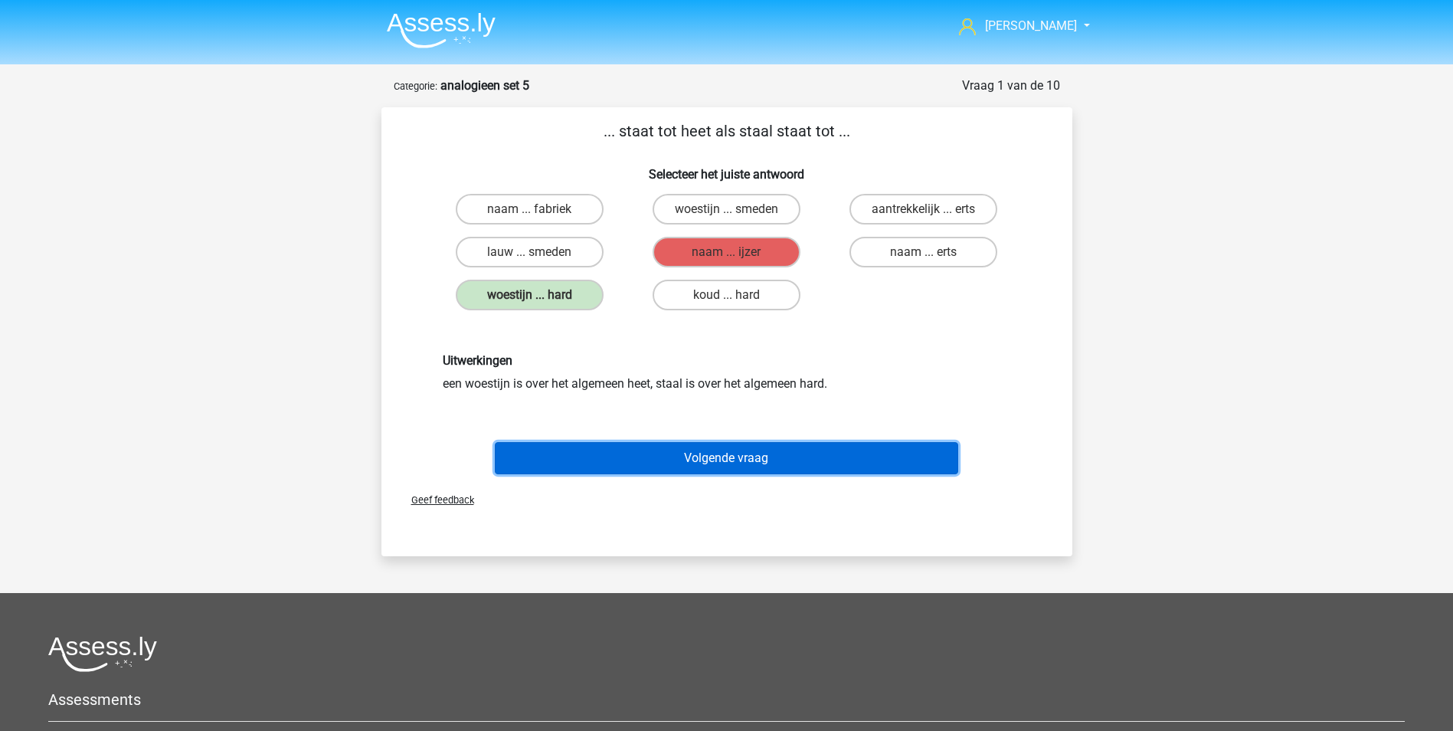
click at [706, 458] on button "Volgende vraag" at bounding box center [726, 458] width 463 height 32
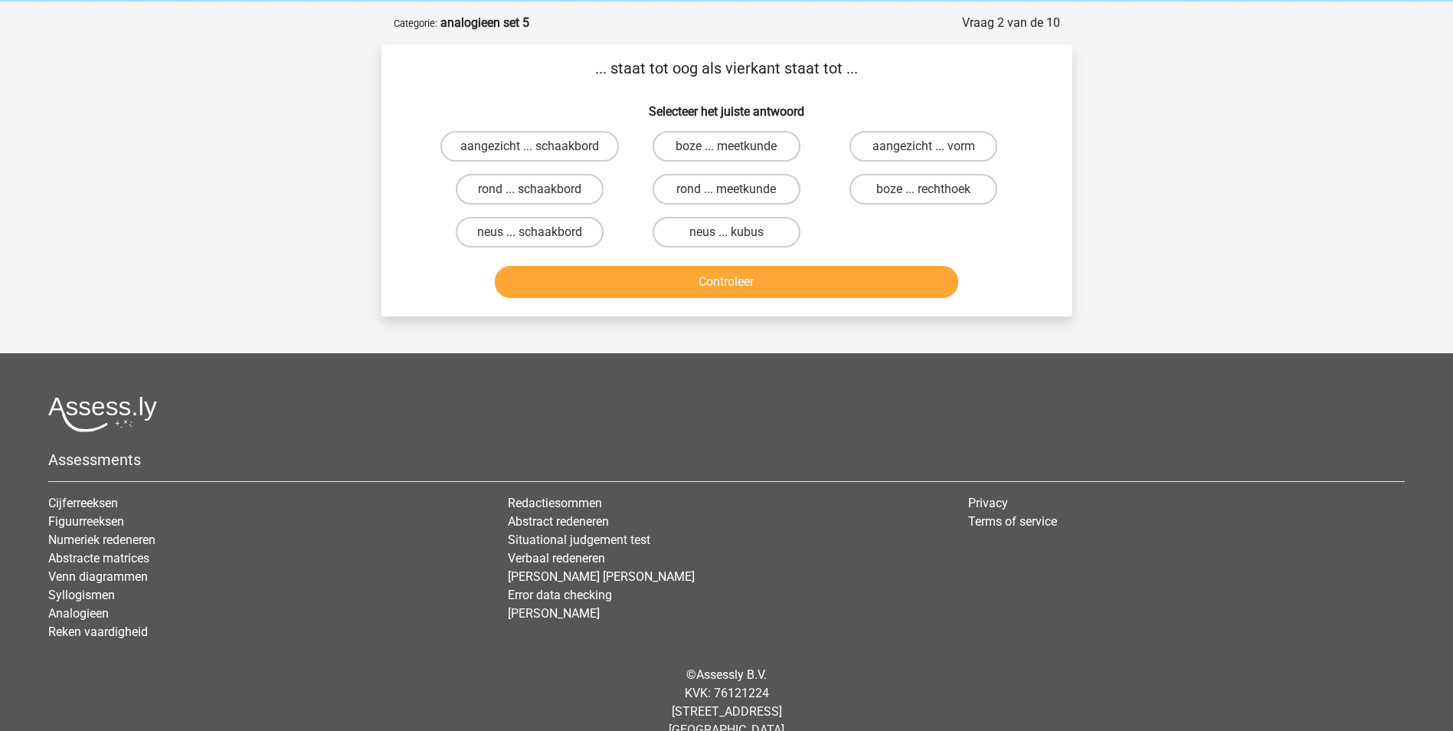
scroll to position [77, 0]
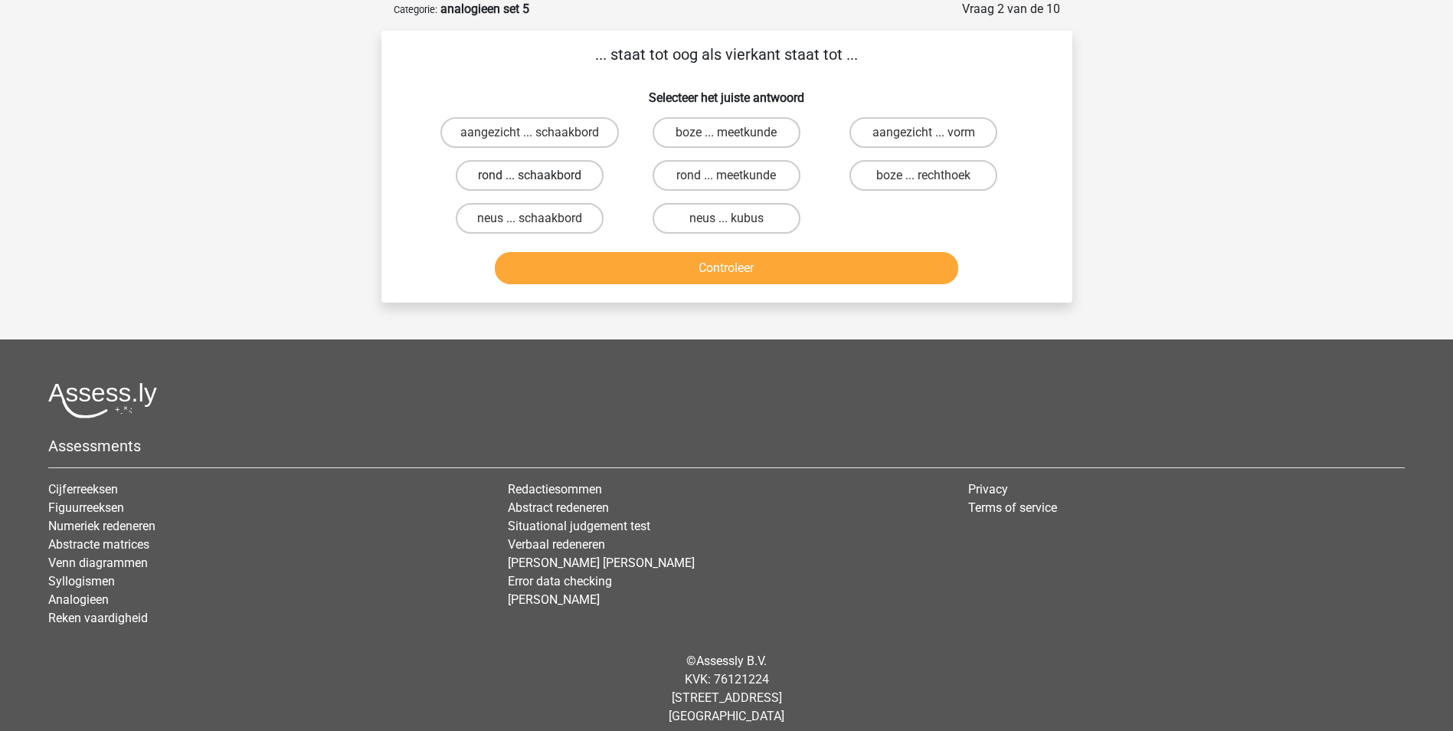
click at [548, 172] on label "rond ... schaakbord" at bounding box center [530, 175] width 148 height 31
click at [539, 175] on input "rond ... schaakbord" at bounding box center [534, 180] width 10 height 10
radio input "true"
click at [742, 265] on button "Controleer" at bounding box center [726, 268] width 463 height 32
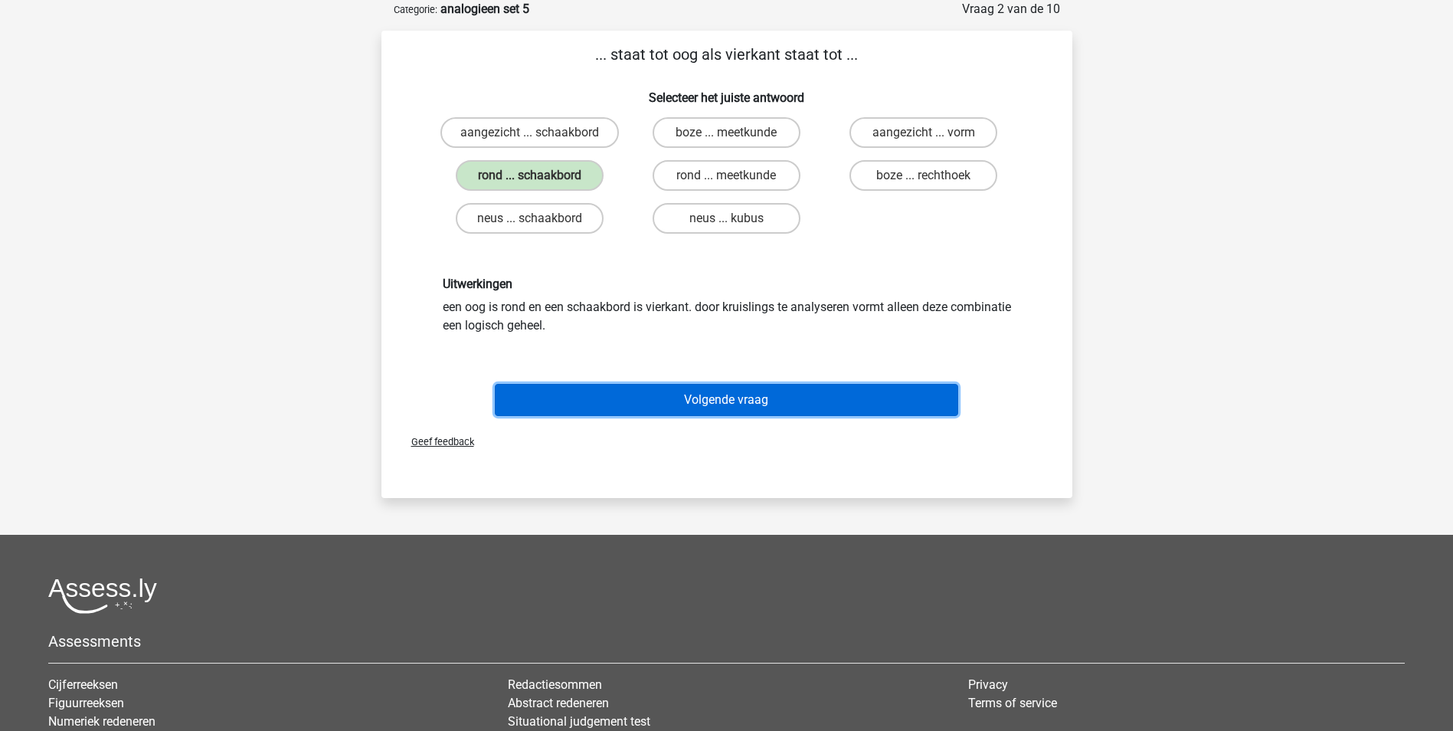
click at [741, 397] on button "Volgende vraag" at bounding box center [726, 400] width 463 height 32
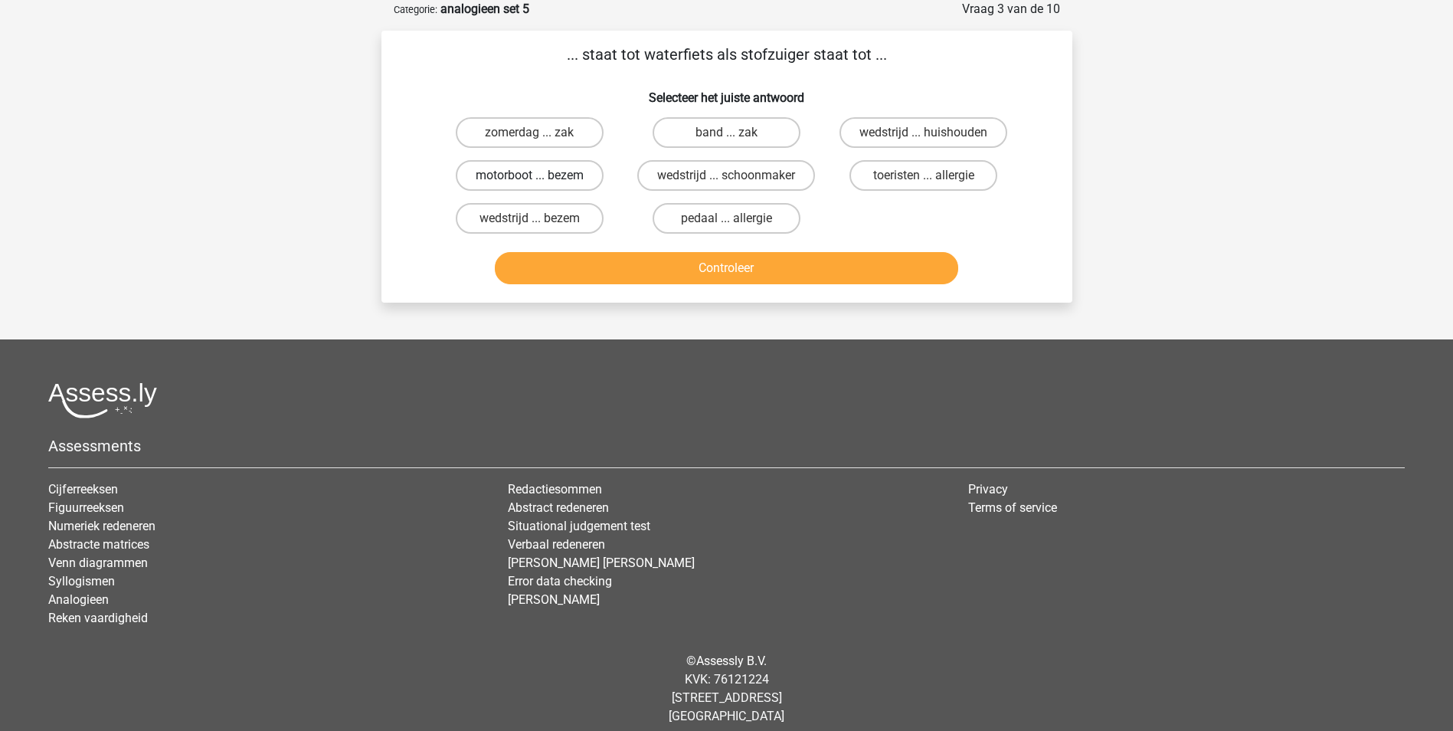
click at [568, 174] on label "motorboot ... bezem" at bounding box center [530, 175] width 148 height 31
click at [539, 175] on input "motorboot ... bezem" at bounding box center [534, 180] width 10 height 10
radio input "true"
click at [711, 268] on button "Controleer" at bounding box center [726, 268] width 463 height 32
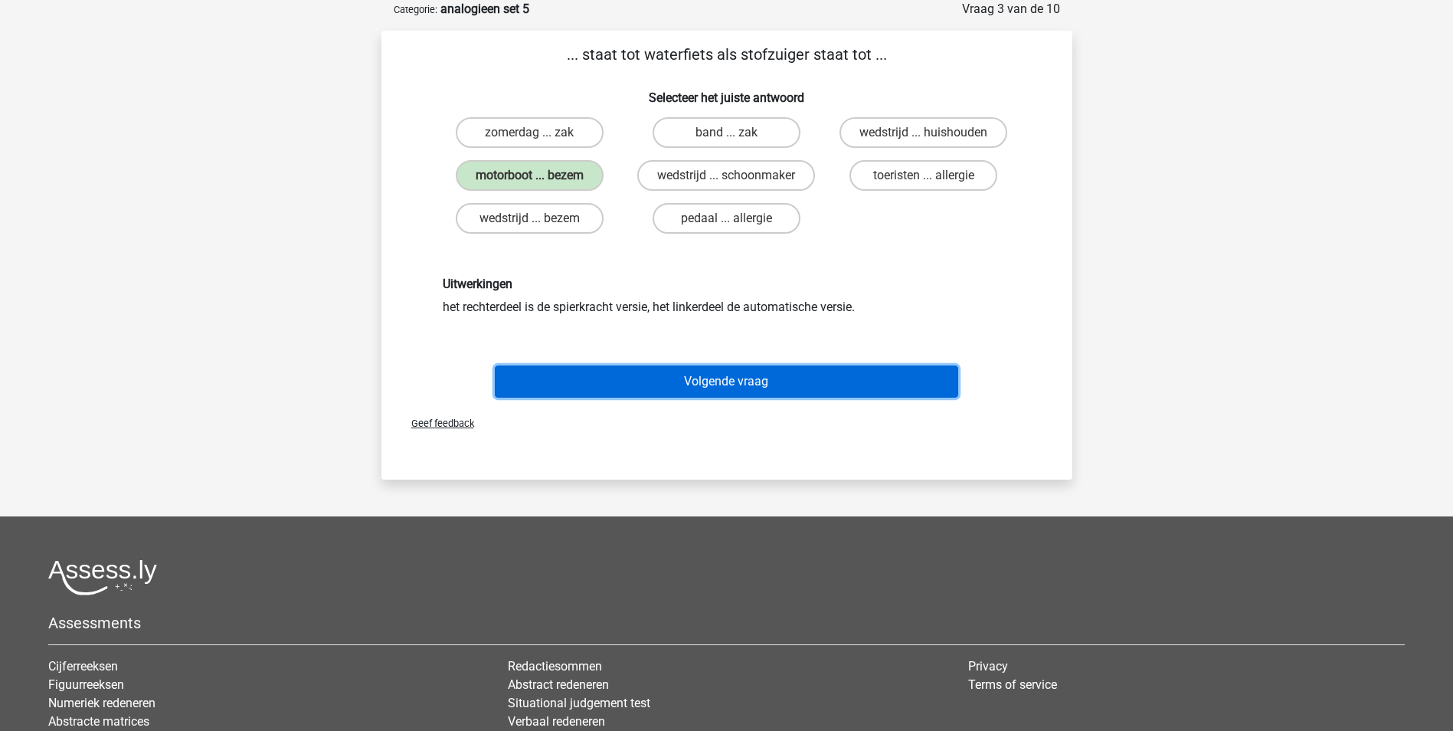
click at [723, 382] on button "Volgende vraag" at bounding box center [726, 381] width 463 height 32
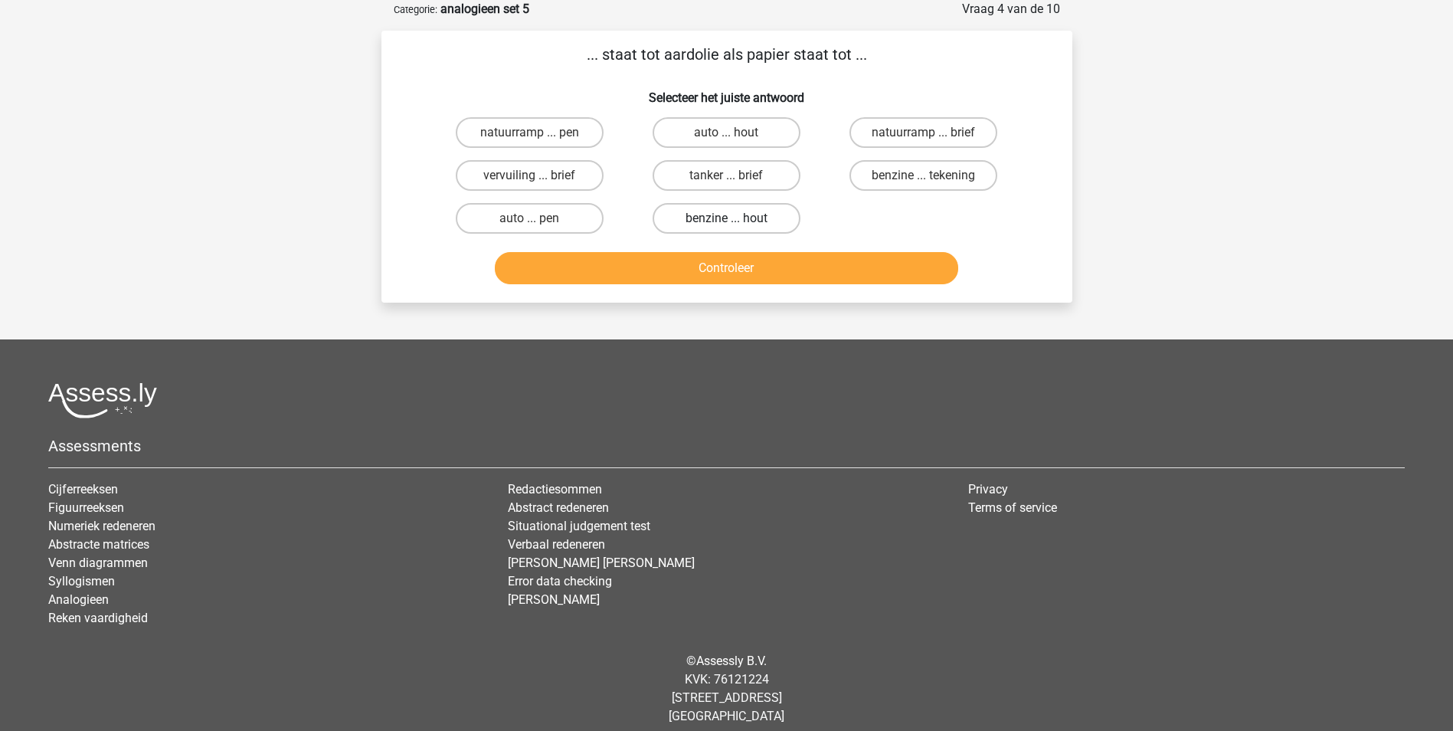
click at [708, 218] on label "benzine ... hout" at bounding box center [727, 218] width 148 height 31
click at [726, 218] on input "benzine ... hout" at bounding box center [731, 223] width 10 height 10
radio input "true"
click at [742, 260] on button "Controleer" at bounding box center [726, 268] width 463 height 32
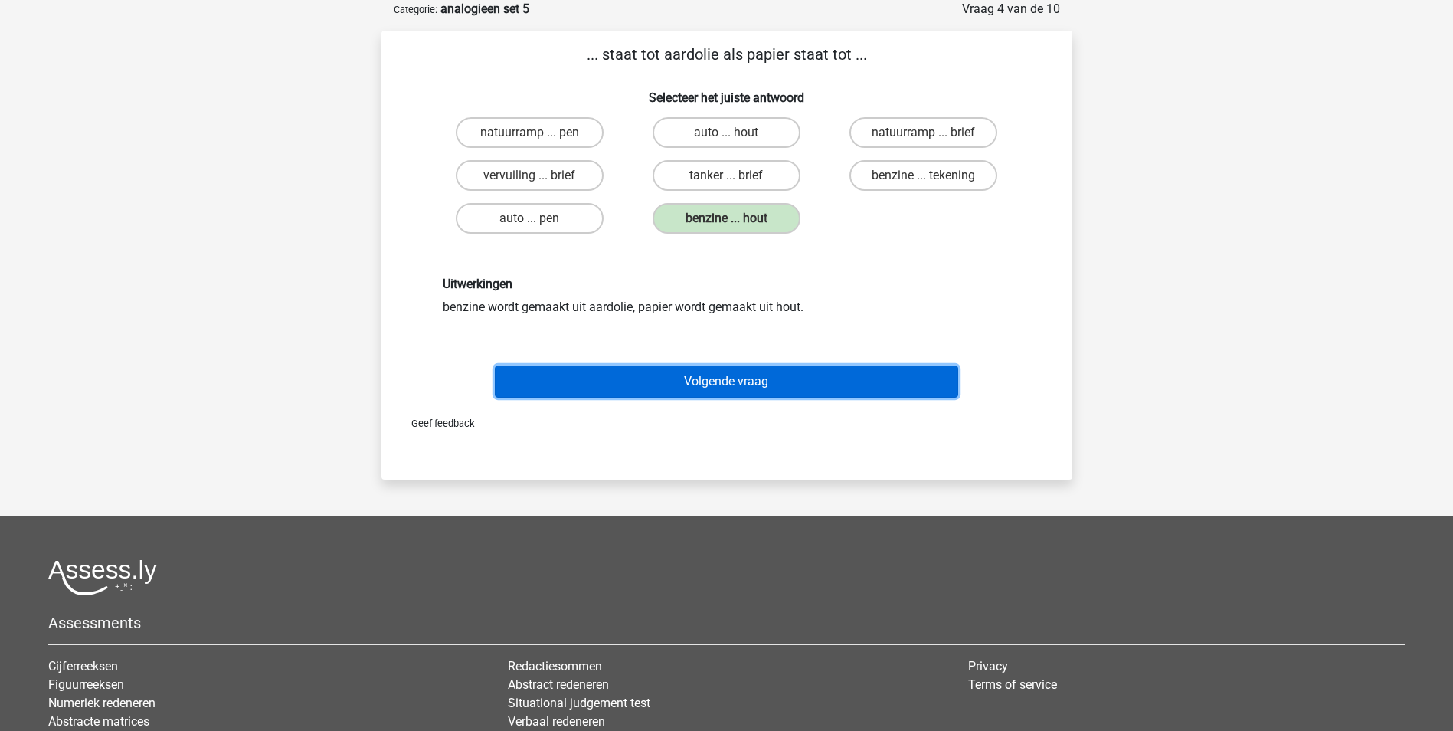
click at [730, 380] on button "Volgende vraag" at bounding box center [726, 381] width 463 height 32
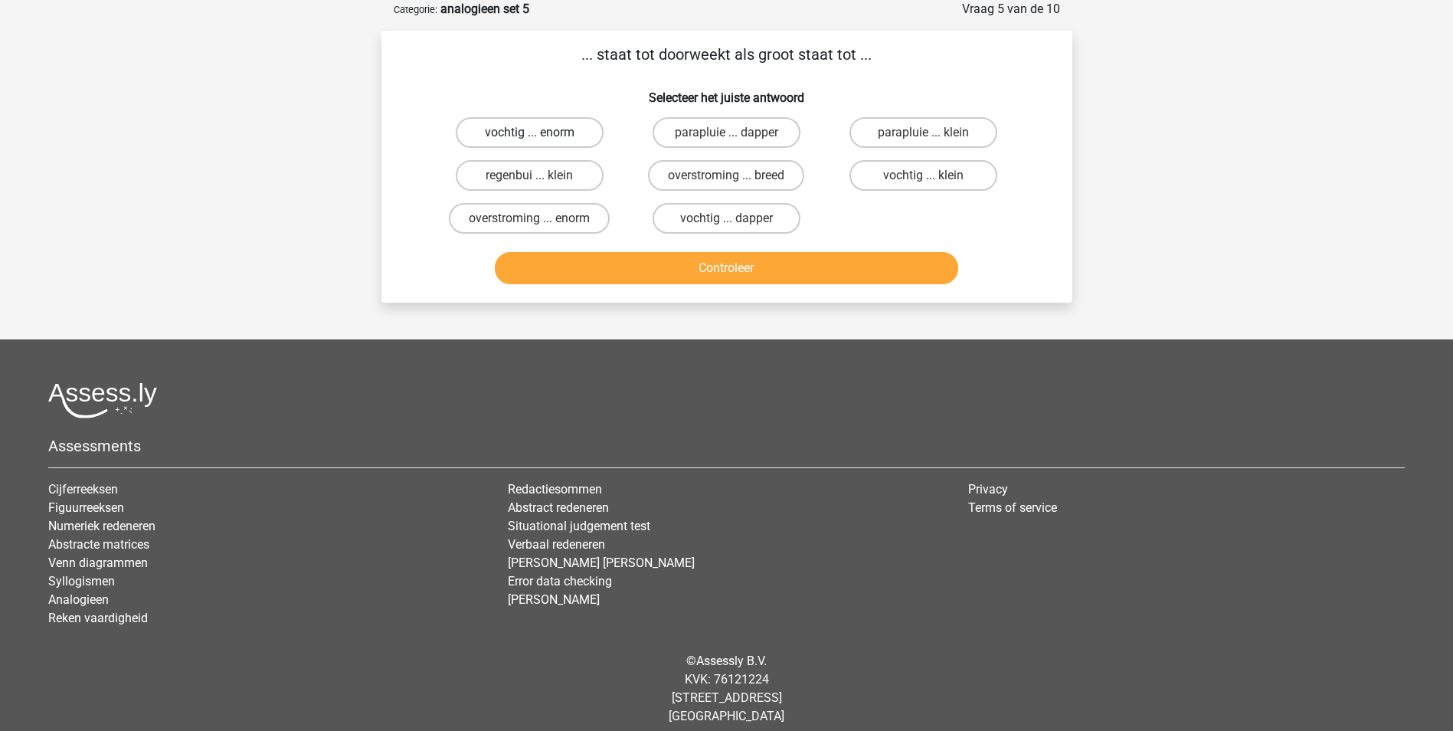
click at [557, 134] on label "vochtig ... enorm" at bounding box center [530, 132] width 148 height 31
click at [539, 134] on input "vochtig ... enorm" at bounding box center [534, 138] width 10 height 10
radio input "true"
click at [748, 267] on button "Controleer" at bounding box center [726, 268] width 463 height 32
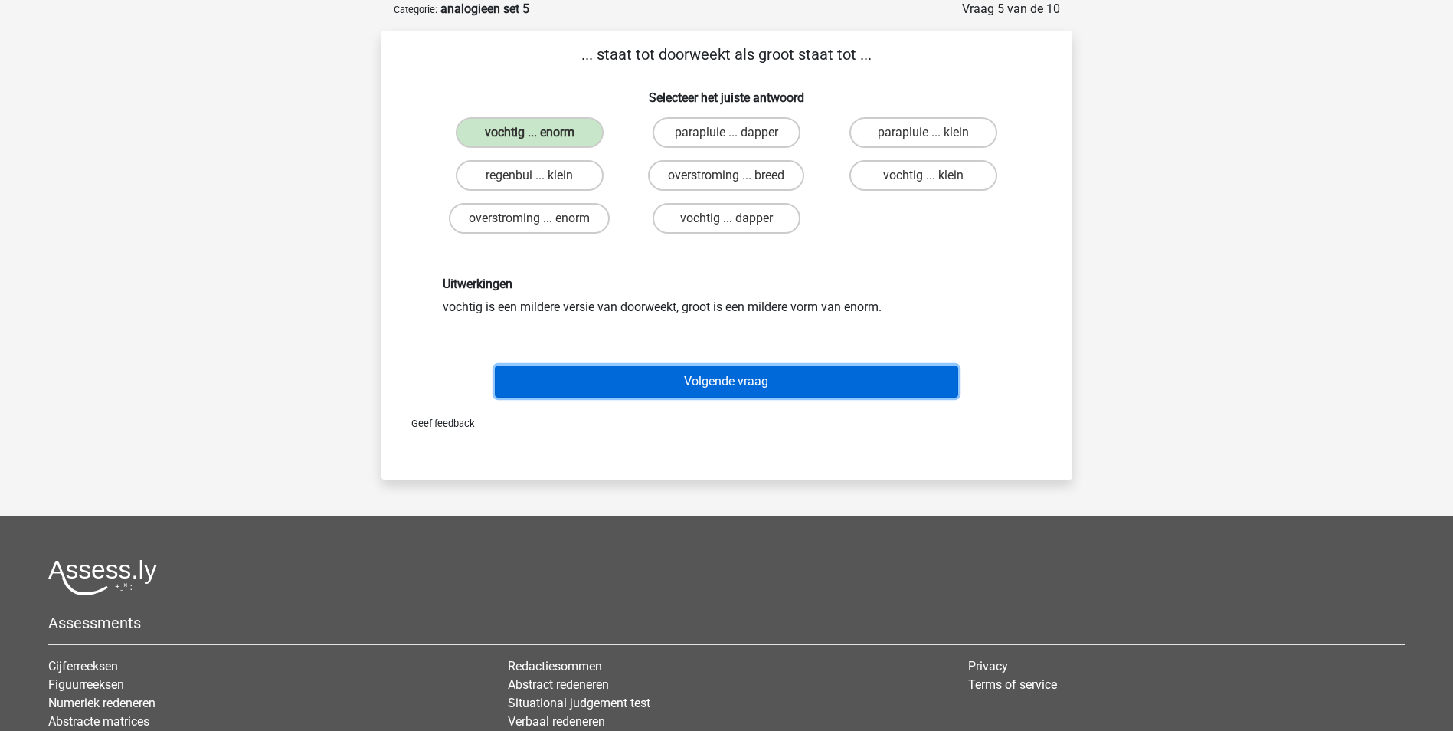
click at [742, 380] on button "Volgende vraag" at bounding box center [726, 381] width 463 height 32
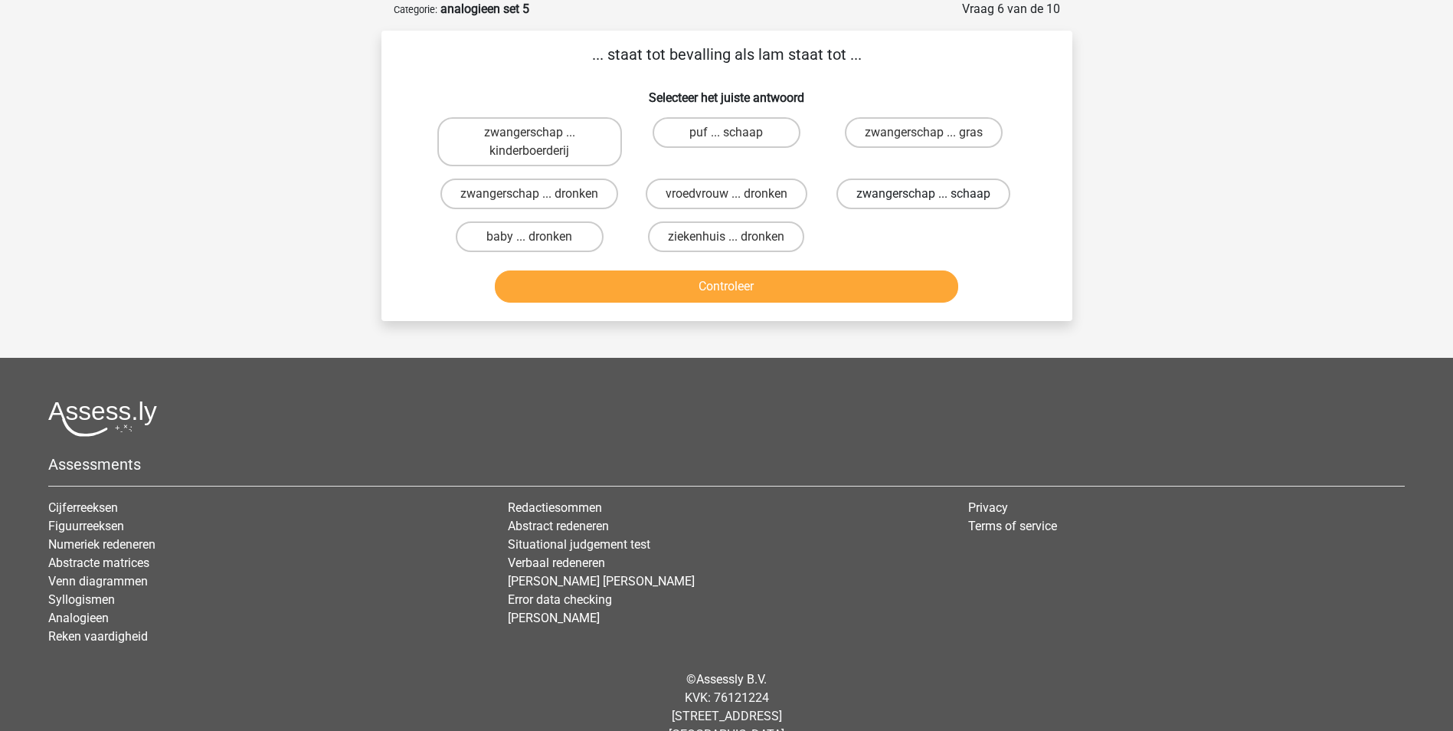
click at [893, 191] on label "zwangerschap ... schaap" at bounding box center [923, 193] width 174 height 31
click at [924, 194] on input "zwangerschap ... schaap" at bounding box center [929, 199] width 10 height 10
radio input "true"
click at [785, 290] on button "Controleer" at bounding box center [726, 286] width 463 height 32
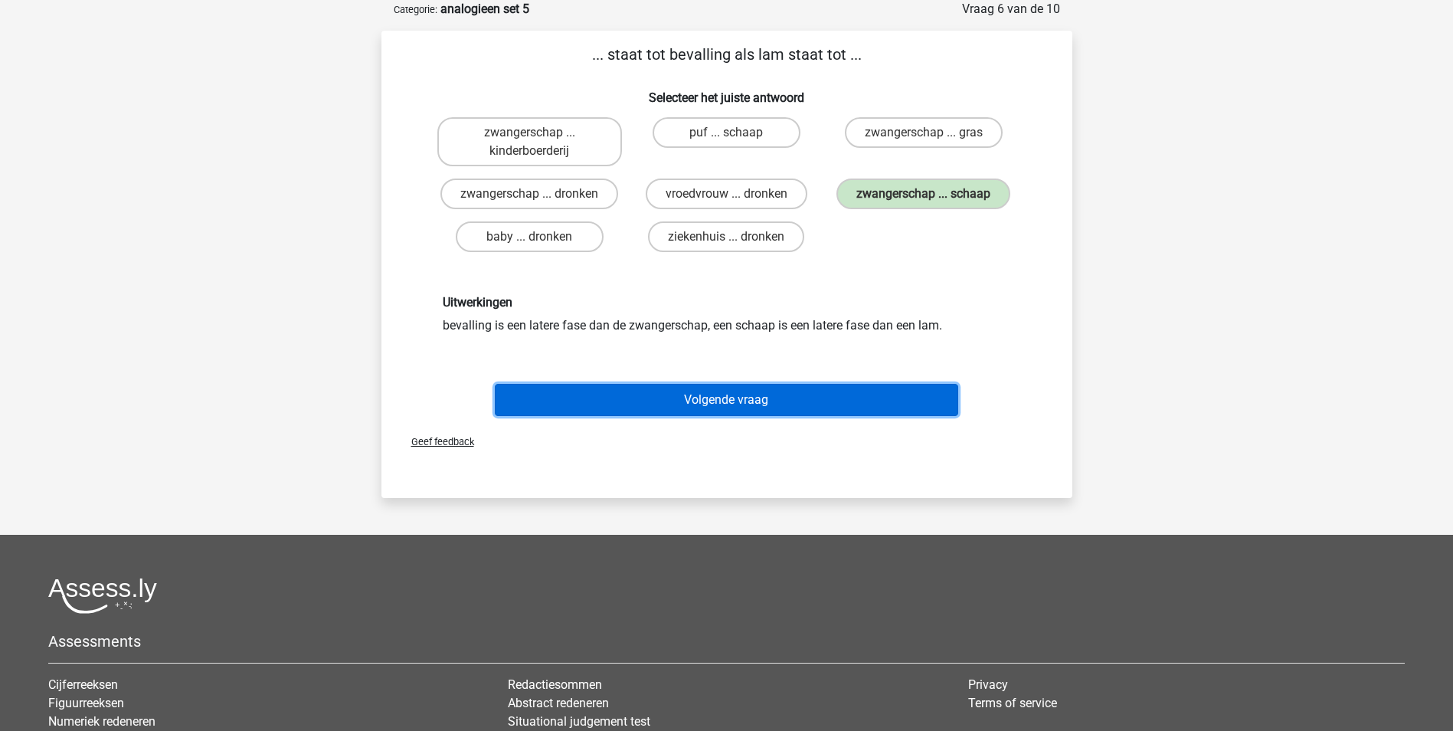
click at [754, 398] on button "Volgende vraag" at bounding box center [726, 400] width 463 height 32
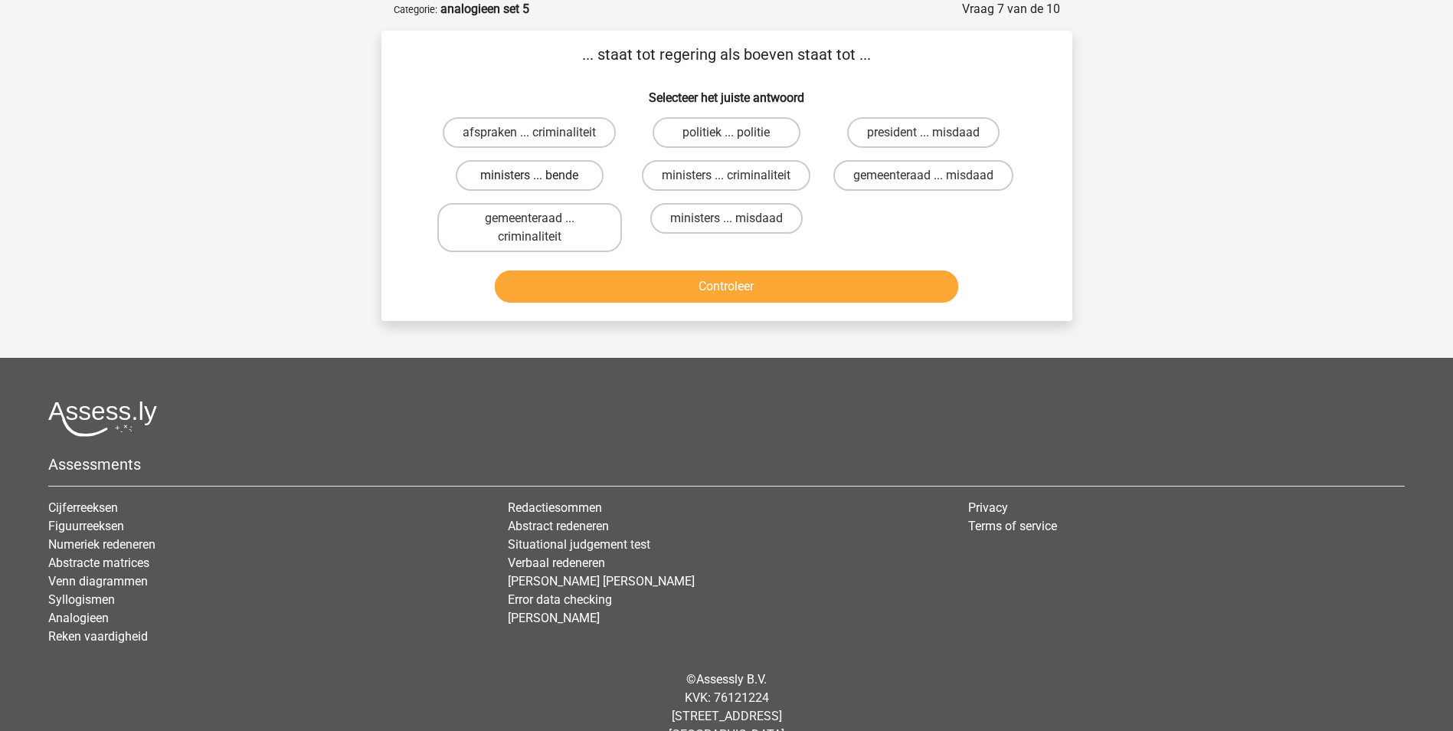
click at [573, 171] on label "ministers ... bende" at bounding box center [530, 175] width 148 height 31
click at [539, 175] on input "ministers ... bende" at bounding box center [534, 180] width 10 height 10
radio input "true"
click at [775, 283] on button "Controleer" at bounding box center [726, 286] width 463 height 32
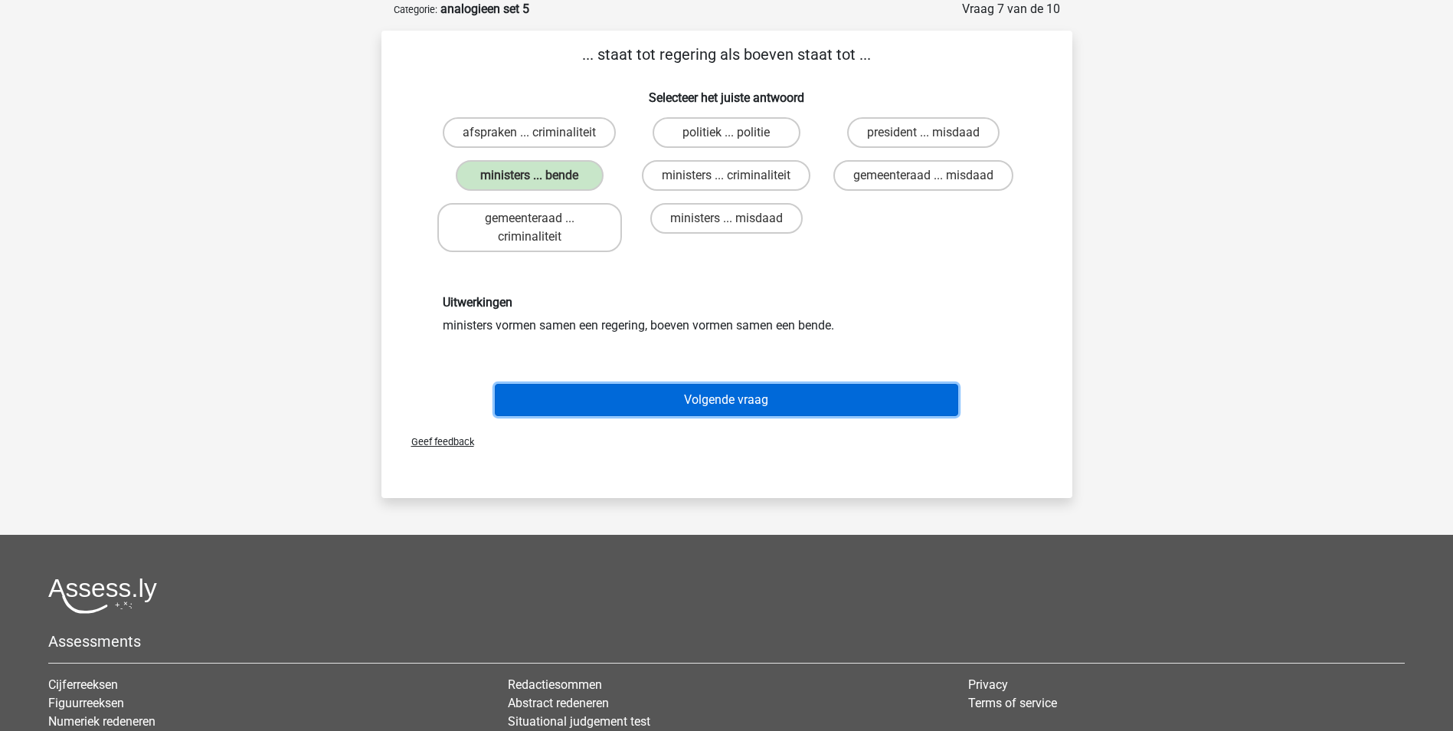
click at [757, 398] on button "Volgende vraag" at bounding box center [726, 400] width 463 height 32
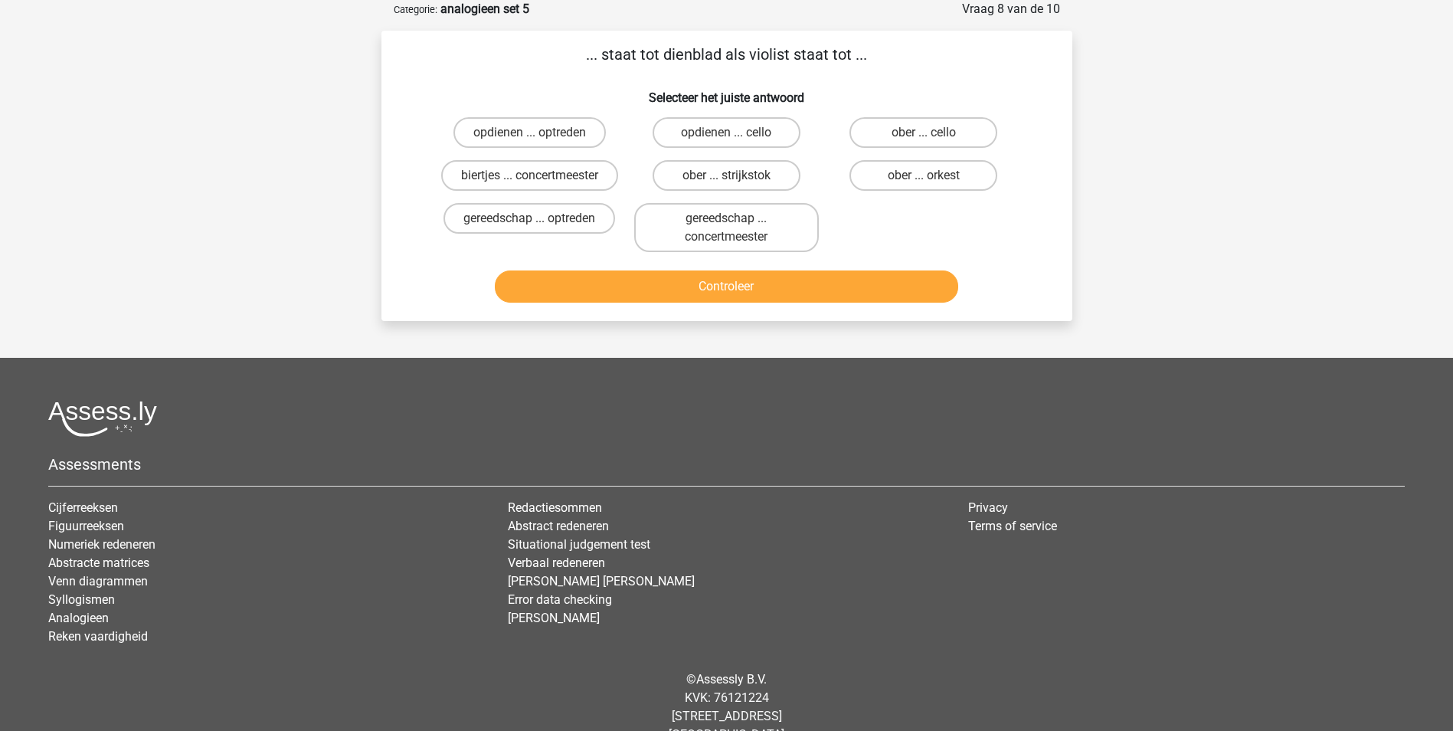
click at [734, 177] on input "ober ... strijkstok" at bounding box center [731, 180] width 10 height 10
radio input "true"
click at [768, 283] on button "Controleer" at bounding box center [726, 286] width 463 height 32
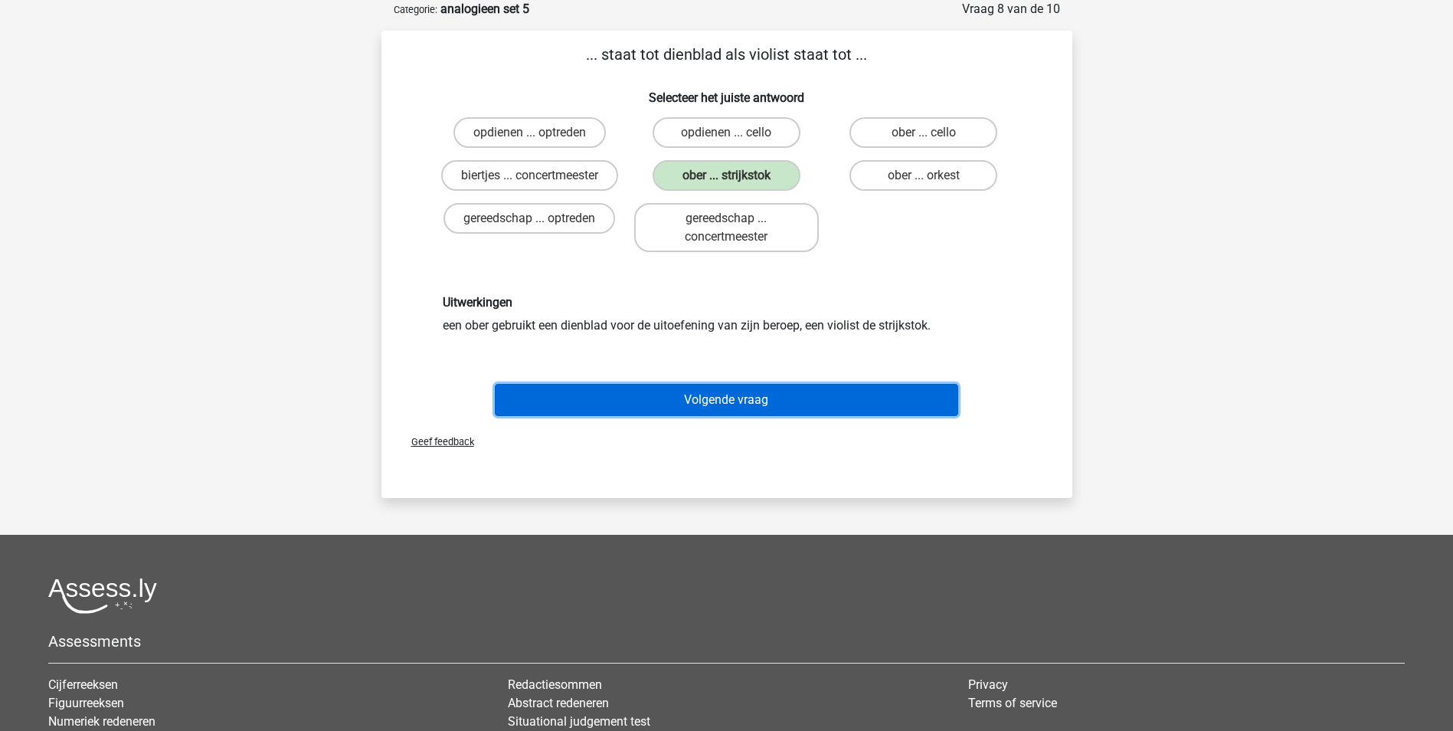
click at [771, 401] on button "Volgende vraag" at bounding box center [726, 400] width 463 height 32
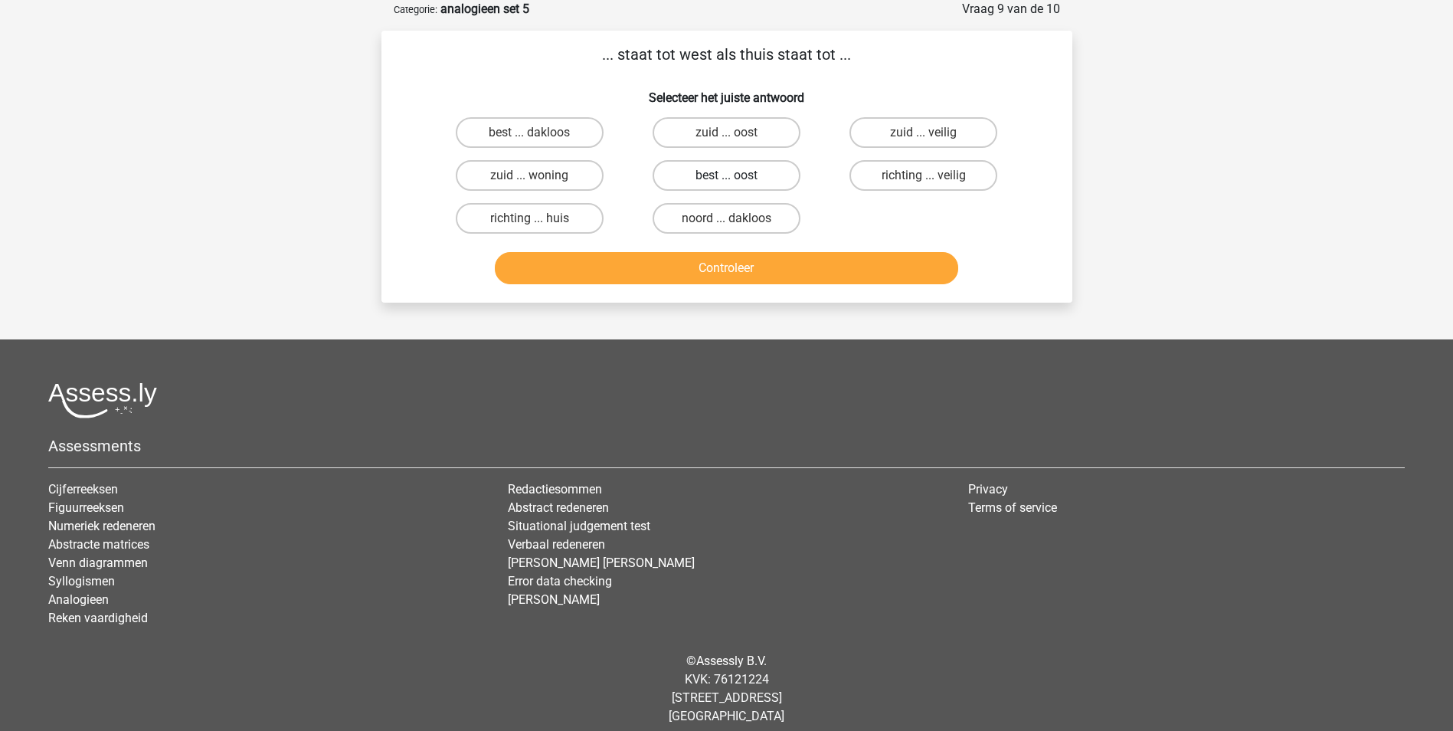
click at [714, 175] on label "best ... oost" at bounding box center [727, 175] width 148 height 31
click at [726, 175] on input "best ... oost" at bounding box center [731, 180] width 10 height 10
radio input "true"
click at [722, 266] on button "Controleer" at bounding box center [726, 268] width 463 height 32
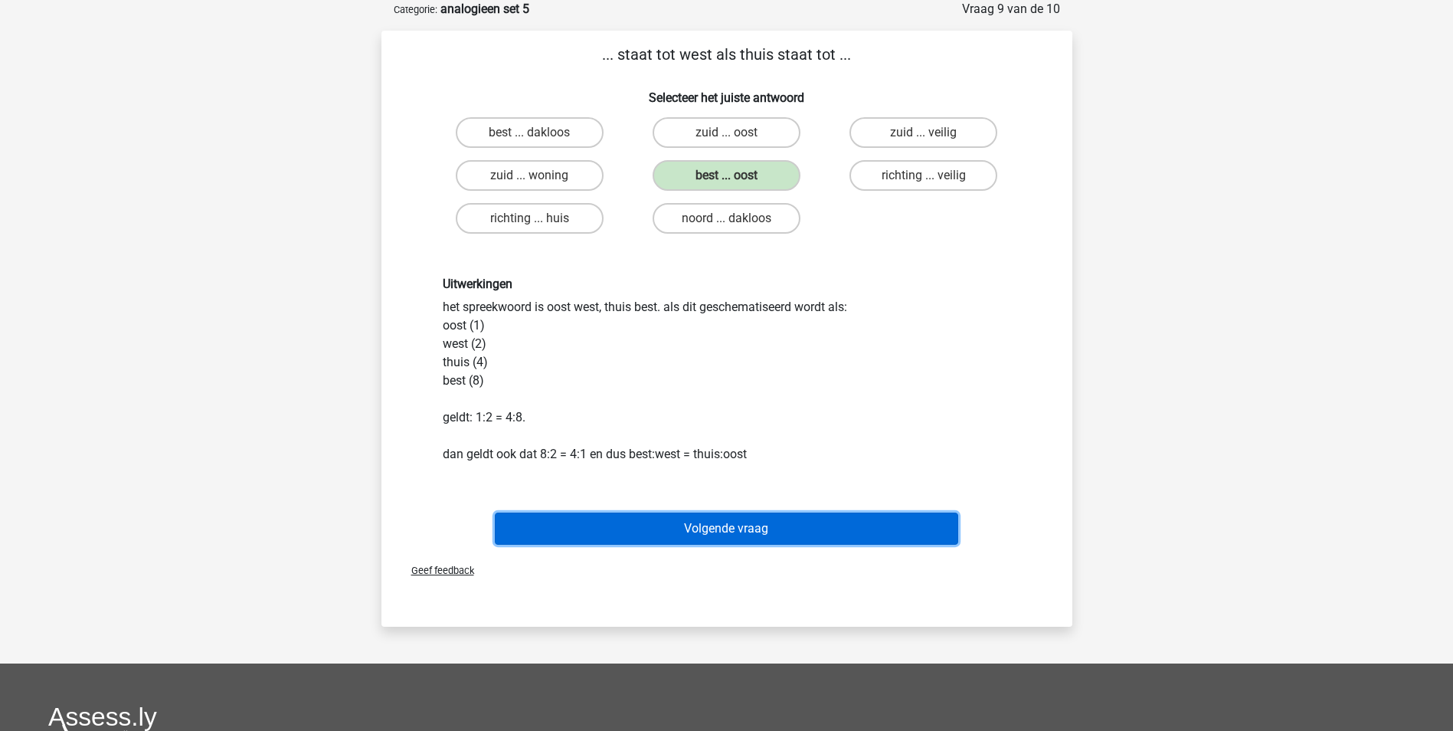
click at [712, 528] on button "Volgende vraag" at bounding box center [726, 528] width 463 height 32
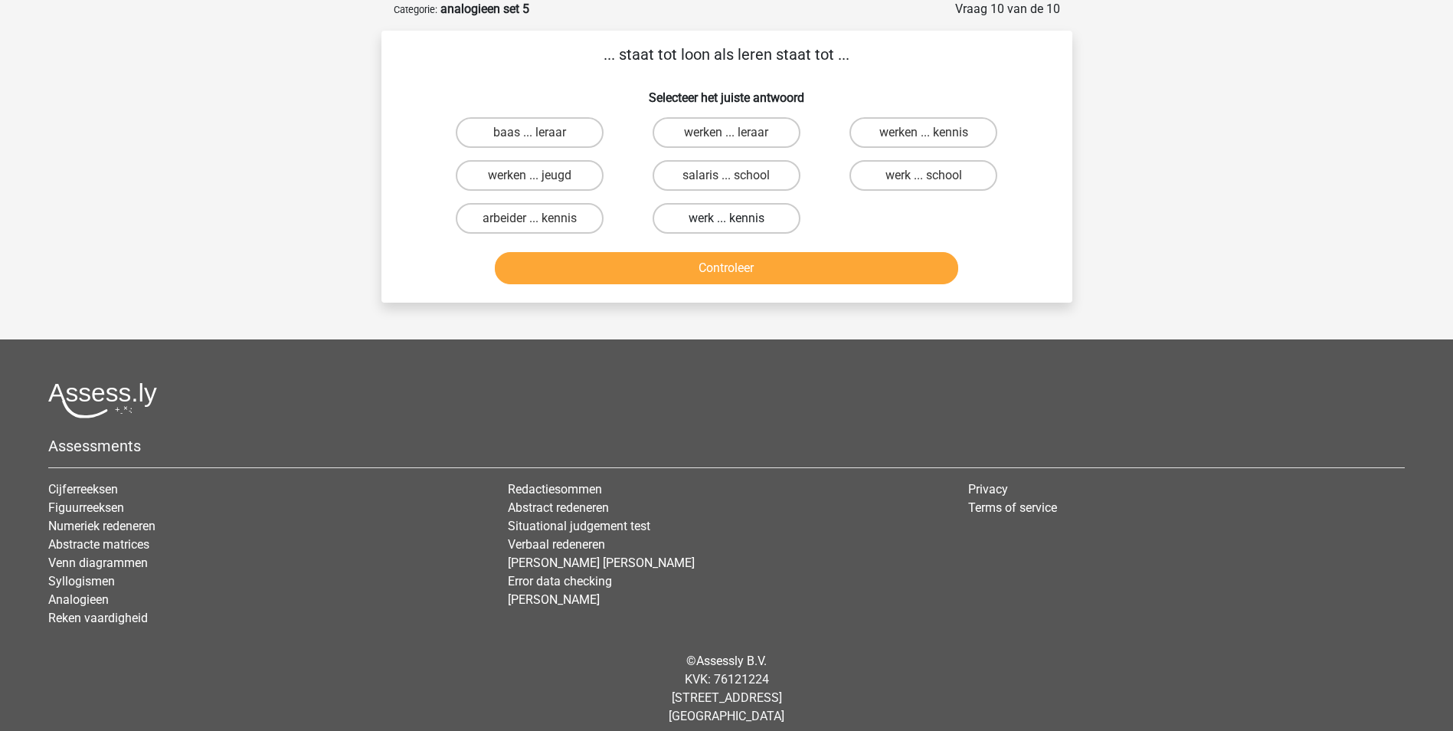
click at [701, 221] on label "werk ... kennis" at bounding box center [727, 218] width 148 height 31
click at [726, 221] on input "werk ... kennis" at bounding box center [731, 223] width 10 height 10
radio input "true"
click at [731, 264] on button "Controleer" at bounding box center [726, 268] width 463 height 32
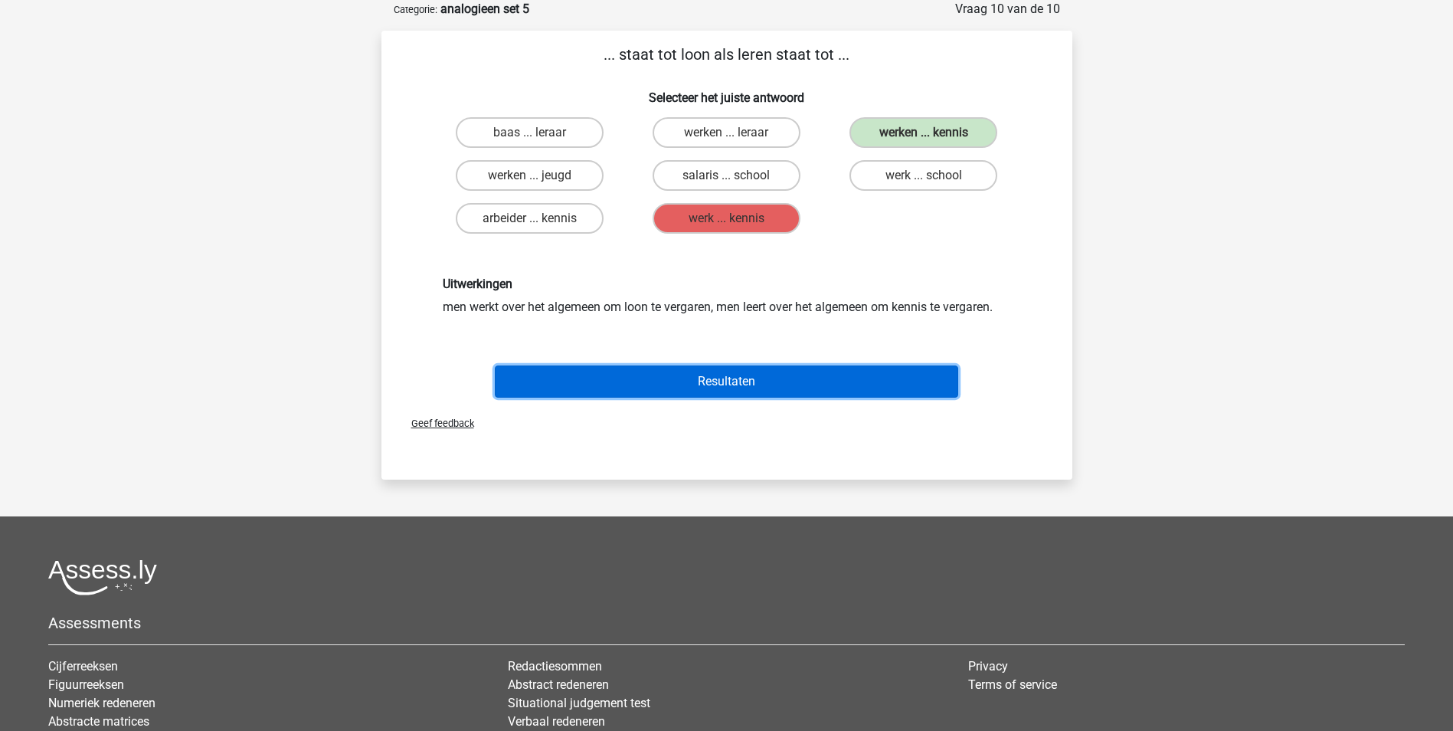
click at [748, 378] on button "Resultaten" at bounding box center [726, 381] width 463 height 32
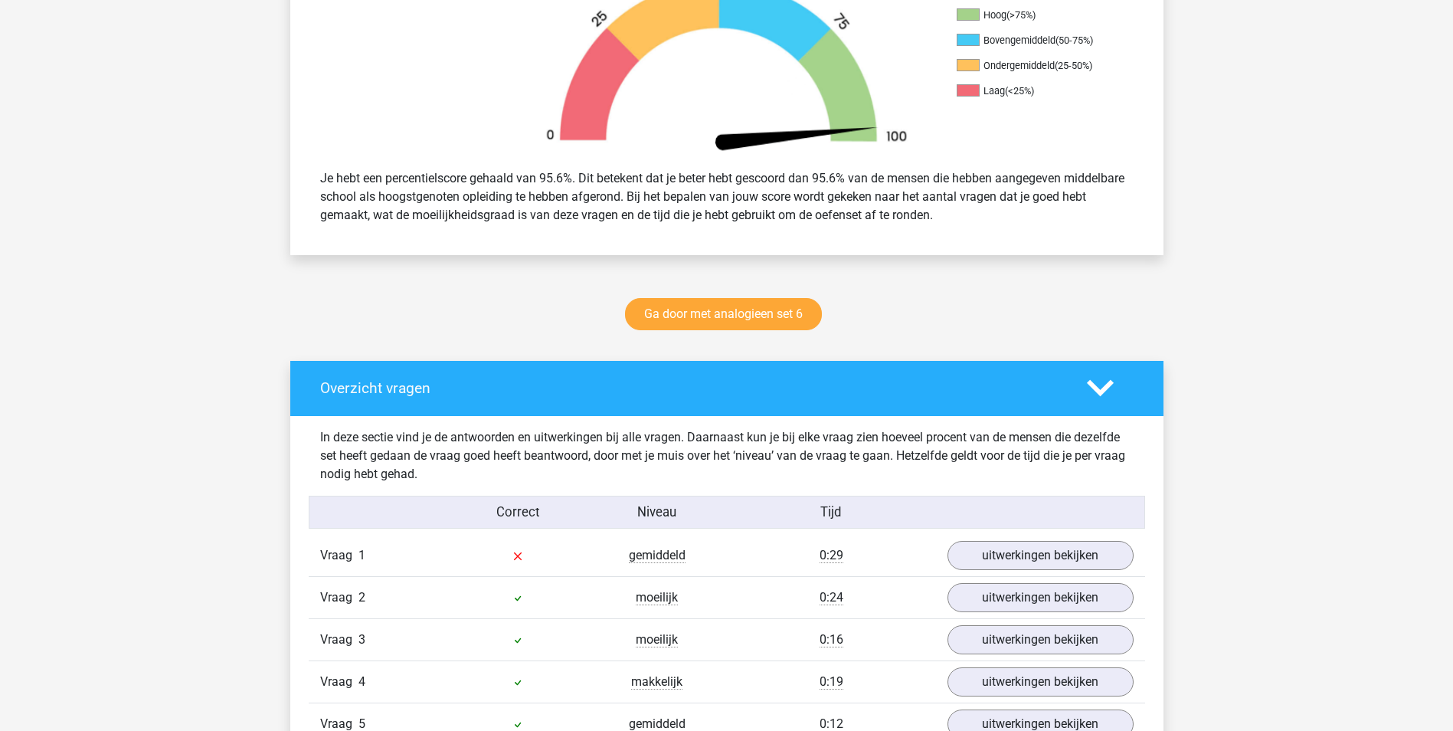
scroll to position [536, 0]
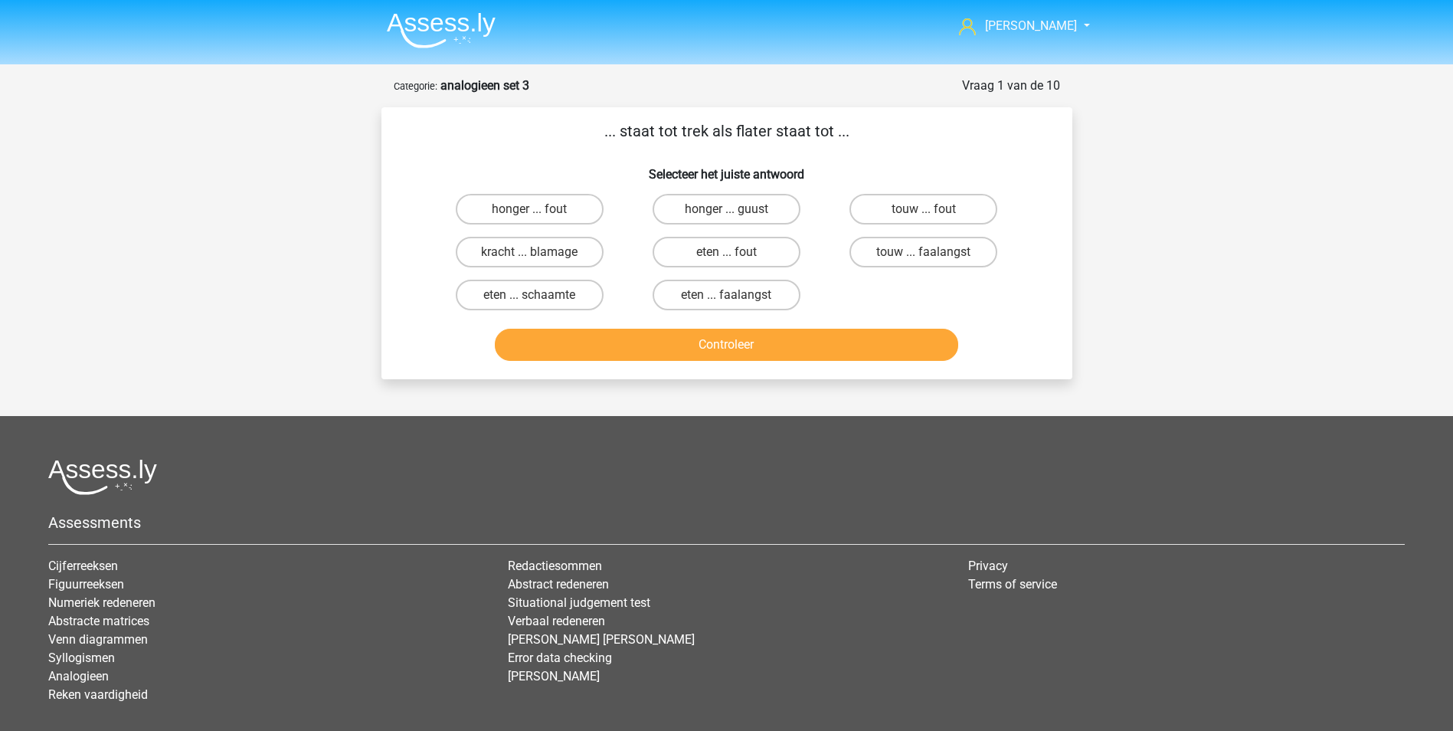
scroll to position [77, 0]
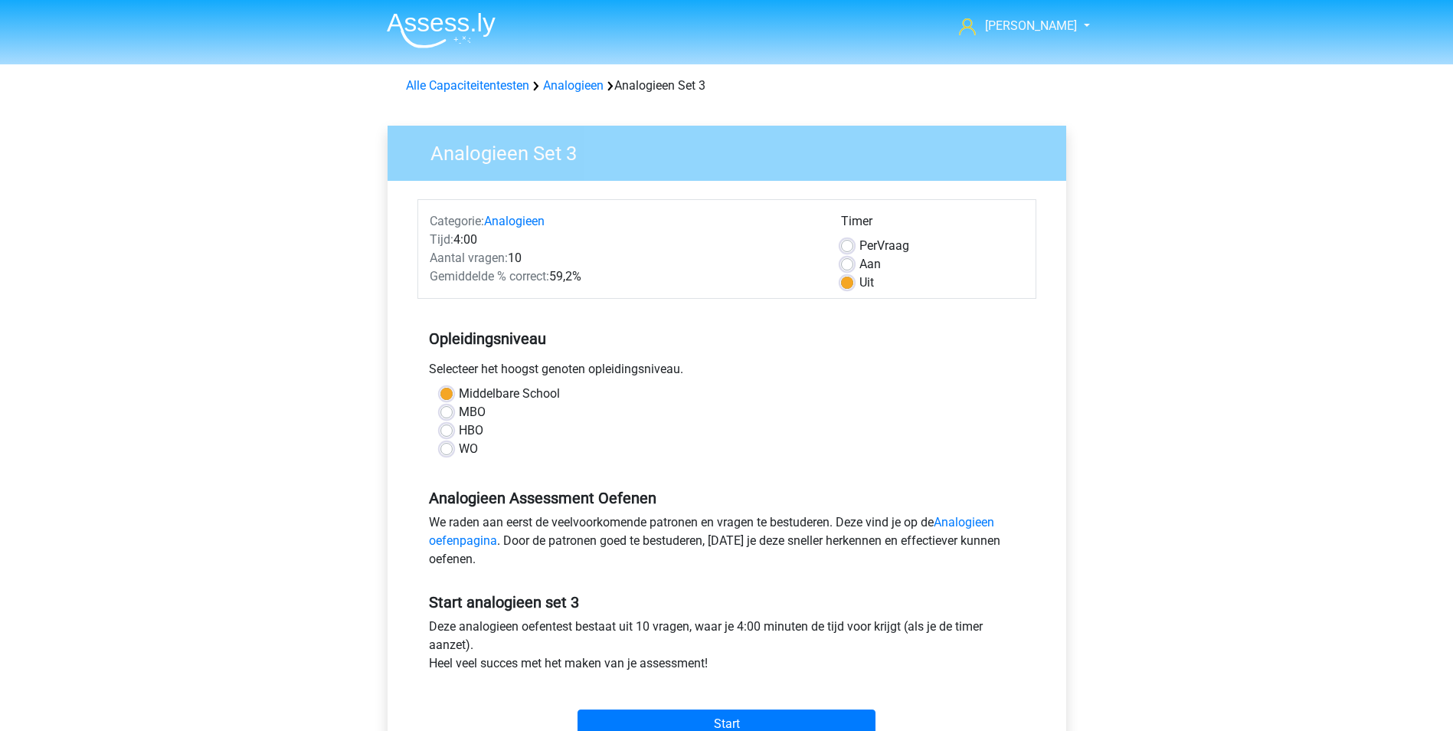
scroll to position [230, 0]
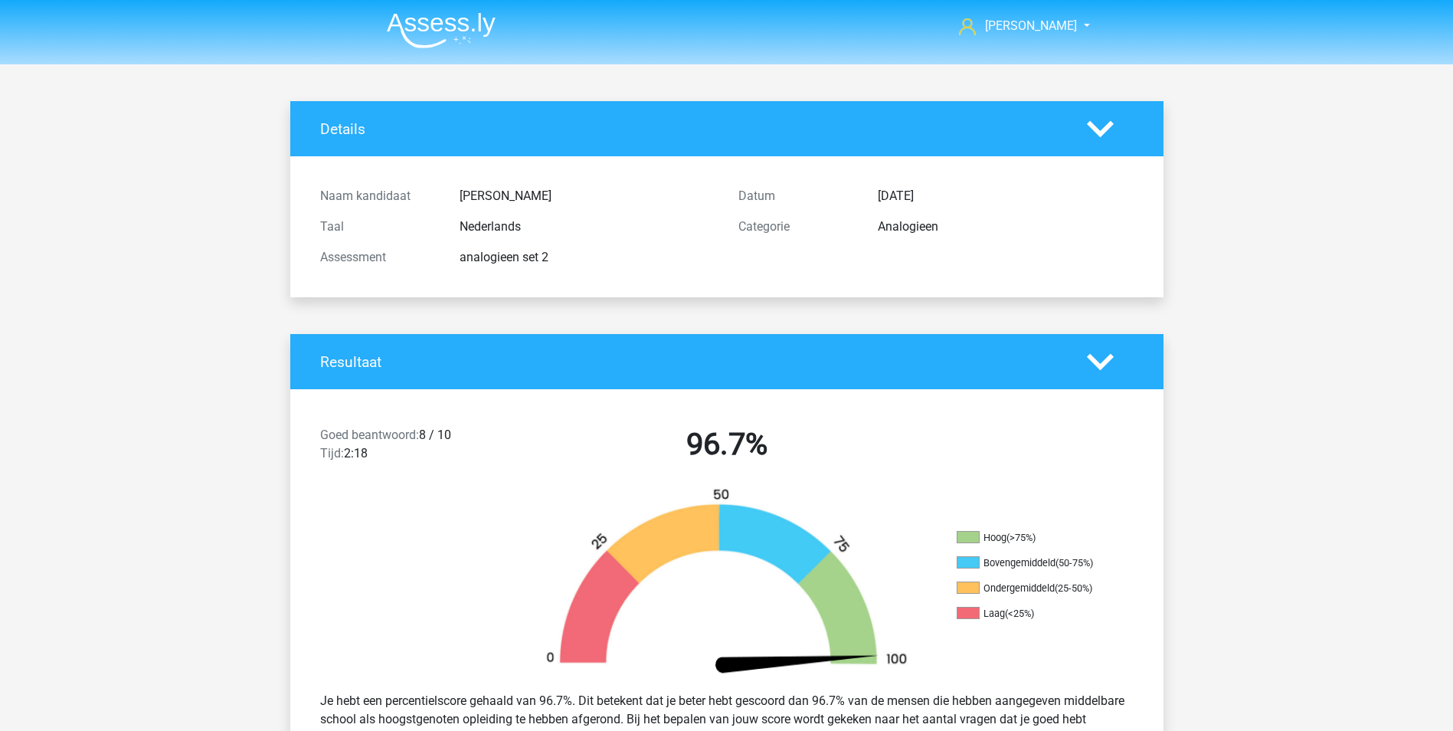
scroll to position [460, 0]
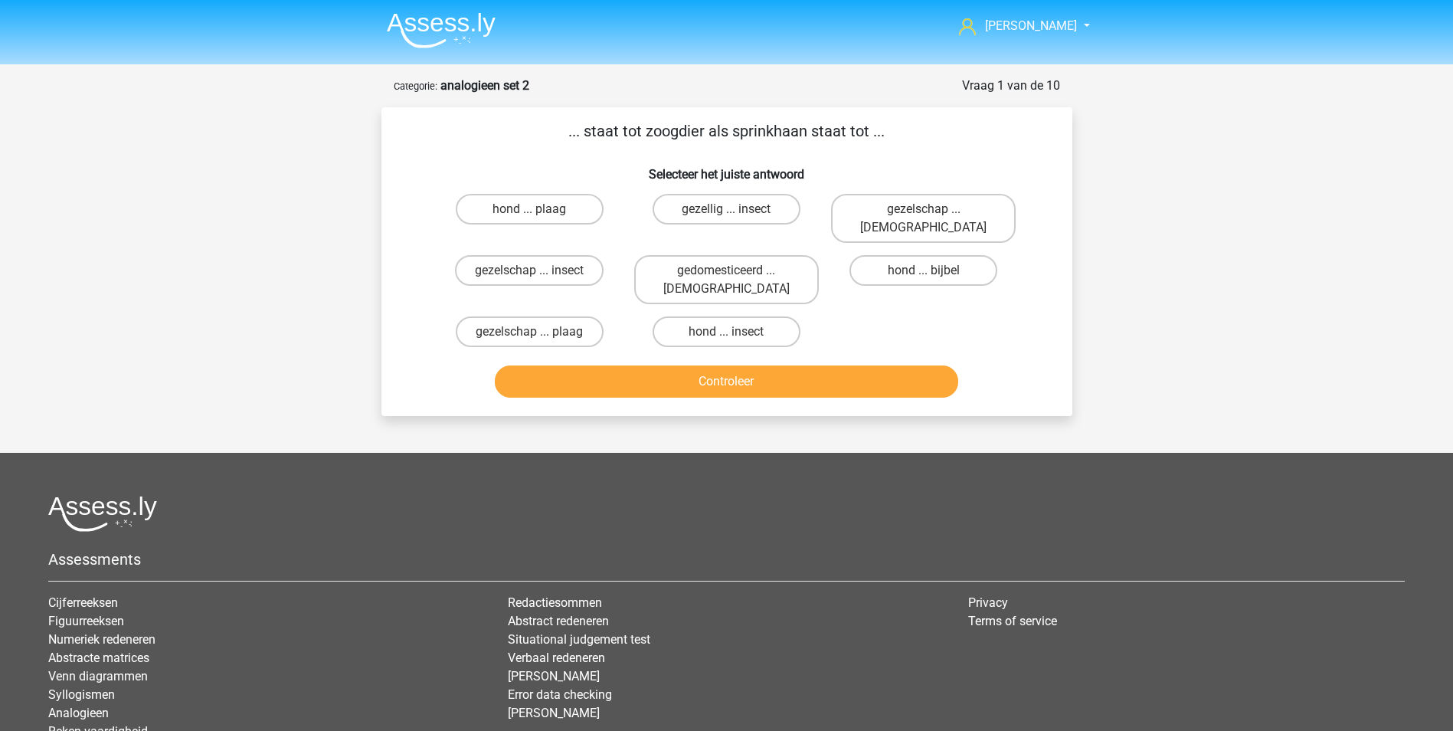
scroll to position [13, 0]
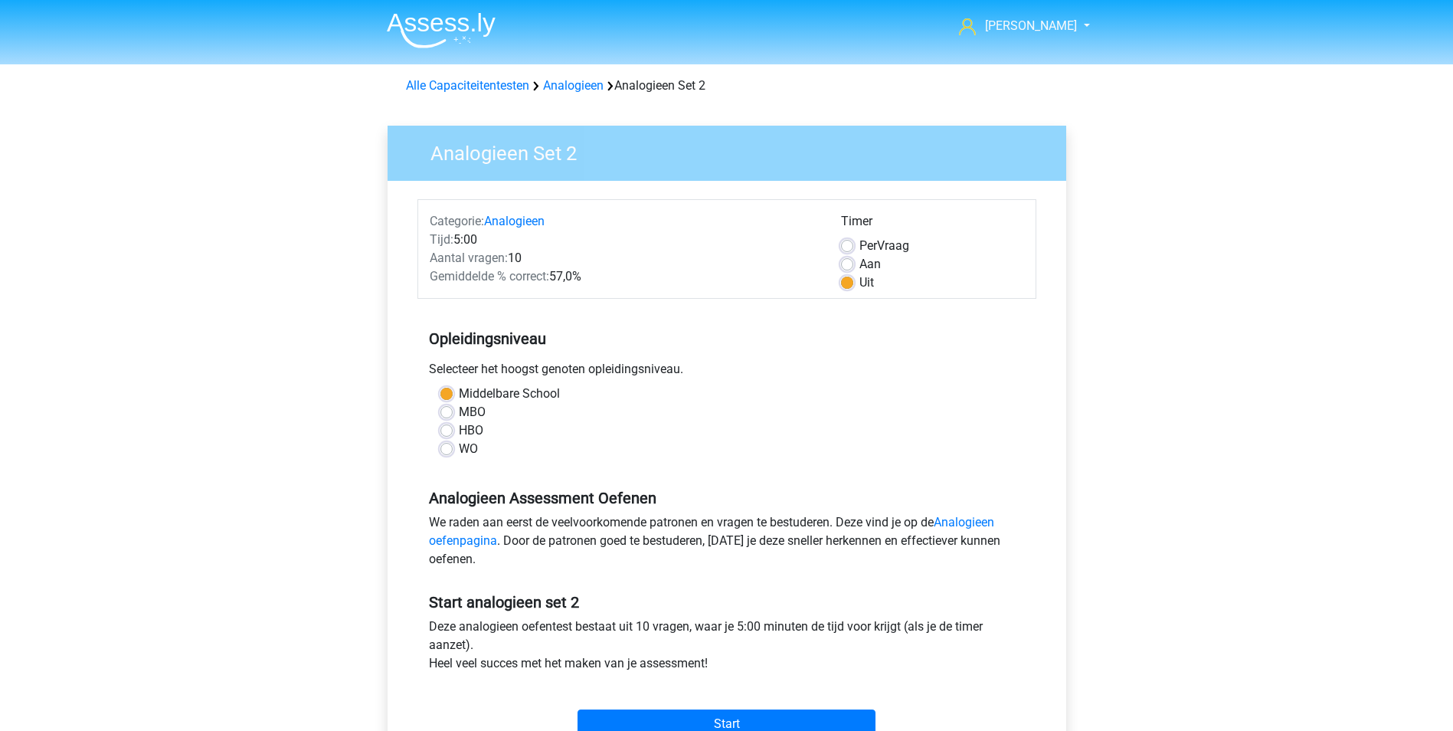
scroll to position [383, 0]
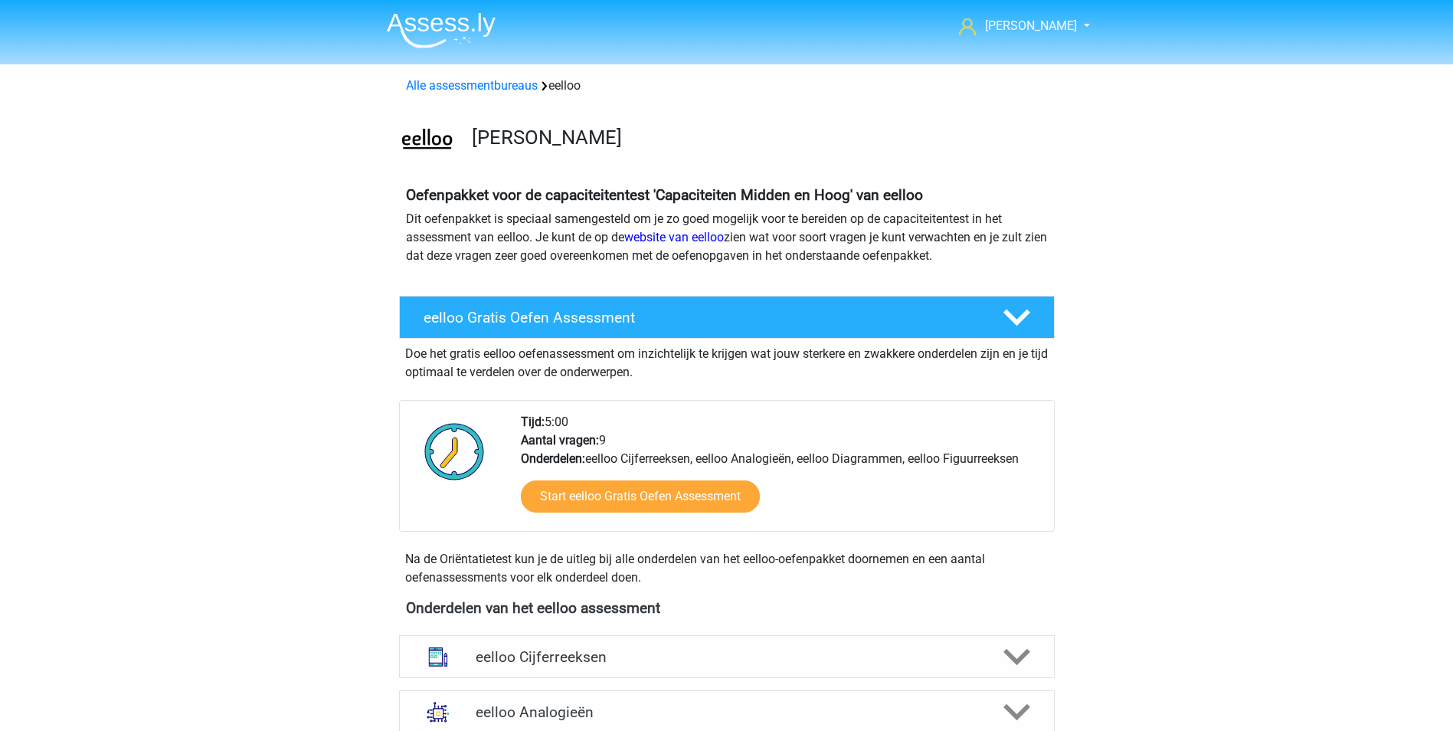
scroll to position [889, 0]
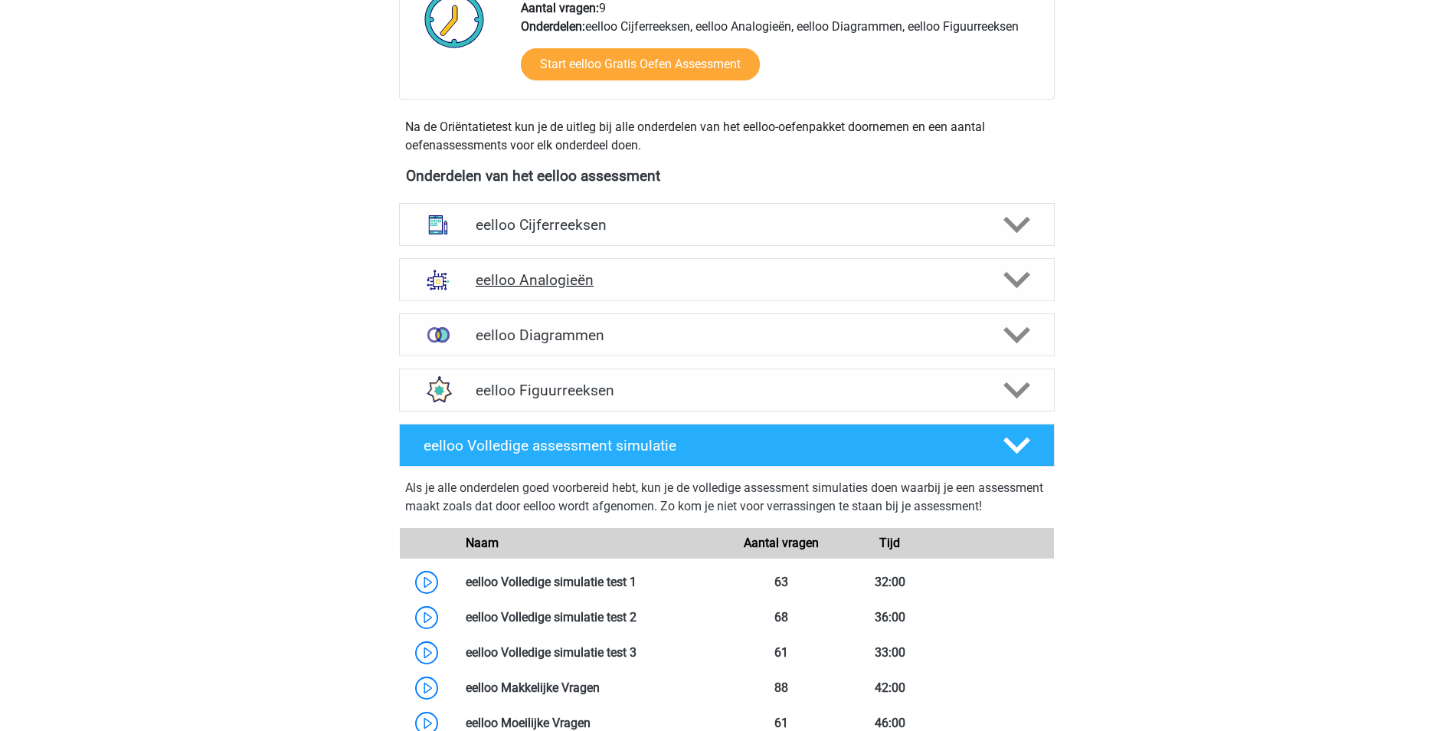
scroll to position [460, 0]
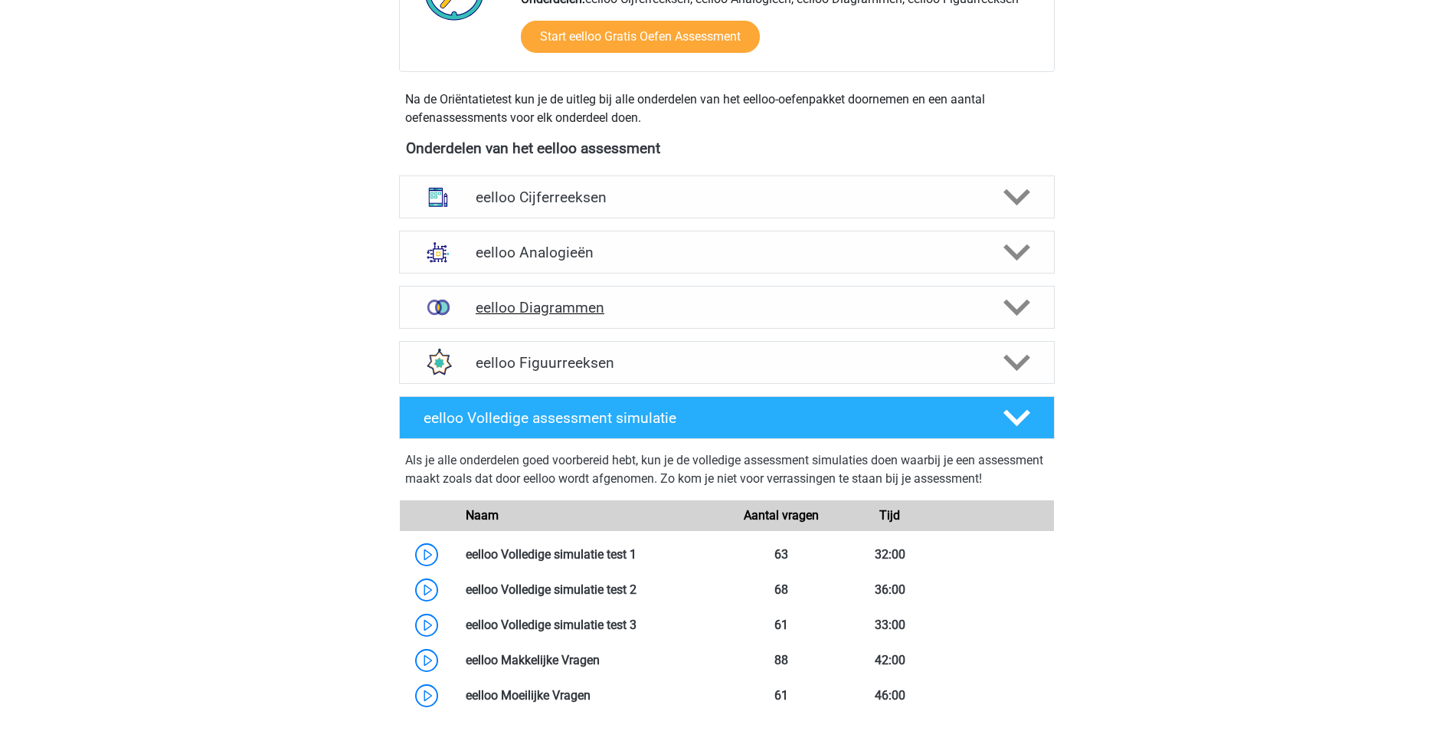
click at [636, 309] on h4 "eelloo Diagrammen" at bounding box center [727, 308] width 502 height 18
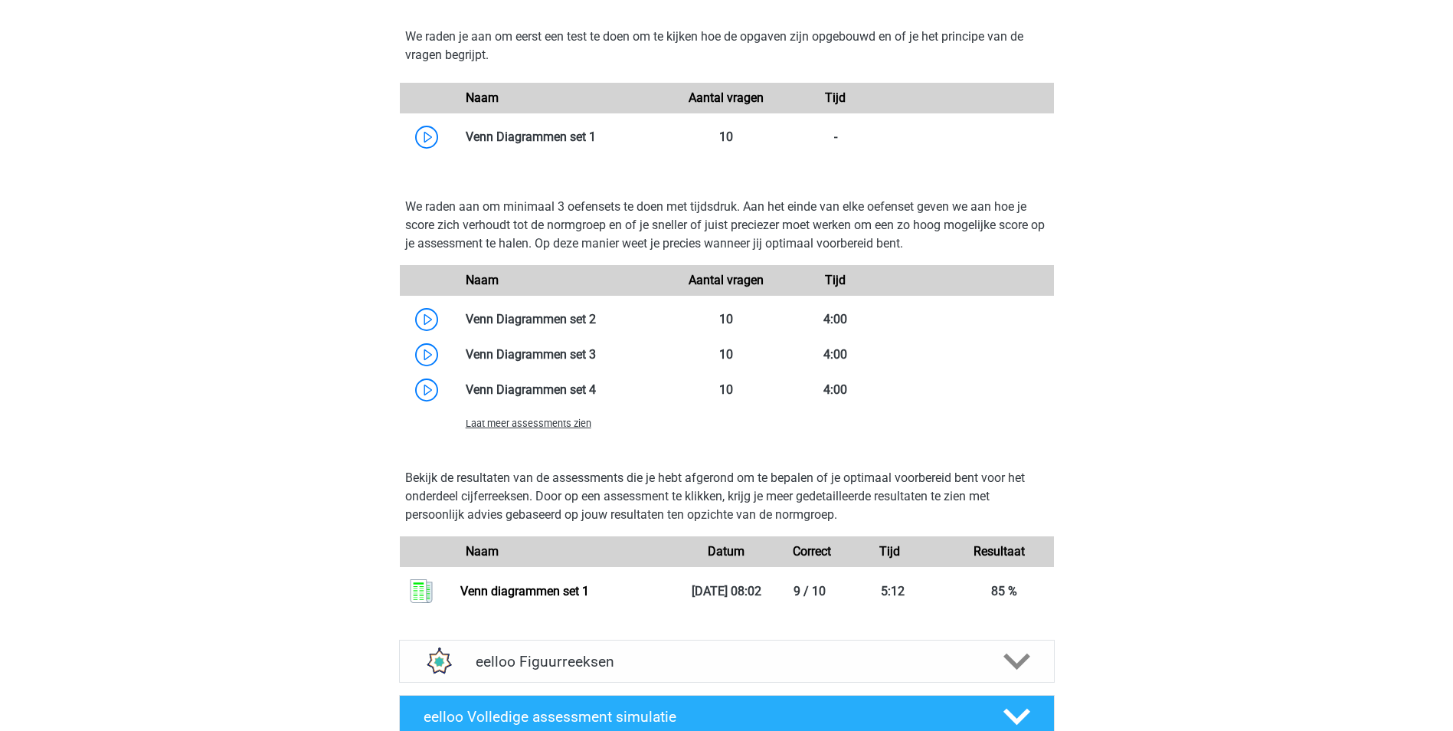
scroll to position [843, 0]
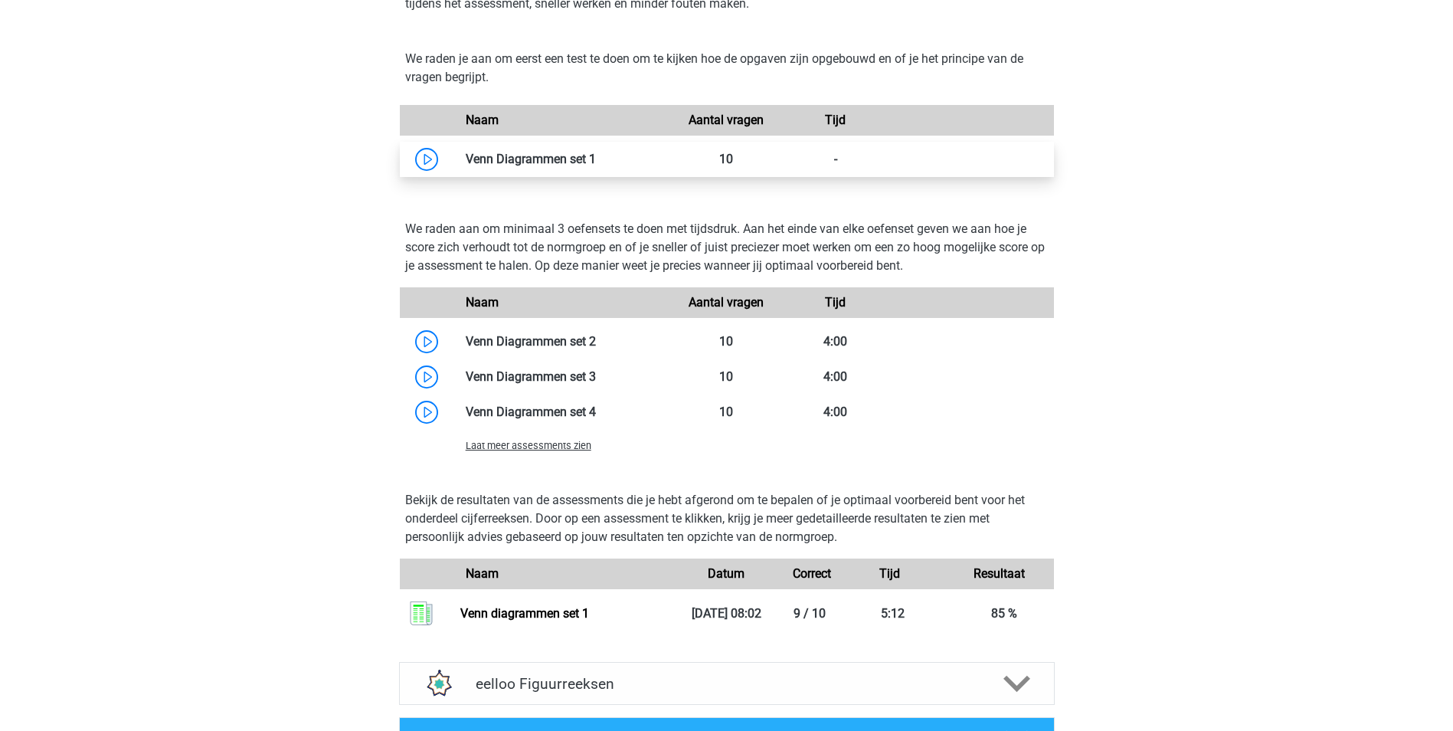
click at [596, 159] on link at bounding box center [596, 159] width 0 height 15
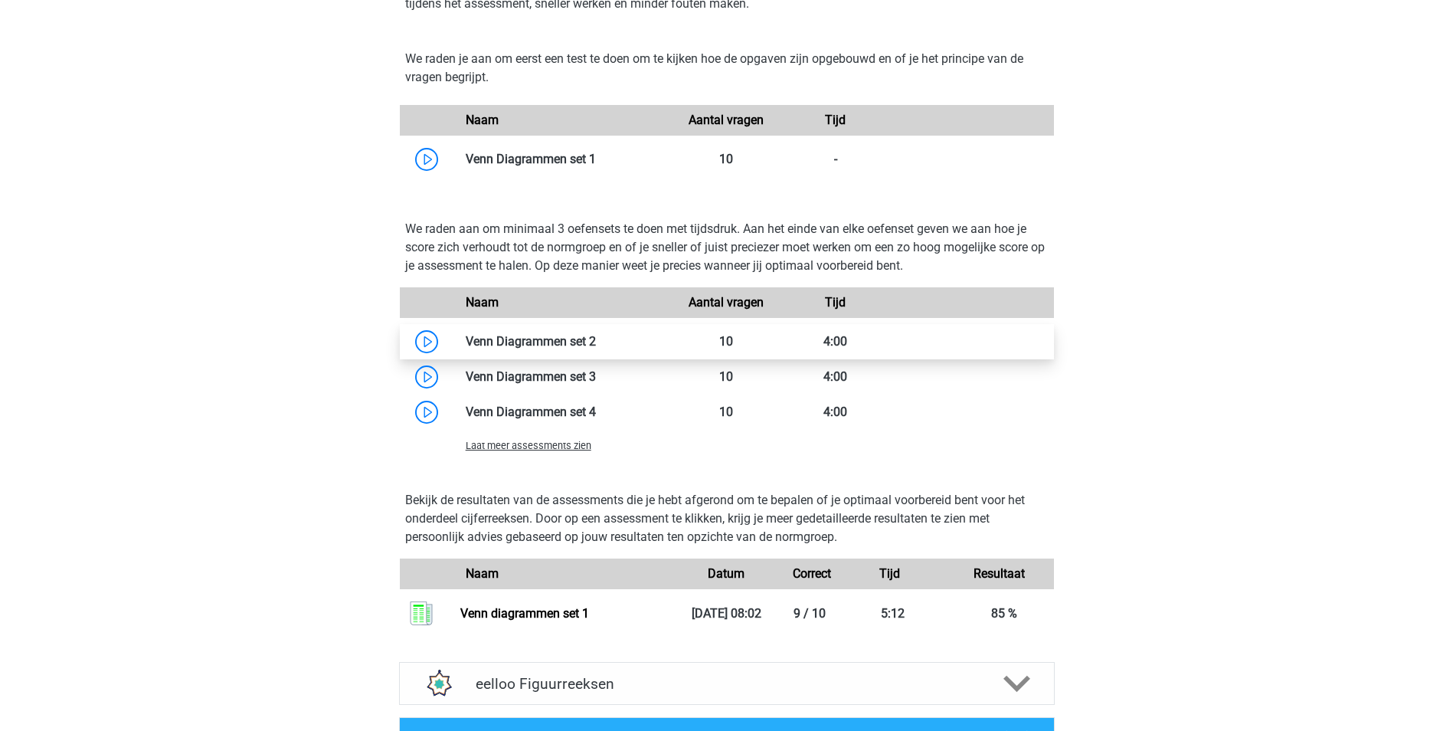
click at [596, 342] on link at bounding box center [596, 341] width 0 height 15
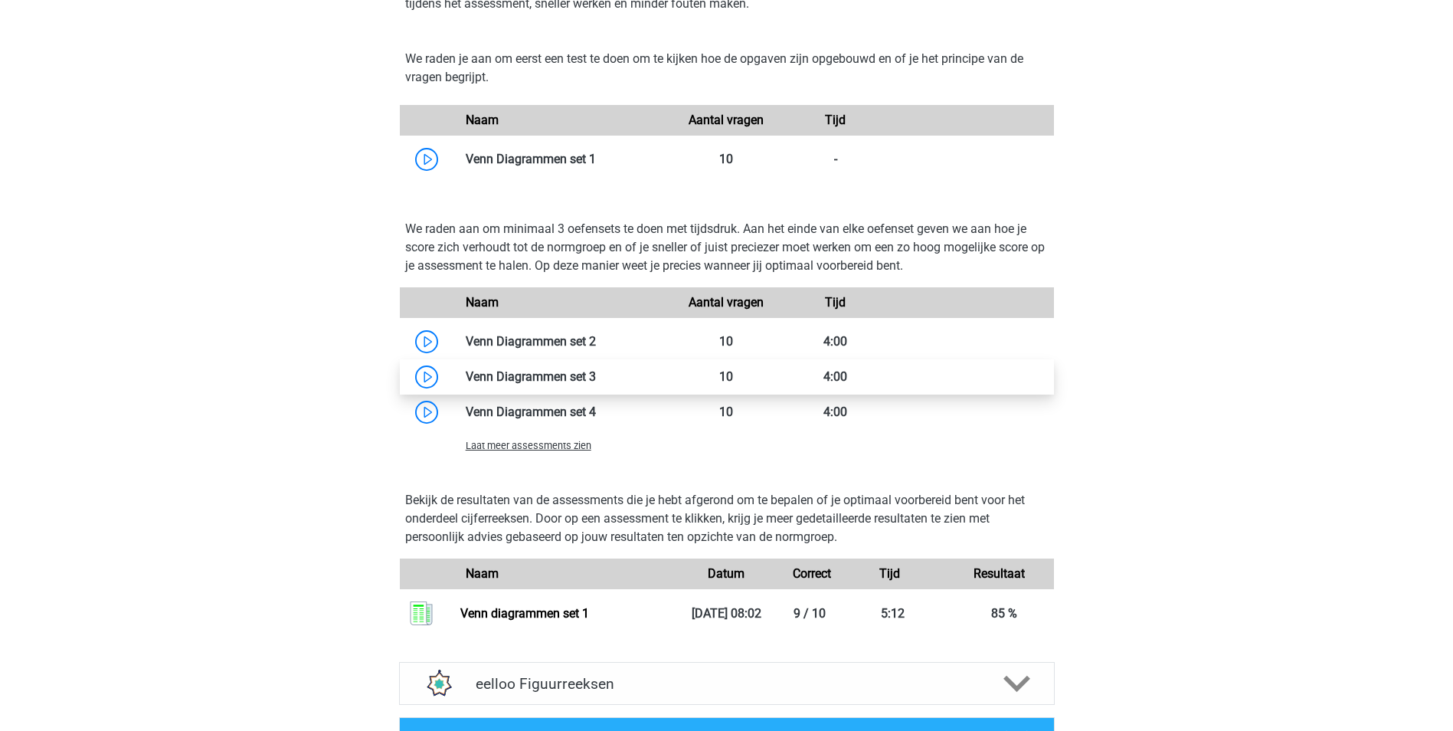
click at [596, 377] on link at bounding box center [596, 376] width 0 height 15
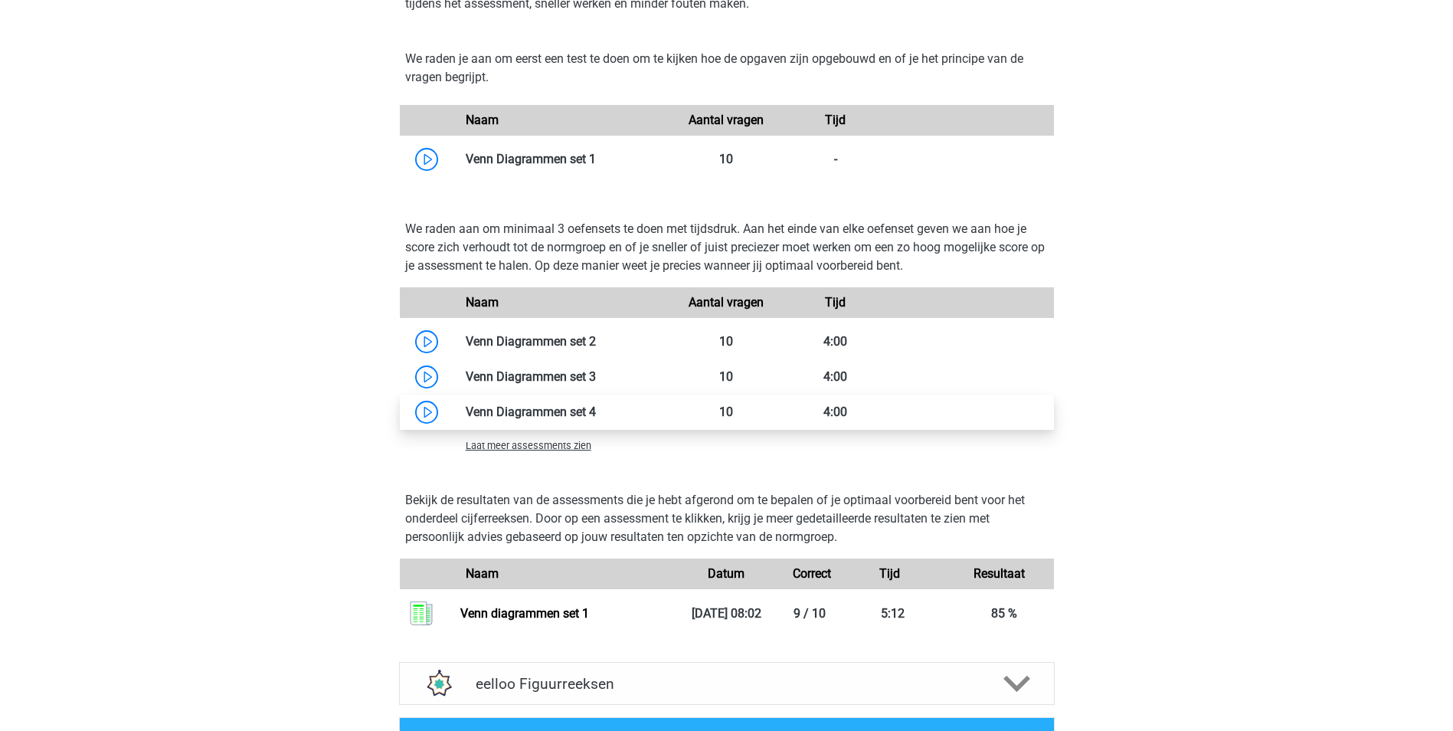
click at [596, 412] on link at bounding box center [596, 411] width 0 height 15
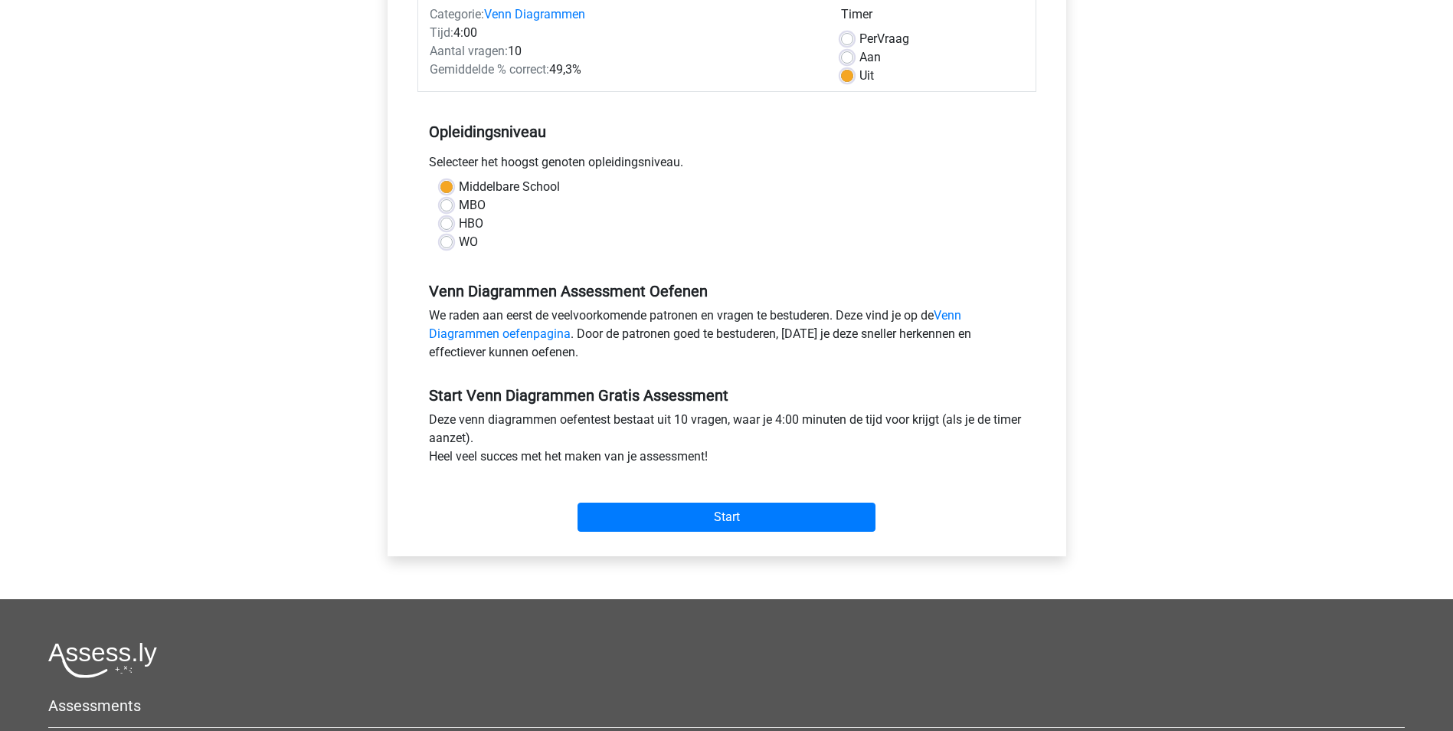
scroll to position [230, 0]
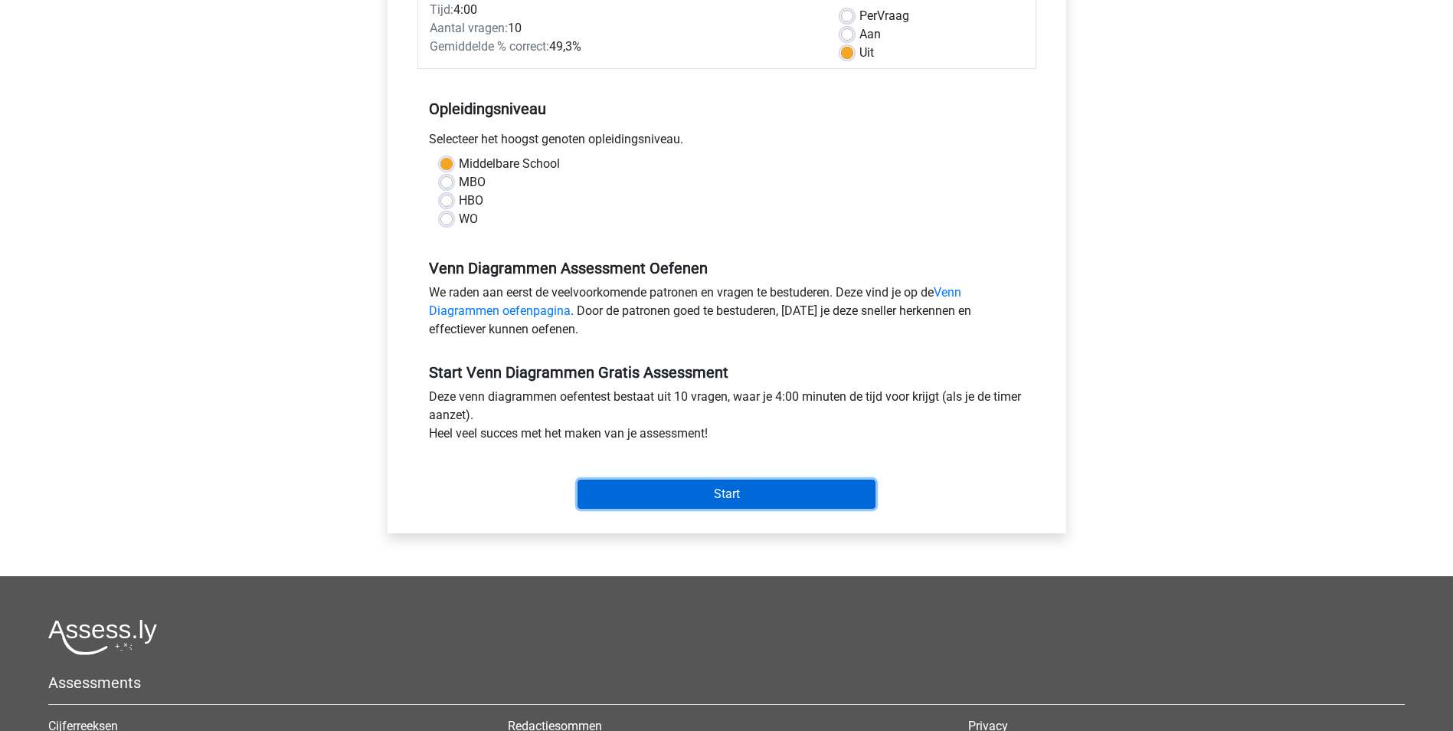
click at [741, 493] on input "Start" at bounding box center [727, 493] width 298 height 29
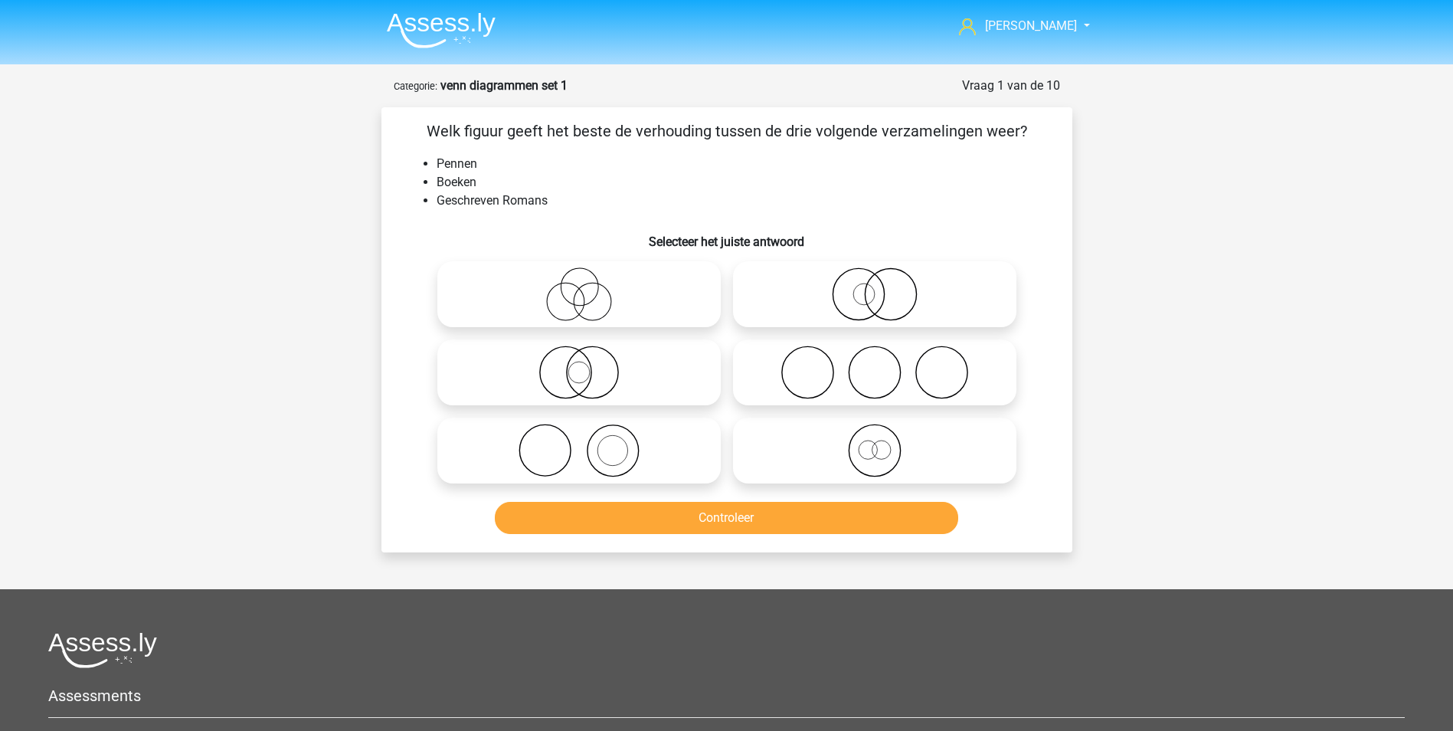
click at [542, 447] on icon at bounding box center [578, 451] width 271 height 54
click at [579, 443] on input "radio" at bounding box center [584, 438] width 10 height 10
radio input "true"
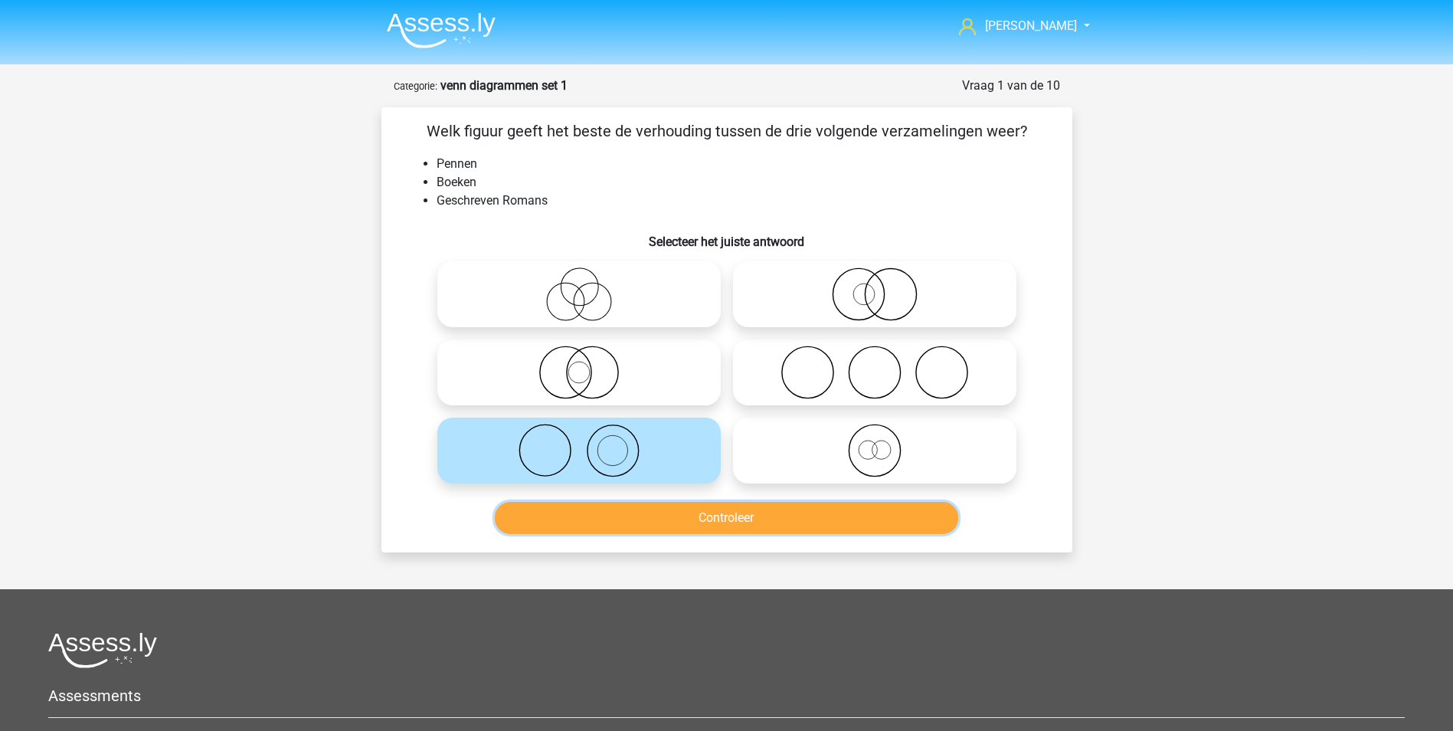
click at [696, 518] on button "Controleer" at bounding box center [726, 518] width 463 height 32
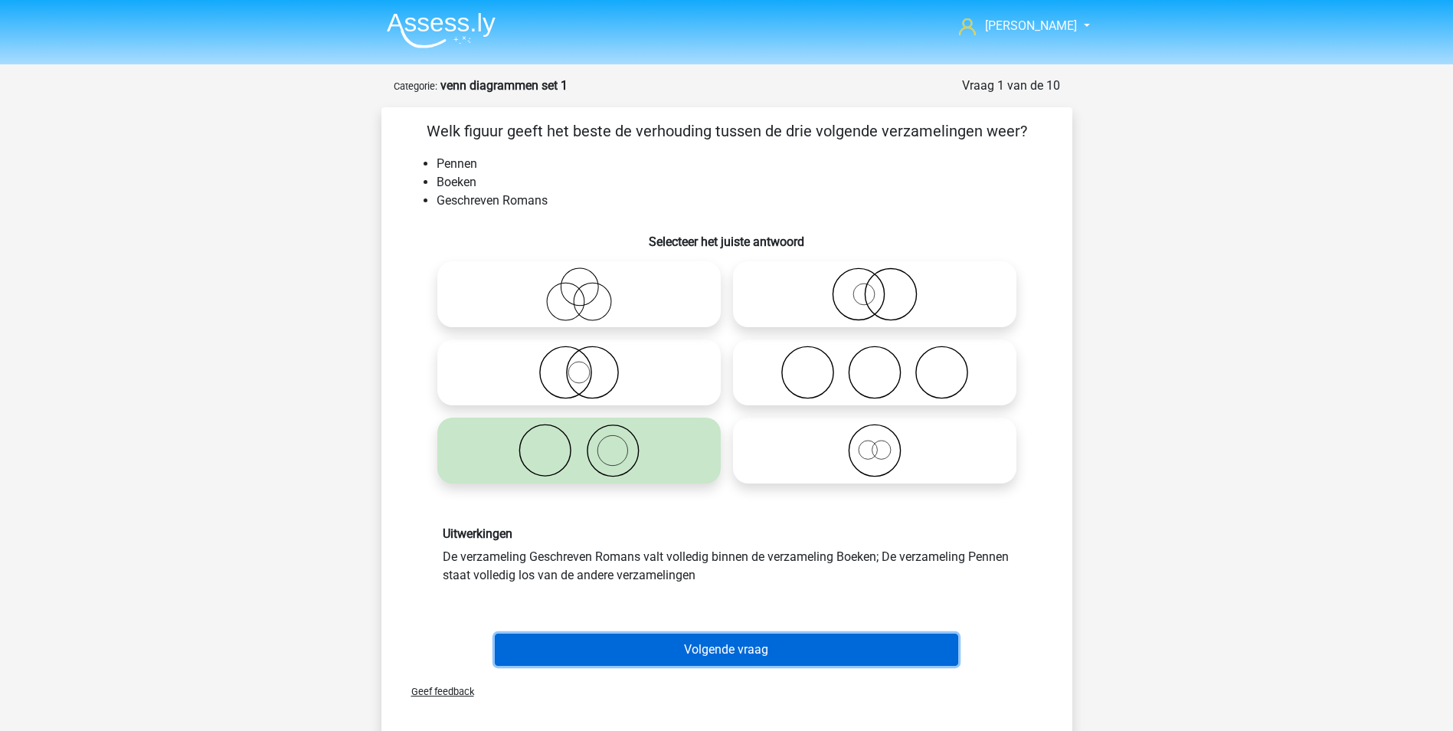
click at [741, 650] on button "Volgende vraag" at bounding box center [726, 649] width 463 height 32
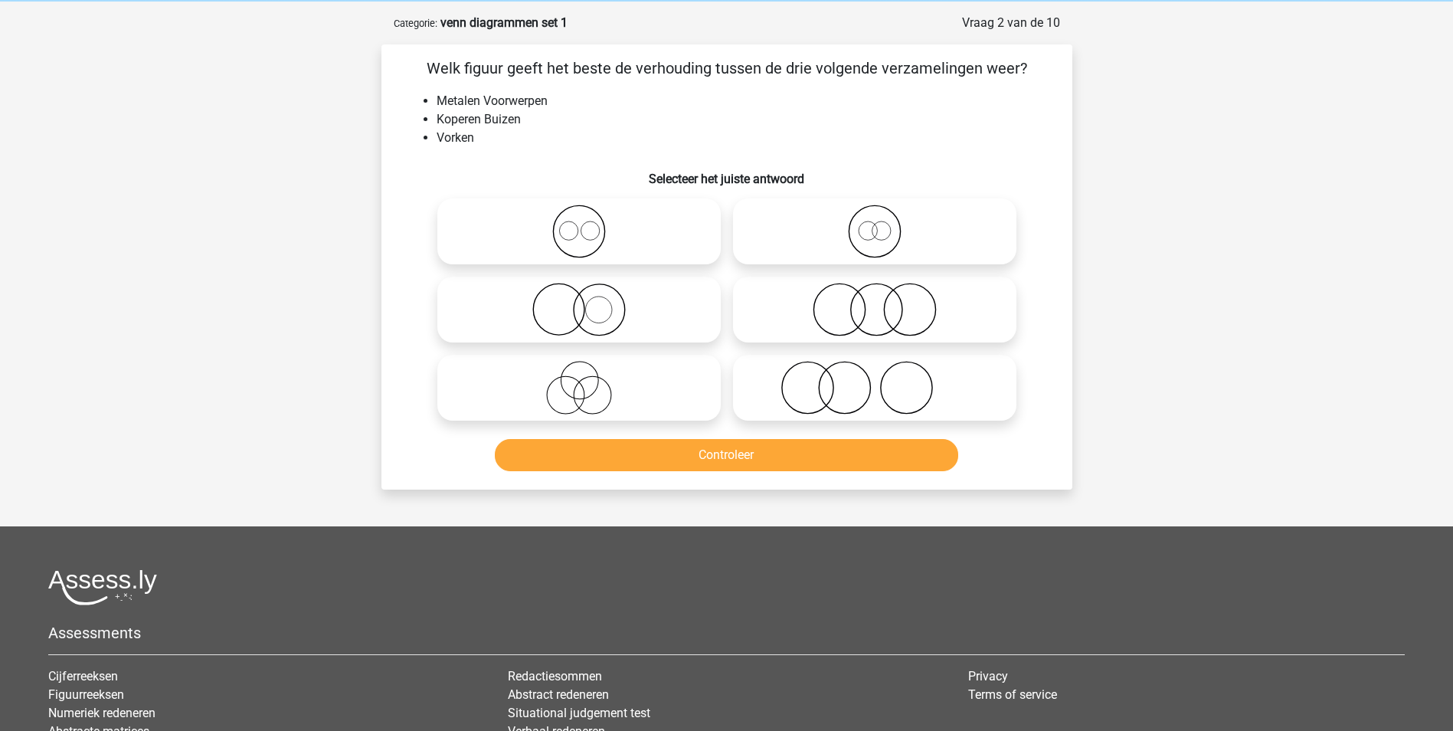
scroll to position [77, 0]
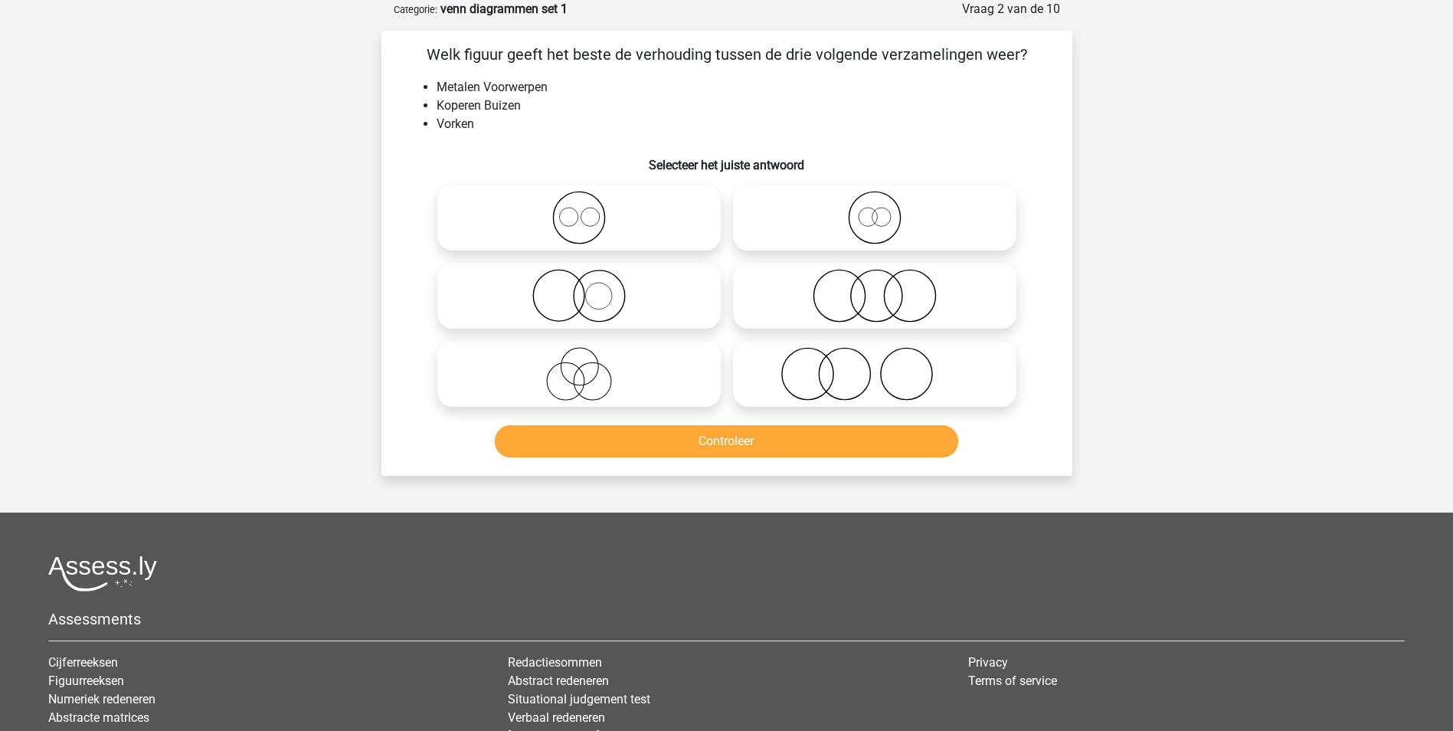
click at [599, 296] on icon at bounding box center [578, 296] width 271 height 54
click at [589, 288] on input "radio" at bounding box center [584, 283] width 10 height 10
radio input "true"
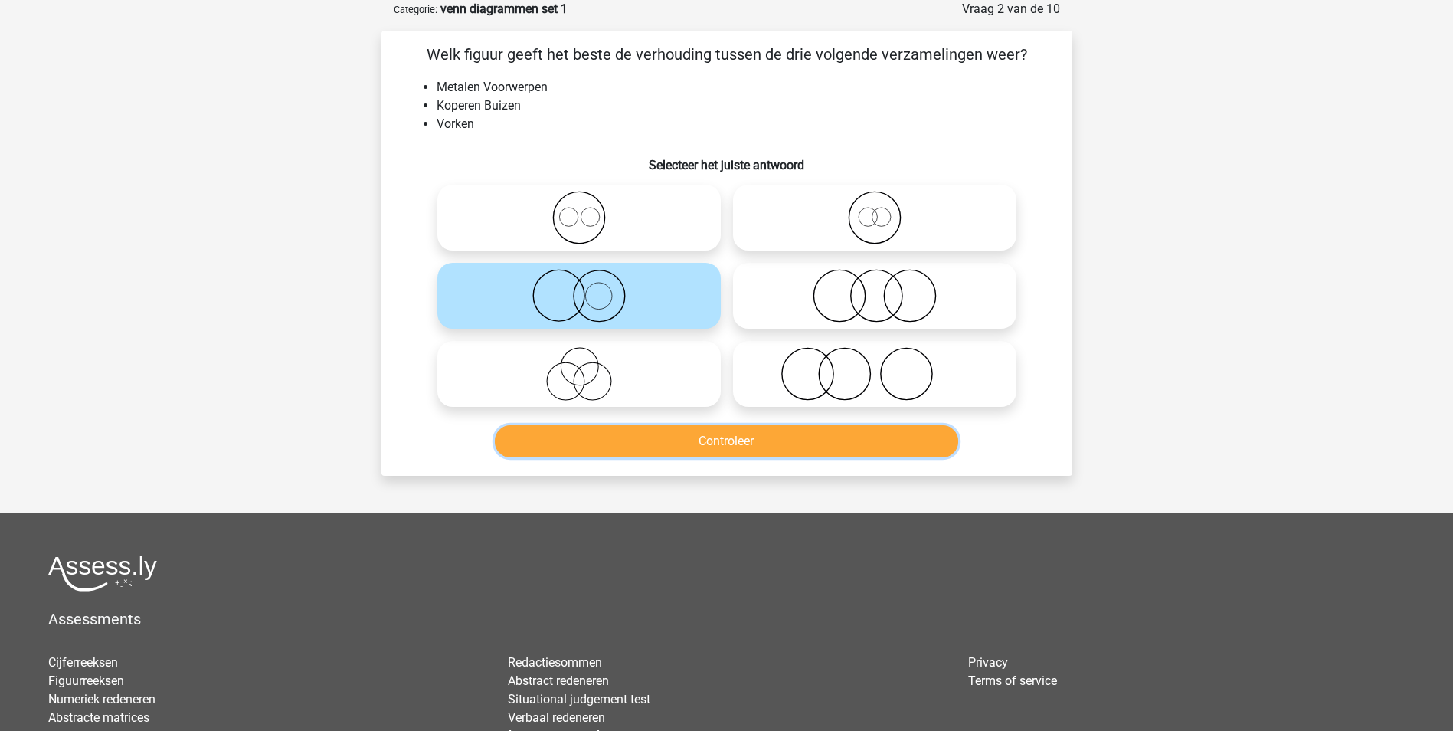
click at [668, 442] on button "Controleer" at bounding box center [726, 441] width 463 height 32
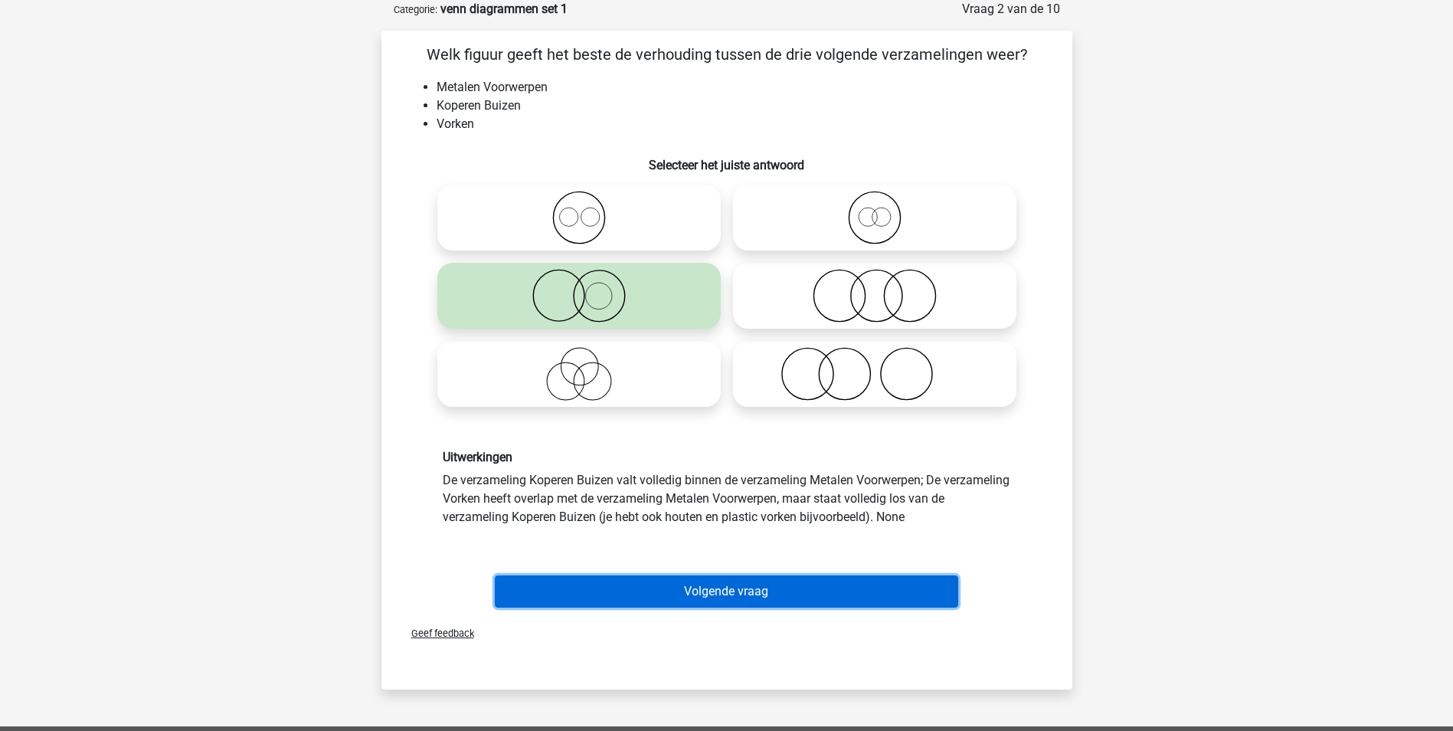
click at [732, 596] on button "Volgende vraag" at bounding box center [726, 591] width 463 height 32
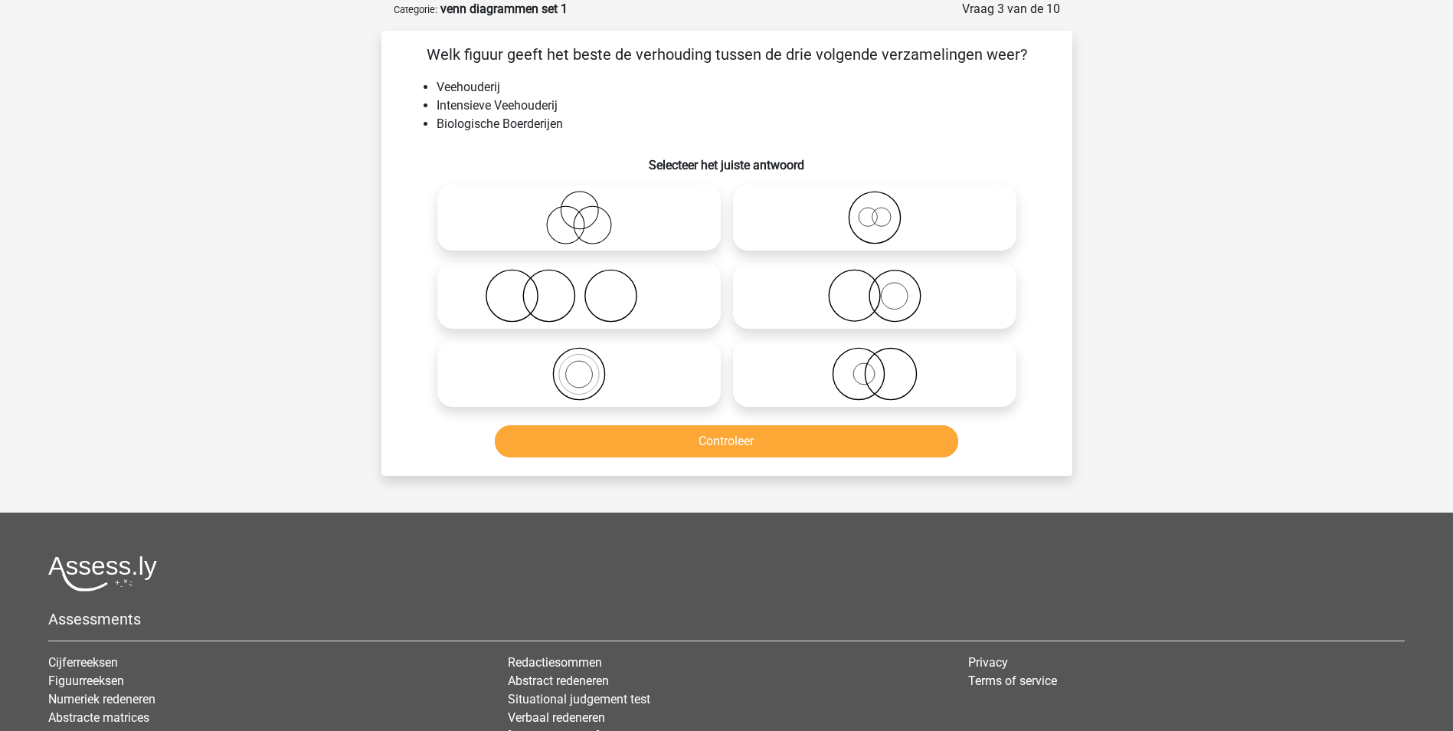
click at [878, 296] on icon at bounding box center [874, 296] width 271 height 54
click at [878, 288] on input "radio" at bounding box center [880, 283] width 10 height 10
radio input "true"
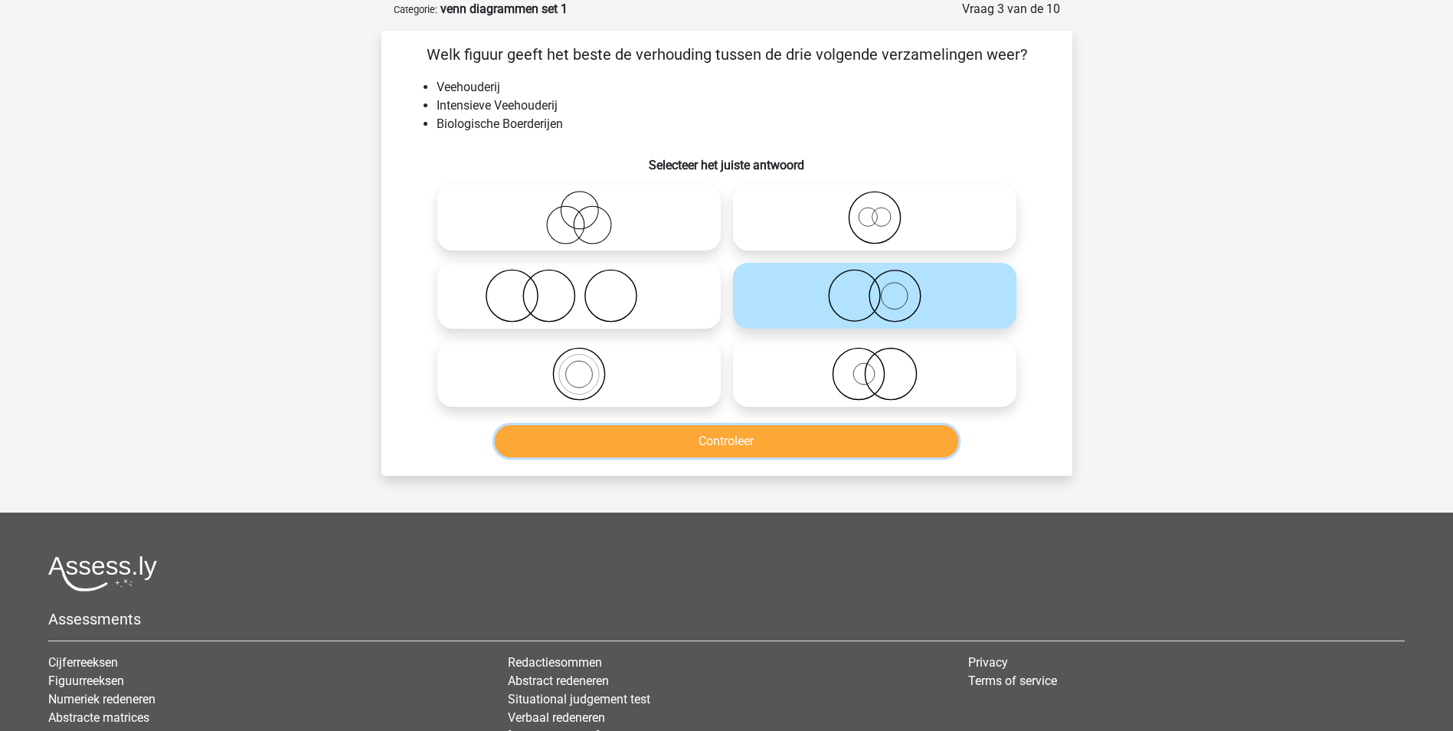
click at [827, 443] on button "Controleer" at bounding box center [726, 441] width 463 height 32
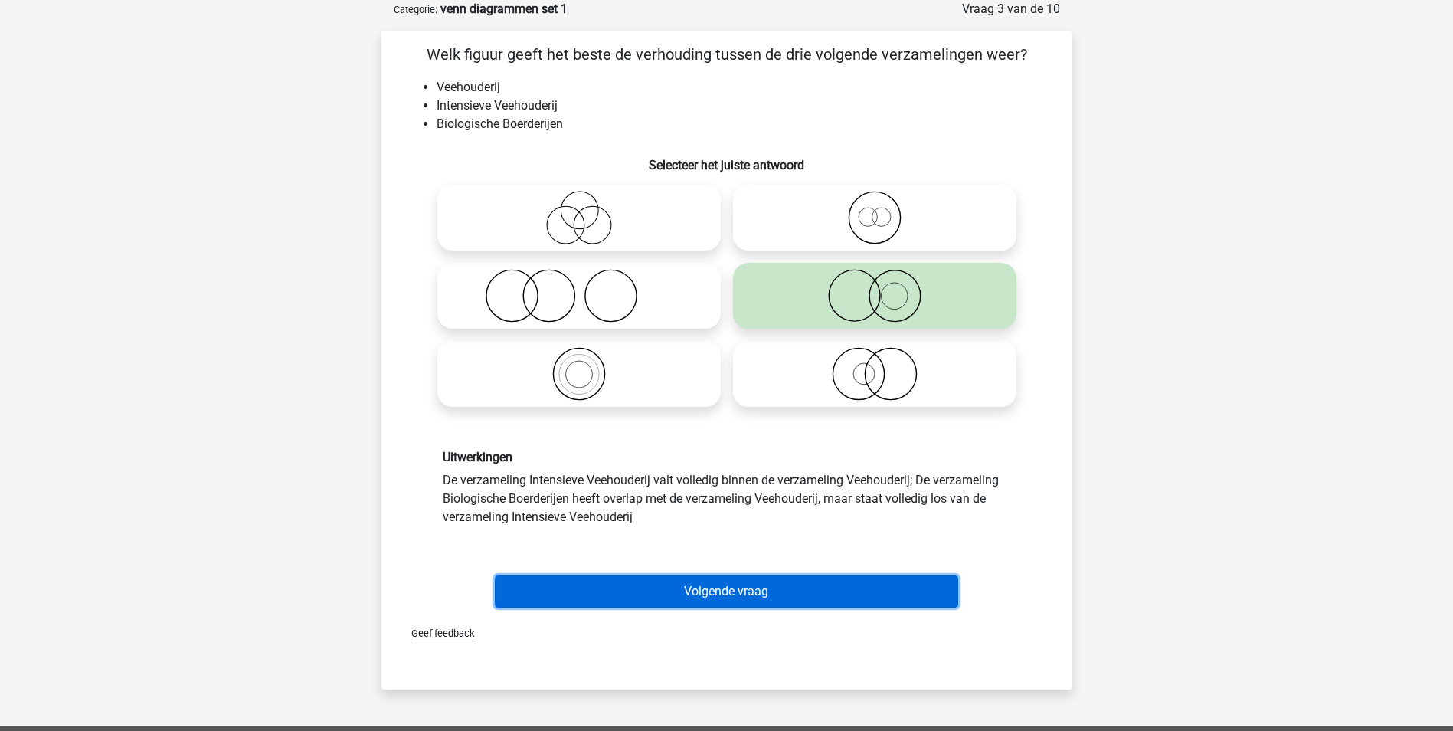
click at [754, 594] on button "Volgende vraag" at bounding box center [726, 591] width 463 height 32
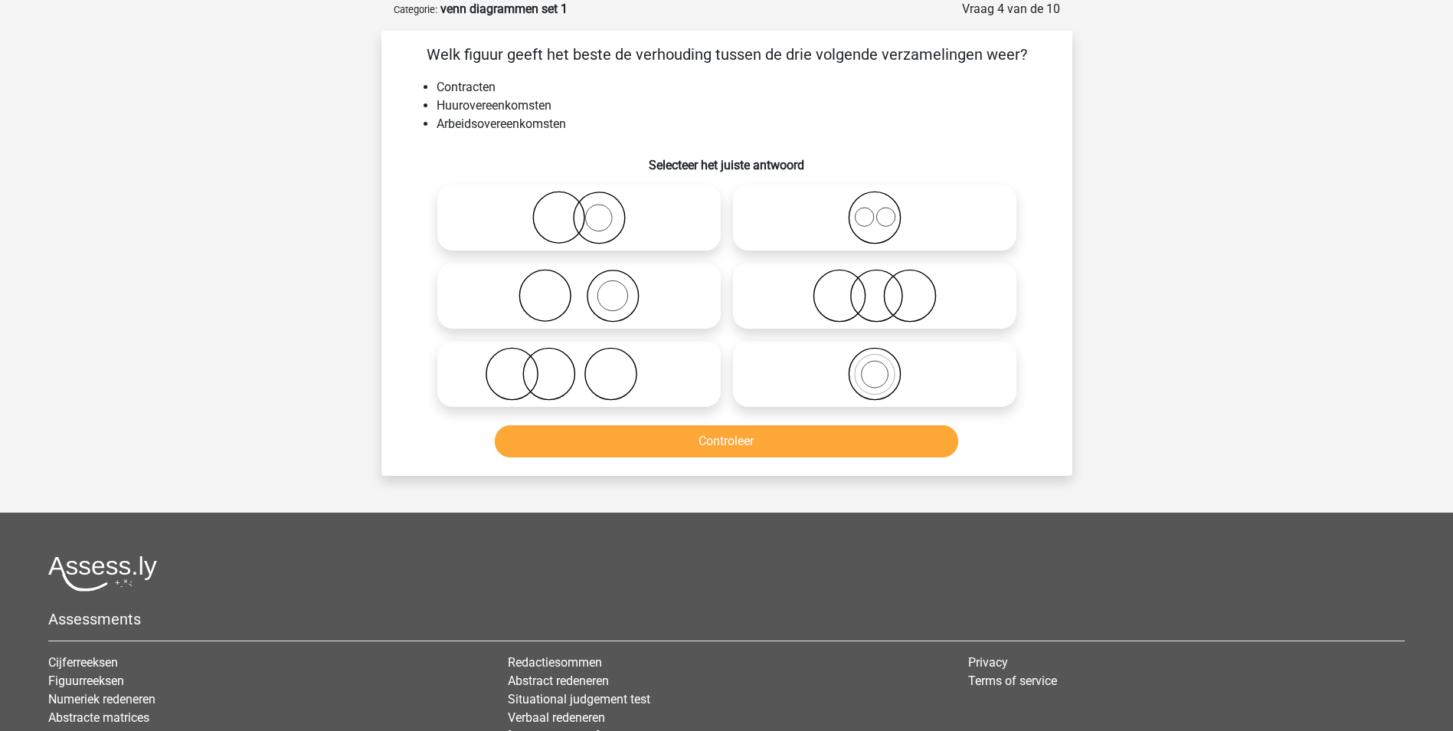
click at [875, 224] on icon at bounding box center [874, 218] width 271 height 54
click at [875, 210] on input "radio" at bounding box center [880, 205] width 10 height 10
radio input "true"
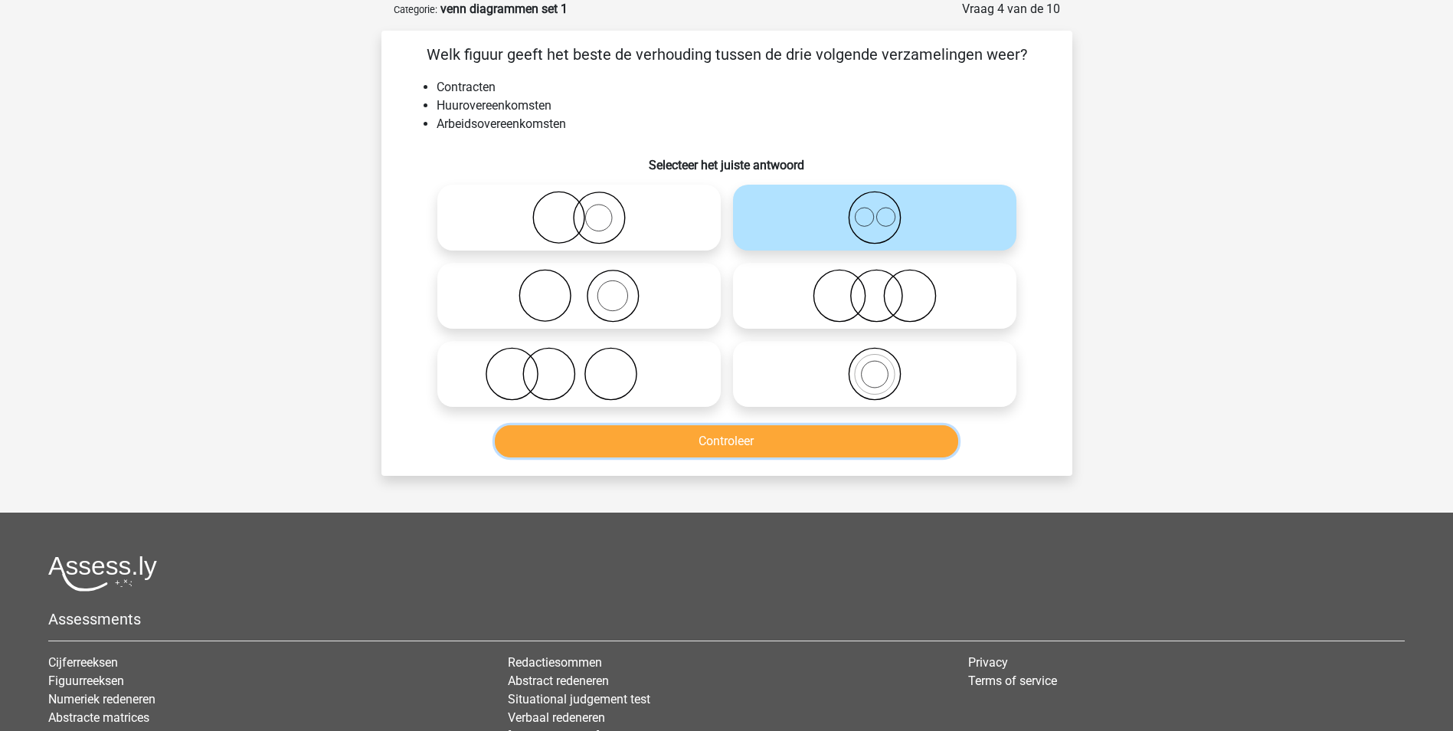
click at [854, 443] on button "Controleer" at bounding box center [726, 441] width 463 height 32
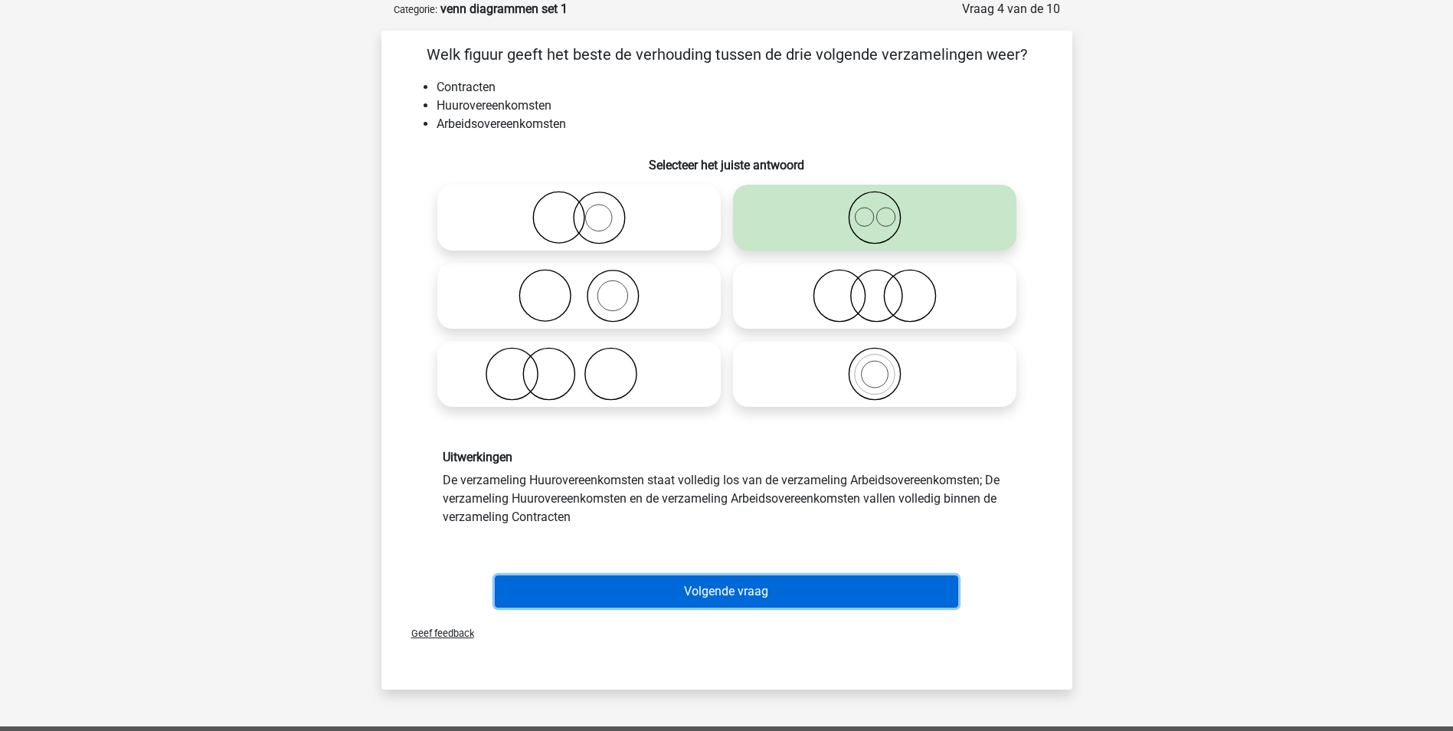
click at [761, 597] on button "Volgende vraag" at bounding box center [726, 591] width 463 height 32
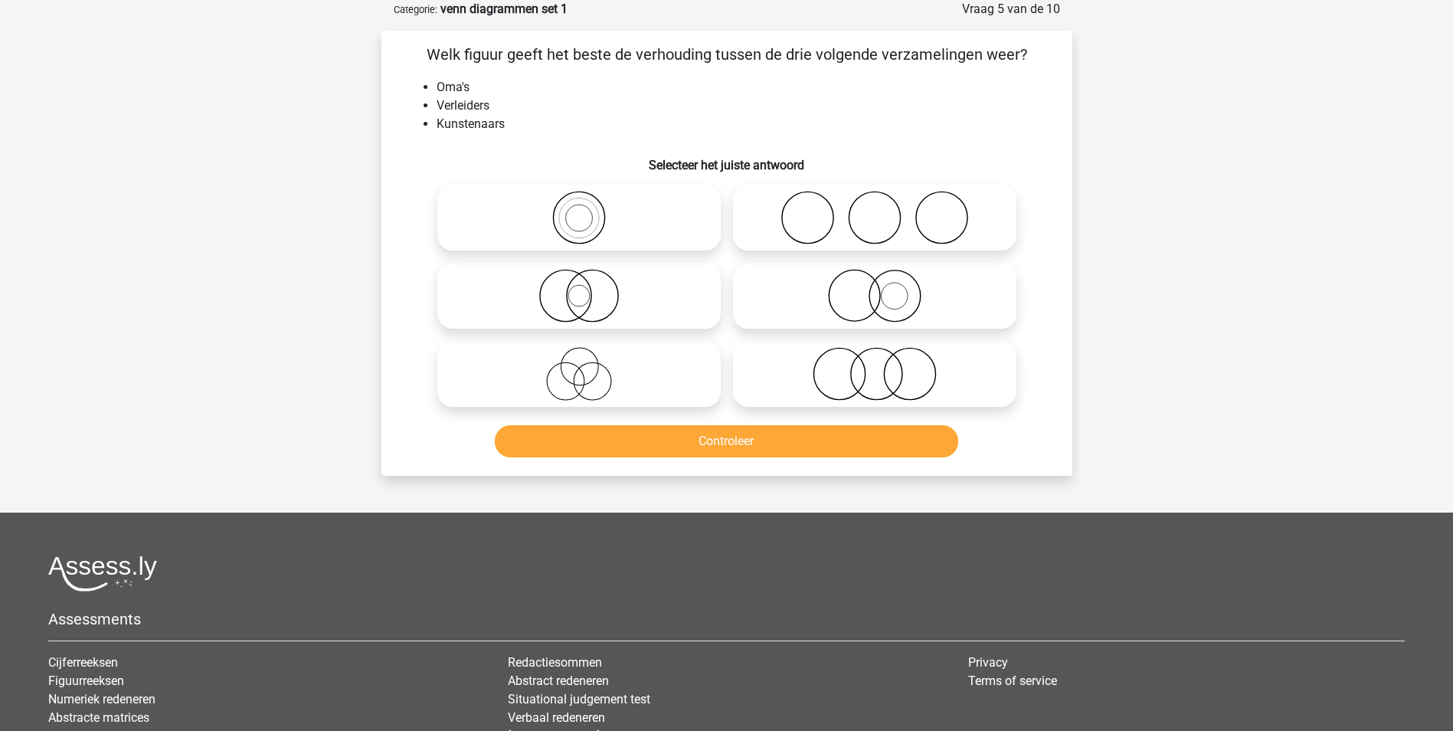
click at [579, 379] on icon at bounding box center [578, 374] width 271 height 54
click at [579, 366] on input "radio" at bounding box center [584, 361] width 10 height 10
radio input "true"
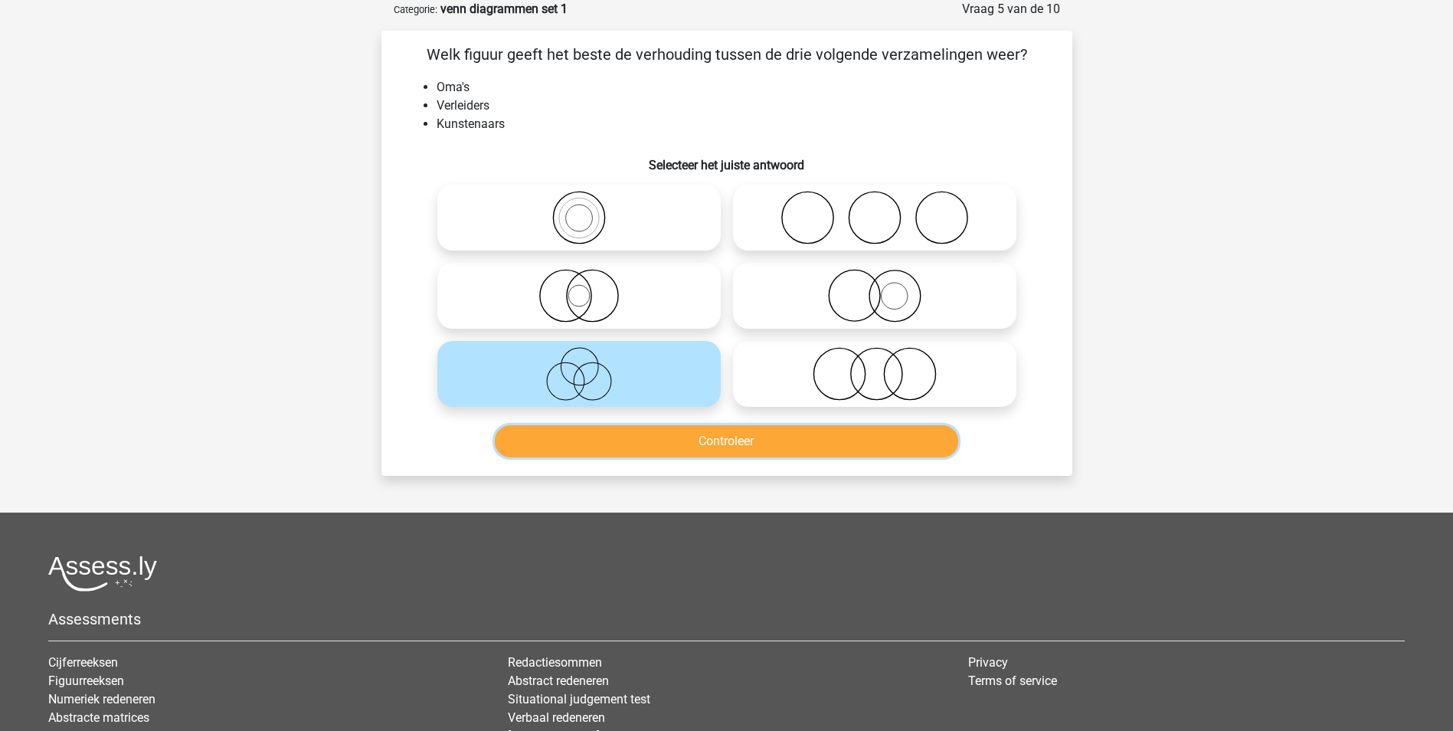
click at [761, 436] on button "Controleer" at bounding box center [726, 441] width 463 height 32
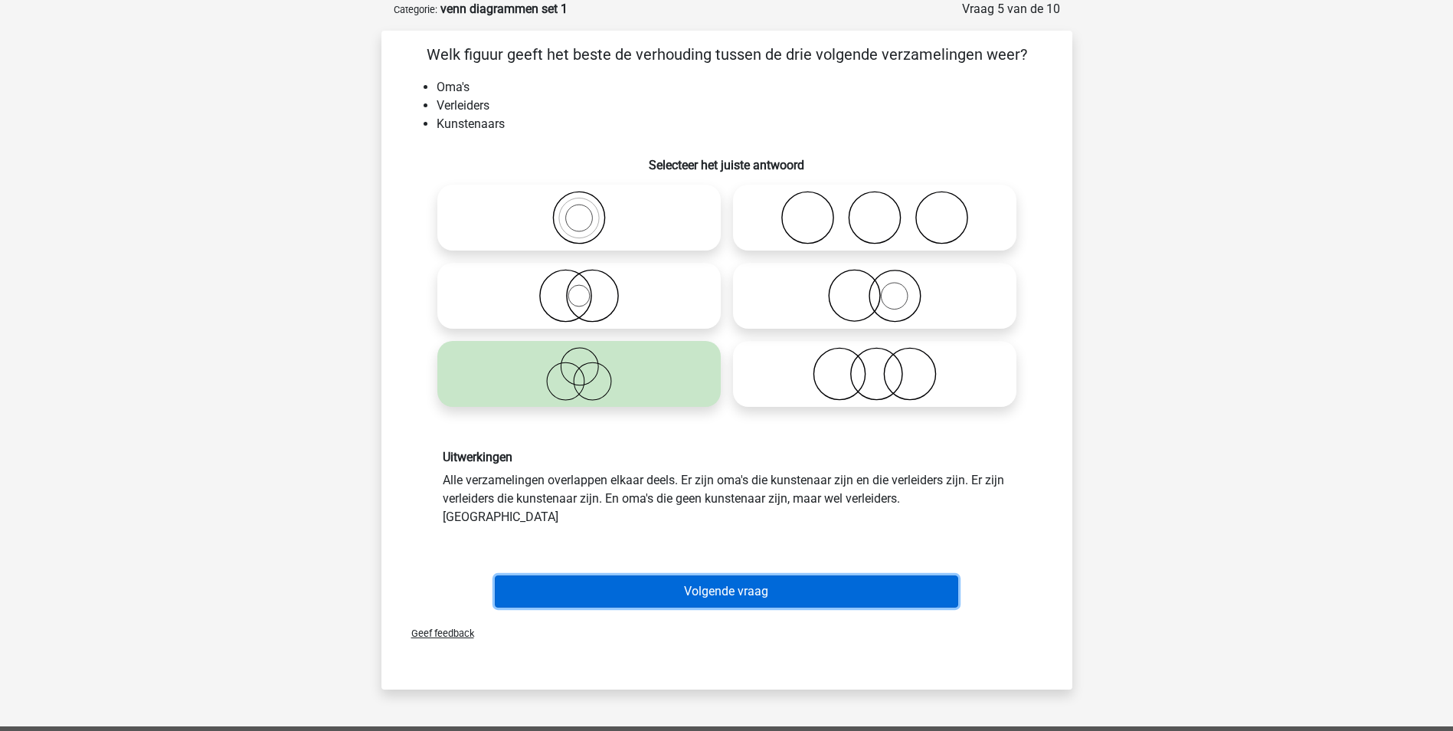
click at [748, 575] on button "Volgende vraag" at bounding box center [726, 591] width 463 height 32
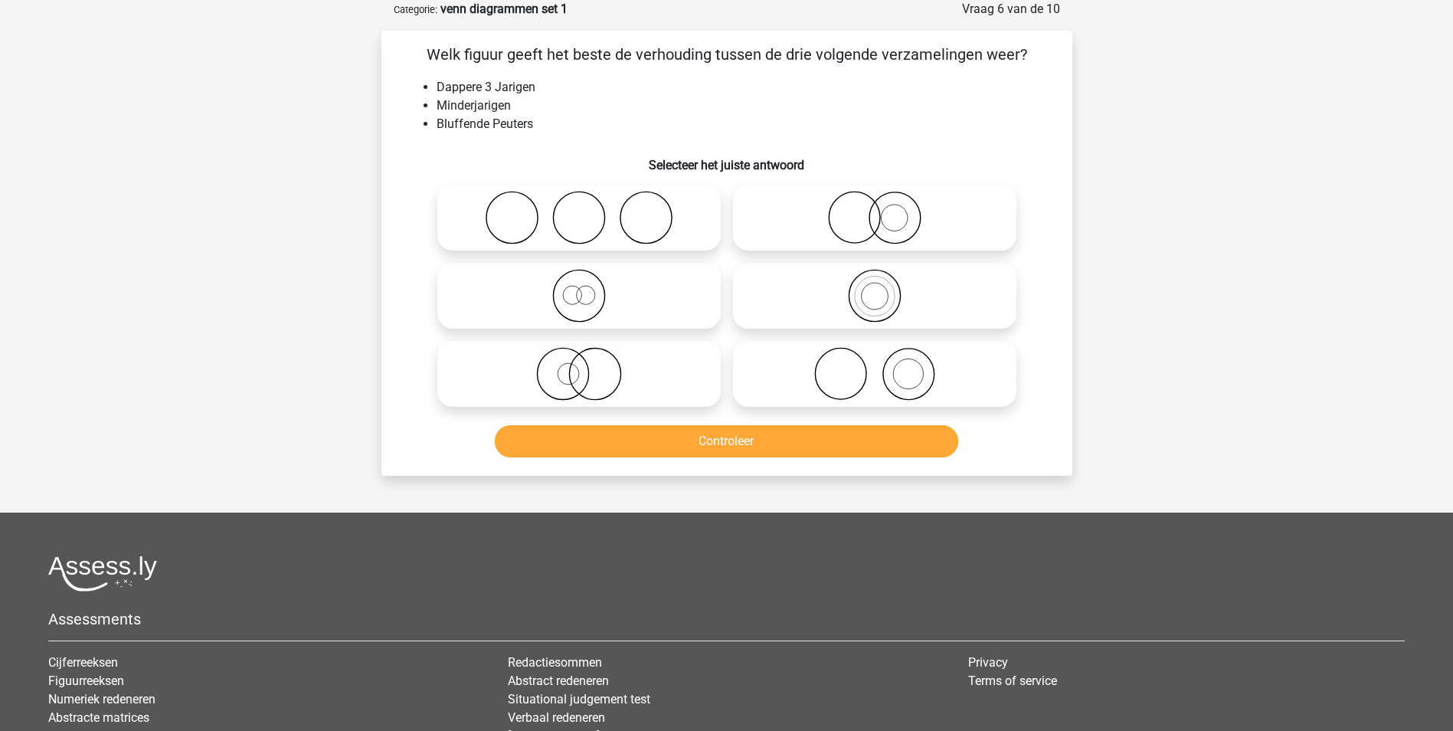
click at [579, 301] on circle at bounding box center [572, 295] width 18 height 18
click at [579, 288] on input "radio" at bounding box center [584, 283] width 10 height 10
radio input "true"
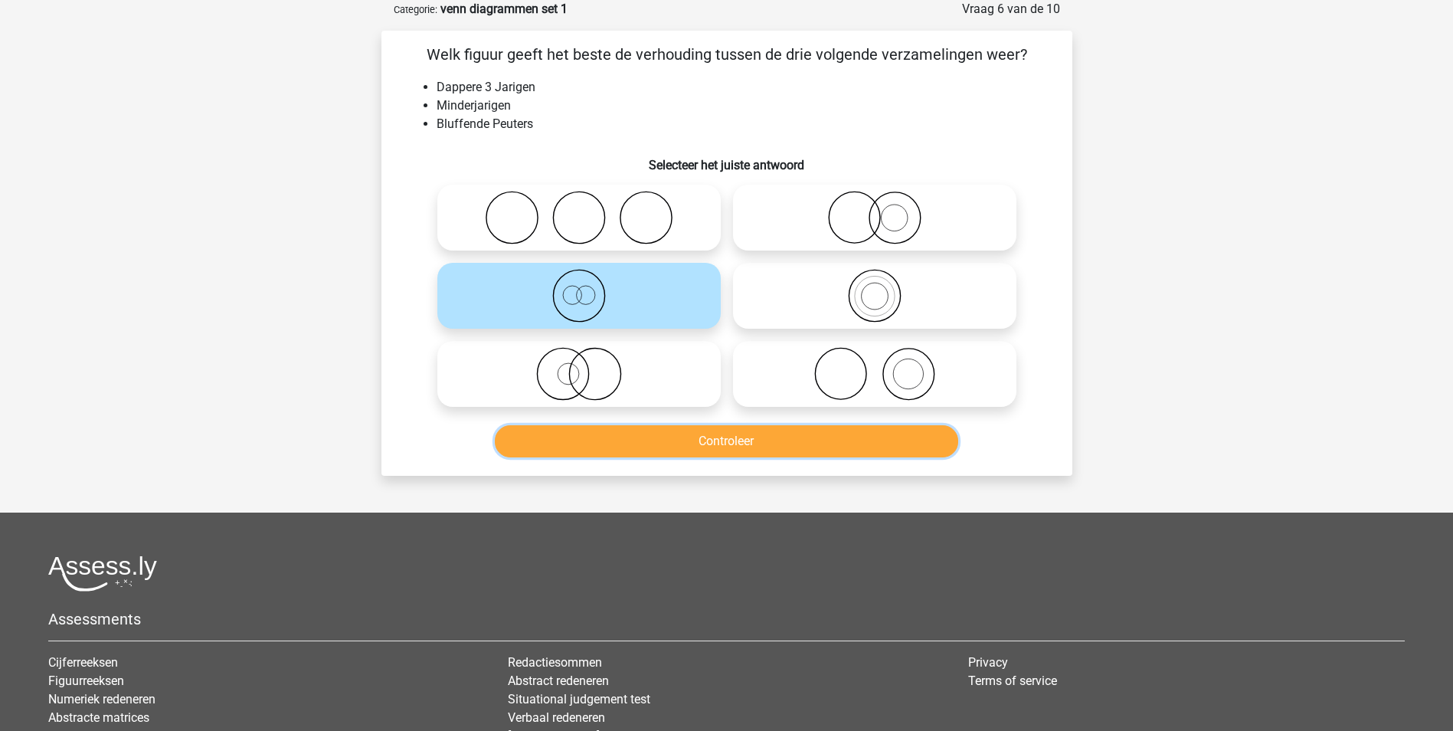
click at [724, 443] on button "Controleer" at bounding box center [726, 441] width 463 height 32
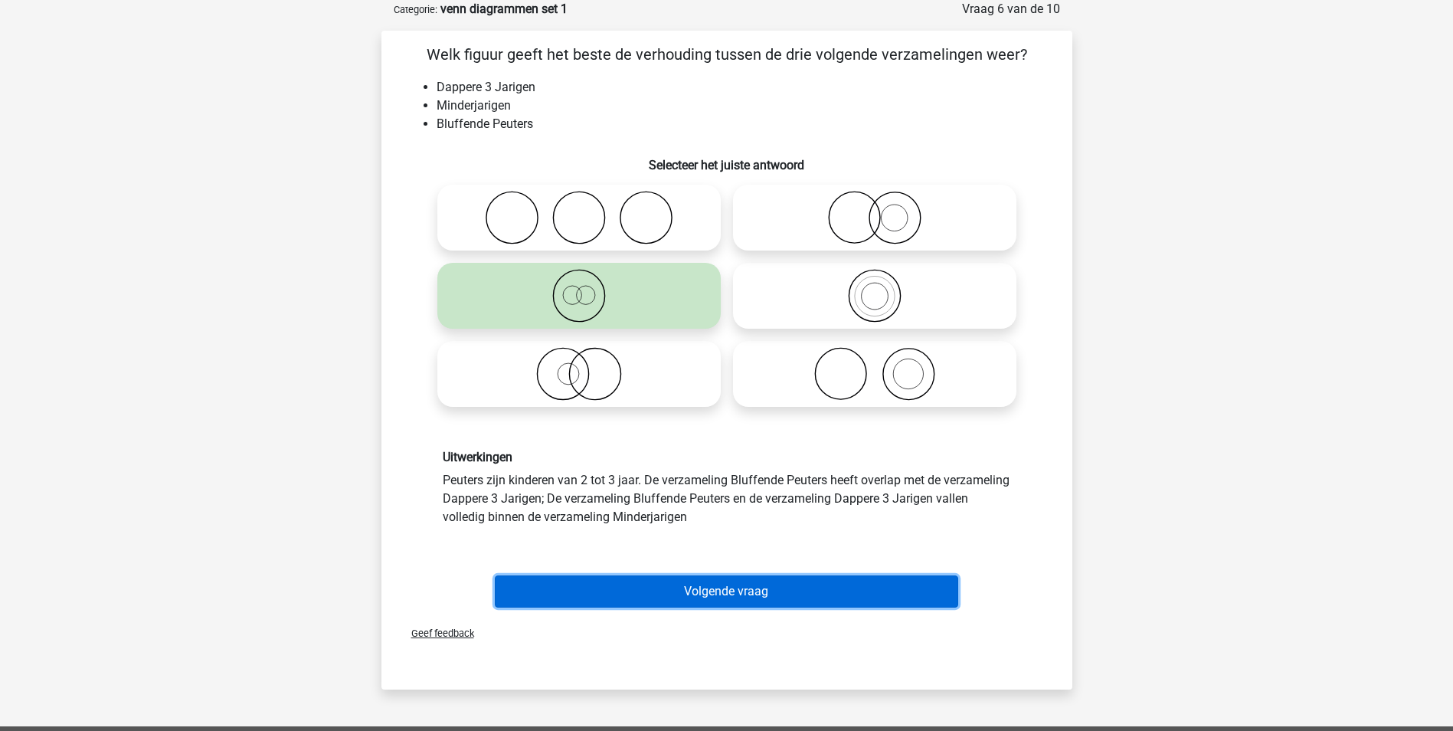
click at [781, 587] on button "Volgende vraag" at bounding box center [726, 591] width 463 height 32
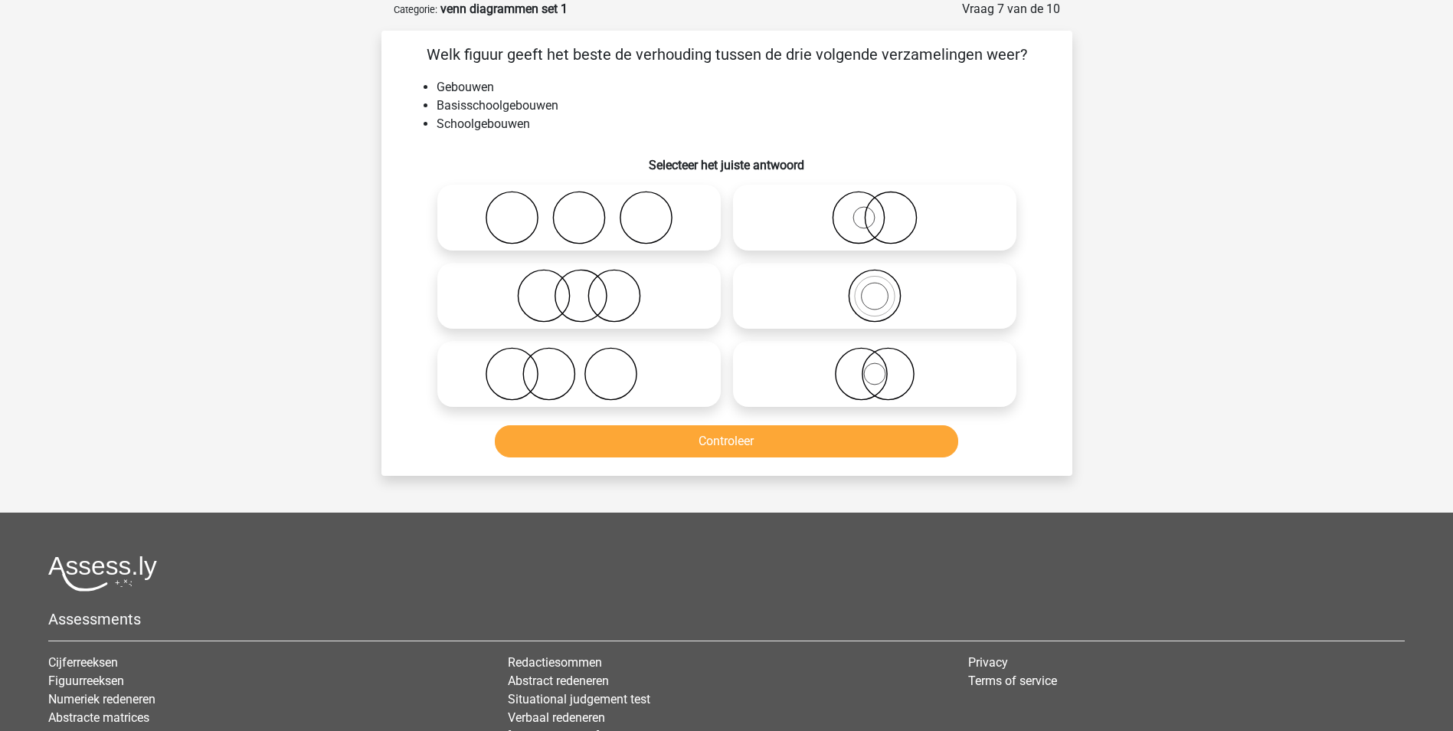
click at [870, 297] on icon at bounding box center [874, 296] width 271 height 54
click at [875, 288] on input "radio" at bounding box center [880, 283] width 10 height 10
radio input "true"
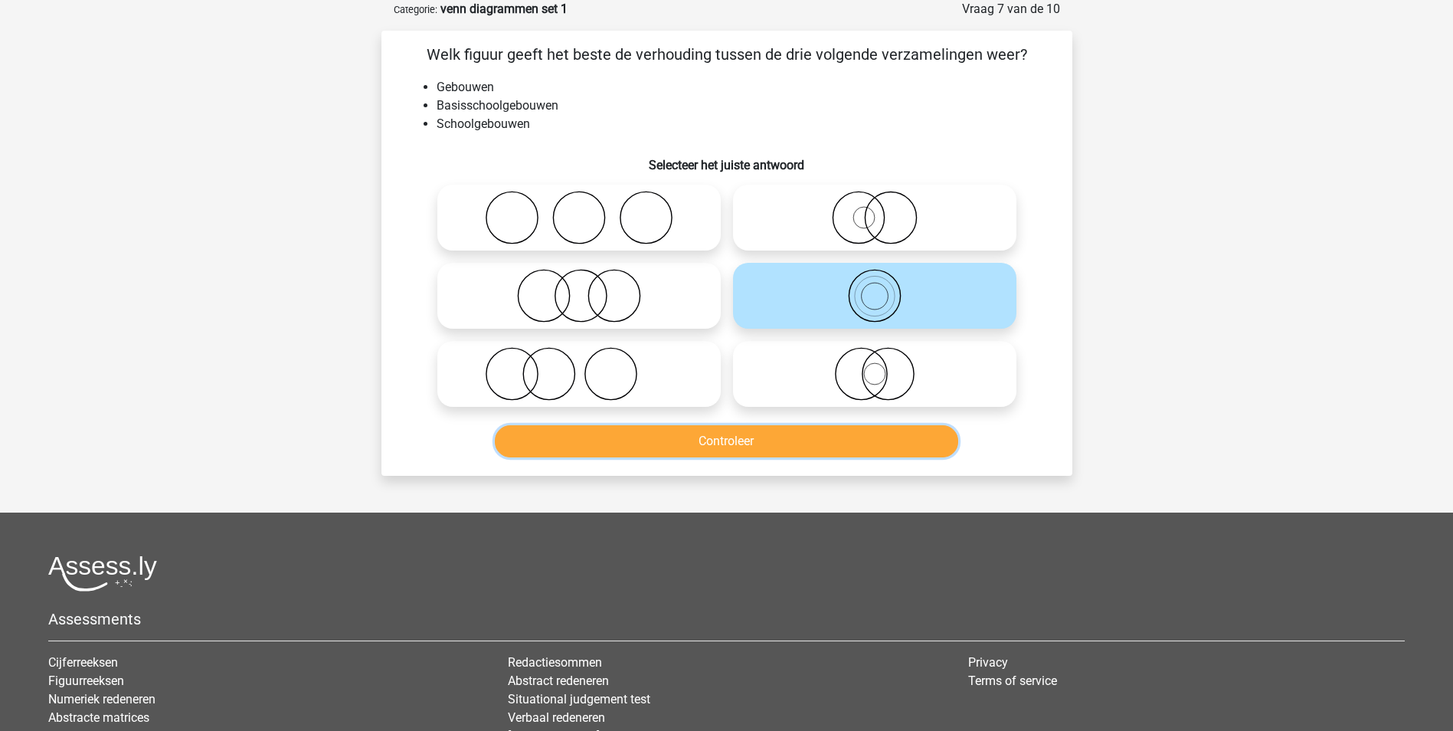
click at [759, 438] on button "Controleer" at bounding box center [726, 441] width 463 height 32
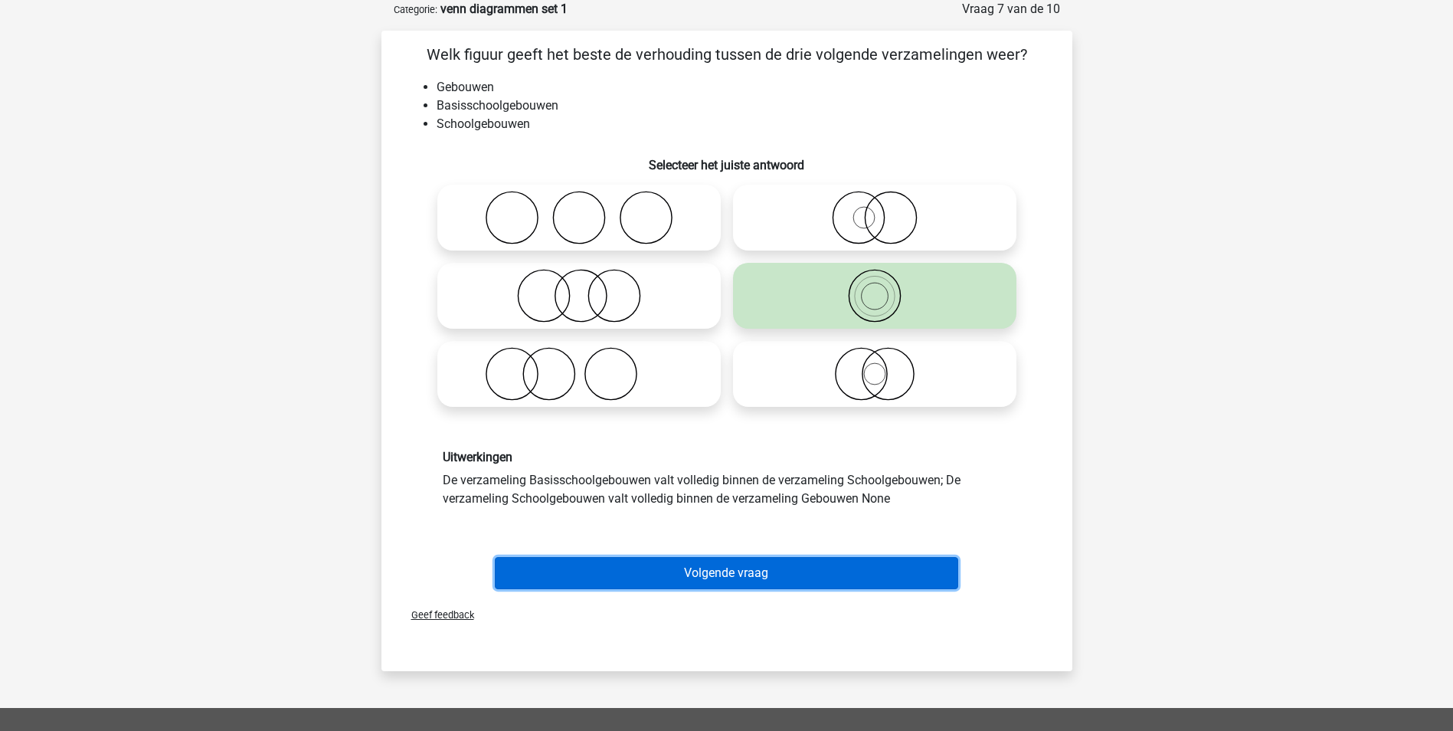
click at [764, 568] on button "Volgende vraag" at bounding box center [726, 573] width 463 height 32
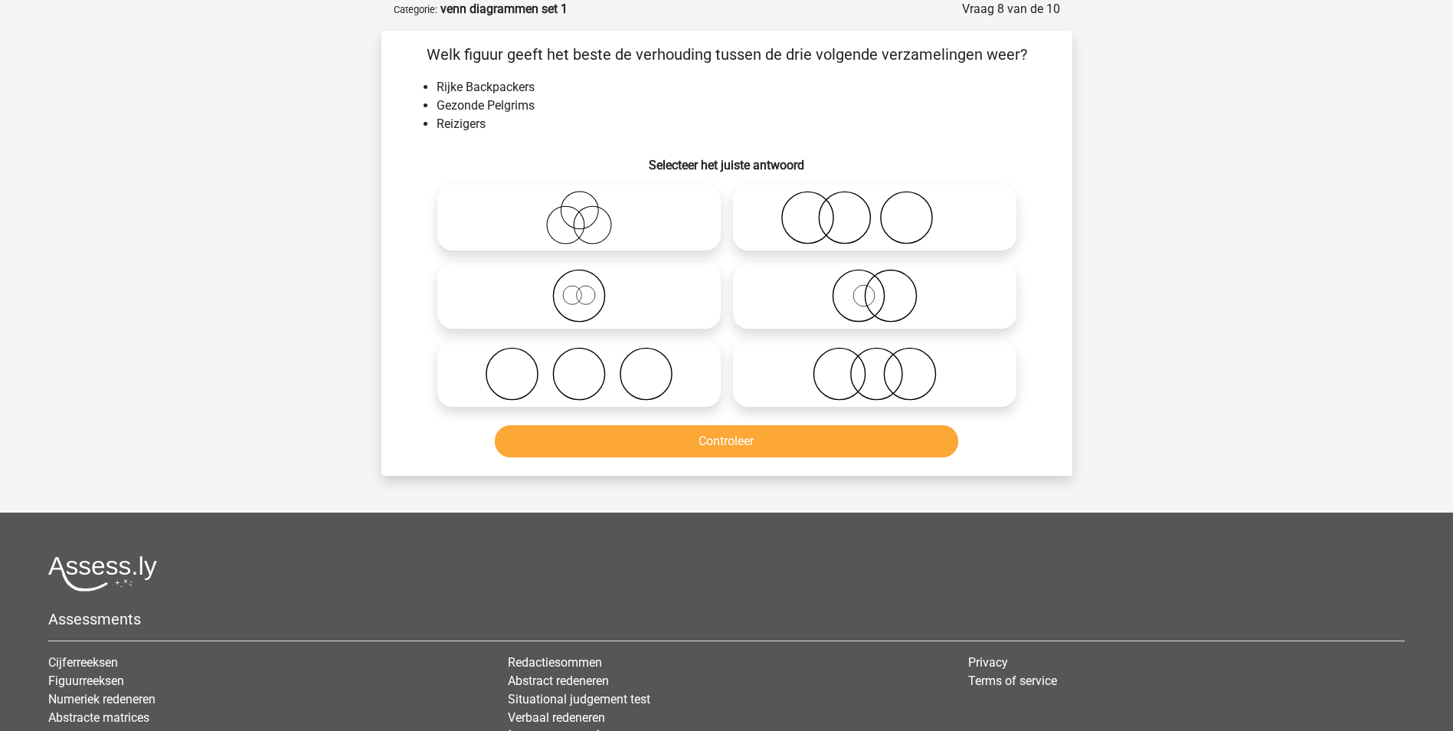
click at [583, 300] on icon at bounding box center [578, 296] width 271 height 54
click at [583, 288] on input "radio" at bounding box center [584, 283] width 10 height 10
radio input "true"
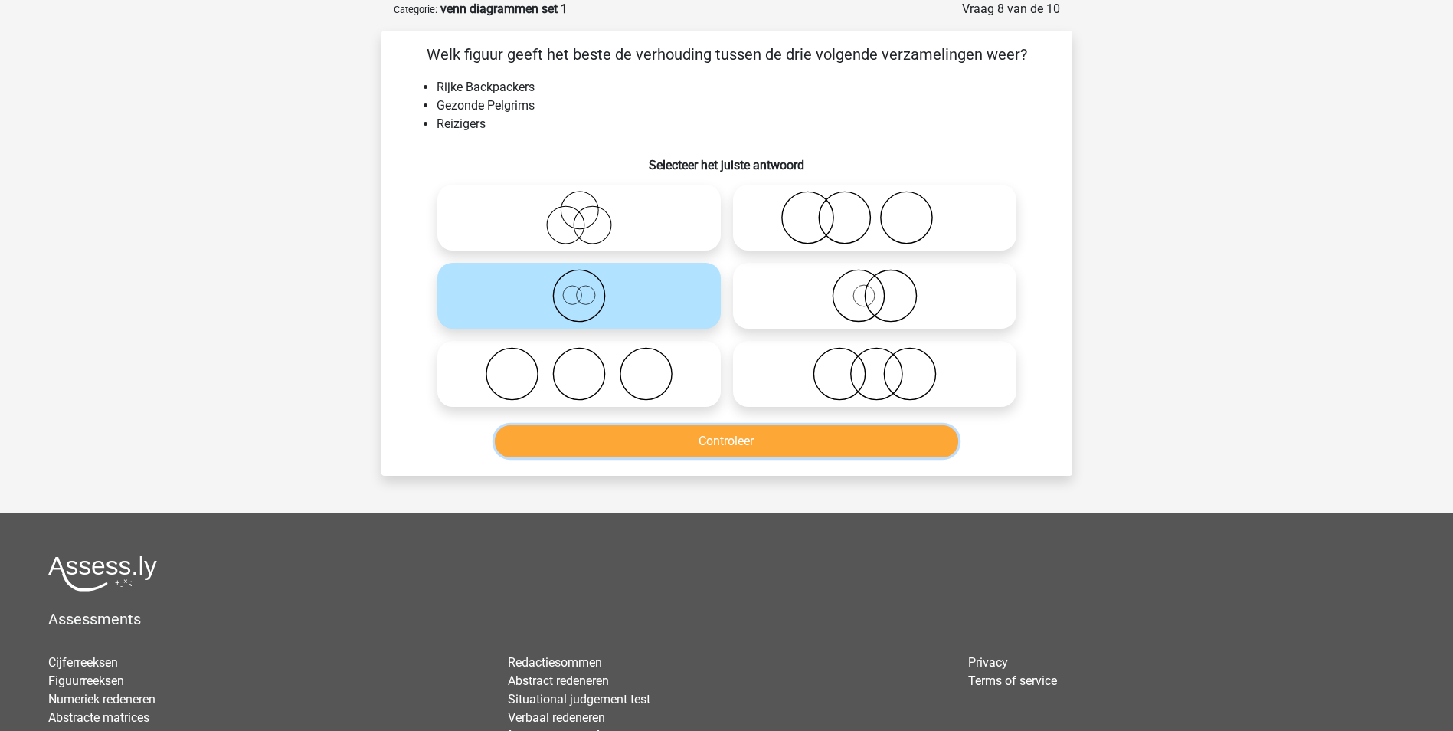
click at [735, 444] on button "Controleer" at bounding box center [726, 441] width 463 height 32
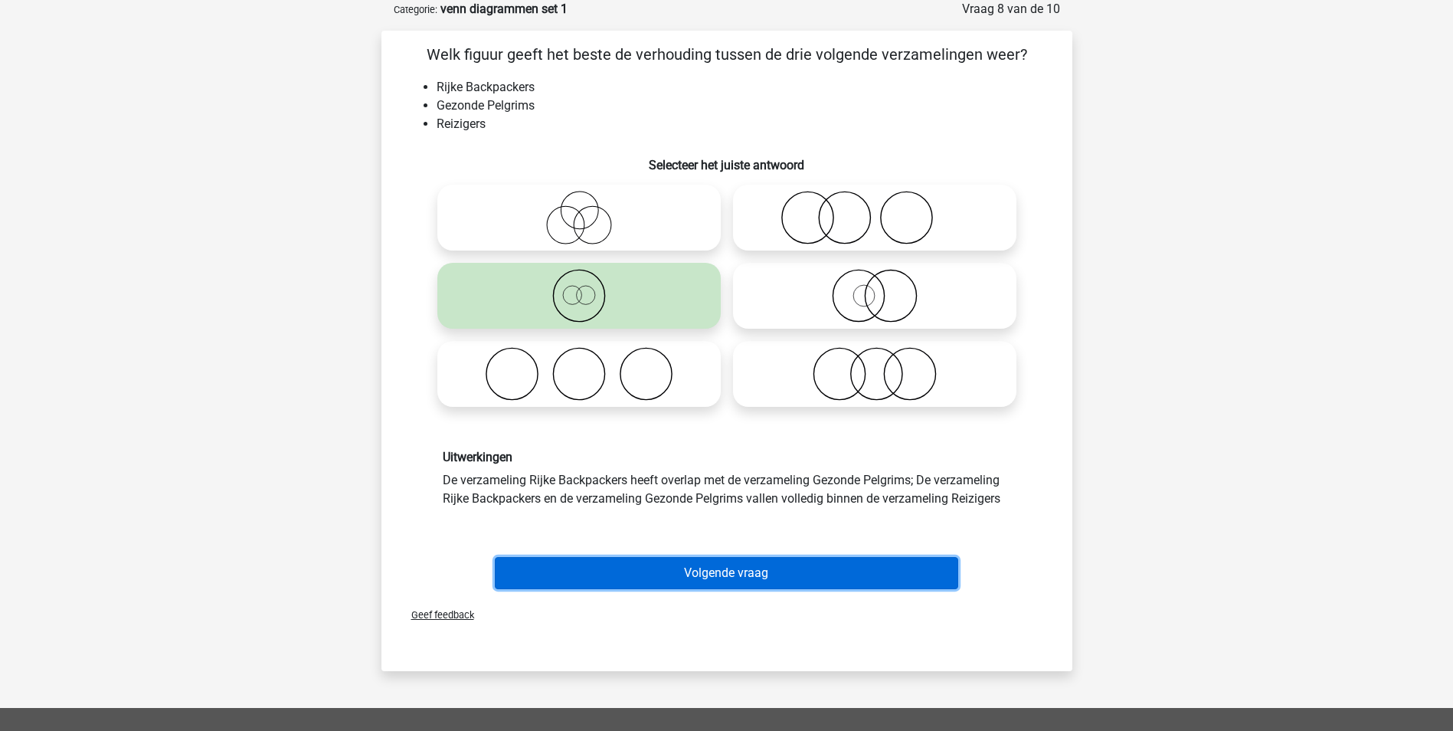
click at [753, 571] on button "Volgende vraag" at bounding box center [726, 573] width 463 height 32
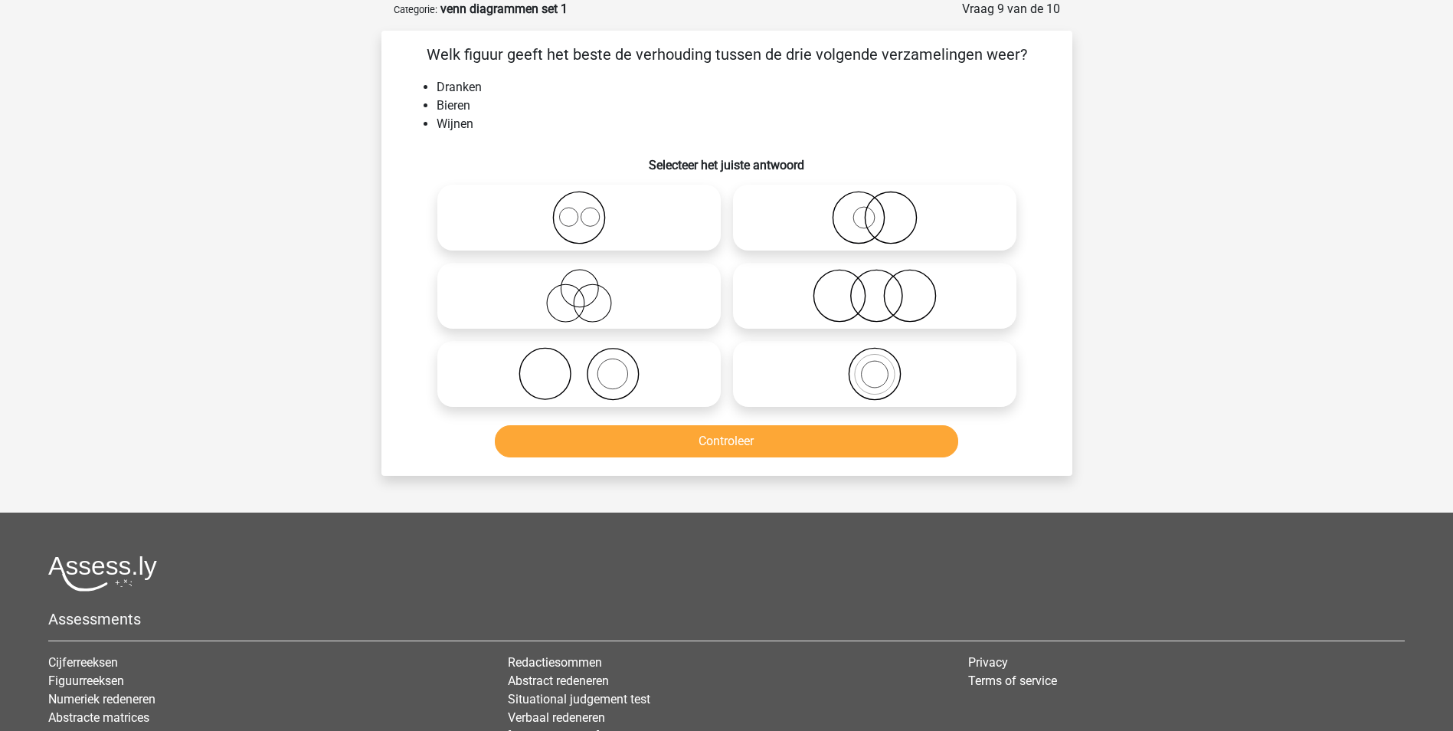
click at [580, 221] on icon at bounding box center [578, 218] width 271 height 54
click at [580, 210] on input "radio" at bounding box center [584, 205] width 10 height 10
radio input "true"
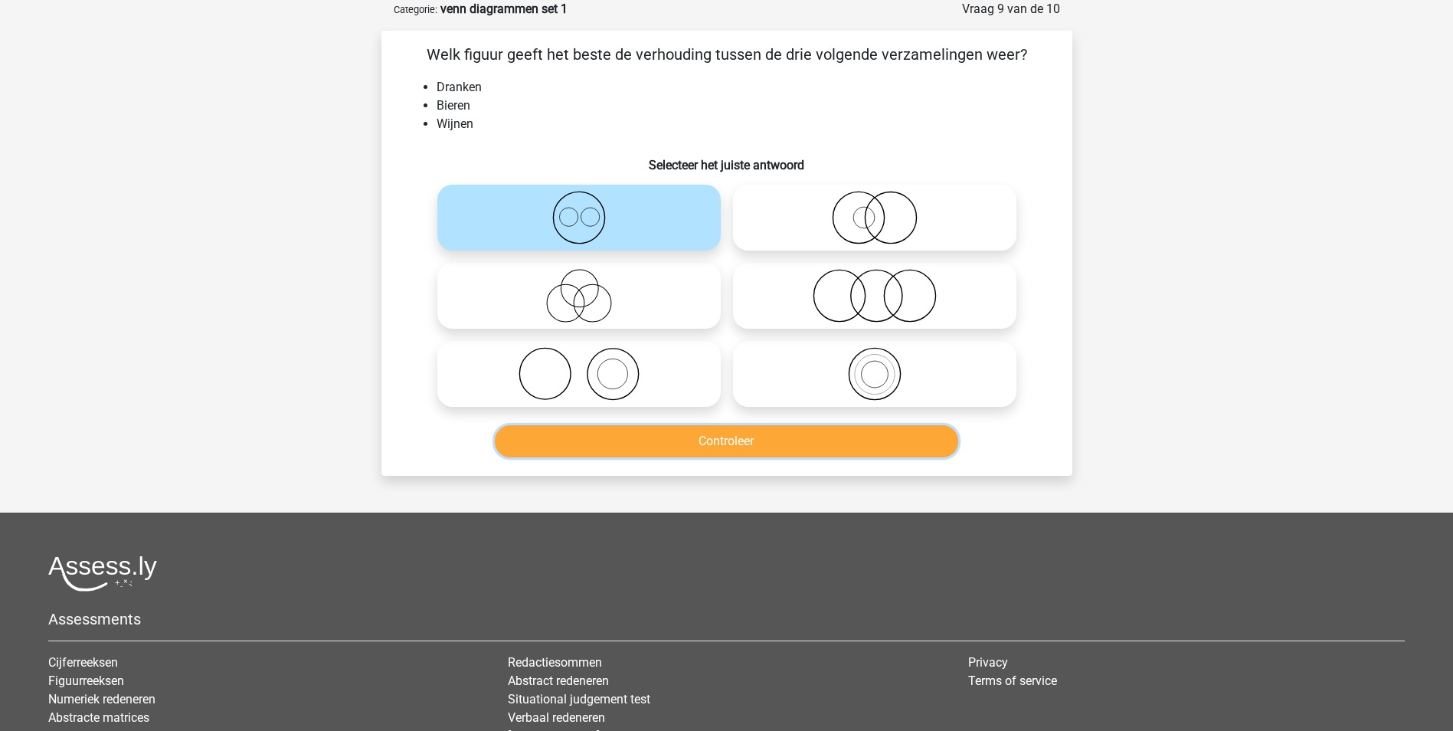
click at [692, 449] on button "Controleer" at bounding box center [726, 441] width 463 height 32
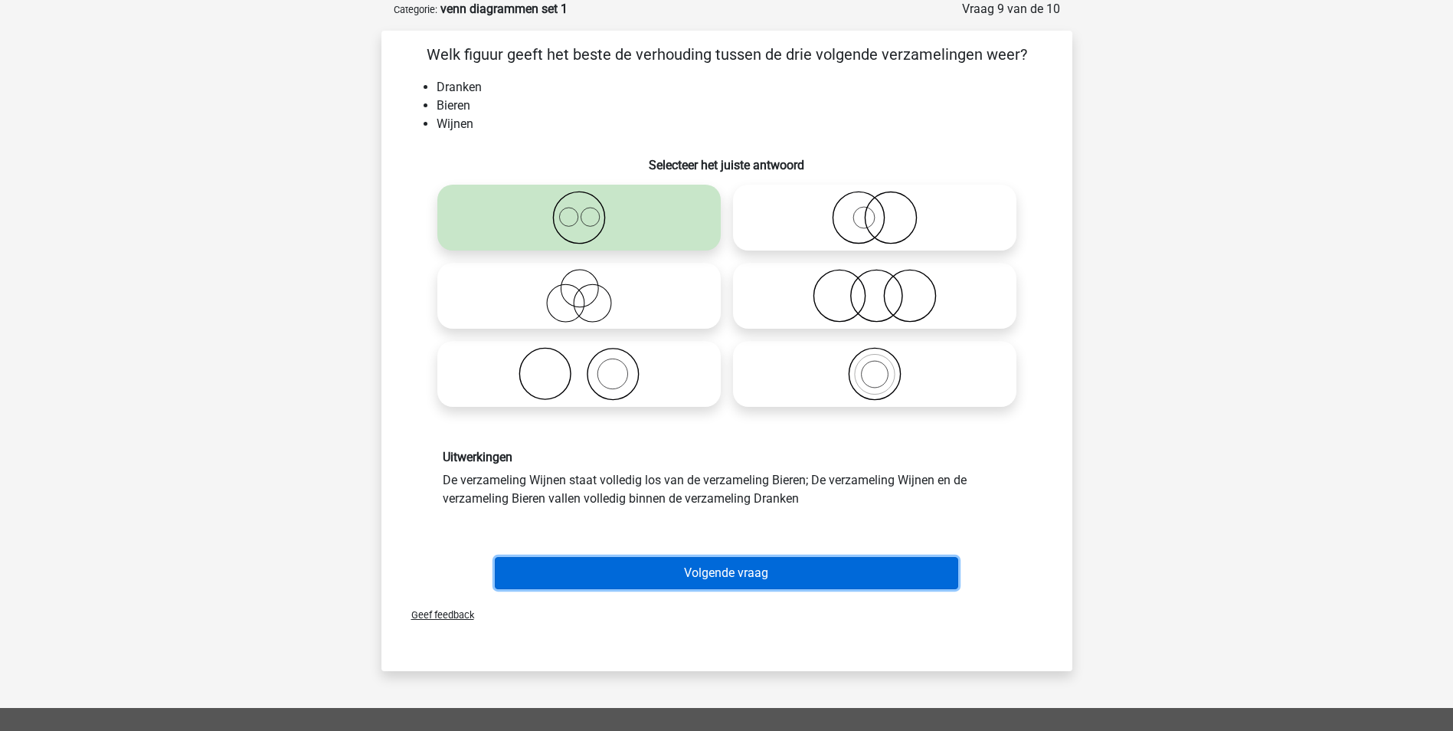
click at [731, 576] on button "Volgende vraag" at bounding box center [726, 573] width 463 height 32
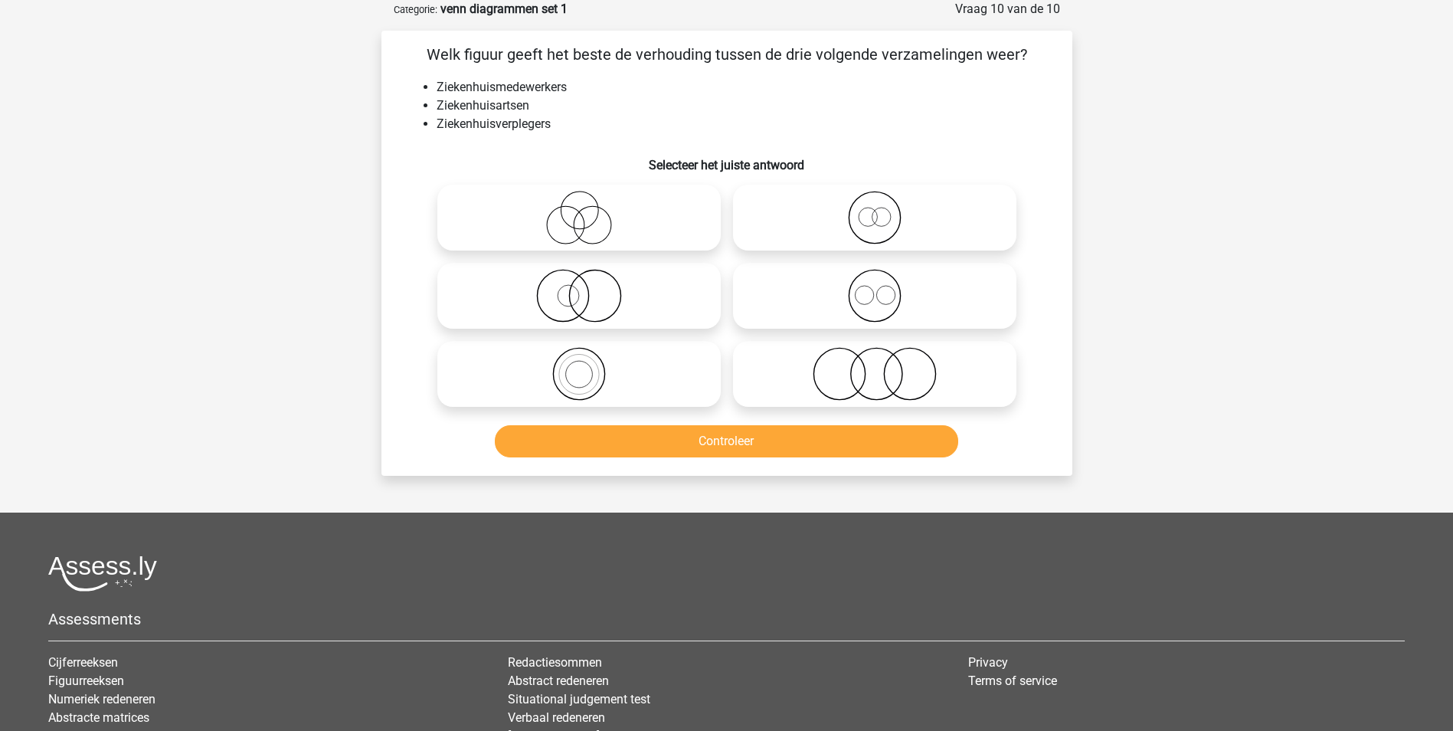
click at [872, 285] on icon at bounding box center [874, 296] width 271 height 54
click at [875, 285] on input "radio" at bounding box center [880, 283] width 10 height 10
radio input "true"
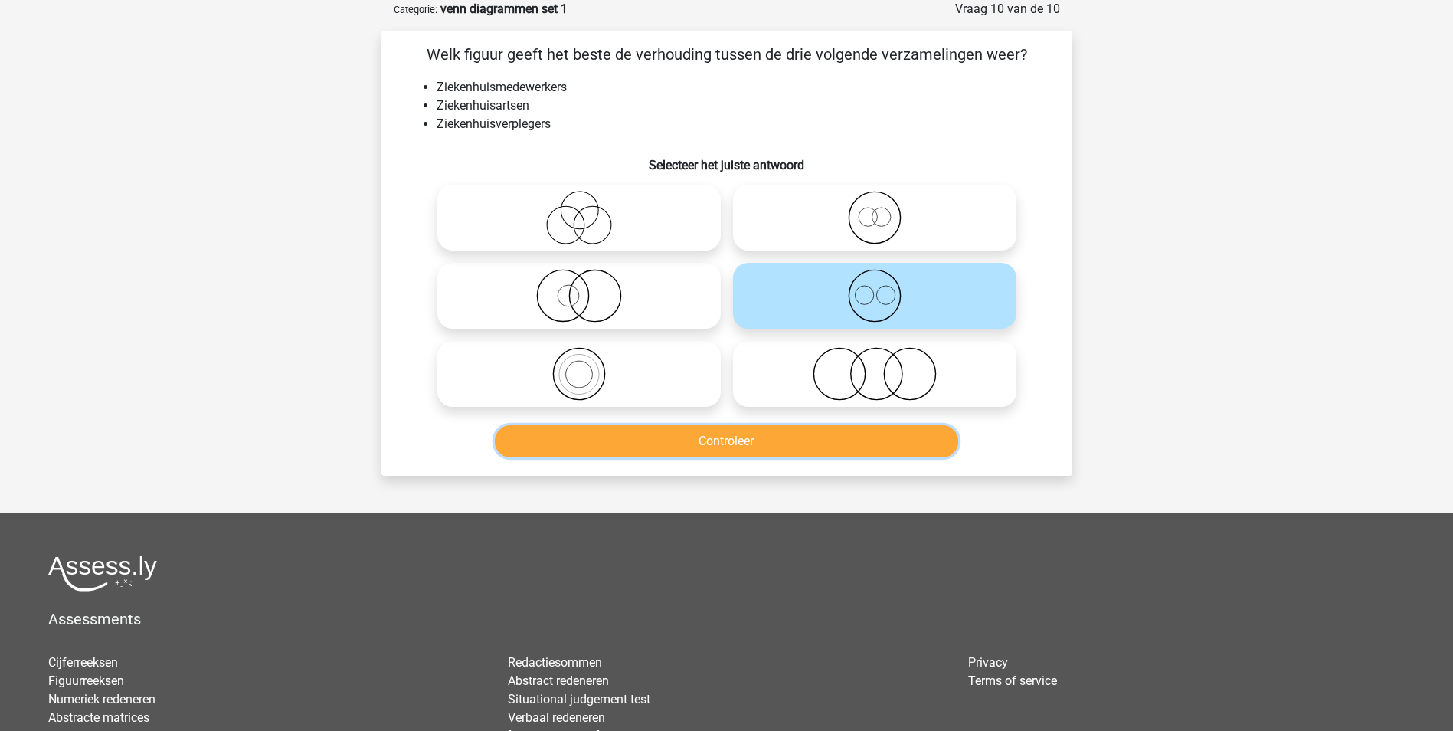
click at [851, 453] on button "Controleer" at bounding box center [726, 441] width 463 height 32
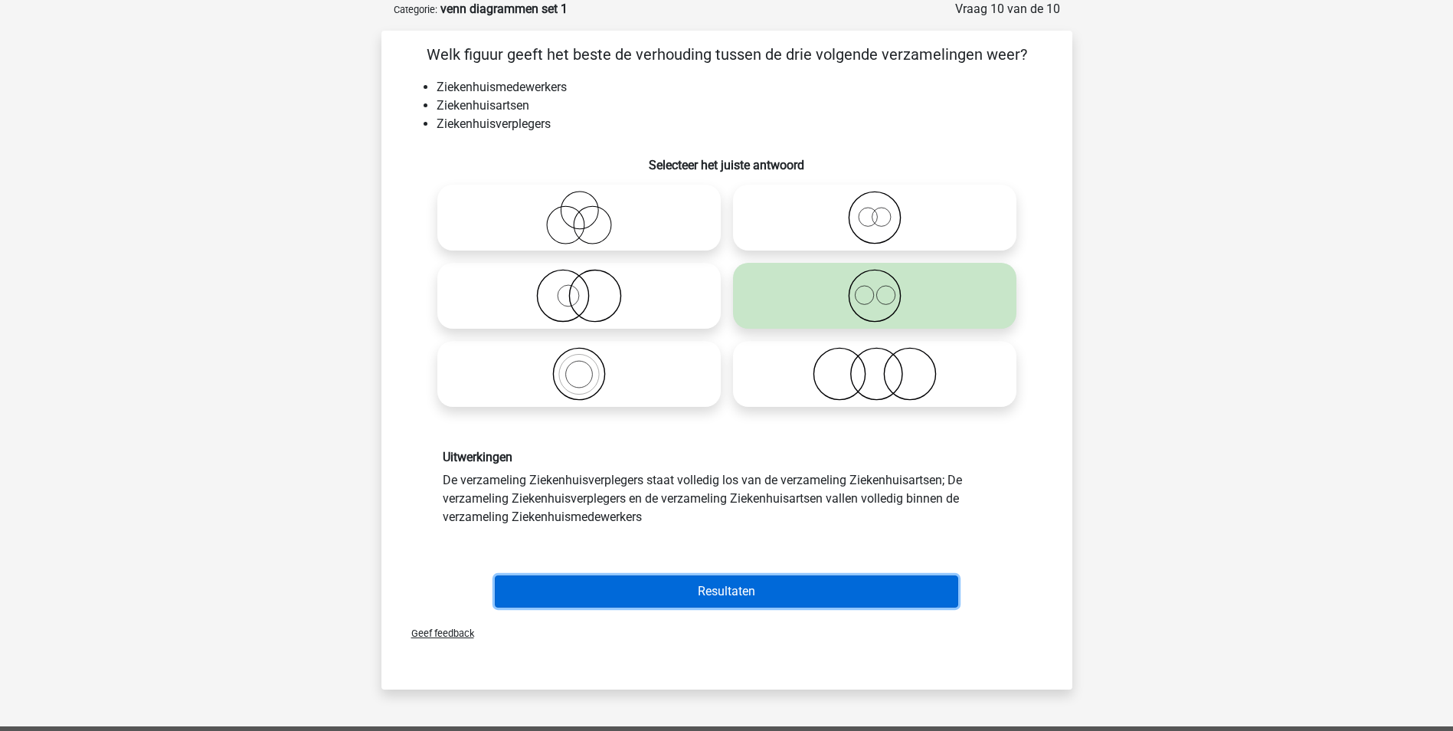
click at [830, 583] on button "Resultaten" at bounding box center [726, 591] width 463 height 32
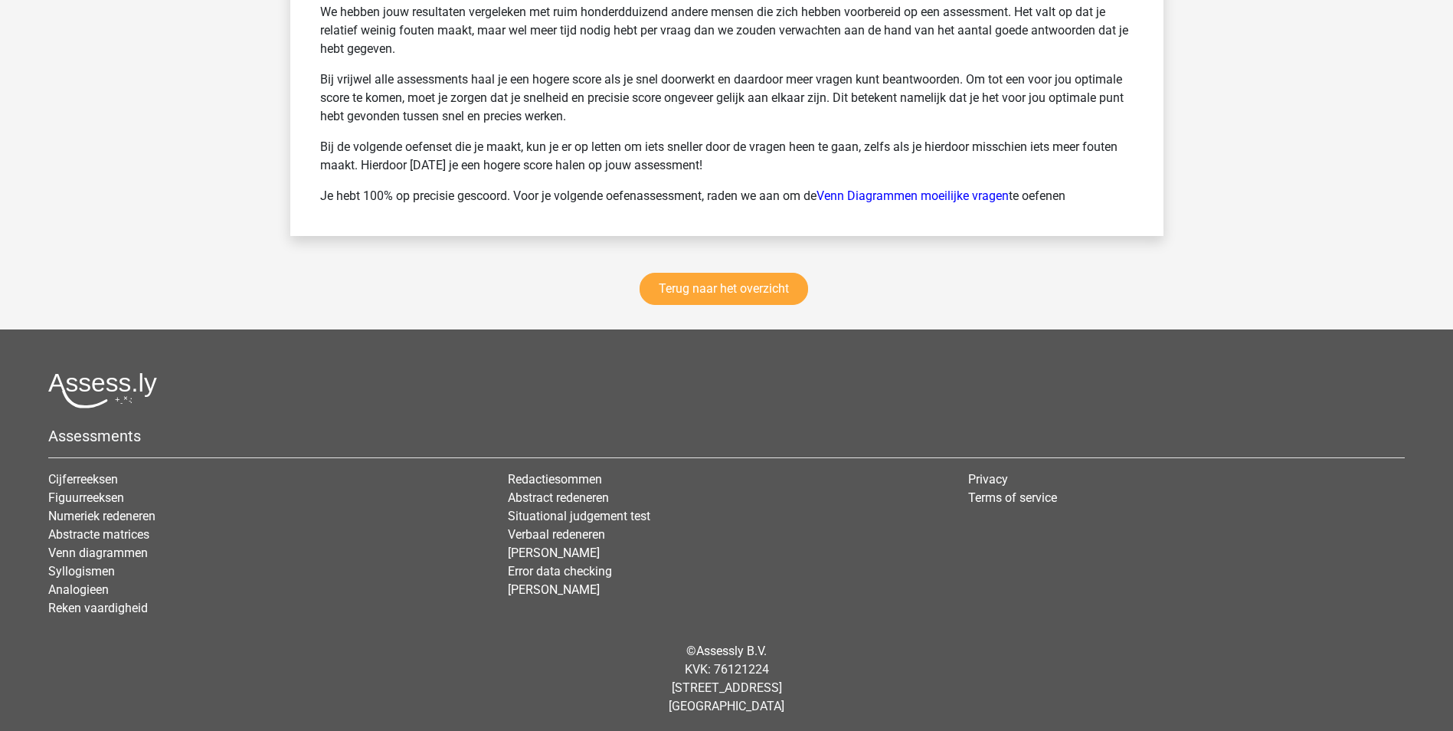
scroll to position [2097, 0]
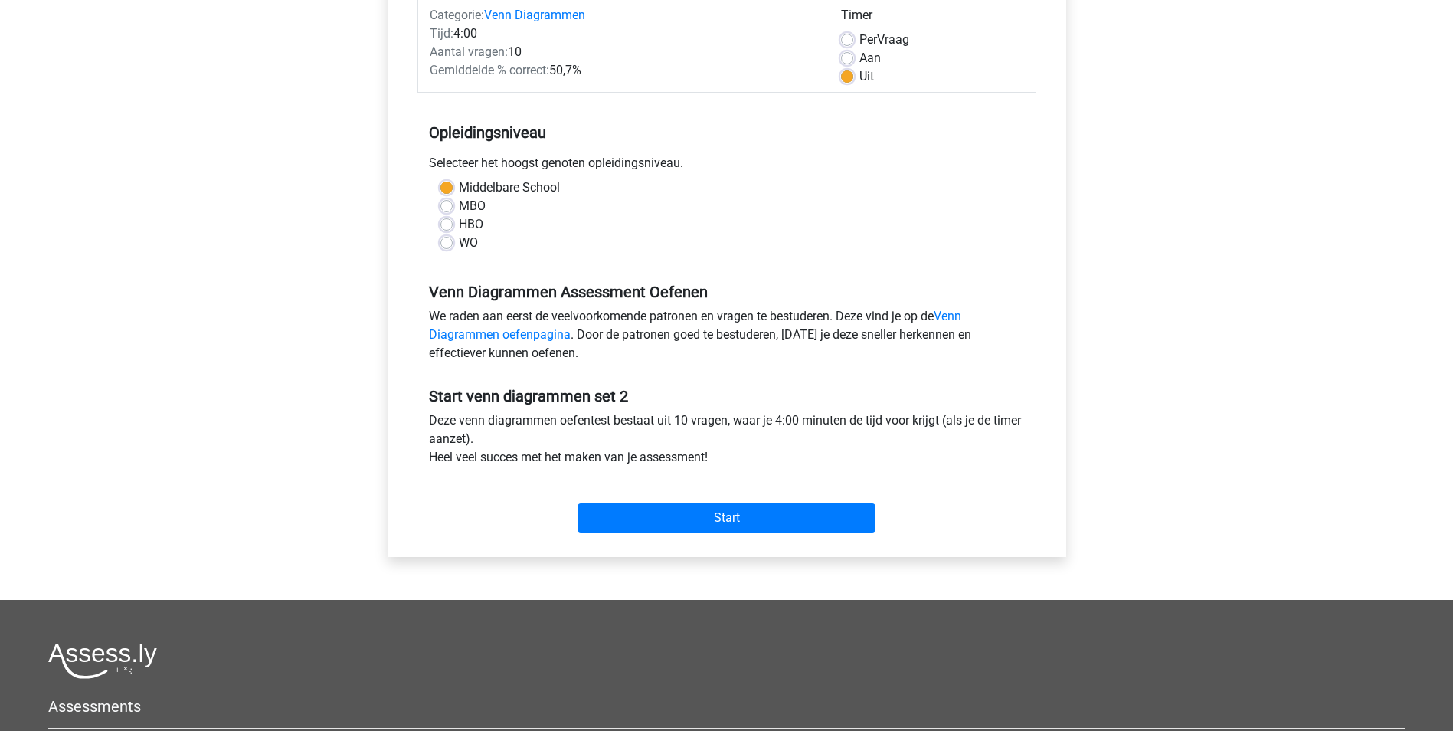
scroll to position [230, 0]
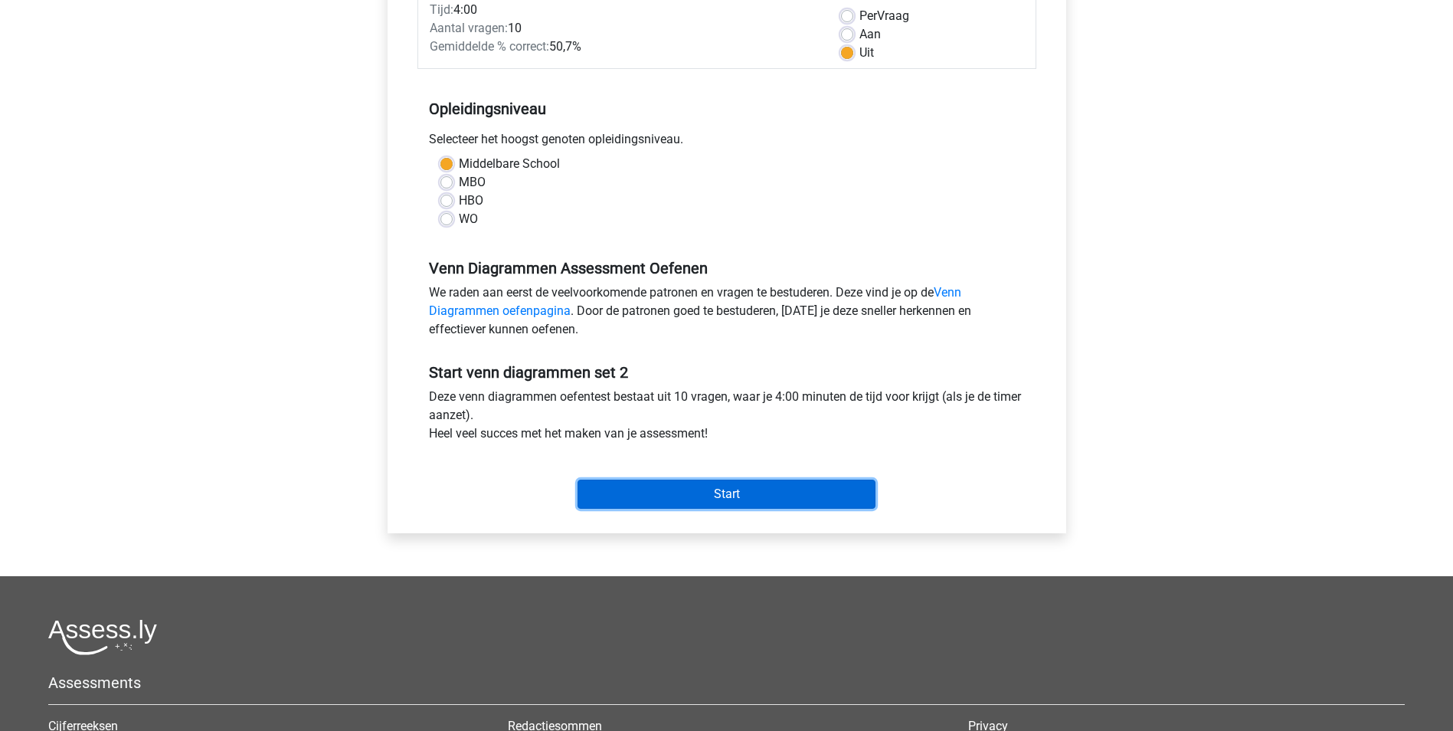
click at [753, 497] on input "Start" at bounding box center [727, 493] width 298 height 29
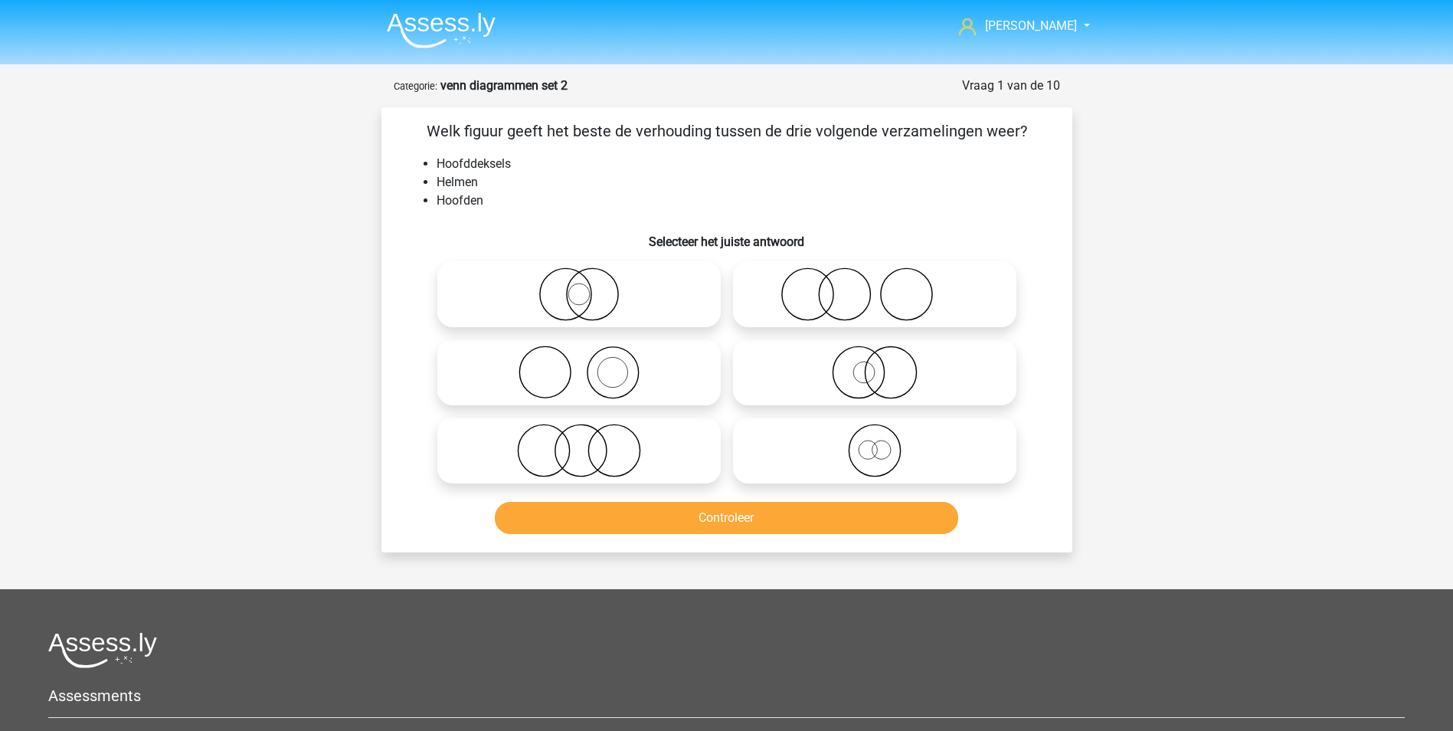
click at [578, 292] on icon at bounding box center [578, 294] width 271 height 54
click at [579, 286] on input "radio" at bounding box center [584, 282] width 10 height 10
radio input "true"
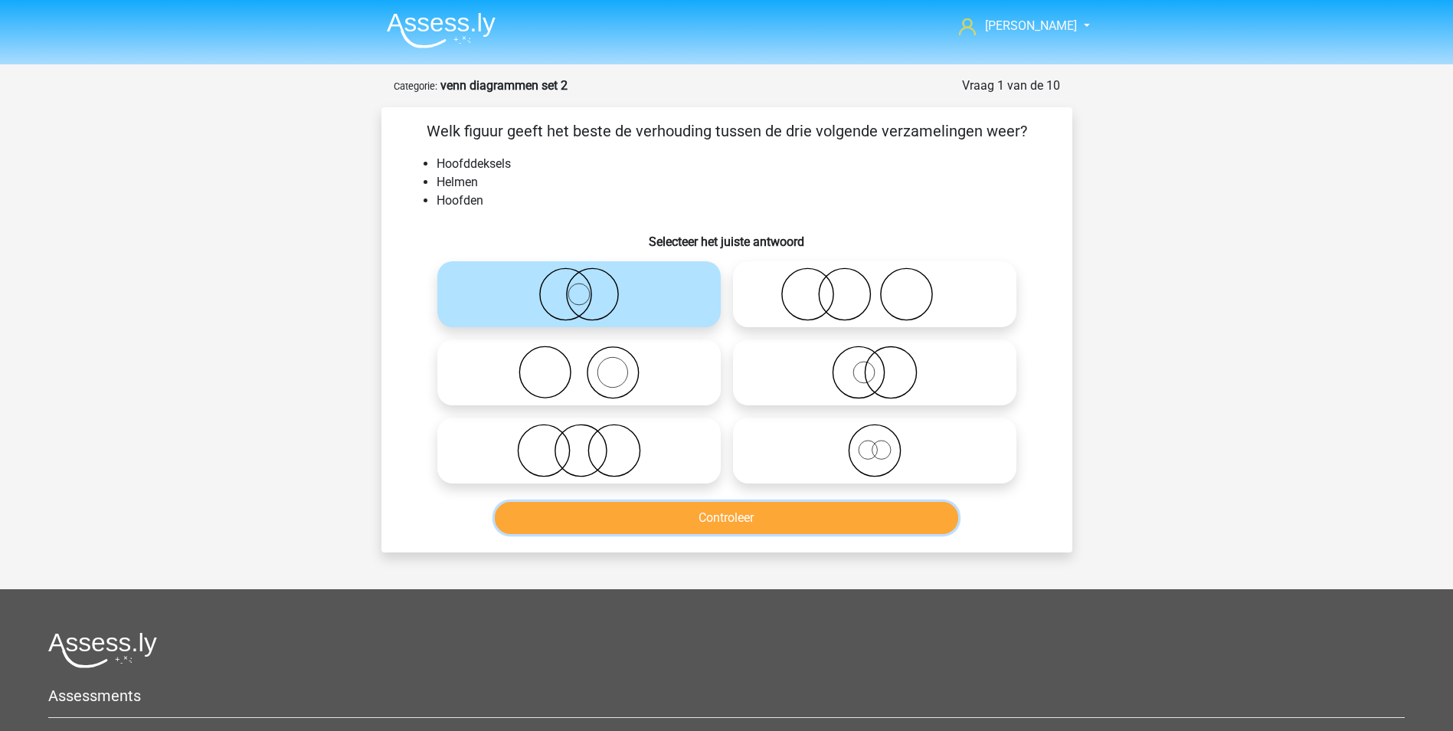
click at [645, 515] on button "Controleer" at bounding box center [726, 518] width 463 height 32
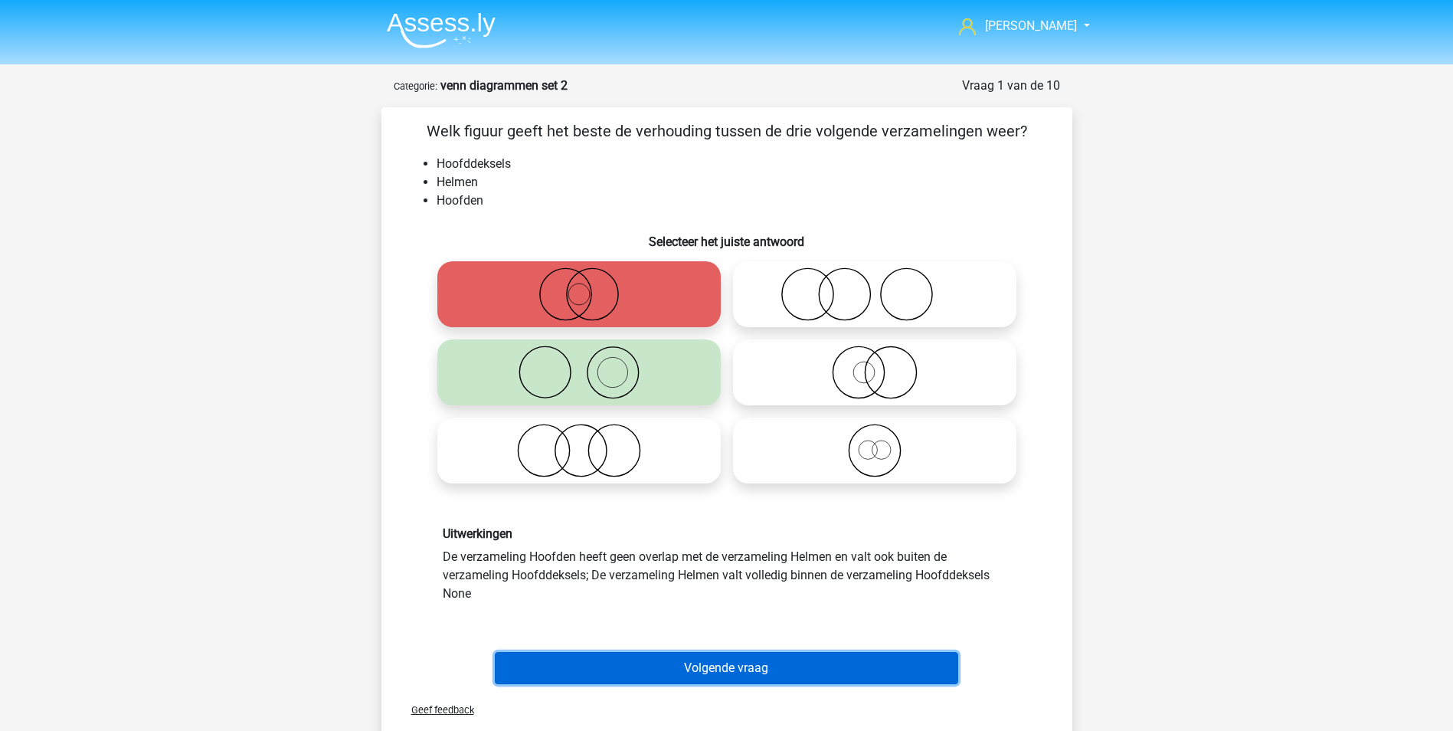
click at [785, 672] on button "Volgende vraag" at bounding box center [726, 668] width 463 height 32
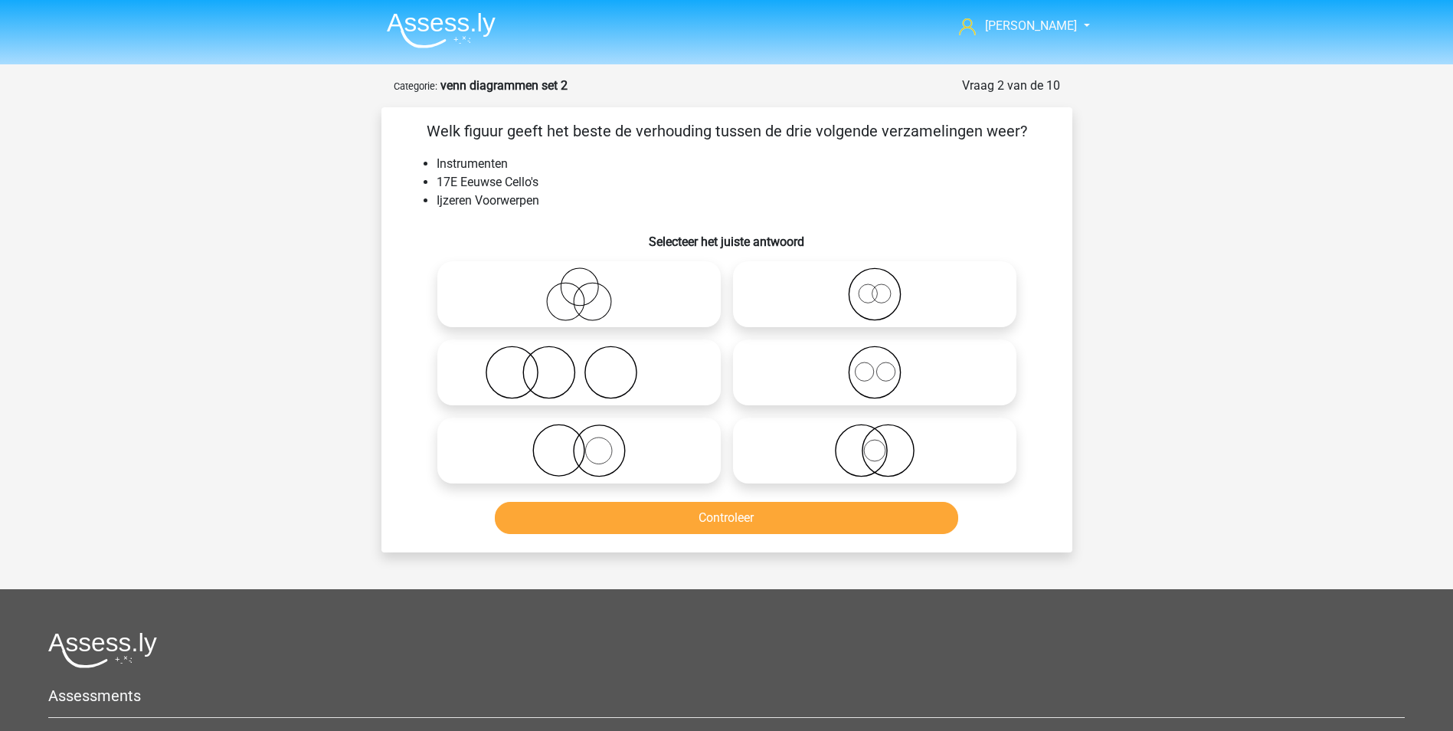
scroll to position [77, 0]
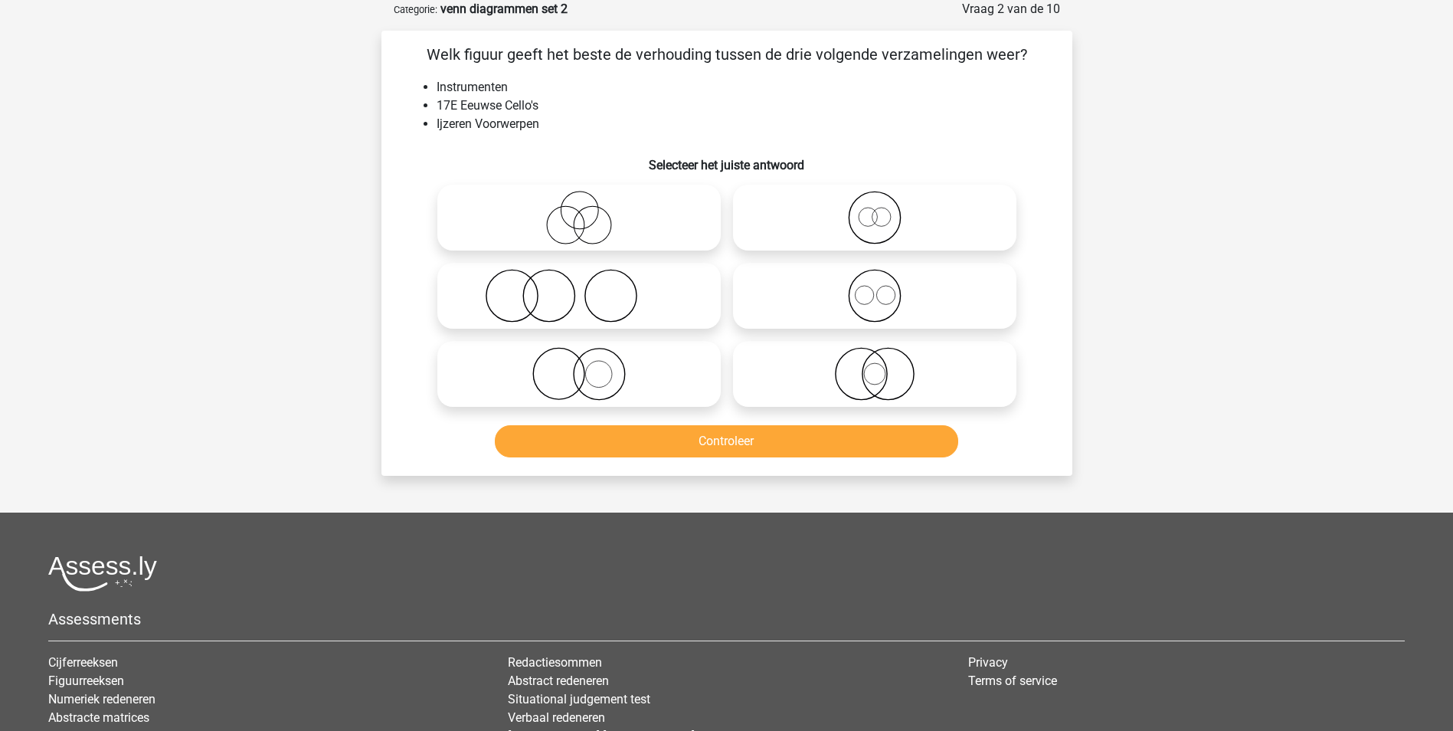
click at [593, 370] on icon at bounding box center [578, 374] width 271 height 54
click at [589, 366] on input "radio" at bounding box center [584, 361] width 10 height 10
radio input "true"
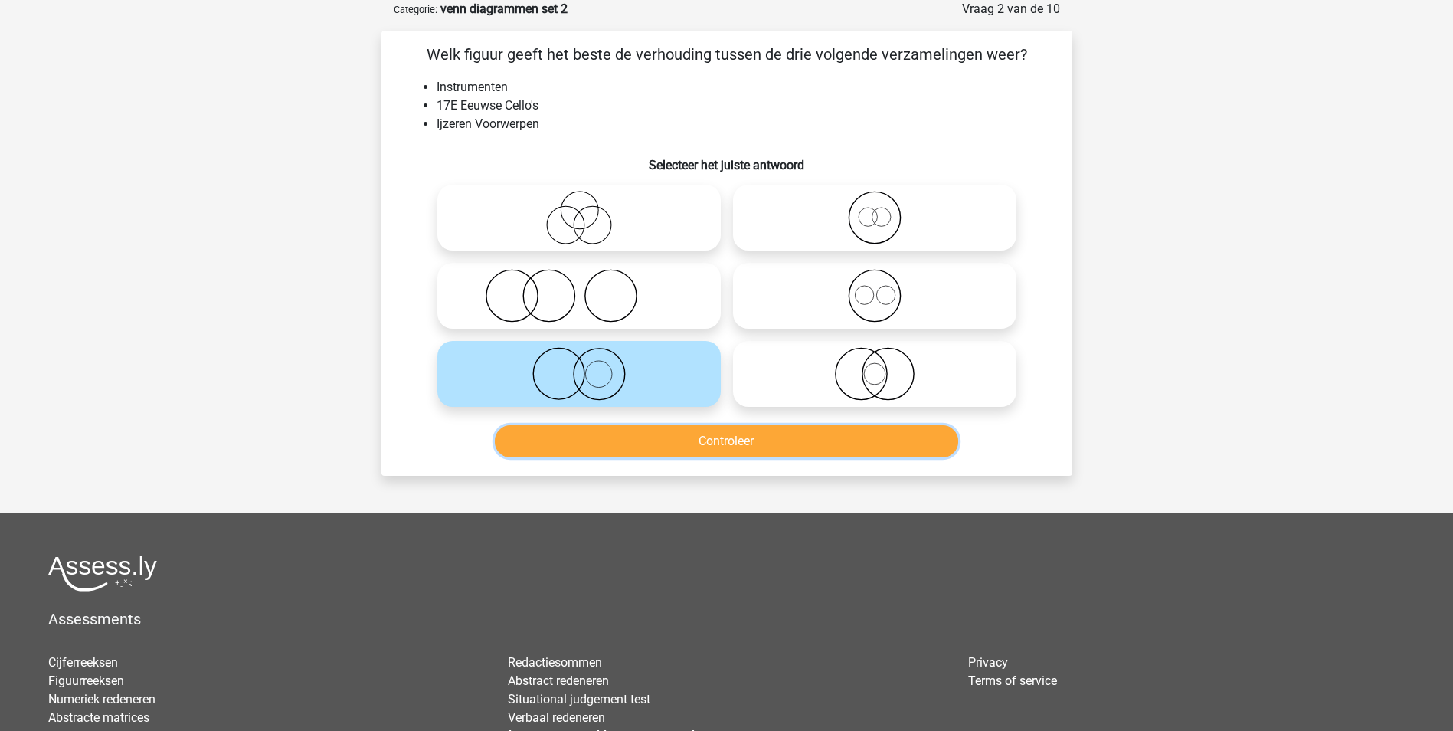
click at [676, 437] on button "Controleer" at bounding box center [726, 441] width 463 height 32
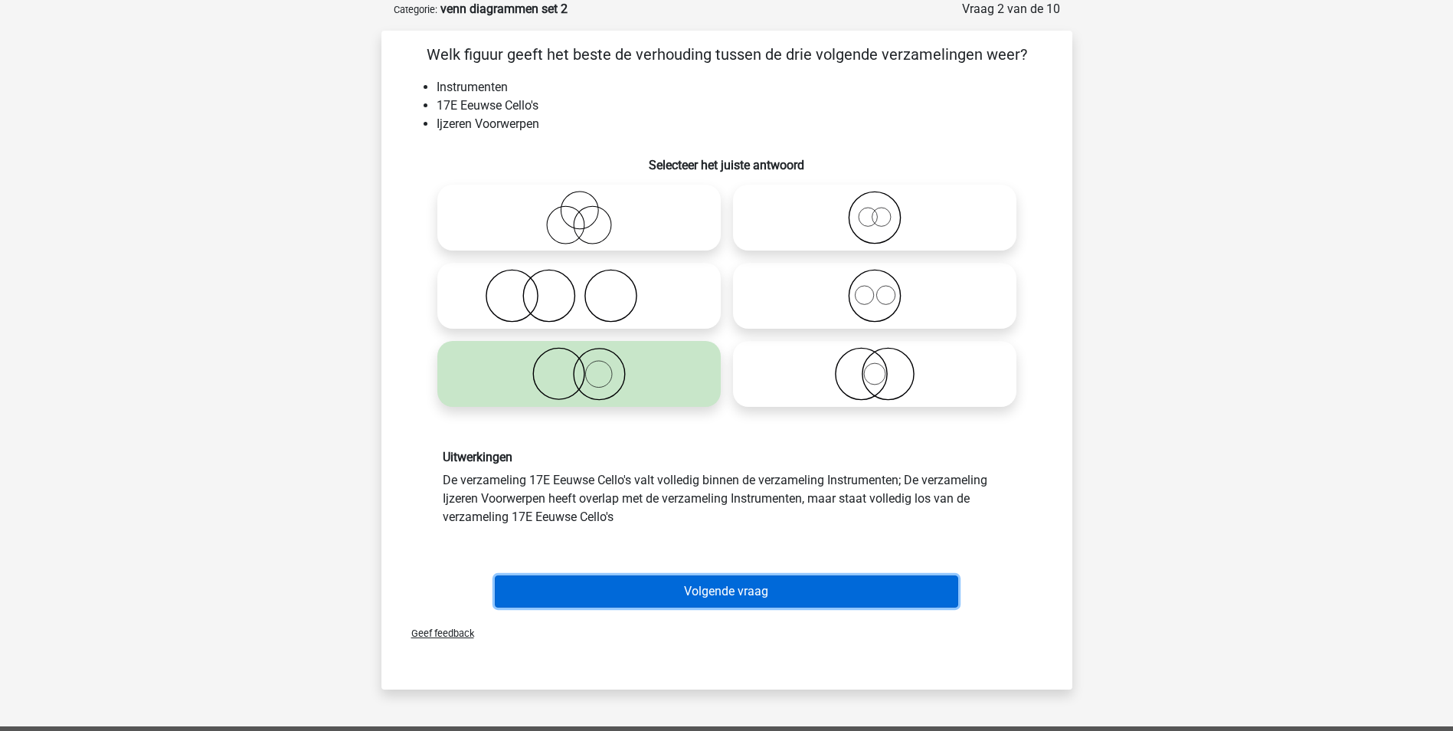
click at [719, 591] on button "Volgende vraag" at bounding box center [726, 591] width 463 height 32
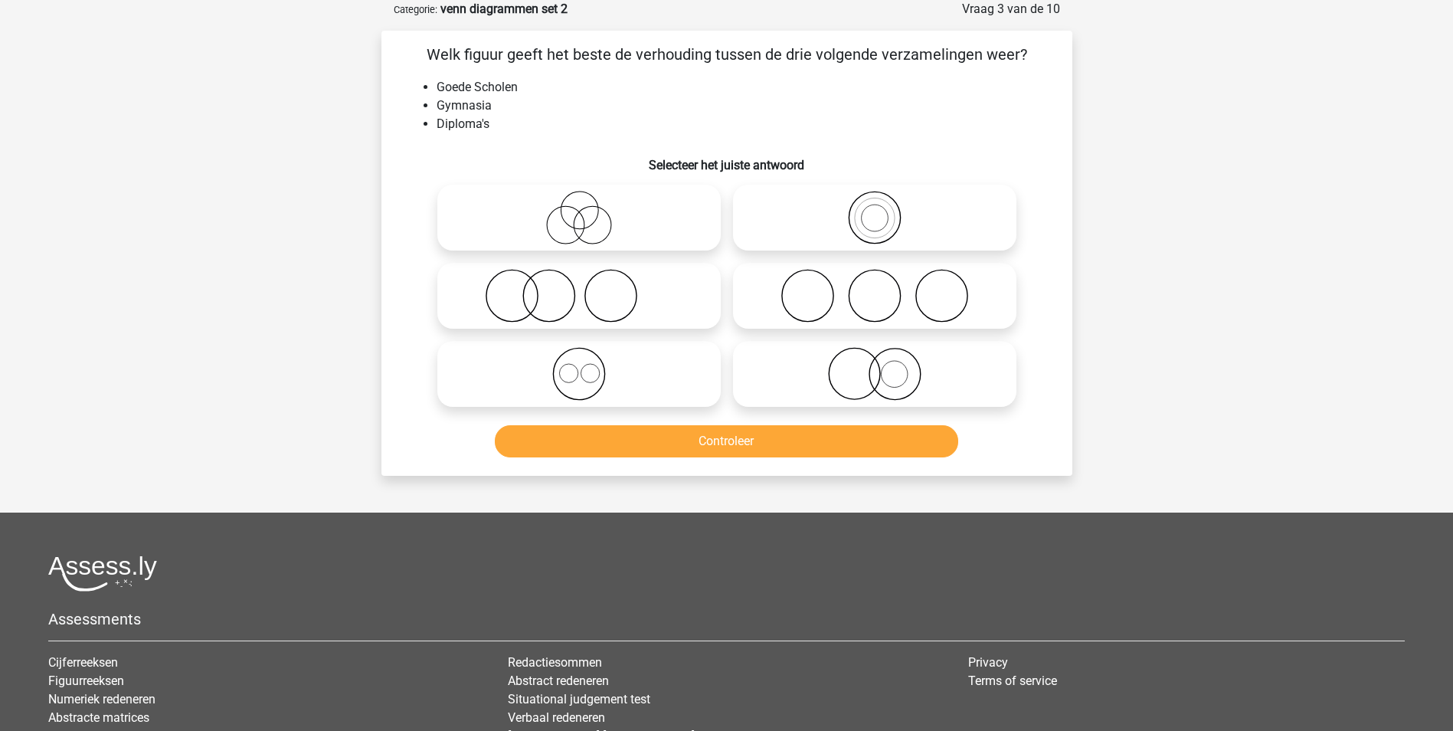
click at [613, 286] on icon at bounding box center [578, 296] width 271 height 54
click at [589, 286] on input "radio" at bounding box center [584, 283] width 10 height 10
radio input "true"
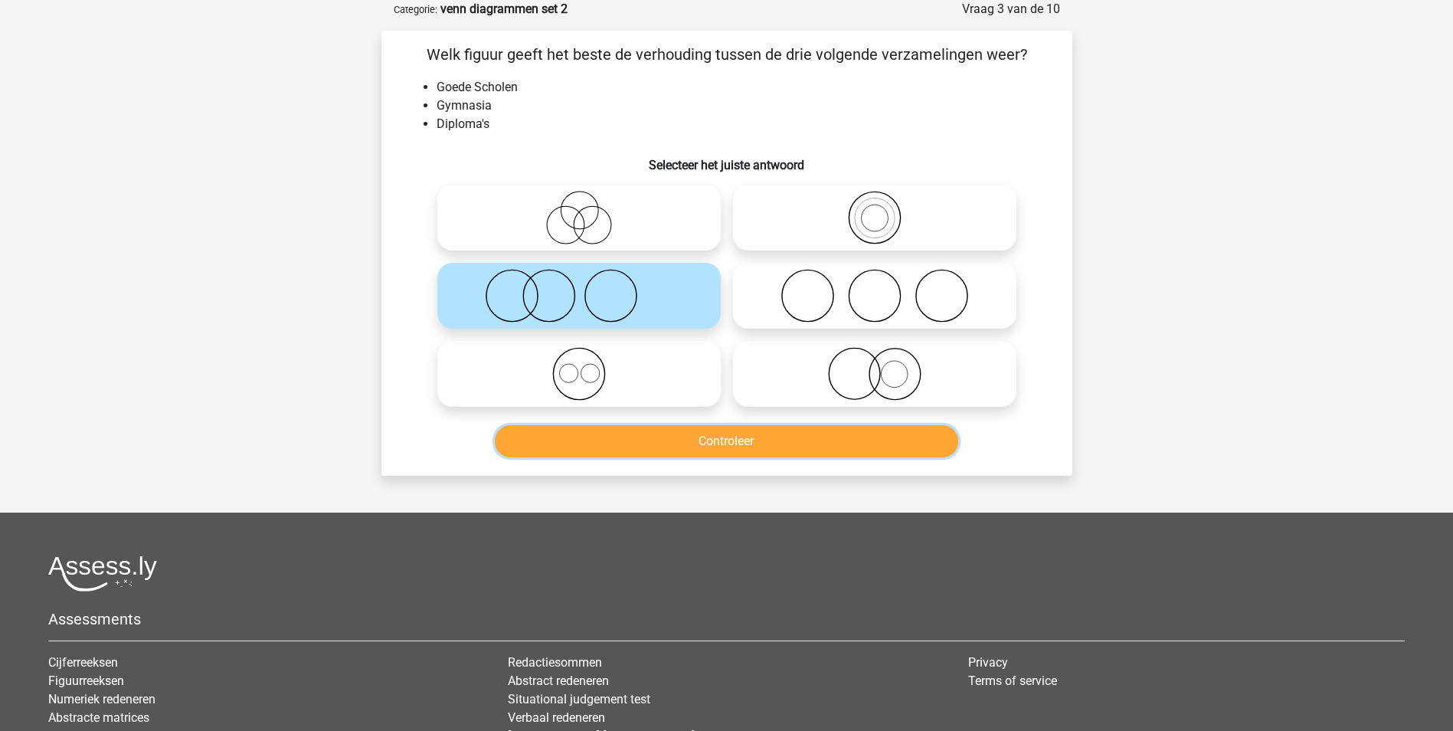
click at [772, 439] on button "Controleer" at bounding box center [726, 441] width 463 height 32
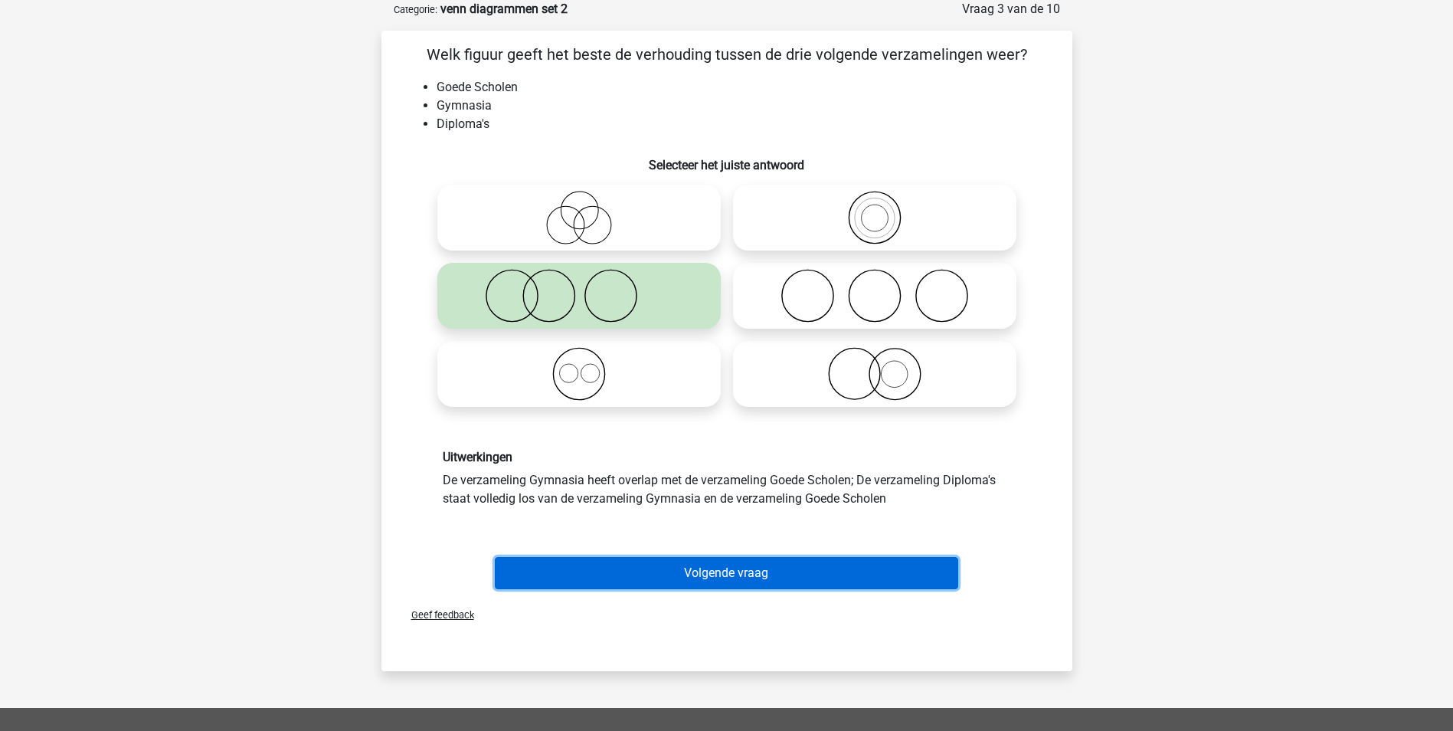
click at [780, 571] on button "Volgende vraag" at bounding box center [726, 573] width 463 height 32
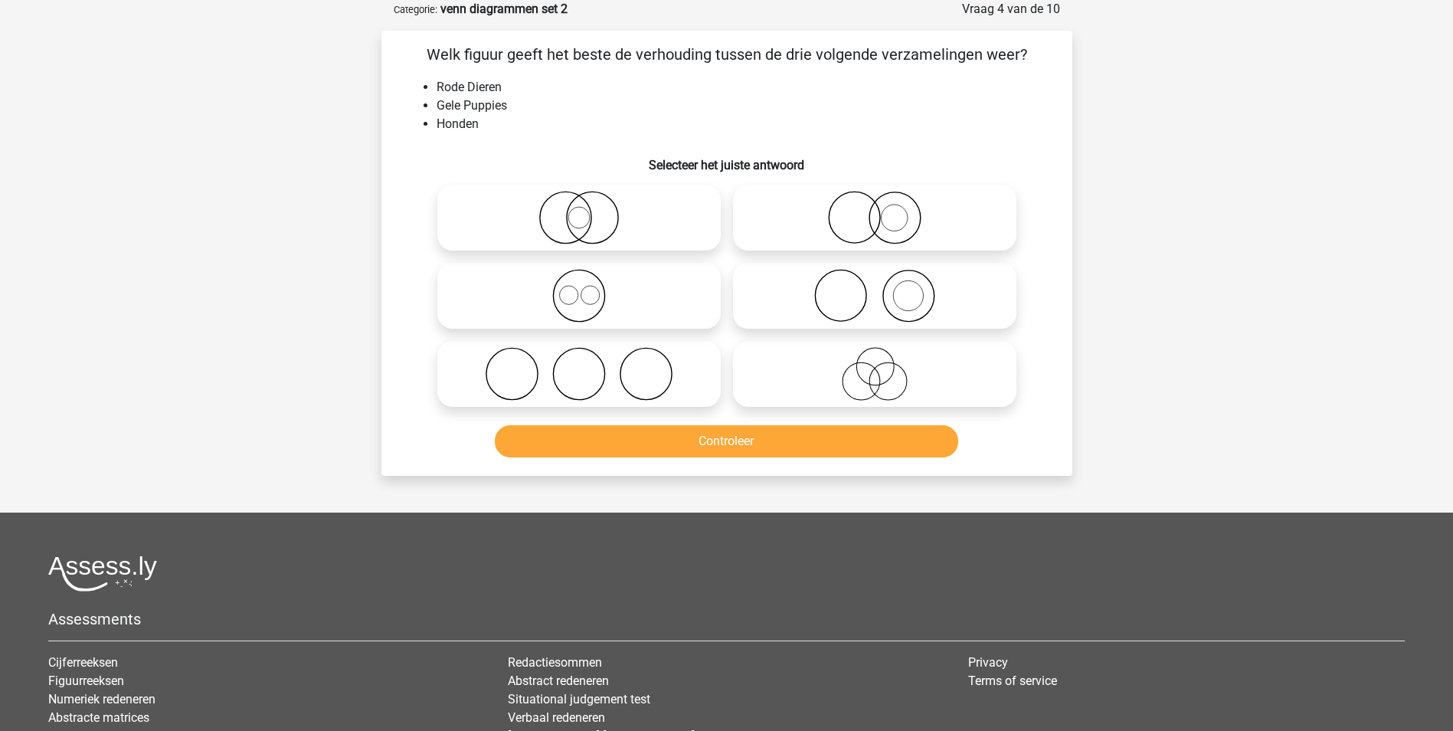
click at [881, 220] on circle at bounding box center [894, 218] width 27 height 27
click at [881, 210] on input "radio" at bounding box center [880, 205] width 10 height 10
radio input "true"
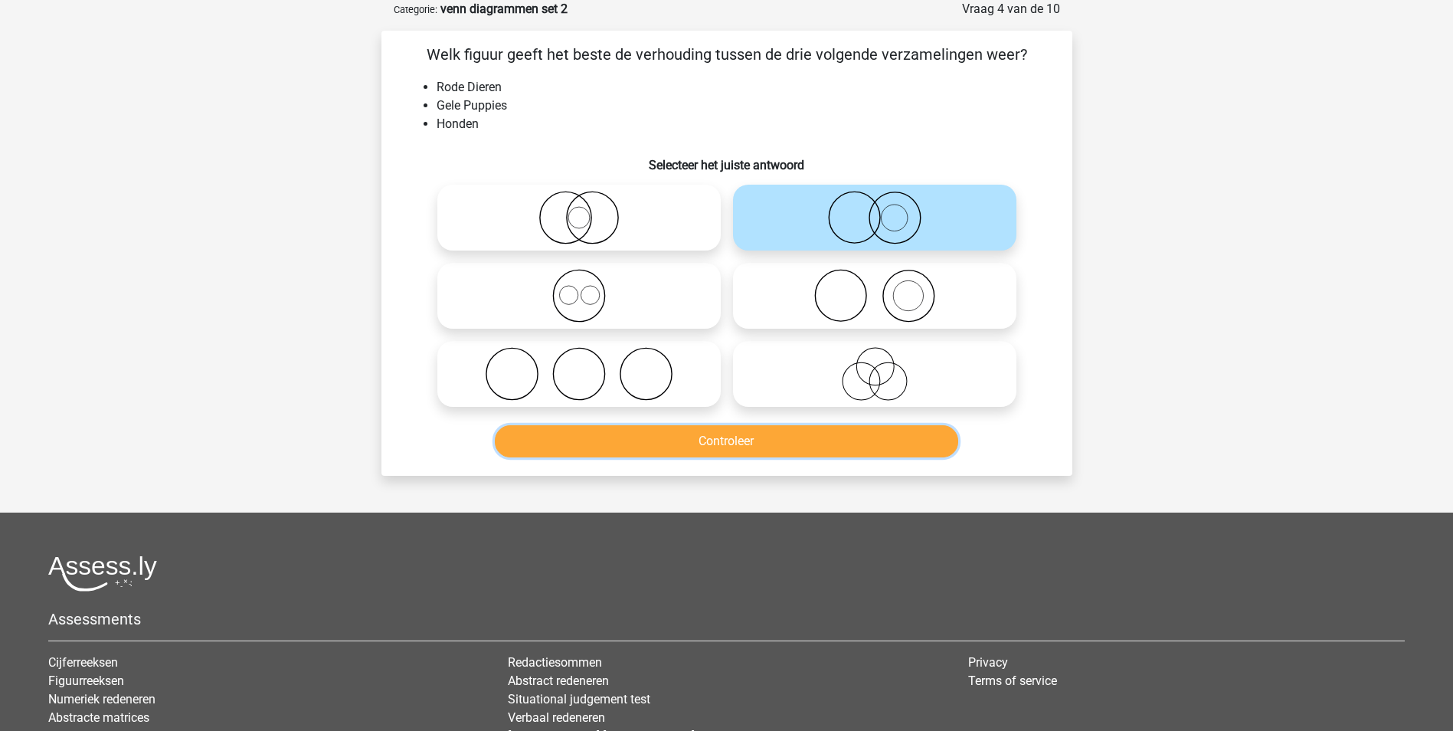
click at [863, 439] on button "Controleer" at bounding box center [726, 441] width 463 height 32
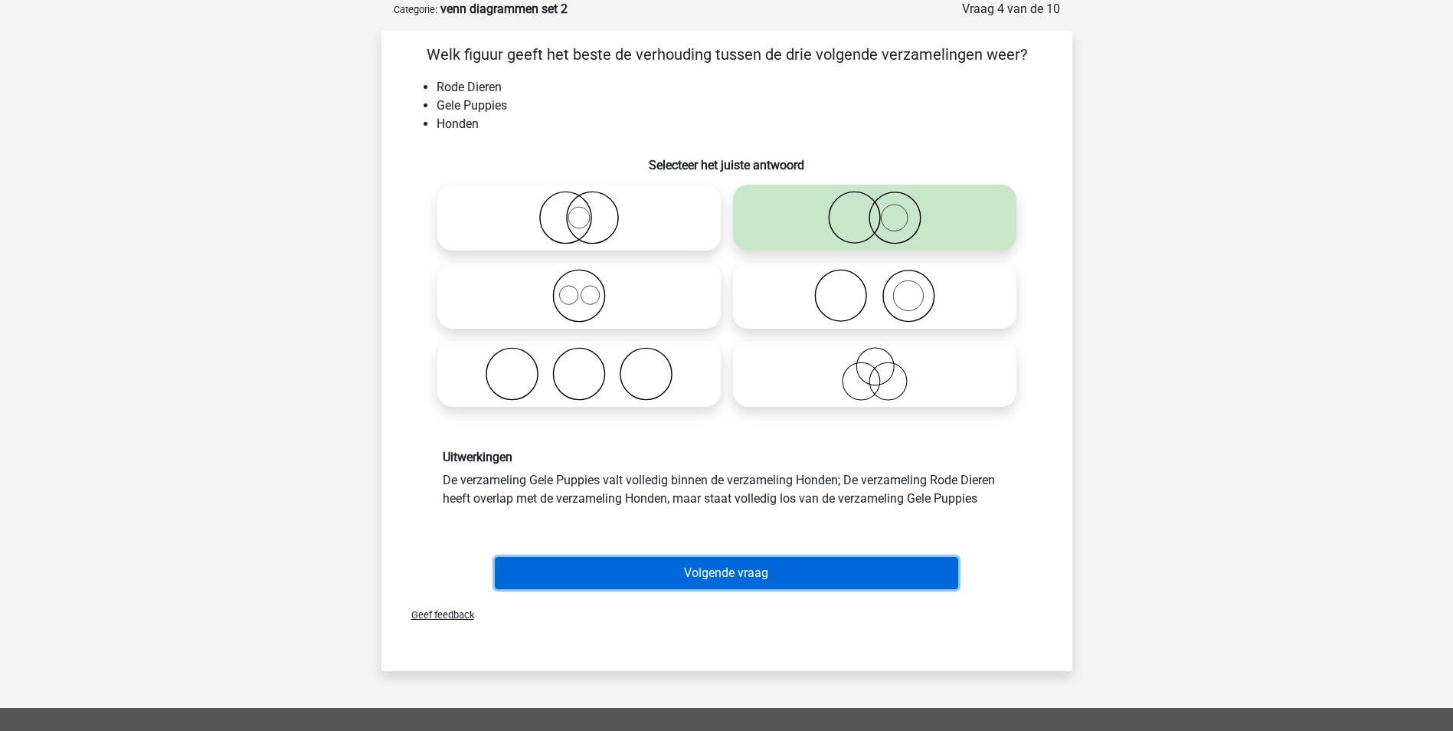
click at [801, 565] on button "Volgende vraag" at bounding box center [726, 573] width 463 height 32
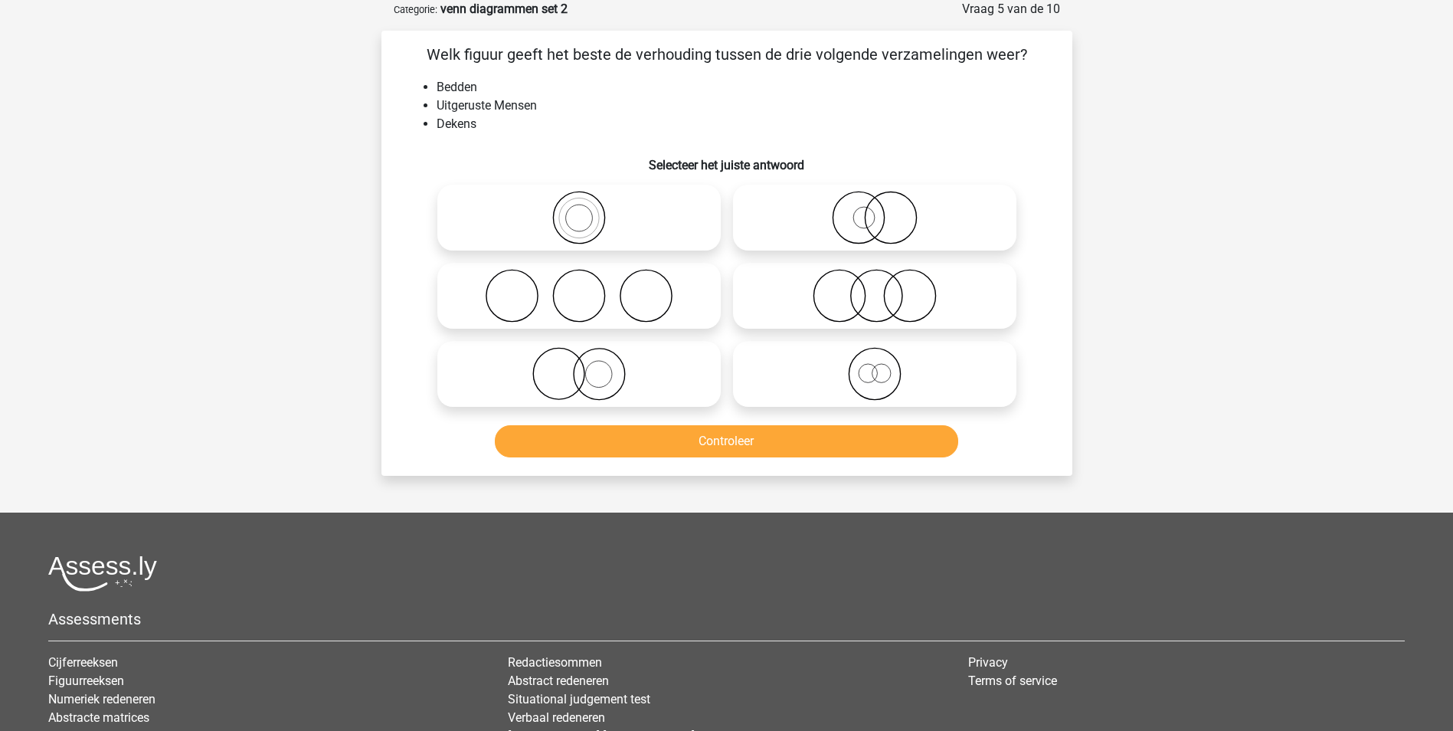
click at [592, 374] on icon at bounding box center [578, 374] width 271 height 54
click at [589, 366] on input "radio" at bounding box center [584, 361] width 10 height 10
radio input "true"
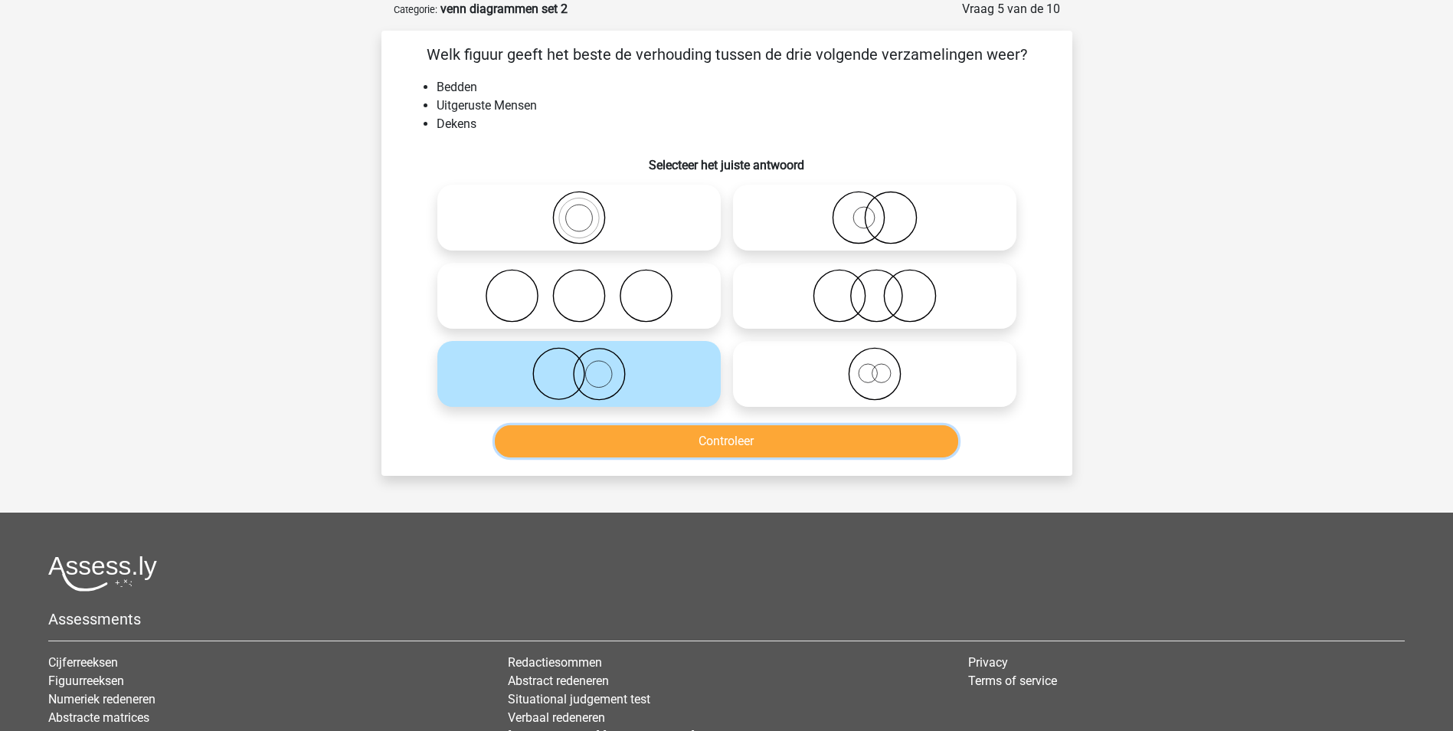
click at [682, 430] on button "Controleer" at bounding box center [726, 441] width 463 height 32
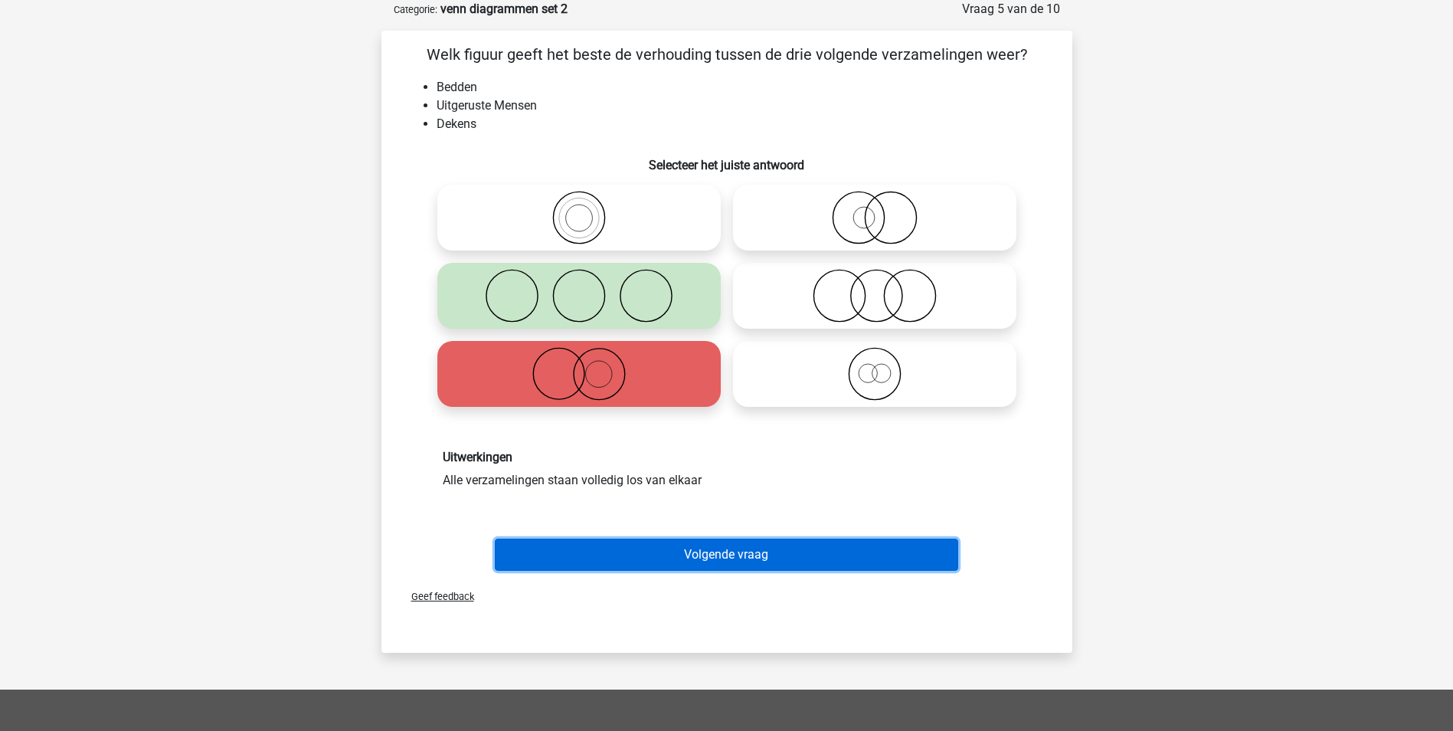
click at [778, 551] on button "Volgende vraag" at bounding box center [726, 554] width 463 height 32
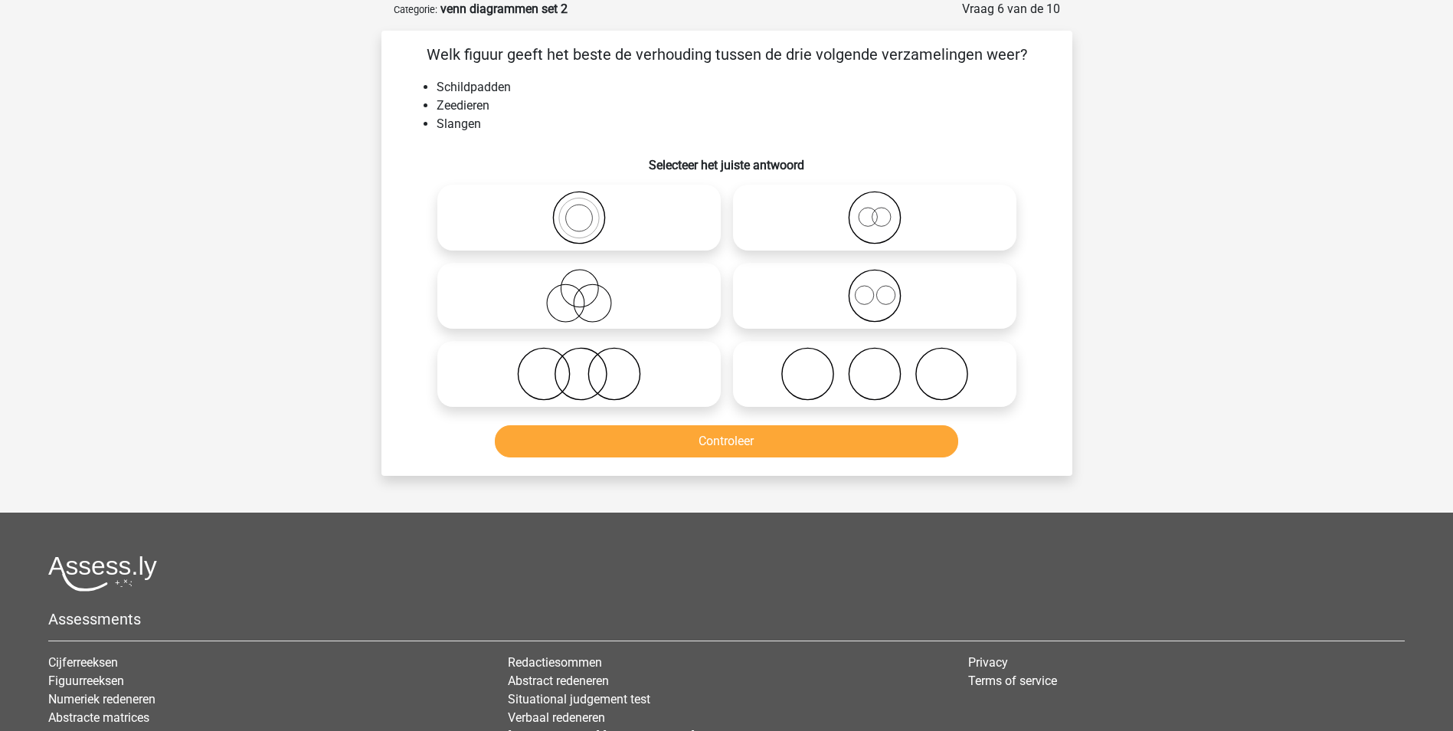
click at [578, 373] on icon at bounding box center [578, 374] width 271 height 54
click at [579, 366] on input "radio" at bounding box center [584, 361] width 10 height 10
radio input "true"
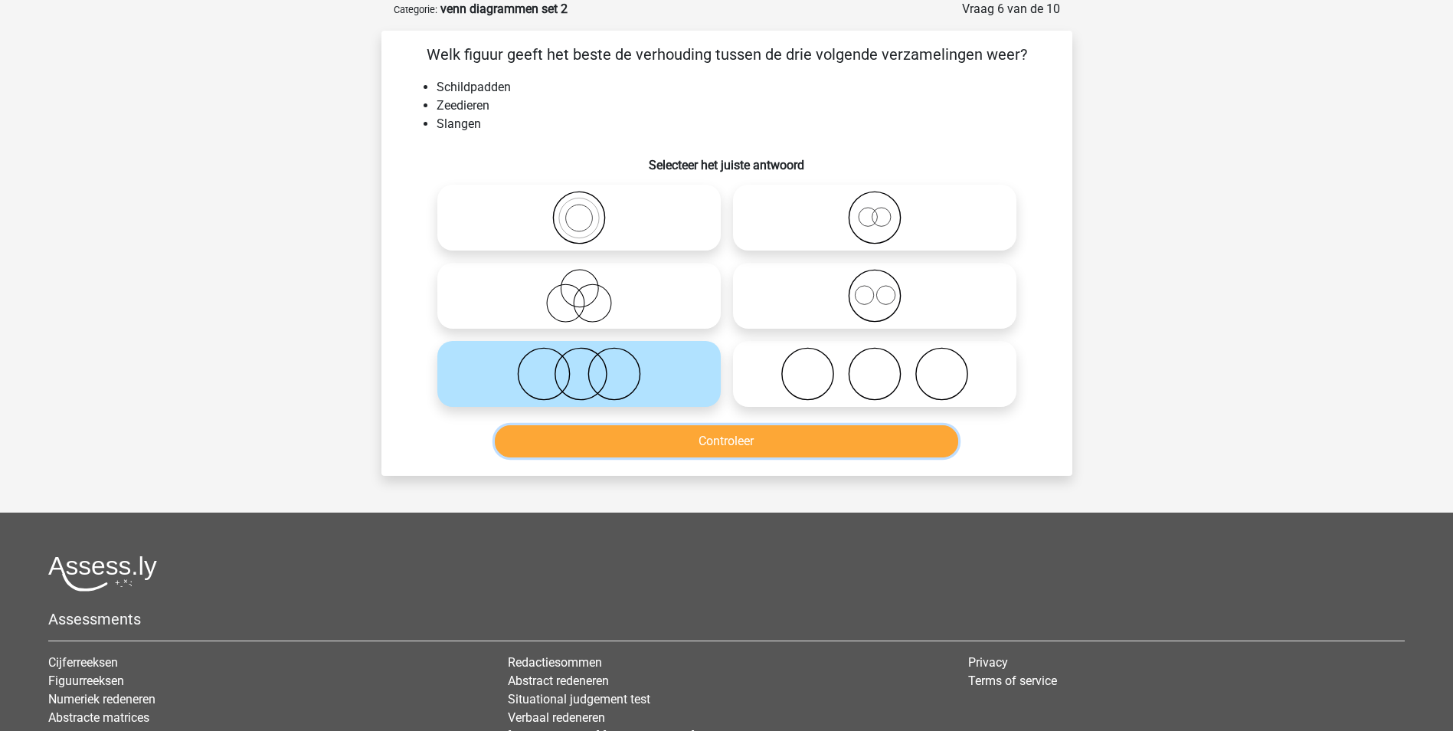
click at [659, 435] on button "Controleer" at bounding box center [726, 441] width 463 height 32
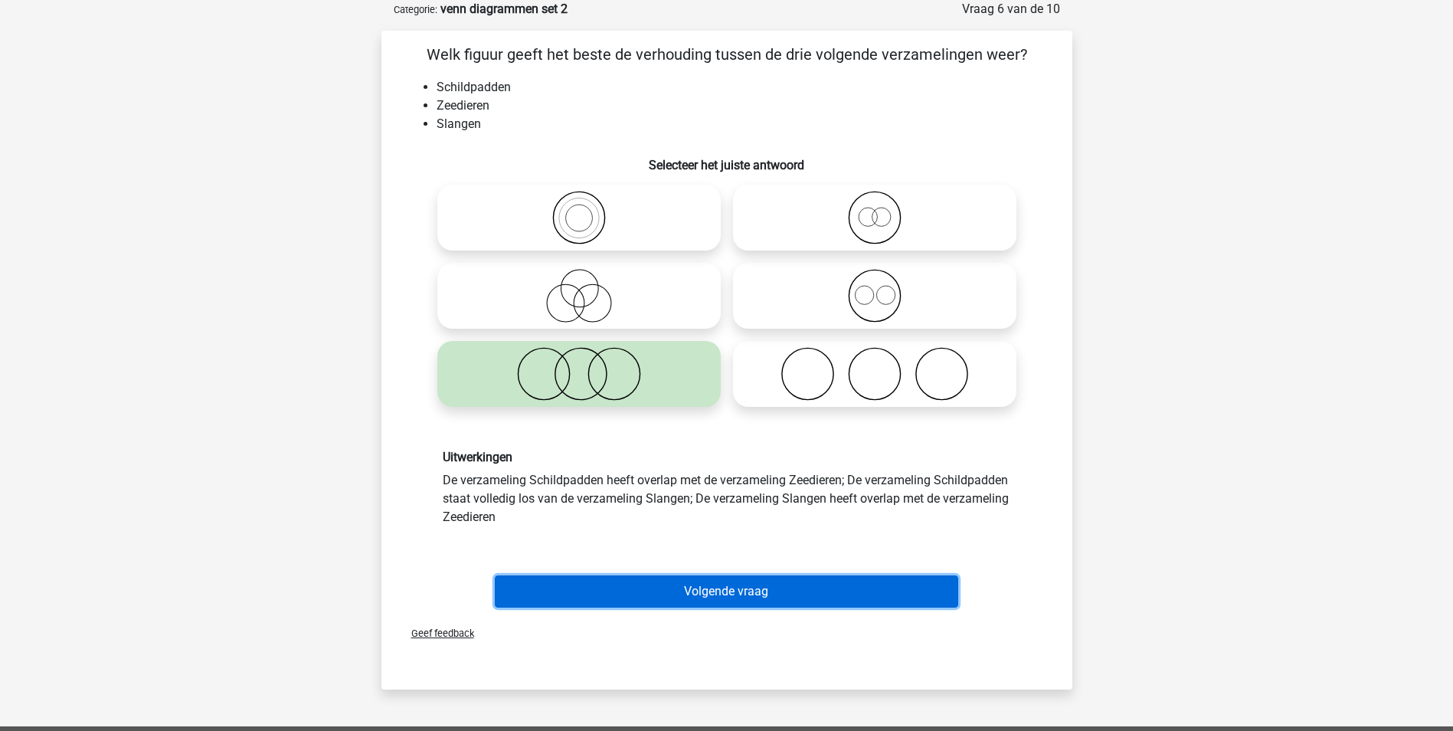
click at [711, 596] on button "Volgende vraag" at bounding box center [726, 591] width 463 height 32
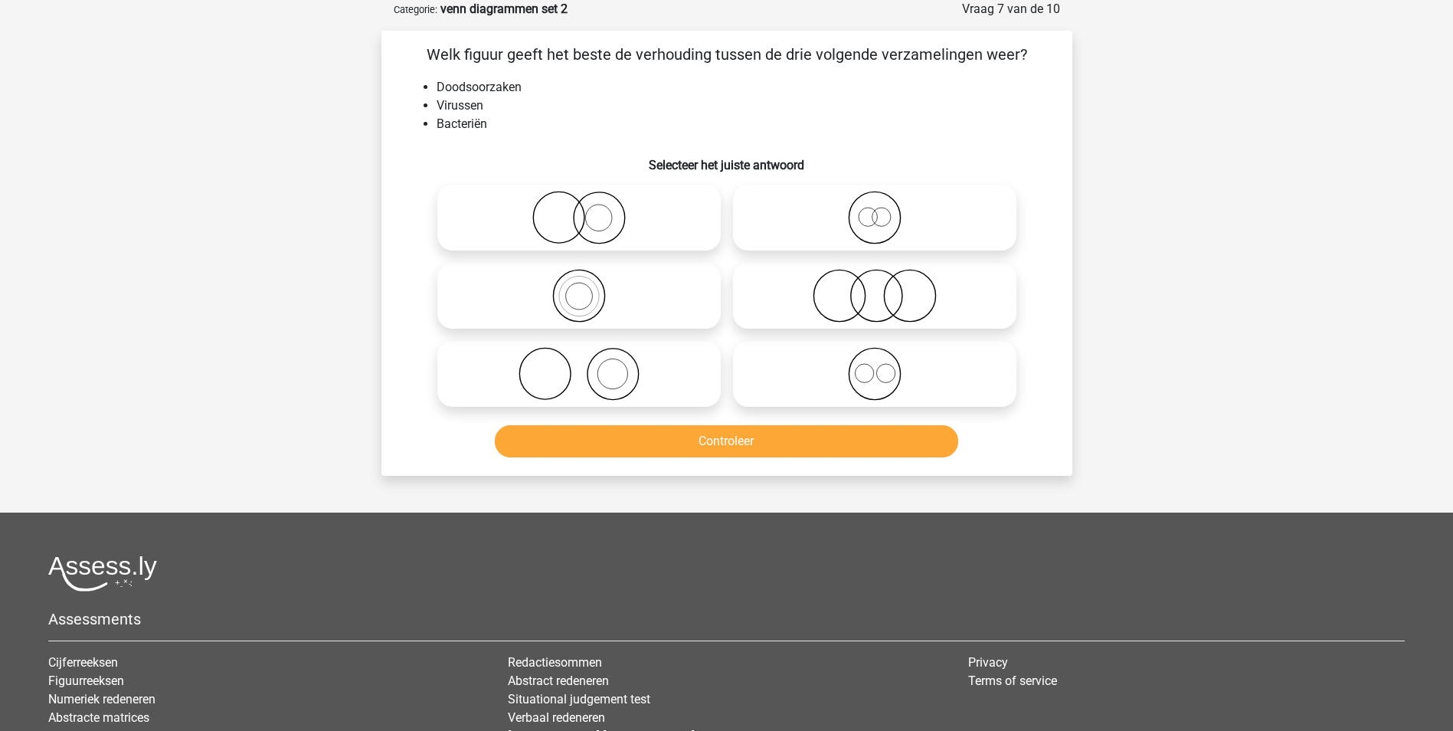
click at [872, 290] on icon at bounding box center [874, 296] width 271 height 54
click at [875, 288] on input "radio" at bounding box center [880, 283] width 10 height 10
radio input "true"
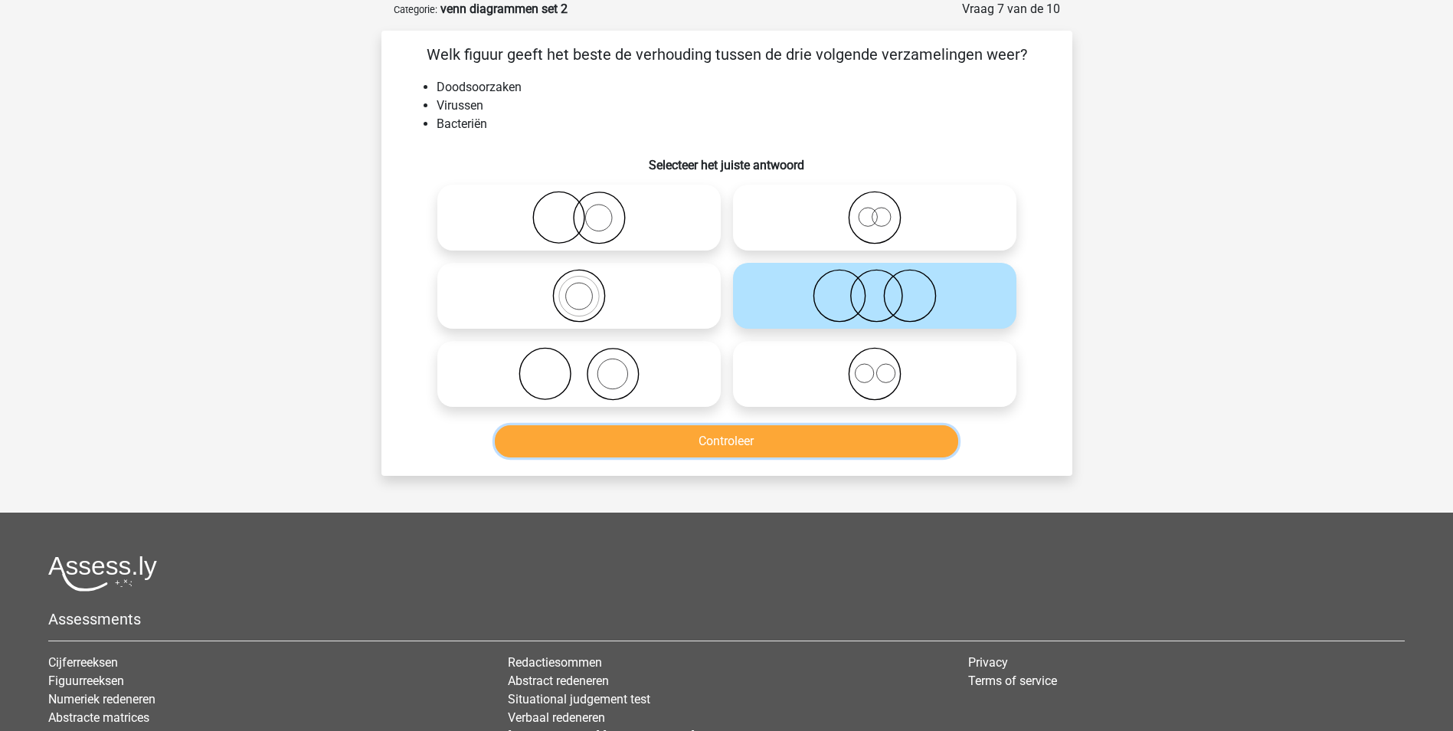
click at [790, 447] on button "Controleer" at bounding box center [726, 441] width 463 height 32
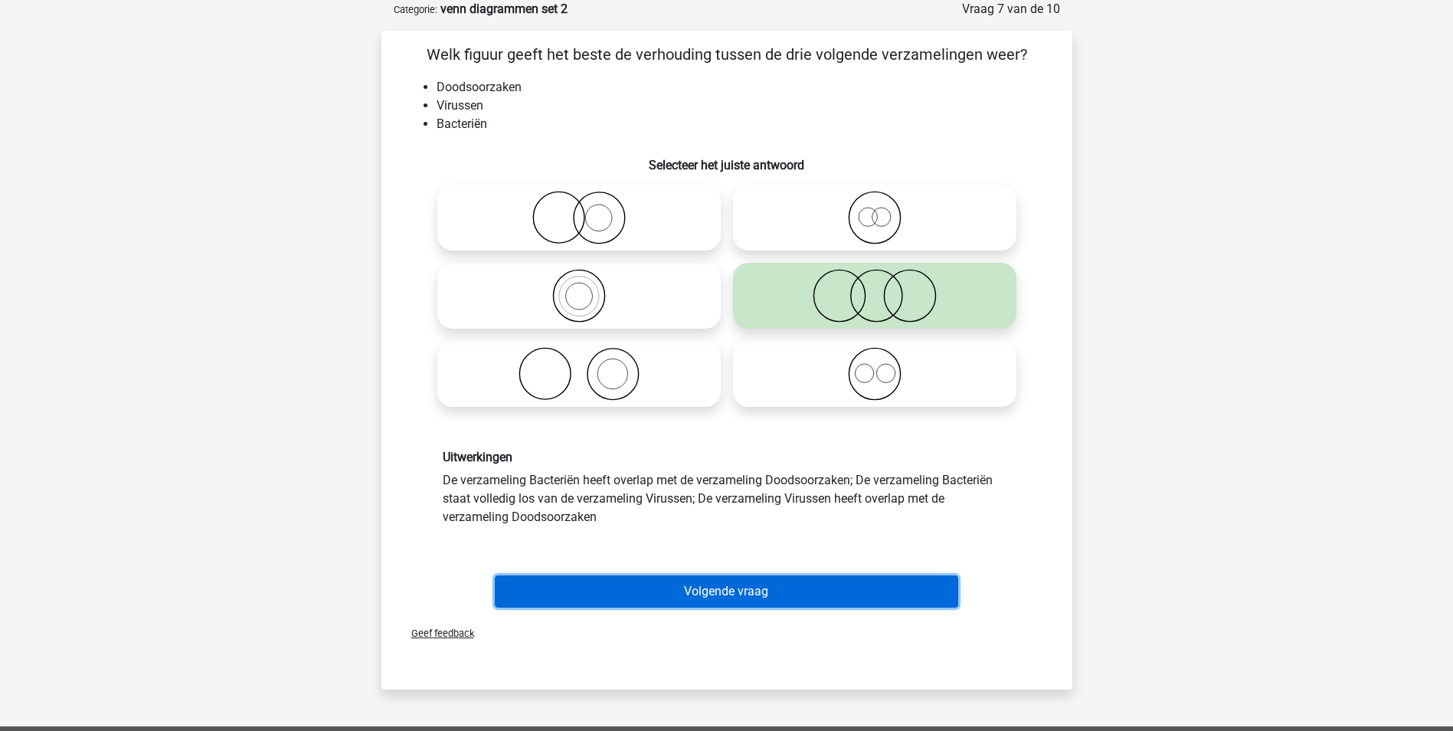
click at [778, 588] on button "Volgende vraag" at bounding box center [726, 591] width 463 height 32
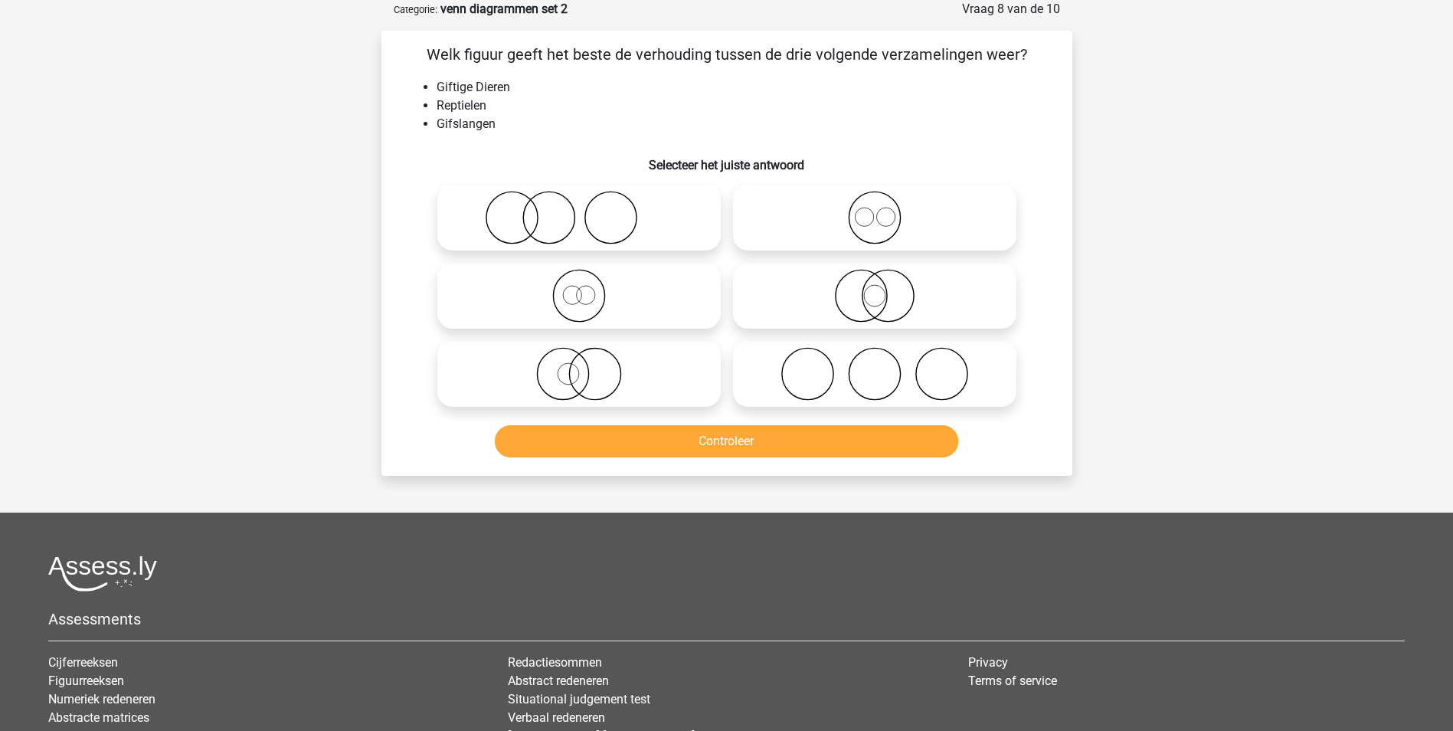
click at [578, 374] on icon at bounding box center [578, 374] width 271 height 54
click at [579, 366] on input "radio" at bounding box center [584, 361] width 10 height 10
radio input "true"
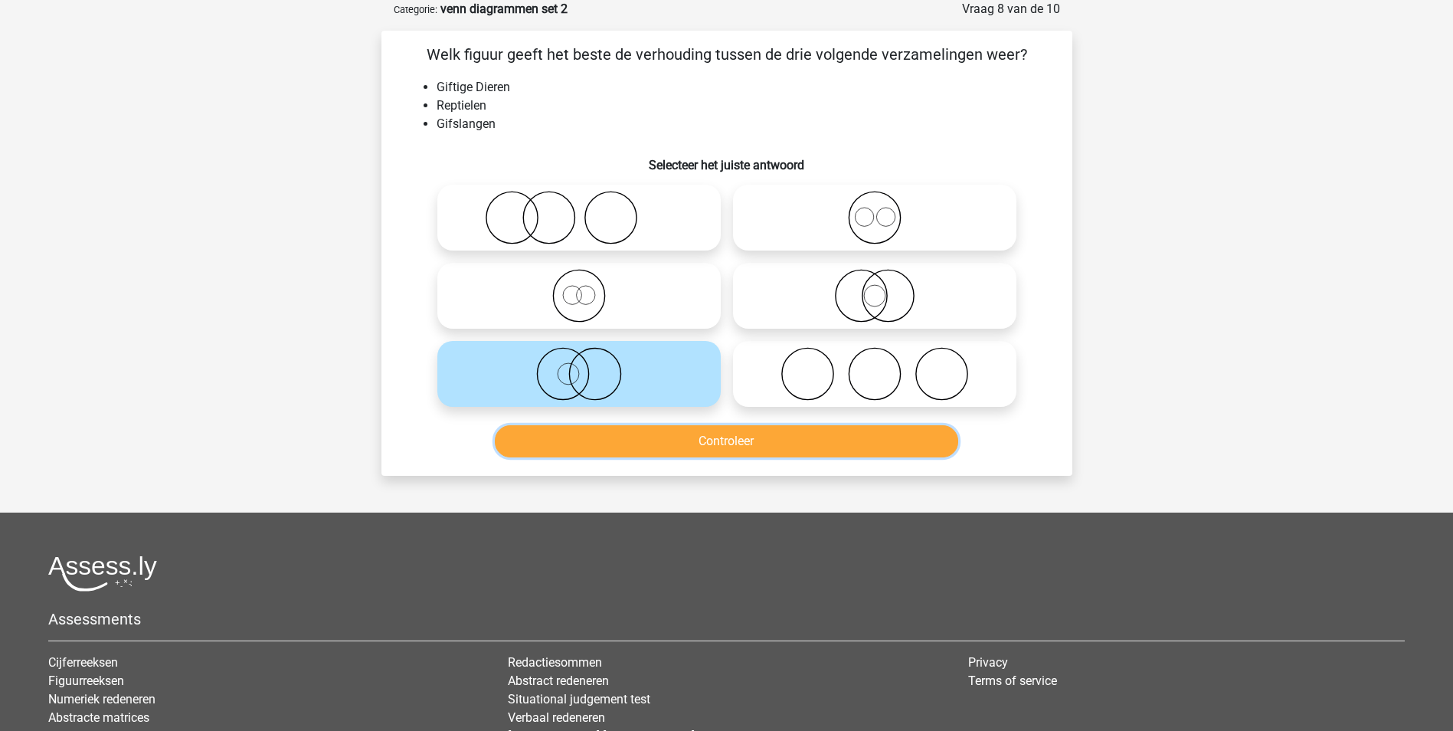
click at [638, 440] on button "Controleer" at bounding box center [726, 441] width 463 height 32
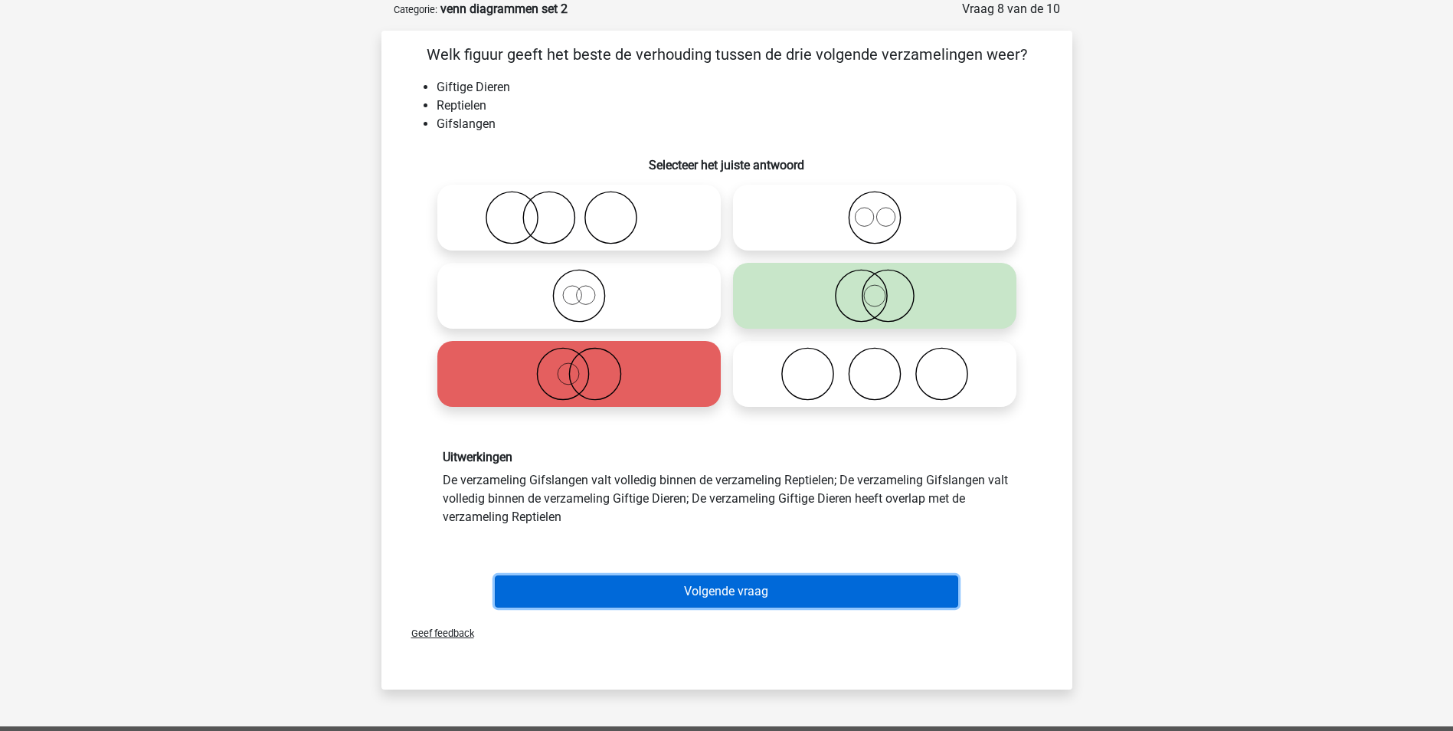
click at [684, 591] on button "Volgende vraag" at bounding box center [726, 591] width 463 height 32
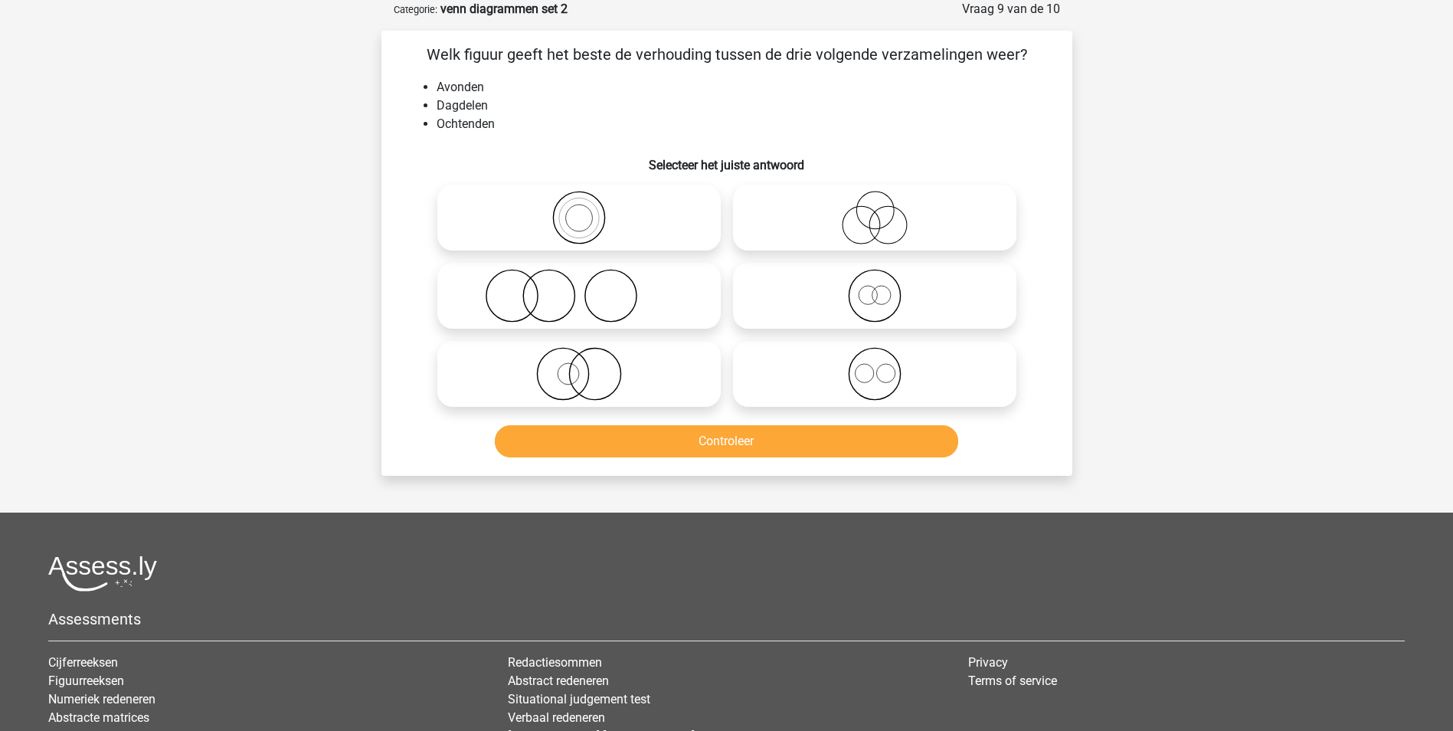
click at [873, 376] on icon at bounding box center [874, 374] width 271 height 54
click at [875, 366] on input "radio" at bounding box center [880, 361] width 10 height 10
radio input "true"
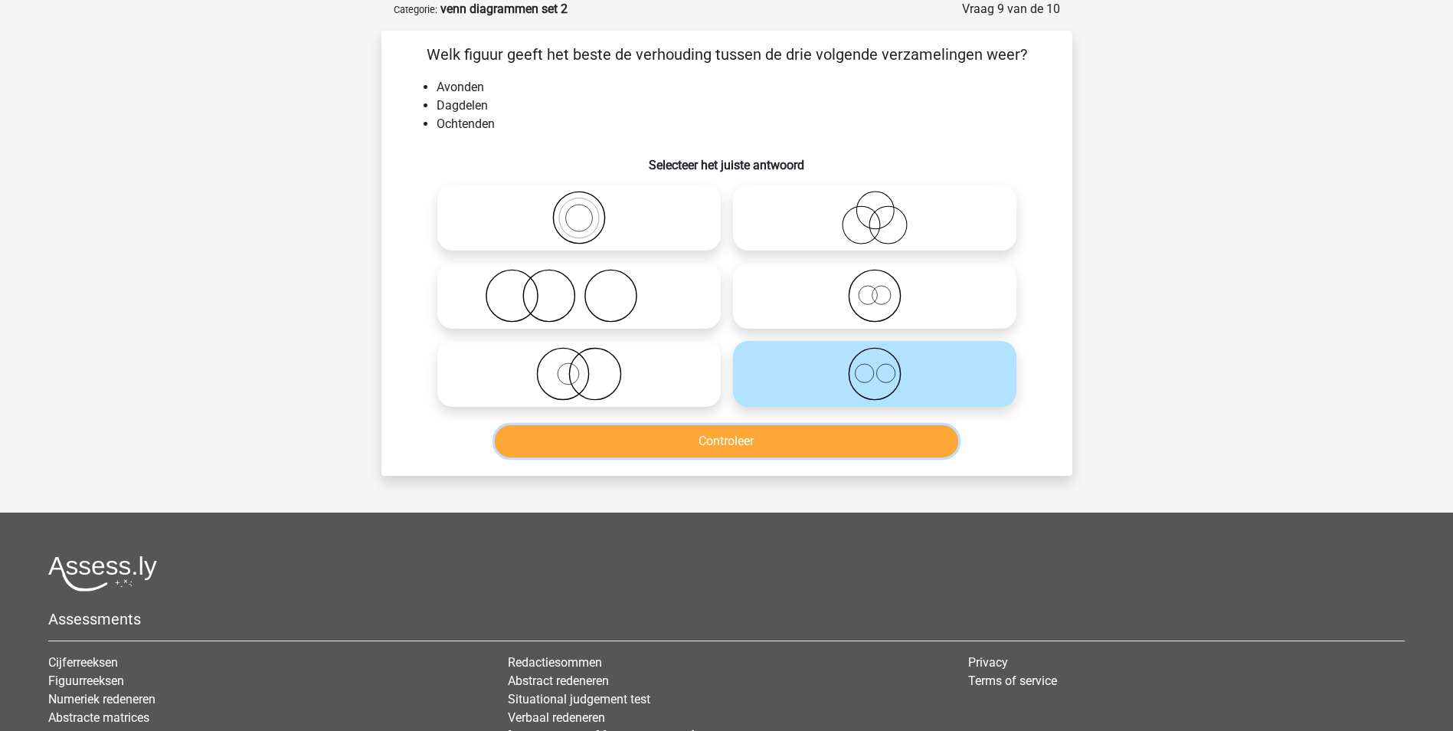
click at [852, 444] on button "Controleer" at bounding box center [726, 441] width 463 height 32
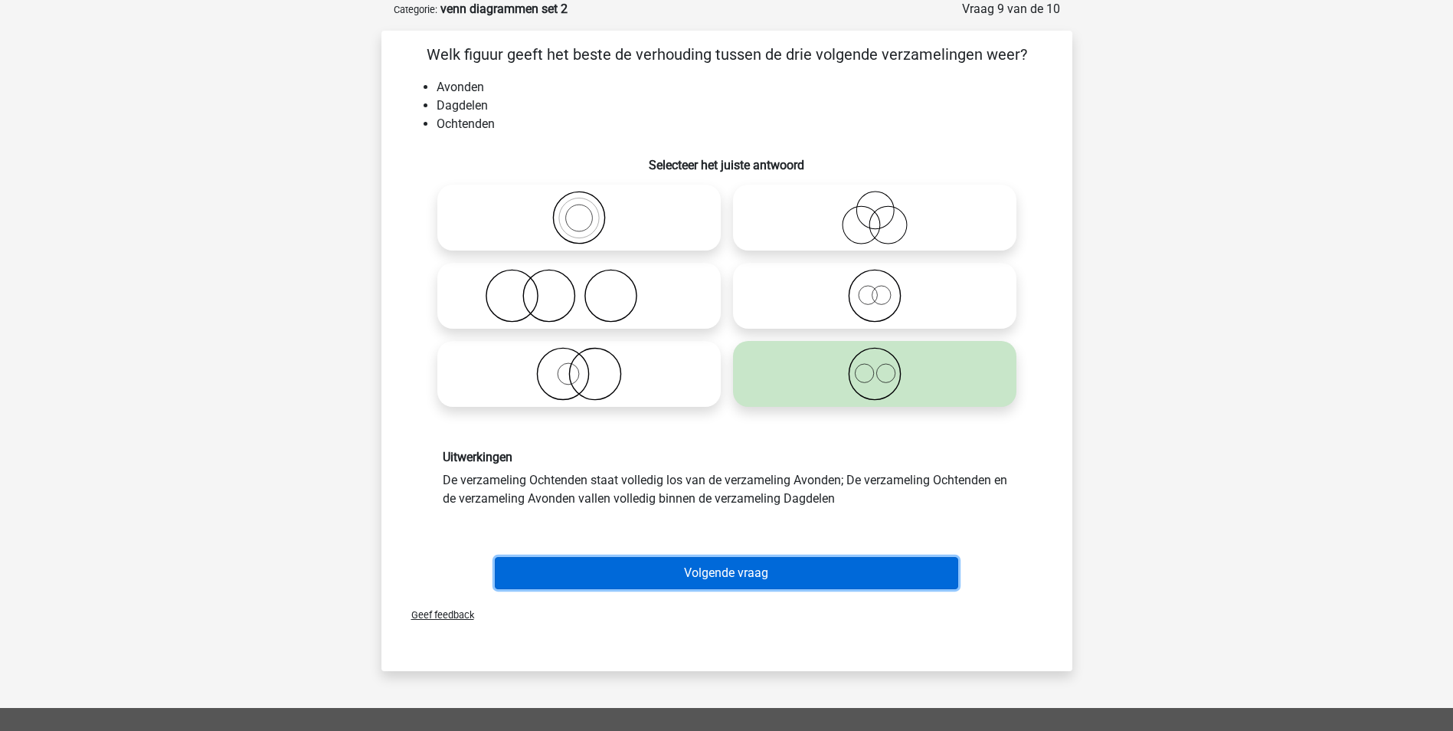
click at [753, 574] on button "Volgende vraag" at bounding box center [726, 573] width 463 height 32
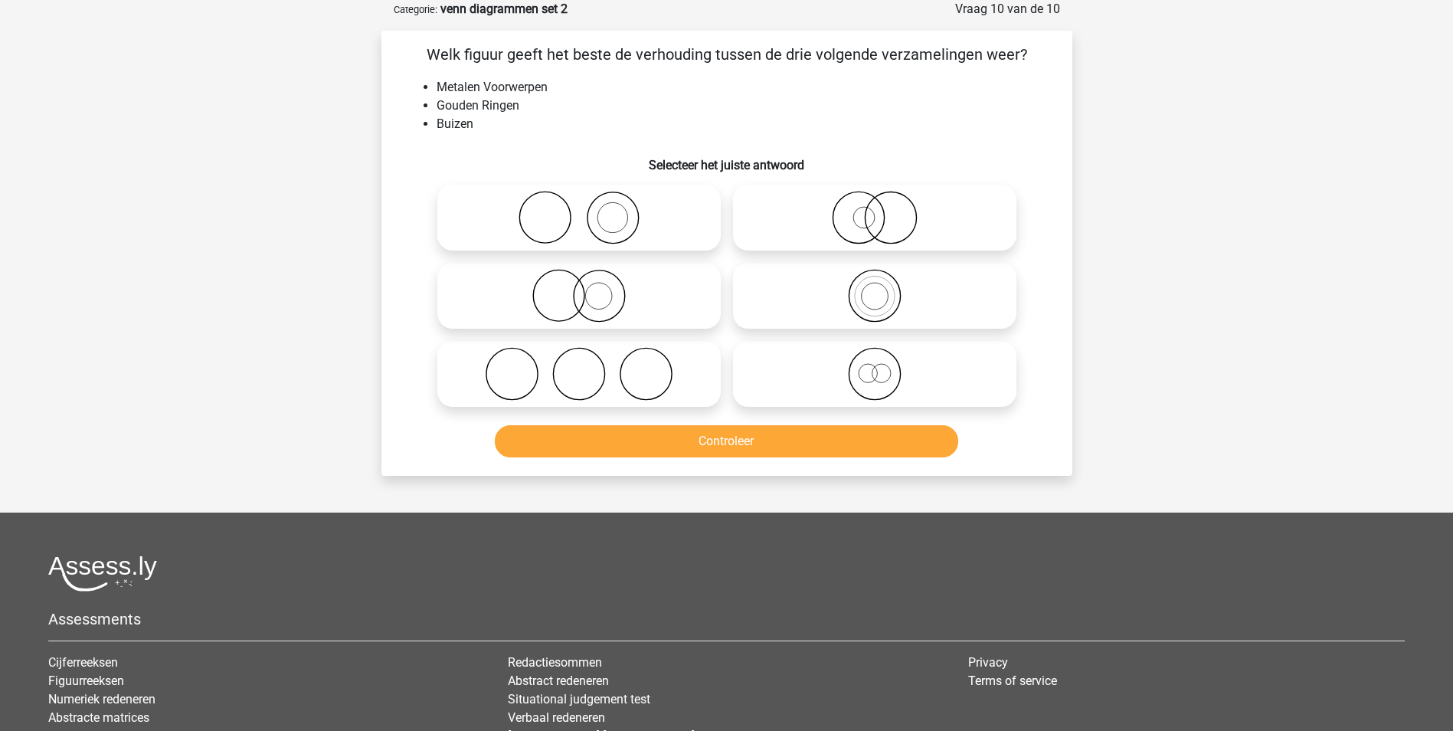
click at [597, 296] on icon at bounding box center [578, 296] width 271 height 54
click at [589, 288] on input "radio" at bounding box center [584, 283] width 10 height 10
radio input "true"
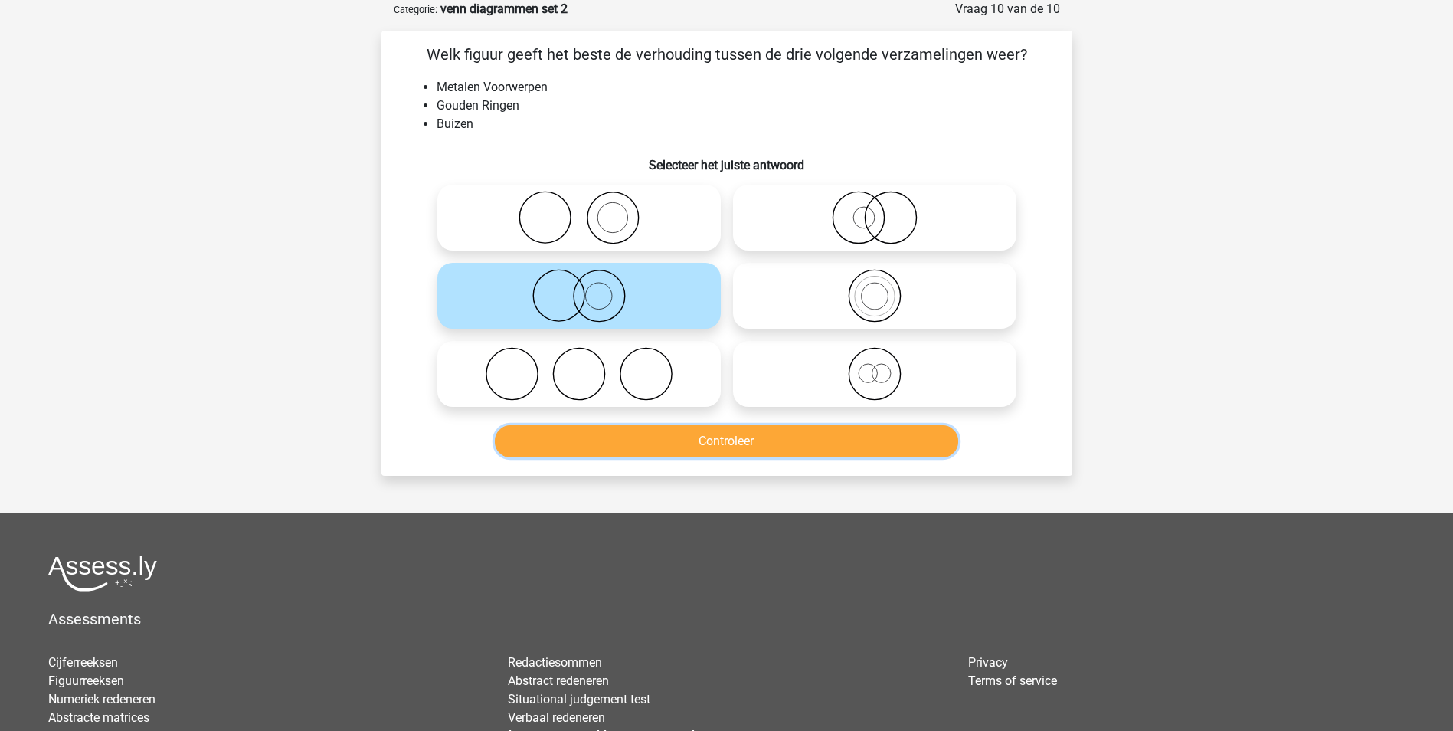
click at [718, 443] on button "Controleer" at bounding box center [726, 441] width 463 height 32
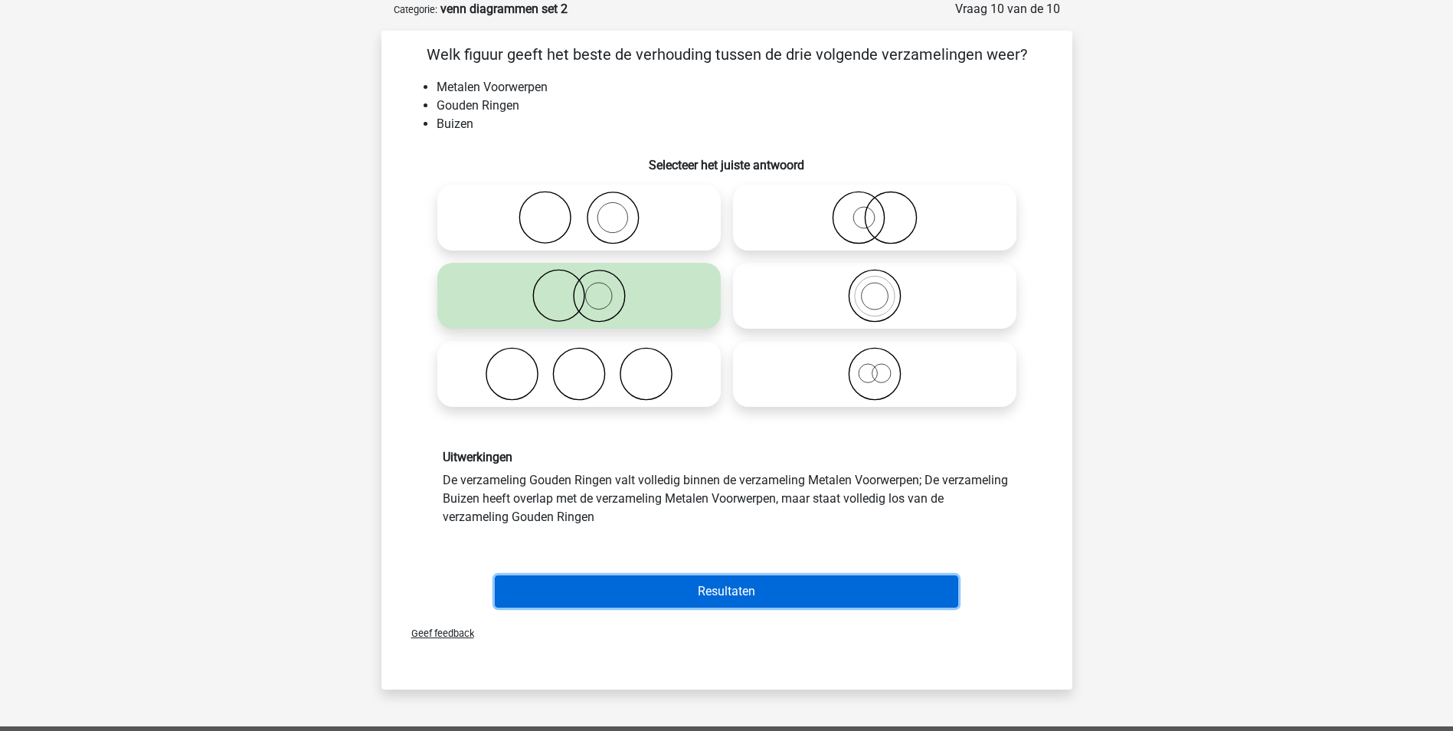
click at [738, 593] on button "Resultaten" at bounding box center [726, 591] width 463 height 32
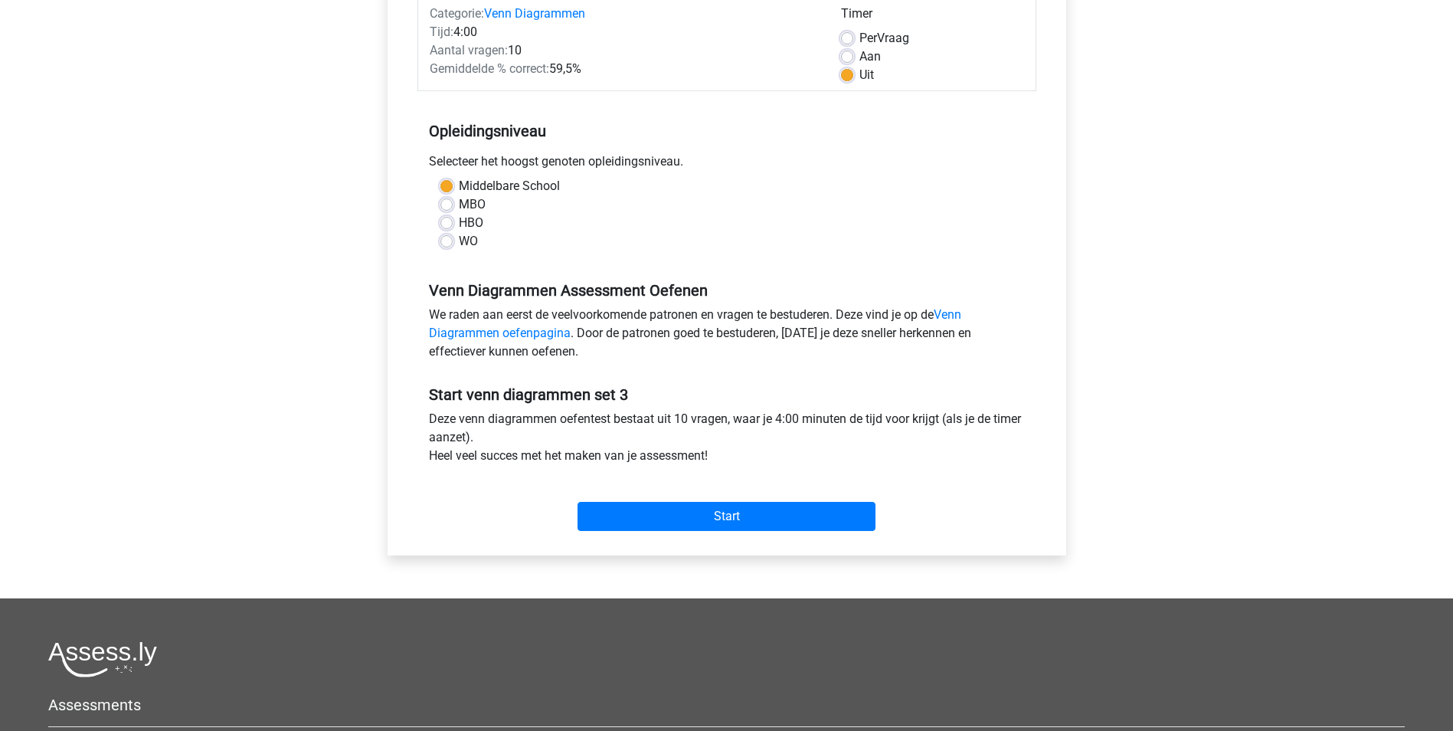
scroll to position [230, 0]
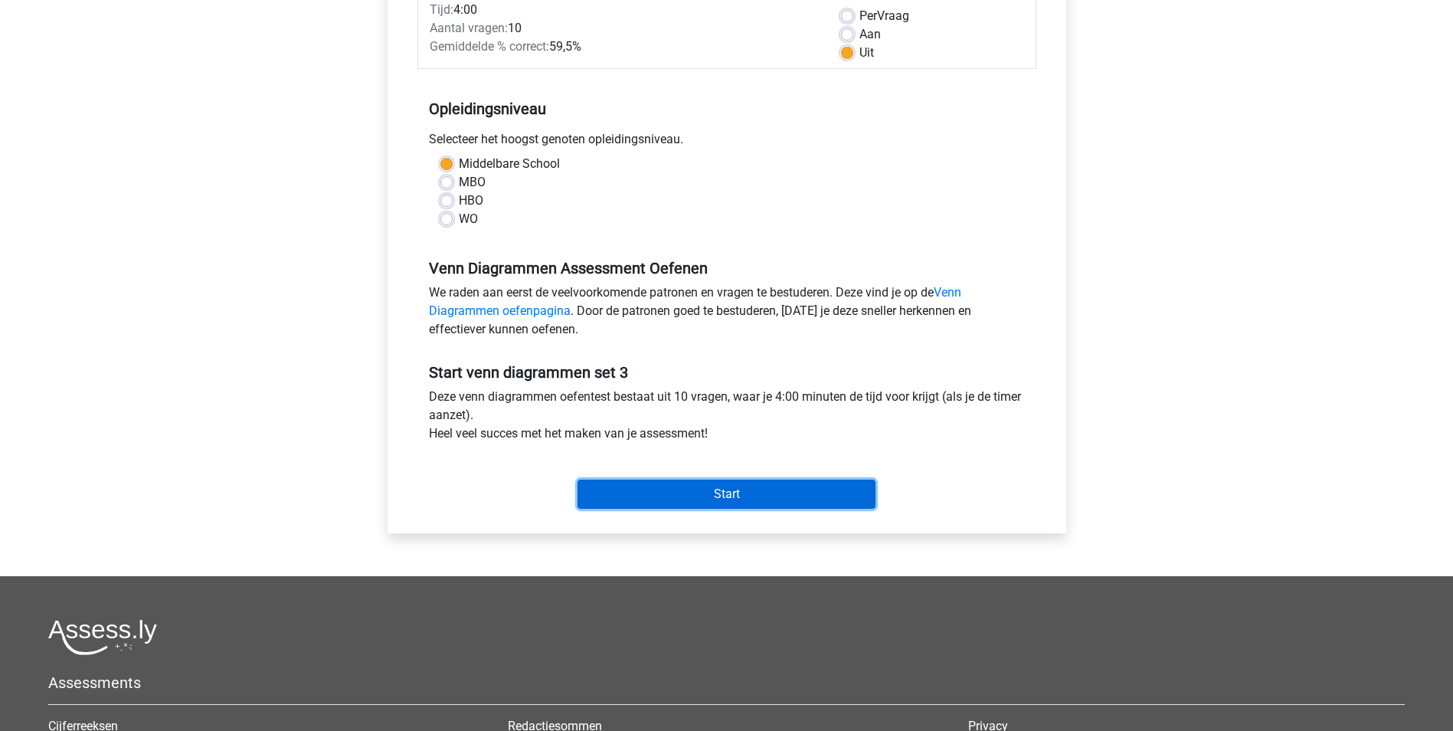
click at [679, 492] on input "Start" at bounding box center [727, 493] width 298 height 29
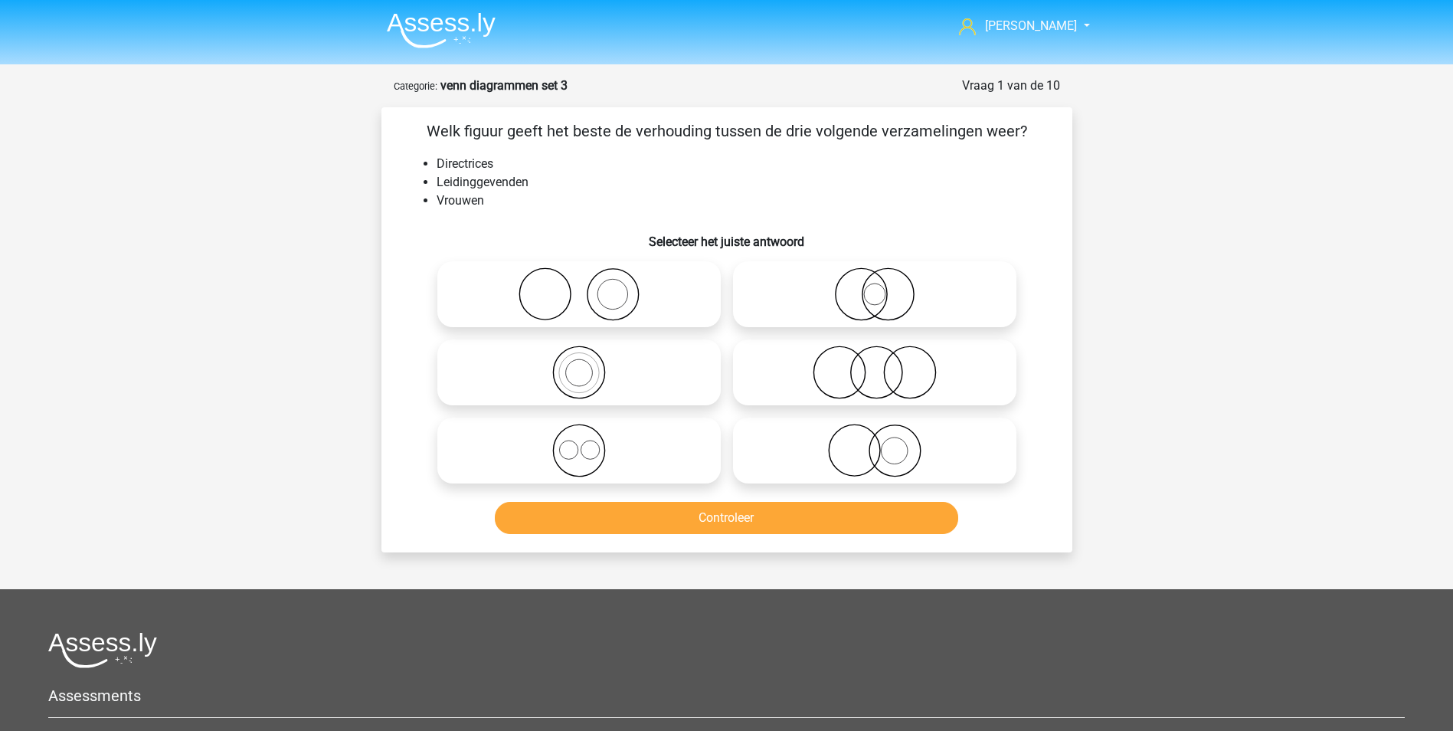
click at [874, 453] on icon at bounding box center [874, 451] width 271 height 54
click at [875, 443] on input "radio" at bounding box center [880, 438] width 10 height 10
radio input "true"
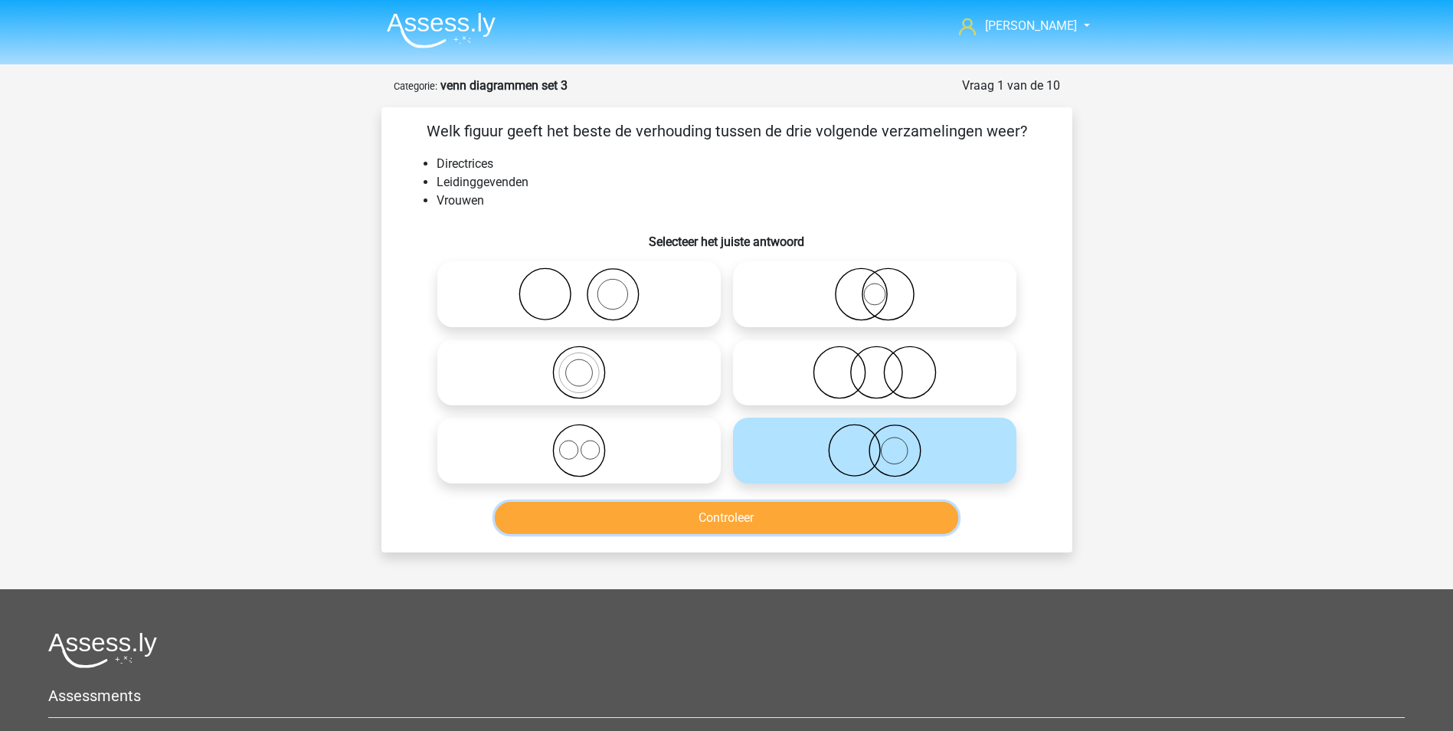
click at [865, 515] on button "Controleer" at bounding box center [726, 518] width 463 height 32
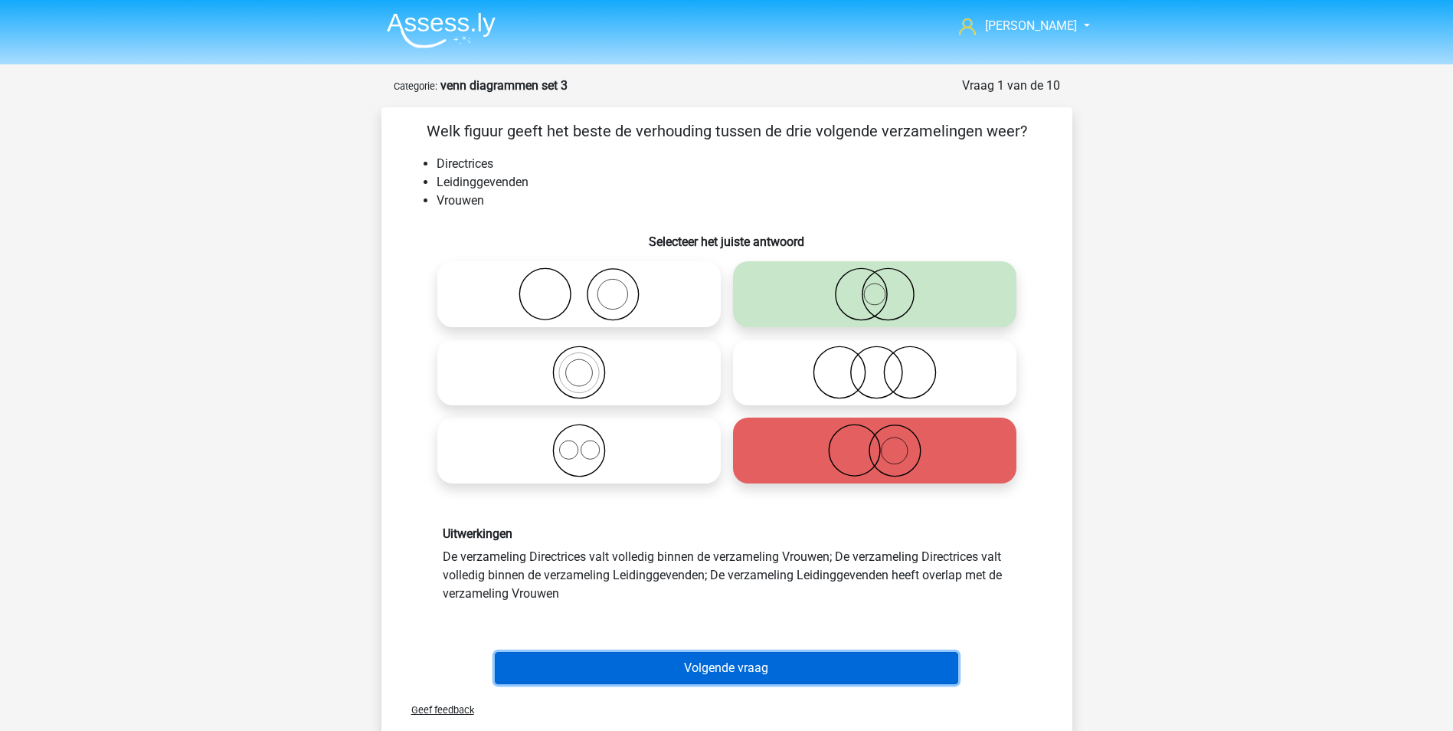
click at [720, 661] on button "Volgende vraag" at bounding box center [726, 668] width 463 height 32
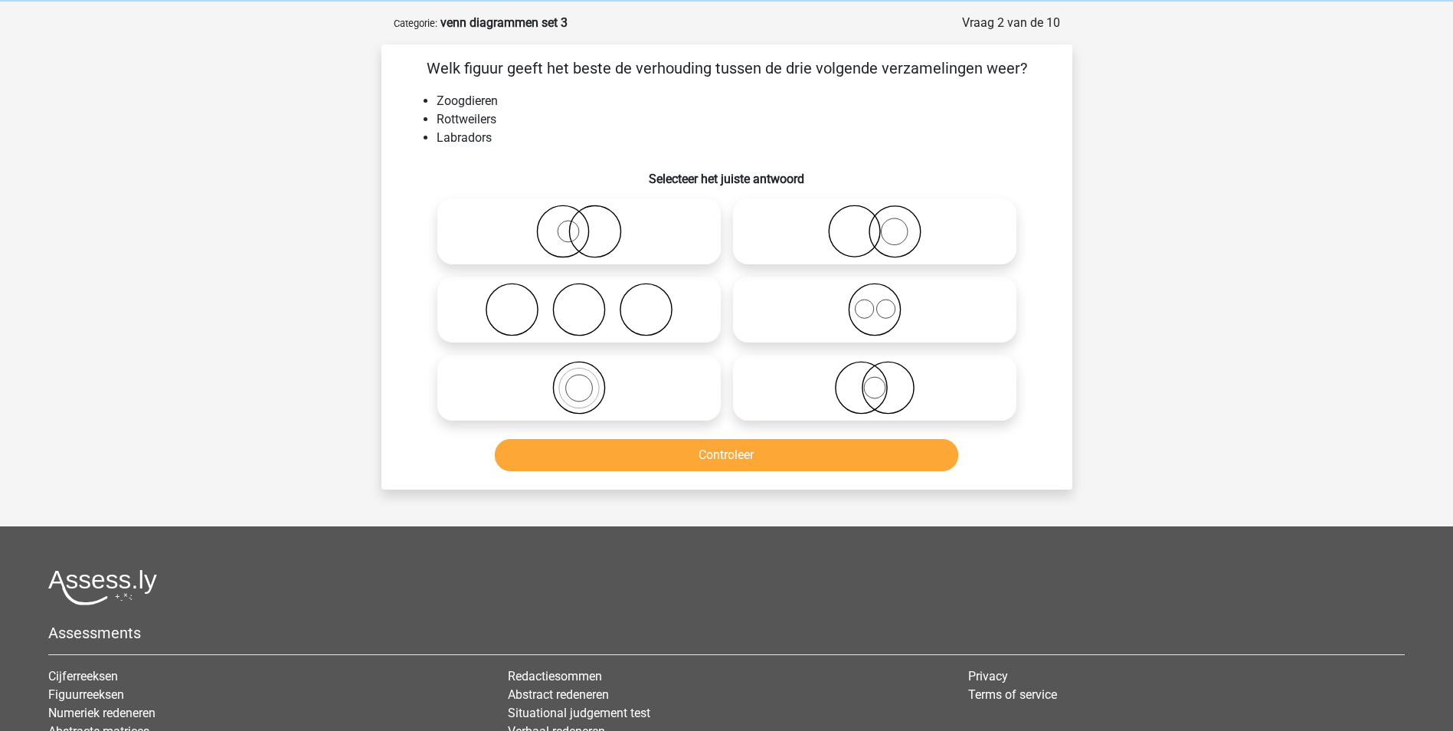
scroll to position [77, 0]
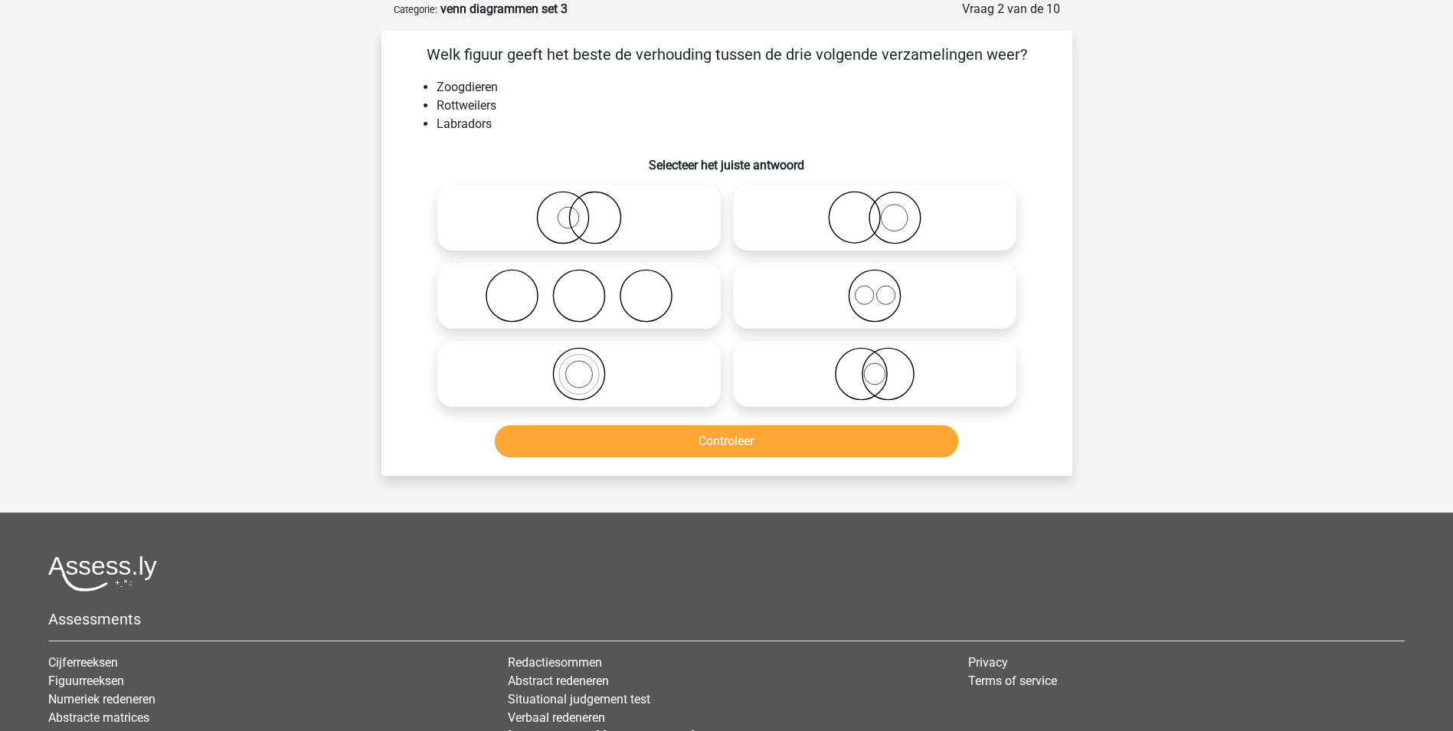
click at [875, 296] on icon at bounding box center [874, 296] width 271 height 54
click at [875, 288] on input "radio" at bounding box center [880, 283] width 10 height 10
radio input "true"
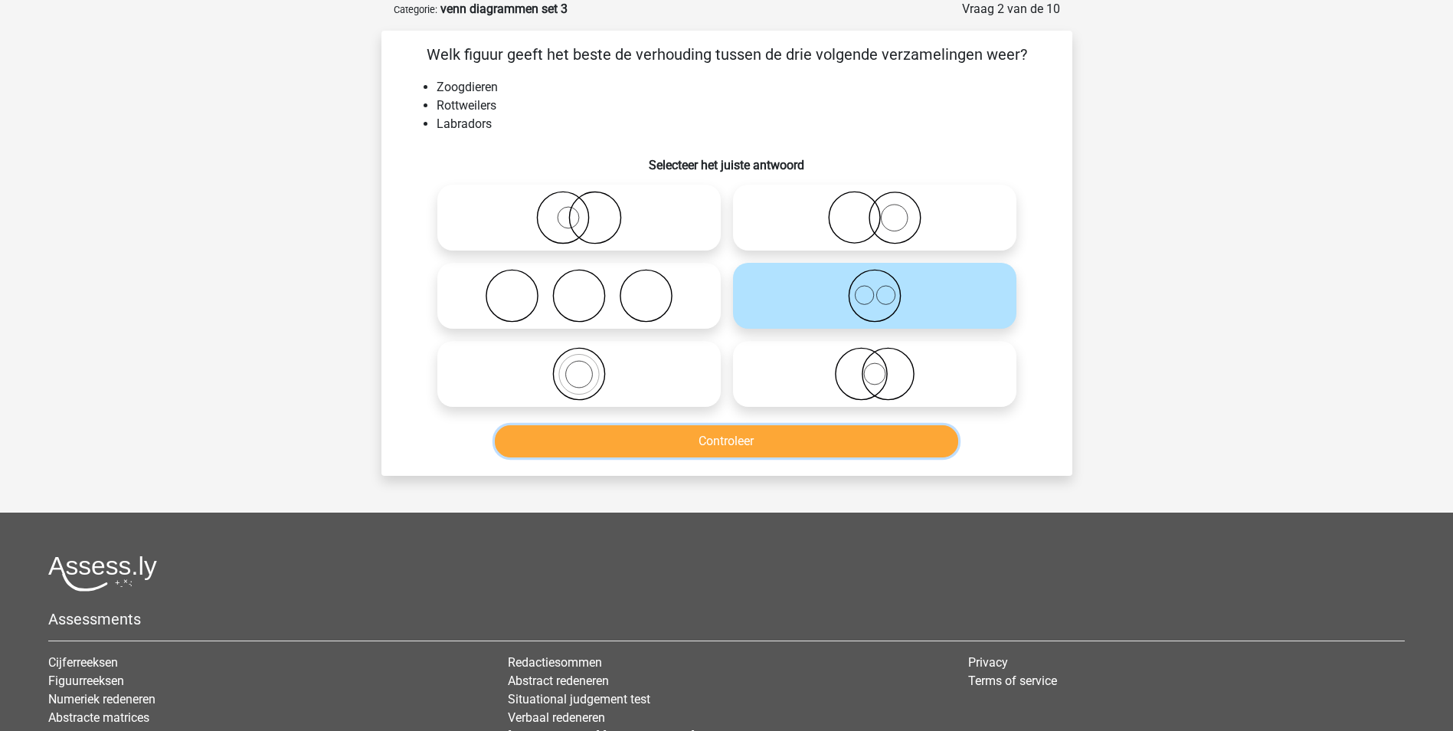
click at [888, 436] on button "Controleer" at bounding box center [726, 441] width 463 height 32
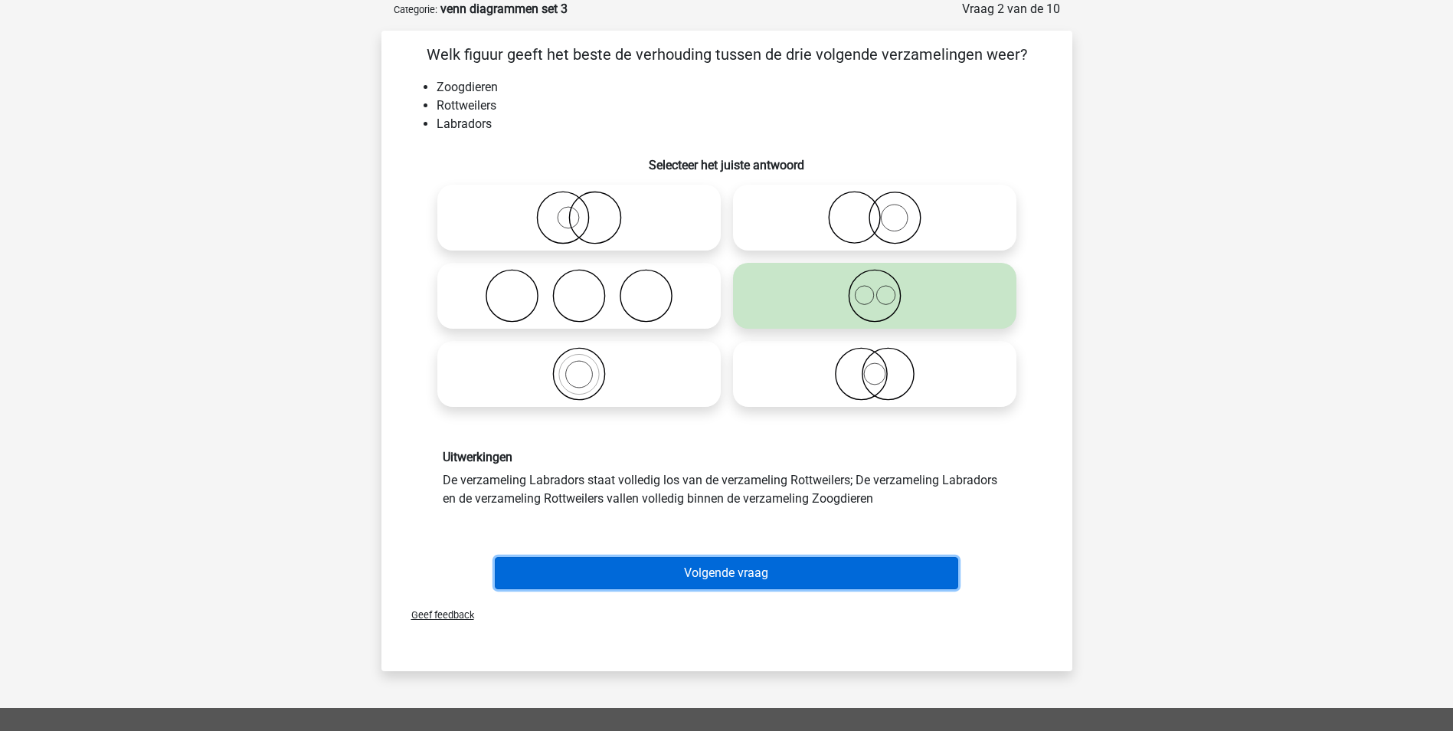
click at [818, 574] on button "Volgende vraag" at bounding box center [726, 573] width 463 height 32
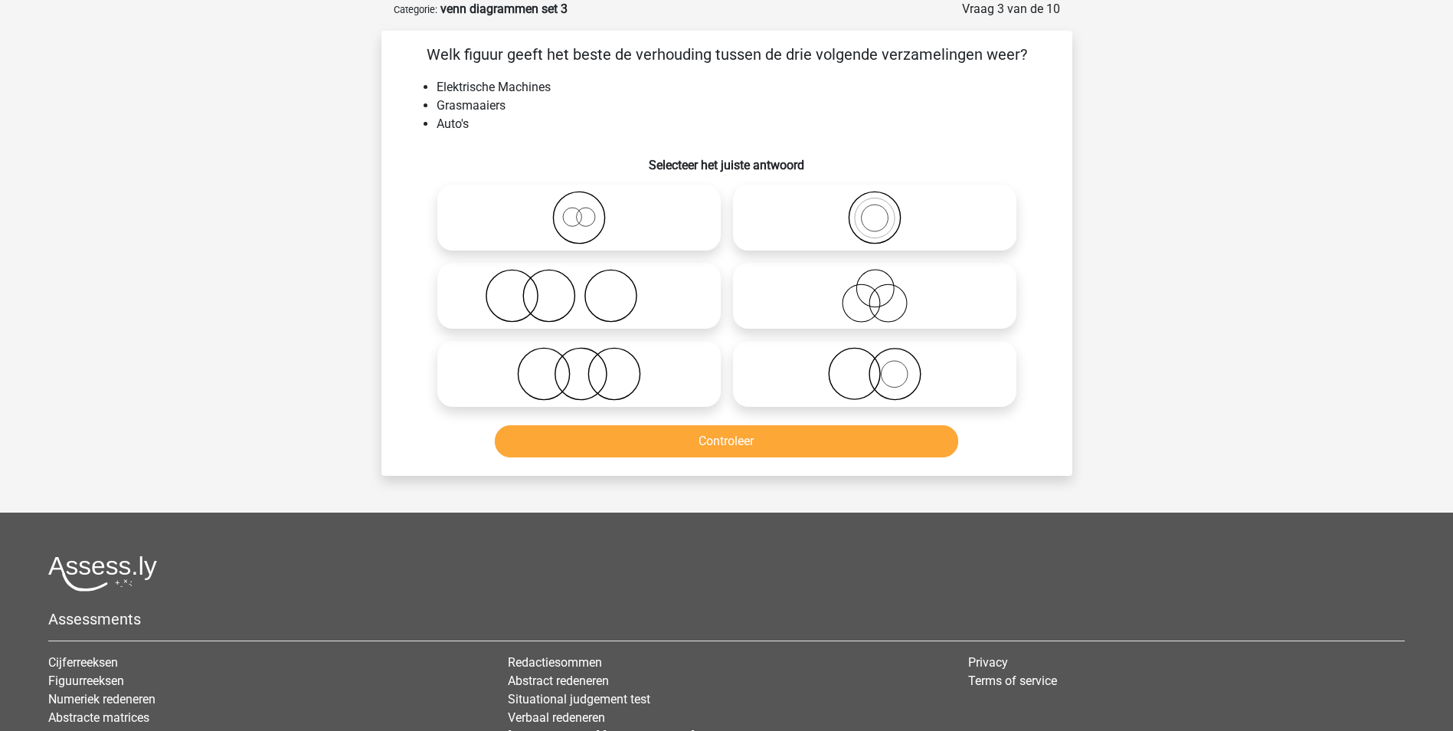
click at [897, 375] on icon at bounding box center [874, 374] width 271 height 54
click at [885, 366] on input "radio" at bounding box center [880, 361] width 10 height 10
radio input "true"
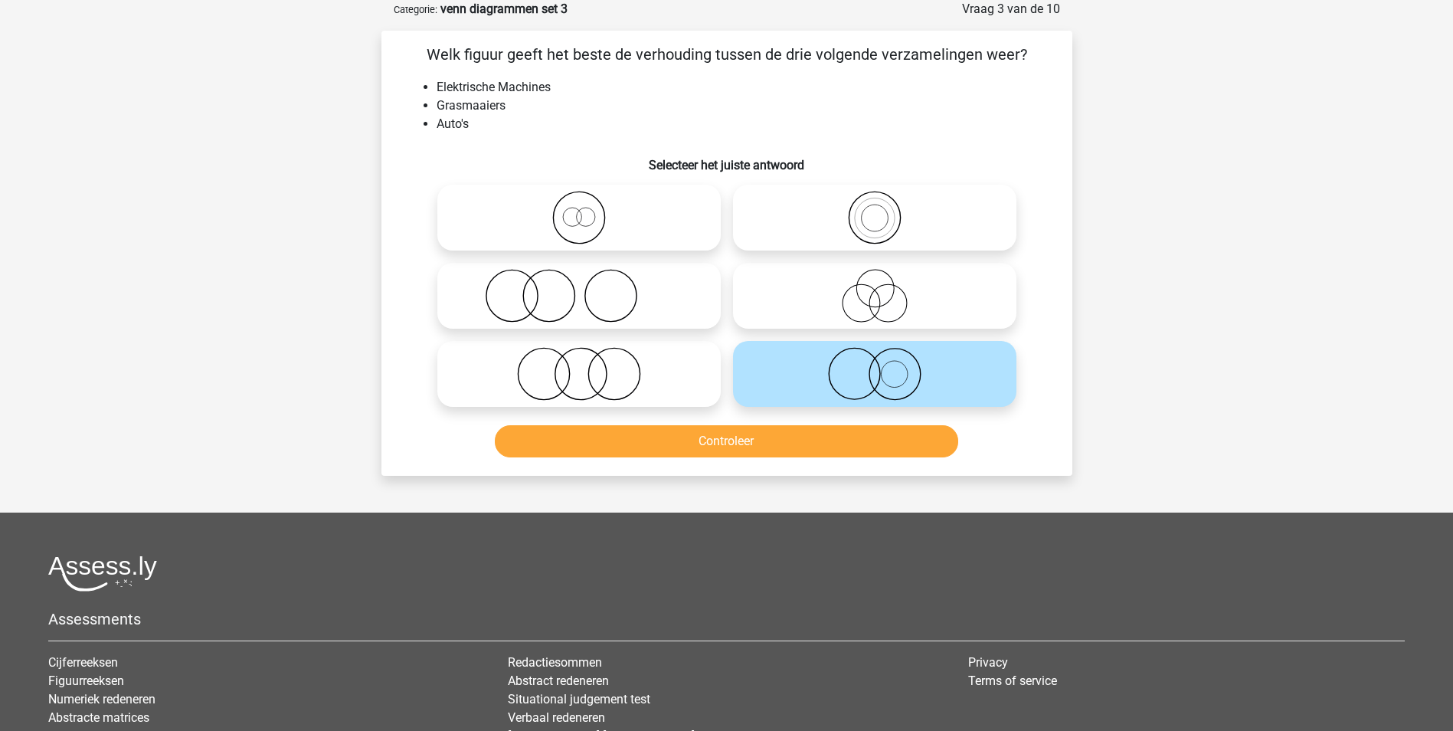
click at [583, 378] on icon at bounding box center [578, 374] width 271 height 54
click at [583, 366] on input "radio" at bounding box center [584, 361] width 10 height 10
radio input "true"
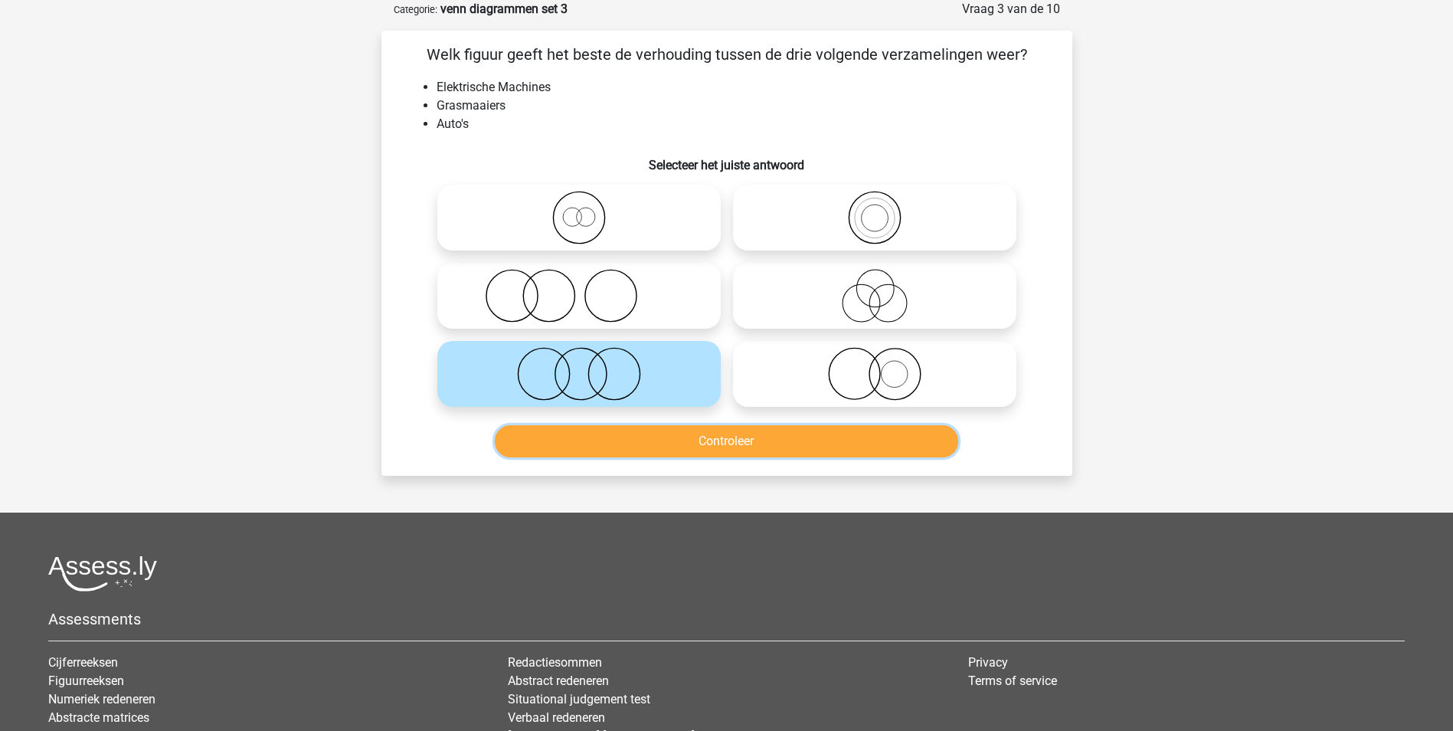
click at [638, 443] on button "Controleer" at bounding box center [726, 441] width 463 height 32
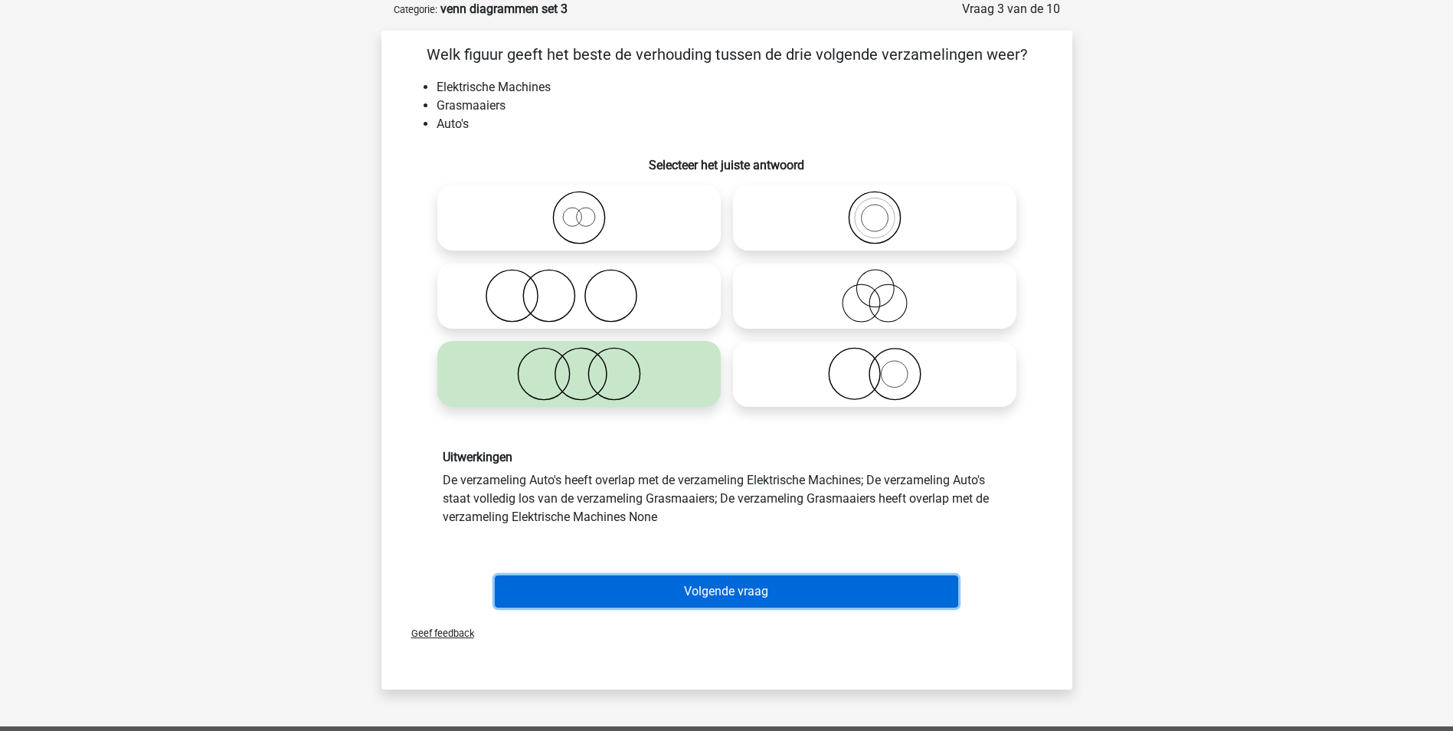
click at [700, 581] on button "Volgende vraag" at bounding box center [726, 591] width 463 height 32
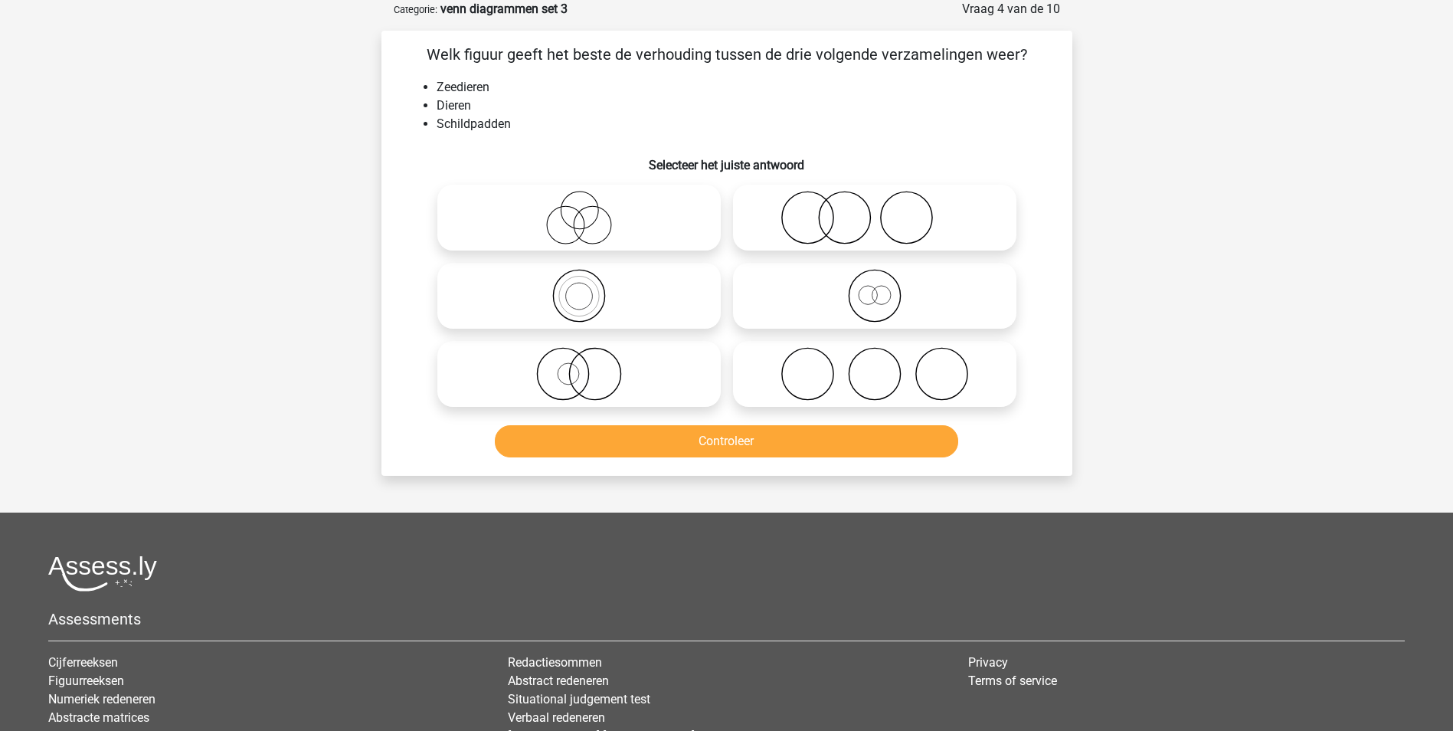
click at [874, 297] on icon at bounding box center [874, 296] width 271 height 54
click at [875, 288] on input "radio" at bounding box center [880, 283] width 10 height 10
radio input "true"
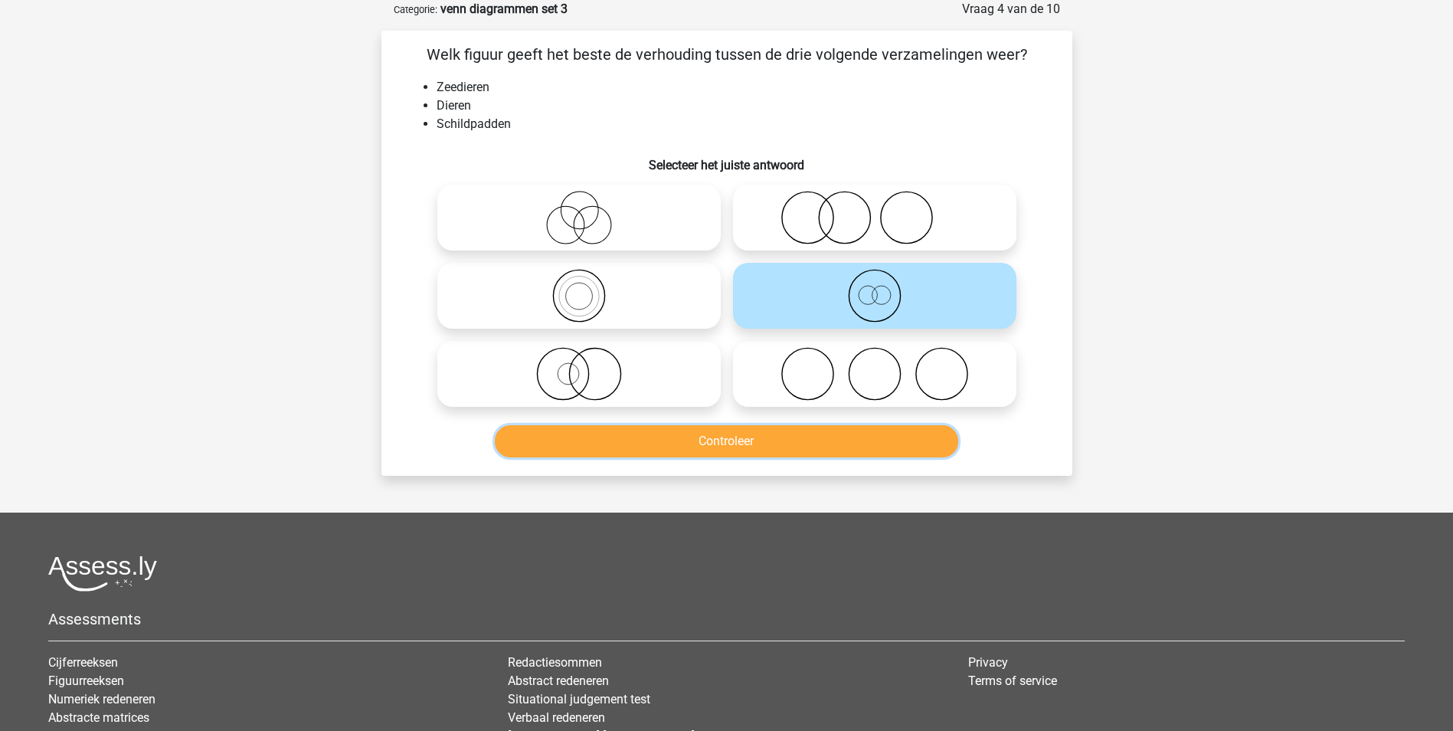
click at [767, 444] on button "Controleer" at bounding box center [726, 441] width 463 height 32
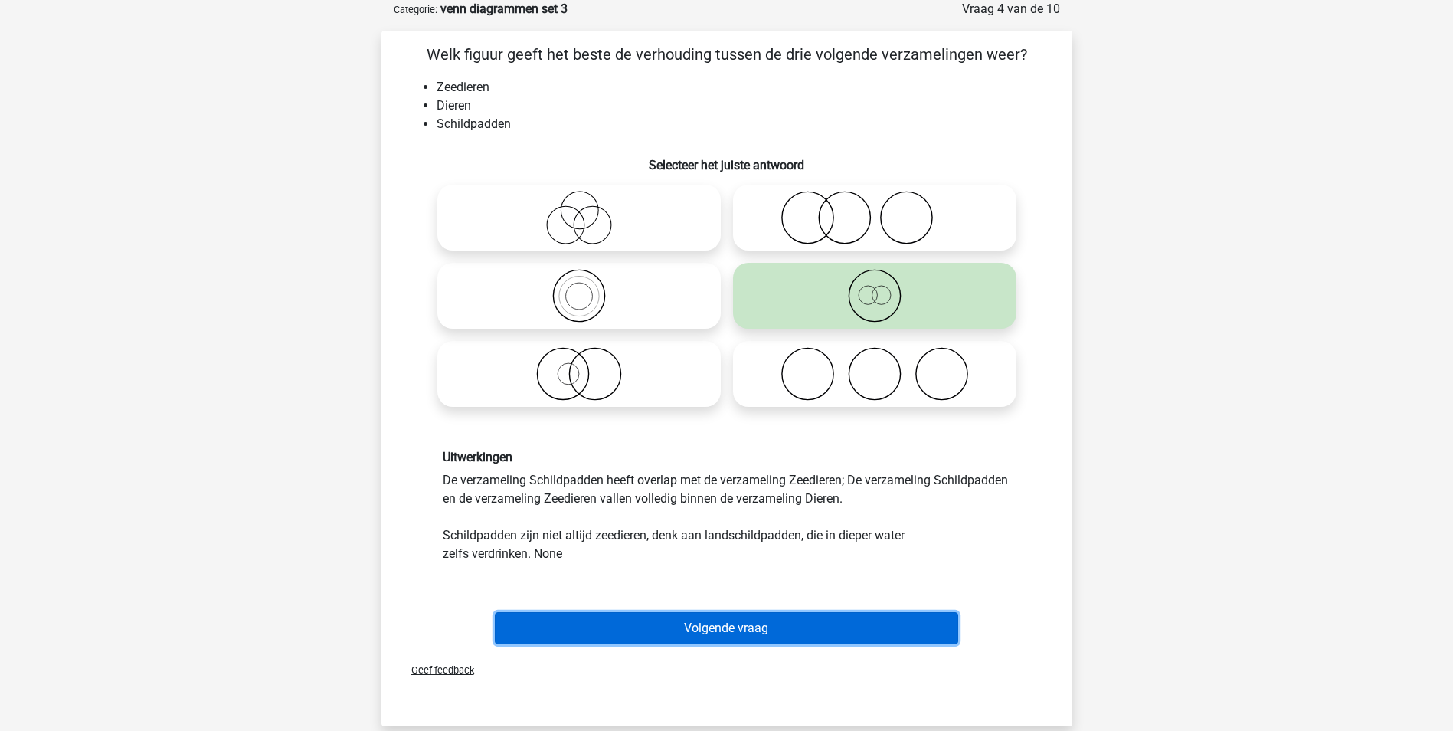
click at [751, 630] on button "Volgende vraag" at bounding box center [726, 628] width 463 height 32
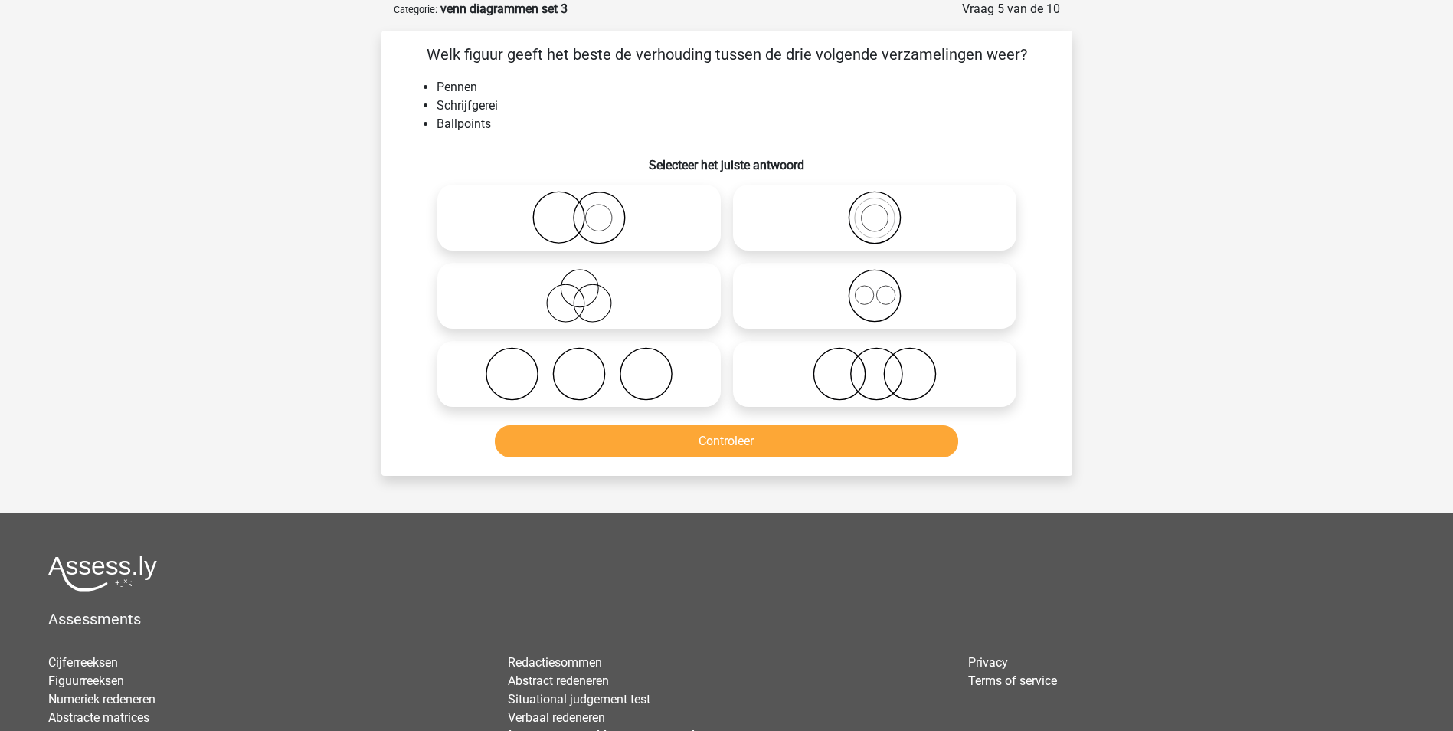
click at [581, 301] on icon at bounding box center [578, 296] width 271 height 54
click at [581, 288] on input "radio" at bounding box center [584, 283] width 10 height 10
radio input "true"
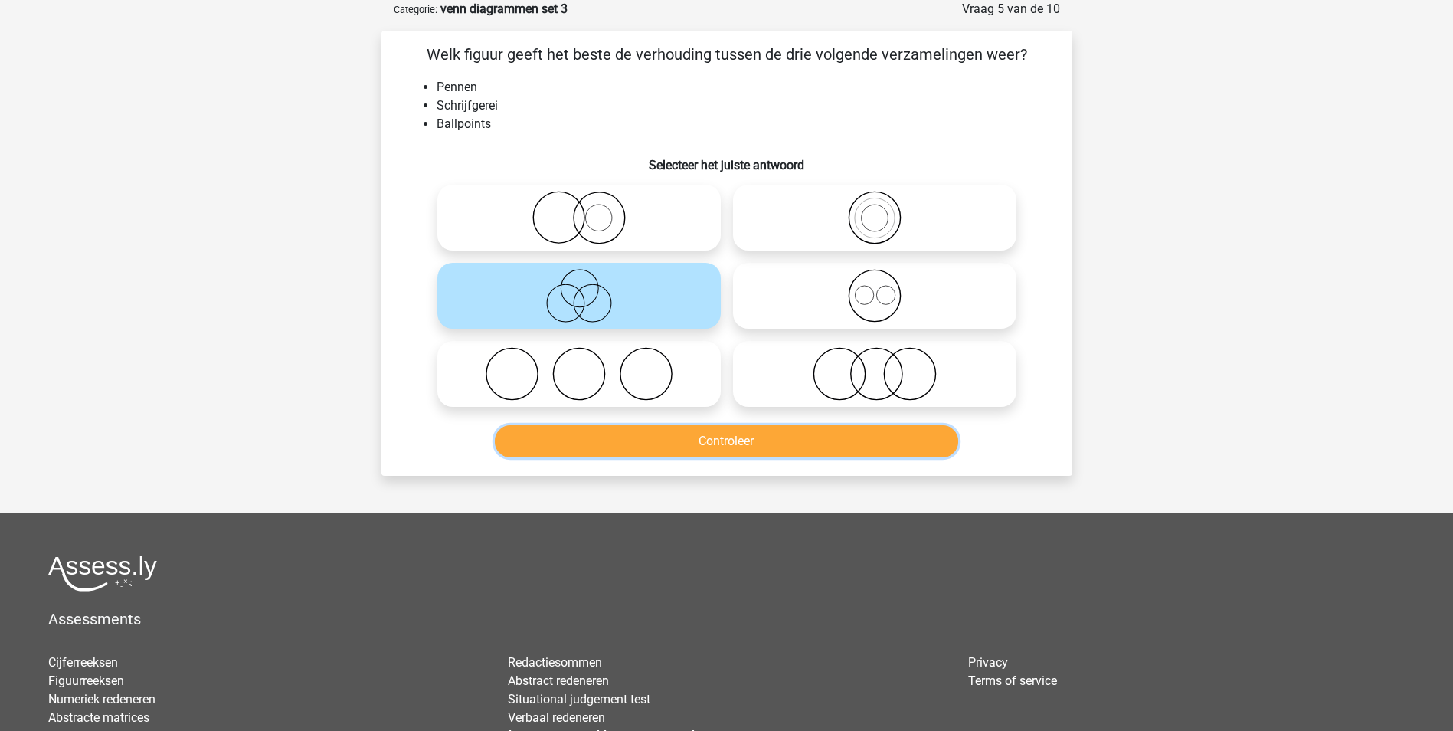
click at [642, 445] on button "Controleer" at bounding box center [726, 441] width 463 height 32
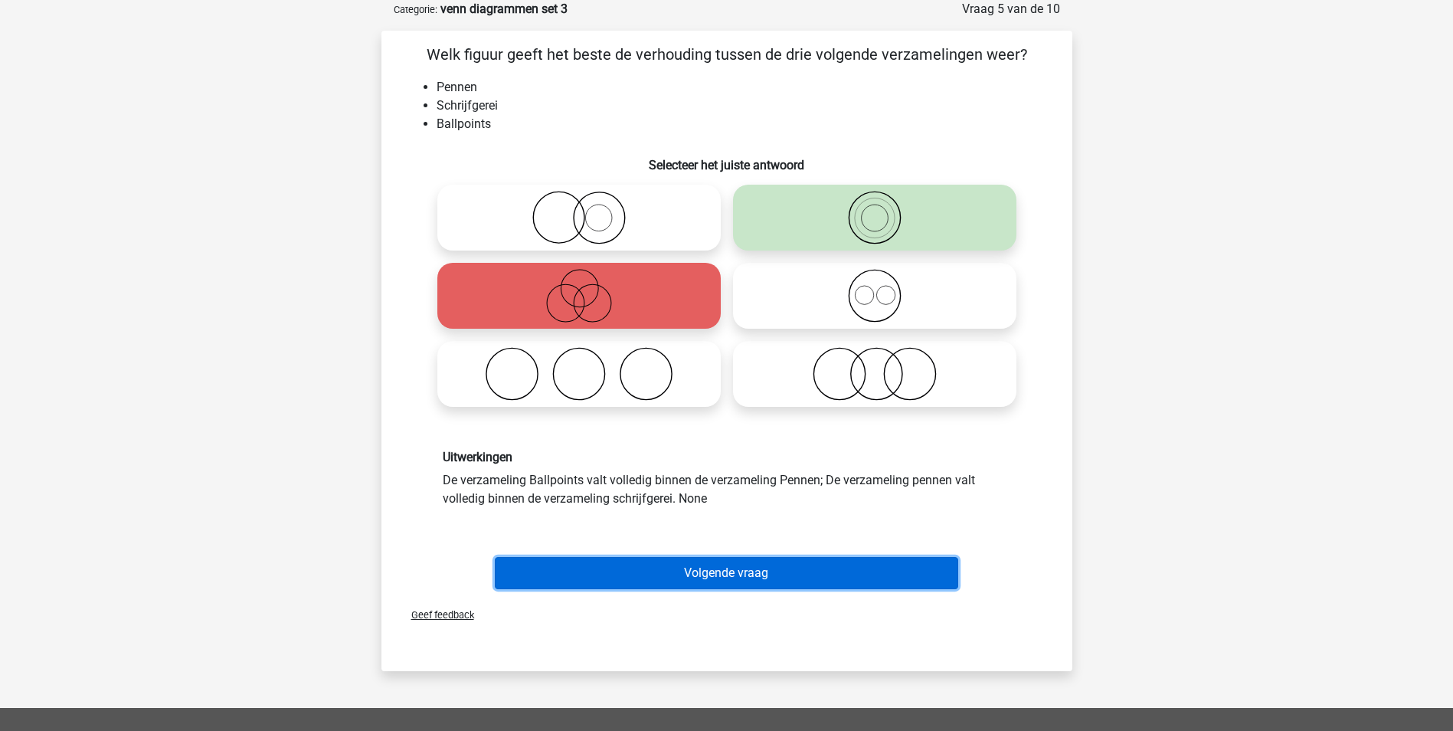
click at [731, 570] on button "Volgende vraag" at bounding box center [726, 573] width 463 height 32
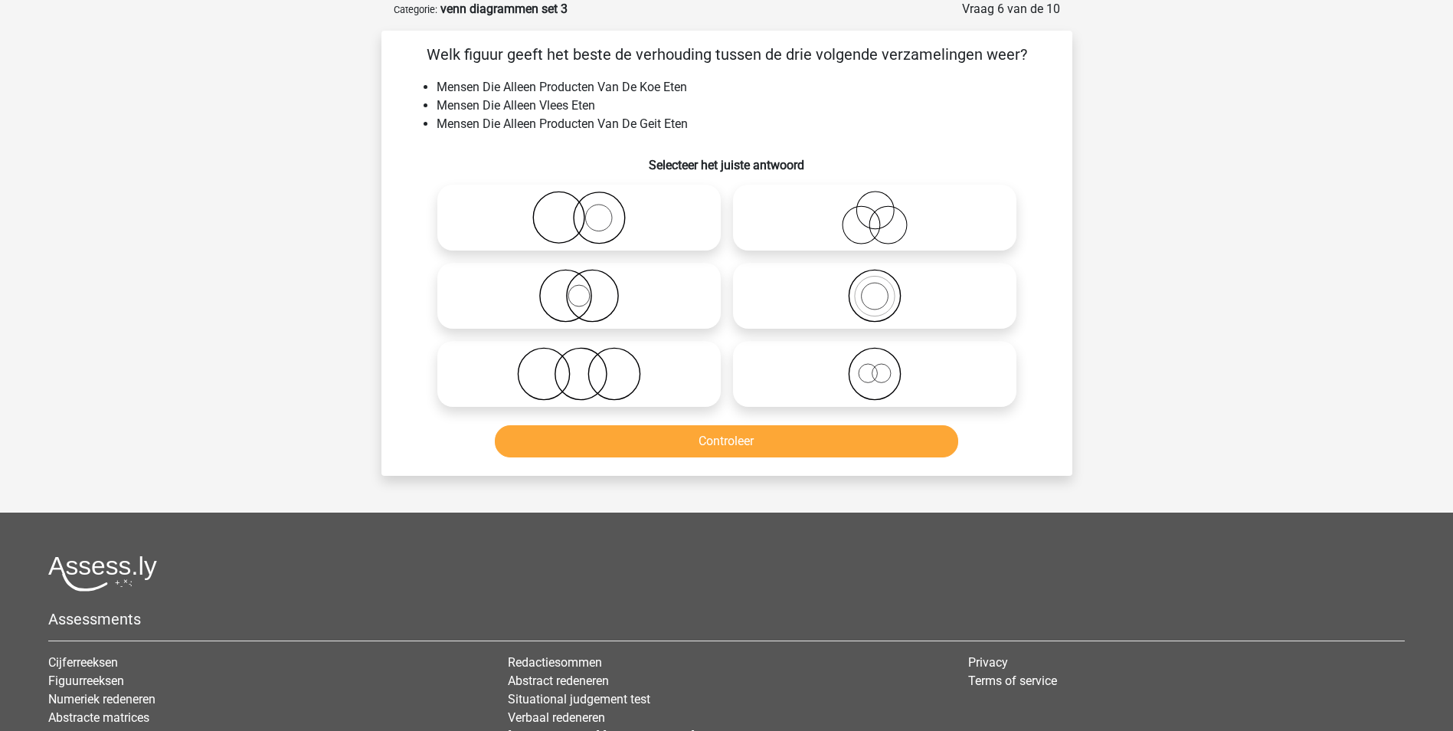
click at [574, 373] on icon at bounding box center [578, 374] width 271 height 54
click at [579, 366] on input "radio" at bounding box center [584, 361] width 10 height 10
radio input "true"
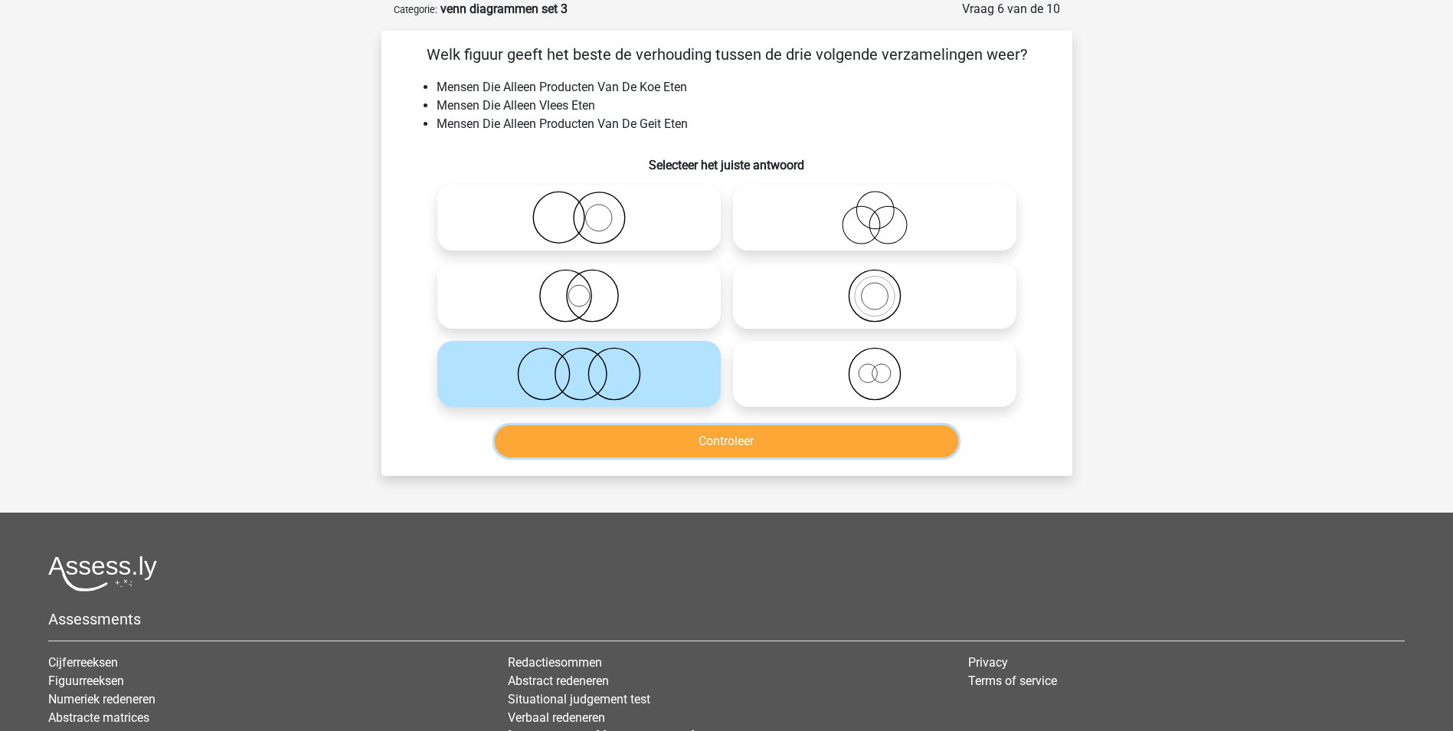
click at [636, 433] on button "Controleer" at bounding box center [726, 441] width 463 height 32
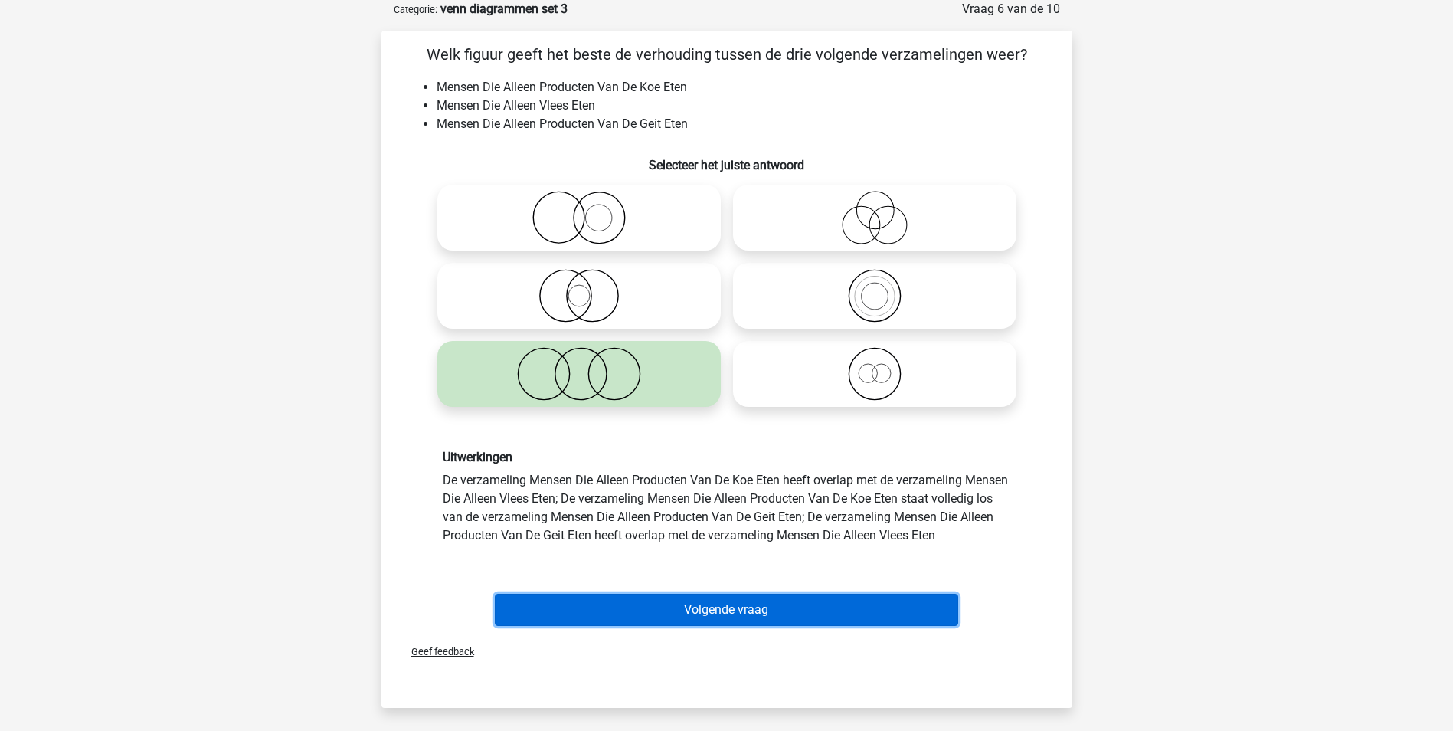
click at [689, 614] on button "Volgende vraag" at bounding box center [726, 610] width 463 height 32
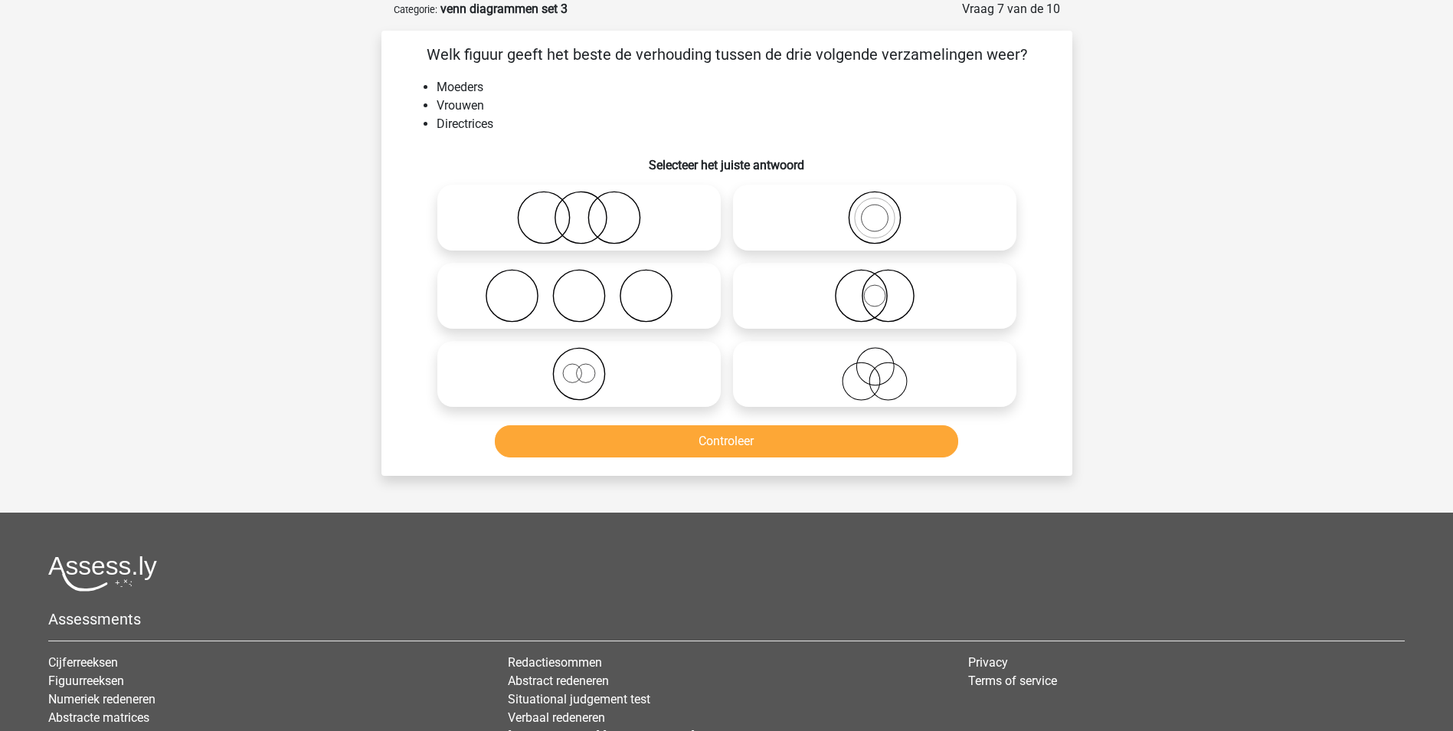
click at [581, 367] on icon at bounding box center [578, 374] width 271 height 54
click at [581, 366] on input "radio" at bounding box center [584, 361] width 10 height 10
radio input "true"
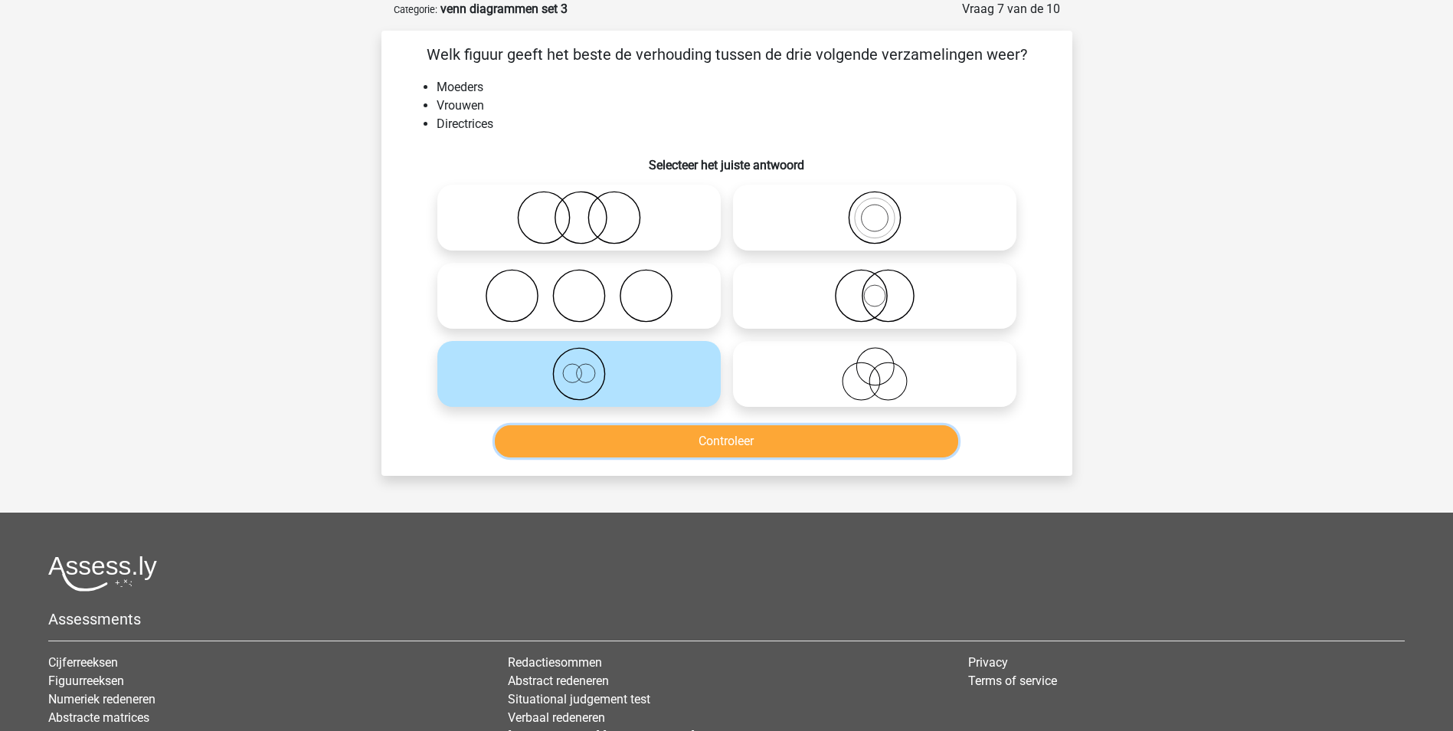
click at [686, 444] on button "Controleer" at bounding box center [726, 441] width 463 height 32
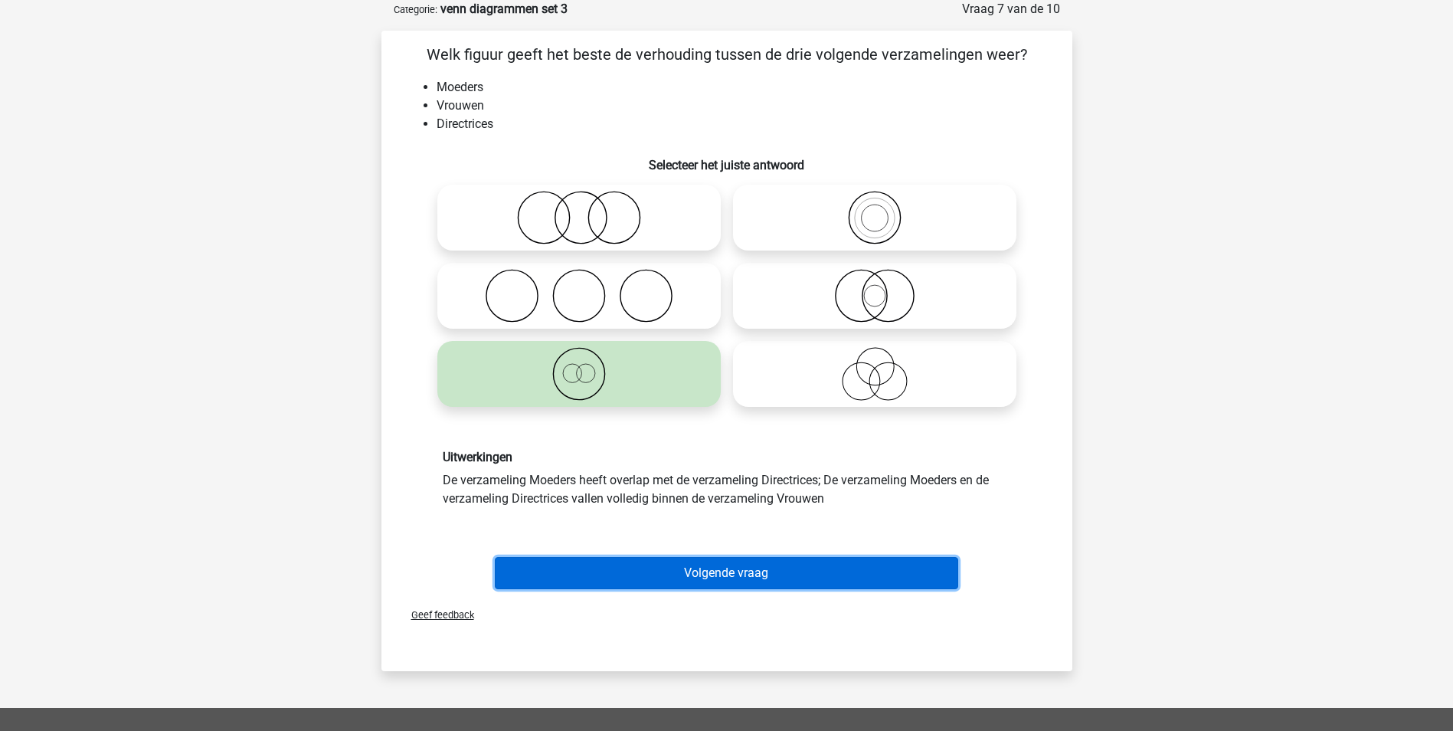
click at [700, 564] on button "Volgende vraag" at bounding box center [726, 573] width 463 height 32
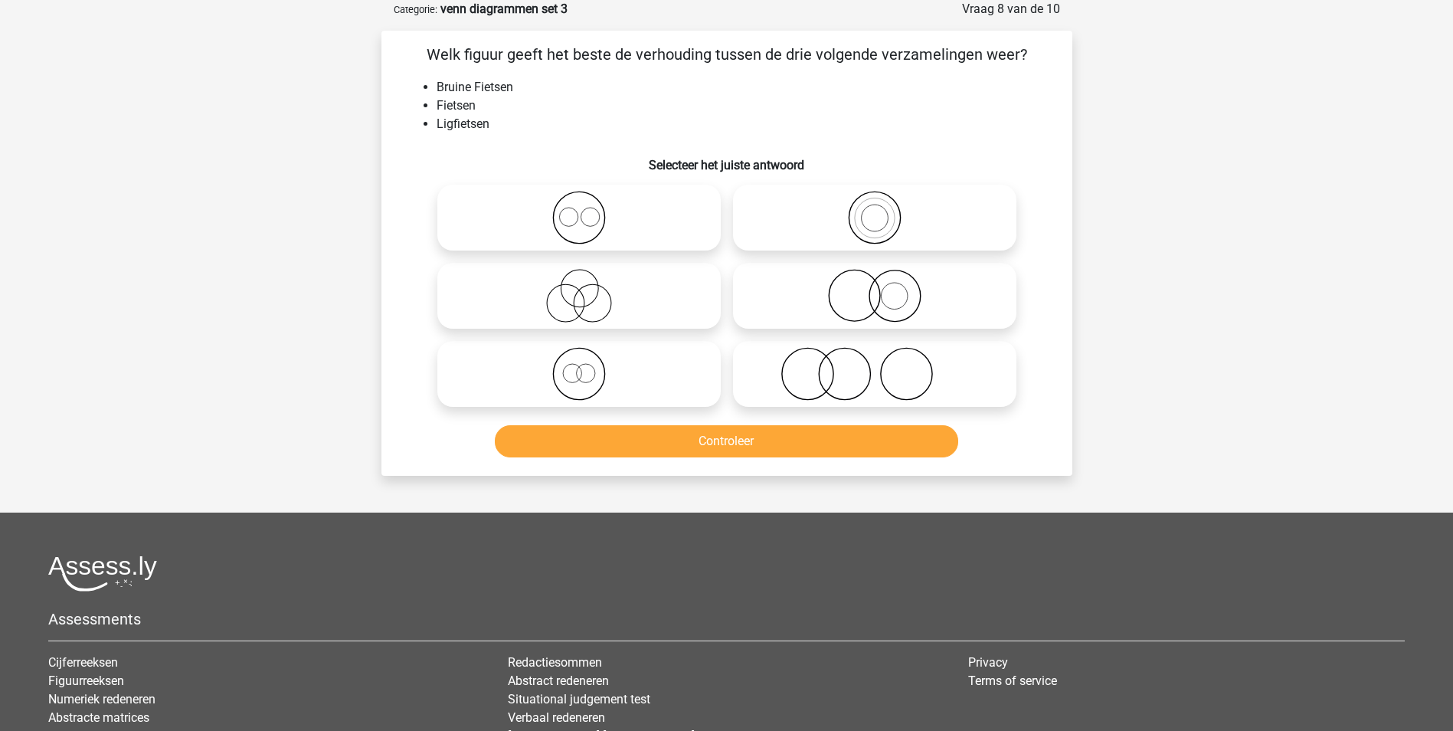
click at [573, 378] on icon at bounding box center [578, 374] width 271 height 54
click at [579, 366] on input "radio" at bounding box center [584, 361] width 10 height 10
radio input "true"
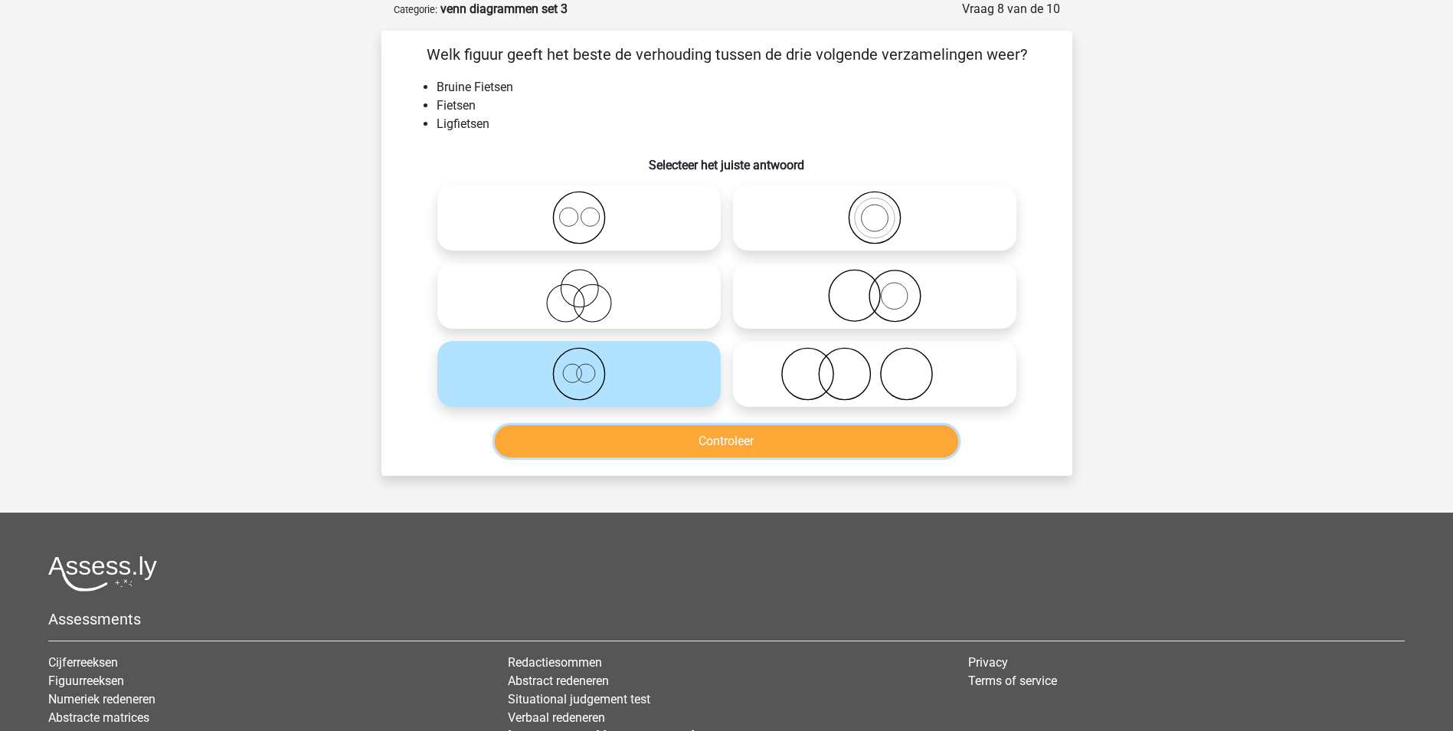
click at [778, 443] on button "Controleer" at bounding box center [726, 441] width 463 height 32
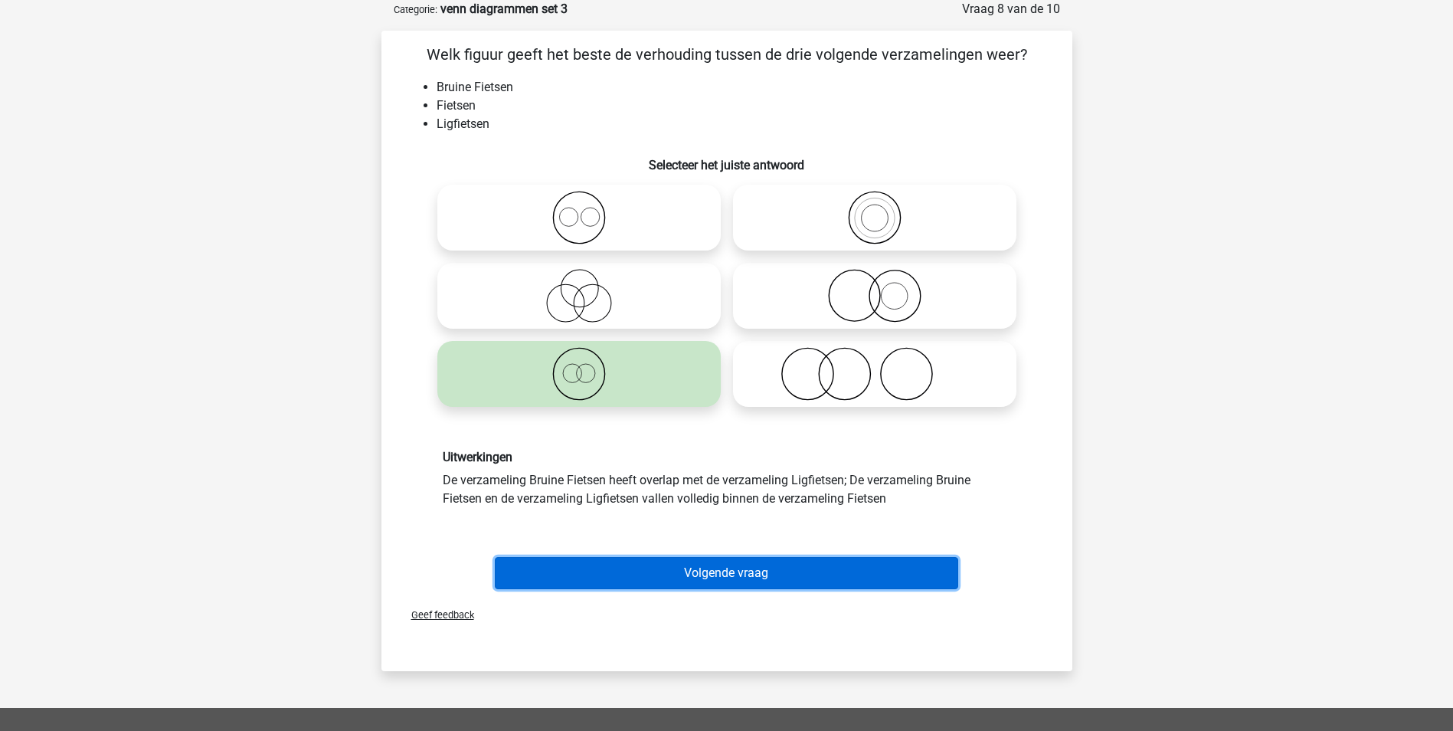
click at [752, 570] on button "Volgende vraag" at bounding box center [726, 573] width 463 height 32
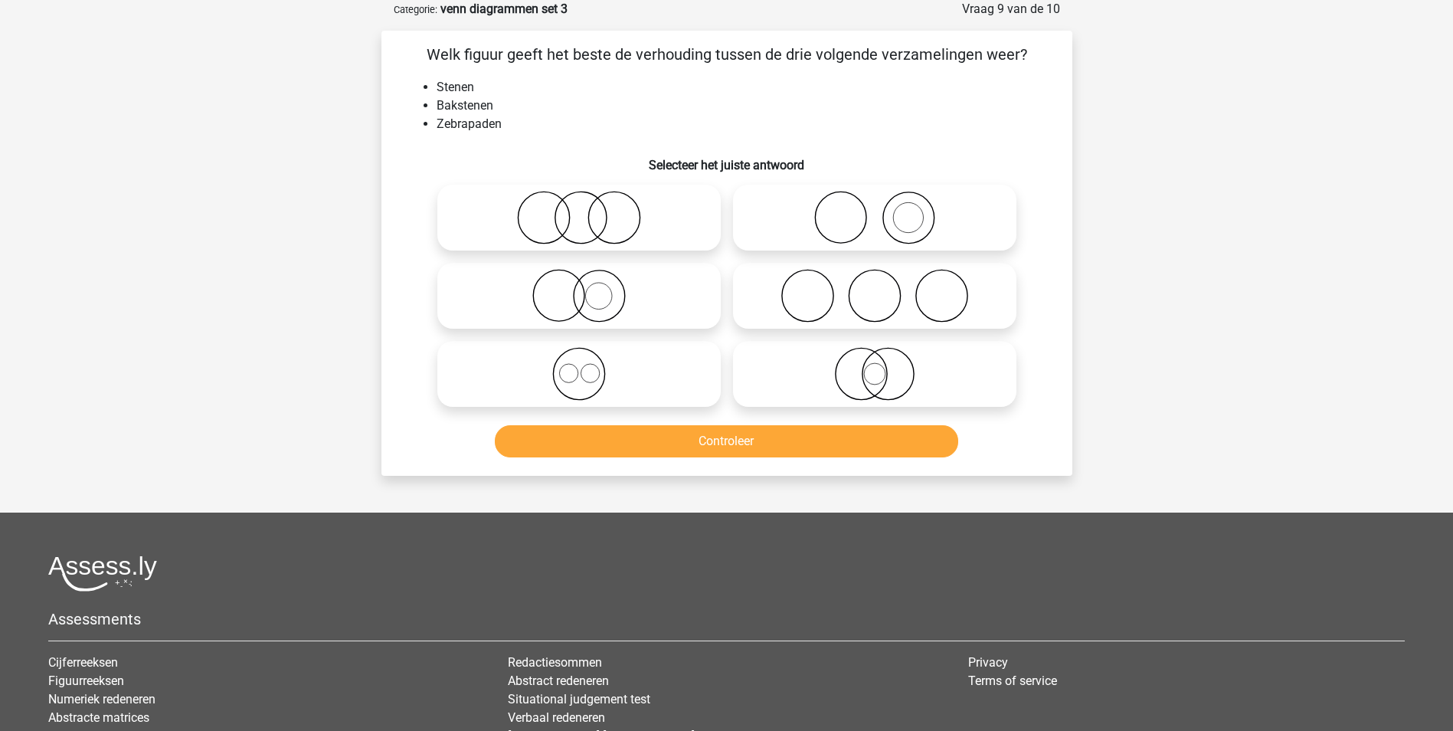
click at [603, 296] on icon at bounding box center [578, 296] width 271 height 54
click at [589, 288] on input "radio" at bounding box center [584, 283] width 10 height 10
radio input "true"
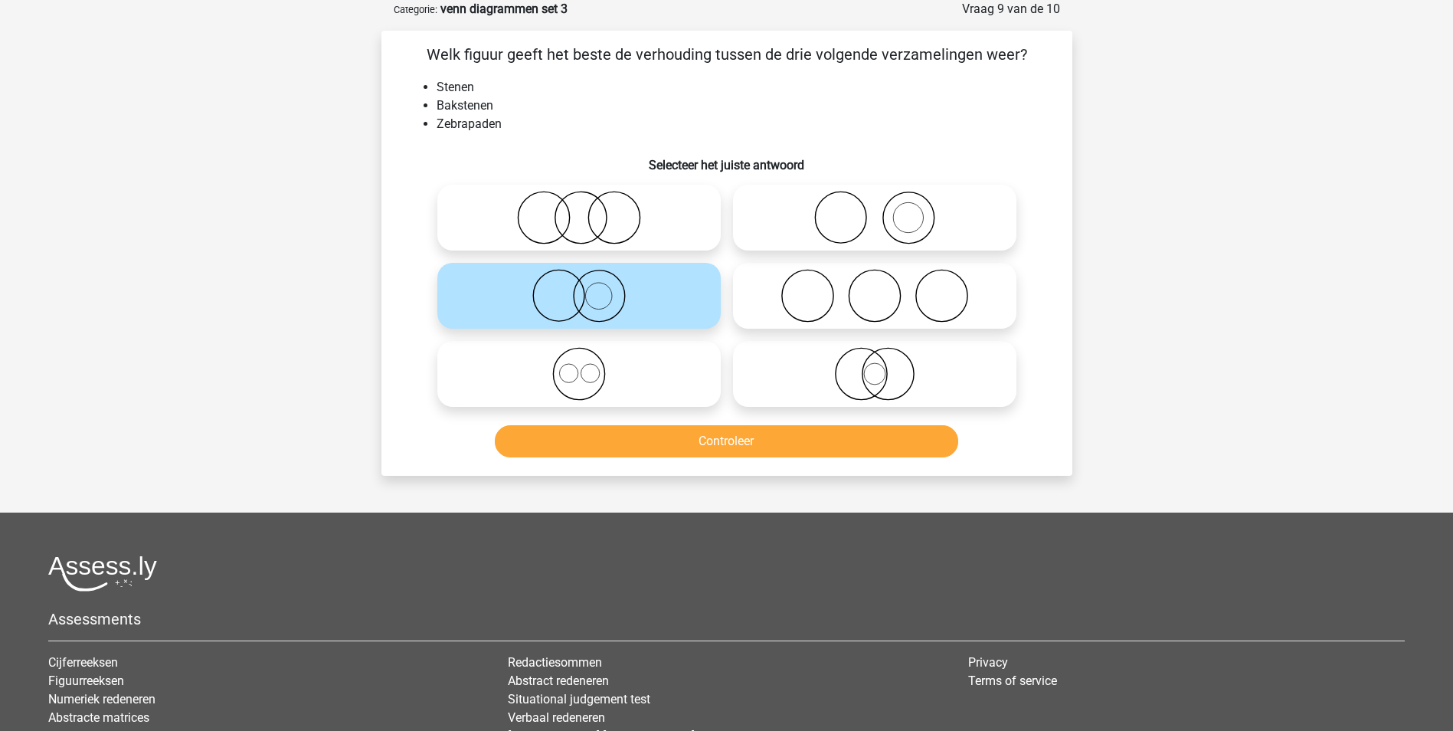
click at [901, 224] on icon at bounding box center [874, 218] width 271 height 54
click at [885, 210] on input "radio" at bounding box center [880, 205] width 10 height 10
radio input "true"
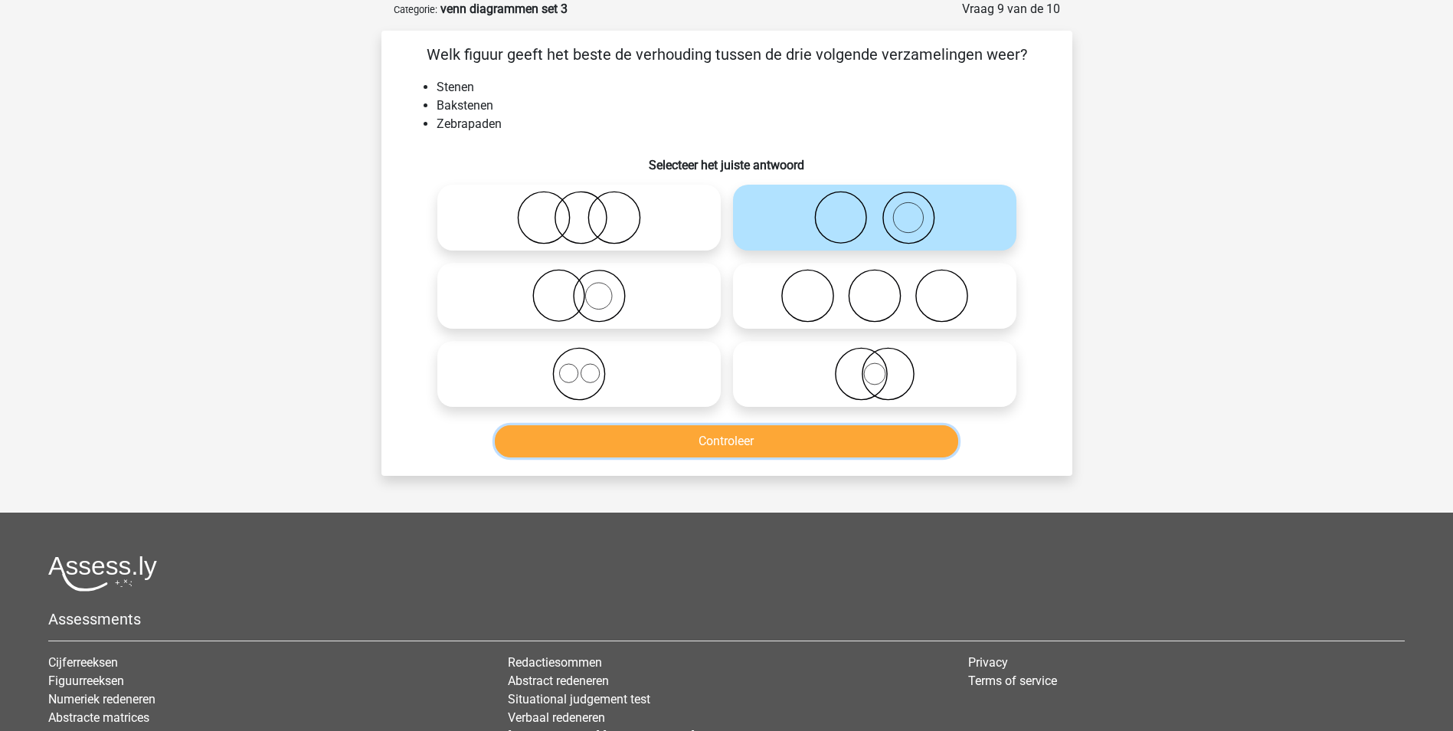
click at [868, 443] on button "Controleer" at bounding box center [726, 441] width 463 height 32
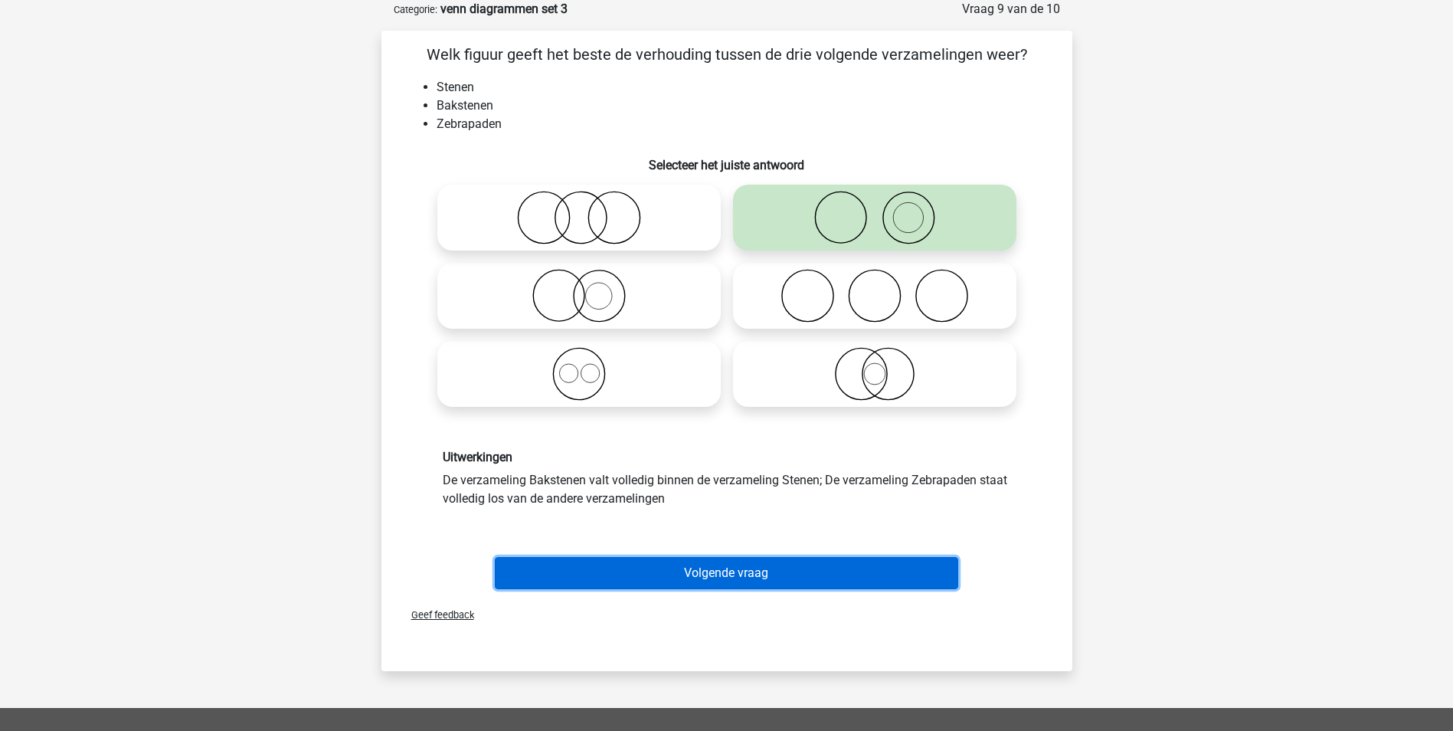
click at [734, 568] on button "Volgende vraag" at bounding box center [726, 573] width 463 height 32
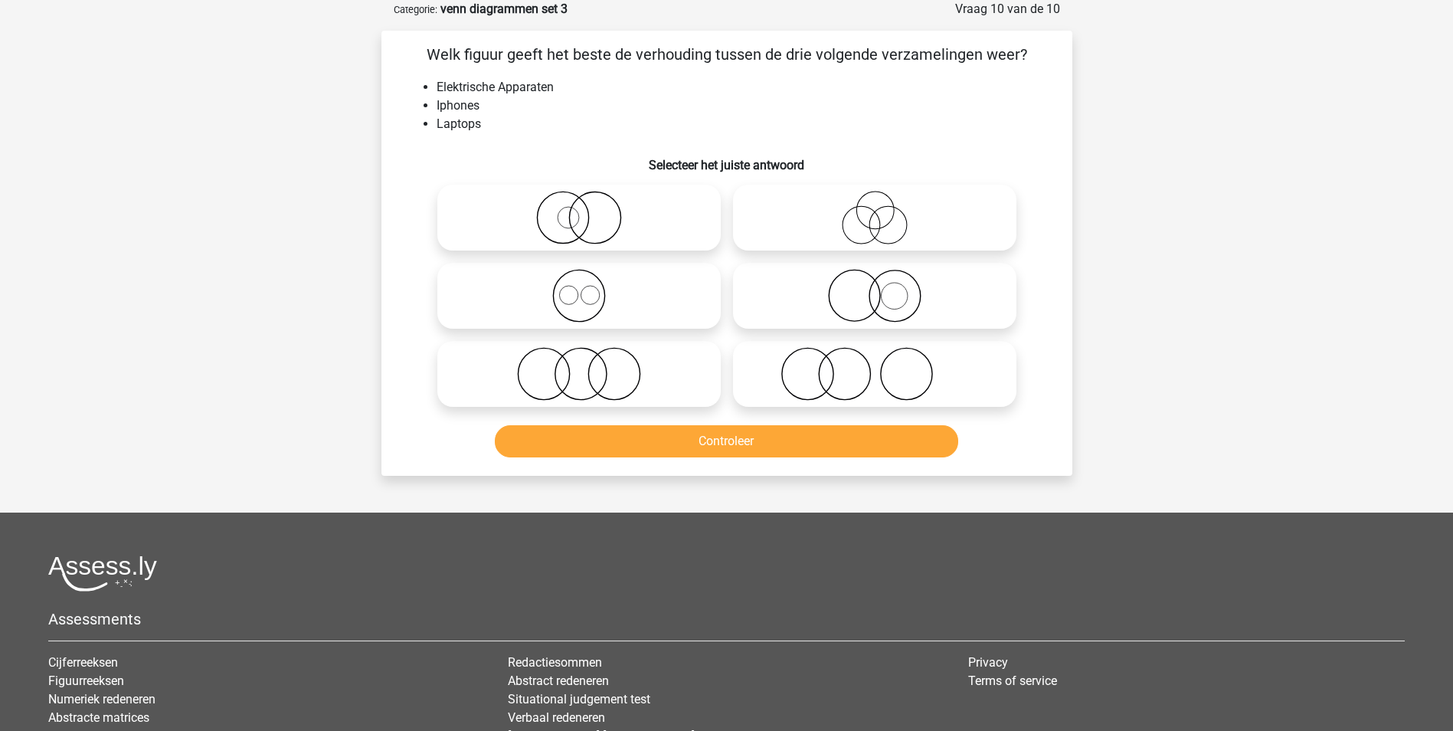
click at [575, 295] on icon at bounding box center [578, 296] width 271 height 54
click at [579, 288] on input "radio" at bounding box center [584, 283] width 10 height 10
radio input "true"
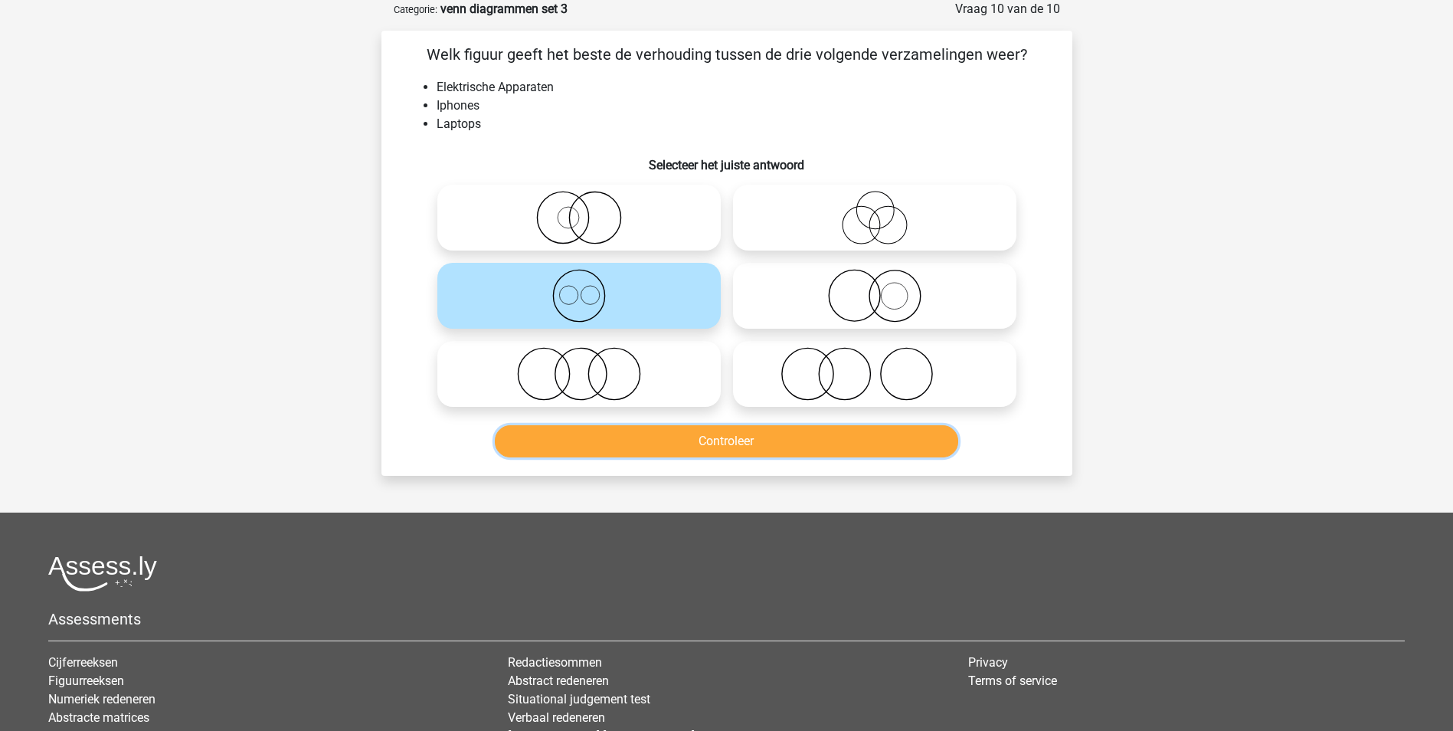
click at [738, 437] on button "Controleer" at bounding box center [726, 441] width 463 height 32
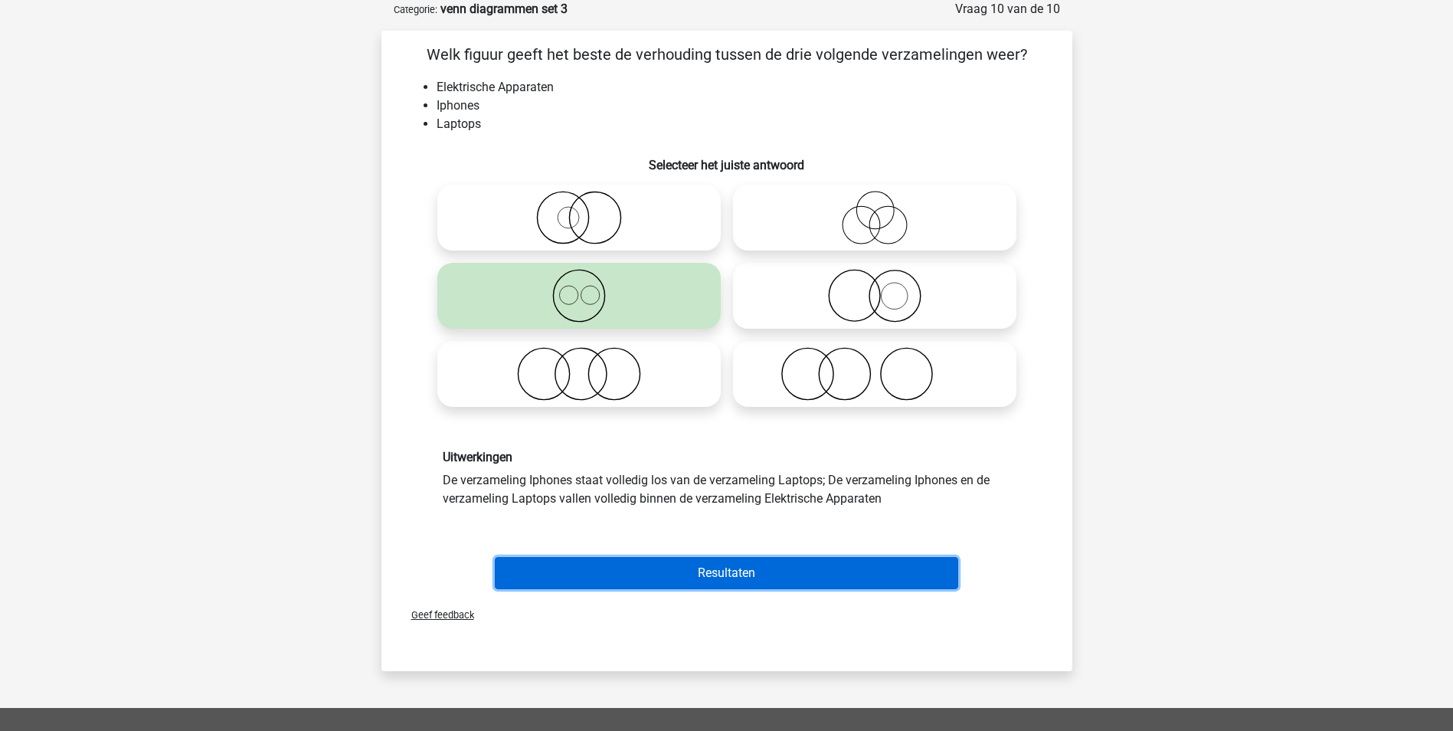
click at [748, 574] on button "Resultaten" at bounding box center [726, 573] width 463 height 32
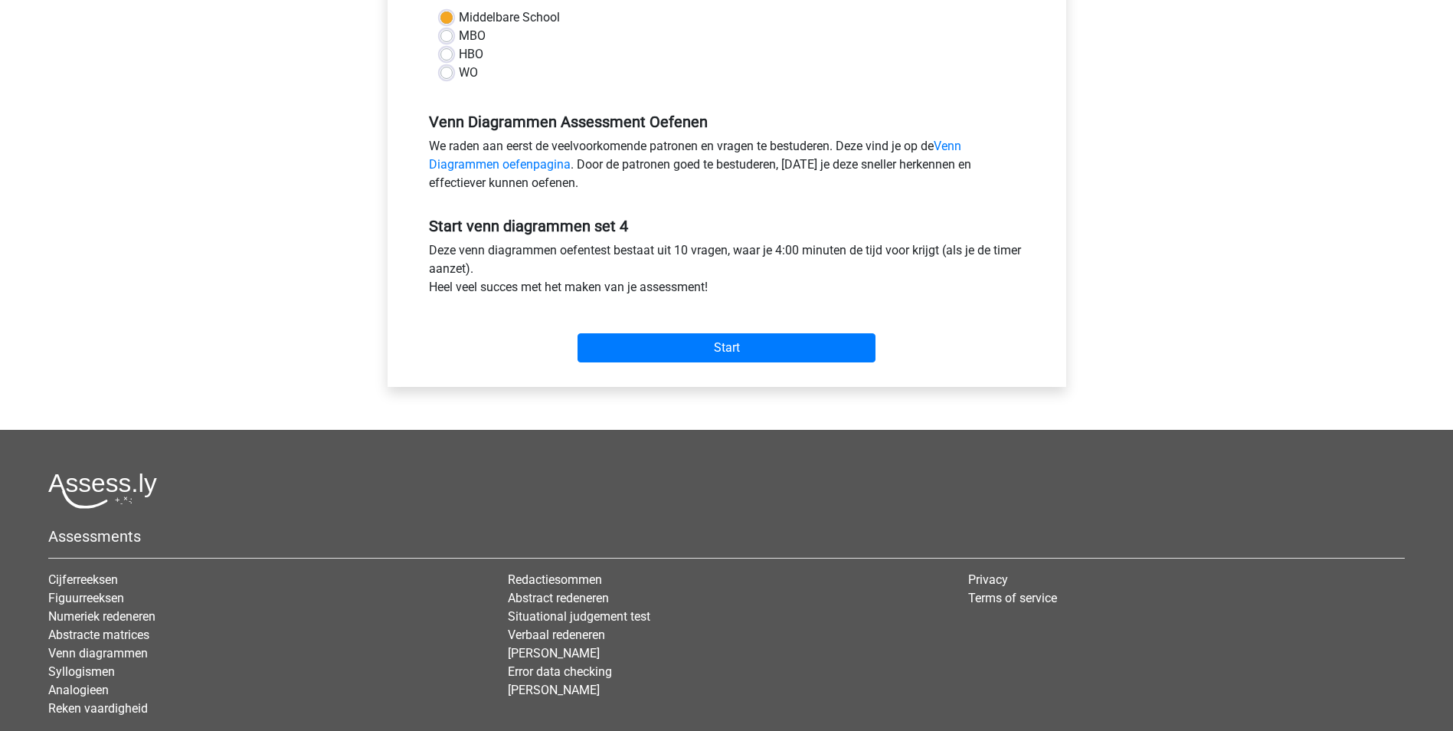
scroll to position [383, 0]
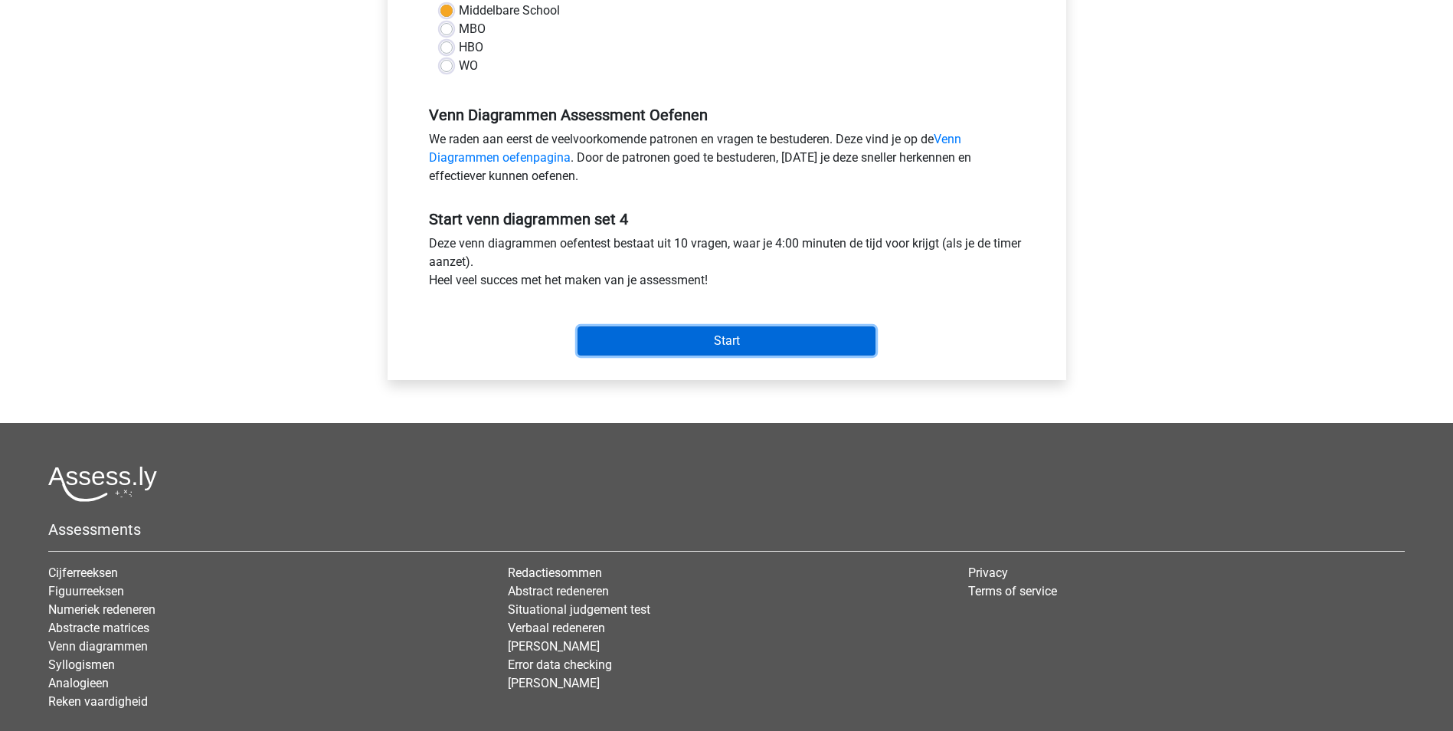
click at [737, 342] on input "Start" at bounding box center [727, 340] width 298 height 29
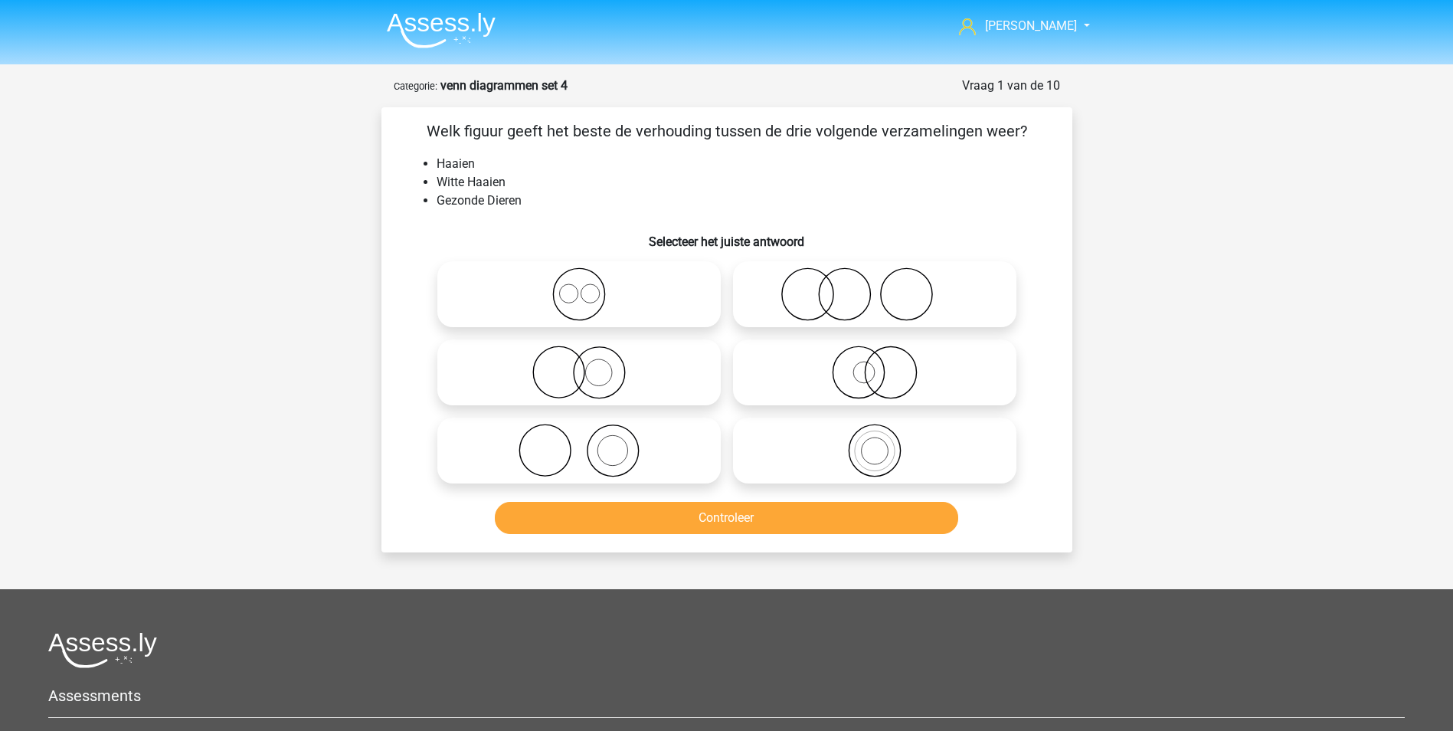
click at [834, 295] on icon at bounding box center [874, 294] width 271 height 54
click at [875, 286] on input "radio" at bounding box center [880, 282] width 10 height 10
radio input "true"
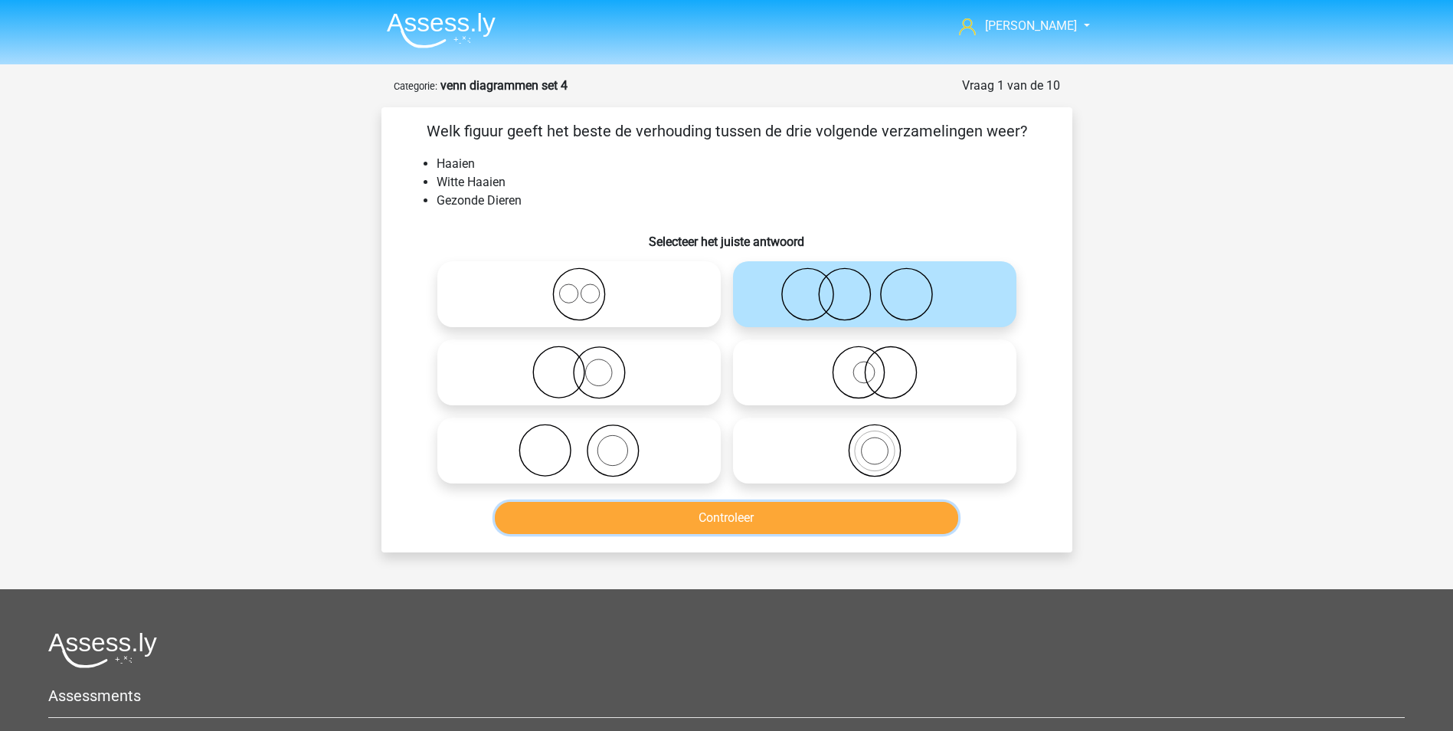
click at [773, 519] on button "Controleer" at bounding box center [726, 518] width 463 height 32
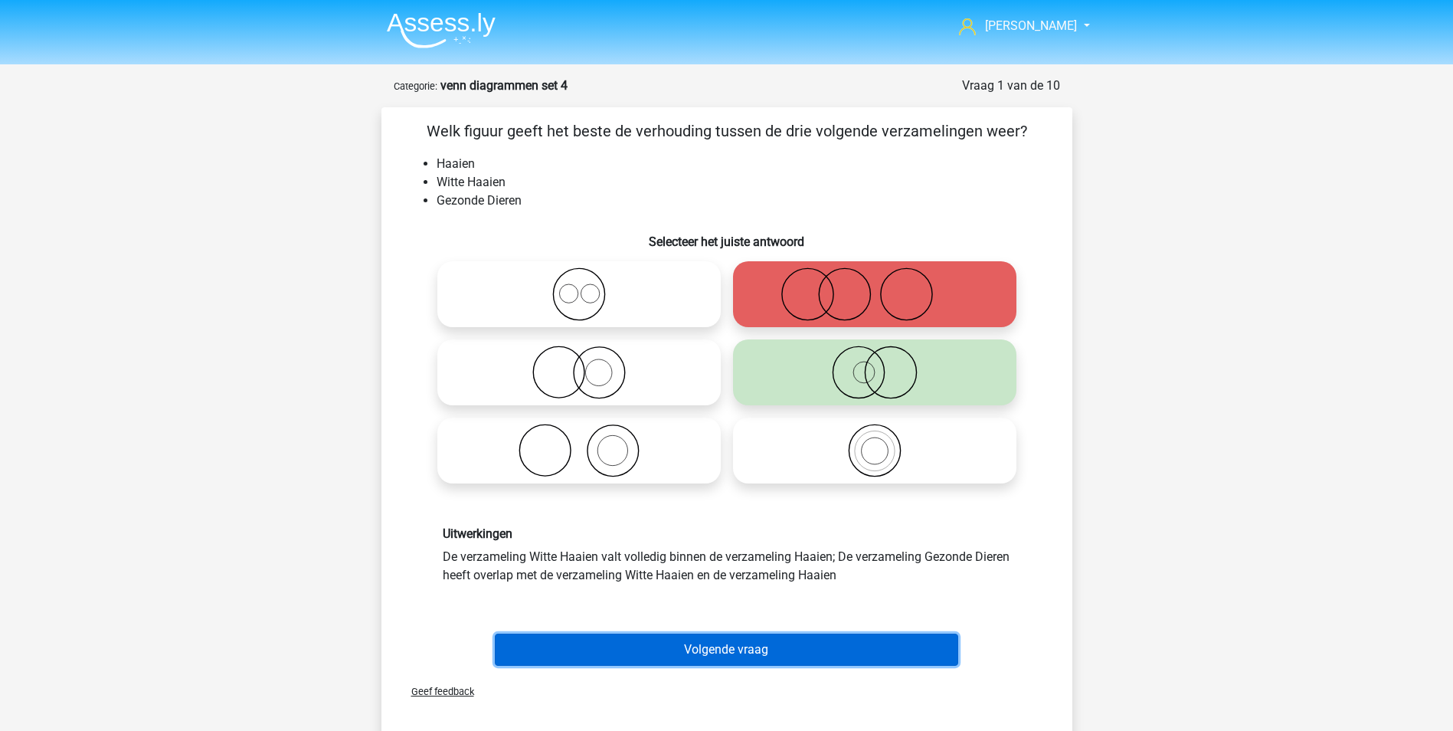
click at [760, 649] on button "Volgende vraag" at bounding box center [726, 649] width 463 height 32
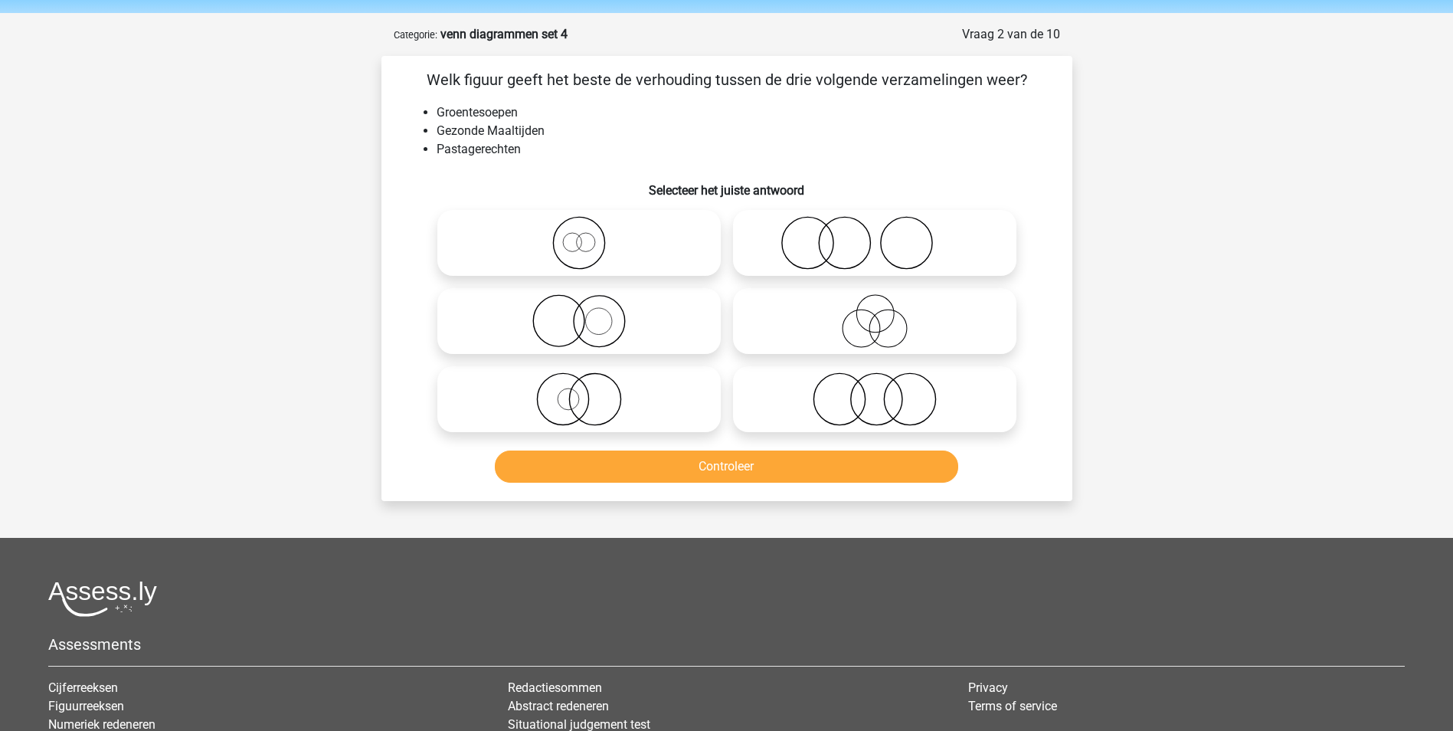
scroll to position [77, 0]
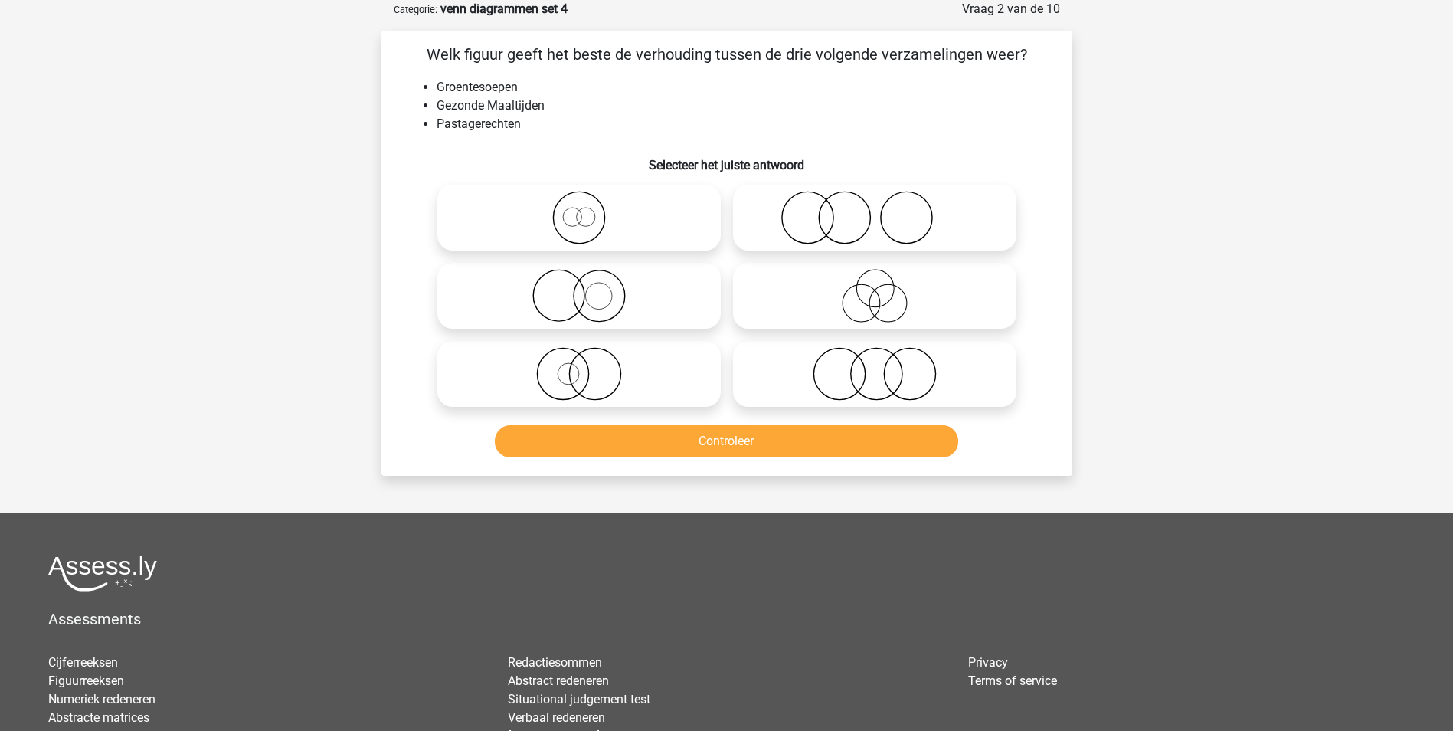
click at [871, 381] on icon at bounding box center [874, 374] width 271 height 54
click at [875, 366] on input "radio" at bounding box center [880, 361] width 10 height 10
radio input "true"
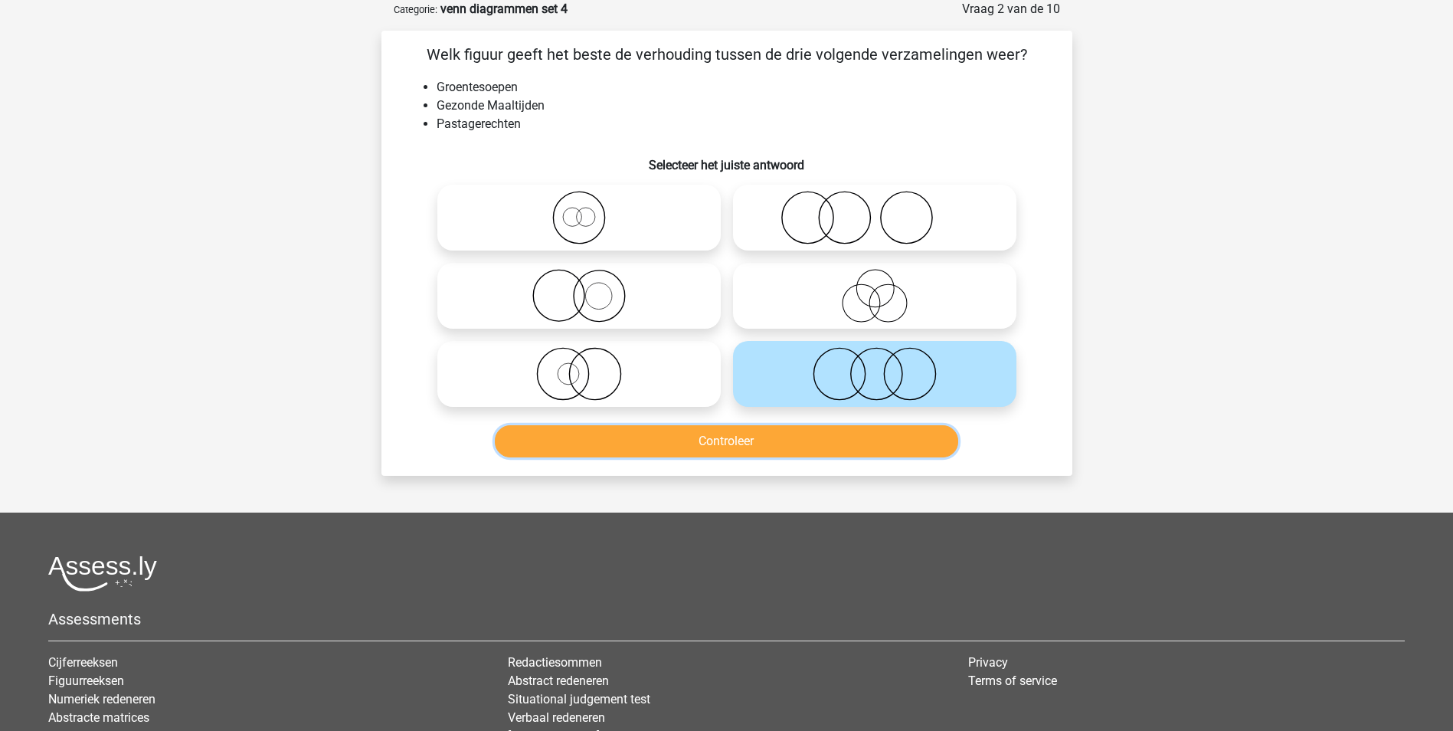
click at [873, 440] on button "Controleer" at bounding box center [726, 441] width 463 height 32
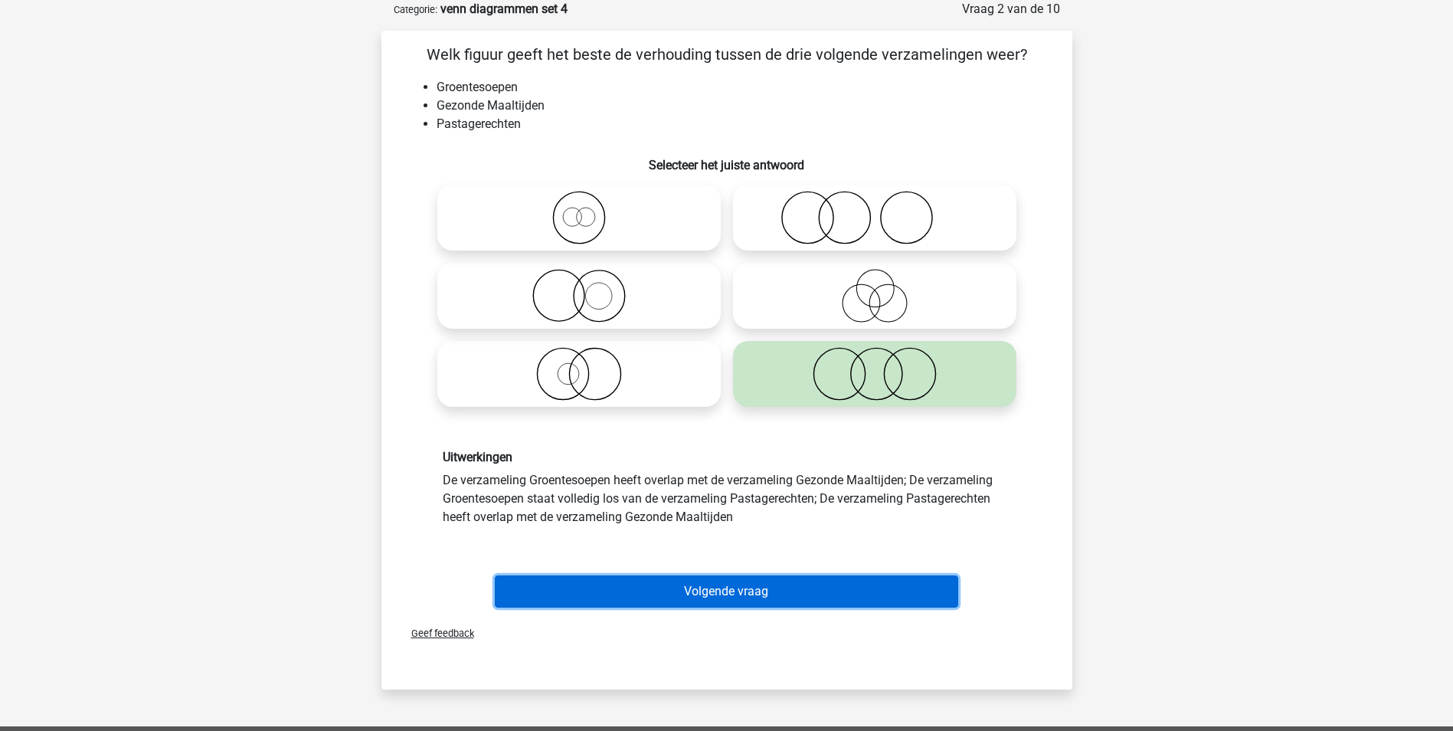
click at [784, 586] on button "Volgende vraag" at bounding box center [726, 591] width 463 height 32
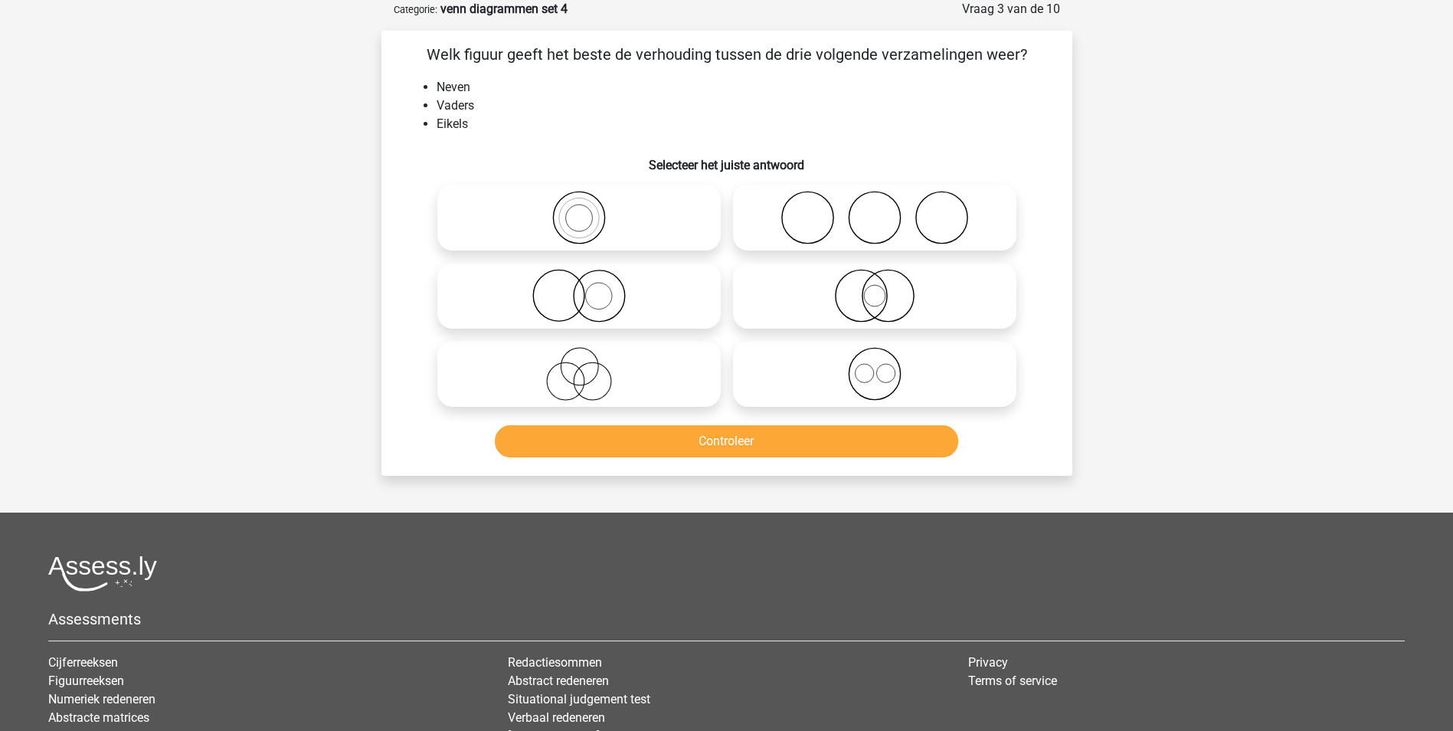
click at [581, 373] on icon at bounding box center [578, 374] width 271 height 54
click at [581, 366] on input "radio" at bounding box center [584, 361] width 10 height 10
radio input "true"
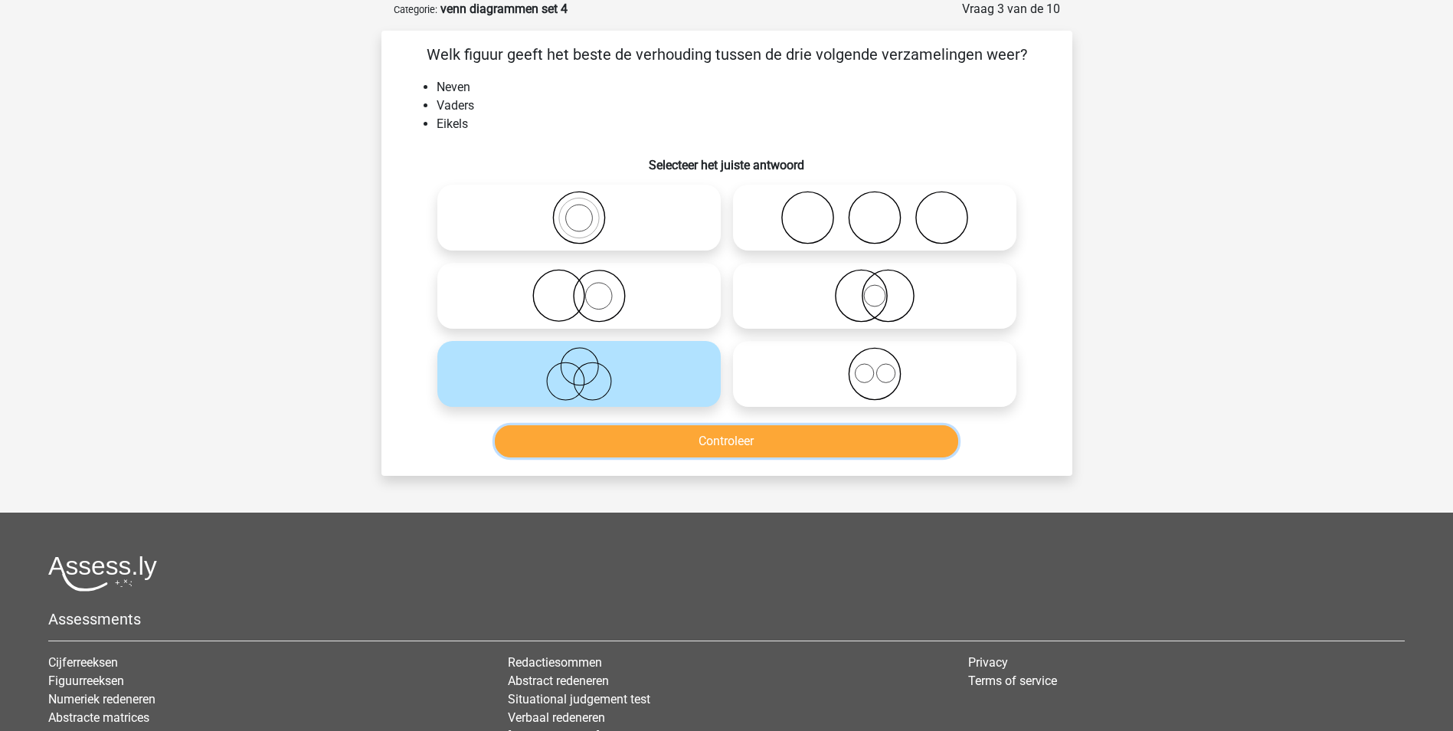
click at [636, 445] on button "Controleer" at bounding box center [726, 441] width 463 height 32
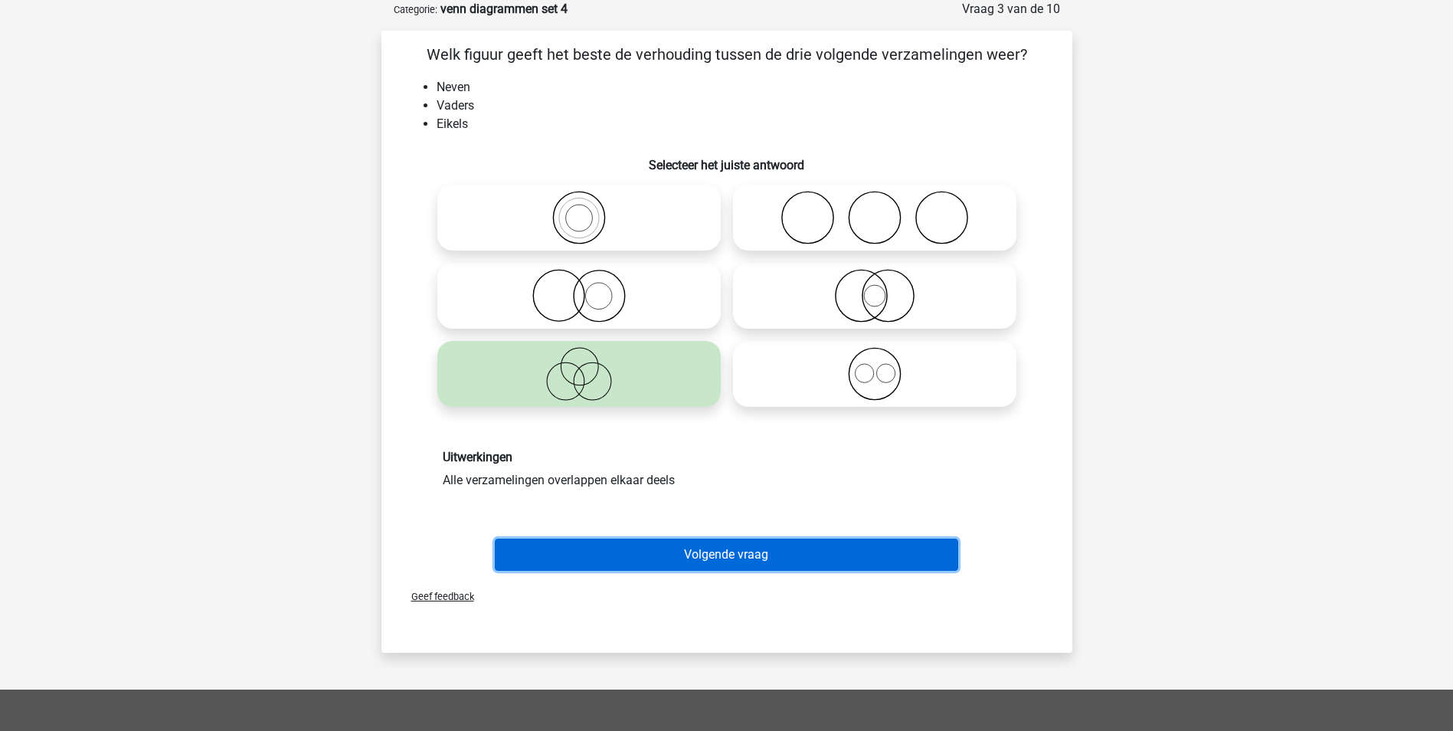
click at [685, 558] on button "Volgende vraag" at bounding box center [726, 554] width 463 height 32
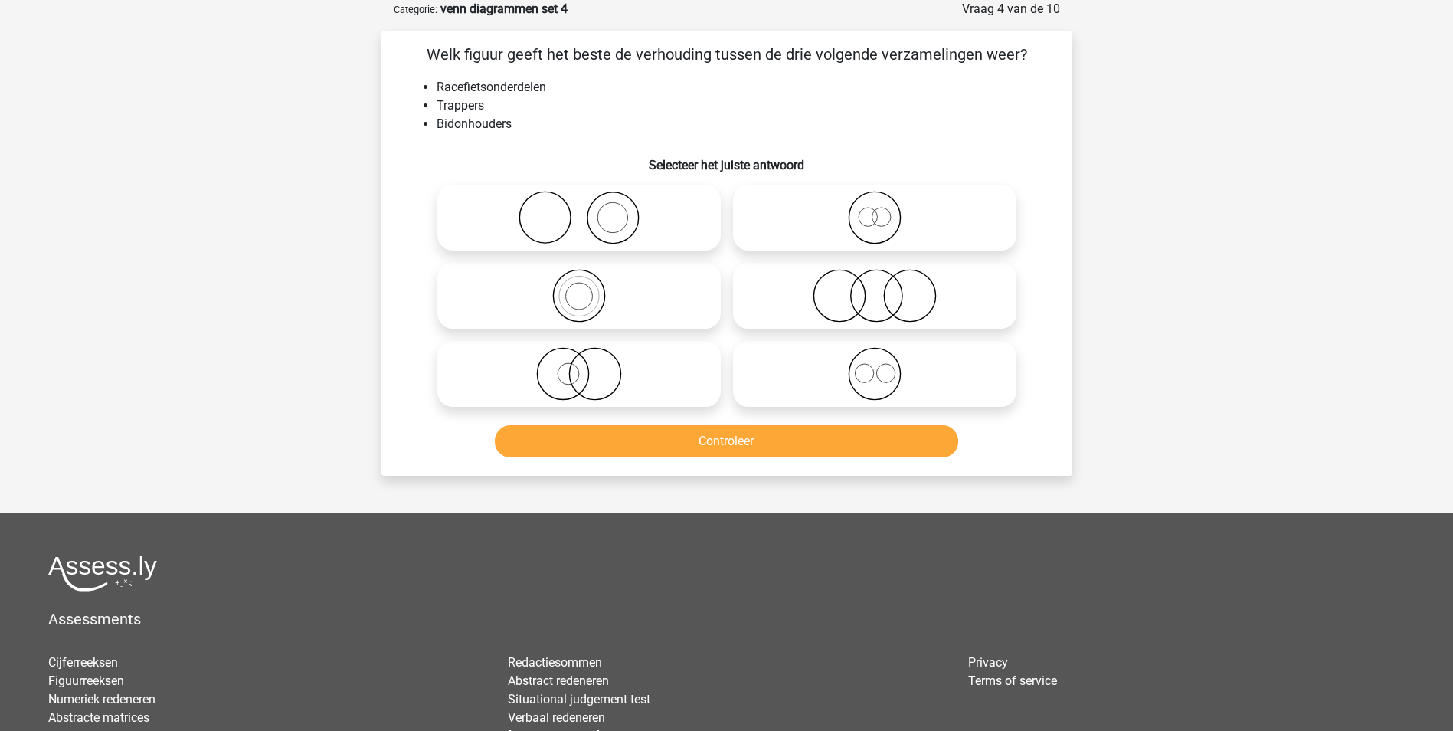
click at [869, 299] on icon at bounding box center [874, 296] width 271 height 54
click at [875, 288] on input "radio" at bounding box center [880, 283] width 10 height 10
radio input "true"
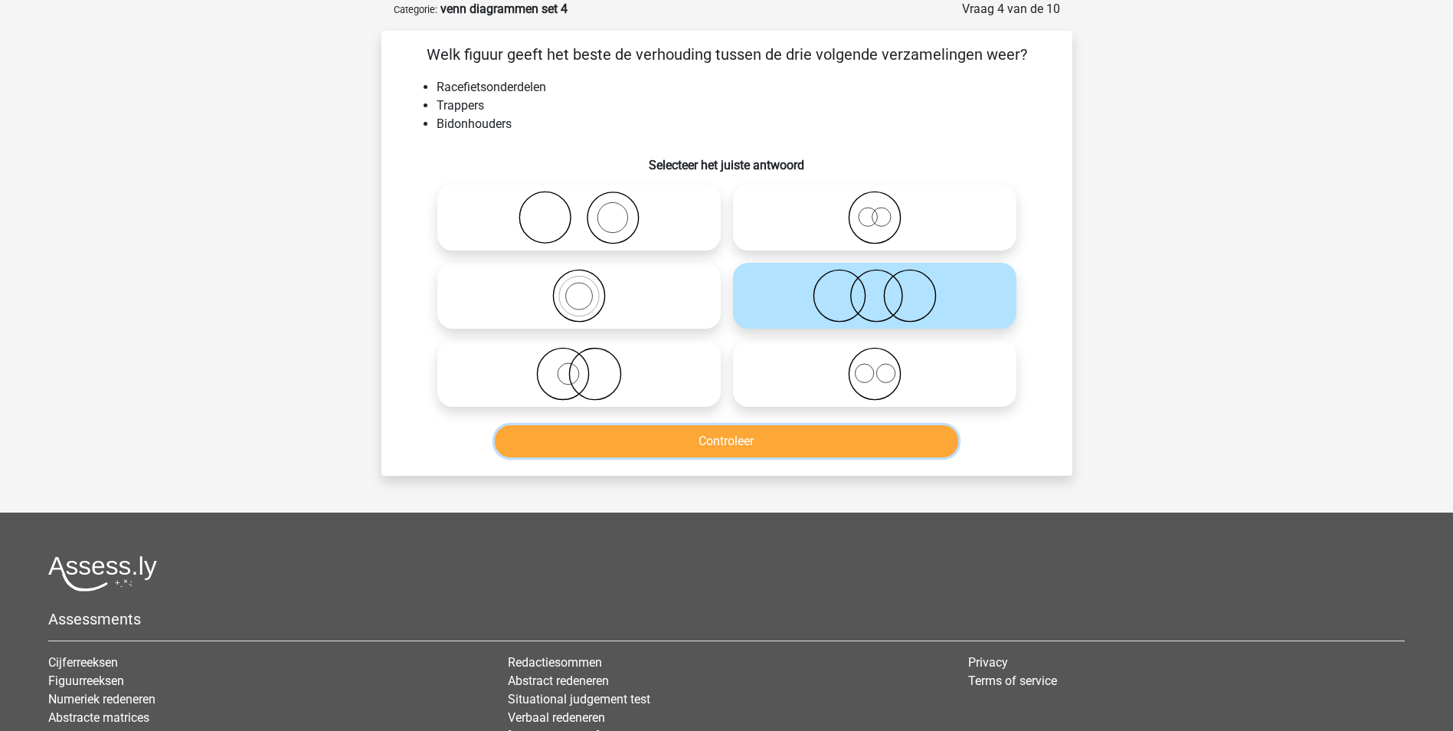
click at [827, 439] on button "Controleer" at bounding box center [726, 441] width 463 height 32
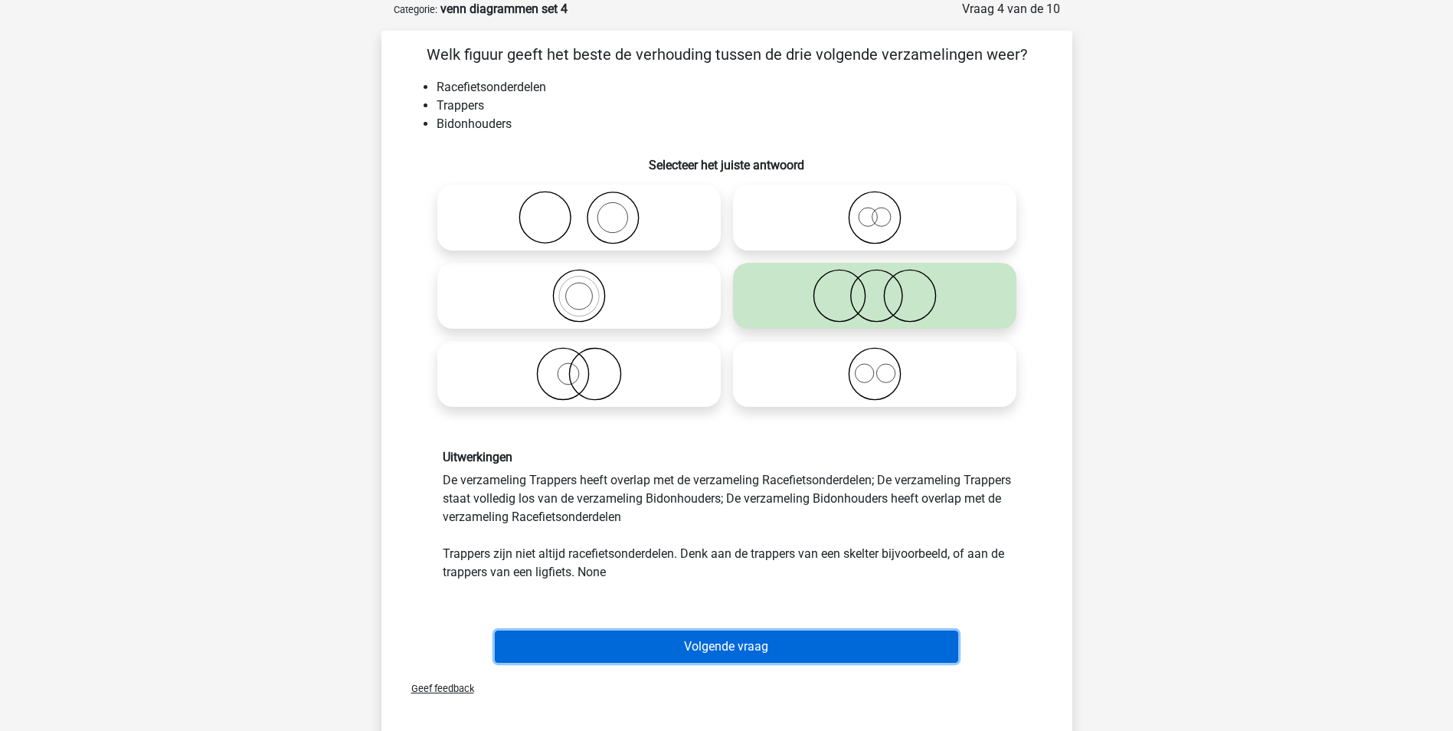
click at [796, 647] on button "Volgende vraag" at bounding box center [726, 646] width 463 height 32
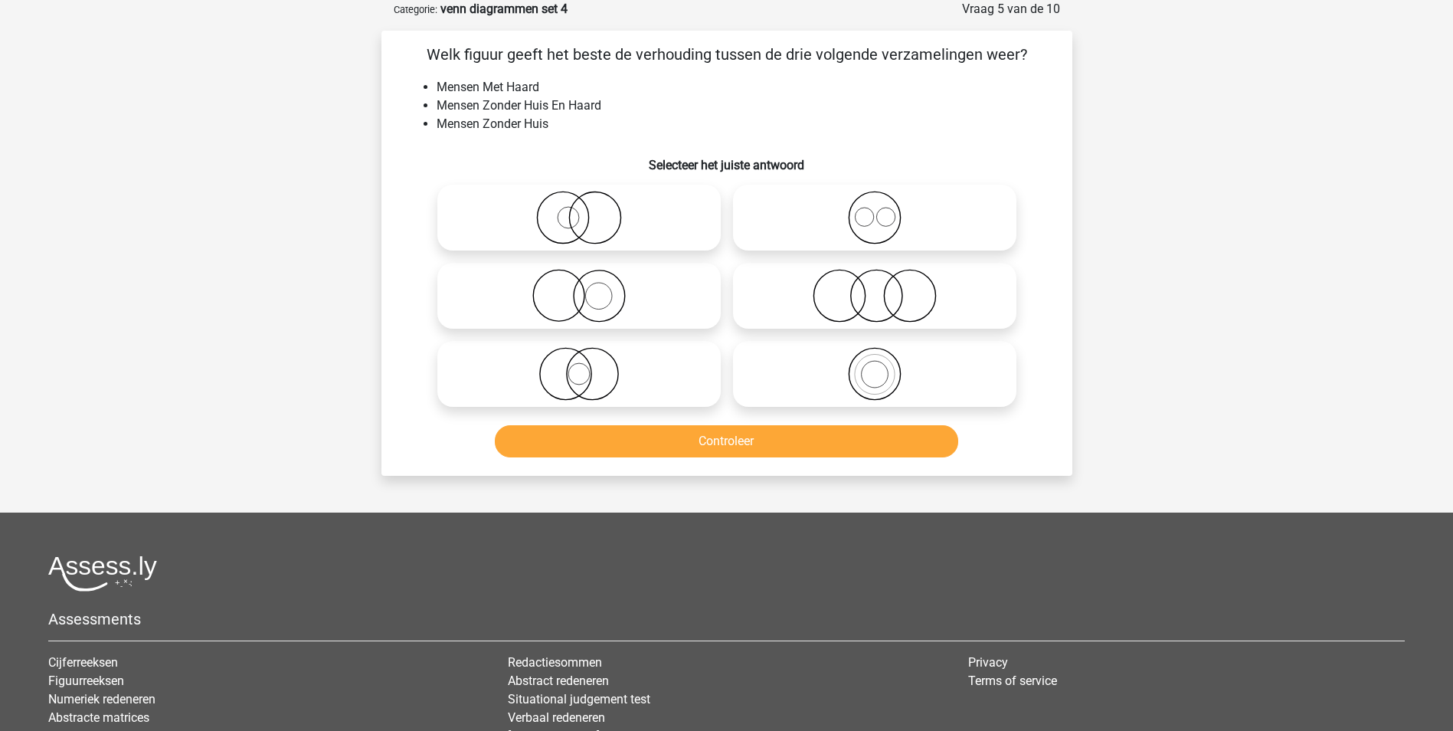
click at [646, 294] on icon at bounding box center [578, 296] width 271 height 54
click at [589, 288] on input "radio" at bounding box center [584, 283] width 10 height 10
radio input "true"
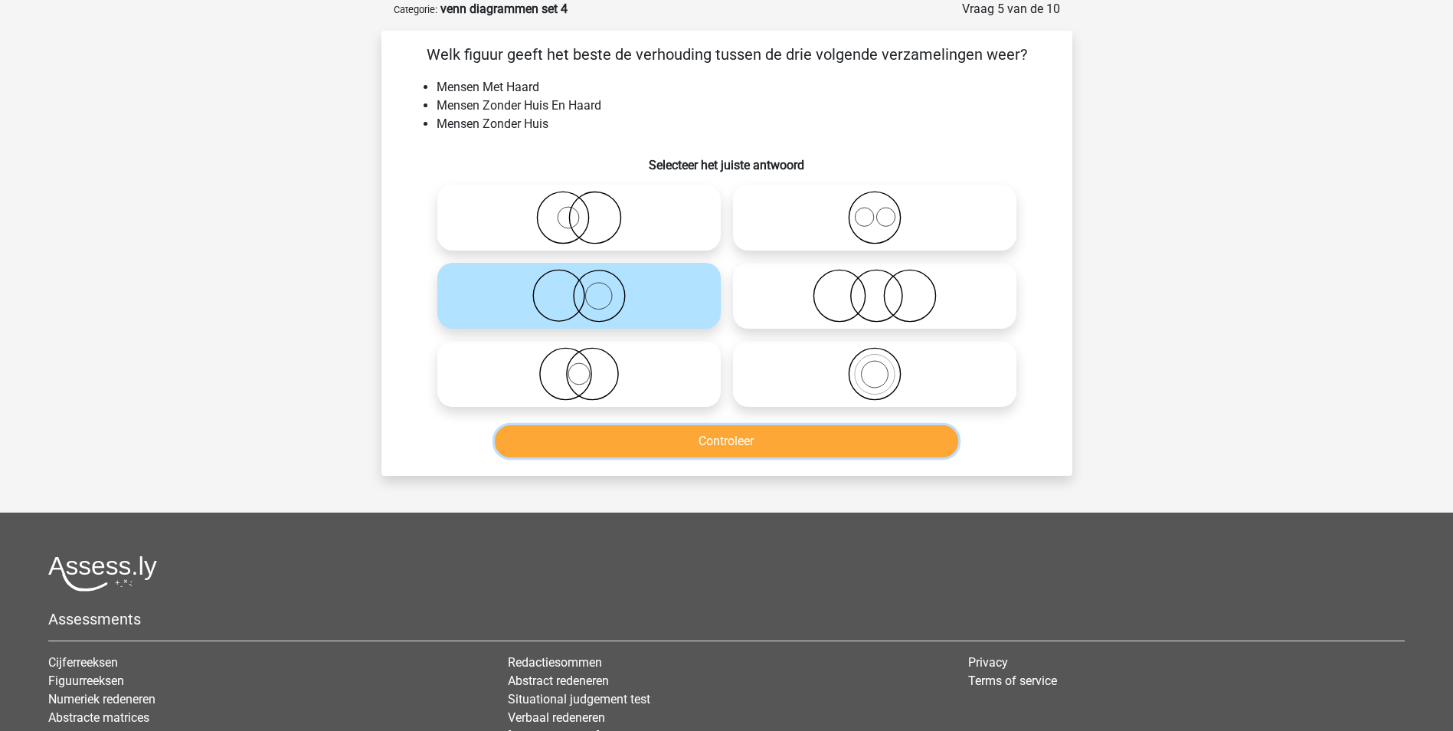
click at [661, 442] on button "Controleer" at bounding box center [726, 441] width 463 height 32
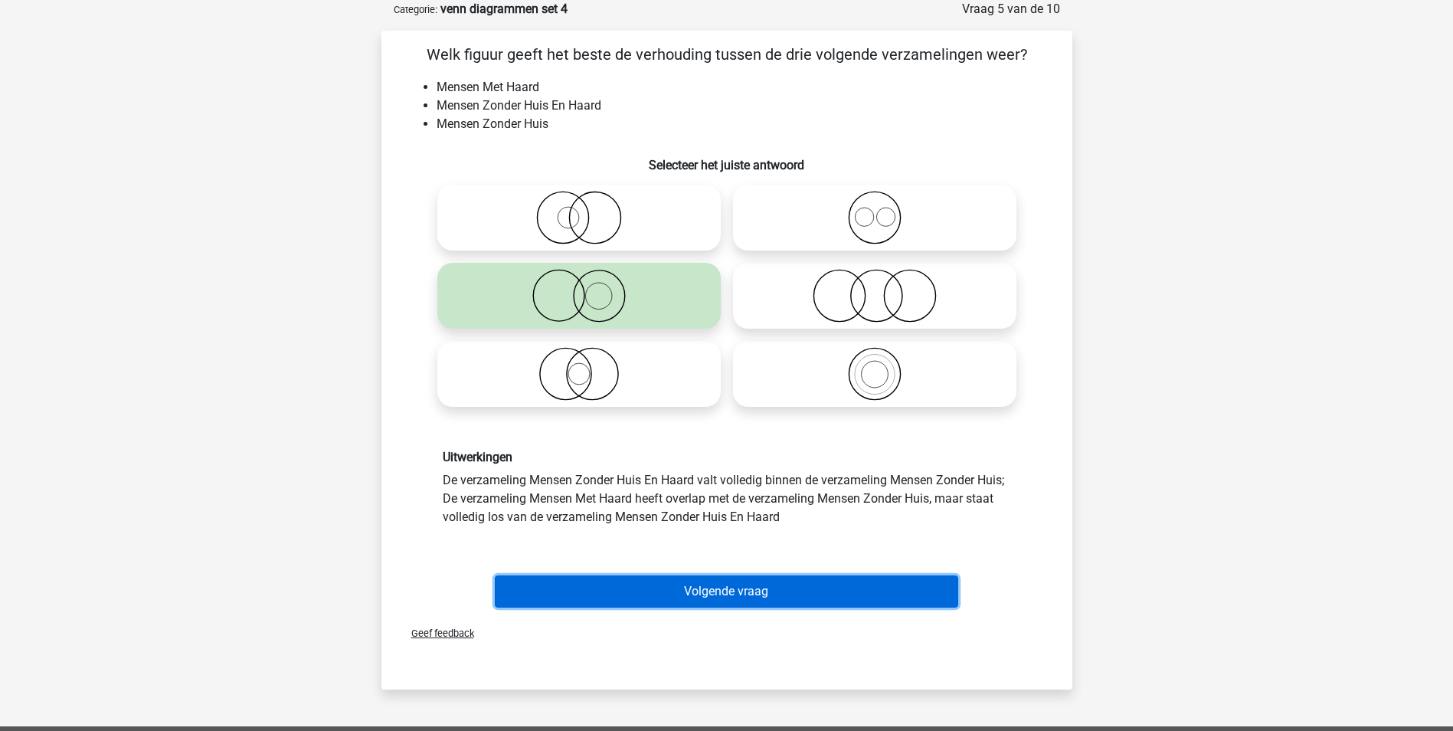
click at [716, 584] on button "Volgende vraag" at bounding box center [726, 591] width 463 height 32
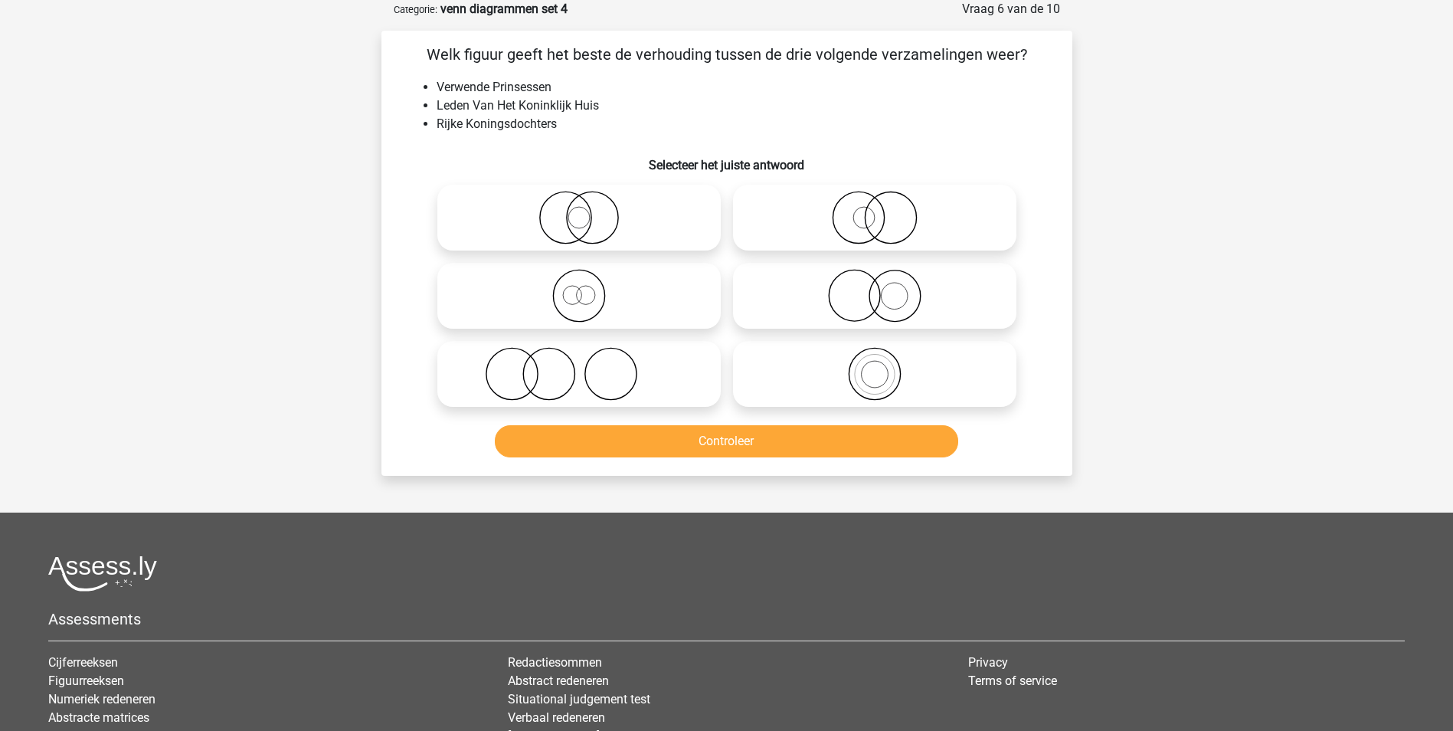
click at [578, 299] on icon at bounding box center [578, 296] width 271 height 54
click at [579, 288] on input "radio" at bounding box center [584, 283] width 10 height 10
radio input "true"
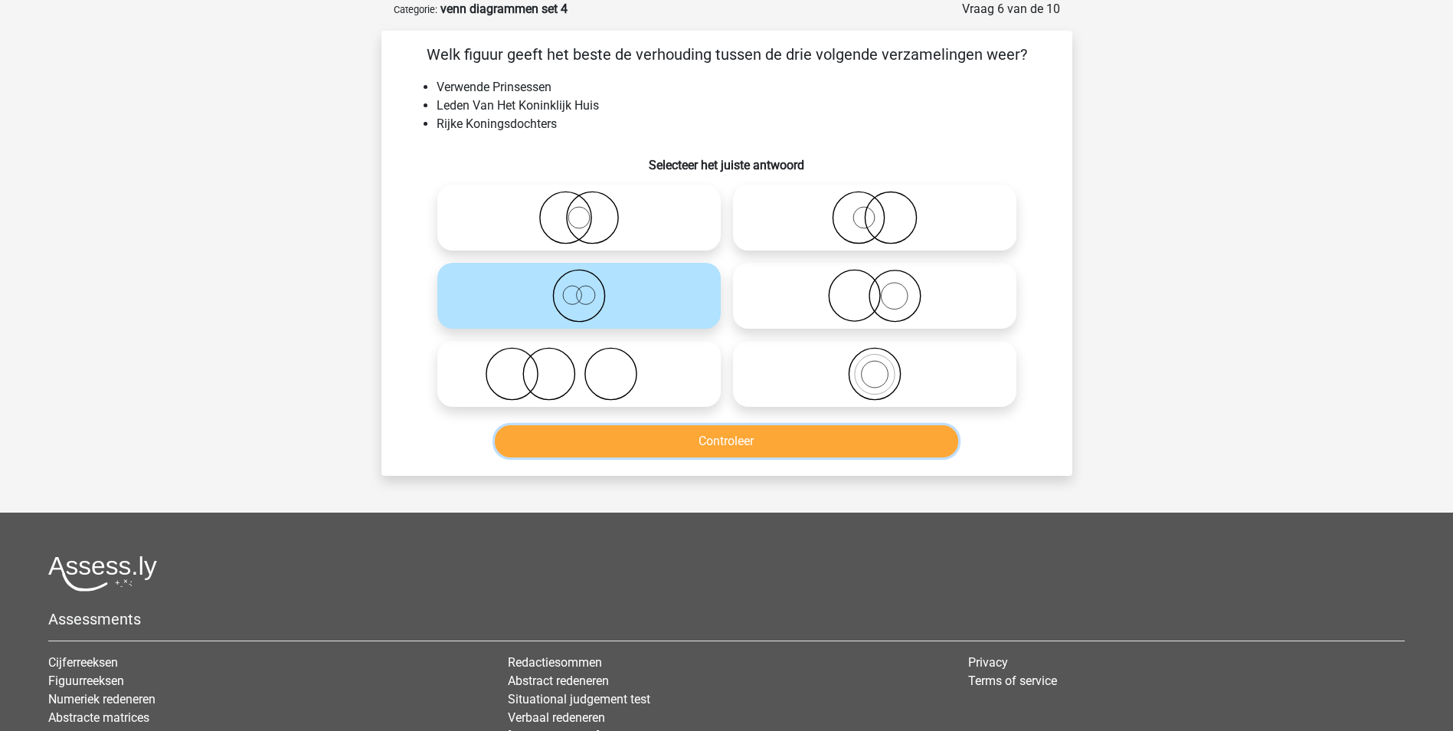
click at [726, 444] on button "Controleer" at bounding box center [726, 441] width 463 height 32
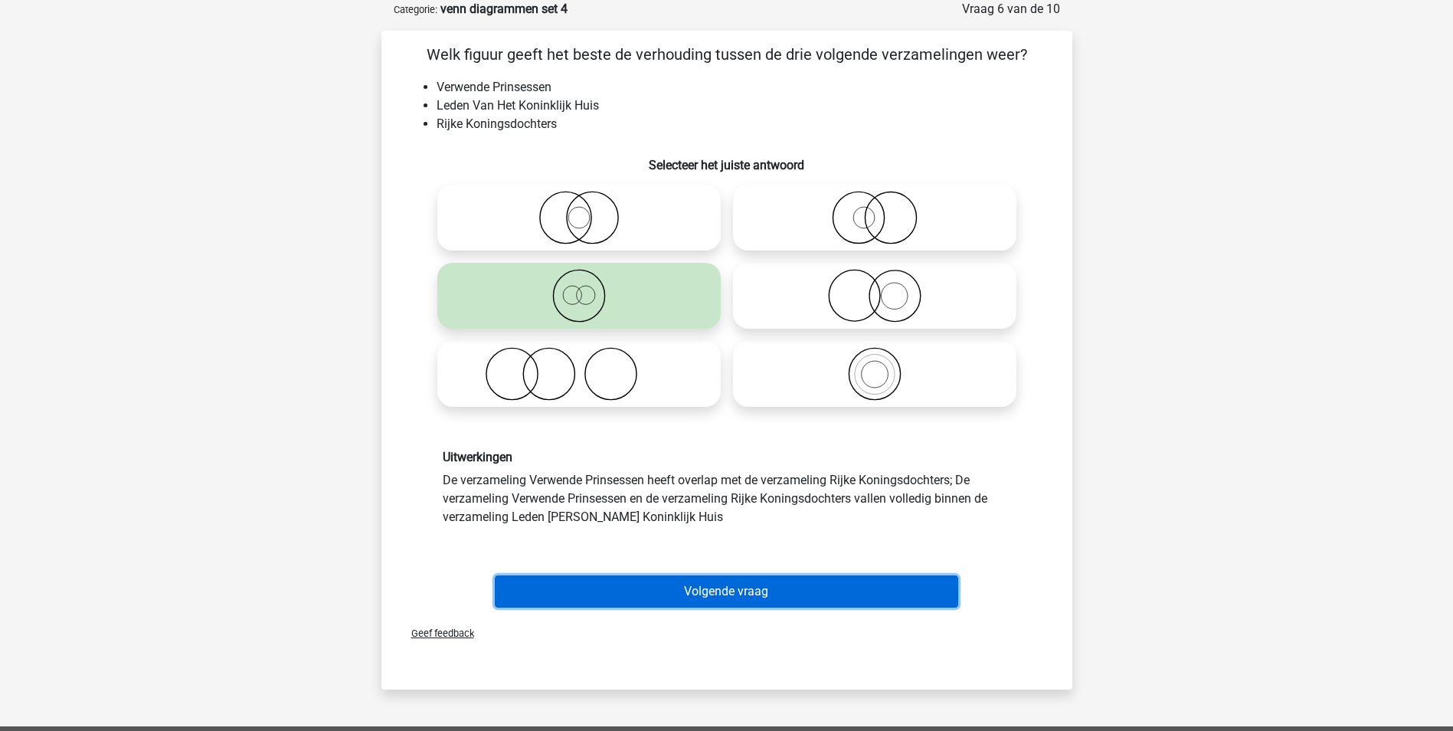
click at [741, 587] on button "Volgende vraag" at bounding box center [726, 591] width 463 height 32
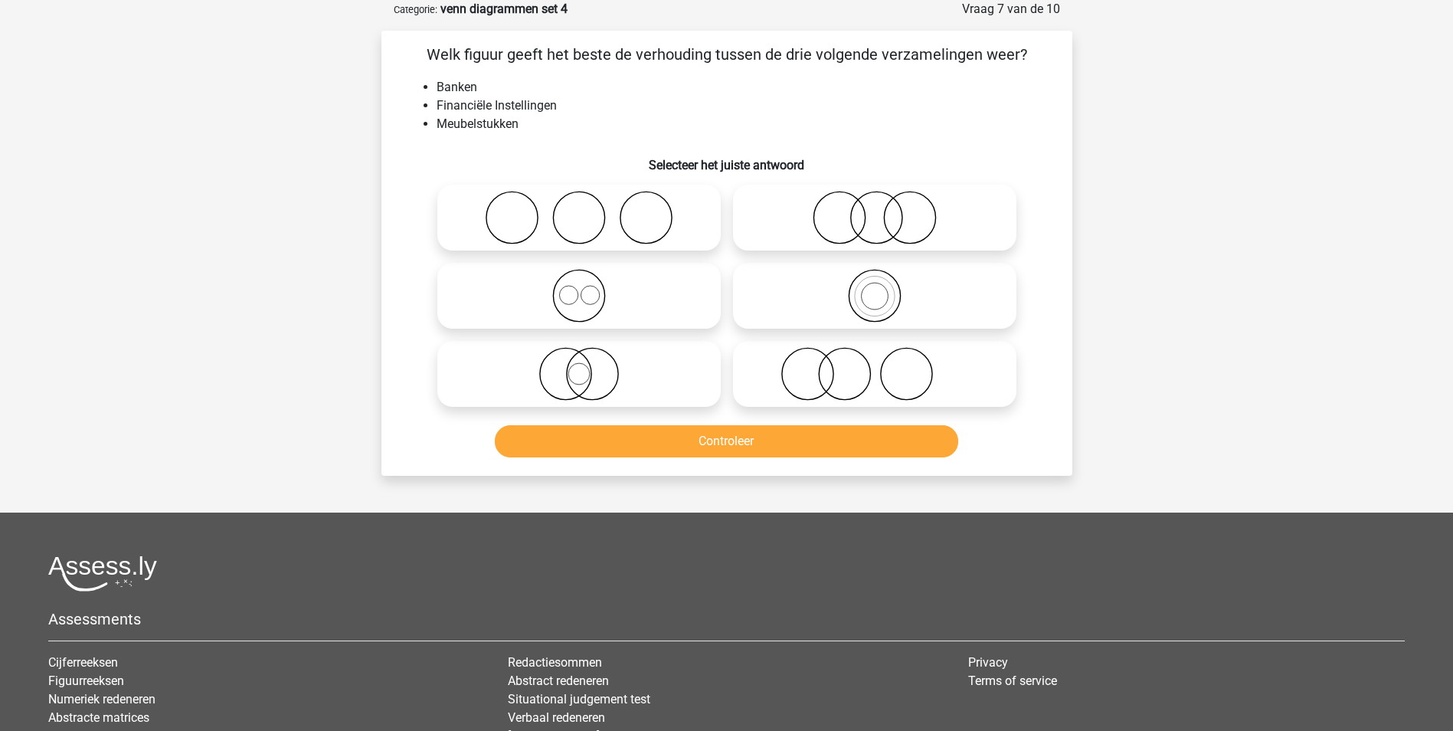
click at [585, 295] on icon at bounding box center [578, 296] width 271 height 54
click at [585, 288] on input "radio" at bounding box center [584, 283] width 10 height 10
radio input "true"
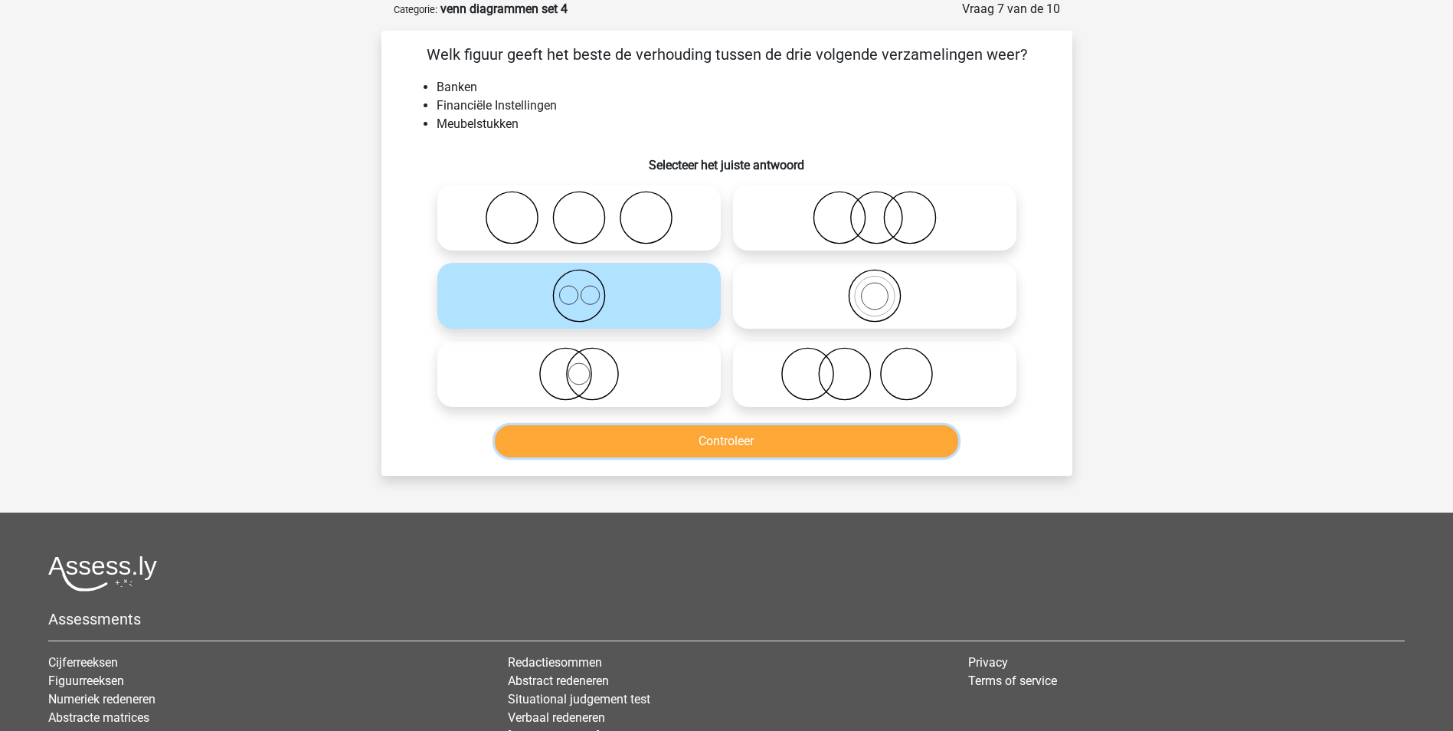
click at [664, 440] on button "Controleer" at bounding box center [726, 441] width 463 height 32
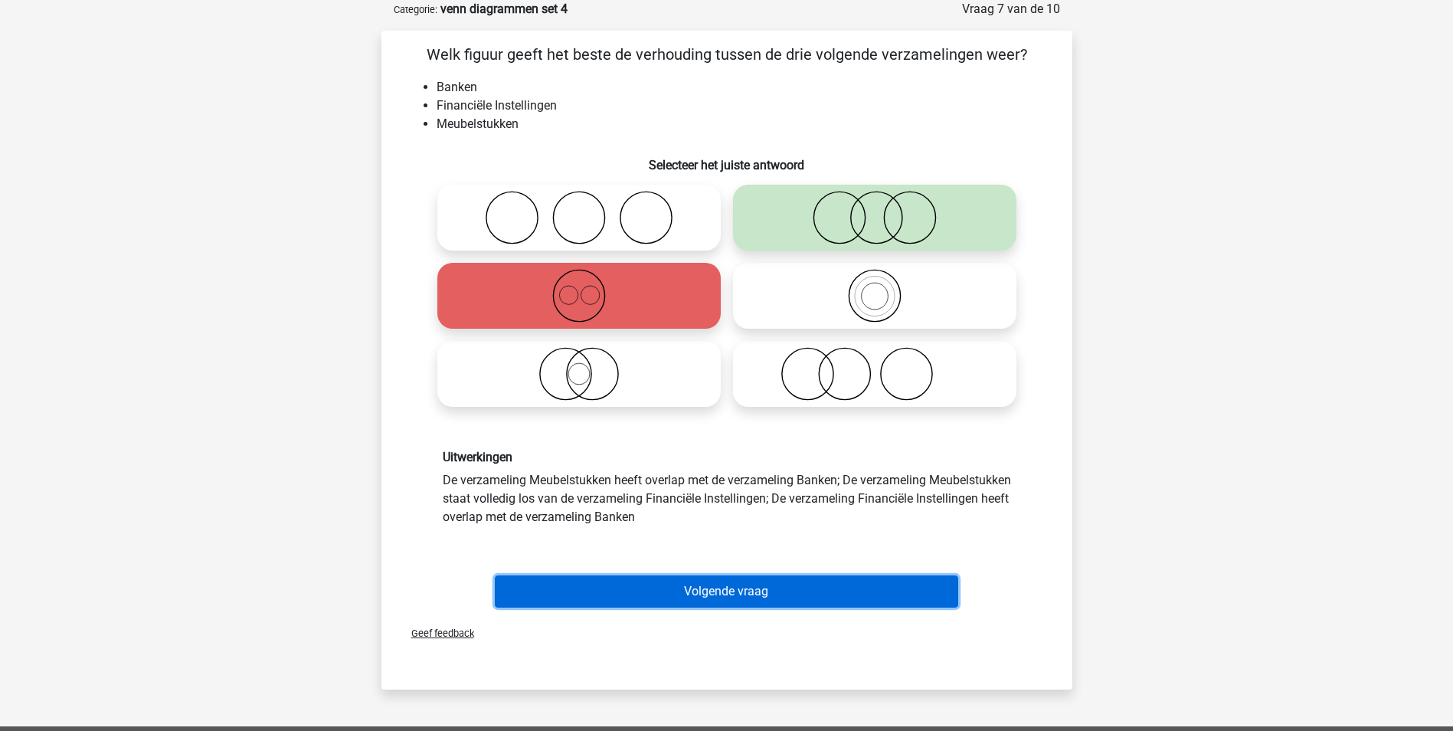
click at [691, 594] on button "Volgende vraag" at bounding box center [726, 591] width 463 height 32
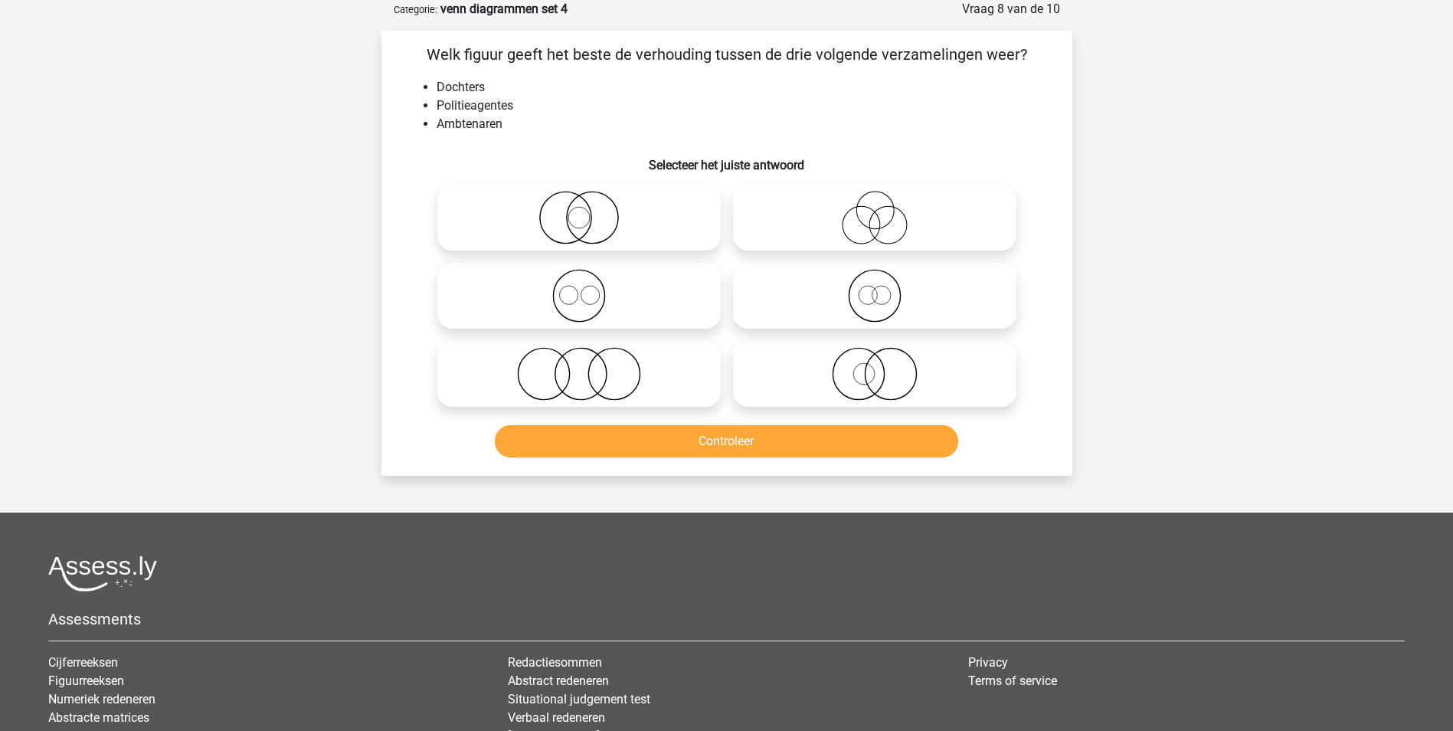
click at [881, 375] on icon at bounding box center [874, 374] width 271 height 54
click at [881, 366] on input "radio" at bounding box center [880, 361] width 10 height 10
radio input "true"
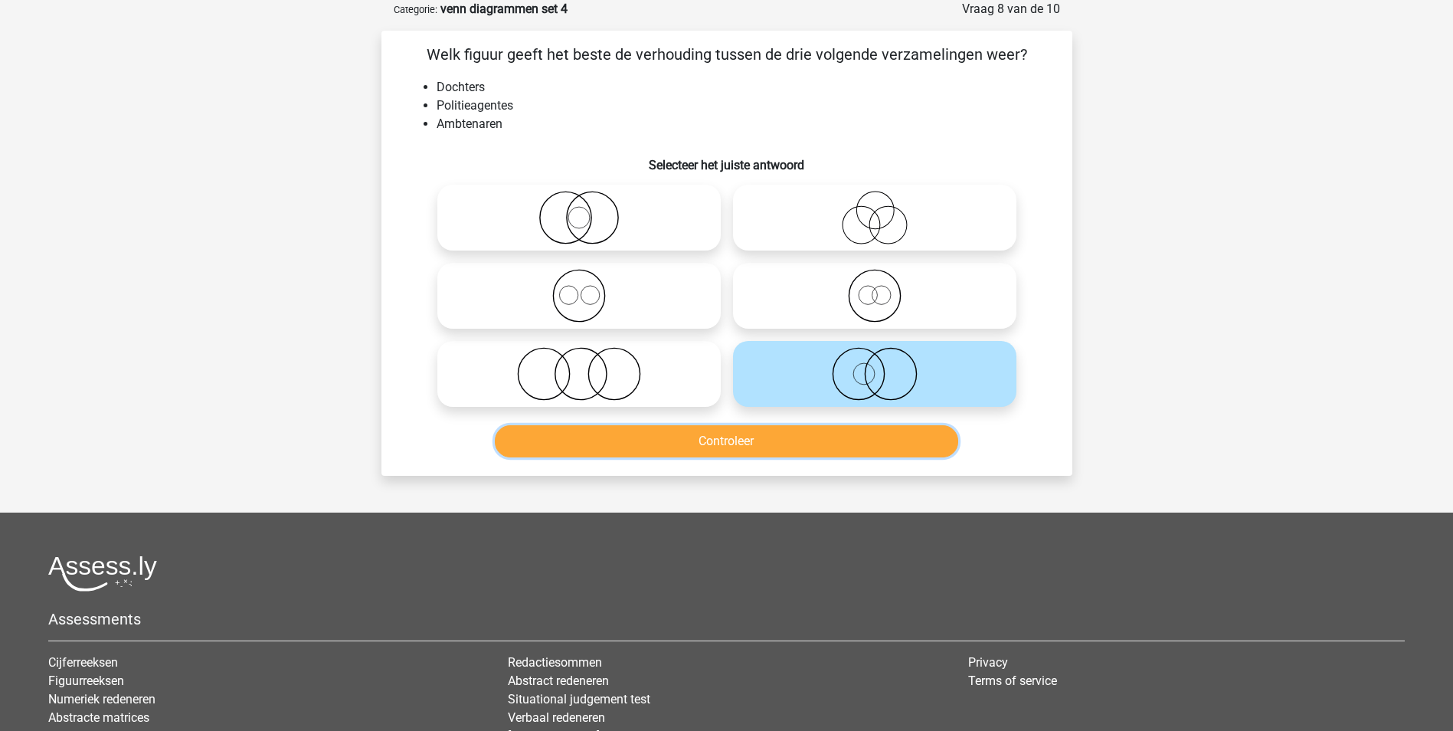
click at [850, 442] on button "Controleer" at bounding box center [726, 441] width 463 height 32
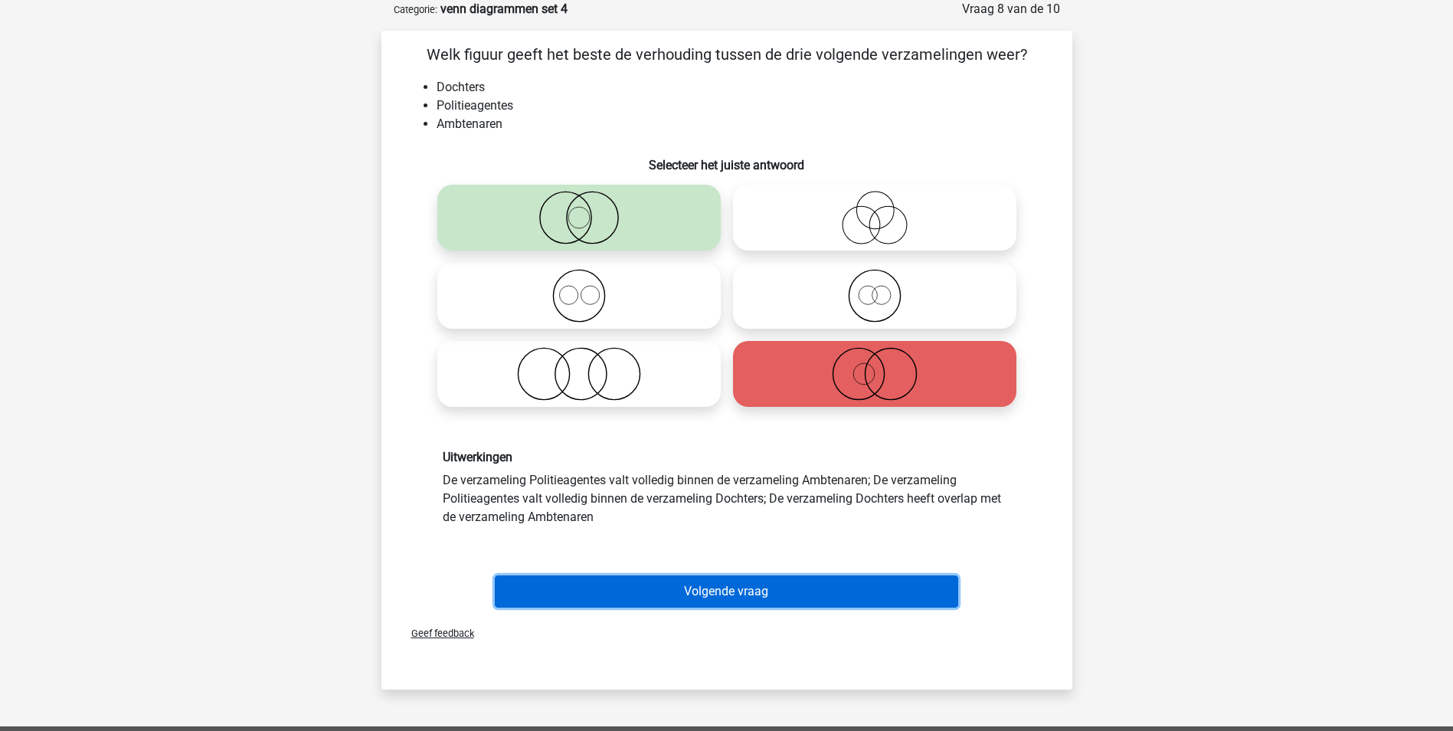
click at [679, 593] on button "Volgende vraag" at bounding box center [726, 591] width 463 height 32
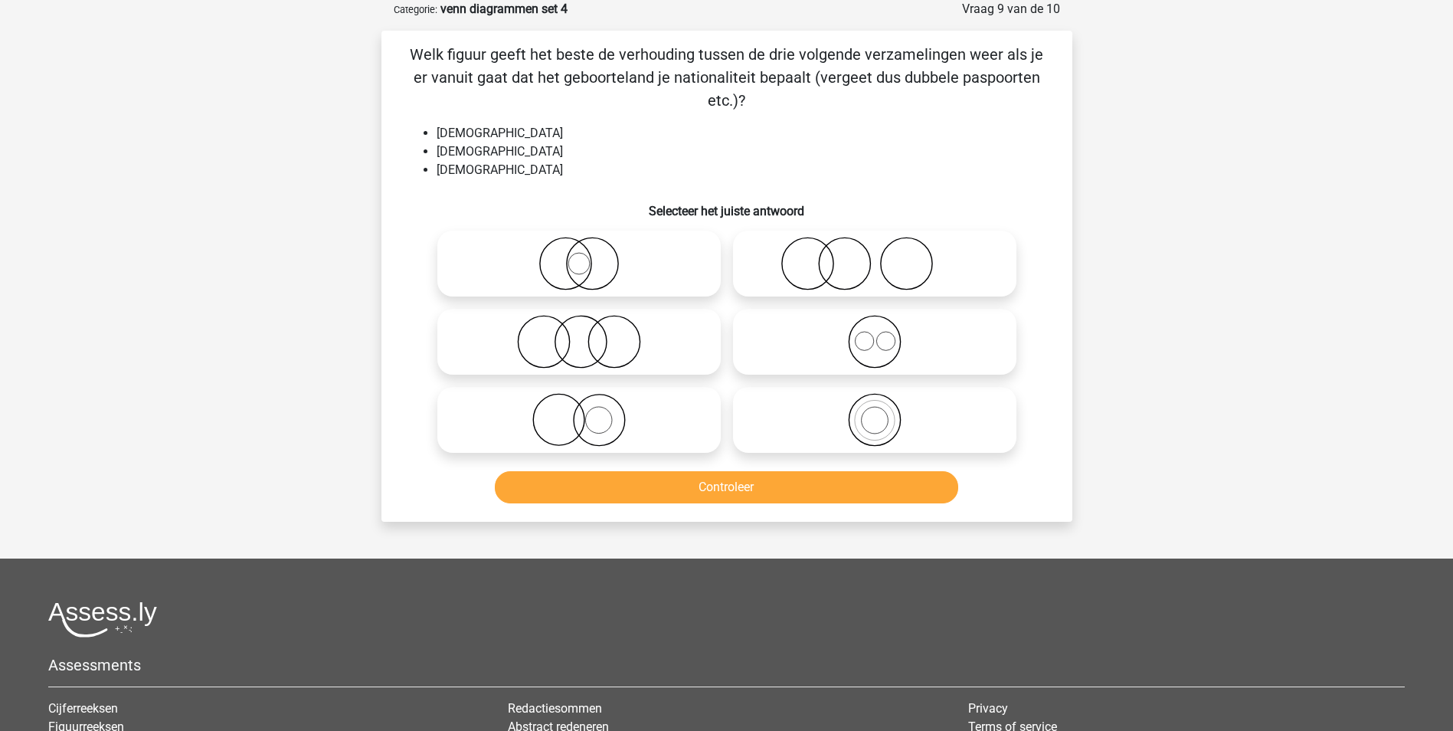
click at [869, 333] on icon at bounding box center [874, 342] width 271 height 54
click at [875, 333] on input "radio" at bounding box center [880, 329] width 10 height 10
radio input "true"
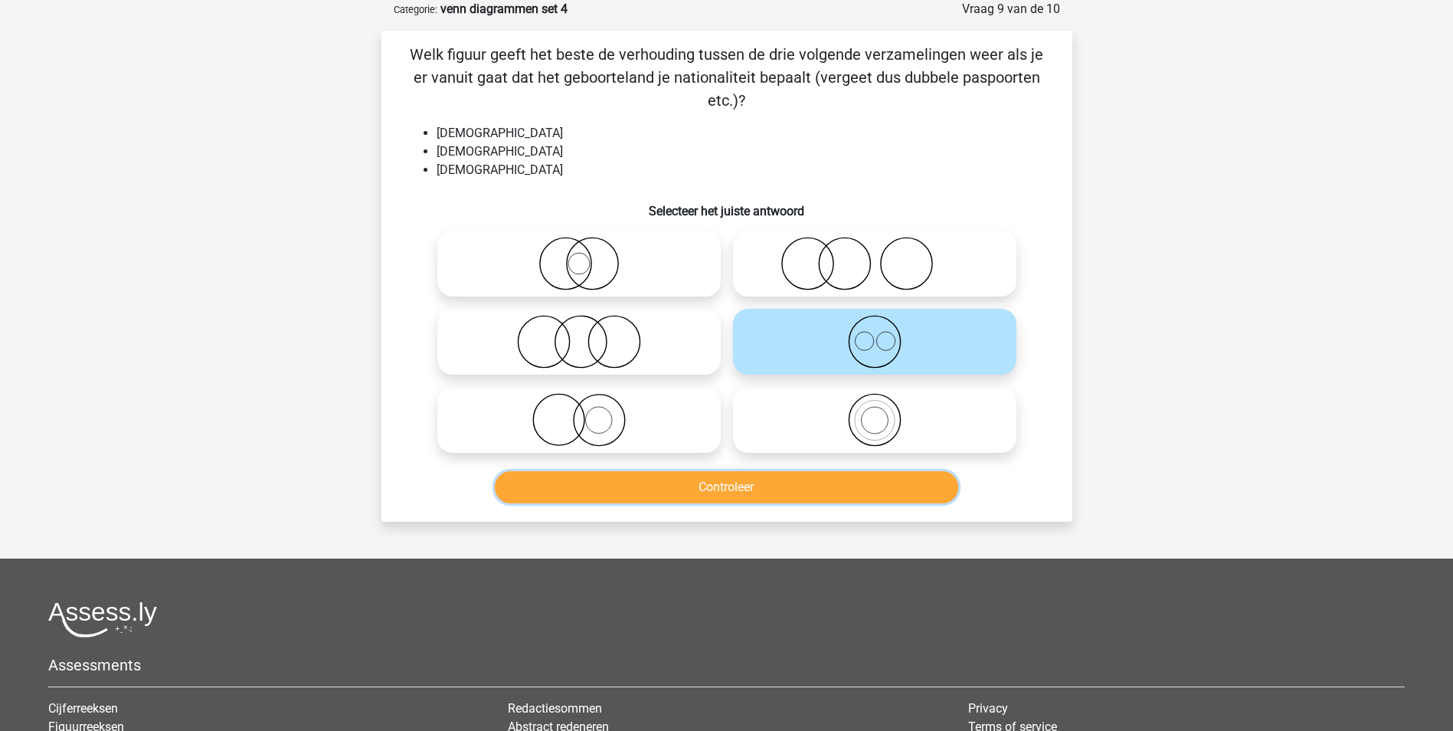
click at [813, 481] on button "Controleer" at bounding box center [726, 487] width 463 height 32
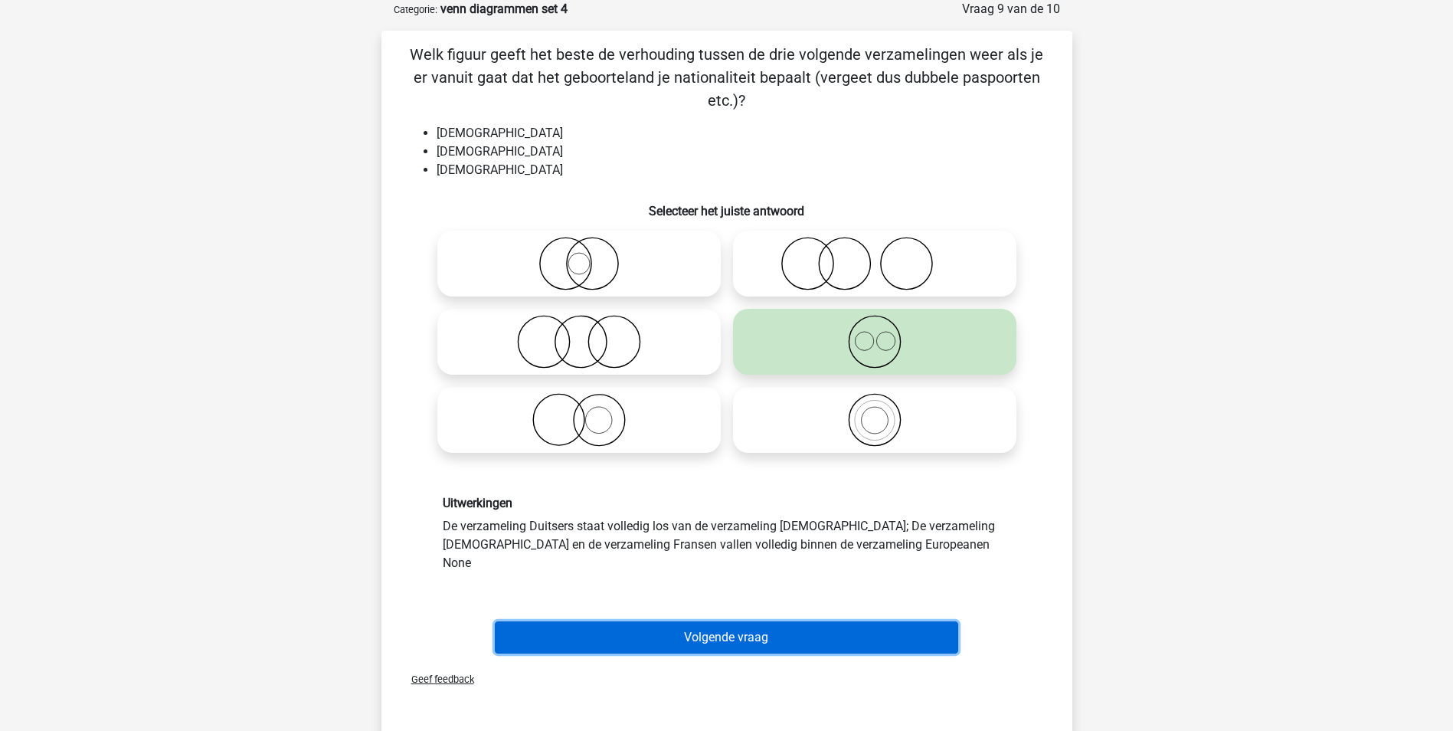
click at [739, 621] on button "Volgende vraag" at bounding box center [726, 637] width 463 height 32
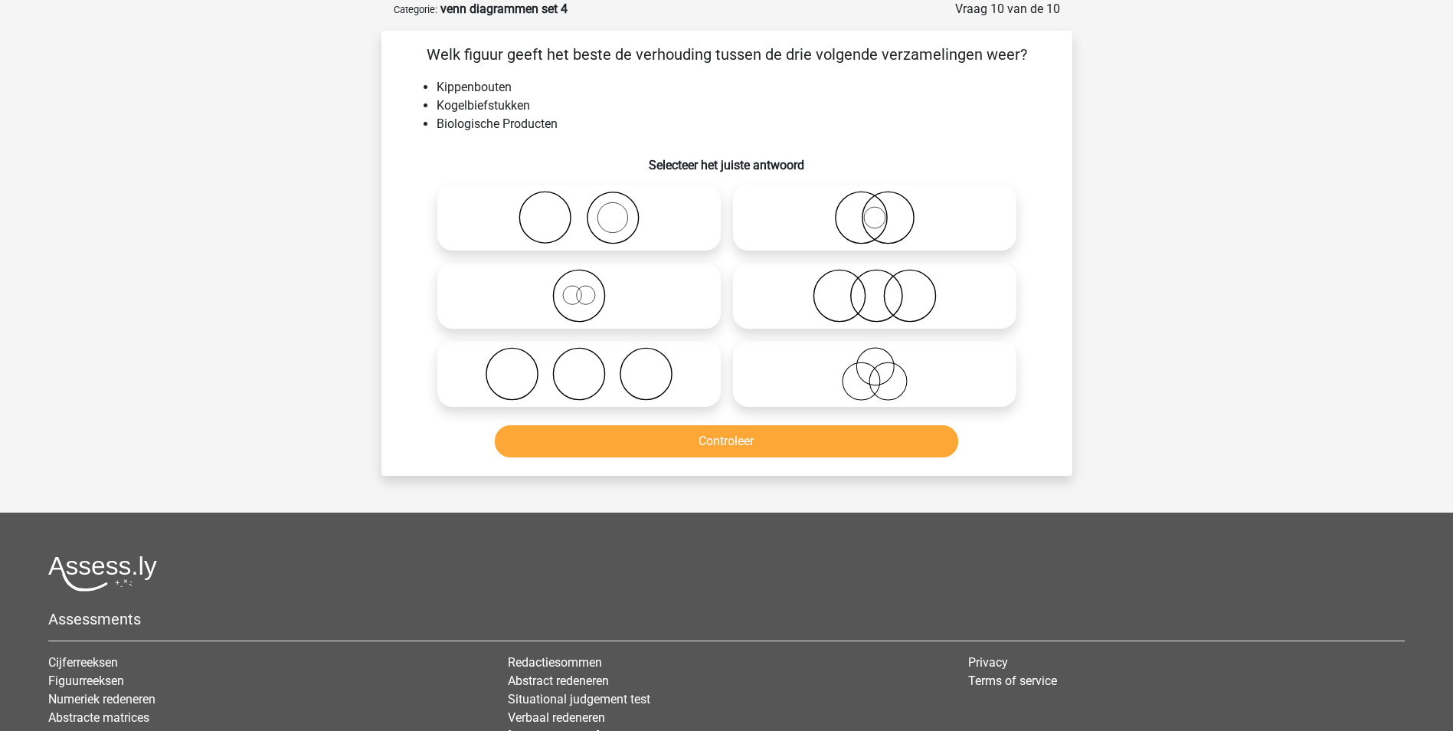
click at [876, 295] on icon at bounding box center [874, 296] width 271 height 54
click at [876, 288] on input "radio" at bounding box center [880, 283] width 10 height 10
radio input "true"
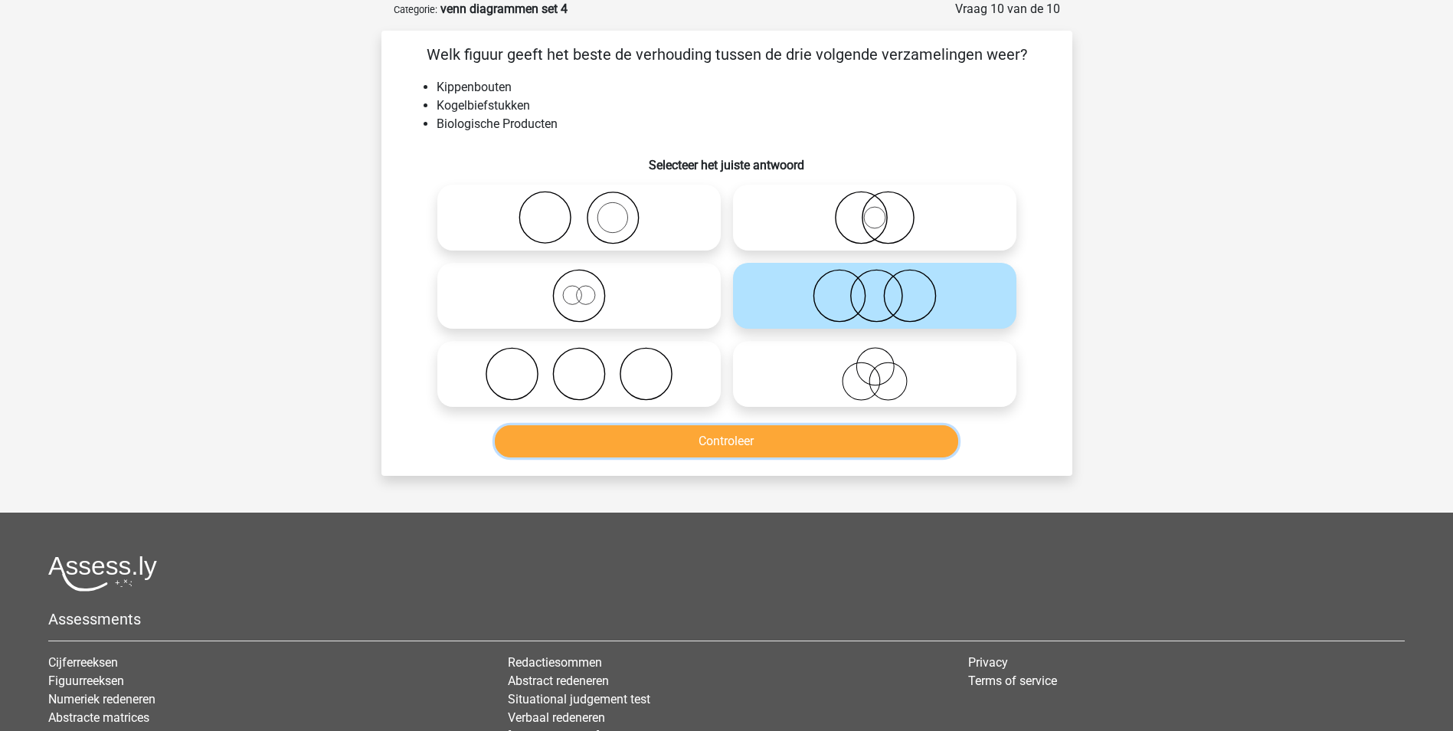
click at [696, 442] on button "Controleer" at bounding box center [726, 441] width 463 height 32
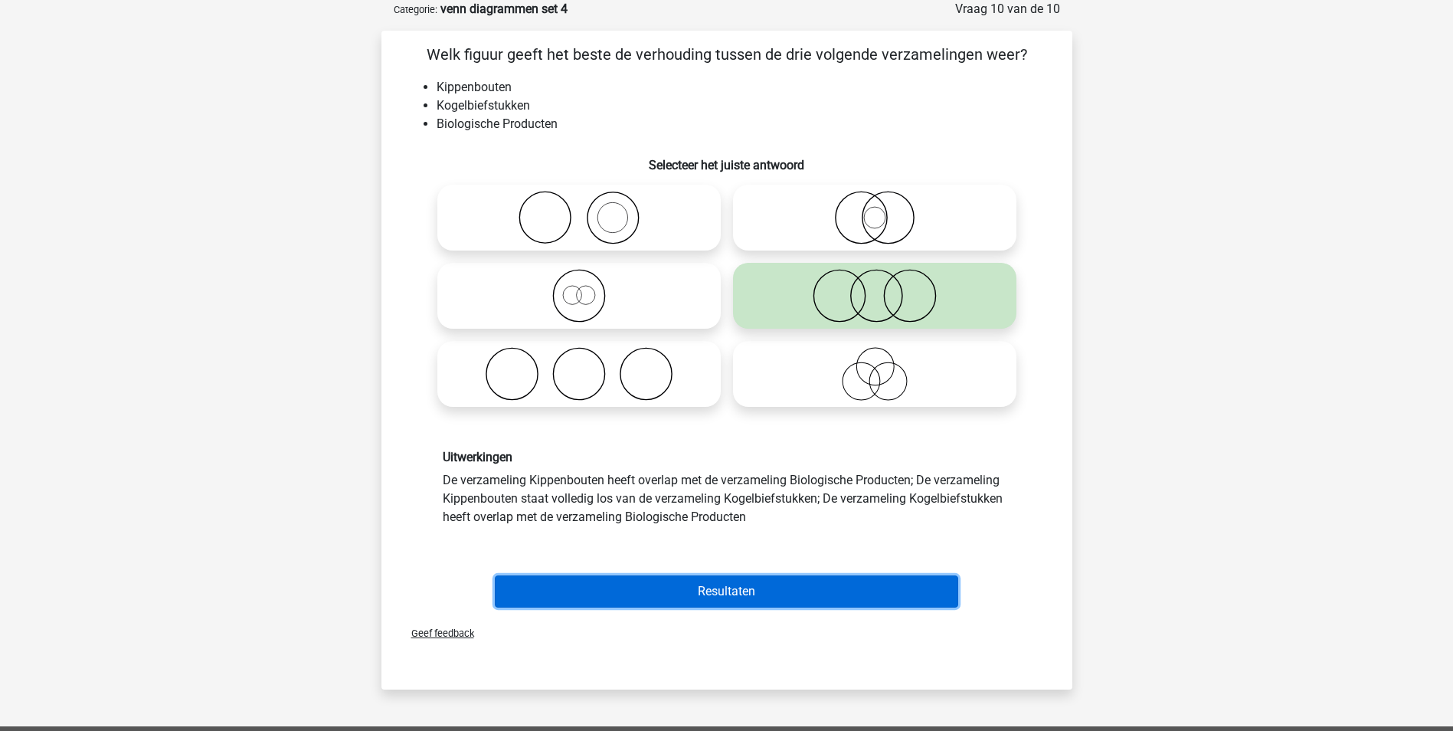
click at [701, 590] on button "Resultaten" at bounding box center [726, 591] width 463 height 32
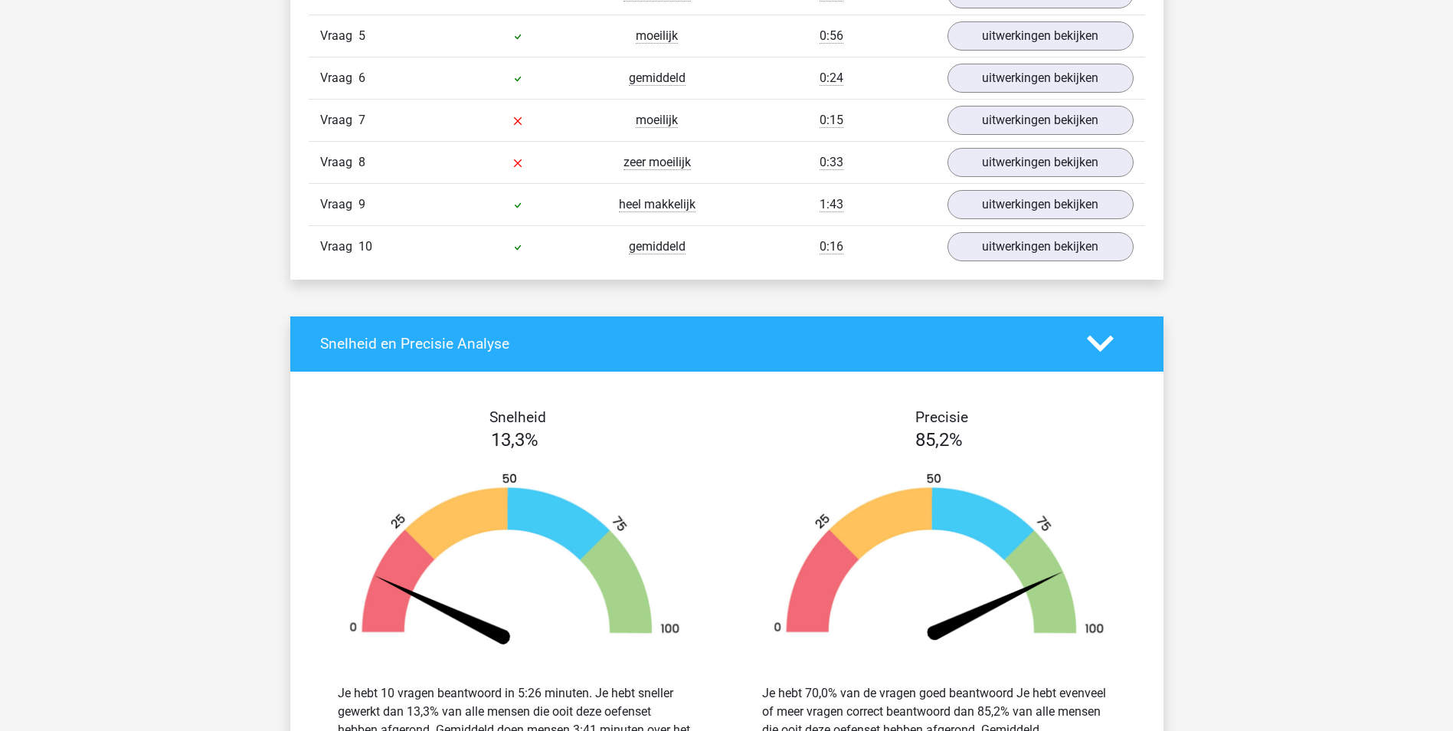
scroll to position [1072, 0]
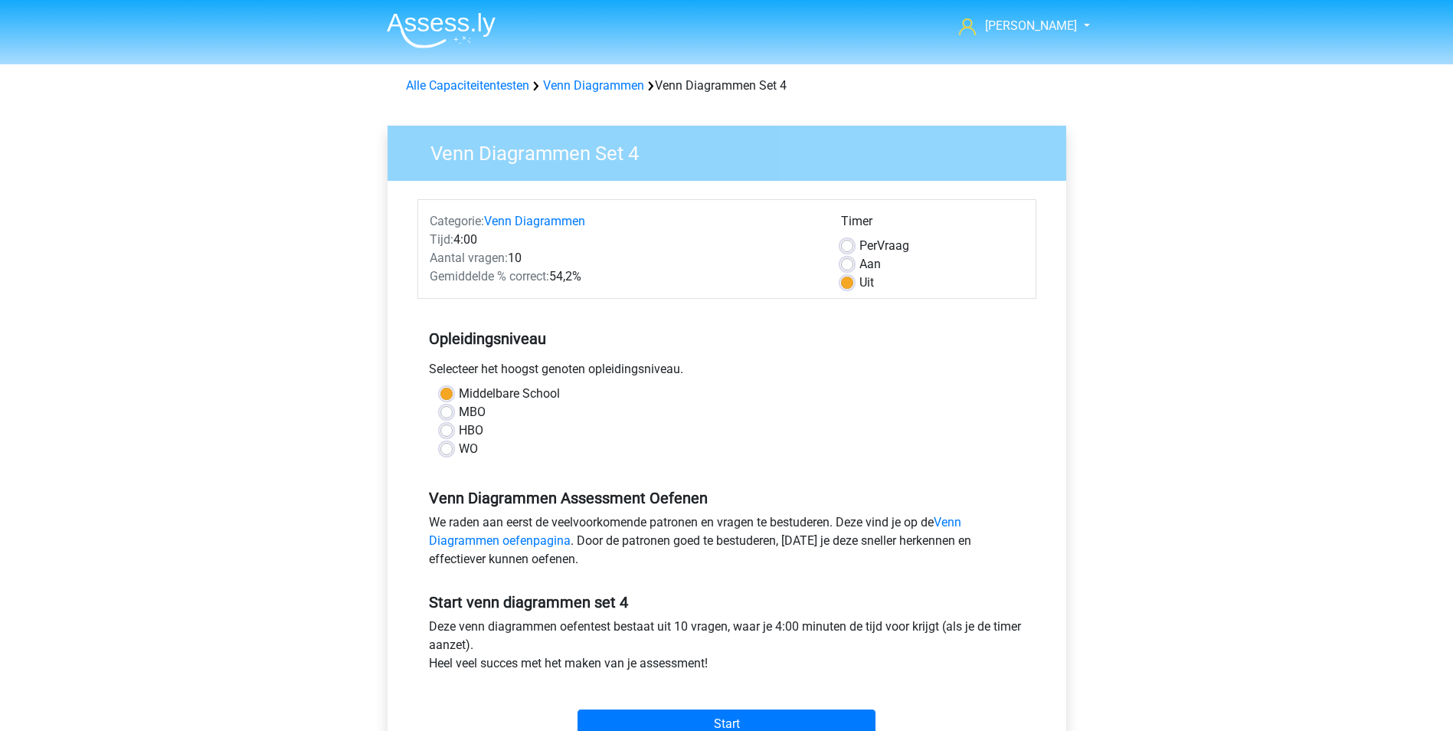
scroll to position [383, 0]
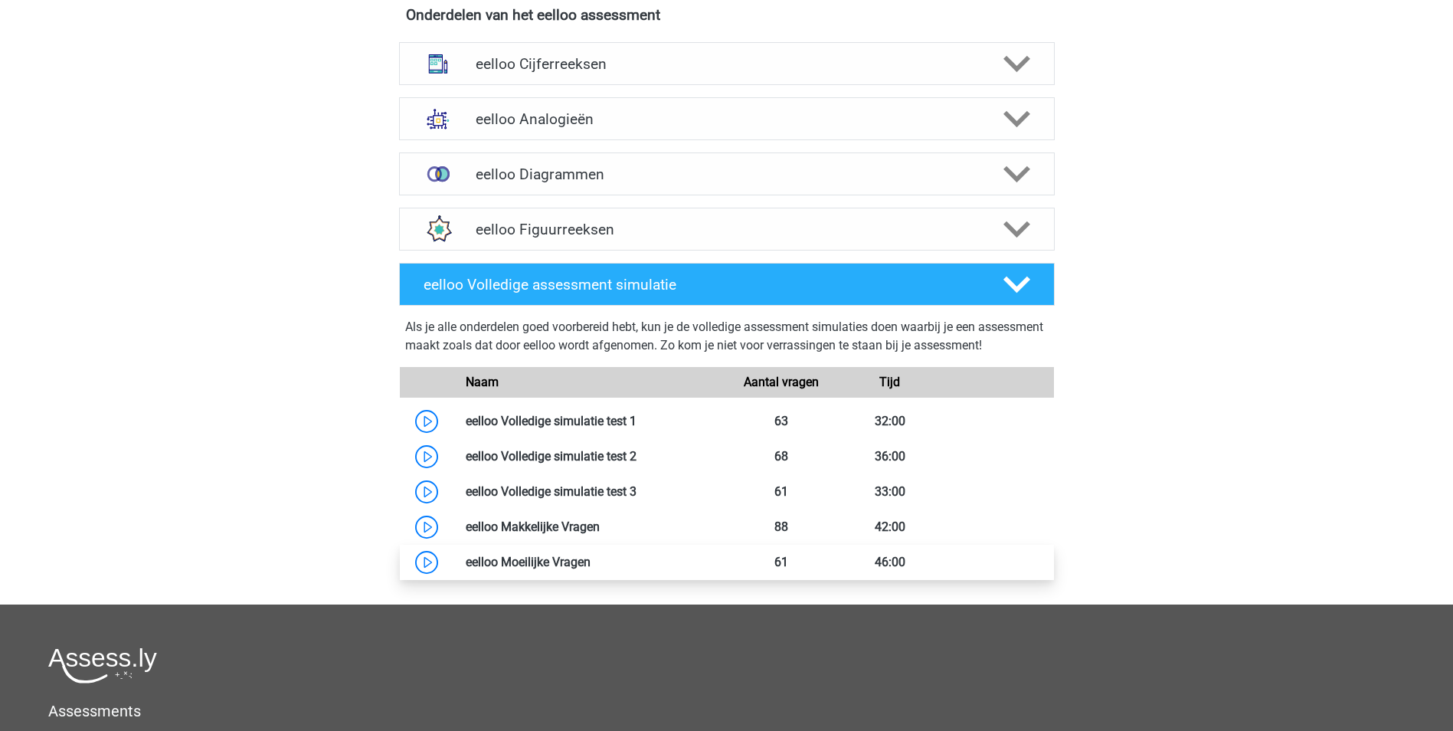
scroll to position [460, 0]
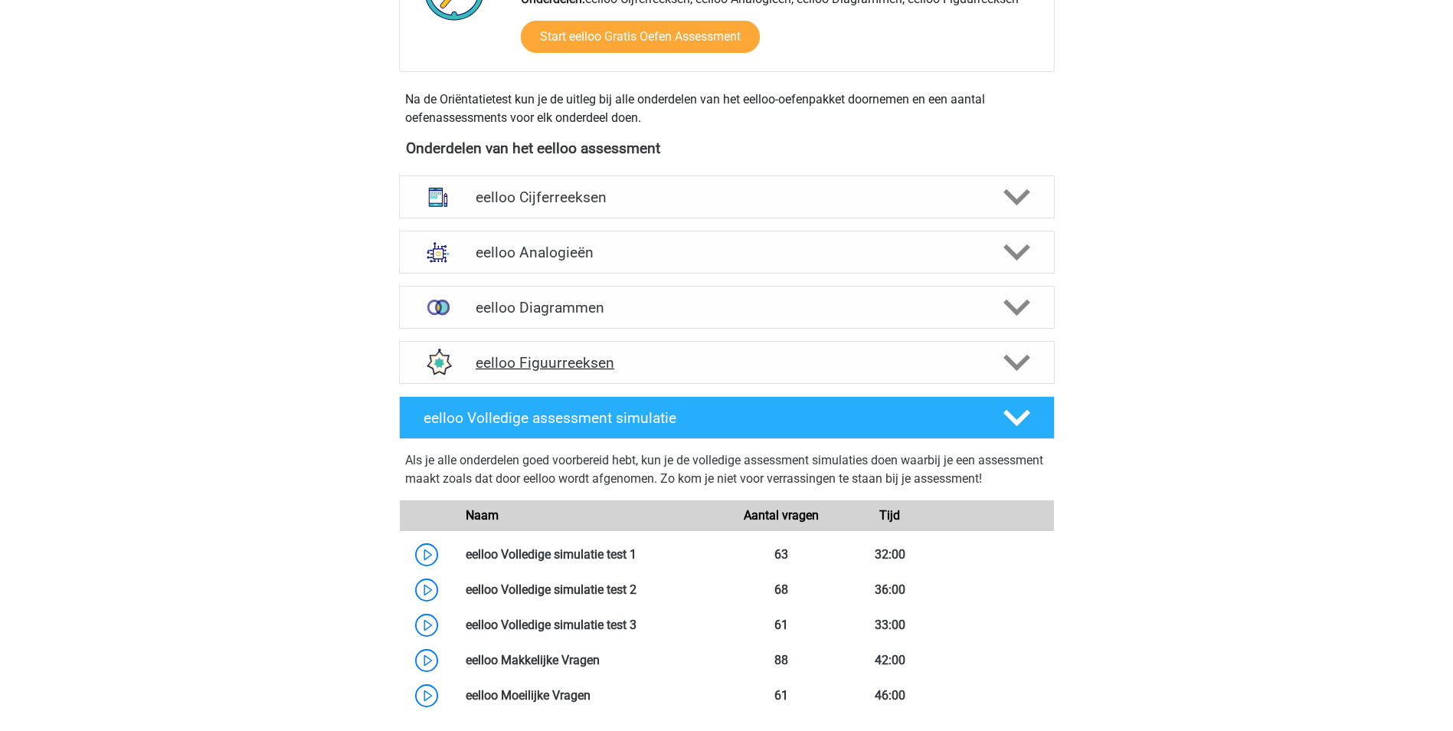
click at [589, 362] on h4 "eelloo Figuurreeksen" at bounding box center [727, 363] width 502 height 18
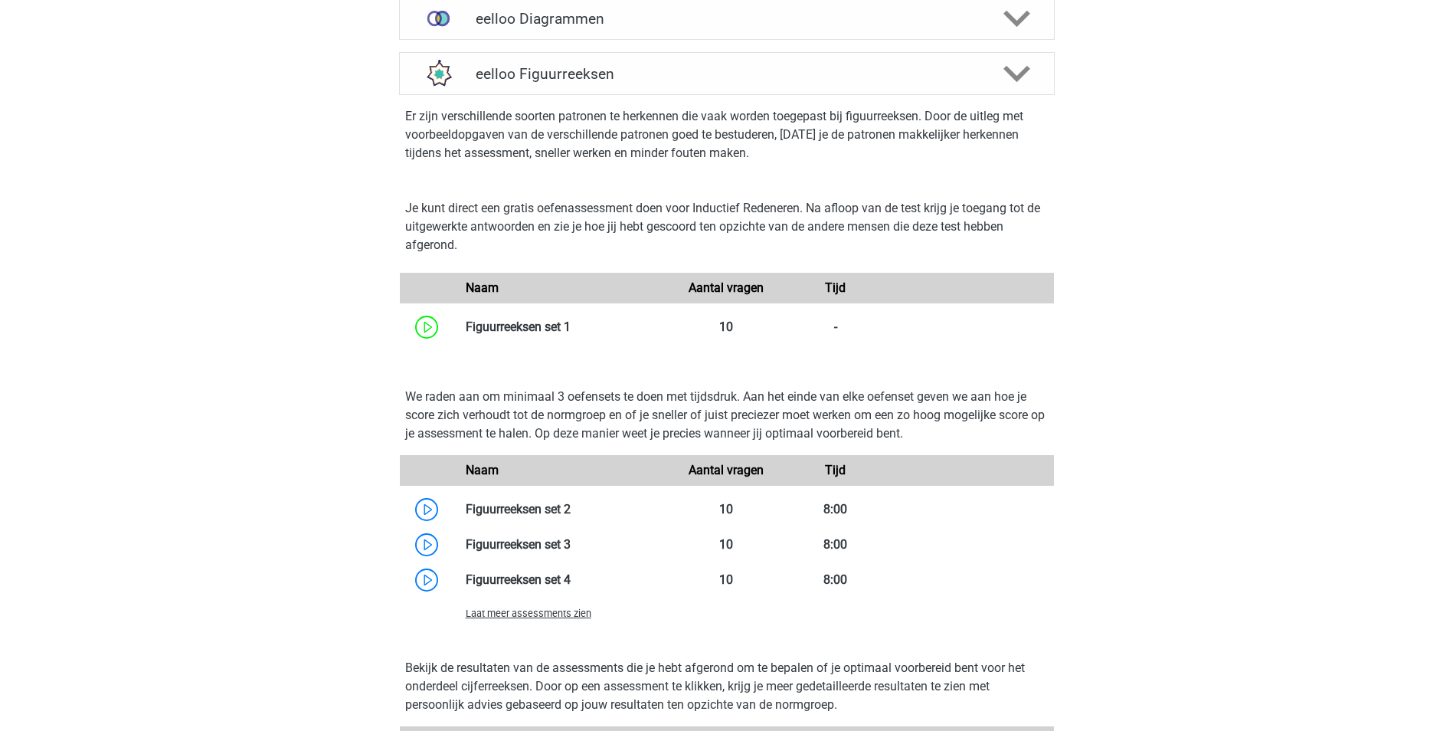
scroll to position [766, 0]
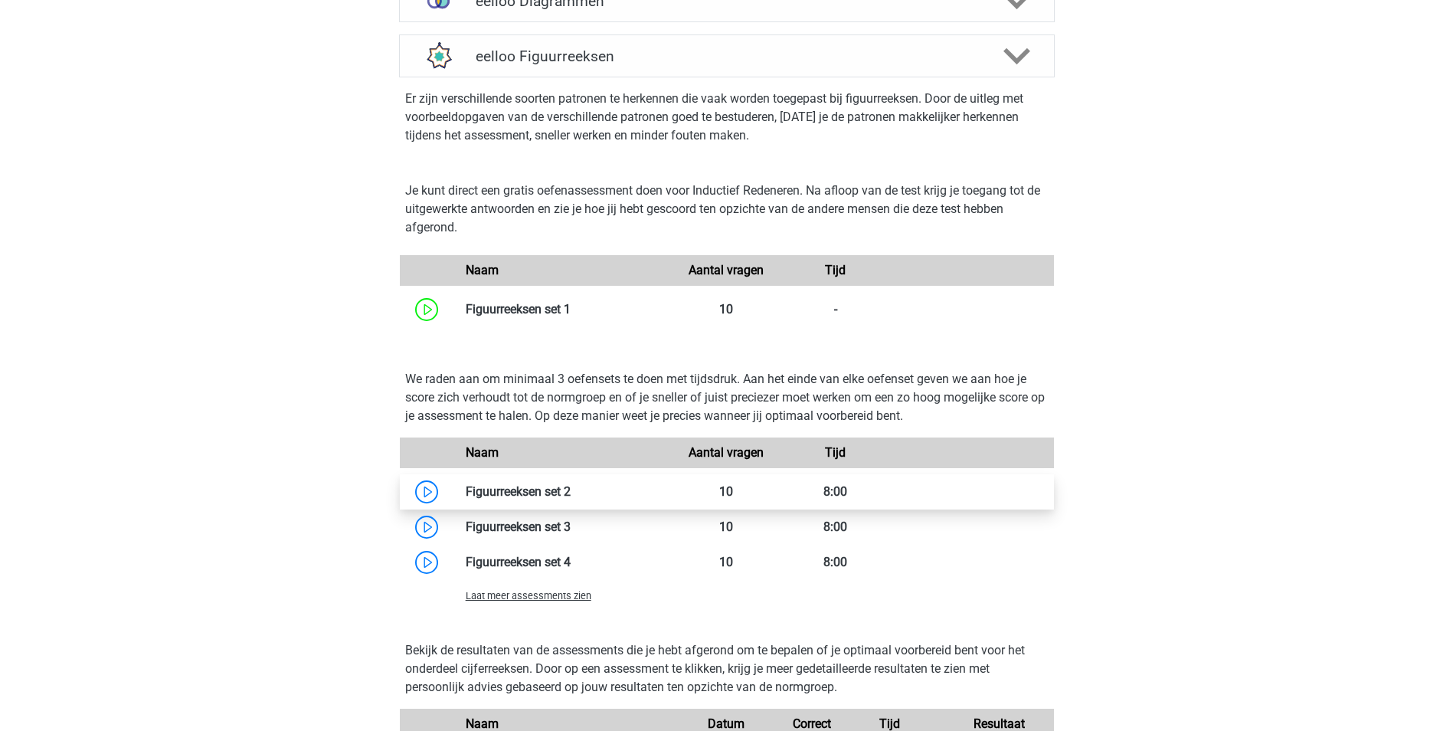
click at [571, 487] on link at bounding box center [571, 491] width 0 height 15
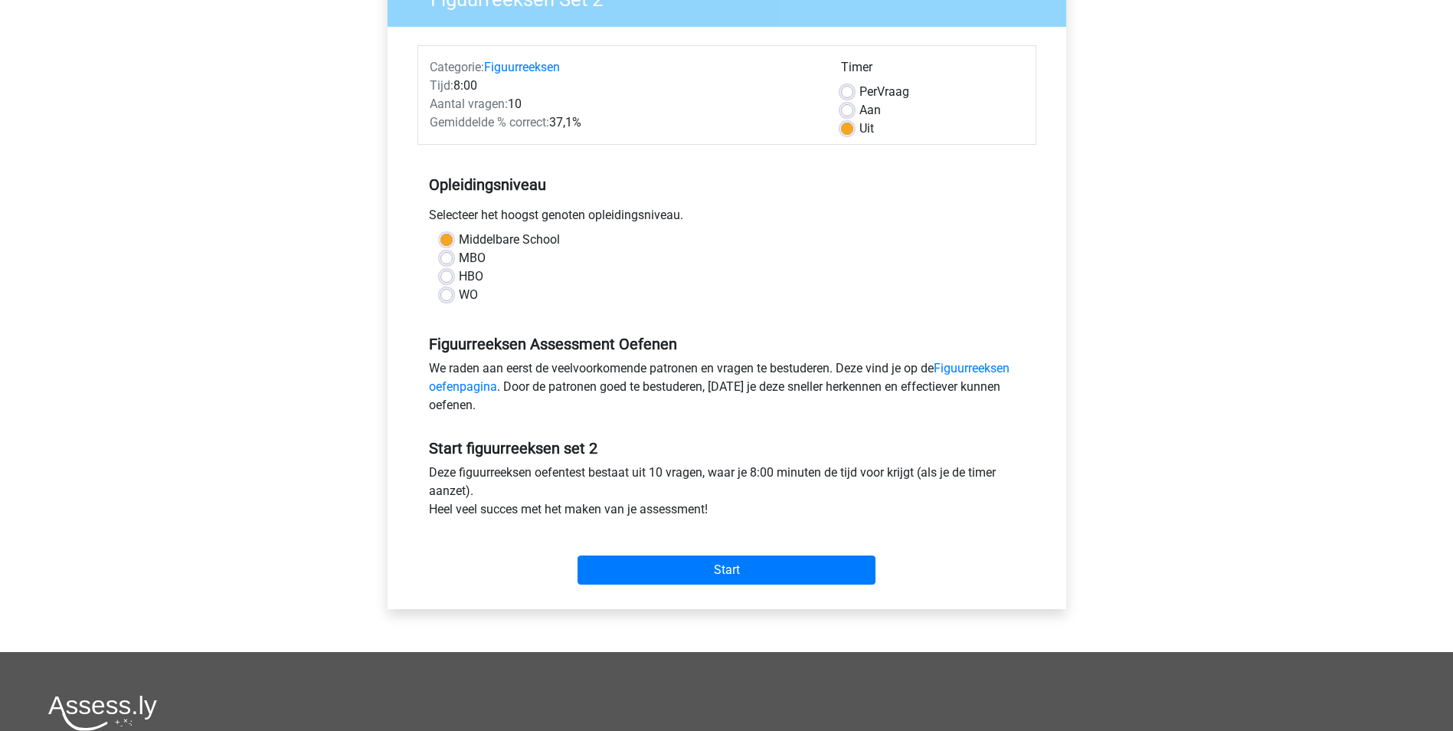
scroll to position [230, 0]
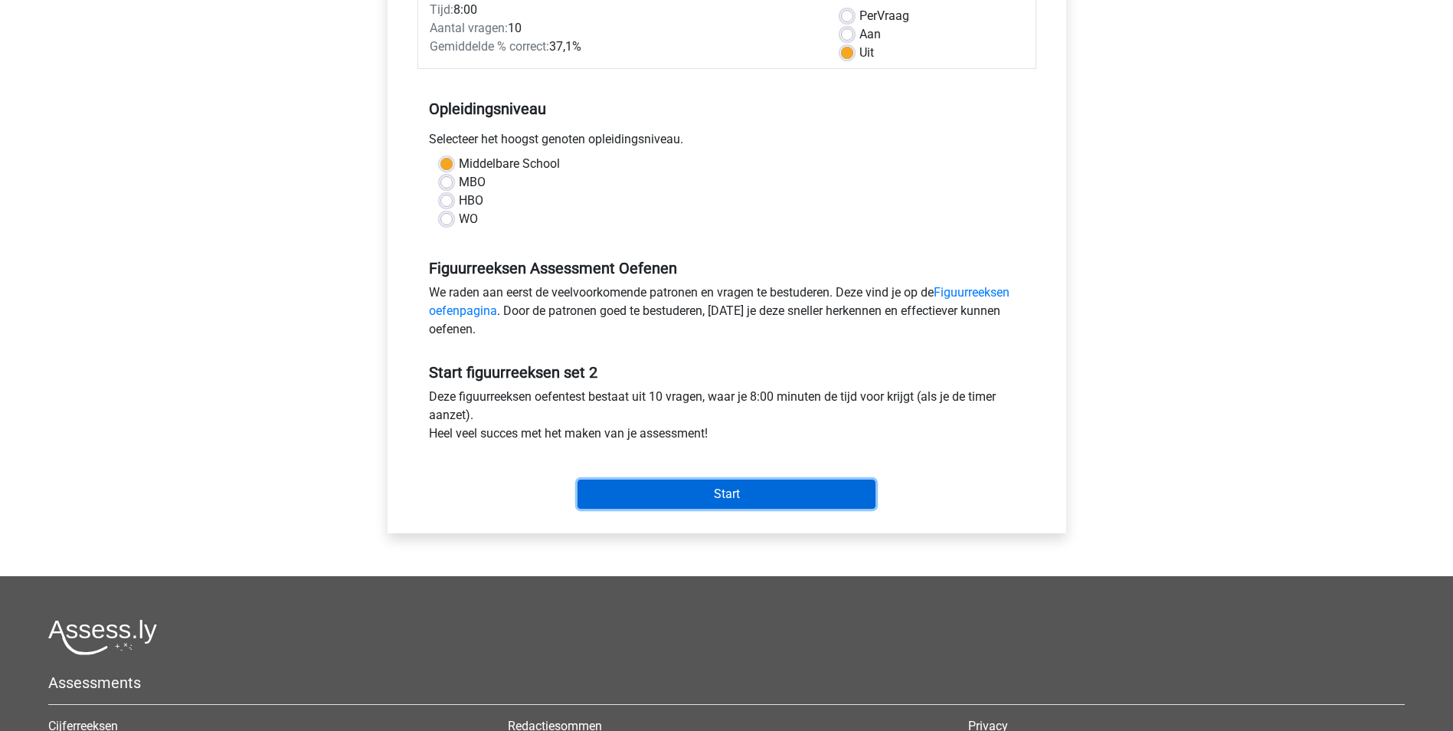
click at [728, 493] on input "Start" at bounding box center [727, 493] width 298 height 29
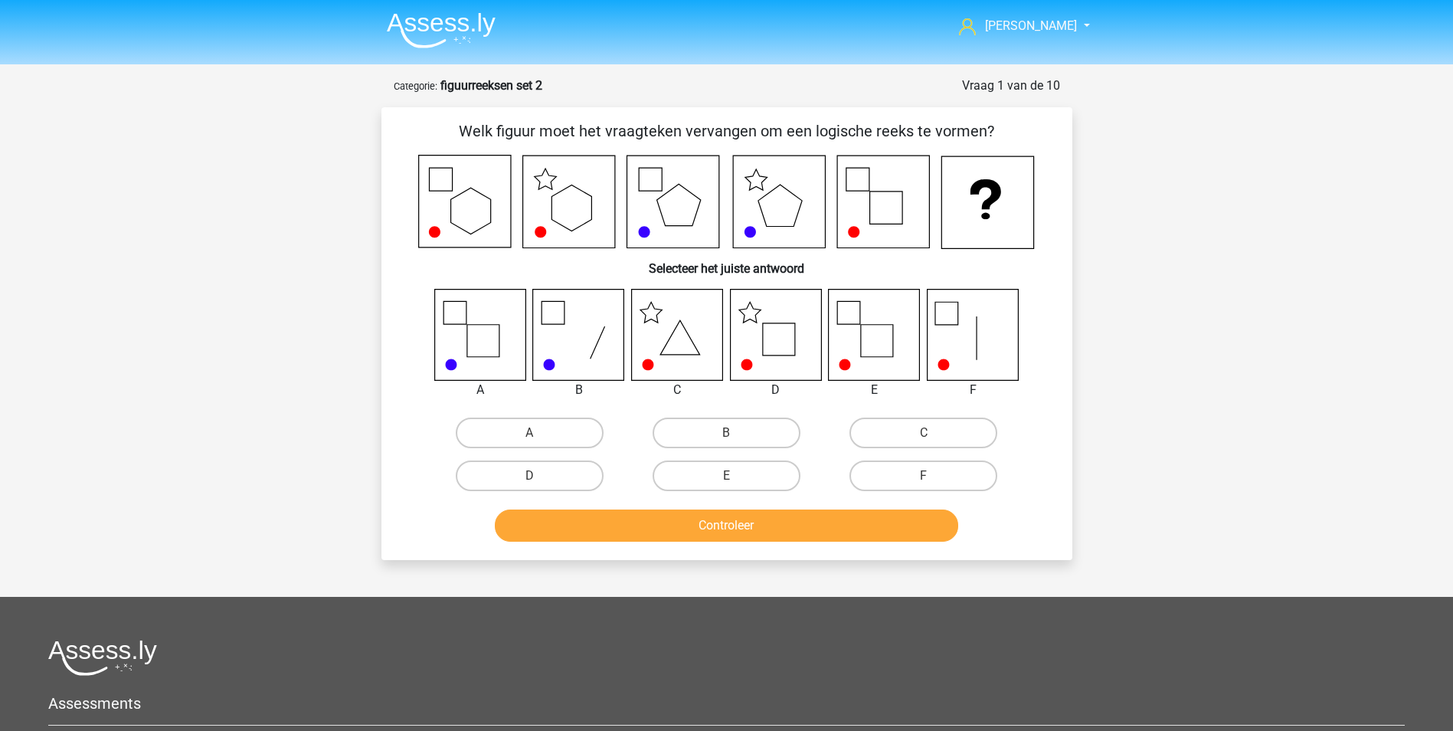
click at [780, 335] on icon at bounding box center [775, 334] width 91 height 91
click at [539, 466] on label "D" at bounding box center [530, 475] width 148 height 31
click at [539, 476] on input "D" at bounding box center [534, 481] width 10 height 10
radio input "true"
click at [742, 528] on button "Controleer" at bounding box center [726, 525] width 463 height 32
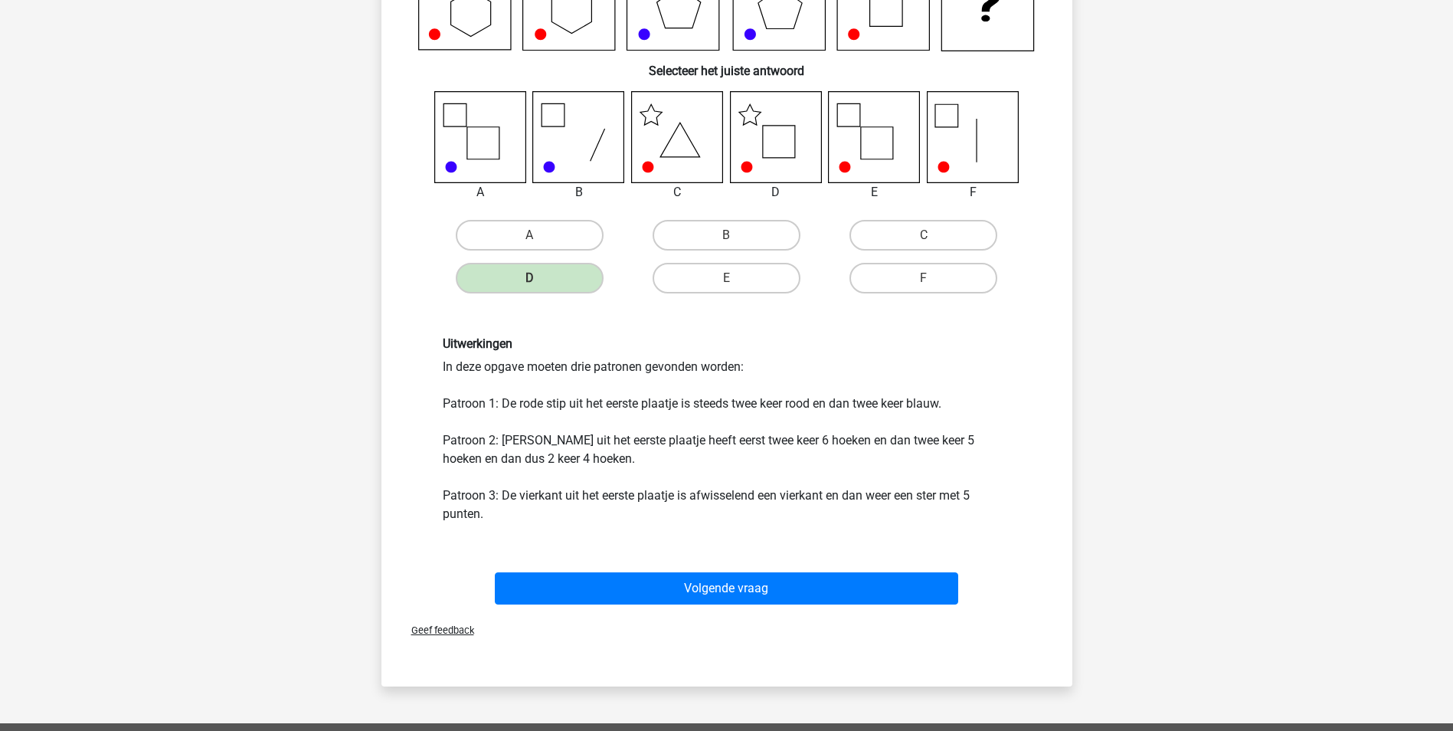
scroll to position [230, 0]
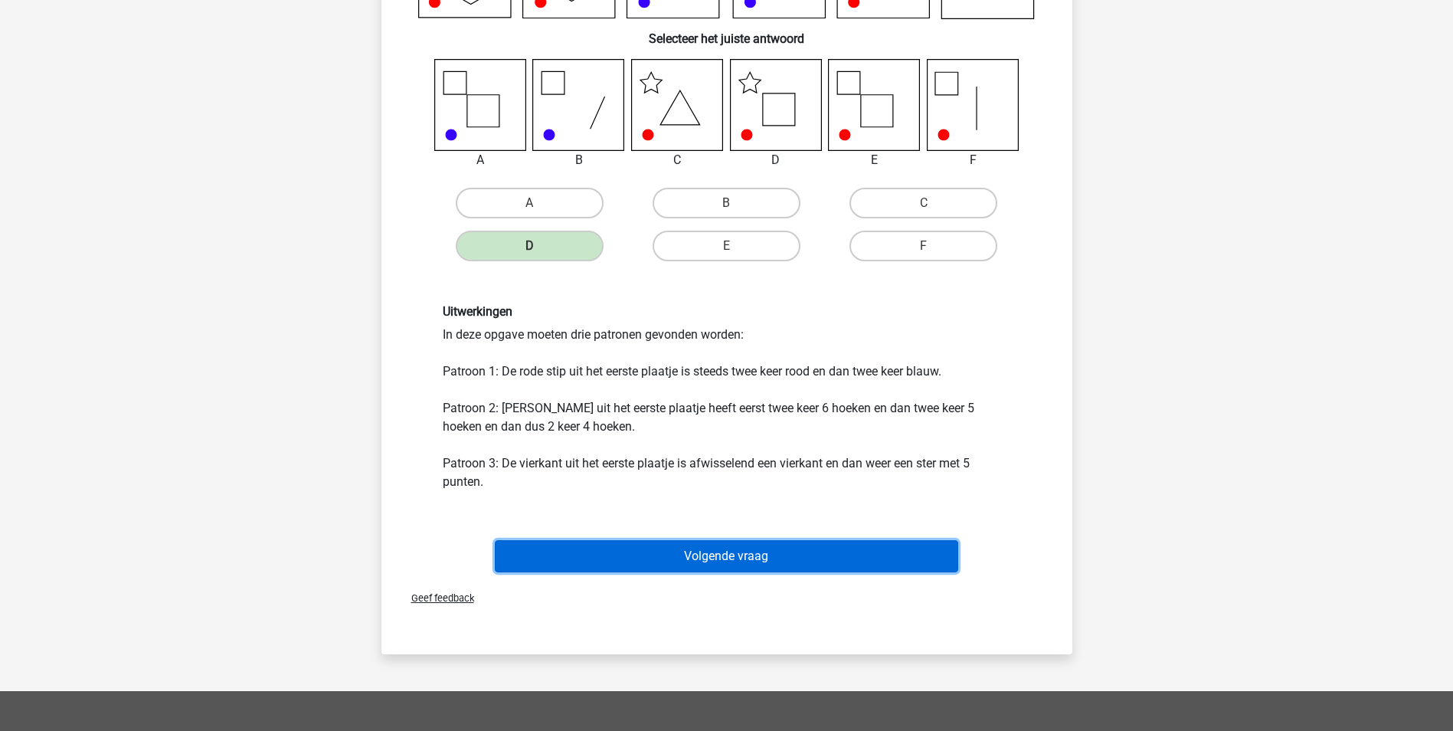
click at [720, 553] on button "Volgende vraag" at bounding box center [726, 556] width 463 height 32
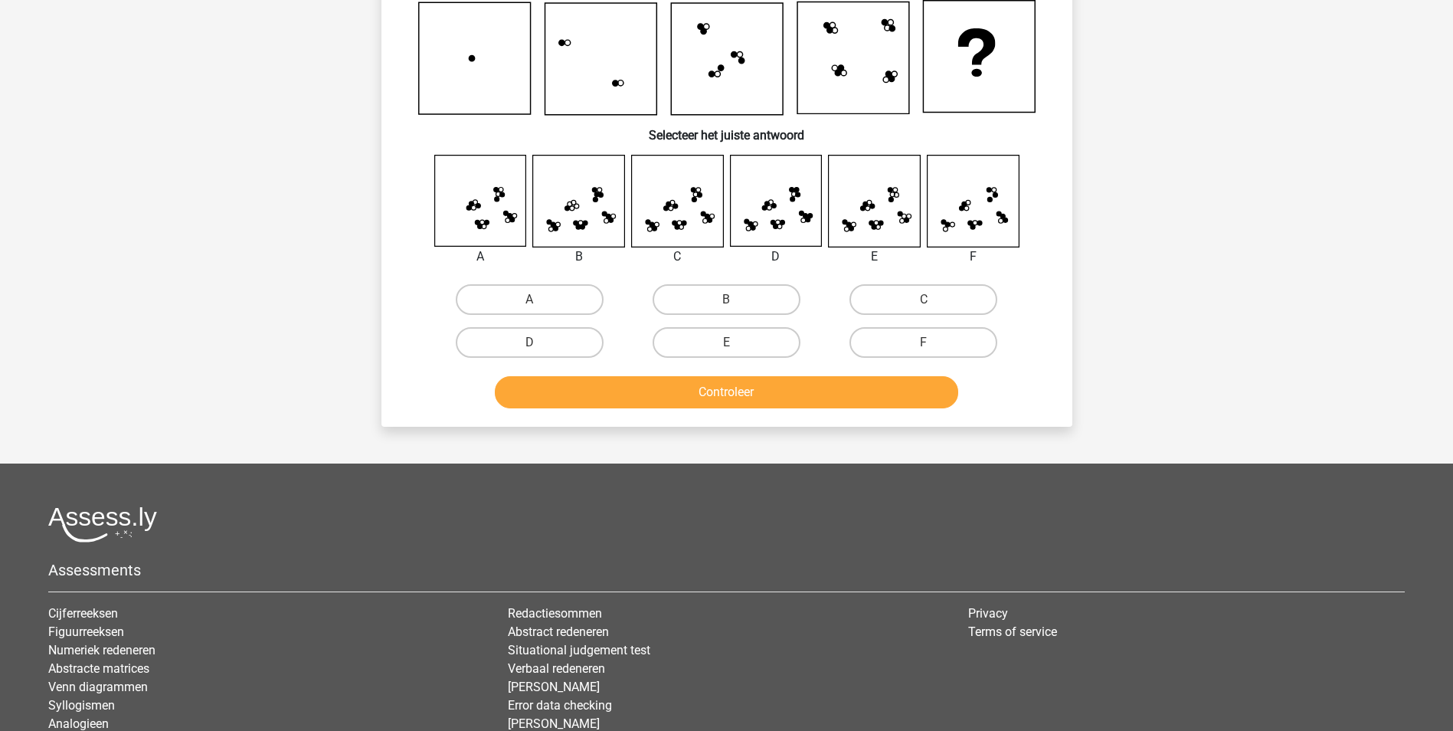
scroll to position [77, 0]
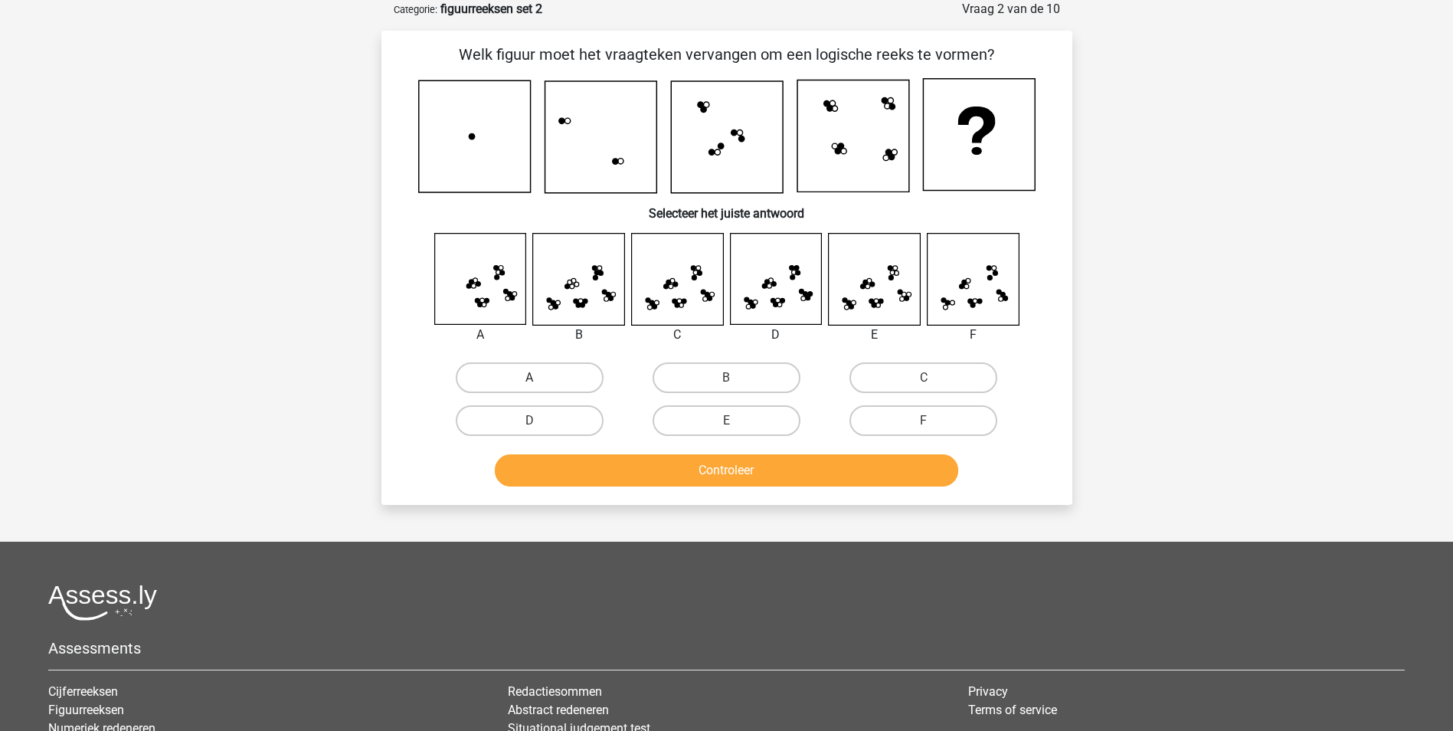
click at [525, 375] on label "A" at bounding box center [530, 377] width 148 height 31
click at [529, 378] on input "A" at bounding box center [534, 383] width 10 height 10
radio input "true"
click at [761, 475] on button "Controleer" at bounding box center [726, 470] width 463 height 32
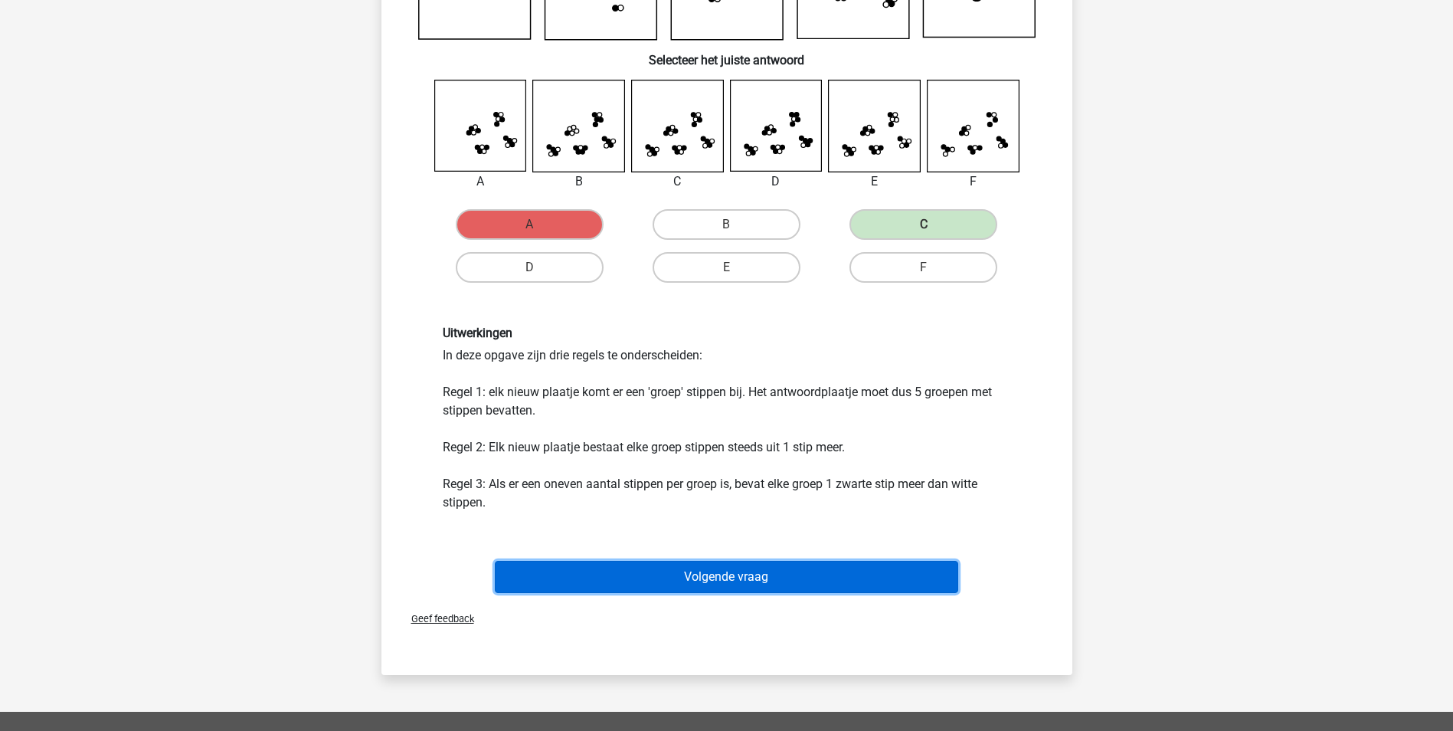
click at [716, 577] on button "Volgende vraag" at bounding box center [726, 577] width 463 height 32
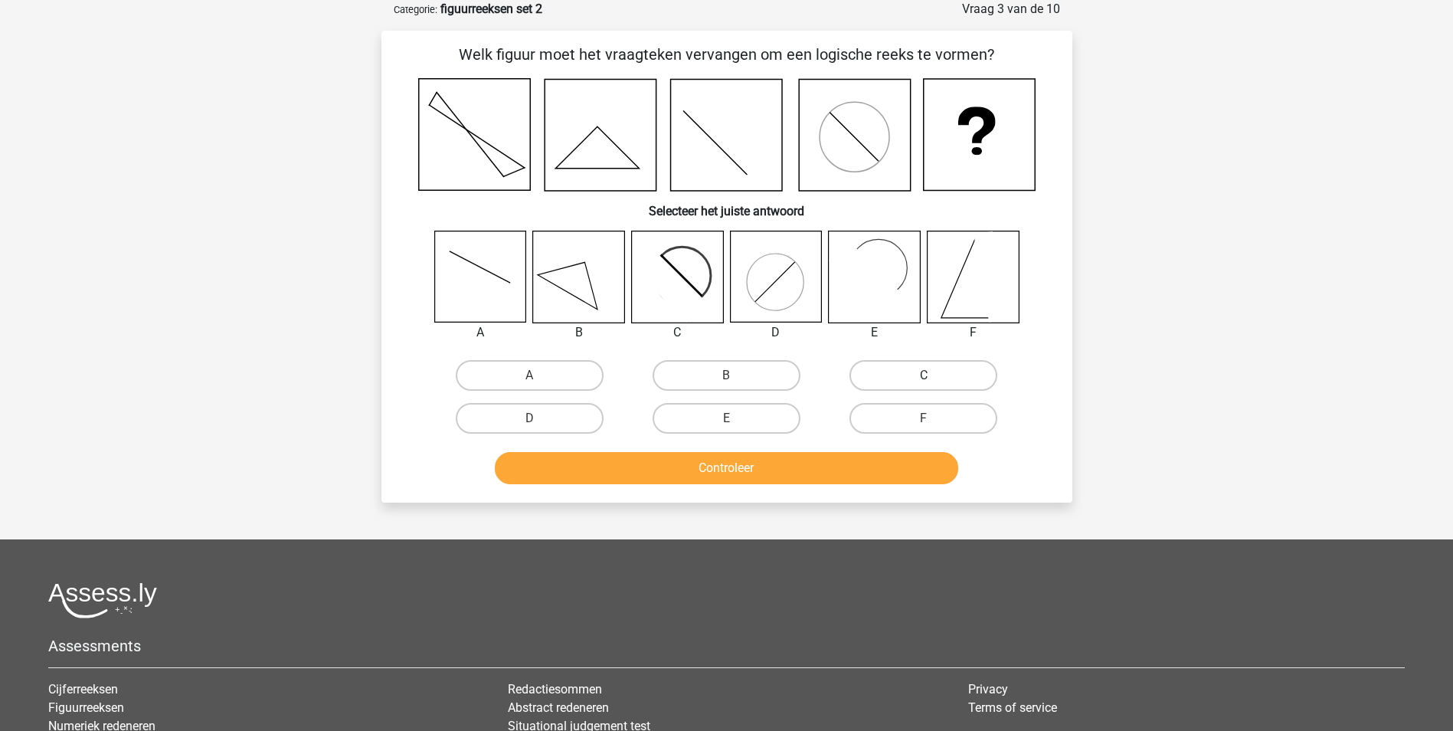
click at [901, 378] on label "C" at bounding box center [923, 375] width 148 height 31
click at [924, 378] on input "C" at bounding box center [929, 380] width 10 height 10
radio input "true"
click at [812, 464] on button "Controleer" at bounding box center [726, 468] width 463 height 32
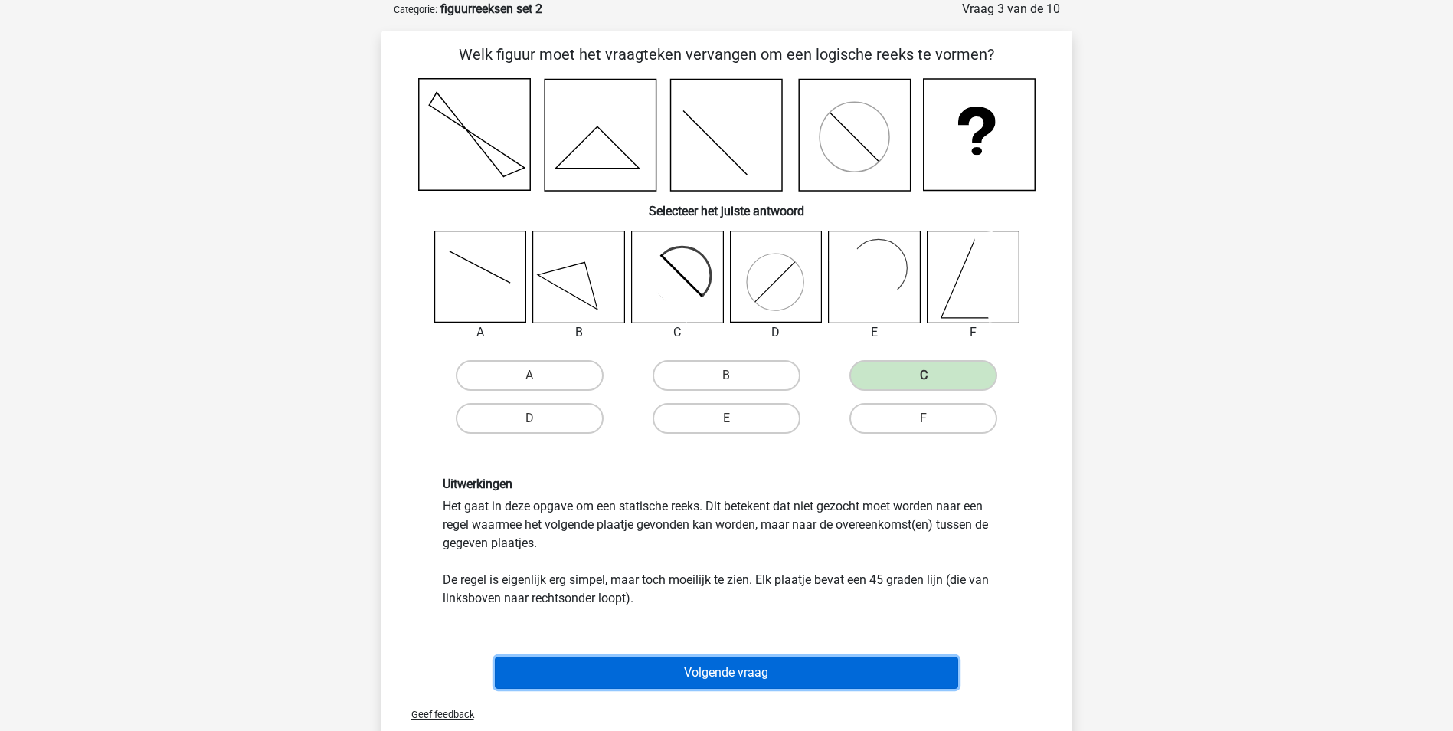
click at [731, 667] on button "Volgende vraag" at bounding box center [726, 672] width 463 height 32
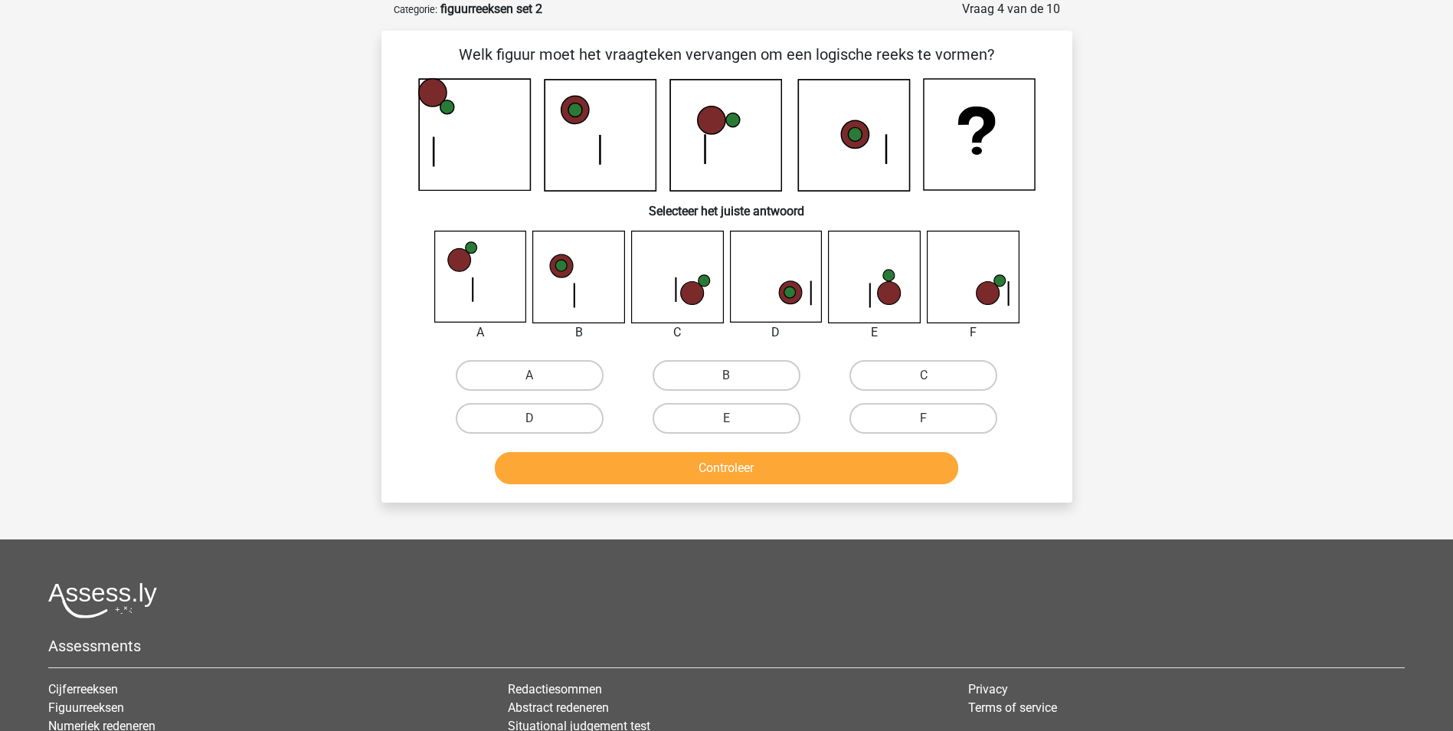
click at [531, 378] on input "A" at bounding box center [534, 380] width 10 height 10
radio input "true"
click at [705, 462] on button "Controleer" at bounding box center [726, 468] width 463 height 32
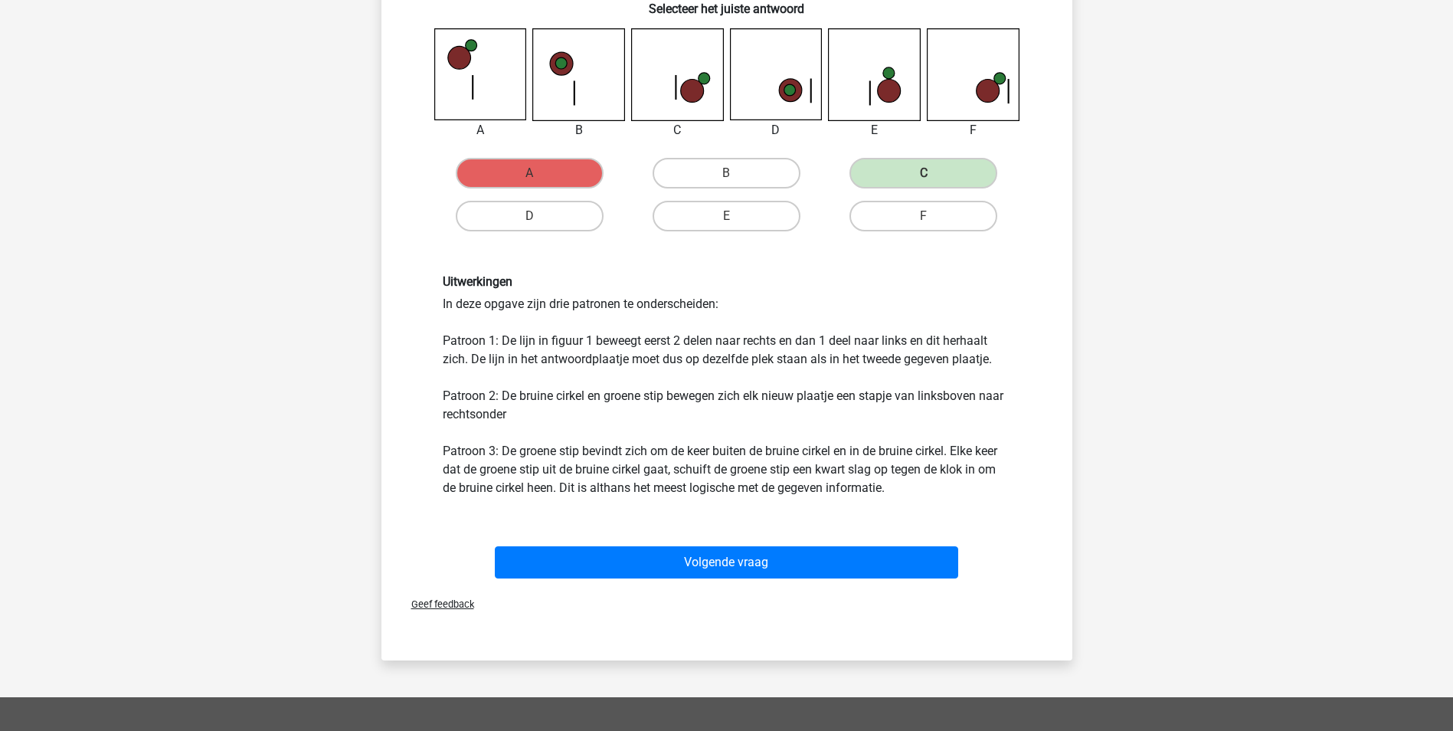
scroll to position [306, 0]
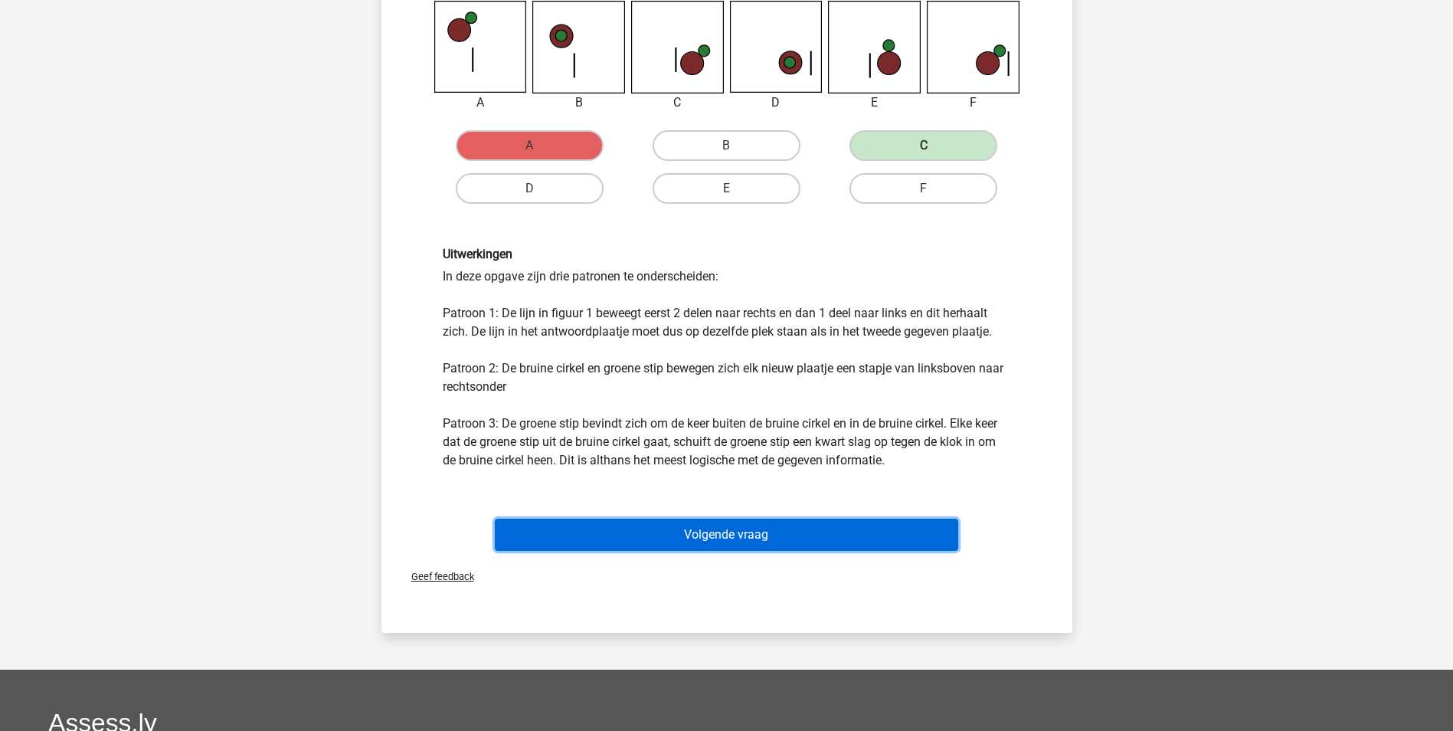
click at [686, 537] on button "Volgende vraag" at bounding box center [726, 535] width 463 height 32
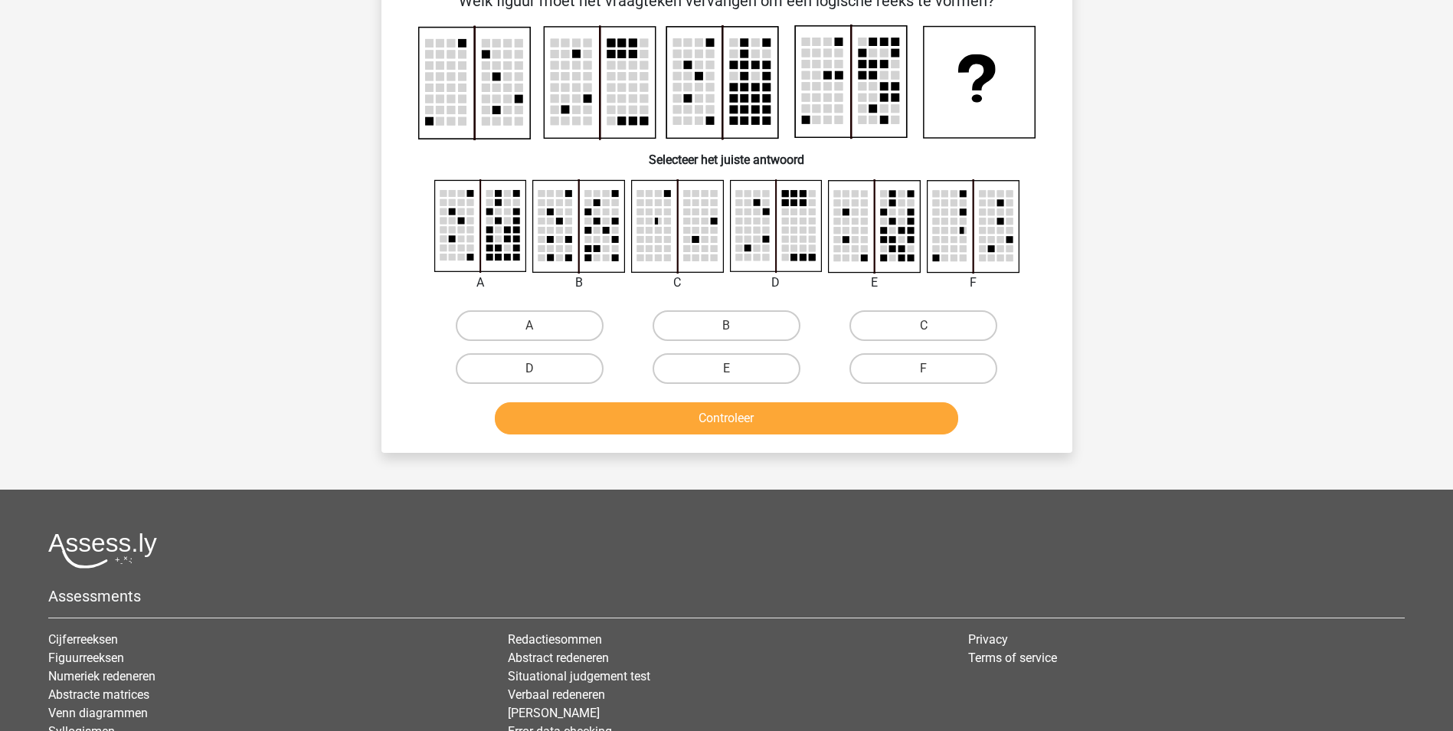
scroll to position [77, 0]
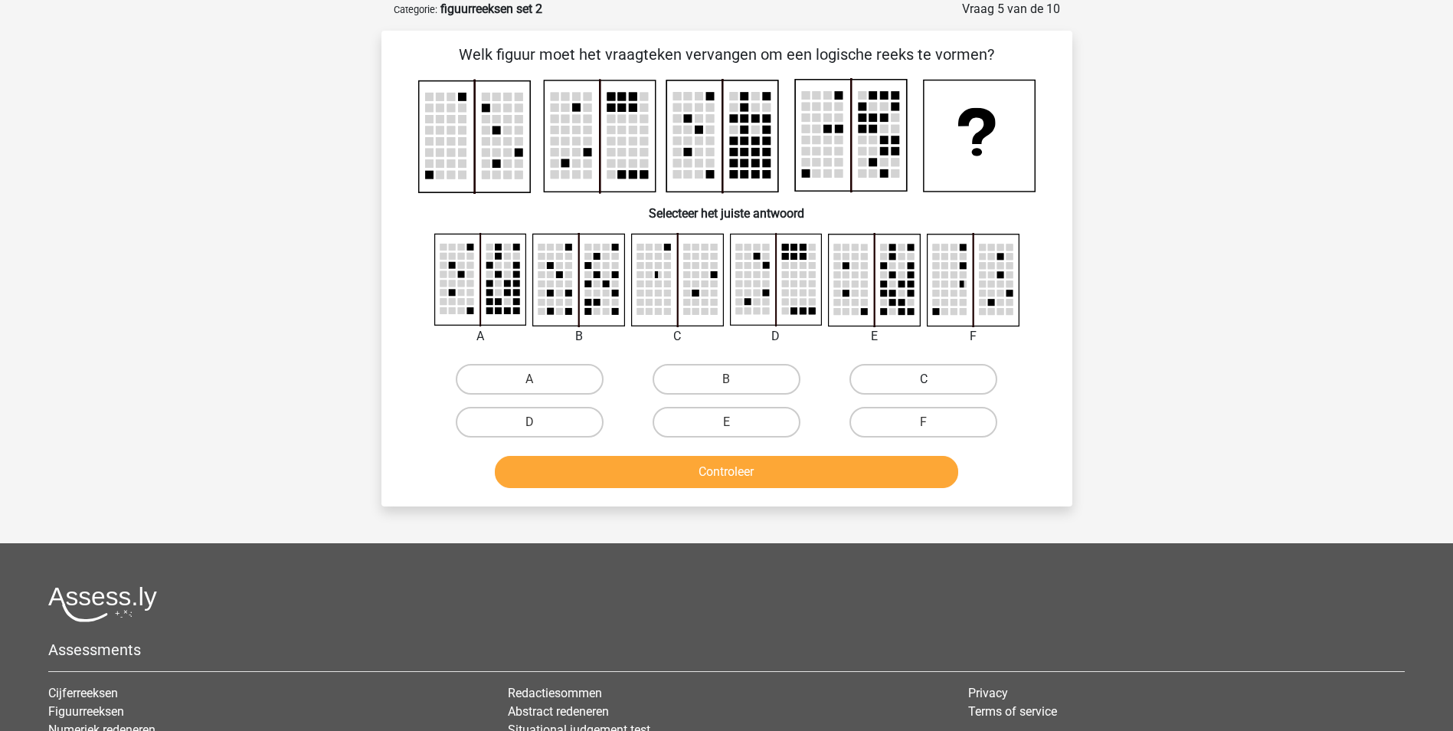
click at [885, 376] on label "C" at bounding box center [923, 379] width 148 height 31
click at [924, 379] on input "C" at bounding box center [929, 384] width 10 height 10
radio input "true"
click at [856, 458] on button "Controleer" at bounding box center [726, 472] width 463 height 32
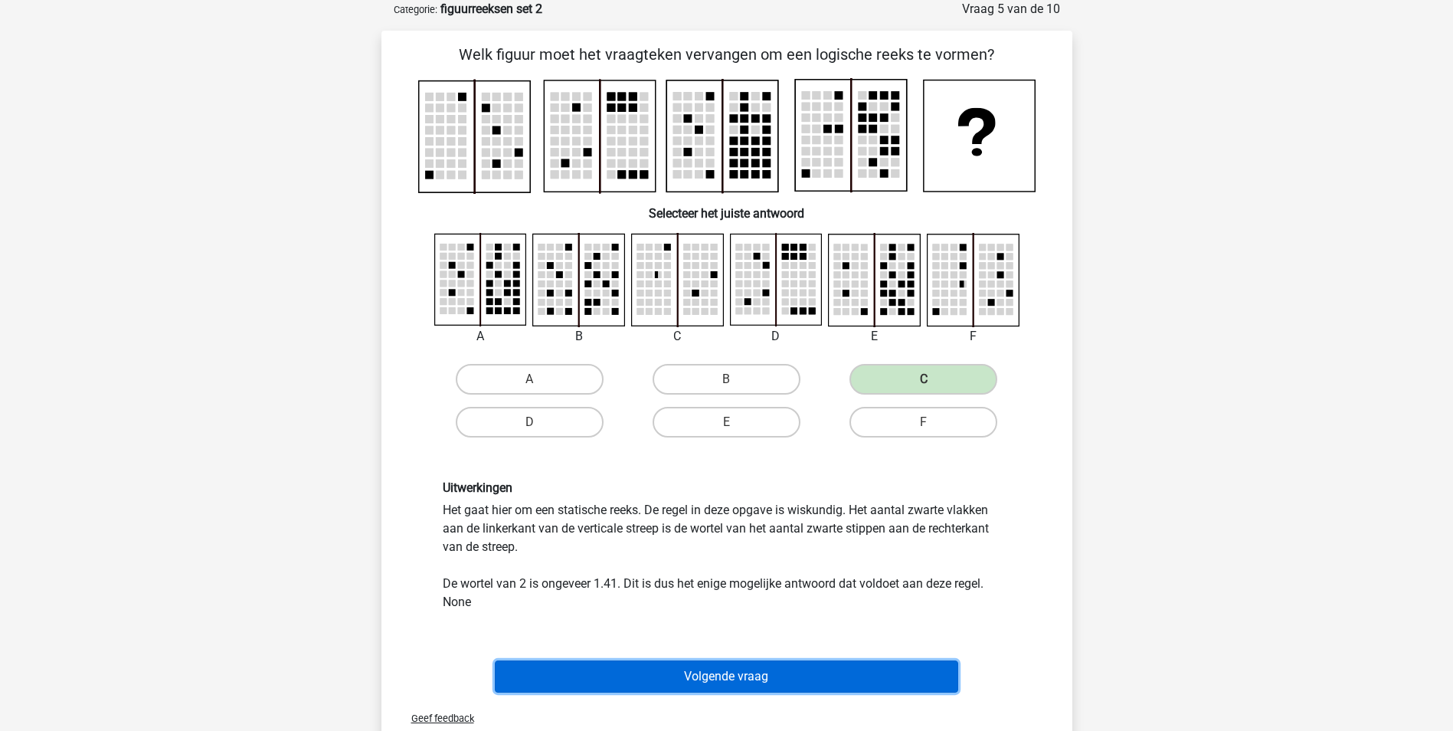
click at [731, 675] on button "Volgende vraag" at bounding box center [726, 676] width 463 height 32
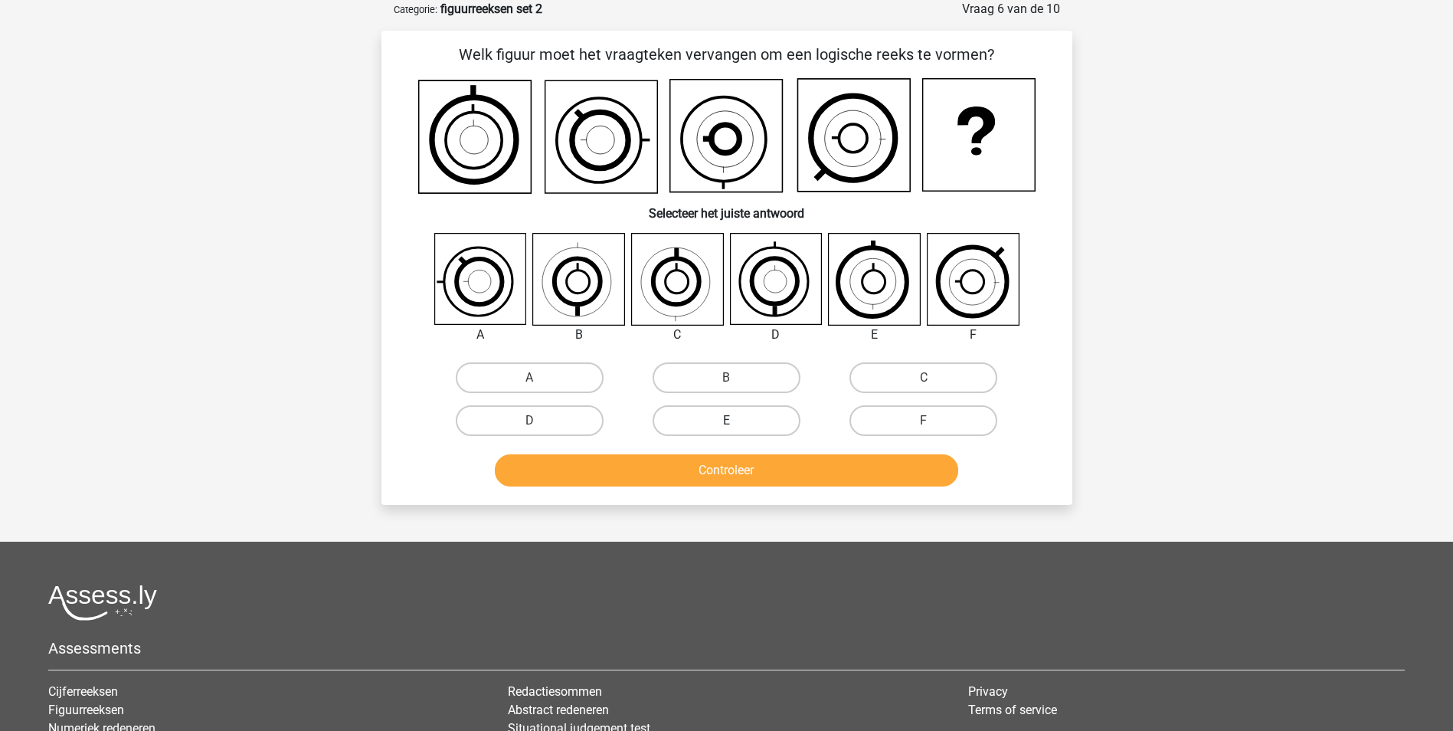
click at [766, 417] on label "E" at bounding box center [727, 420] width 148 height 31
click at [736, 420] on input "E" at bounding box center [731, 425] width 10 height 10
radio input "true"
click at [751, 465] on button "Controleer" at bounding box center [726, 470] width 463 height 32
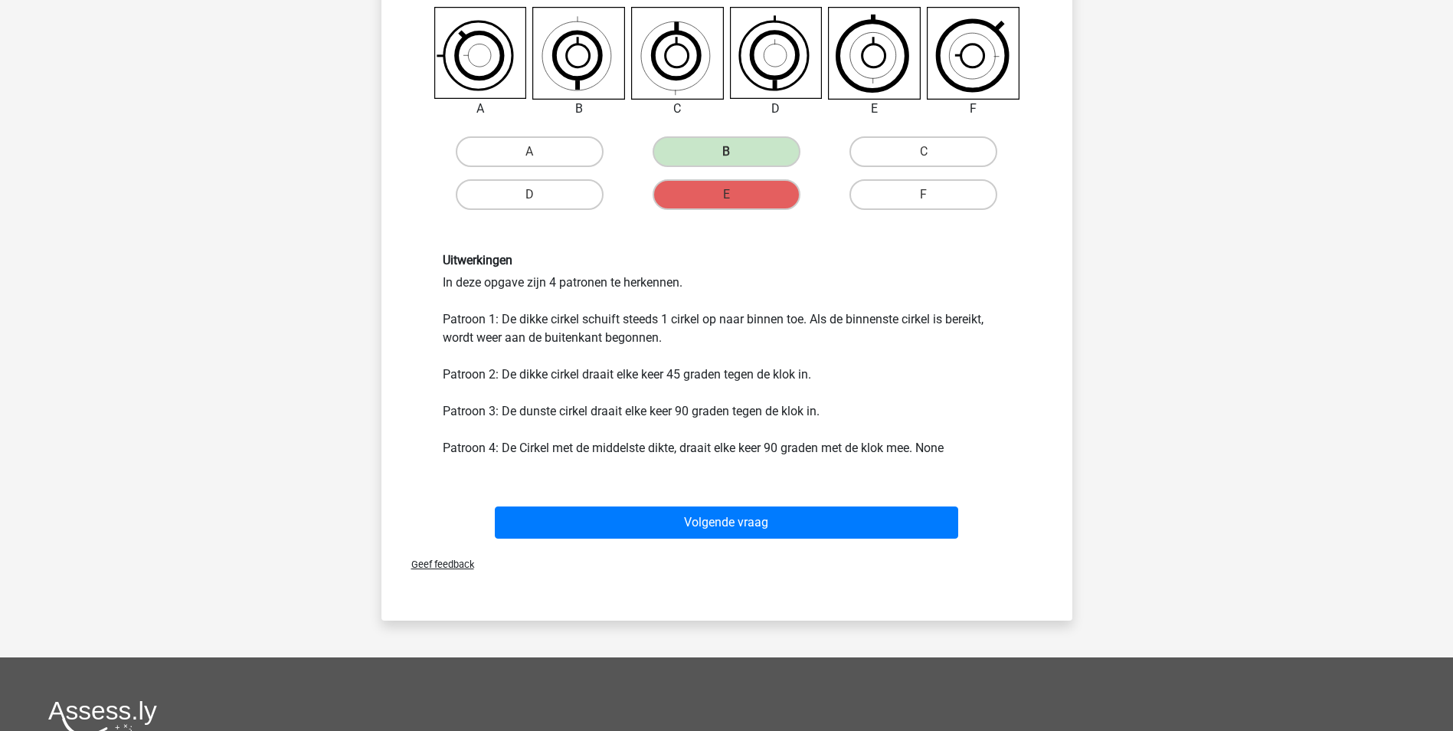
scroll to position [306, 0]
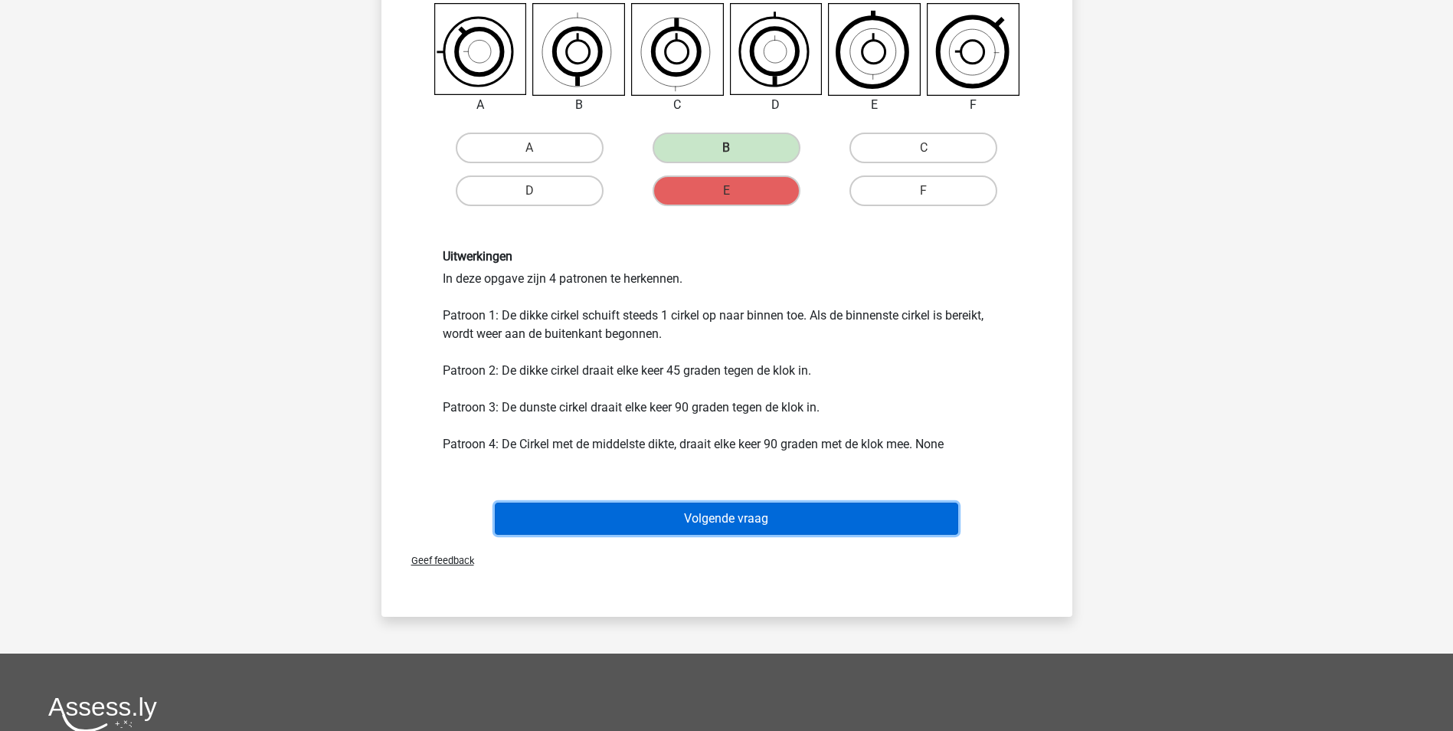
click at [708, 519] on button "Volgende vraag" at bounding box center [726, 518] width 463 height 32
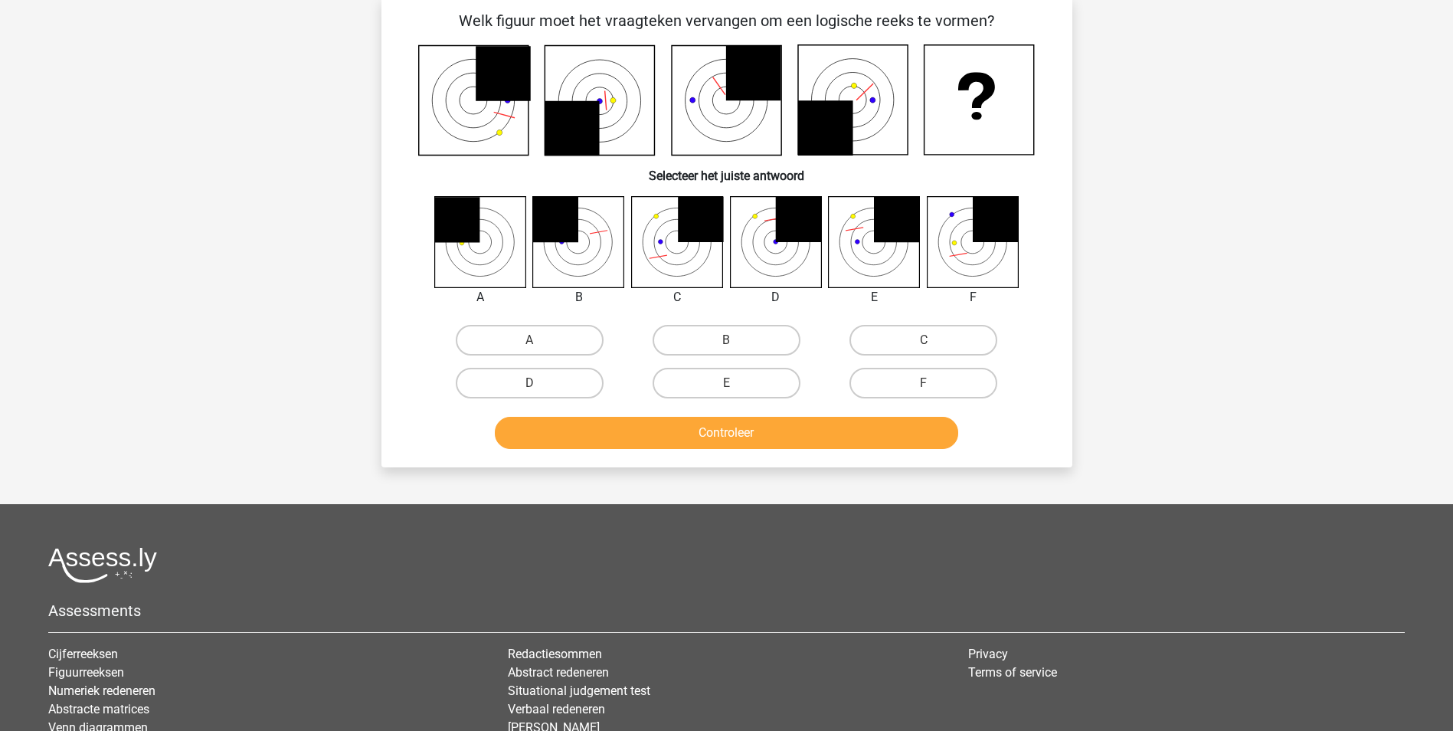
scroll to position [77, 0]
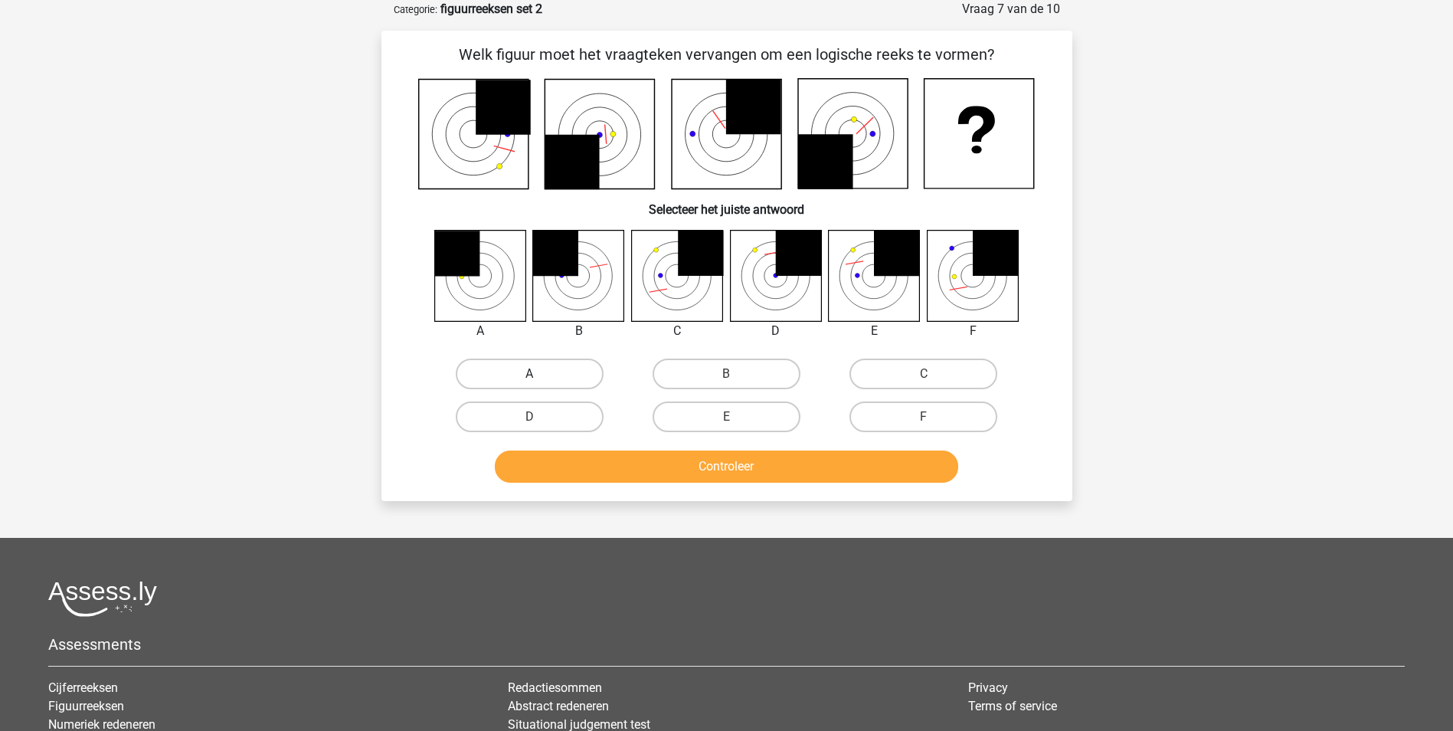
click at [498, 371] on label "A" at bounding box center [530, 373] width 148 height 31
click at [529, 374] on input "A" at bounding box center [534, 379] width 10 height 10
radio input "true"
click at [660, 473] on button "Controleer" at bounding box center [726, 466] width 463 height 32
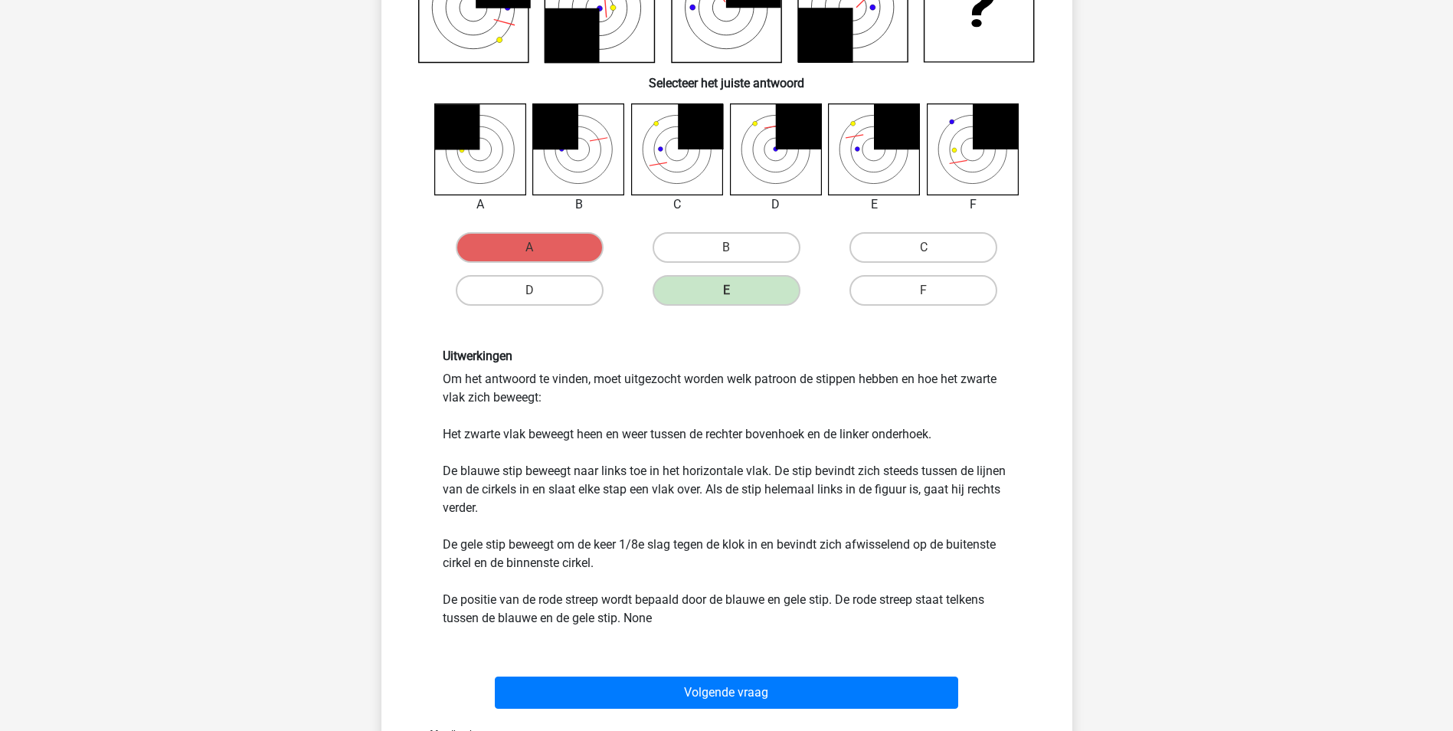
scroll to position [230, 0]
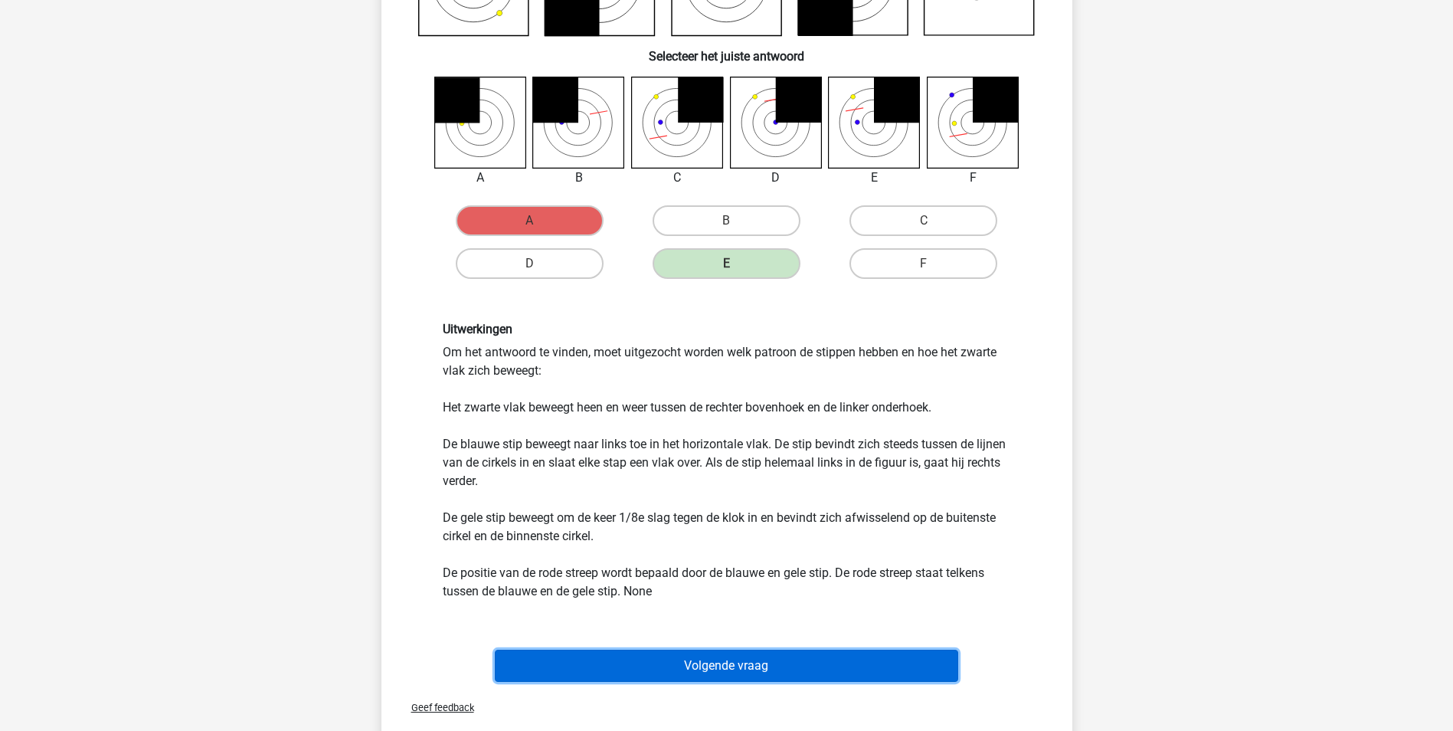
click at [711, 666] on button "Volgende vraag" at bounding box center [726, 666] width 463 height 32
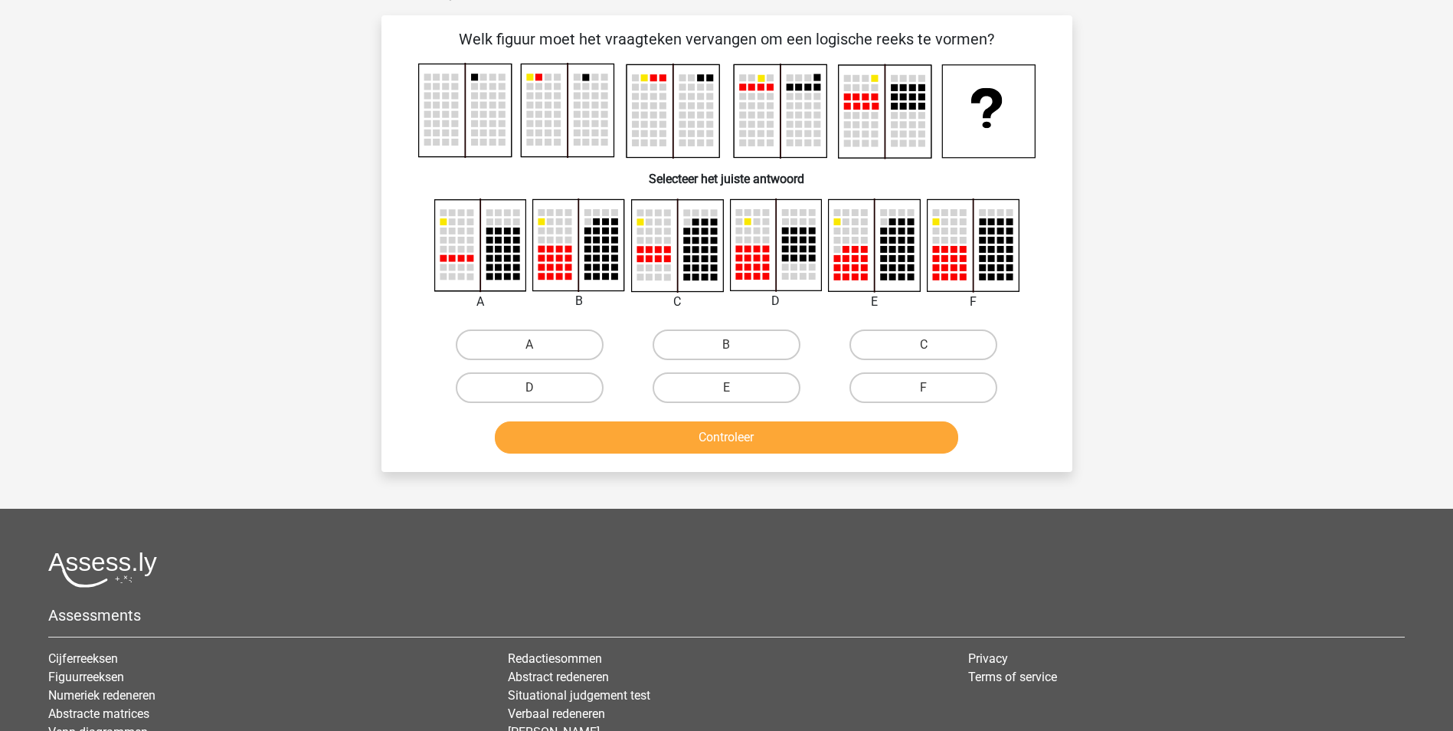
scroll to position [77, 0]
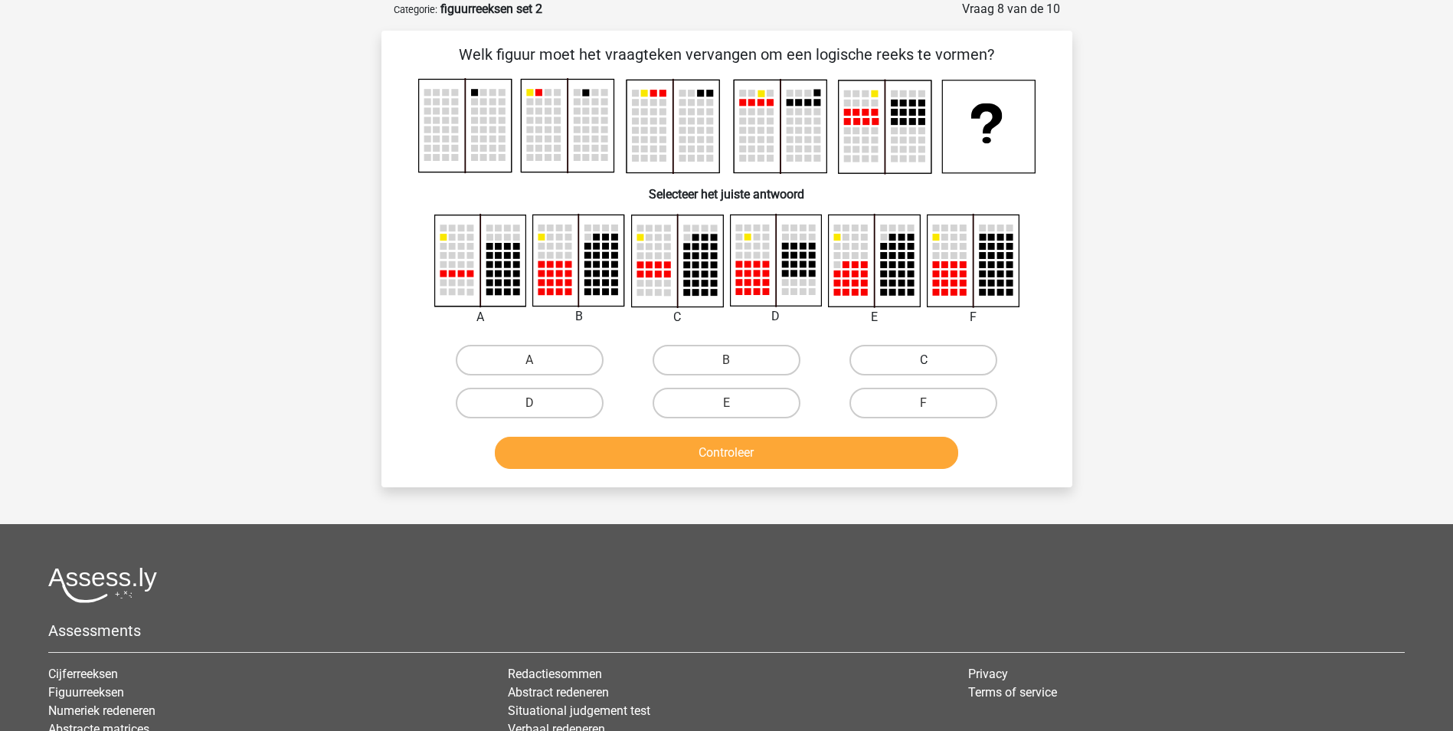
click at [933, 357] on label "C" at bounding box center [923, 360] width 148 height 31
click at [933, 360] on input "C" at bounding box center [929, 365] width 10 height 10
radio input "true"
click at [847, 447] on button "Controleer" at bounding box center [726, 453] width 463 height 32
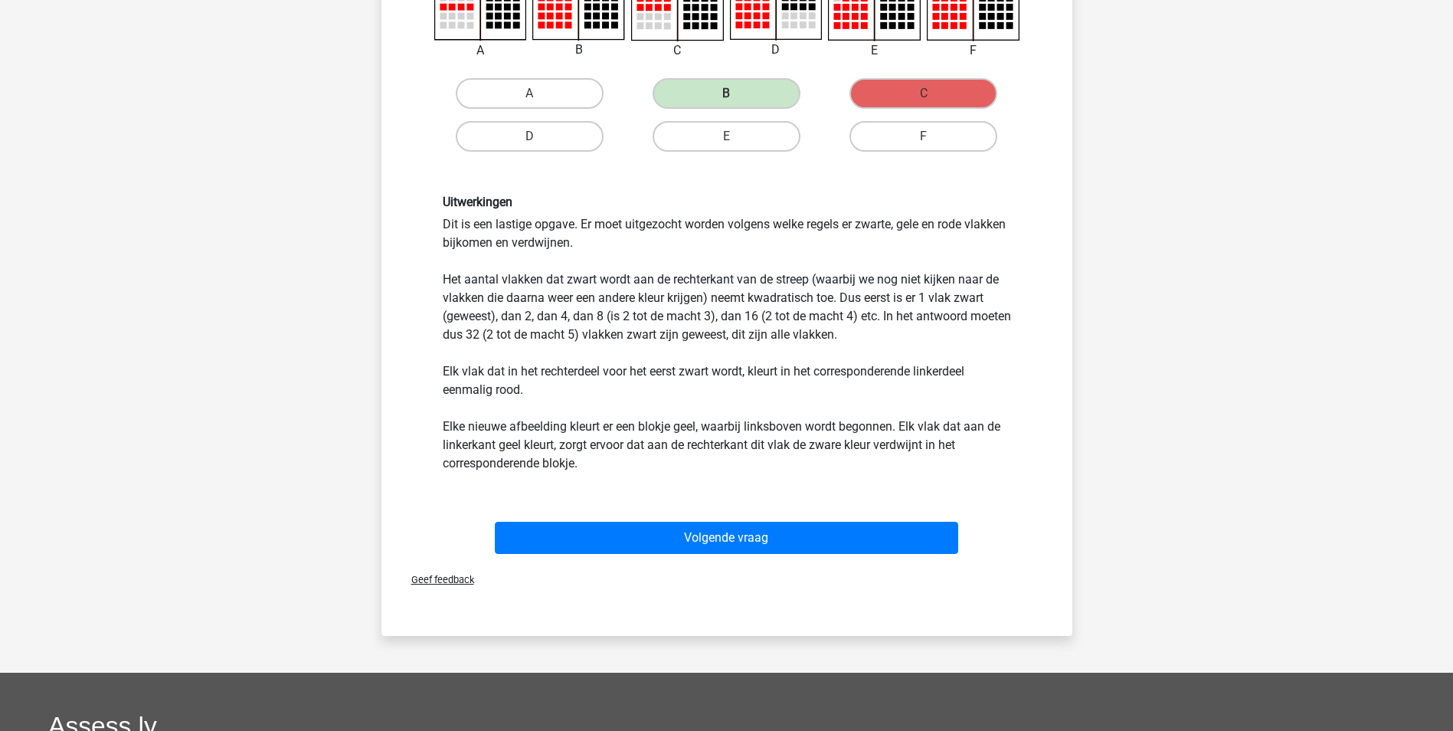
scroll to position [383, 0]
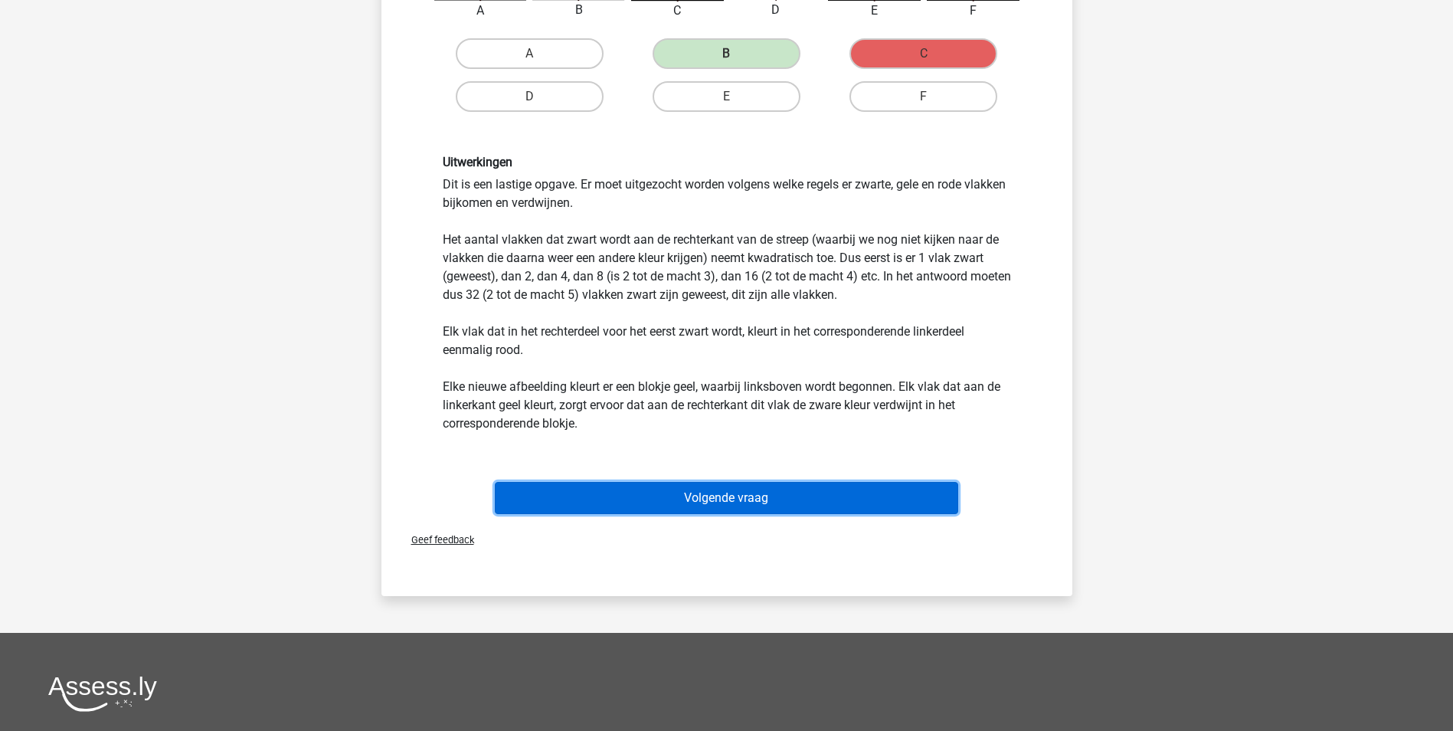
click at [732, 498] on button "Volgende vraag" at bounding box center [726, 498] width 463 height 32
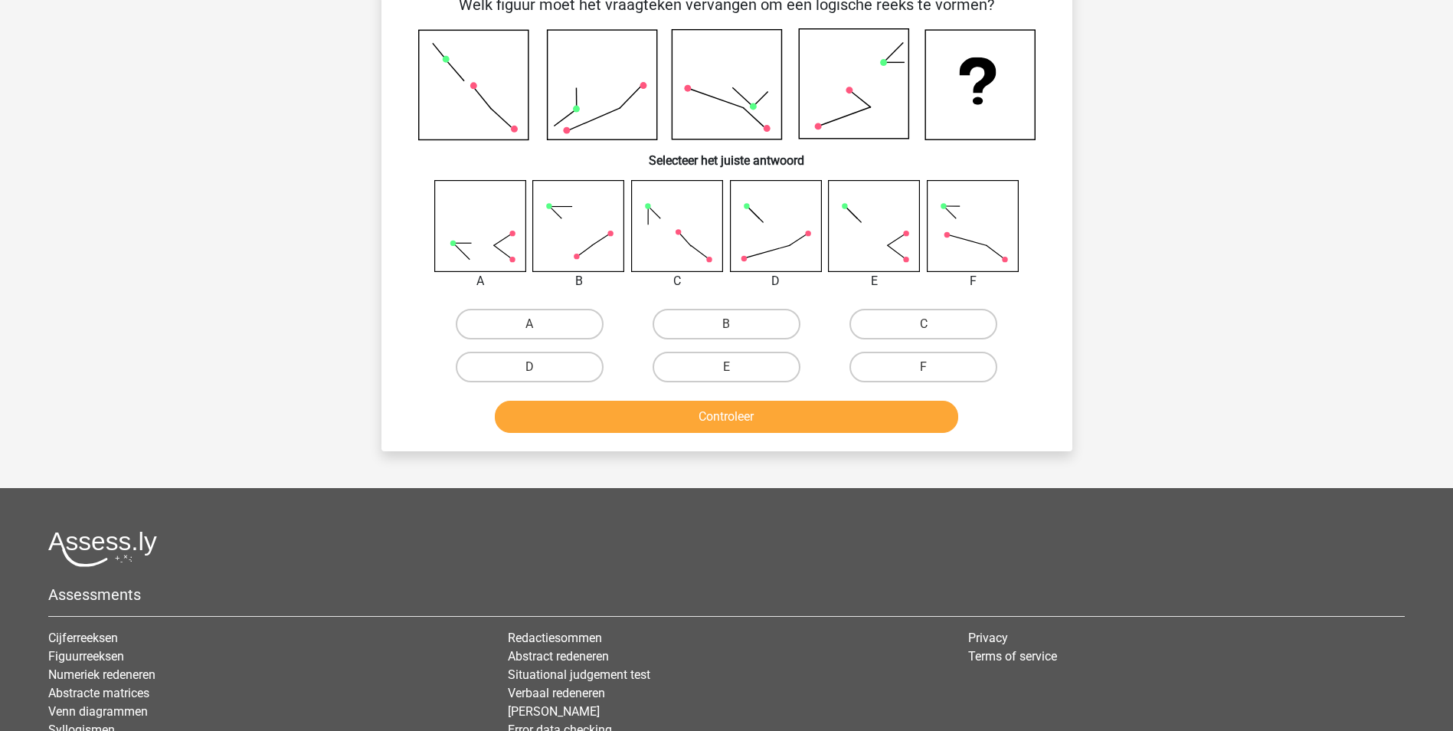
scroll to position [77, 0]
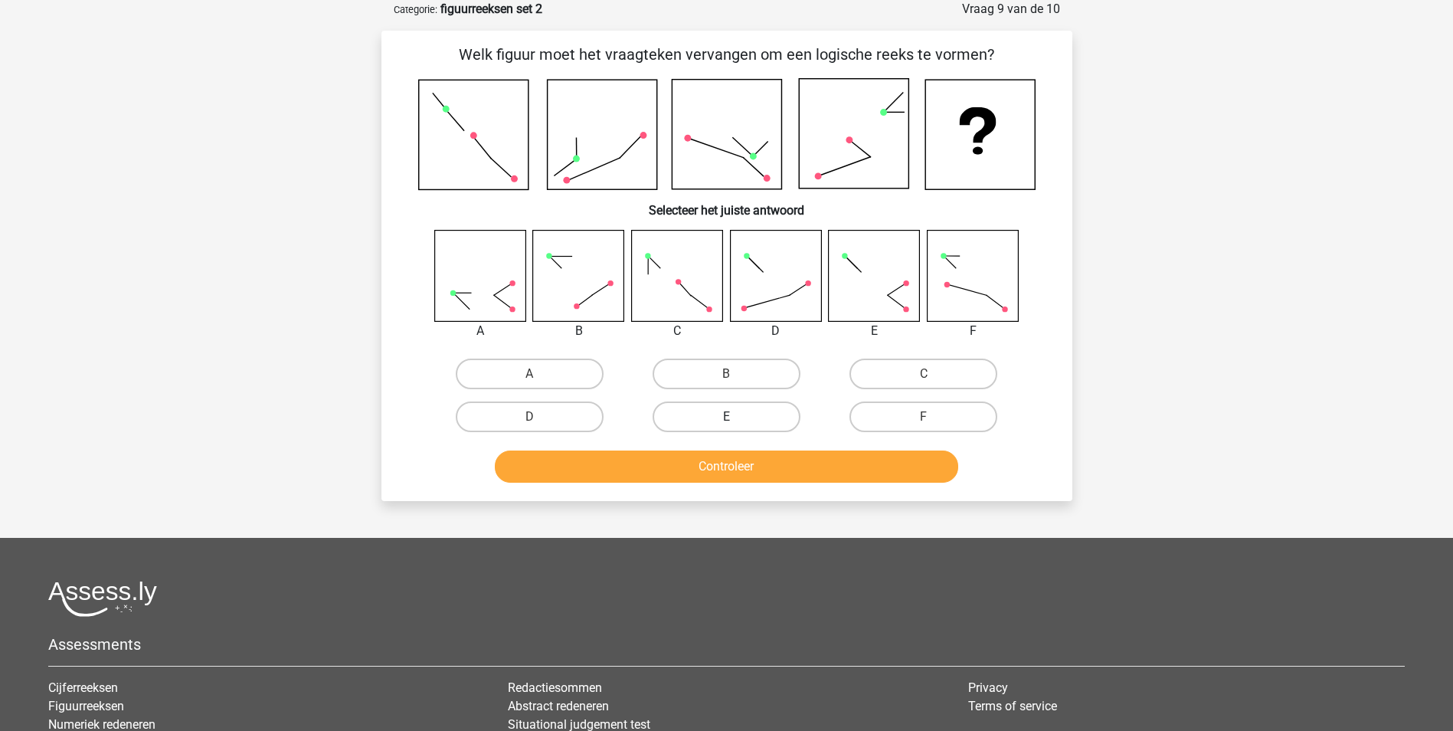
click at [715, 421] on label "E" at bounding box center [727, 416] width 148 height 31
click at [726, 421] on input "E" at bounding box center [731, 422] width 10 height 10
radio input "true"
click at [753, 467] on button "Controleer" at bounding box center [726, 466] width 463 height 32
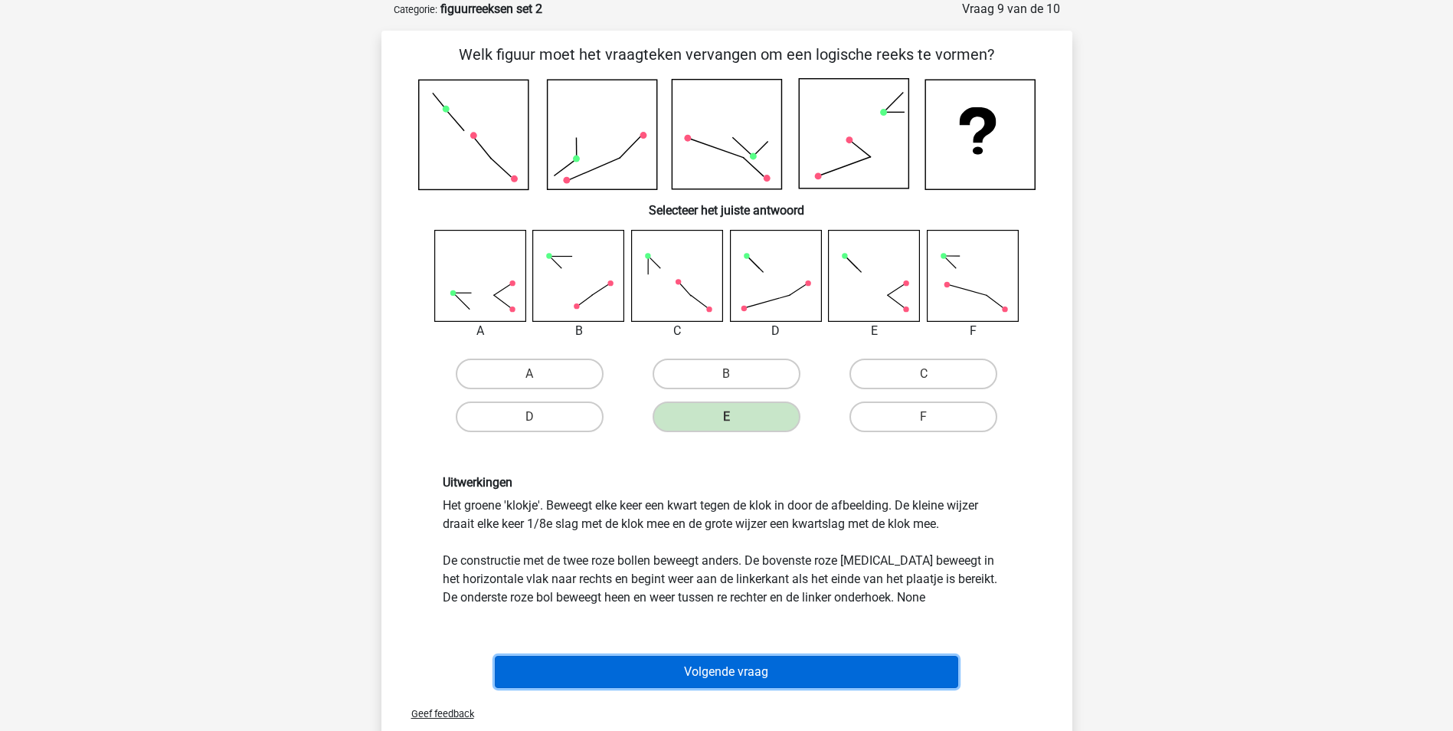
click at [752, 672] on button "Volgende vraag" at bounding box center [726, 672] width 463 height 32
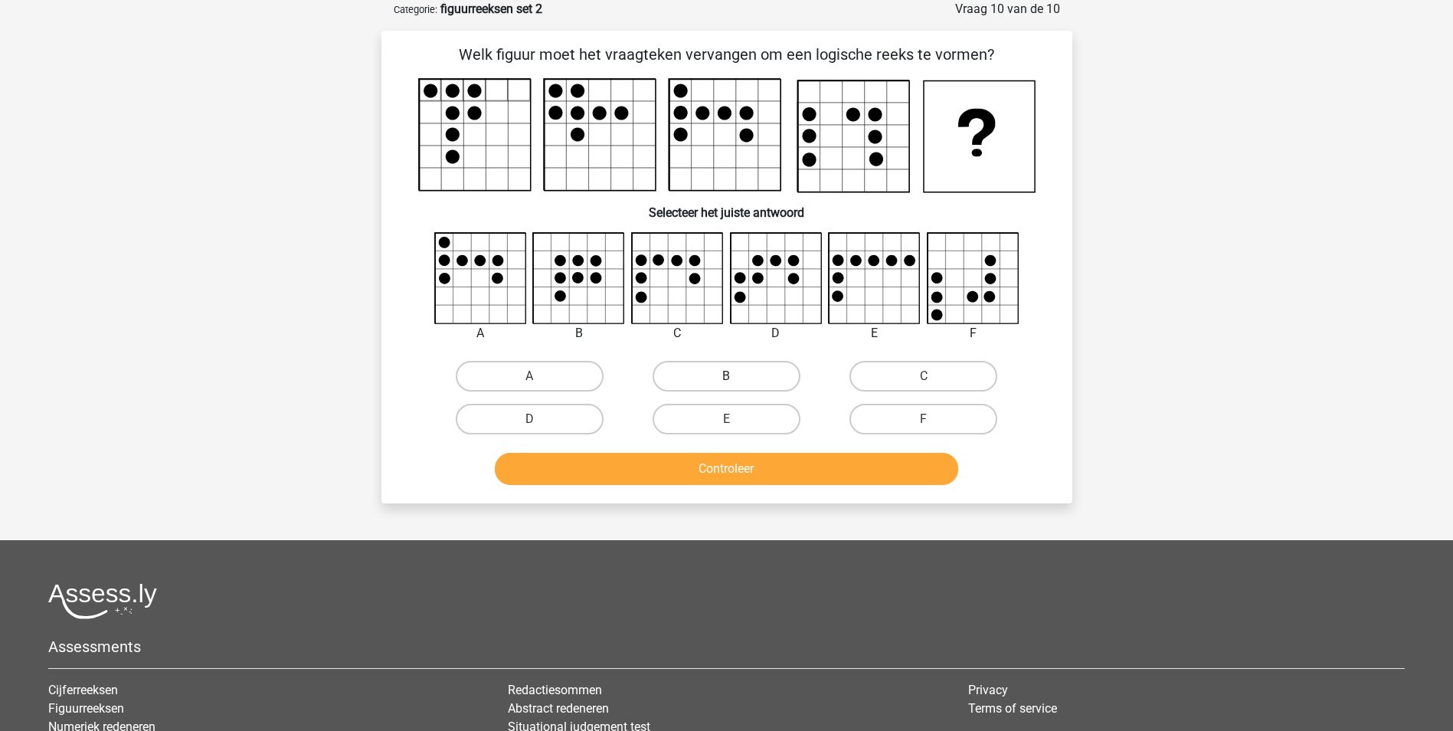
click at [744, 376] on label "B" at bounding box center [727, 376] width 148 height 31
click at [736, 376] on input "B" at bounding box center [731, 381] width 10 height 10
radio input "true"
click at [724, 462] on button "Controleer" at bounding box center [726, 469] width 463 height 32
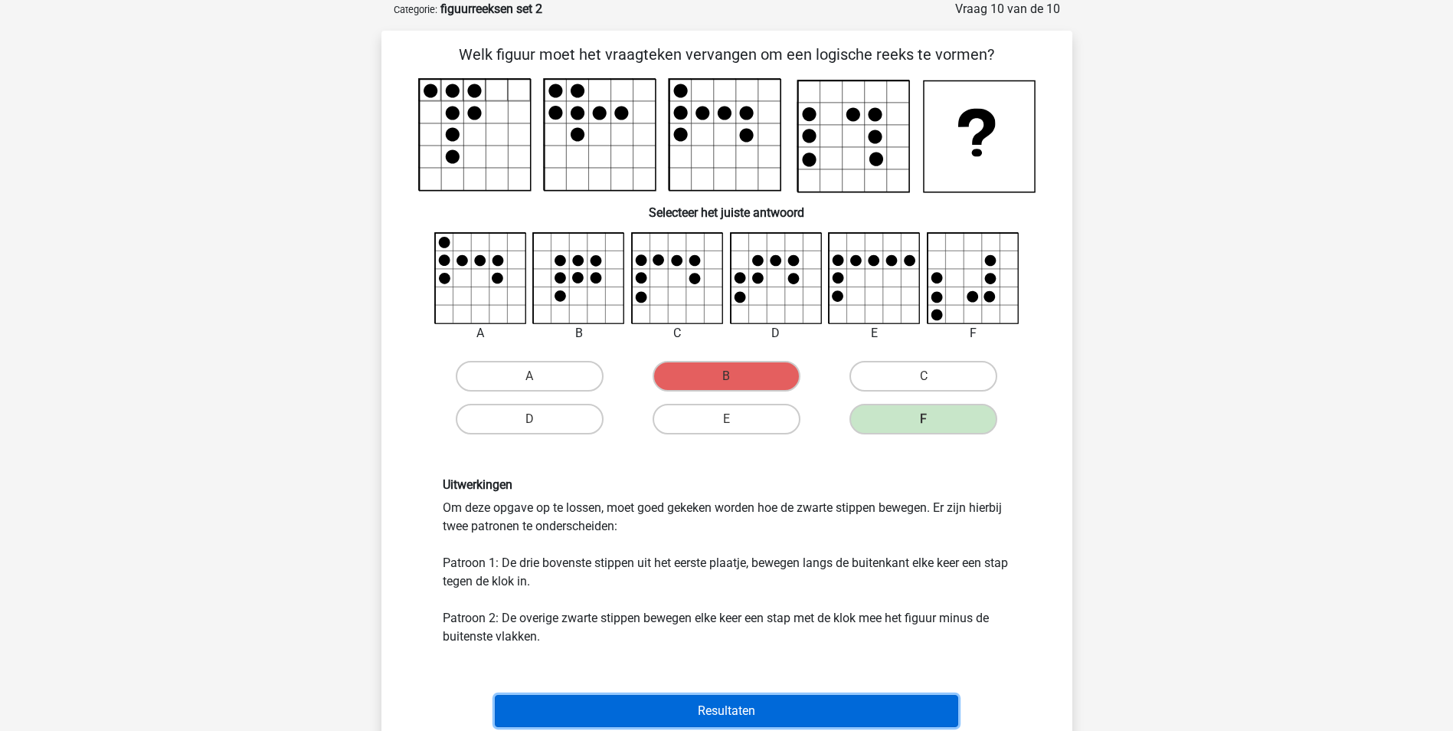
click at [741, 707] on button "Resultaten" at bounding box center [726, 711] width 463 height 32
